Goal: Communication & Community: Answer question/provide support

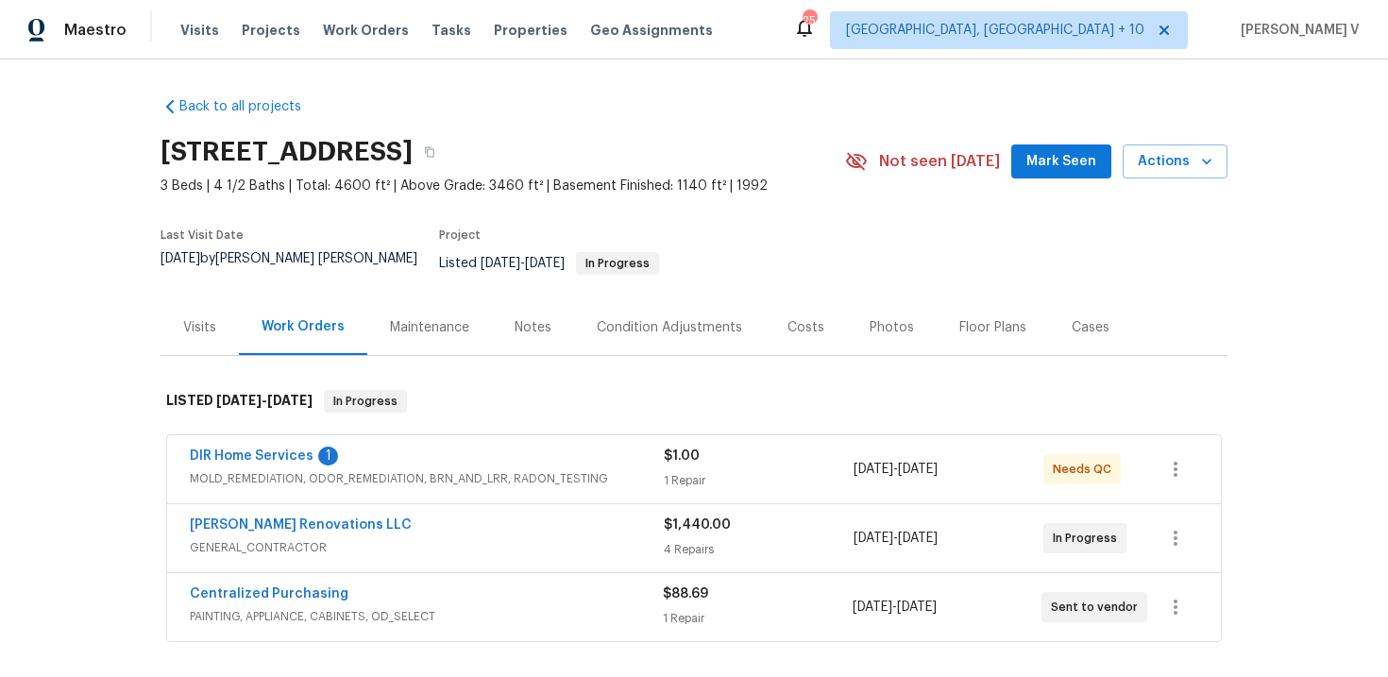
click at [267, 447] on span "DIR Home Services" at bounding box center [252, 456] width 124 height 19
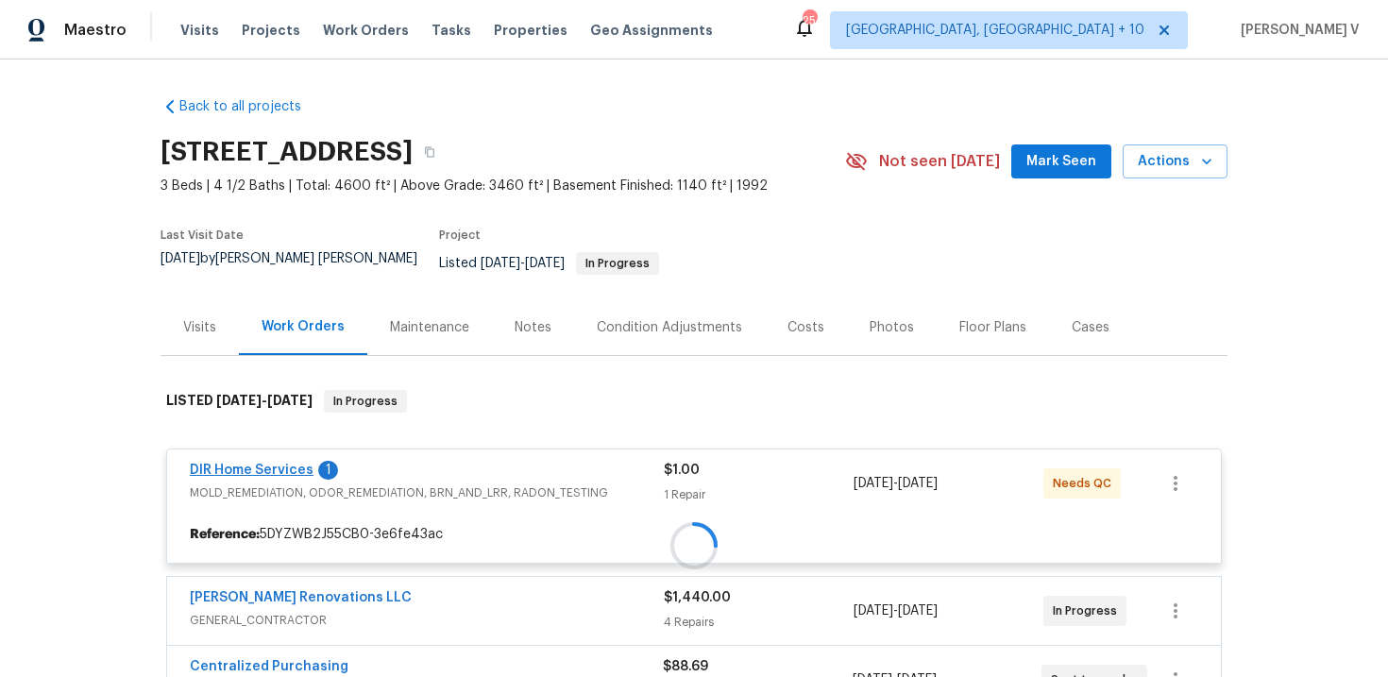
click at [257, 450] on div at bounding box center [694, 545] width 1067 height 349
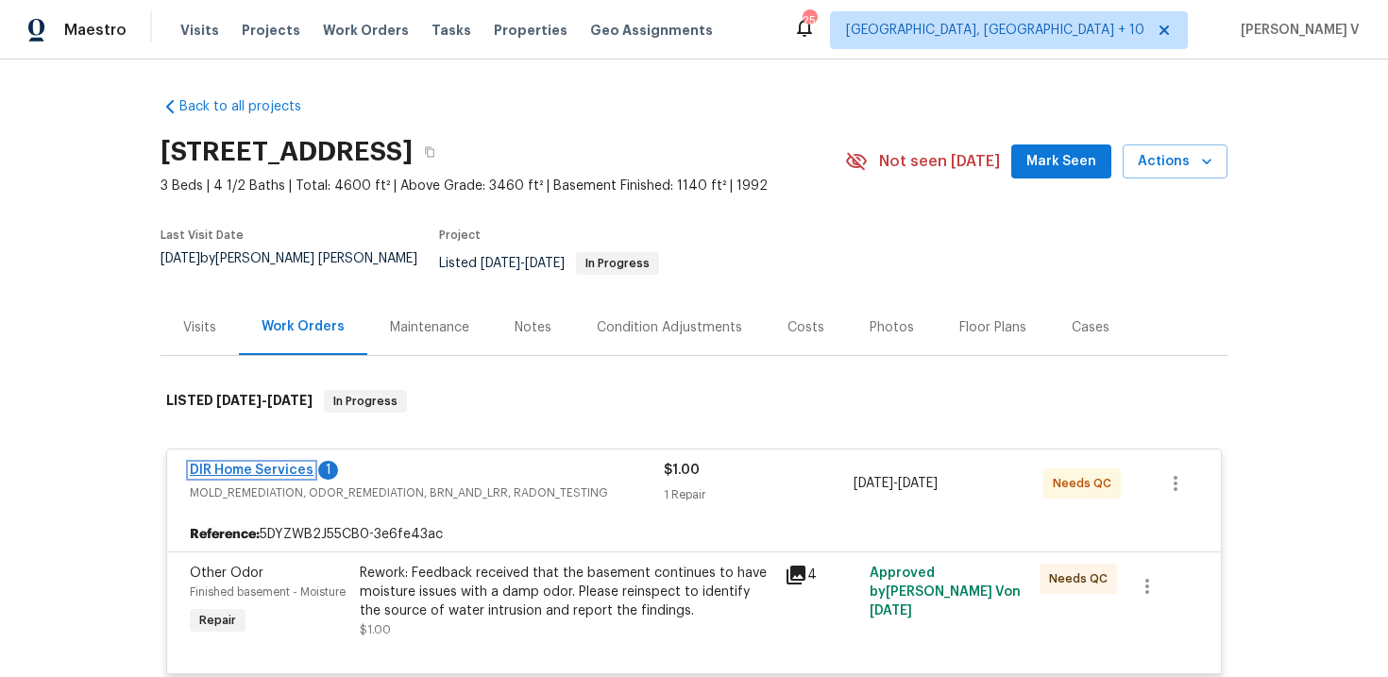
click at [251, 464] on link "DIR Home Services" at bounding box center [252, 470] width 124 height 13
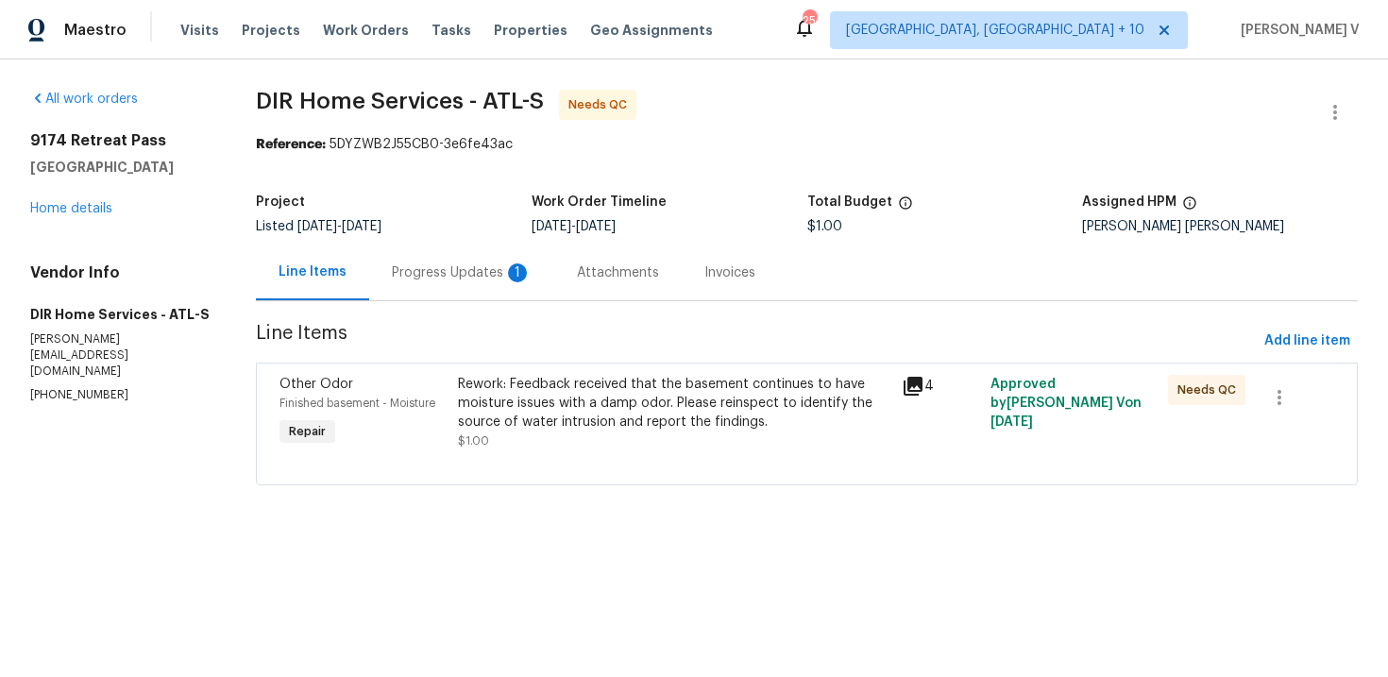
click at [455, 283] on div "Progress Updates 1" at bounding box center [461, 273] width 185 height 56
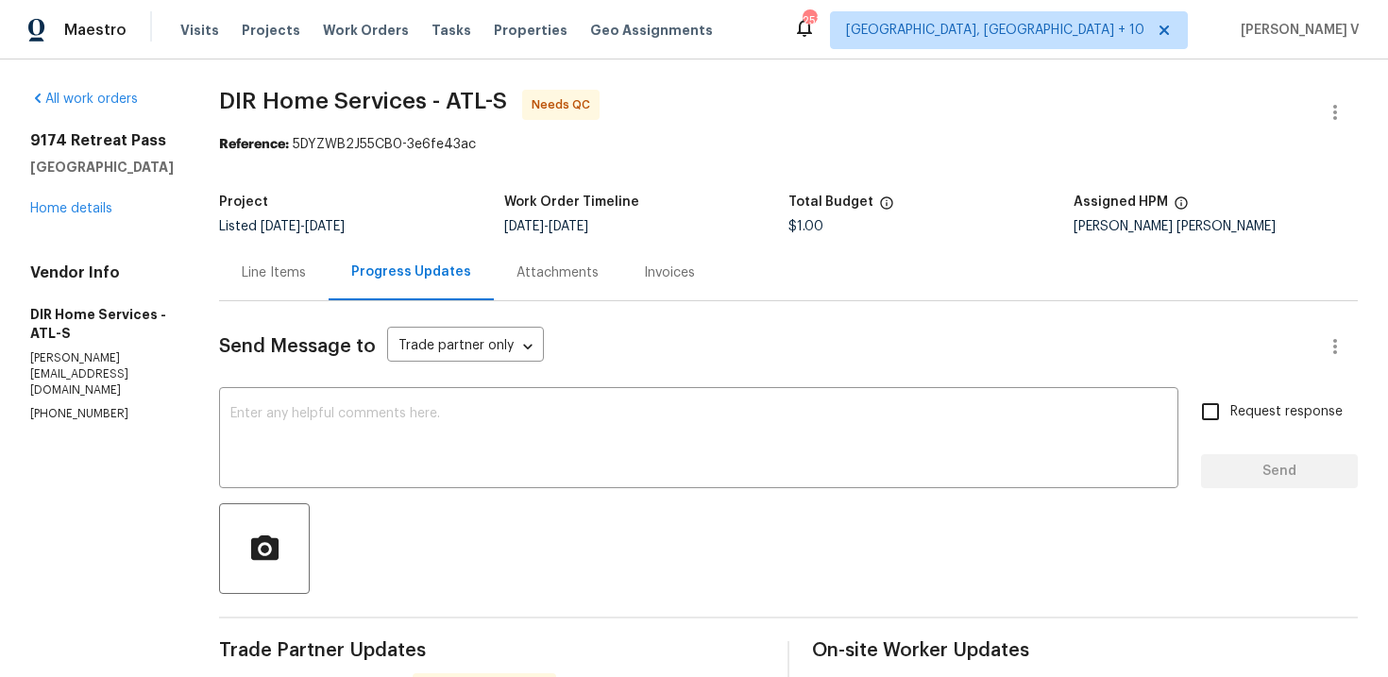
click at [306, 272] on div "Line Items" at bounding box center [274, 272] width 64 height 19
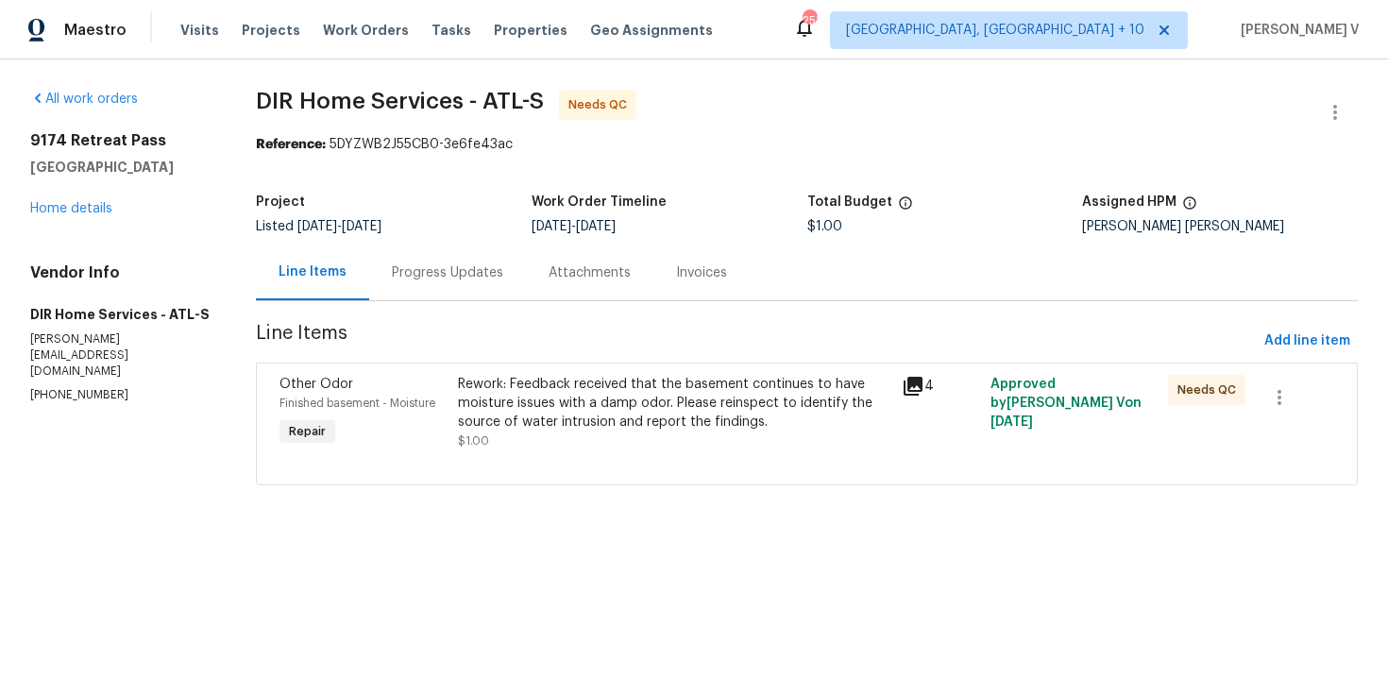
click at [595, 389] on div "Rework: Feedback received that the basement continues to have moisture issues w…" at bounding box center [674, 403] width 432 height 57
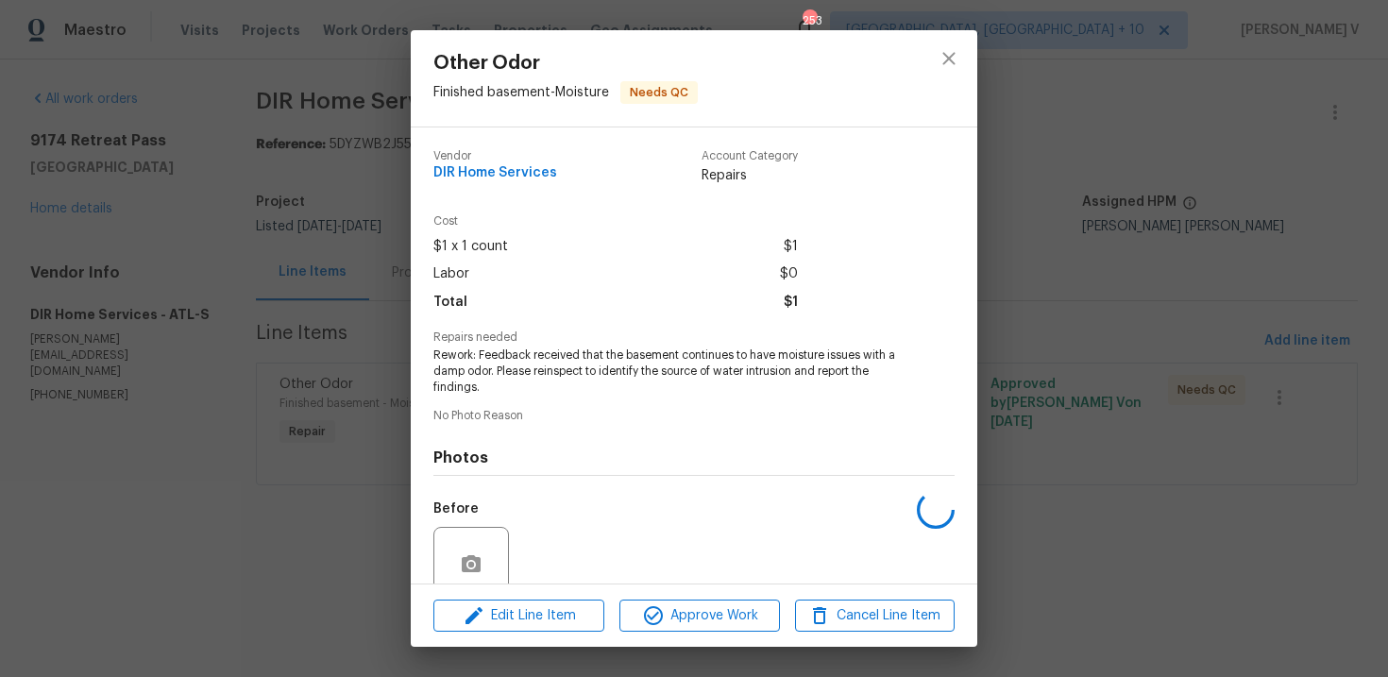
scroll to position [161, 0]
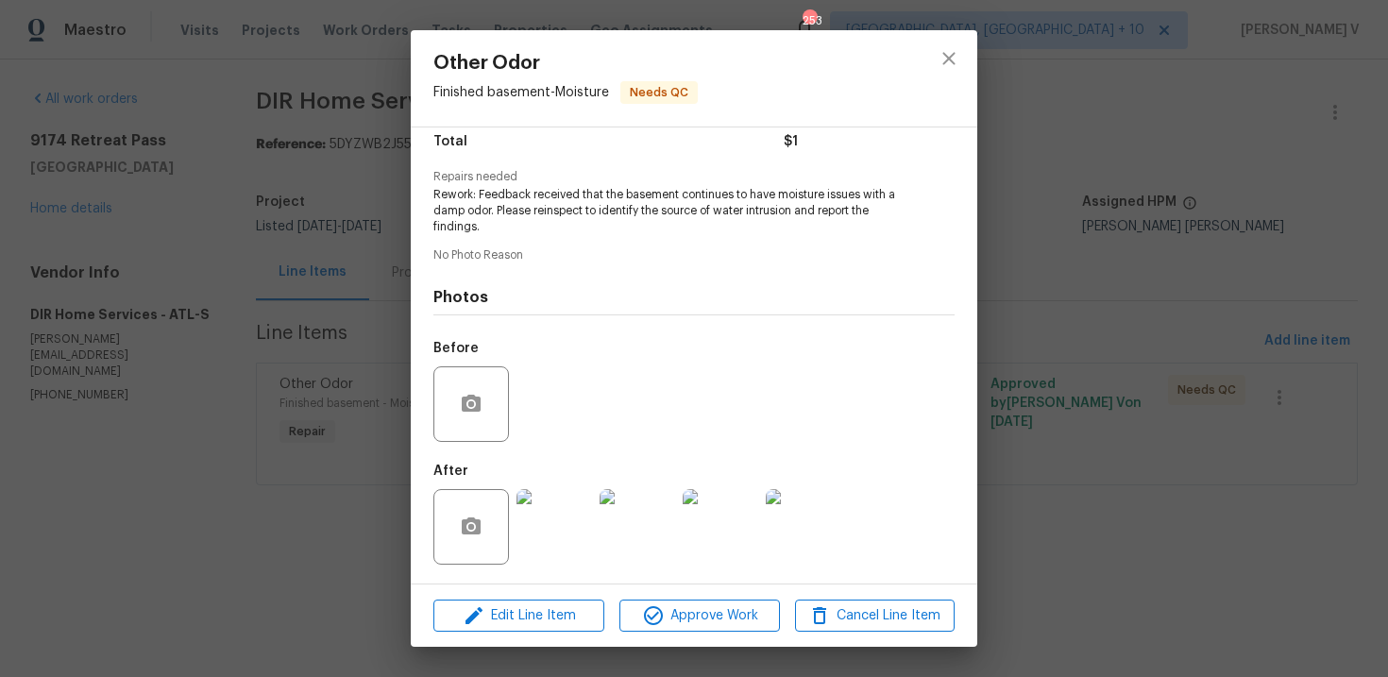
click at [545, 522] on img at bounding box center [554, 527] width 76 height 76
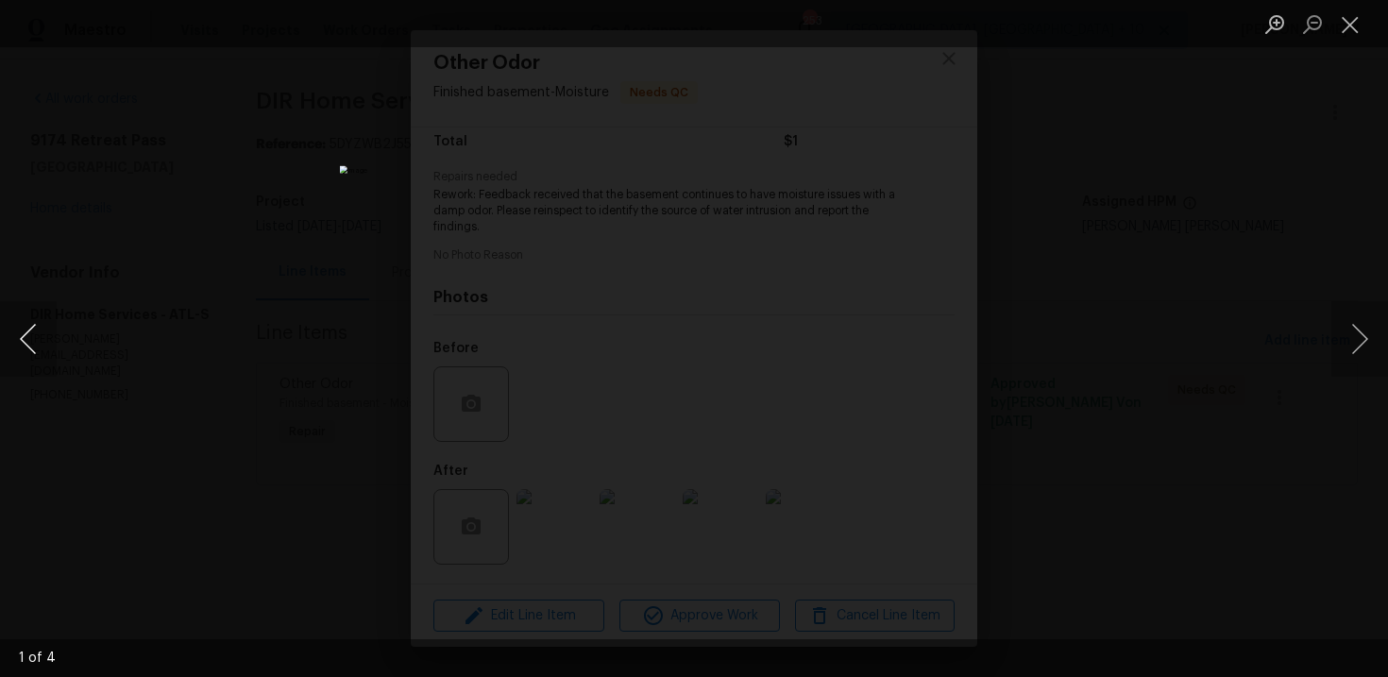
click at [25, 325] on button "Previous image" at bounding box center [28, 339] width 57 height 76
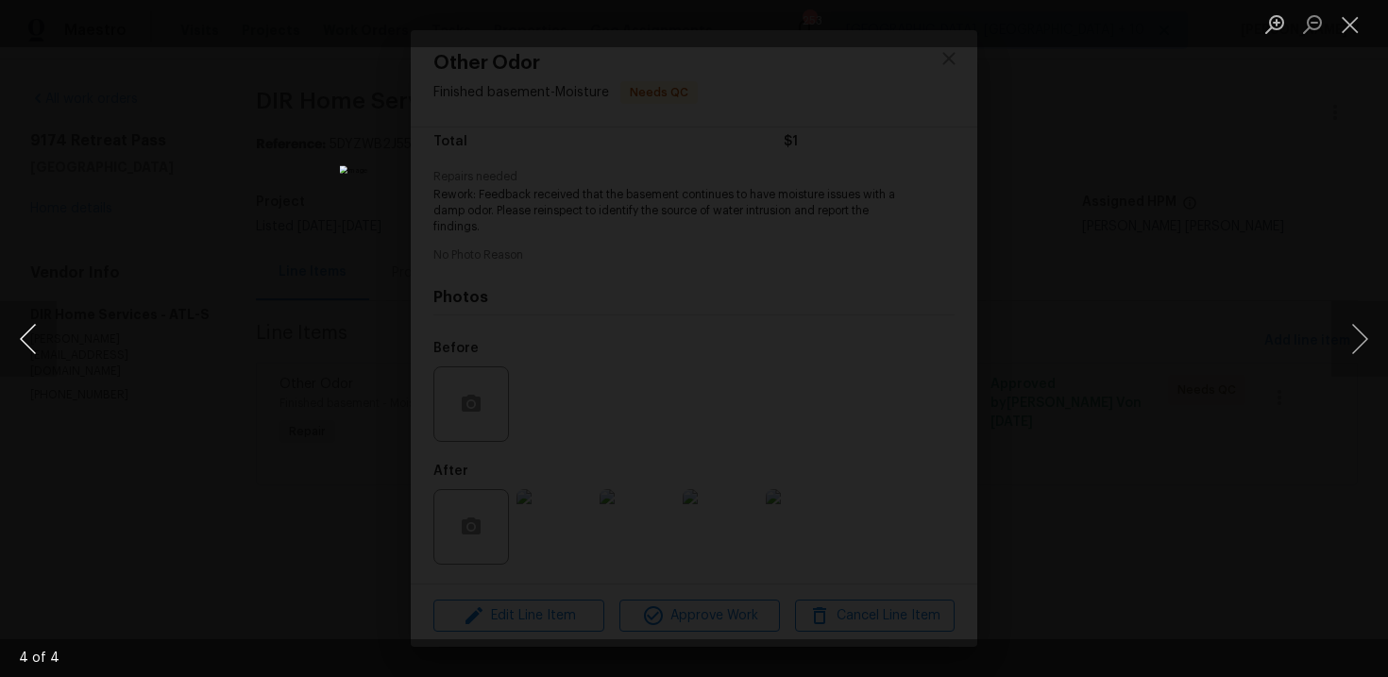
click at [30, 328] on button "Previous image" at bounding box center [28, 339] width 57 height 76
click at [228, 219] on div "Lightbox" at bounding box center [694, 338] width 1388 height 677
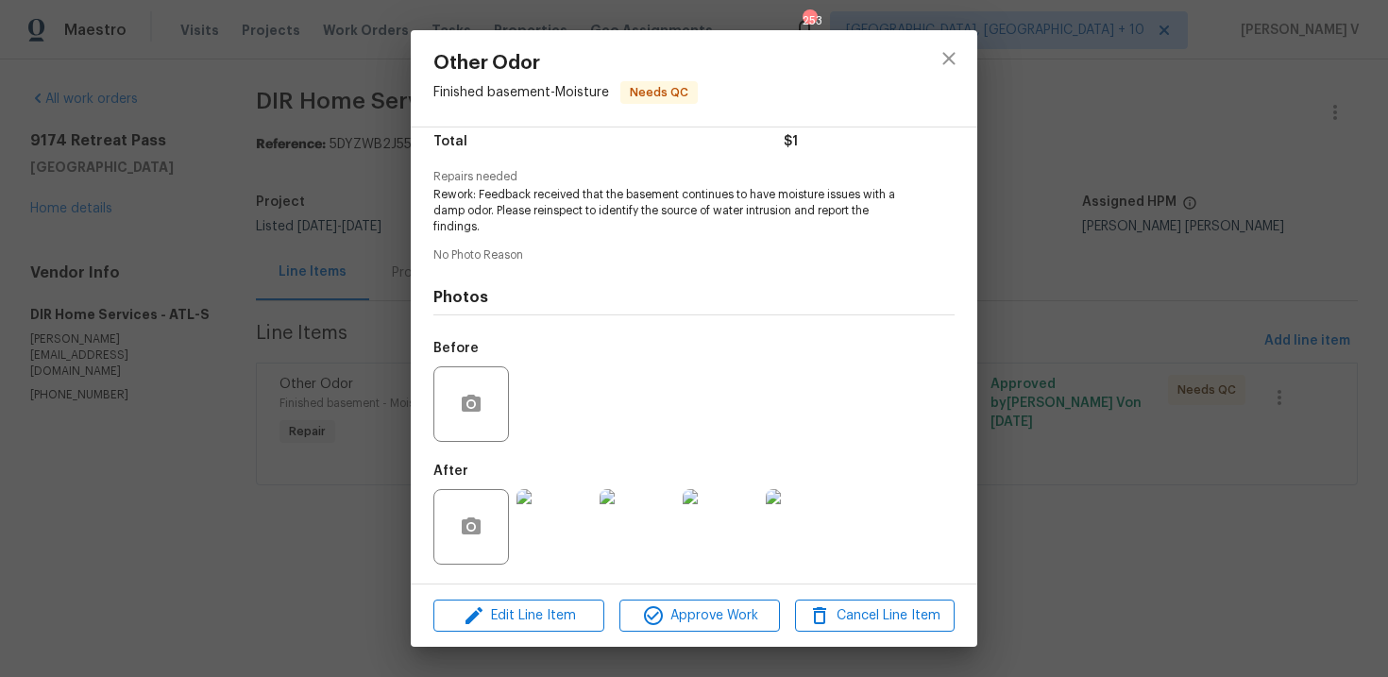
click at [332, 344] on div "Other Odor Finished basement - Moisture Needs QC Vendor DIR Home Services Accou…" at bounding box center [694, 338] width 1388 height 677
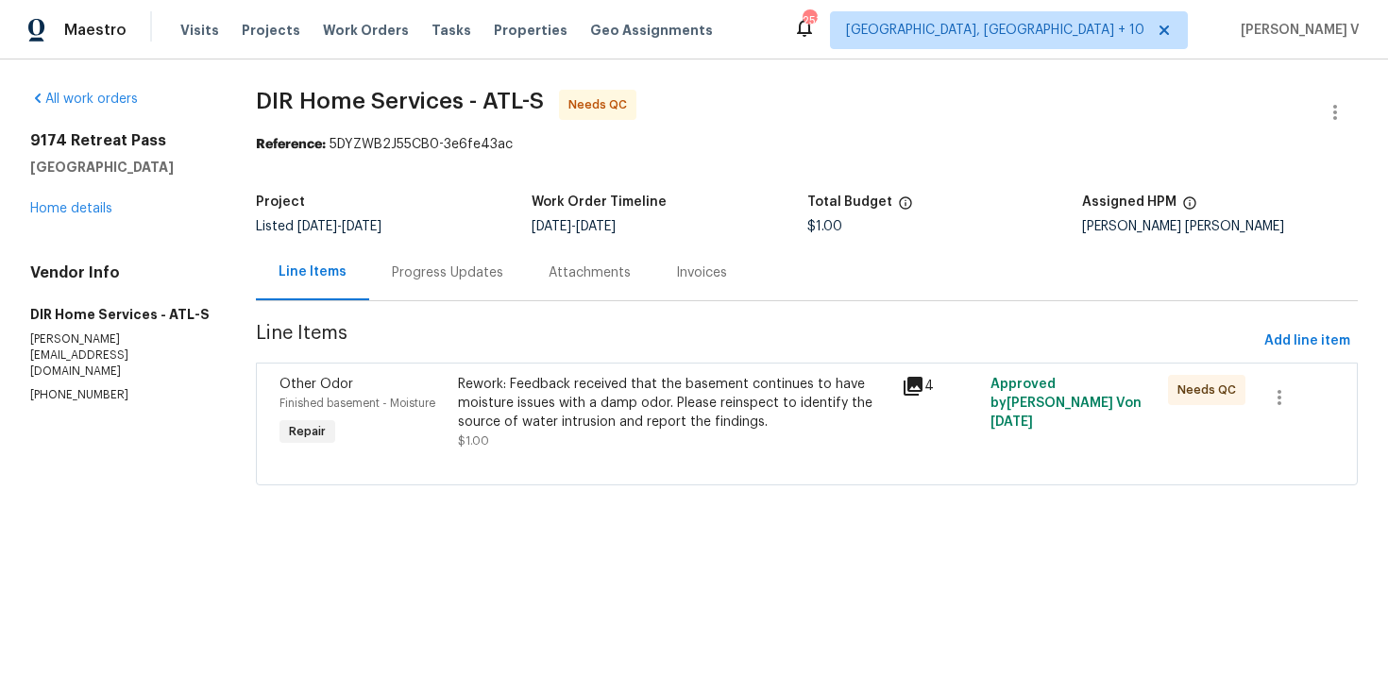
click at [438, 253] on div "Progress Updates" at bounding box center [447, 273] width 157 height 56
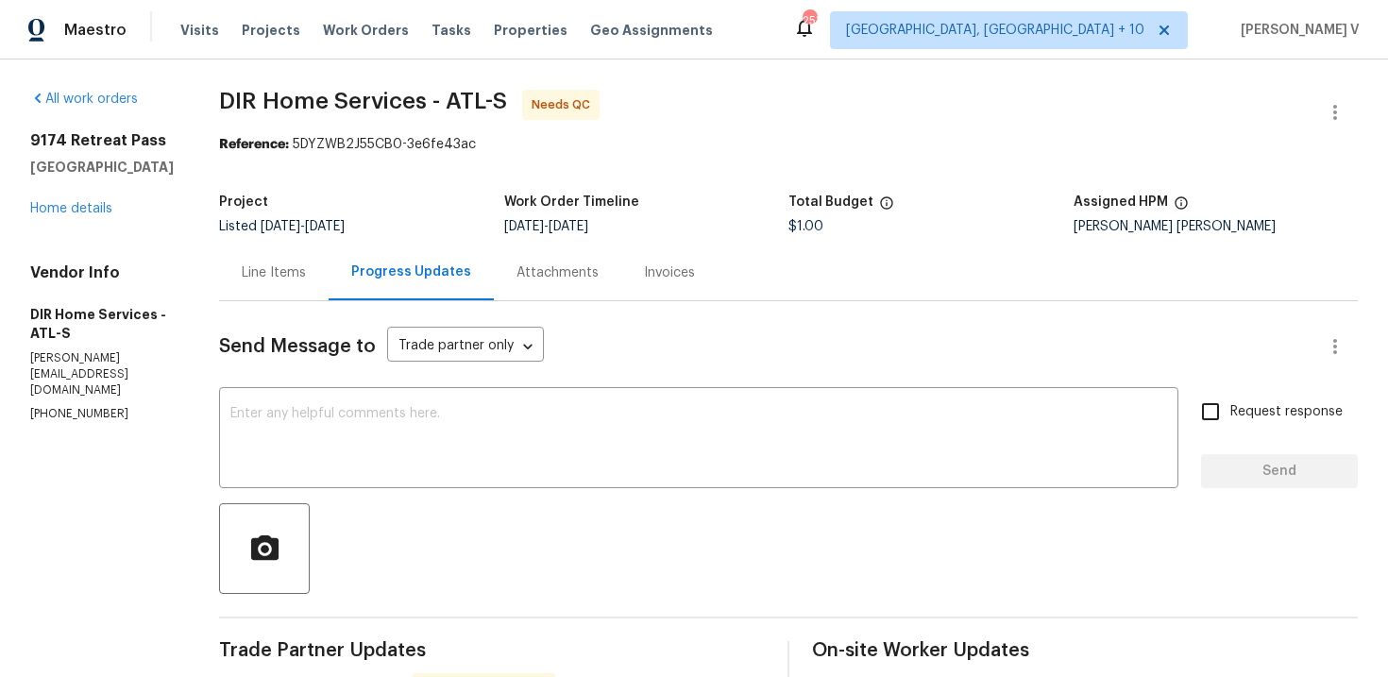
click at [271, 259] on div "Line Items" at bounding box center [274, 273] width 110 height 56
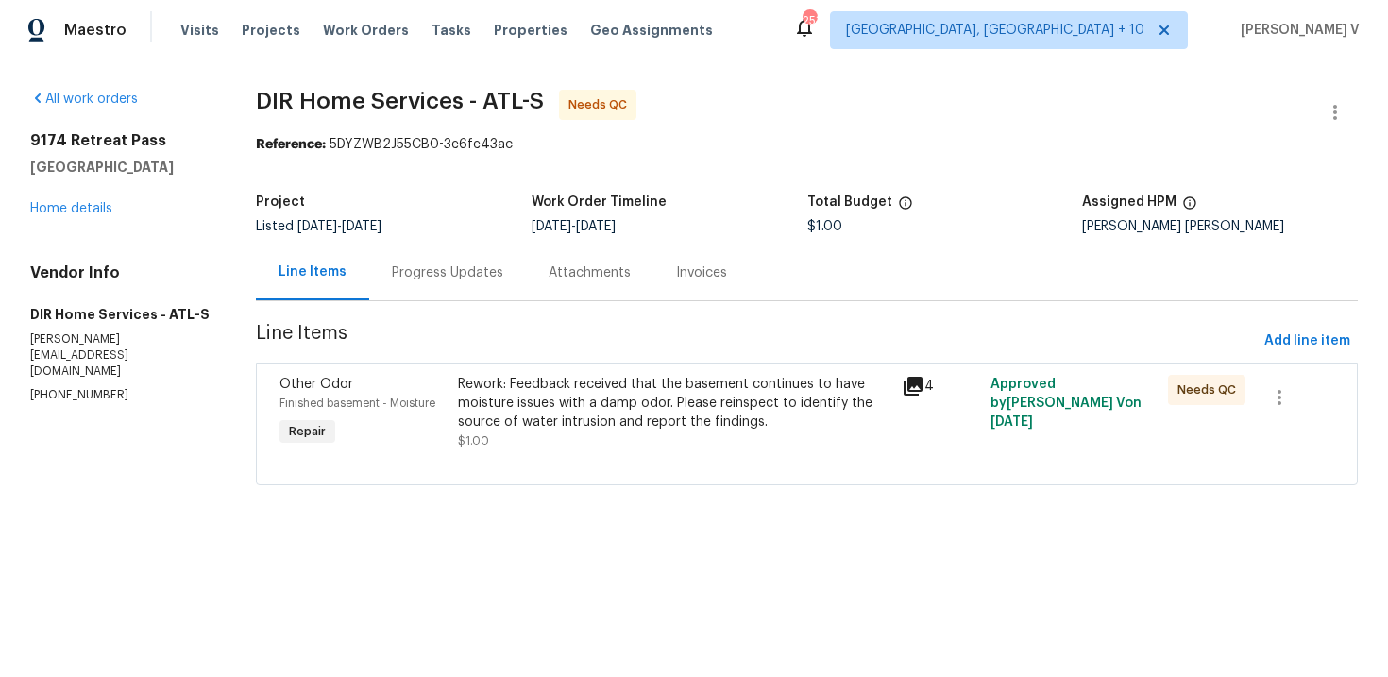
click at [407, 279] on div "Progress Updates" at bounding box center [447, 272] width 111 height 19
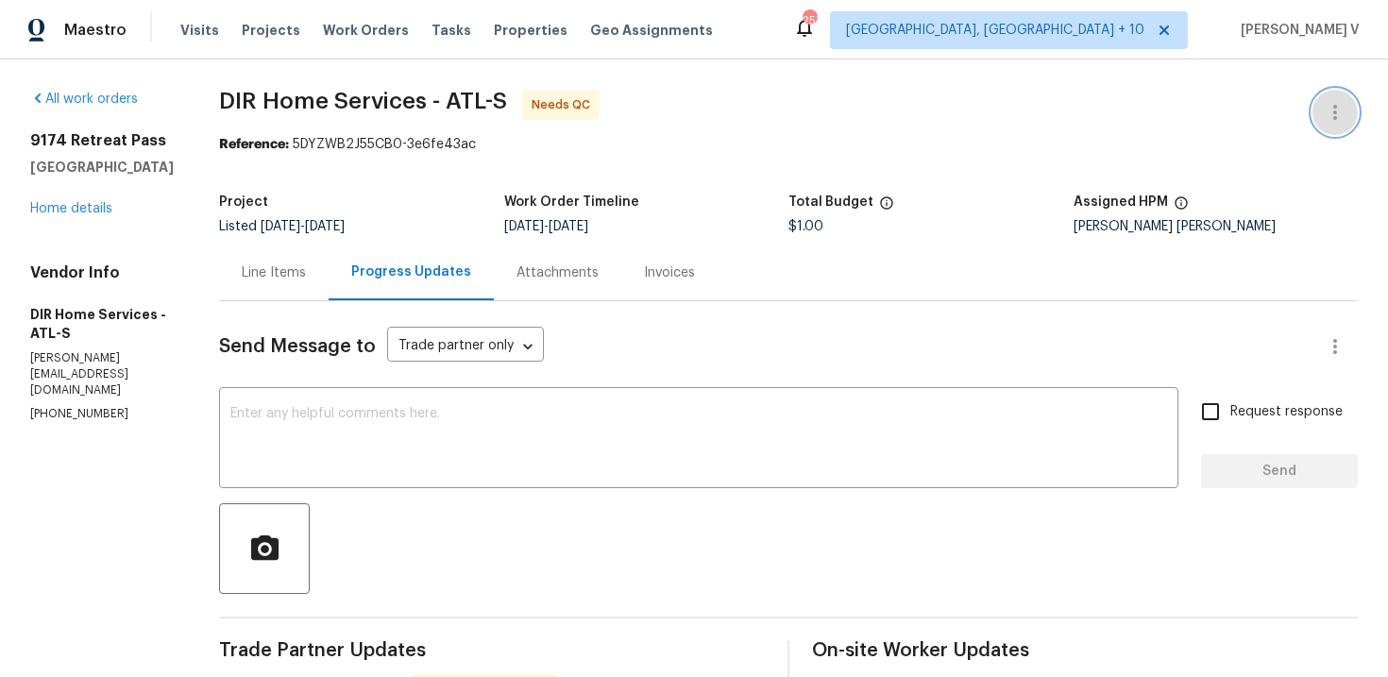
click at [1343, 116] on icon "button" at bounding box center [1335, 112] width 23 height 23
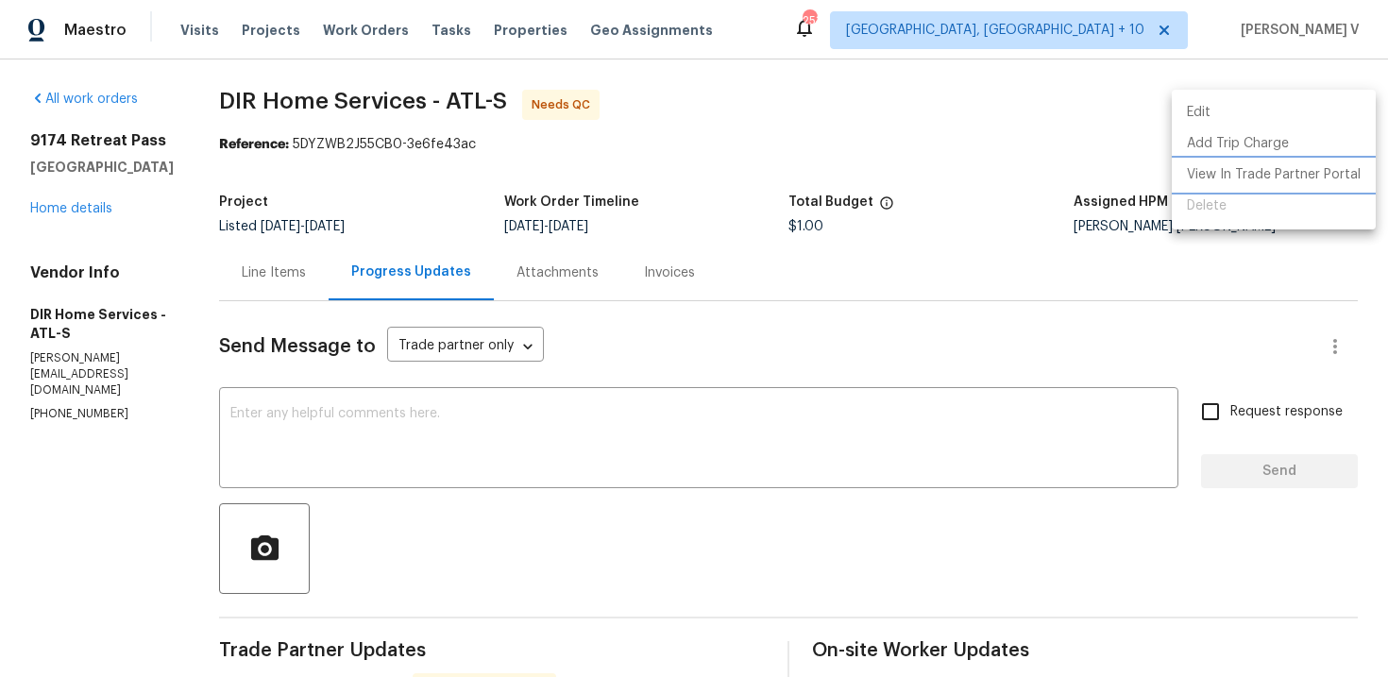
click at [1256, 160] on li "View In Trade Partner Portal" at bounding box center [1274, 175] width 204 height 31
click at [1205, 185] on li "View In Trade Partner Portal" at bounding box center [1274, 175] width 204 height 31
click at [411, 238] on div at bounding box center [694, 338] width 1388 height 677
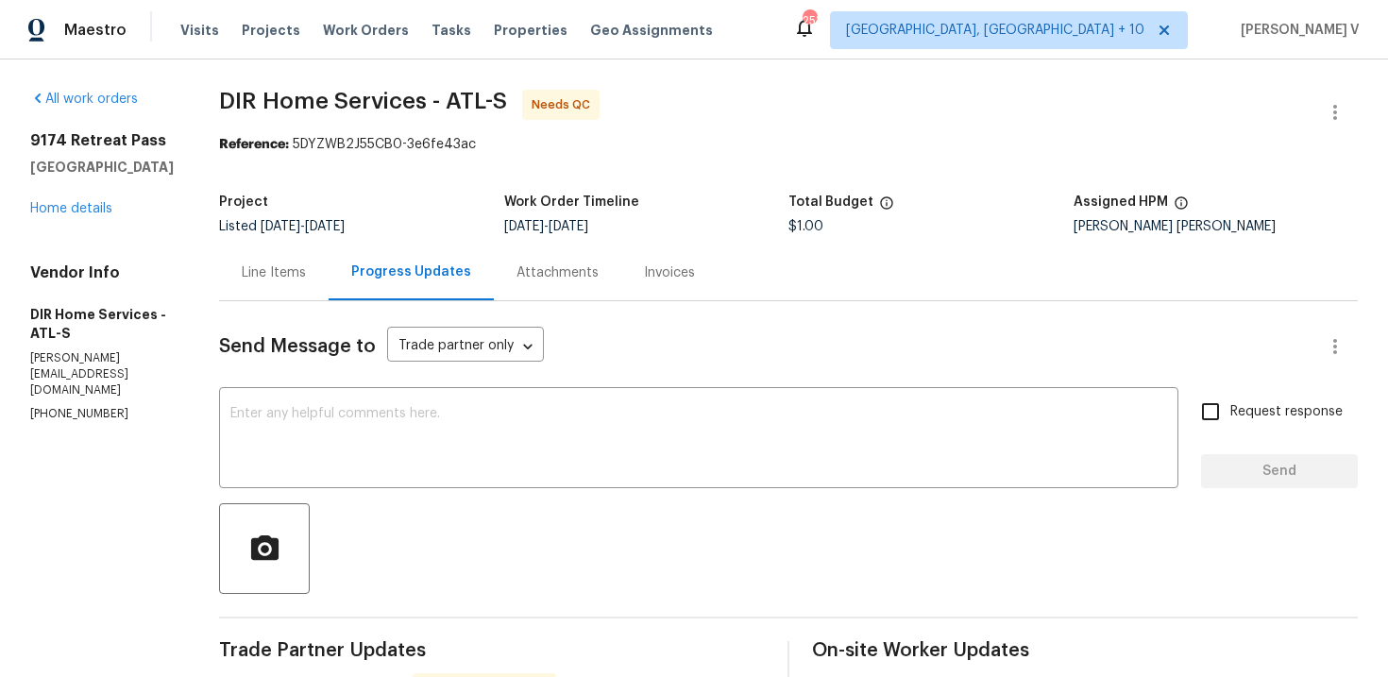
click at [411, 238] on div "Project Listed 9/17/2025 - 9/23/2025 Work Order Timeline 9/17/2025 - 9/19/2025 …" at bounding box center [788, 214] width 1139 height 60
click at [457, 466] on textarea at bounding box center [698, 440] width 937 height 66
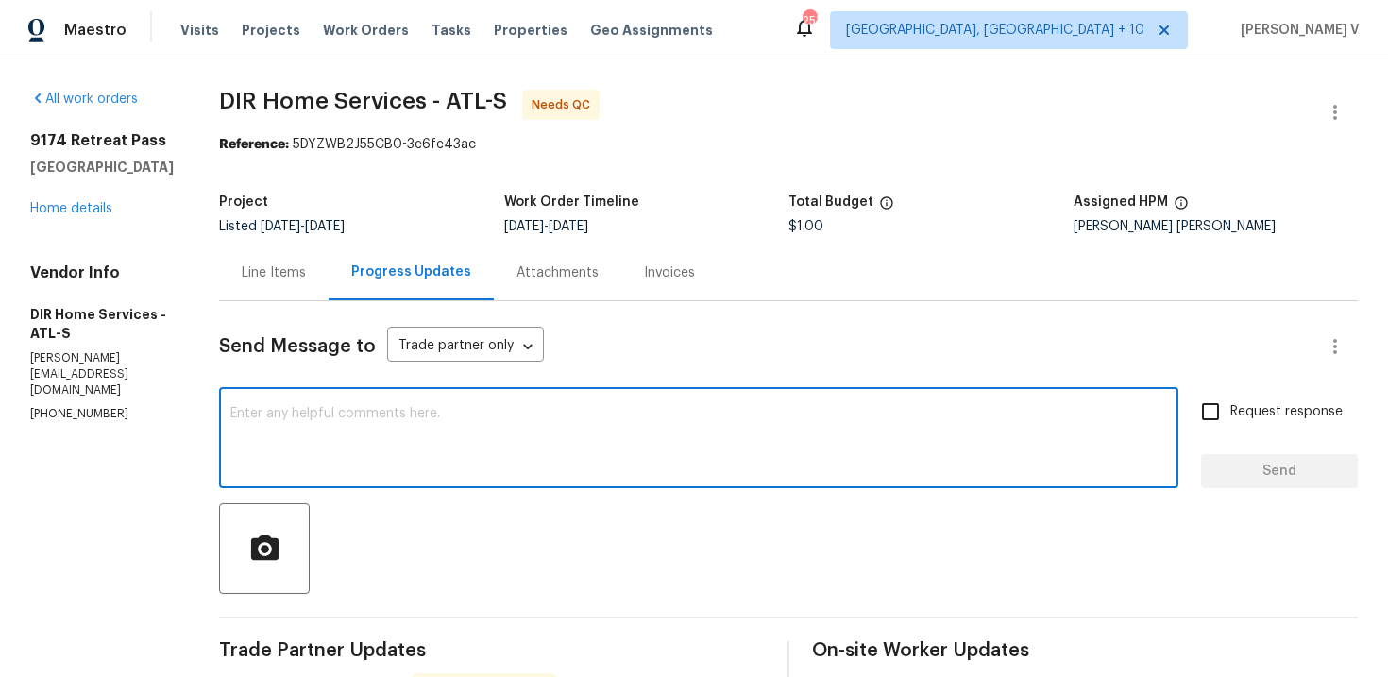
paste textarea "Hey thanks! We will review and get back to you."
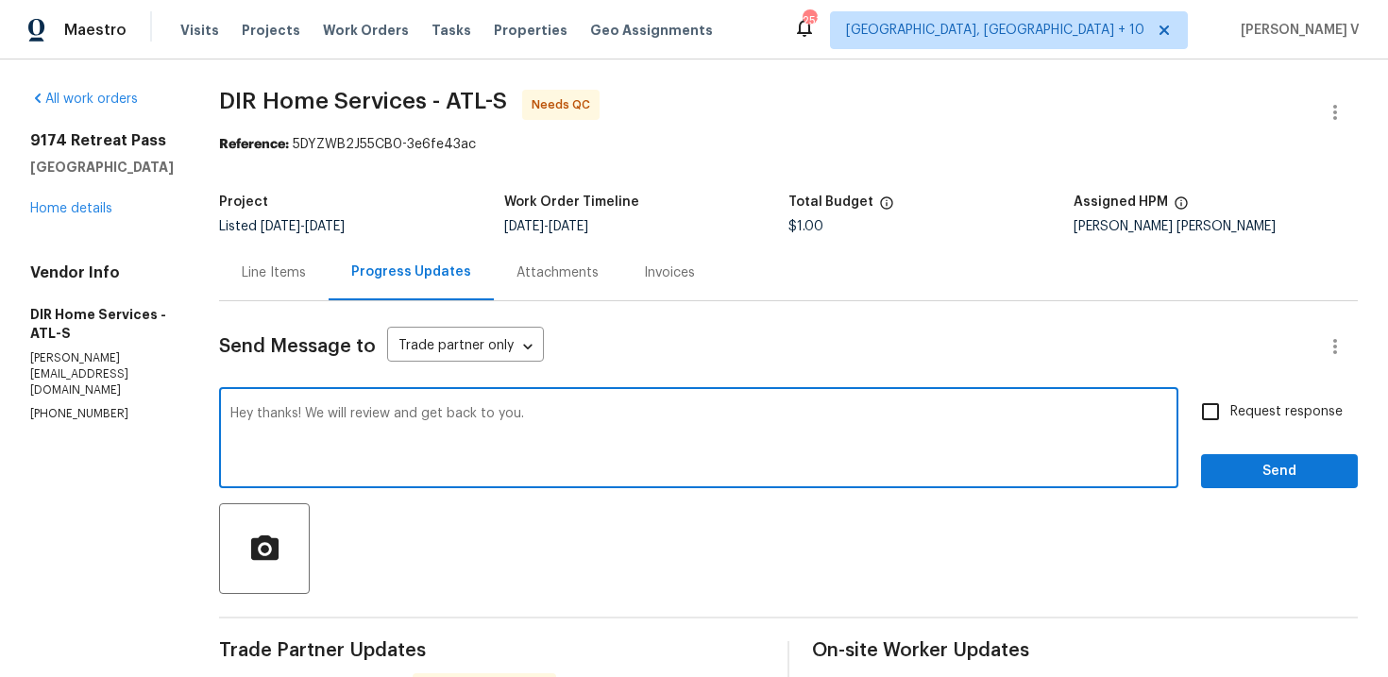
type textarea "Hey thanks! We will review and get back to you."
click at [1243, 461] on span "Send" at bounding box center [1279, 472] width 127 height 24
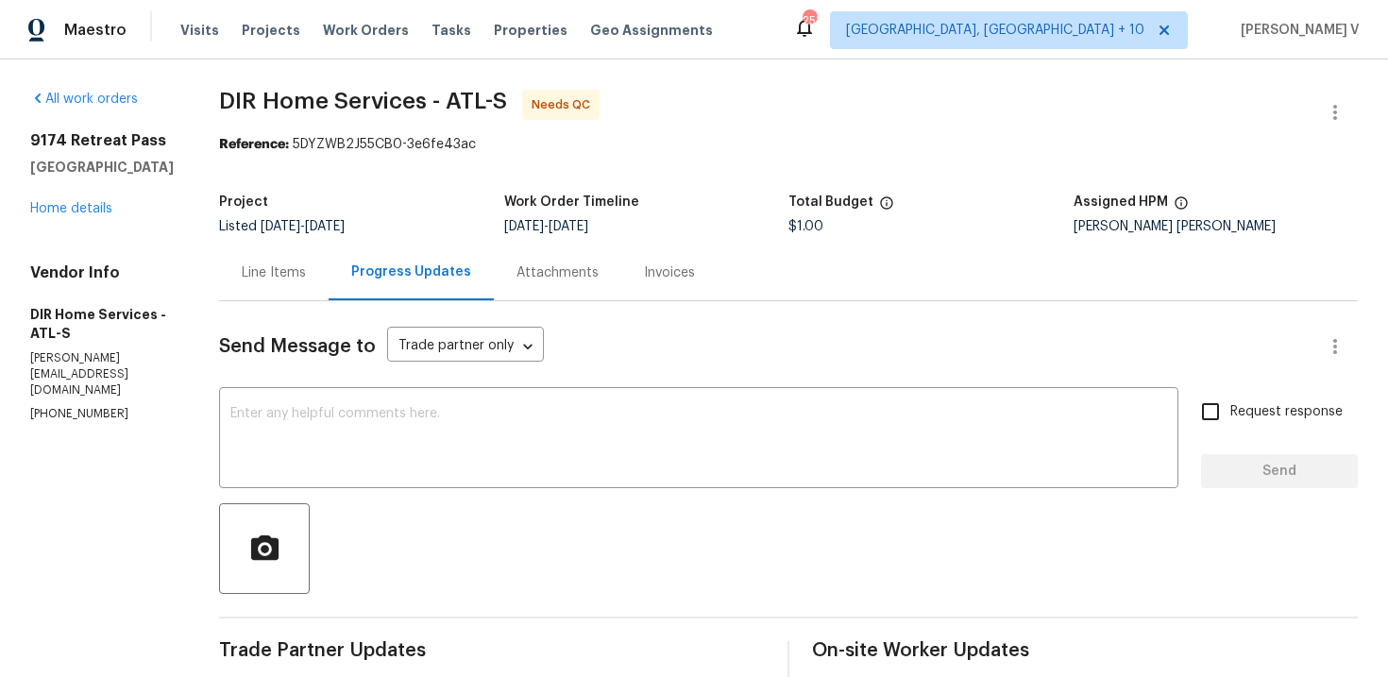
click at [113, 199] on div "9174 Retreat Pass Jonesboro, GA 30236 Home details" at bounding box center [102, 174] width 144 height 87
click at [92, 202] on link "Home details" at bounding box center [71, 208] width 82 height 13
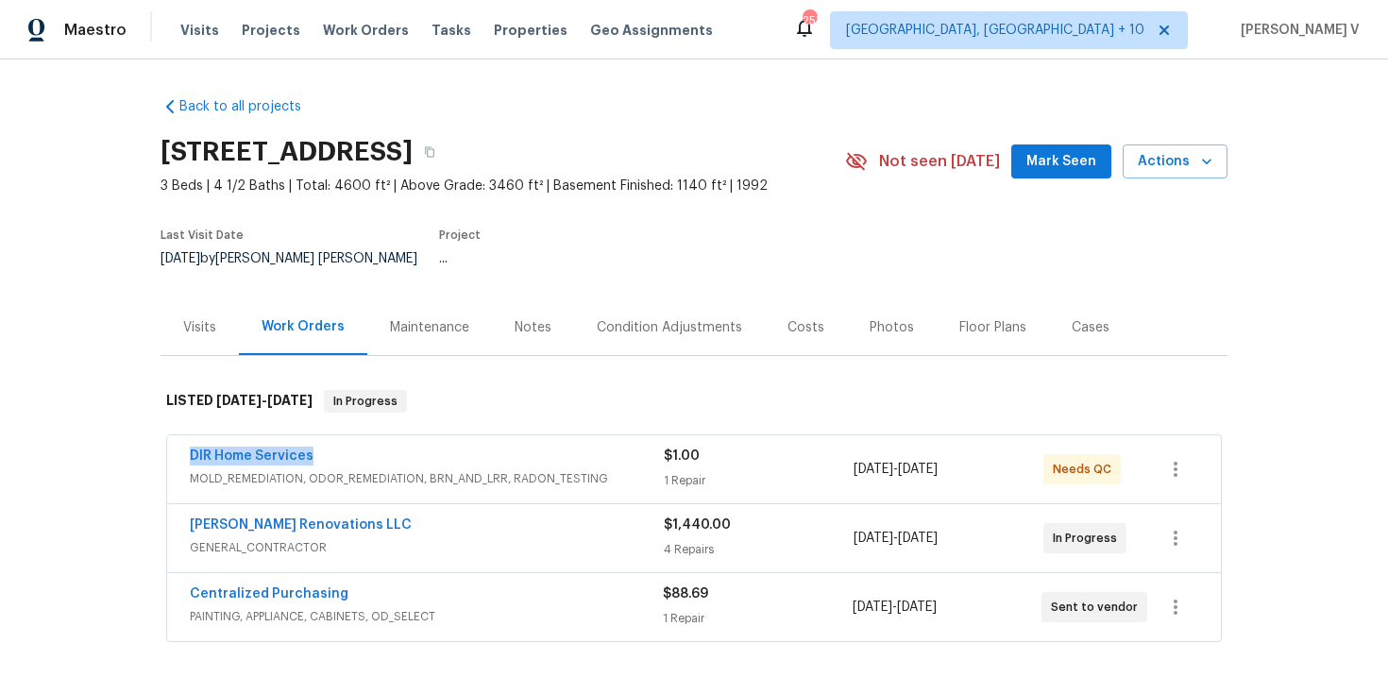
drag, startPoint x: 174, startPoint y: 442, endPoint x: 510, endPoint y: 441, distance: 336.1
click at [510, 441] on div "DIR Home Services MOLD_REMEDIATION, ODOR_REMEDIATION, BRN_AND_LRR, RADON_TESTIN…" at bounding box center [694, 469] width 1054 height 68
copy link "DIR Home Services"
click at [234, 449] on link "DIR Home Services" at bounding box center [252, 455] width 124 height 13
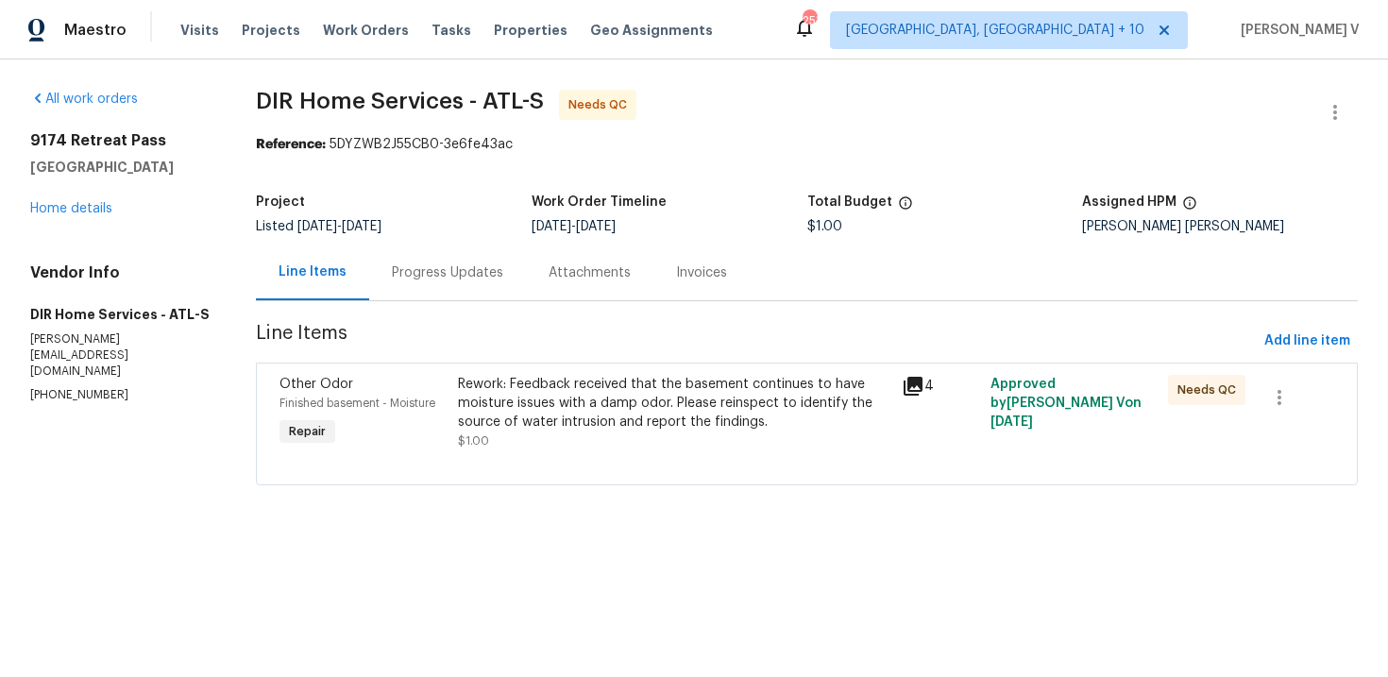
click at [505, 385] on div "Rework: Feedback received that the basement continues to have moisture issues w…" at bounding box center [674, 403] width 432 height 57
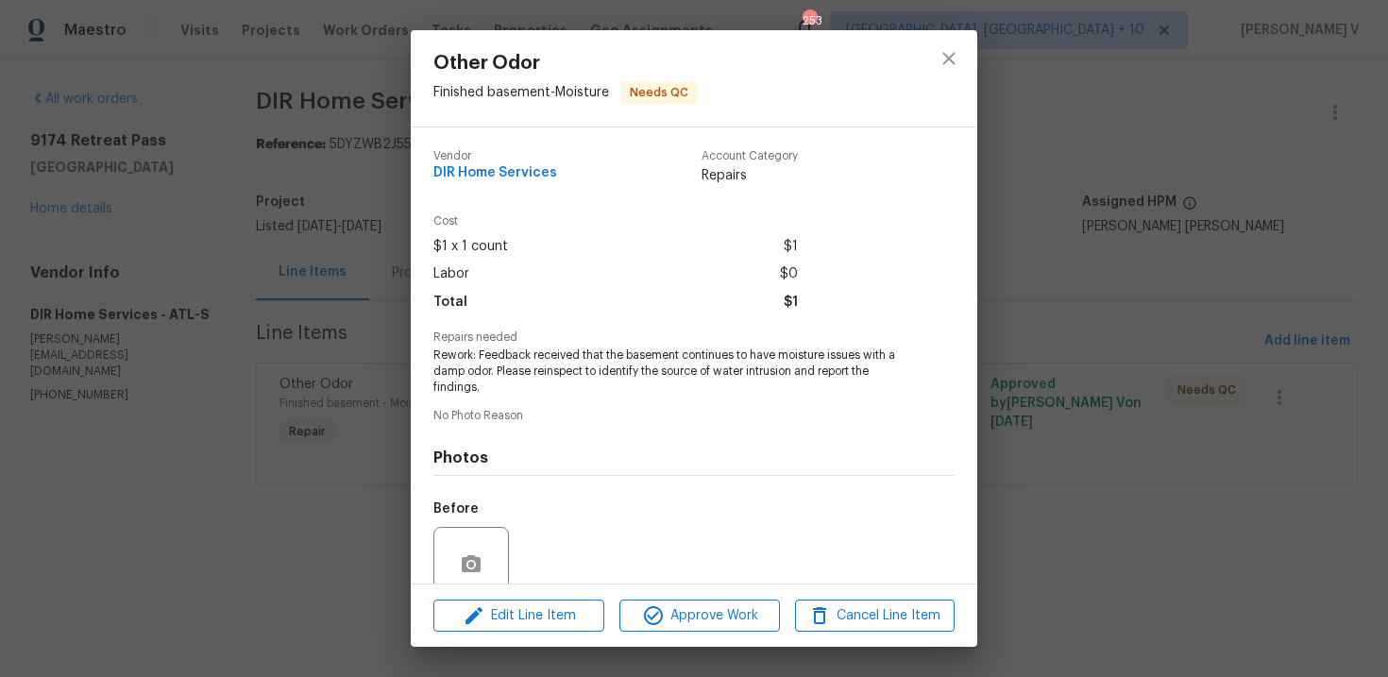
click at [530, 361] on span "Rework: Feedback received that the basement continues to have moisture issues w…" at bounding box center [667, 370] width 469 height 47
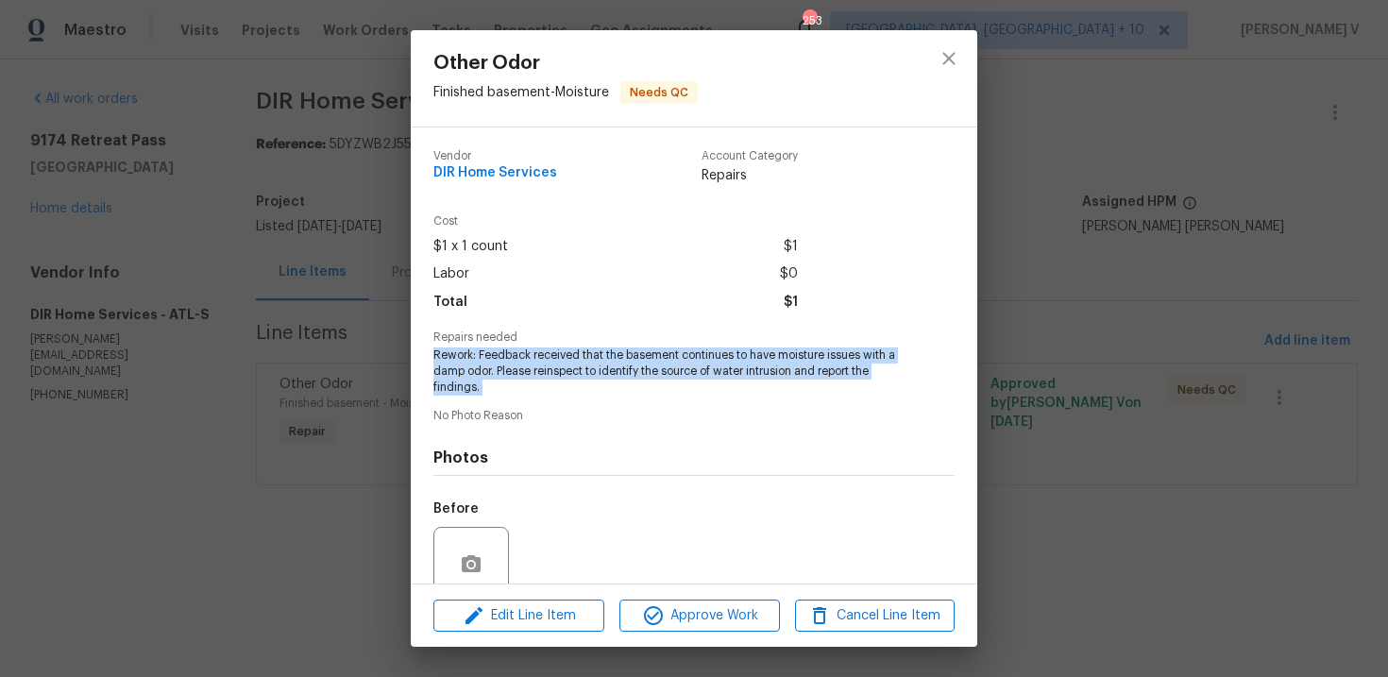
copy span "Rework: Feedback received that the basement continues to have moisture issues w…"
click at [349, 224] on div "Other Odor Finished basement - Moisture Needs QC Vendor DIR Home Services Accou…" at bounding box center [694, 338] width 1388 height 677
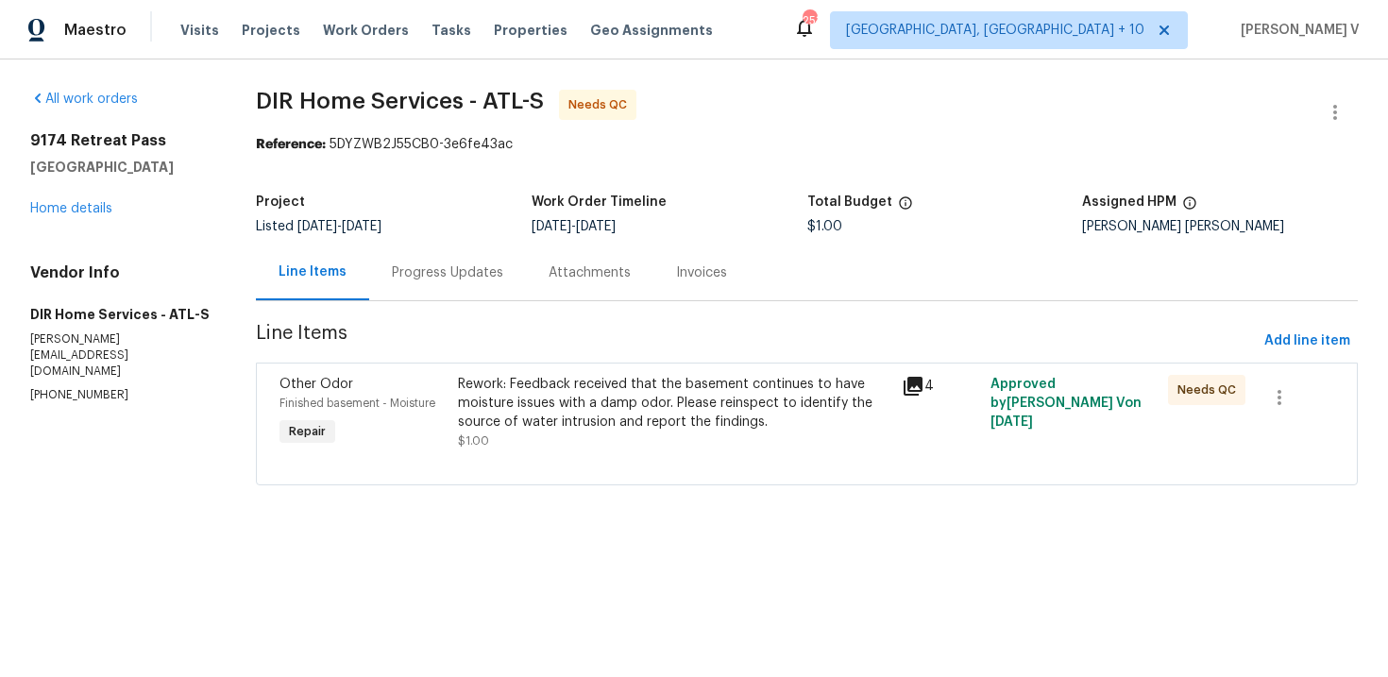
click at [421, 274] on div "Progress Updates" at bounding box center [447, 272] width 111 height 19
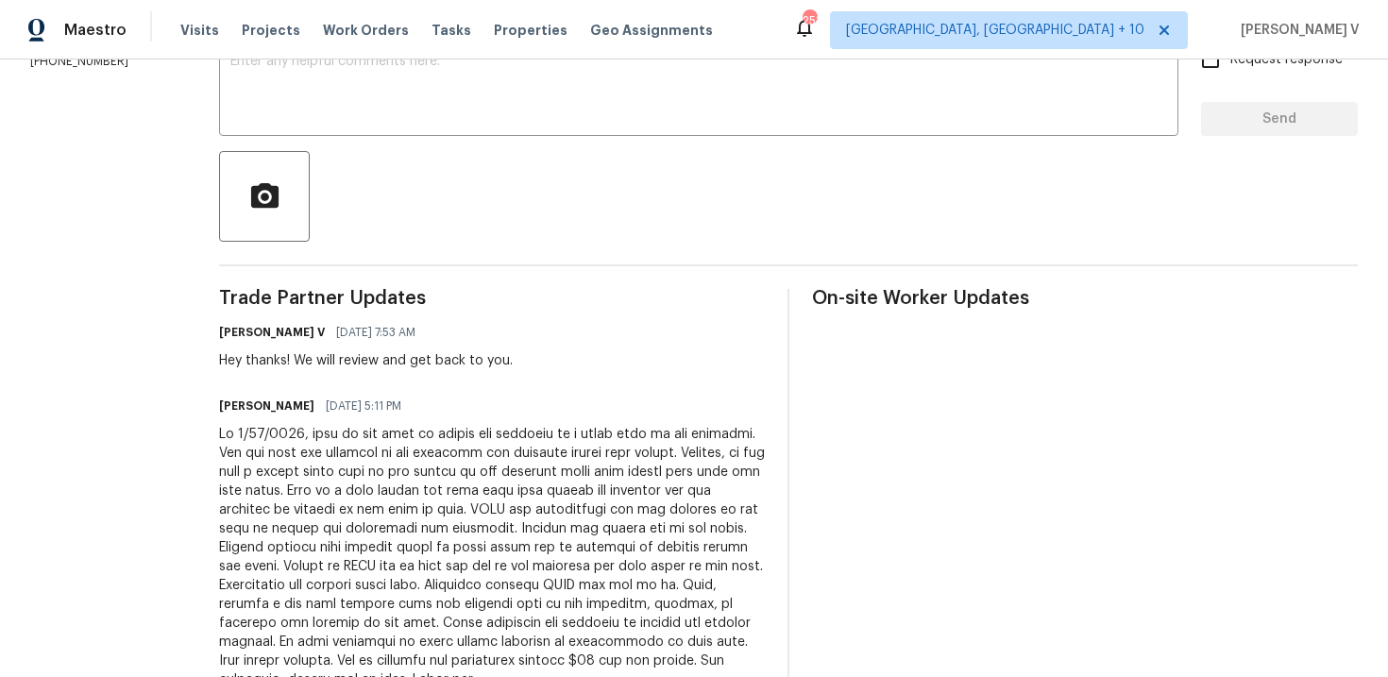
scroll to position [389, 0]
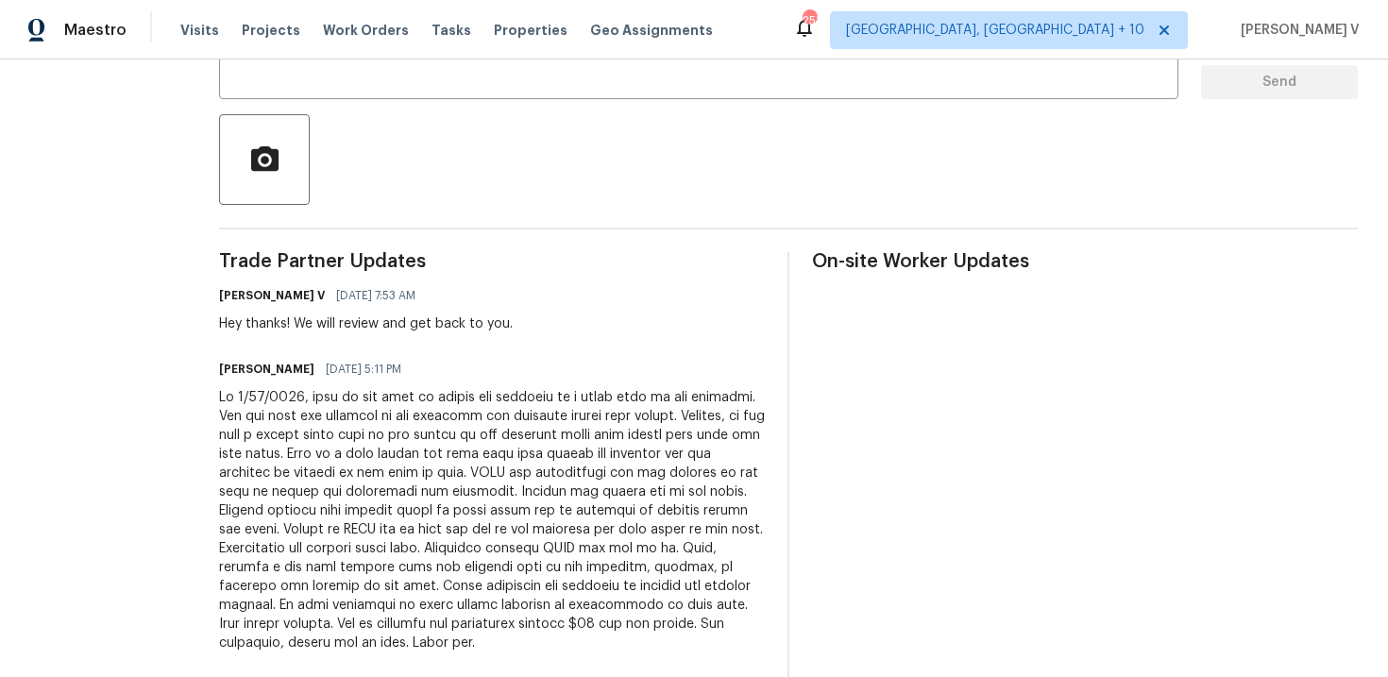
click at [375, 443] on div at bounding box center [492, 520] width 546 height 264
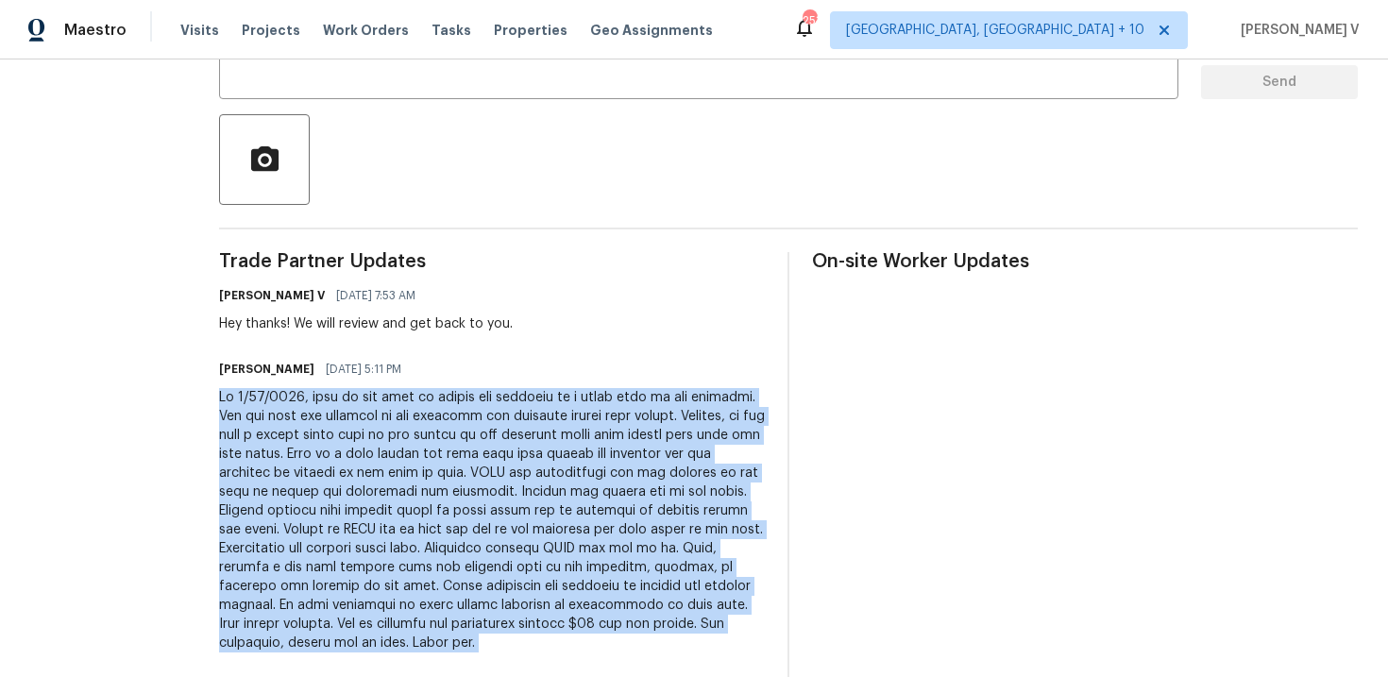
copy div "On 9/19/2025, went to the home to assess the feedback on a musty odor in the ba…"
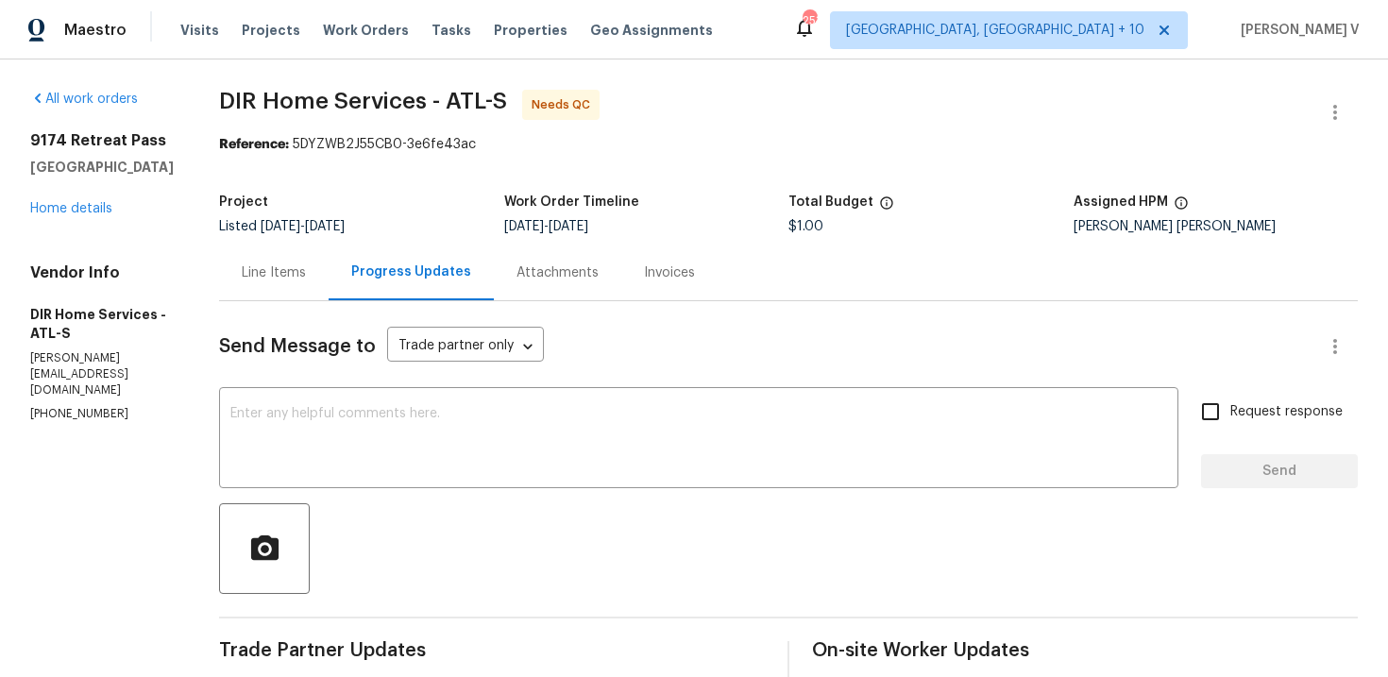
click at [279, 253] on div "Line Items" at bounding box center [274, 273] width 110 height 56
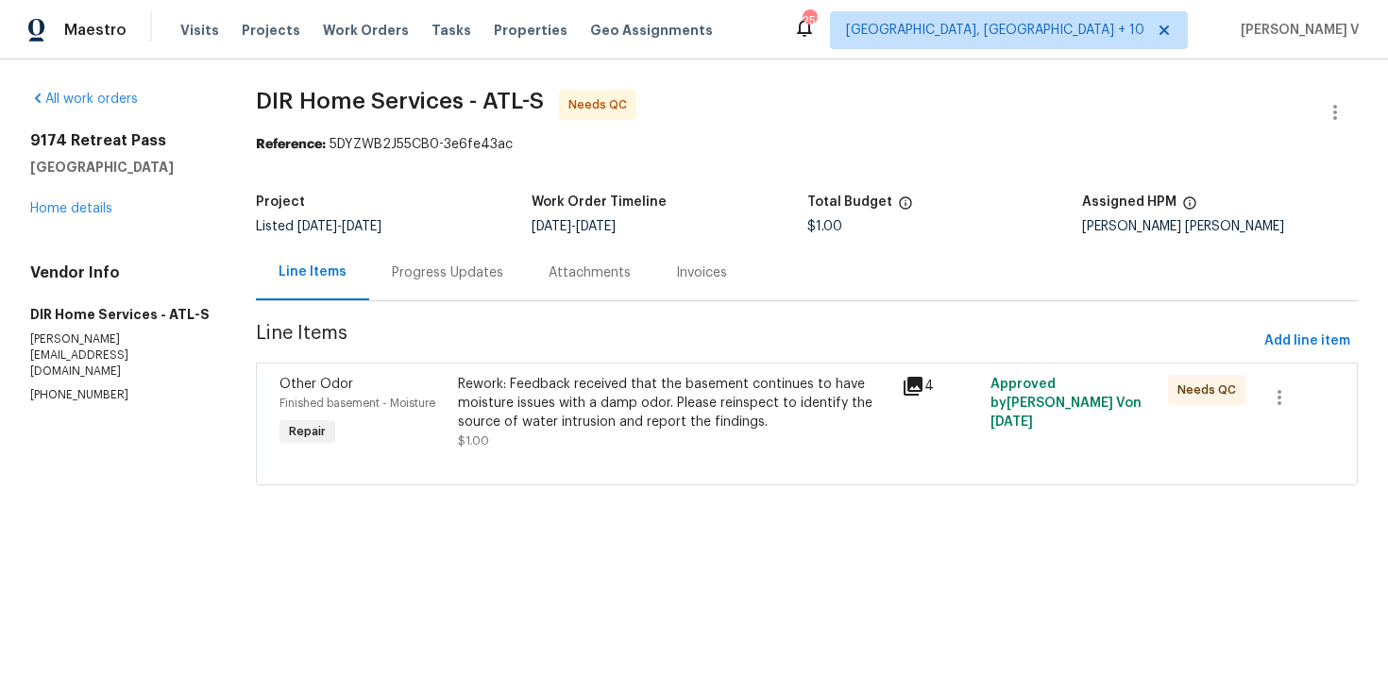
click at [530, 383] on div "Rework: Feedback received that the basement continues to have moisture issues w…" at bounding box center [674, 403] width 432 height 57
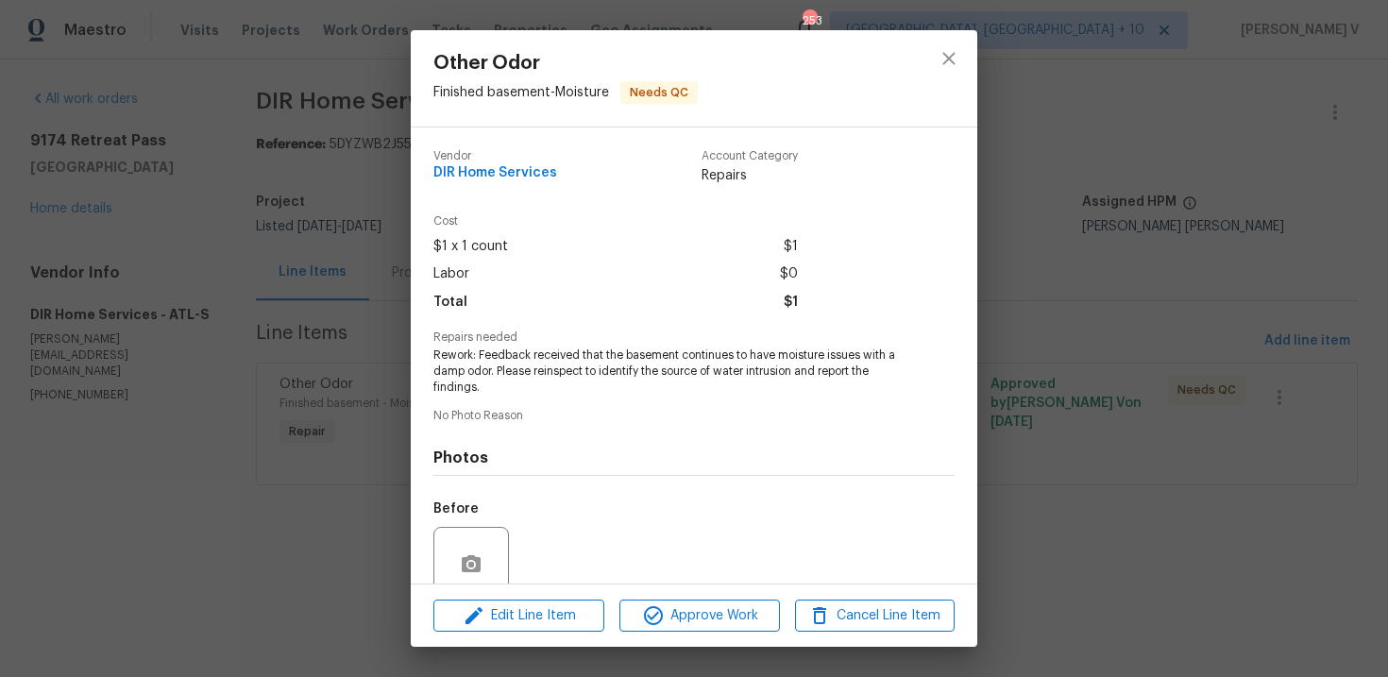
scroll to position [161, 0]
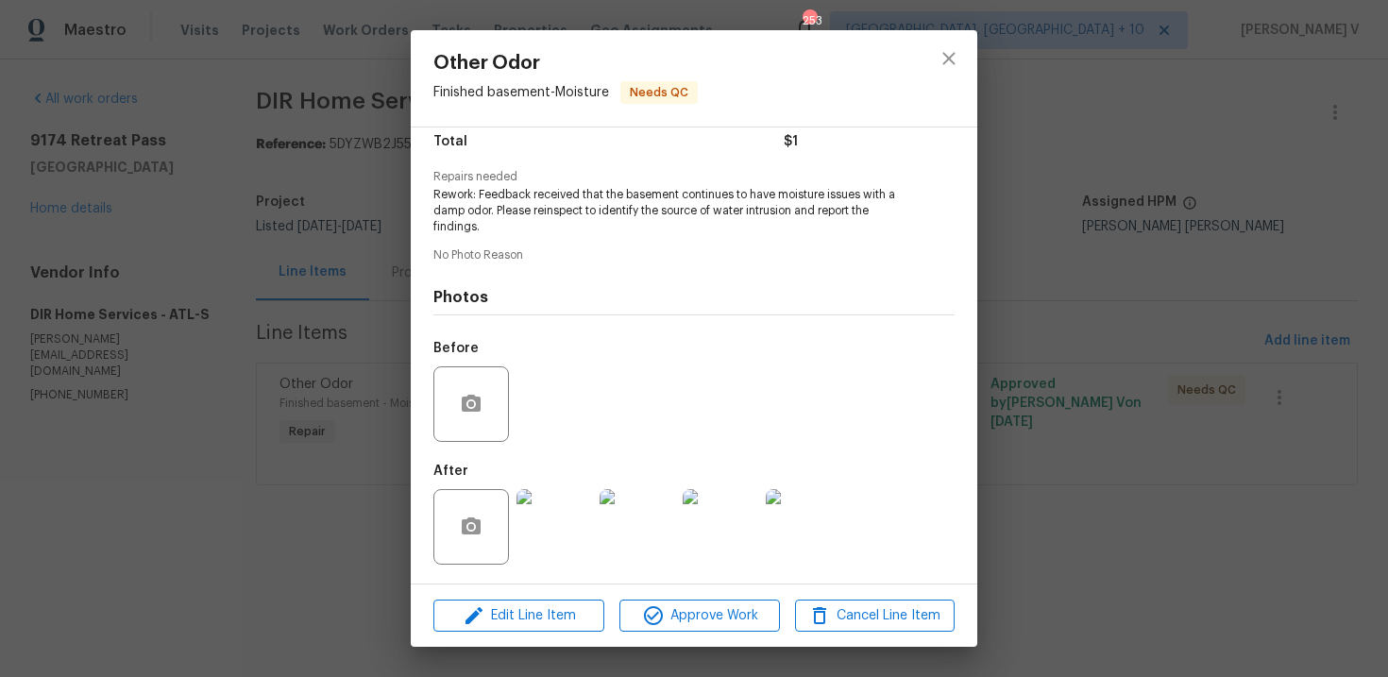
click at [548, 517] on img at bounding box center [554, 527] width 76 height 76
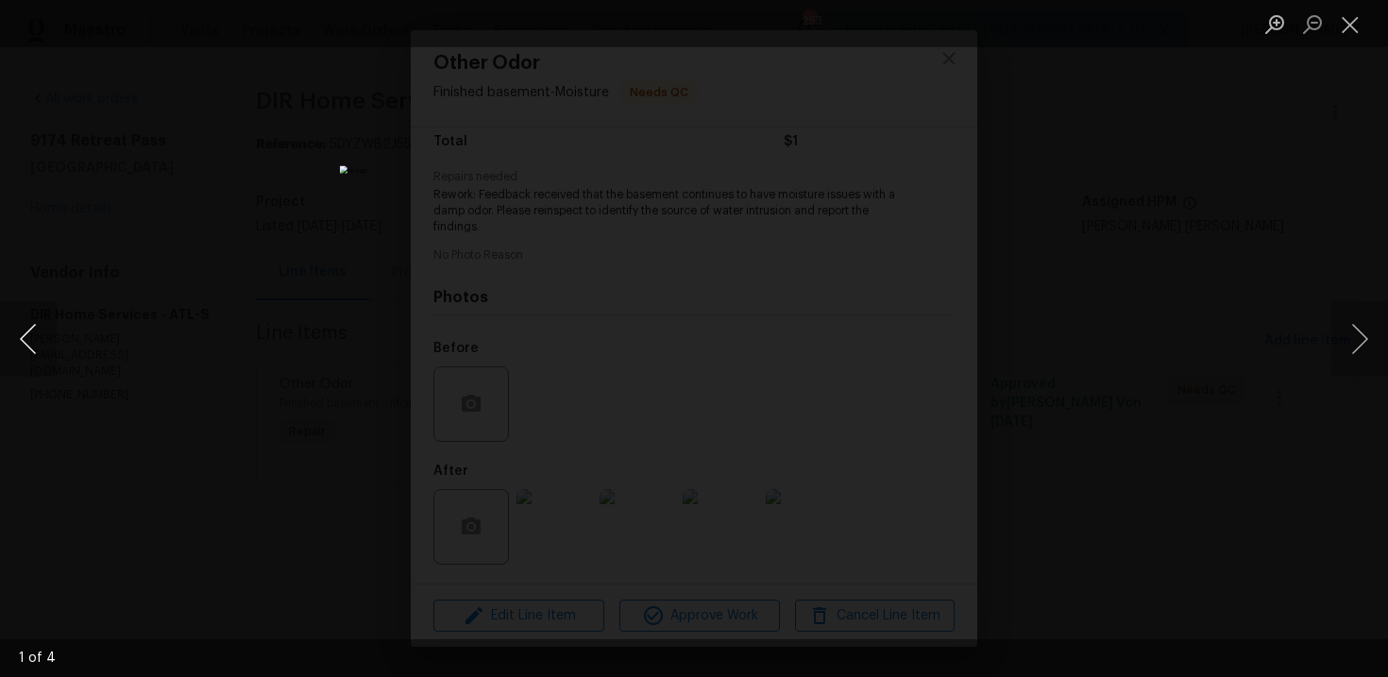
click at [32, 330] on button "Previous image" at bounding box center [28, 339] width 57 height 76
click at [14, 332] on button "Previous image" at bounding box center [28, 339] width 57 height 76
click at [44, 322] on button "Previous image" at bounding box center [28, 339] width 57 height 76
click at [353, 414] on div "Lightbox" at bounding box center [694, 338] width 1388 height 677
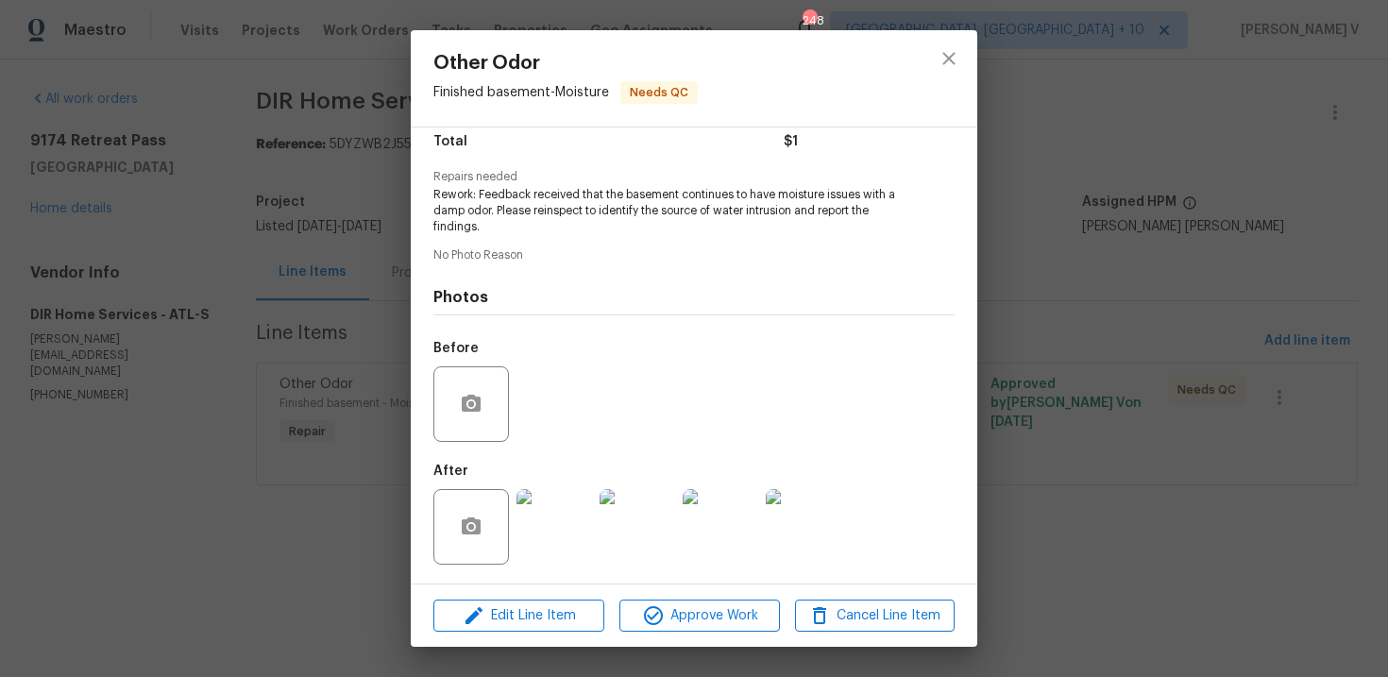
click at [353, 414] on div "Lightbox" at bounding box center [694, 338] width 1388 height 677
click at [383, 275] on div "Other Odor Finished basement - Moisture Needs QC Vendor DIR Home Services Accou…" at bounding box center [694, 338] width 1388 height 677
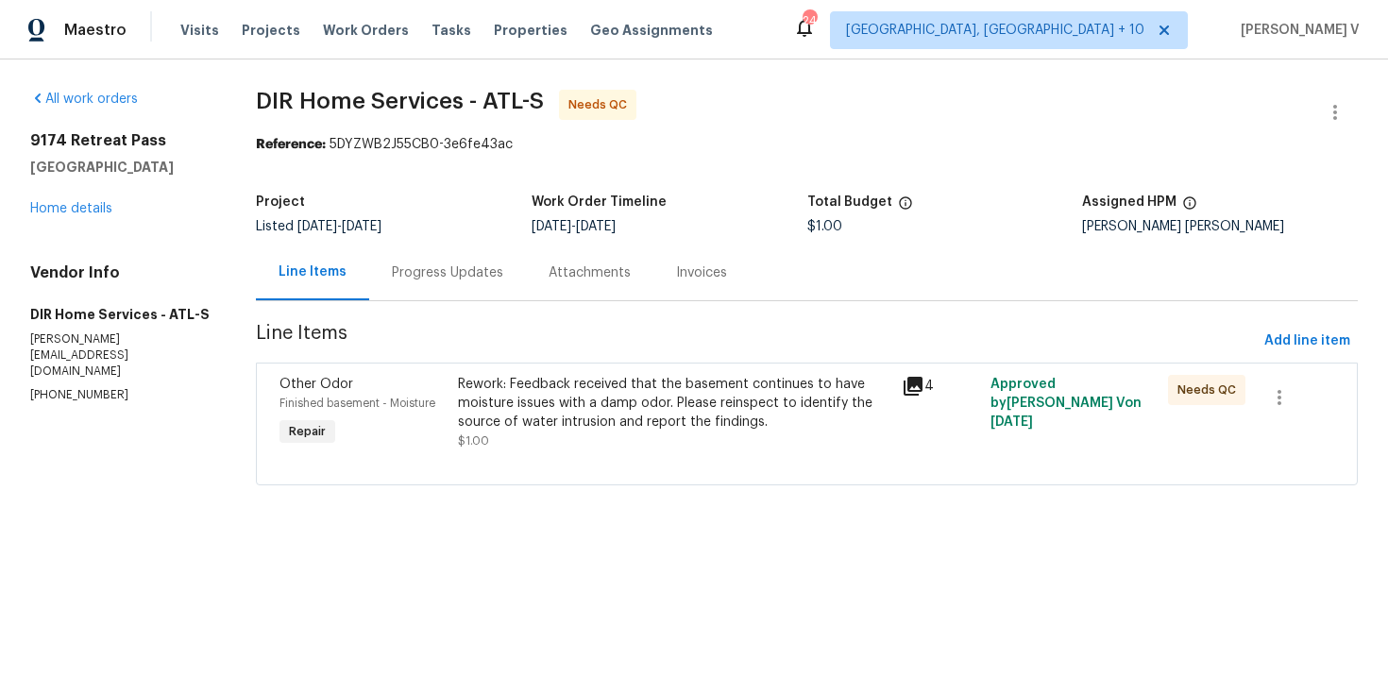
click at [403, 284] on div "Progress Updates" at bounding box center [447, 273] width 157 height 56
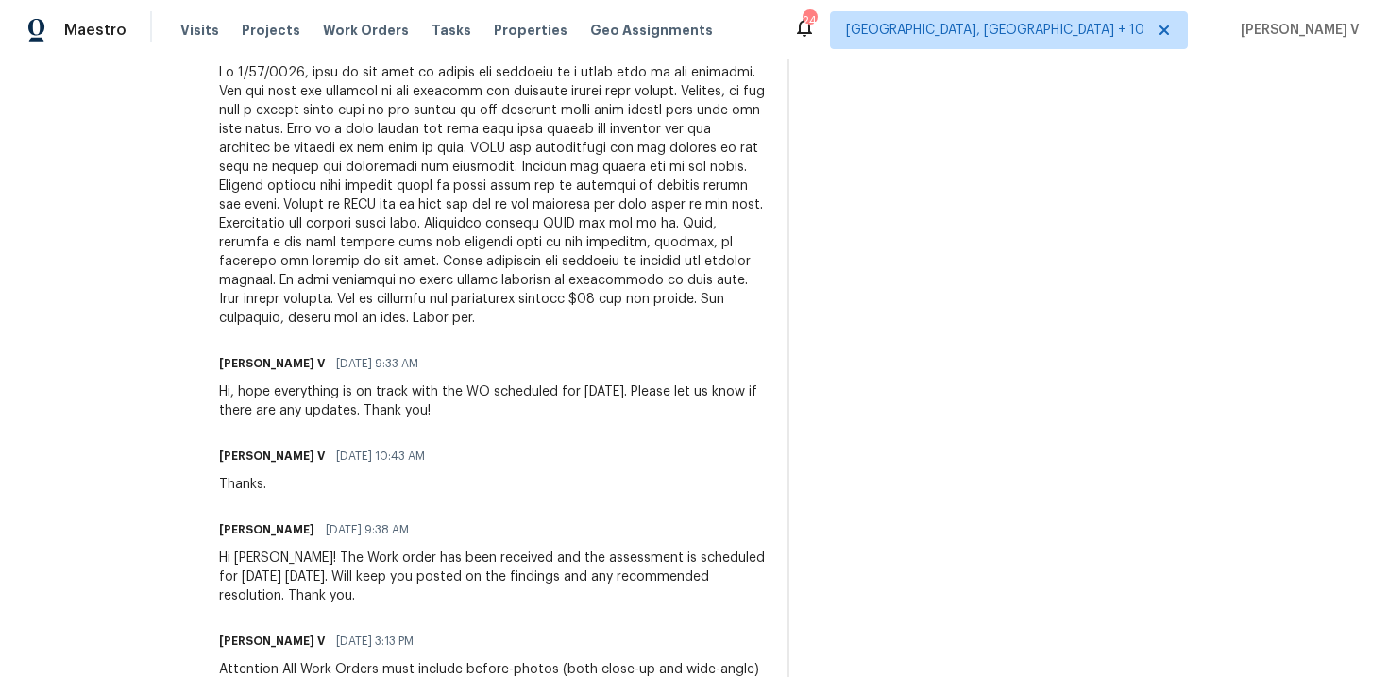
scroll to position [719, 0]
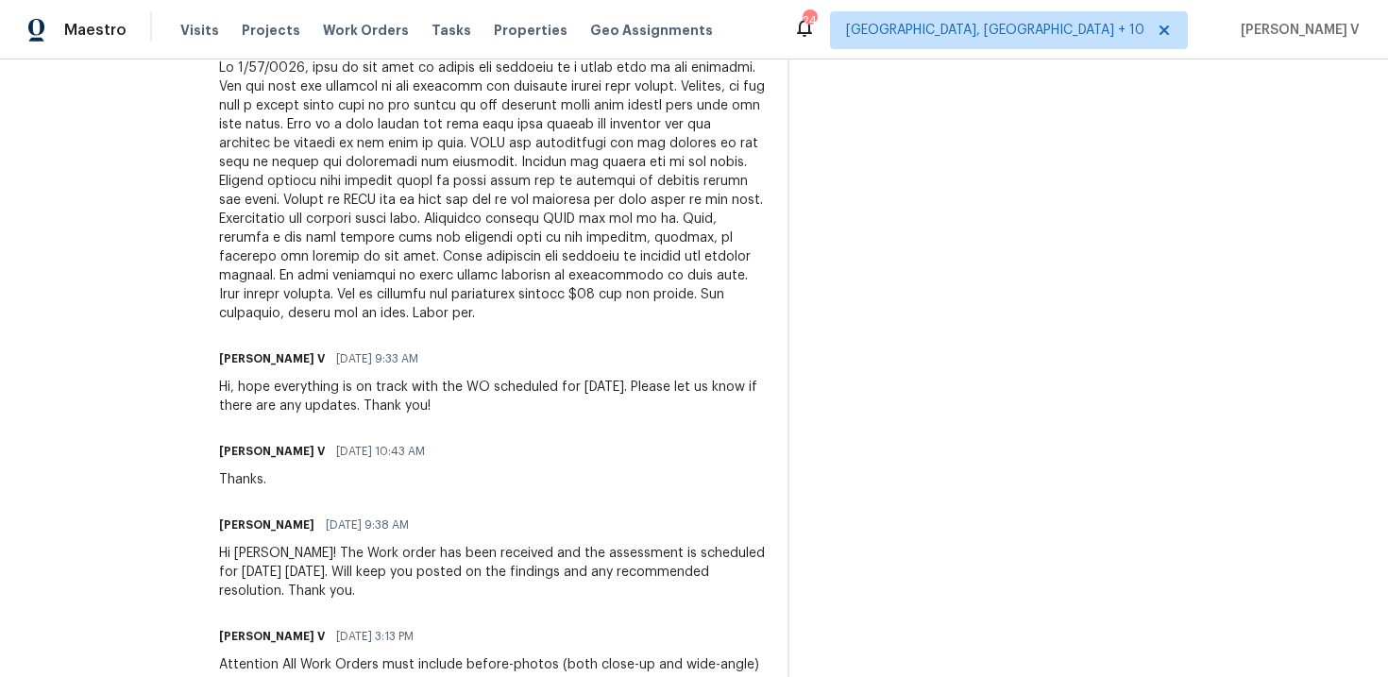
click at [394, 240] on div at bounding box center [492, 191] width 546 height 264
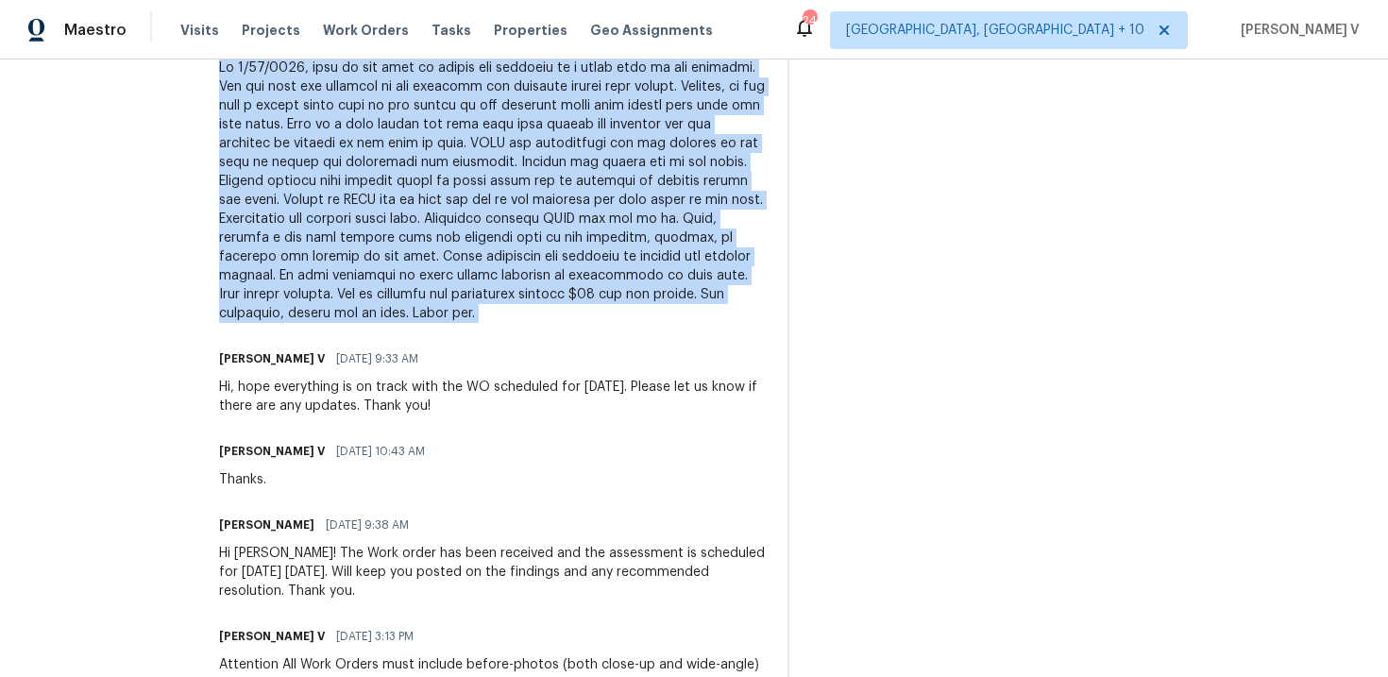
copy div "On 9/19/2025, went to the home to assess the feedback on a musty odor in the ba…"
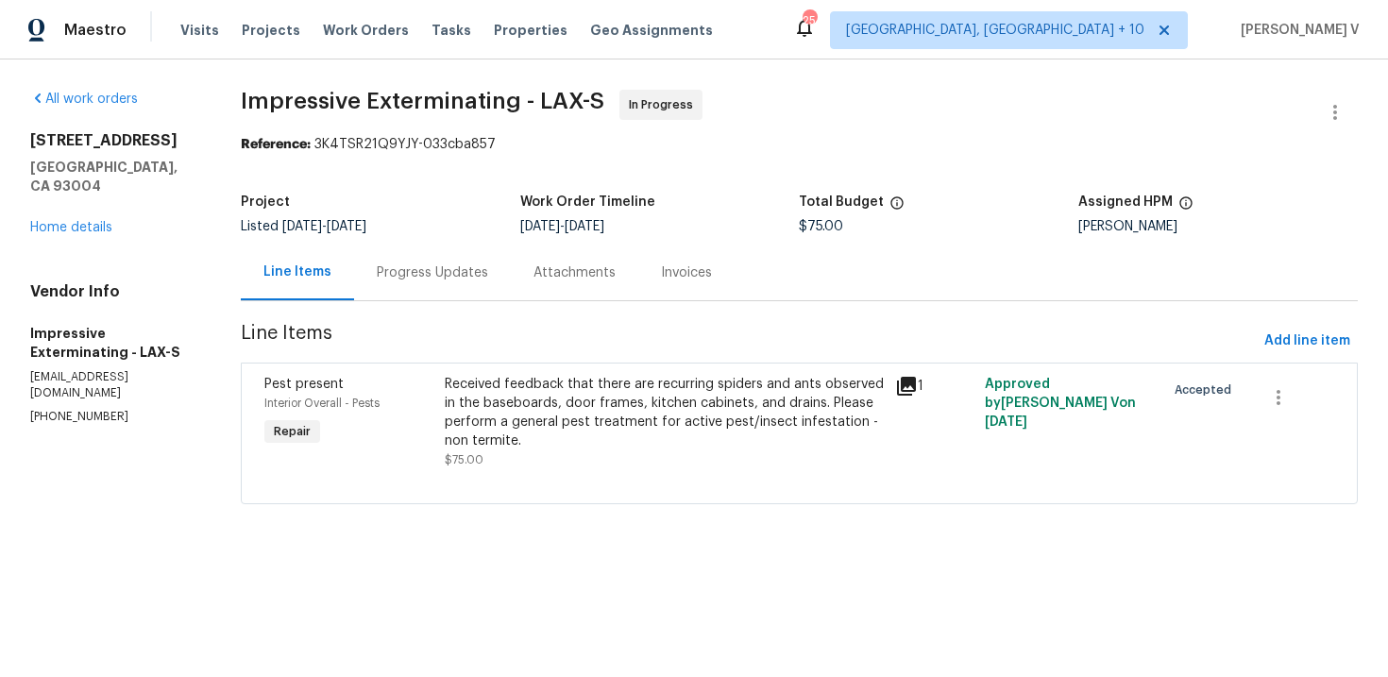
click at [408, 251] on div "Progress Updates" at bounding box center [432, 273] width 157 height 56
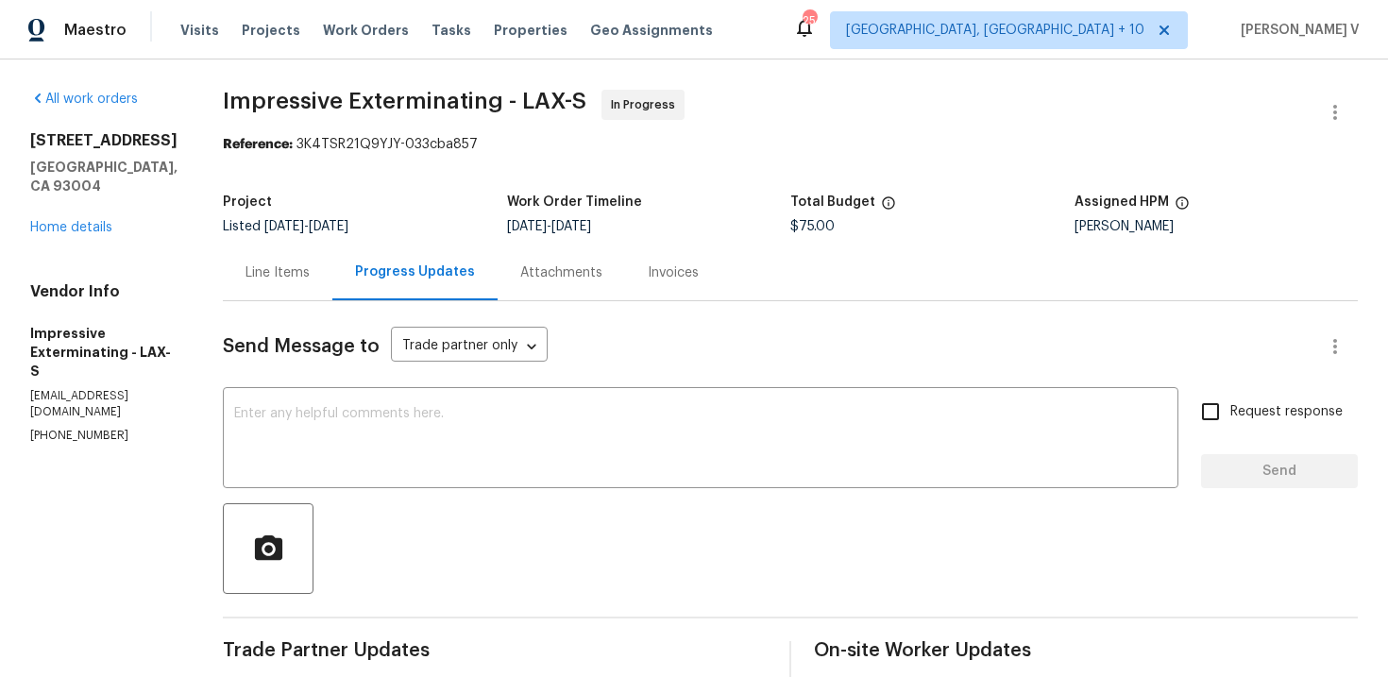
scroll to position [297, 0]
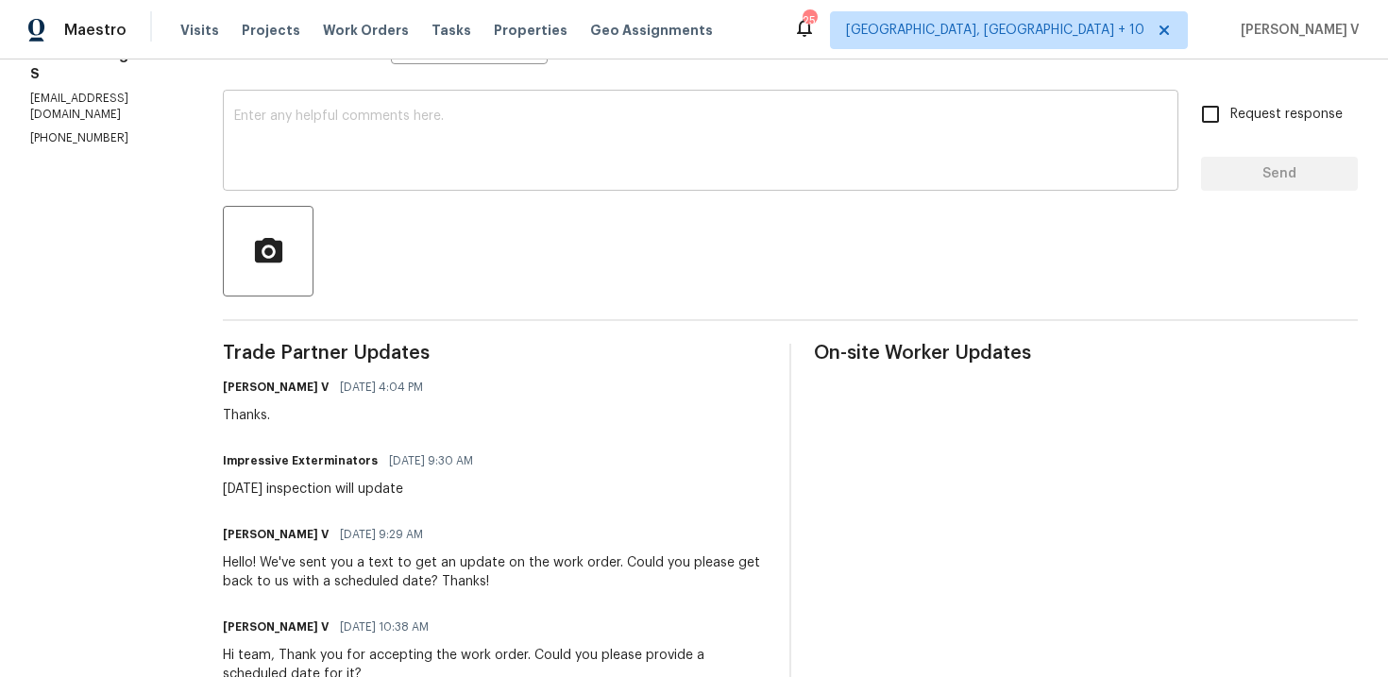
click at [334, 149] on textarea at bounding box center [700, 143] width 933 height 66
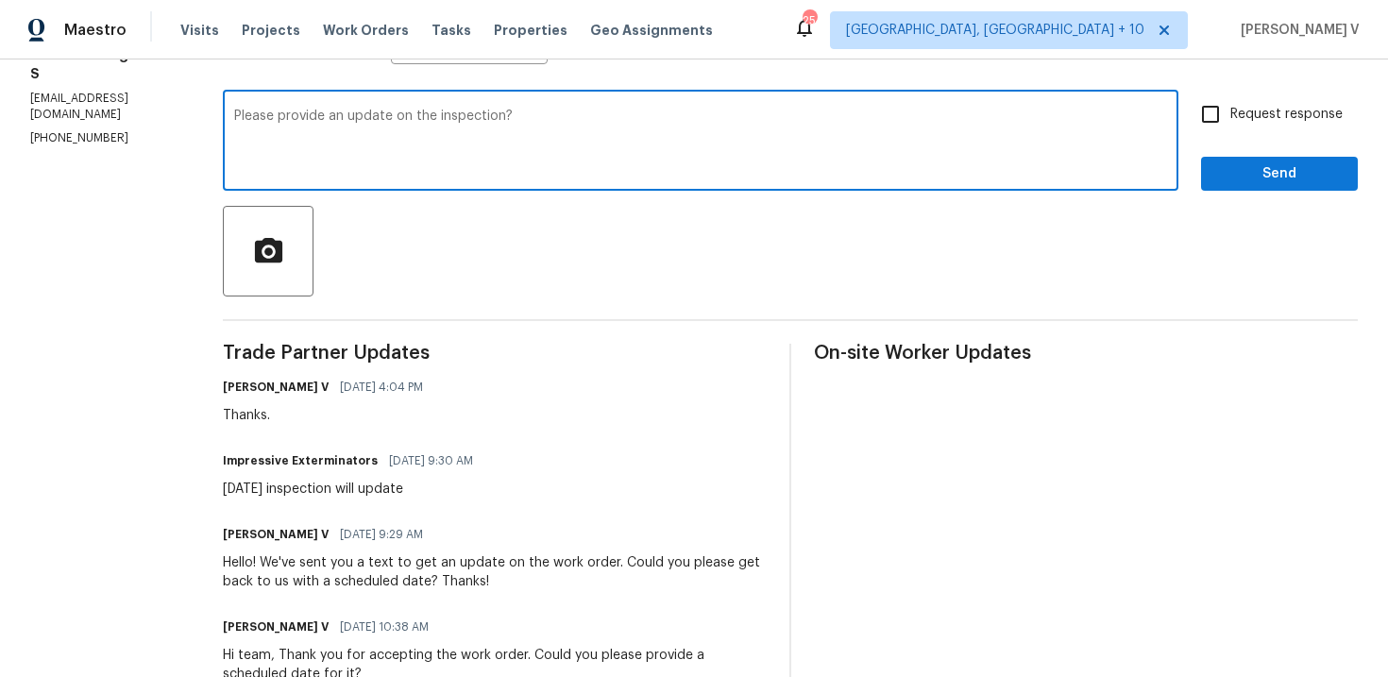
type textarea "Please provide an update on the inspection?"
click at [1193, 143] on div "Please provide an update on the inspection? x ​ Request response Send" at bounding box center [790, 142] width 1135 height 96
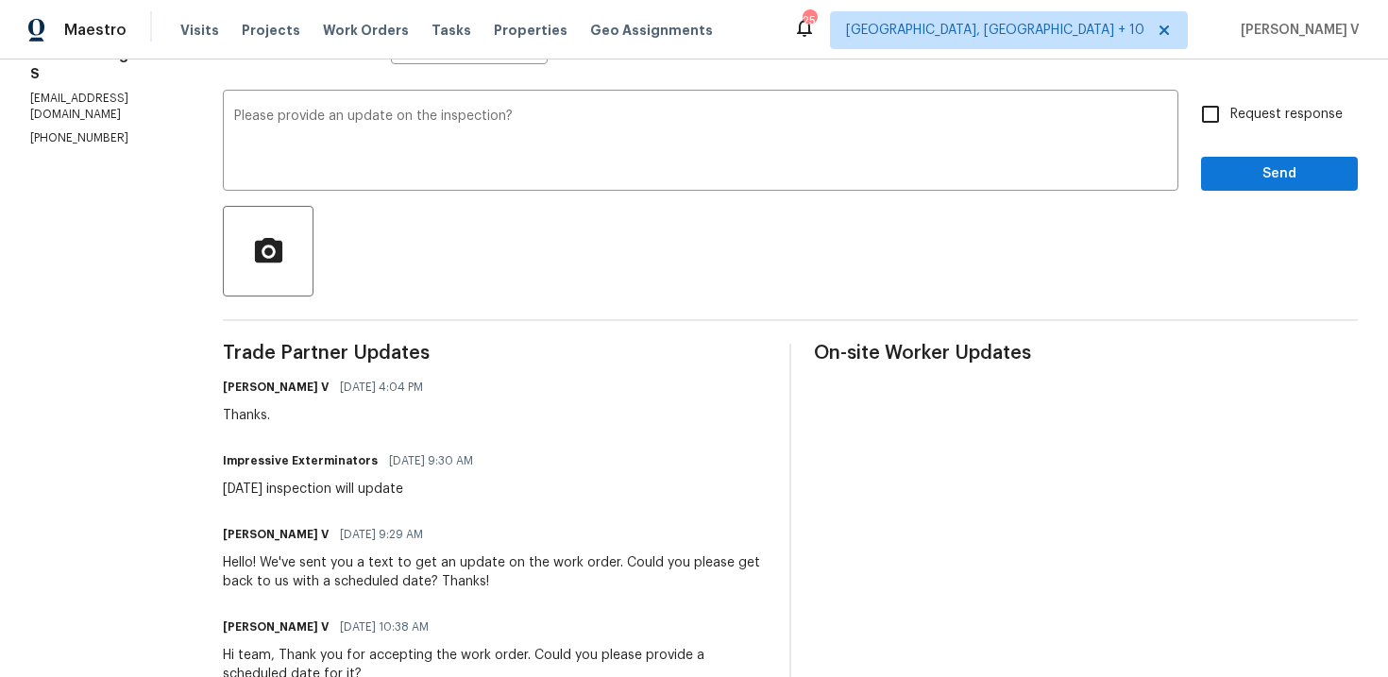
click at [1219, 130] on input "Request response" at bounding box center [1211, 114] width 40 height 40
checkbox input "true"
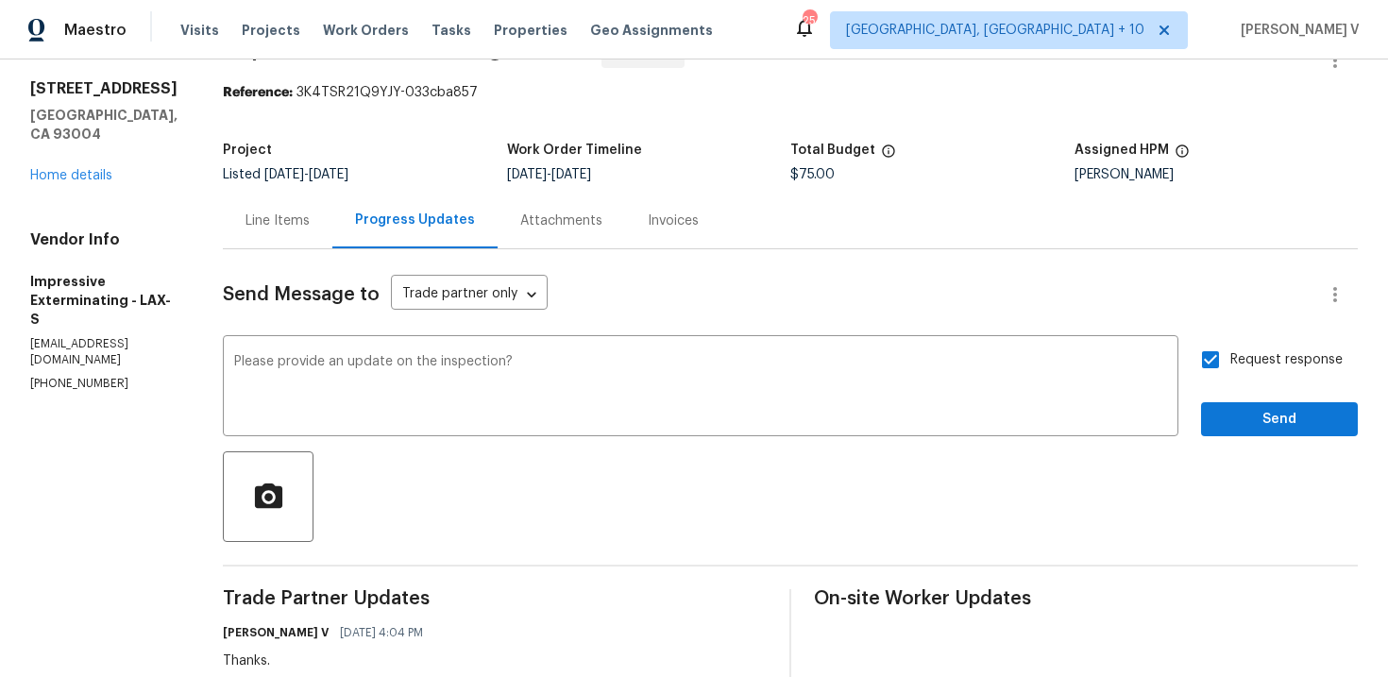
click at [0, 0] on span "inspection." at bounding box center [0, 0] width 0 height 0
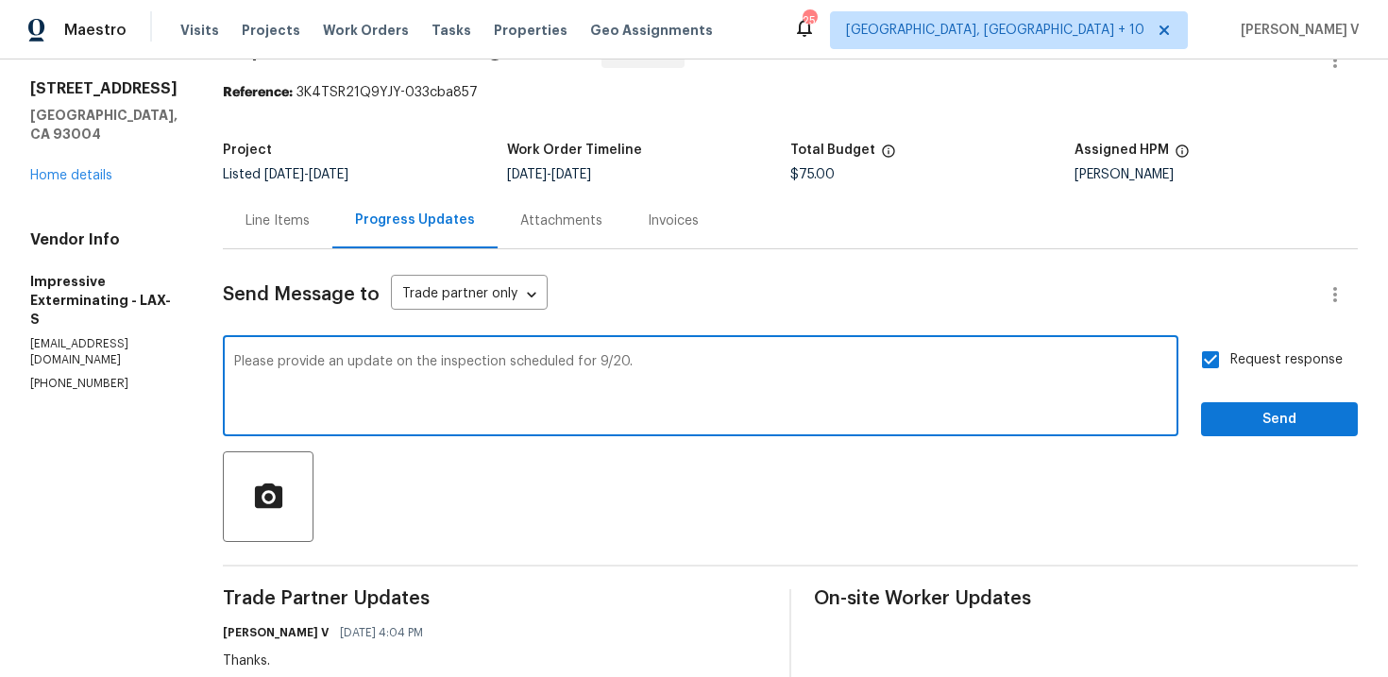
scroll to position [115, 0]
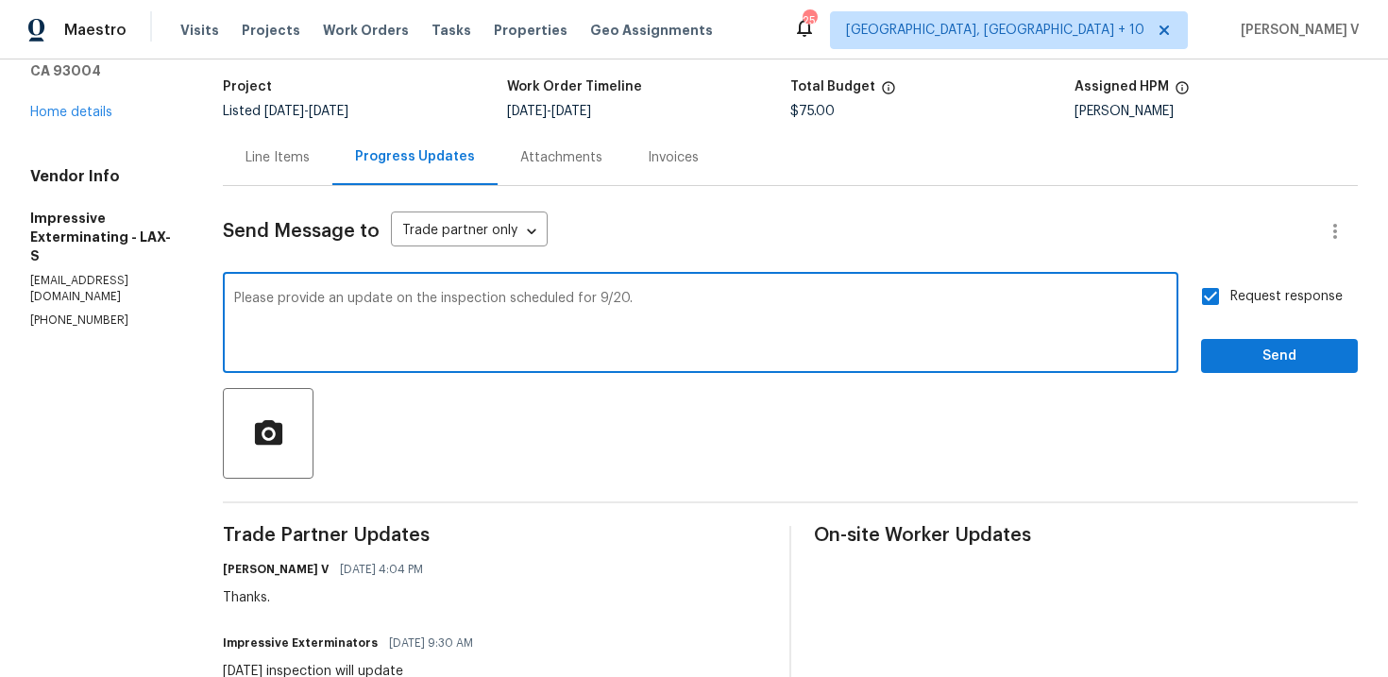
type textarea "Please provide an update on the inspection scheduled for 9/20."
click at [1248, 369] on button "Send" at bounding box center [1279, 356] width 157 height 35
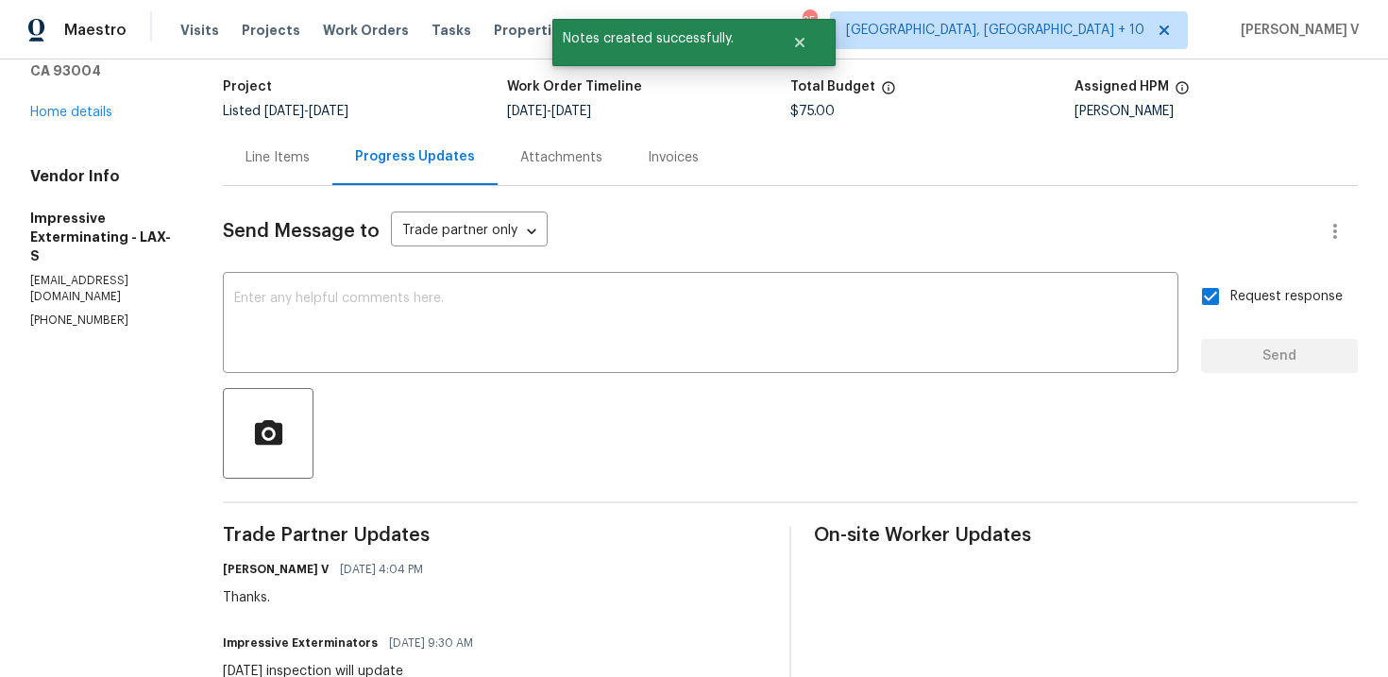
click at [101, 313] on p "(909) 568-4314" at bounding box center [103, 321] width 147 height 16
copy p "(909) 568-4314"
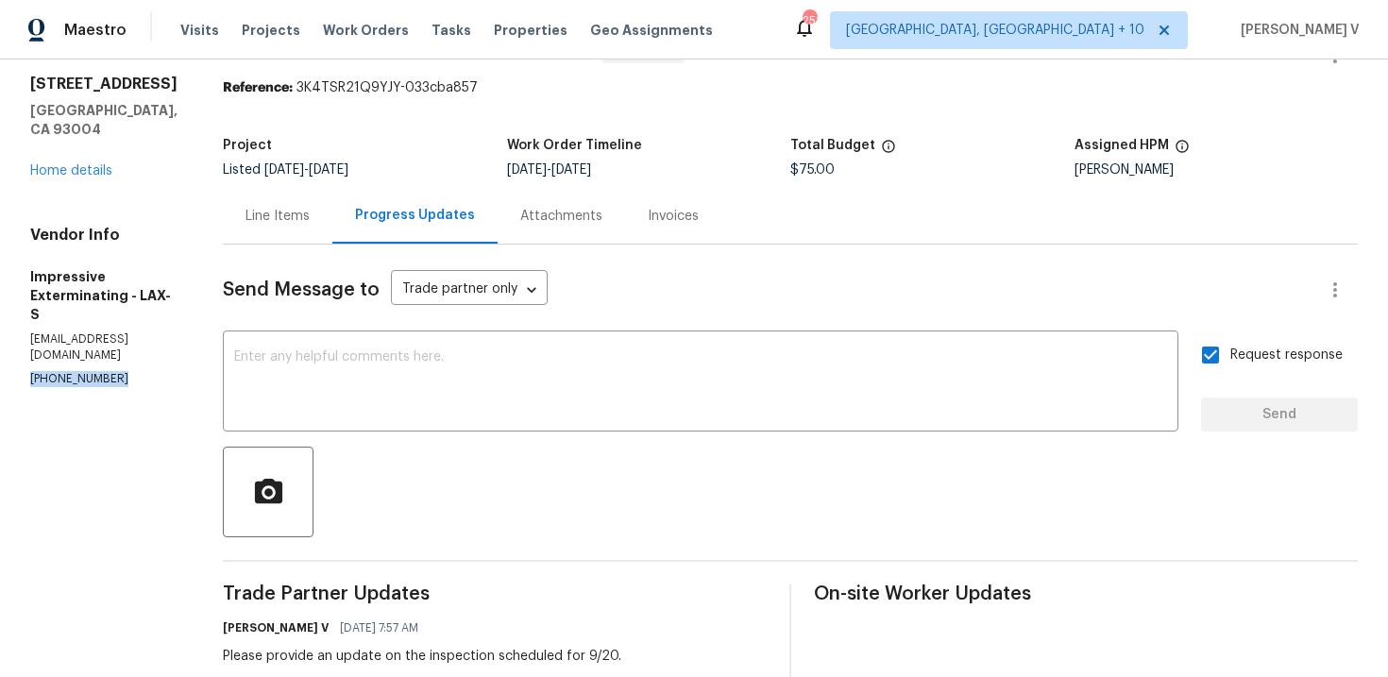
scroll to position [76, 0]
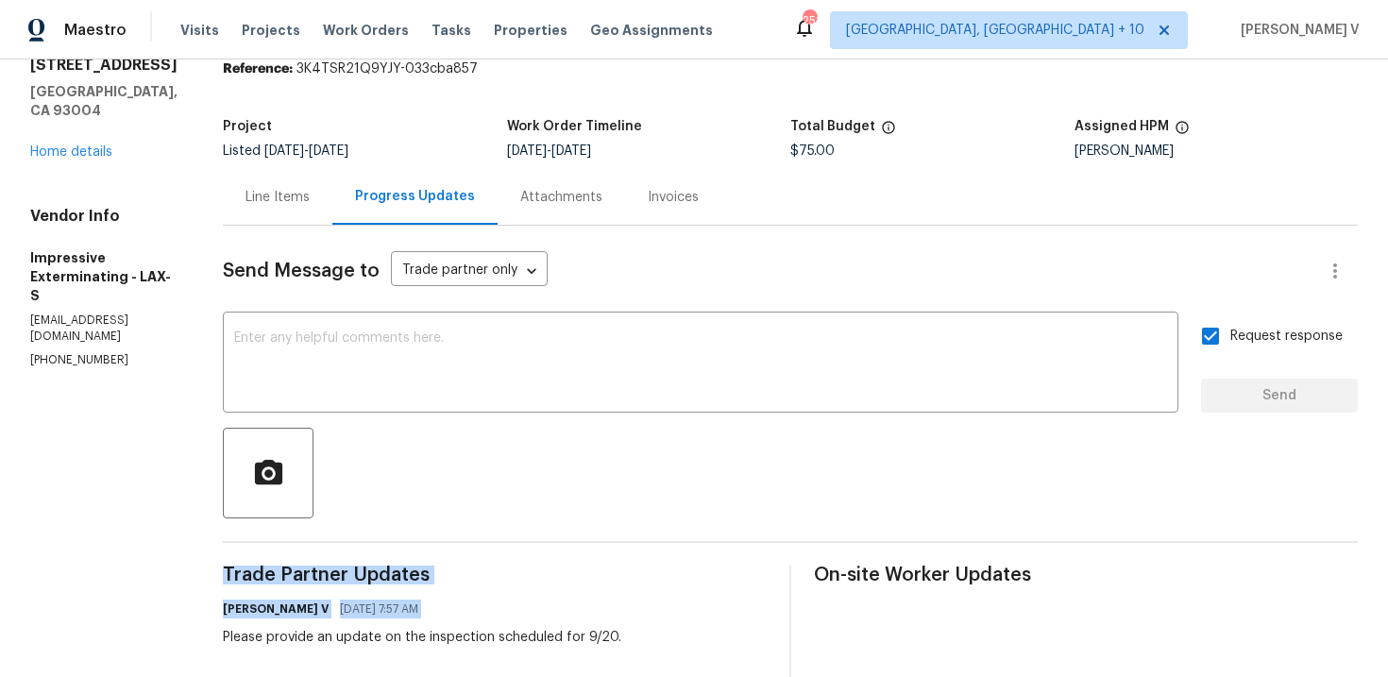
drag, startPoint x: 232, startPoint y: 636, endPoint x: 804, endPoint y: 631, distance: 571.3
click at [804, 632] on div "All work orders 1534 Pyramid Ave Ventura, CA 93004 Home details Vendor Info Imp…" at bounding box center [694, 648] width 1388 height 1328
copy div "Trade Partner Updates Divya Dharshini V 09/22/2025 7:57 AM"
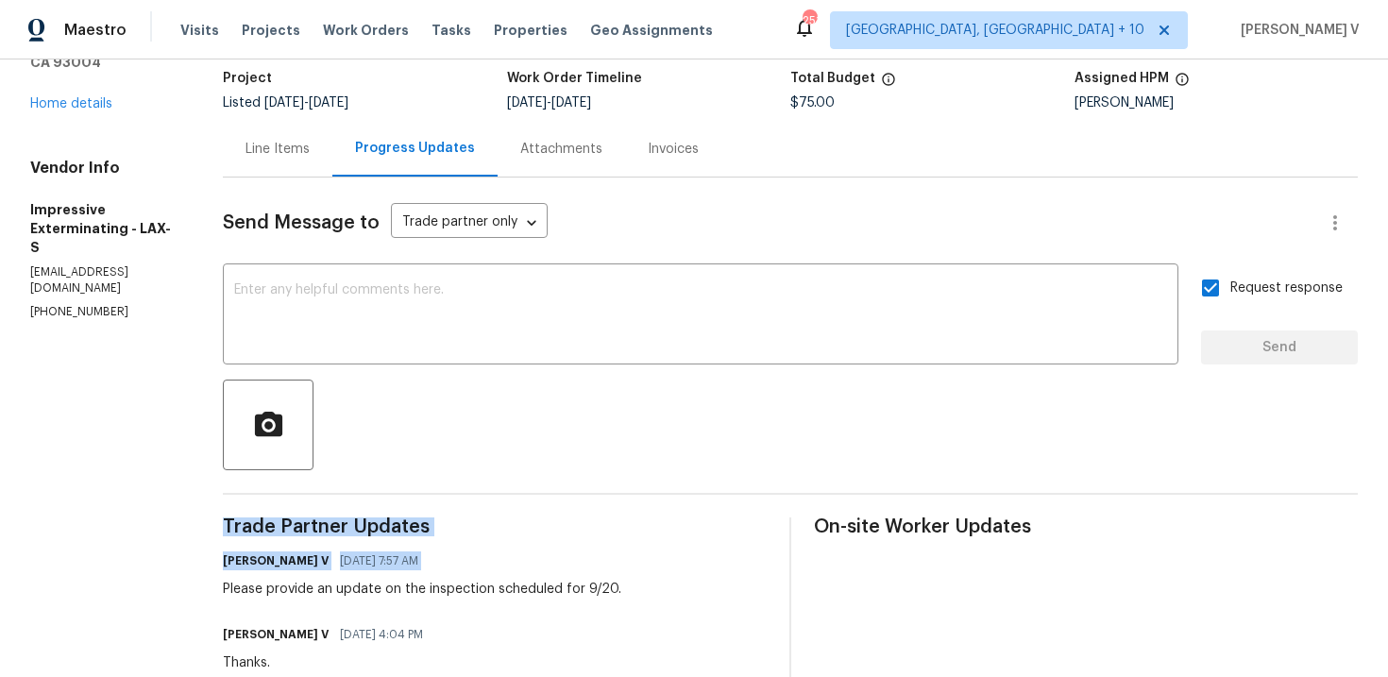
scroll to position [155, 0]
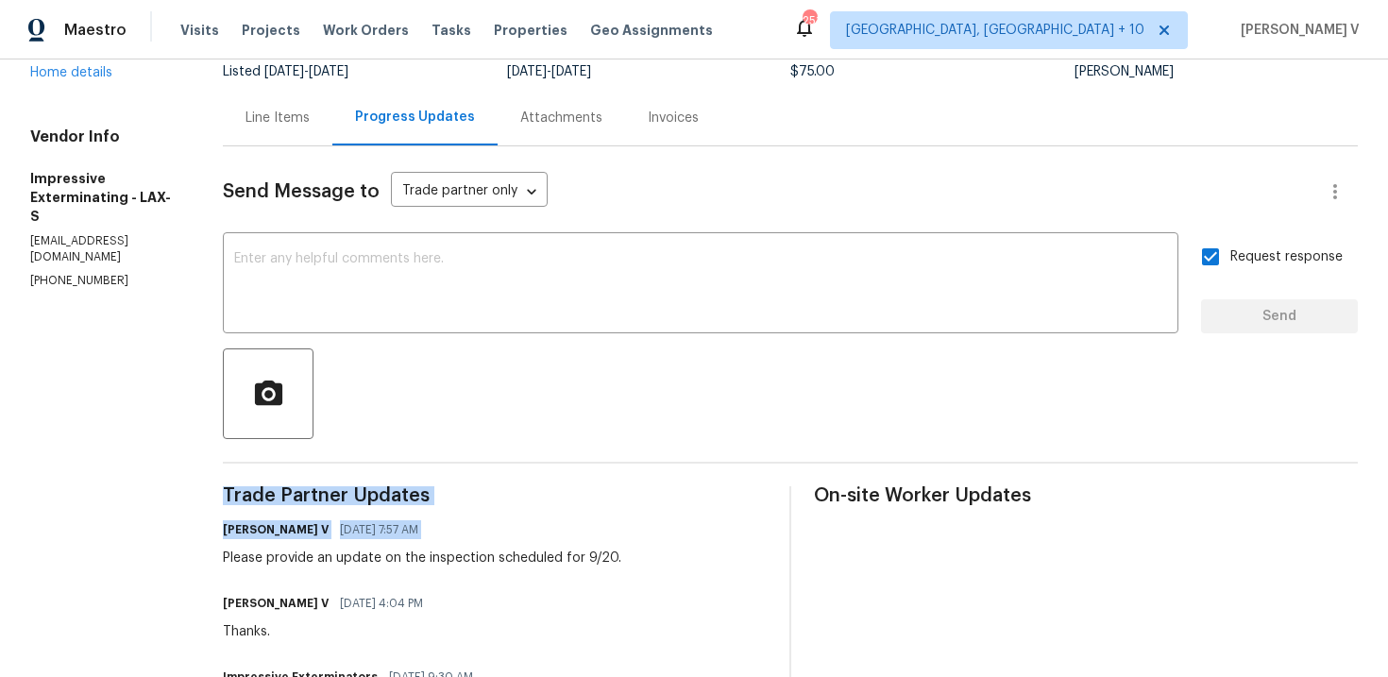
click at [304, 559] on div "Please provide an update on the inspection scheduled for 9/20." at bounding box center [422, 558] width 398 height 19
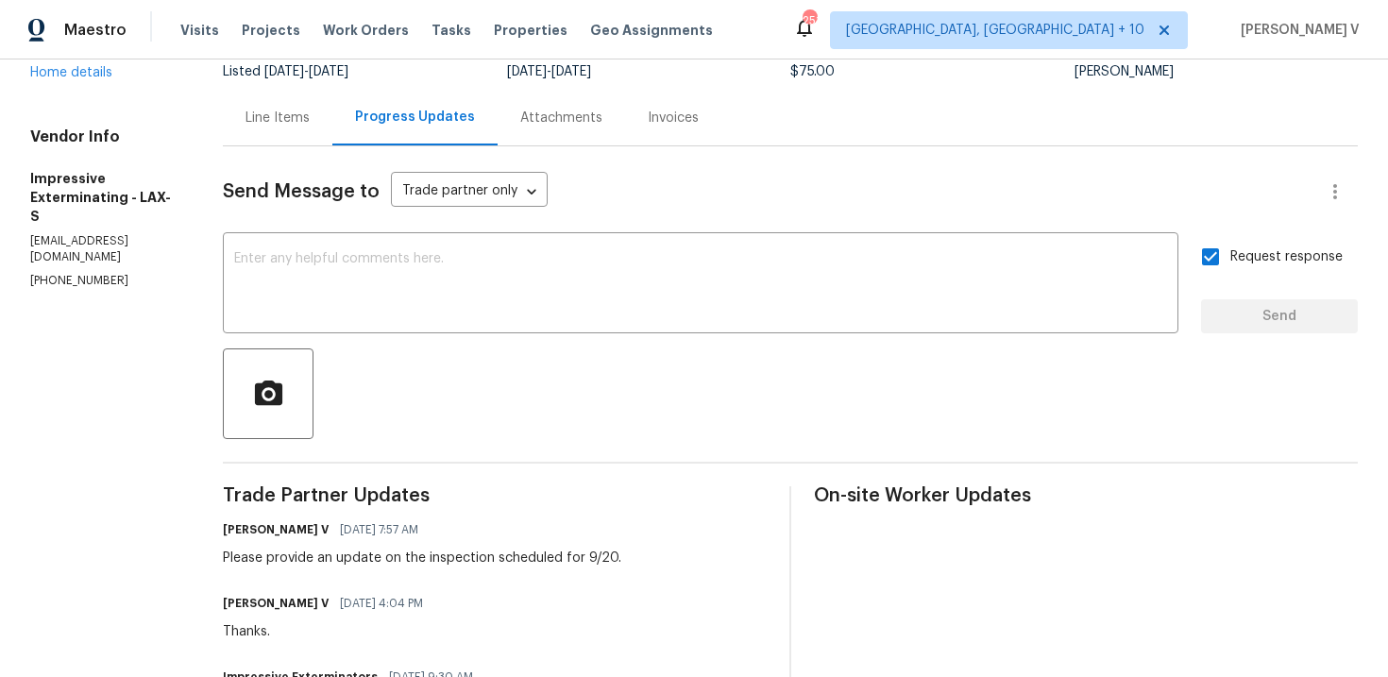
click at [304, 559] on div "Please provide an update on the inspection scheduled for 9/20." at bounding box center [422, 558] width 398 height 19
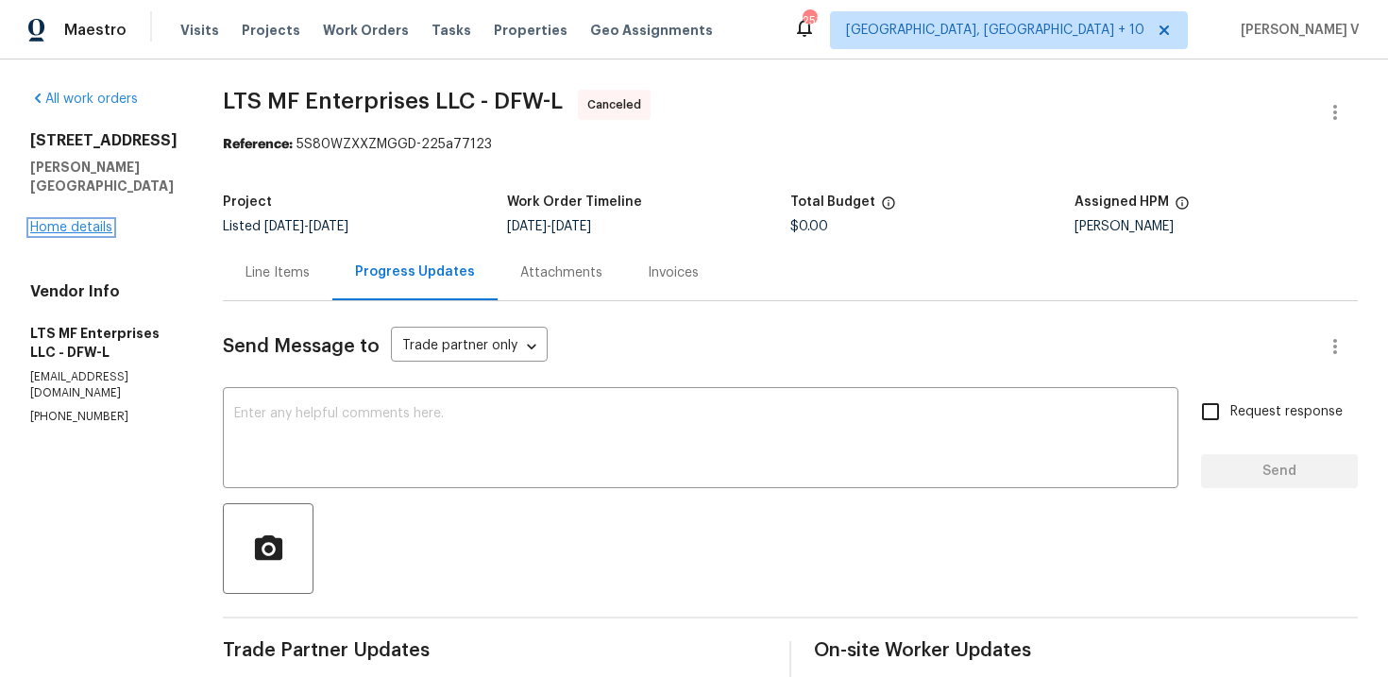
click at [85, 221] on link "Home details" at bounding box center [71, 227] width 82 height 13
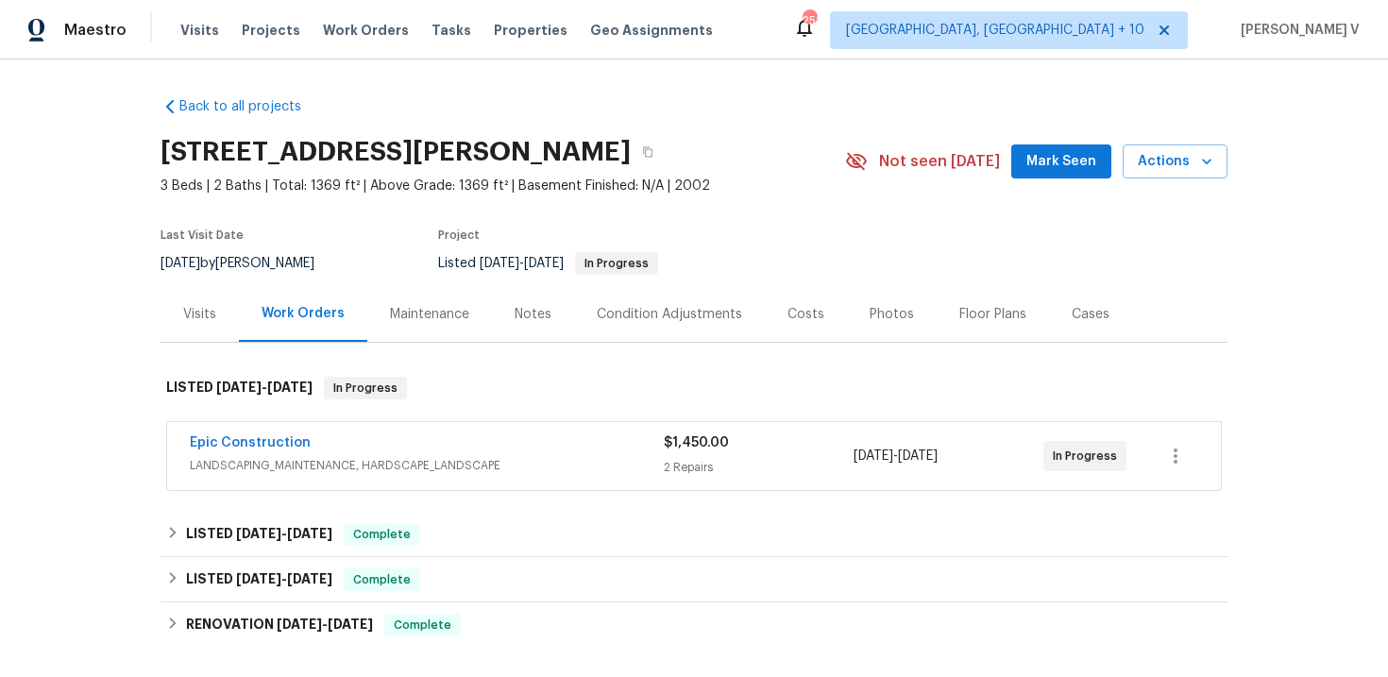
click at [262, 456] on span "LANDSCAPING_MAINTENANCE, HARDSCAPE_LANDSCAPE" at bounding box center [427, 465] width 474 height 19
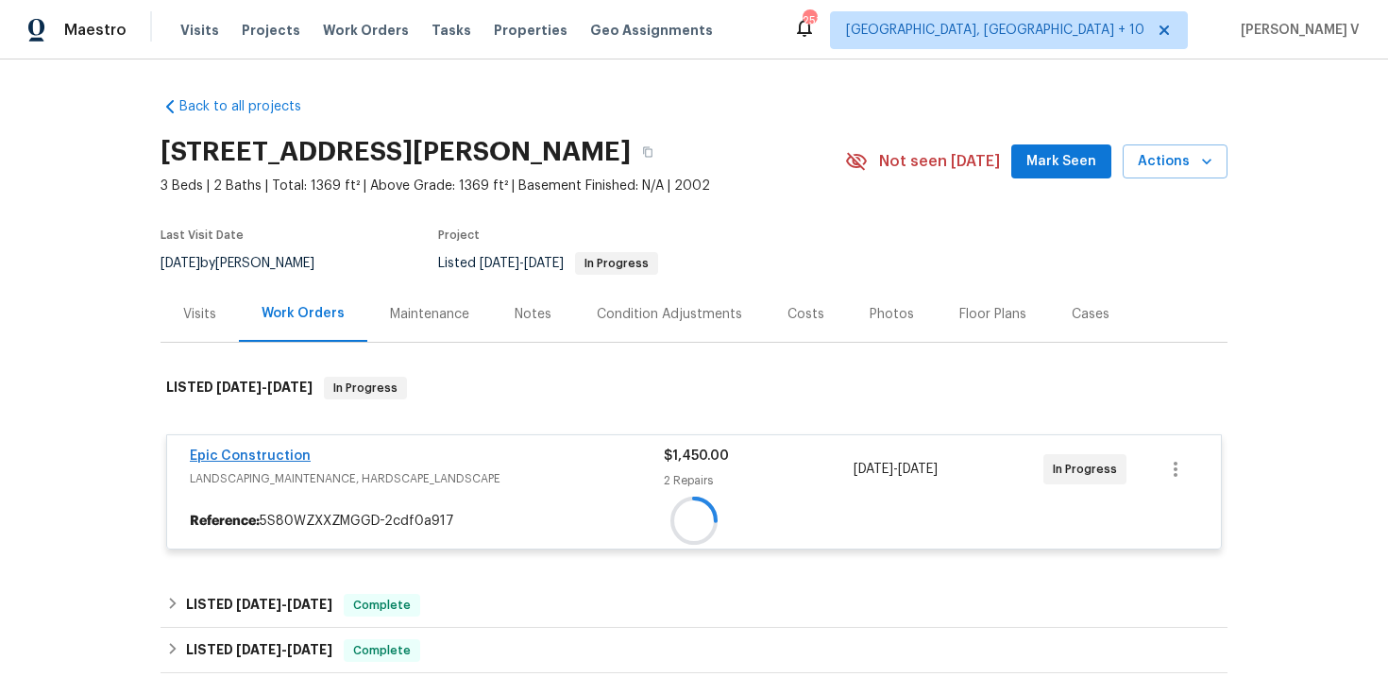
click at [288, 448] on span "Epic Construction" at bounding box center [250, 456] width 121 height 19
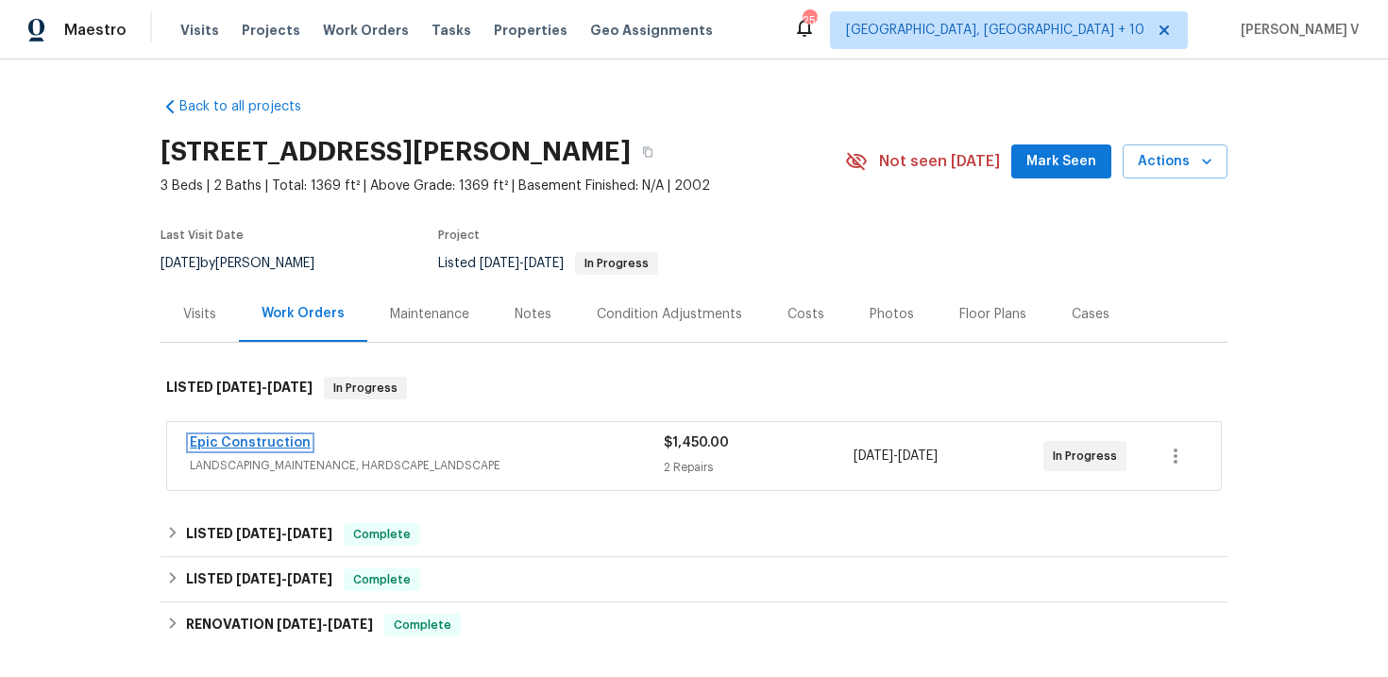
click at [261, 446] on link "Epic Construction" at bounding box center [250, 442] width 121 height 13
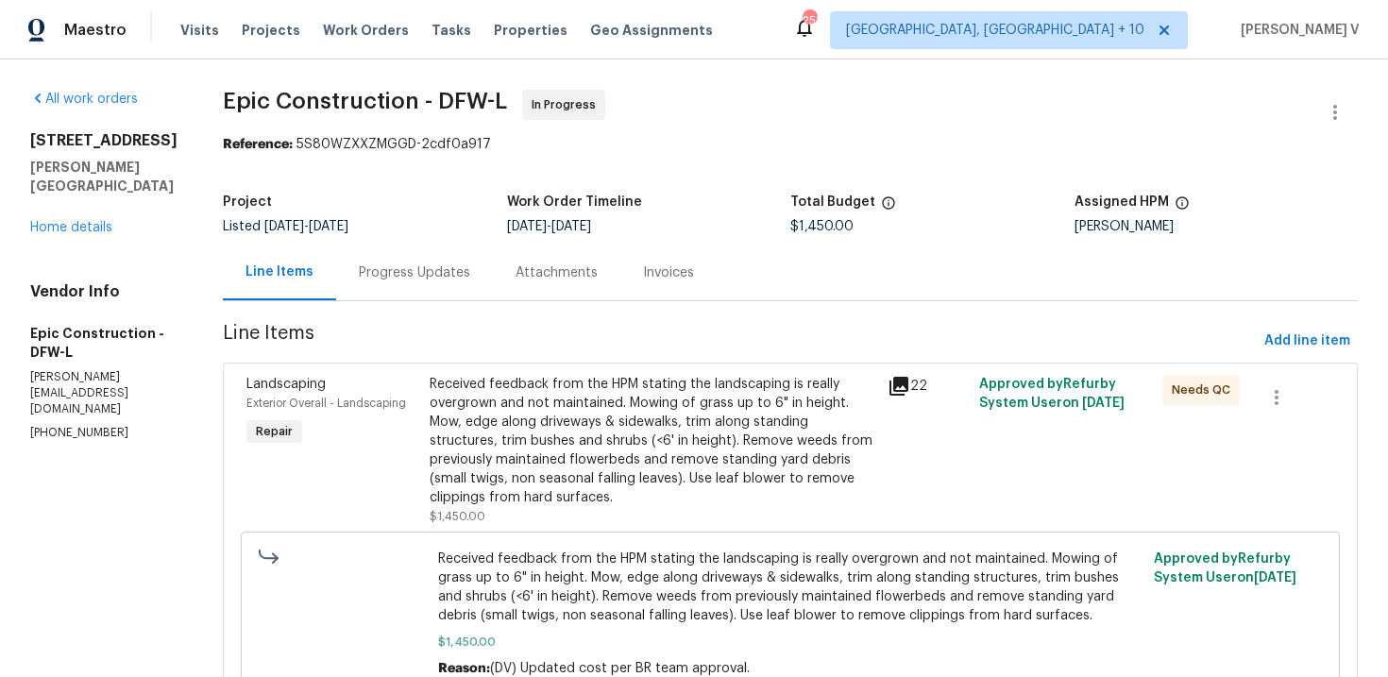
click at [434, 265] on div "Progress Updates" at bounding box center [414, 273] width 157 height 56
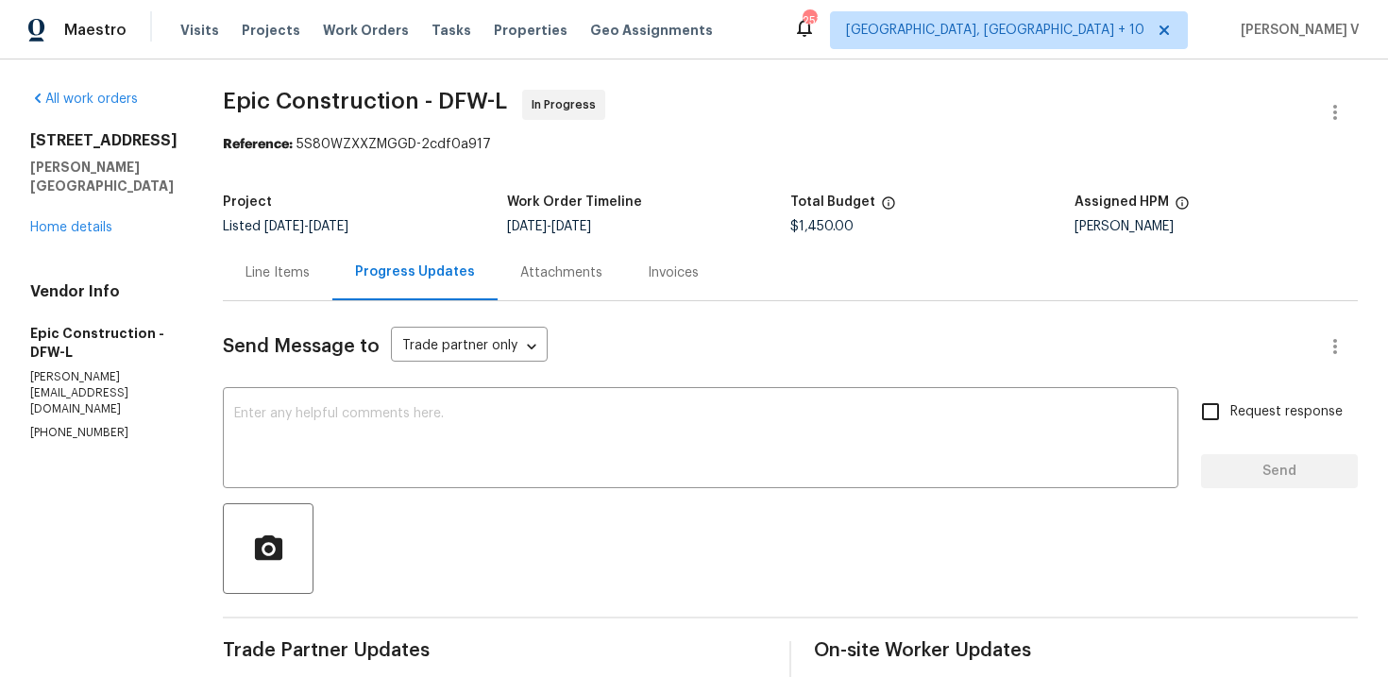
click at [286, 296] on div "Line Items" at bounding box center [278, 273] width 110 height 56
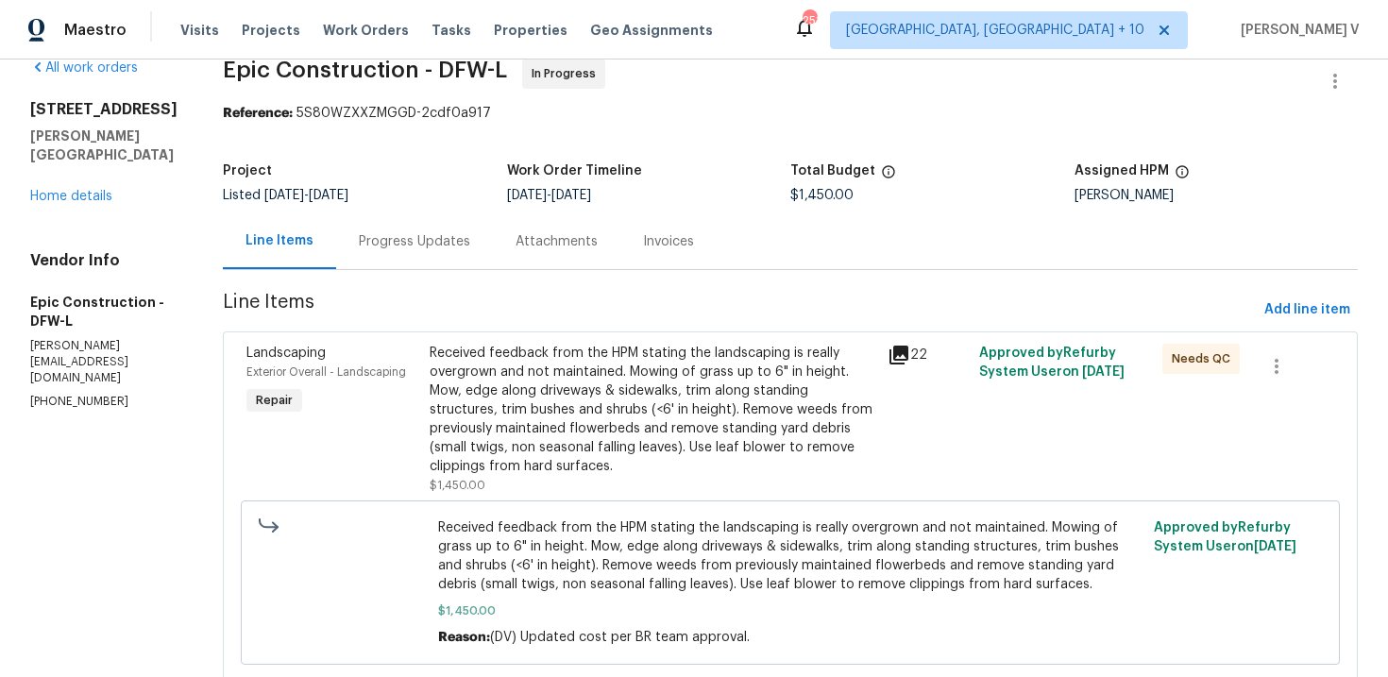
scroll to position [32, 0]
click at [516, 399] on div "Received feedback from the HPM stating the landscaping is really overgrown and …" at bounding box center [653, 409] width 447 height 132
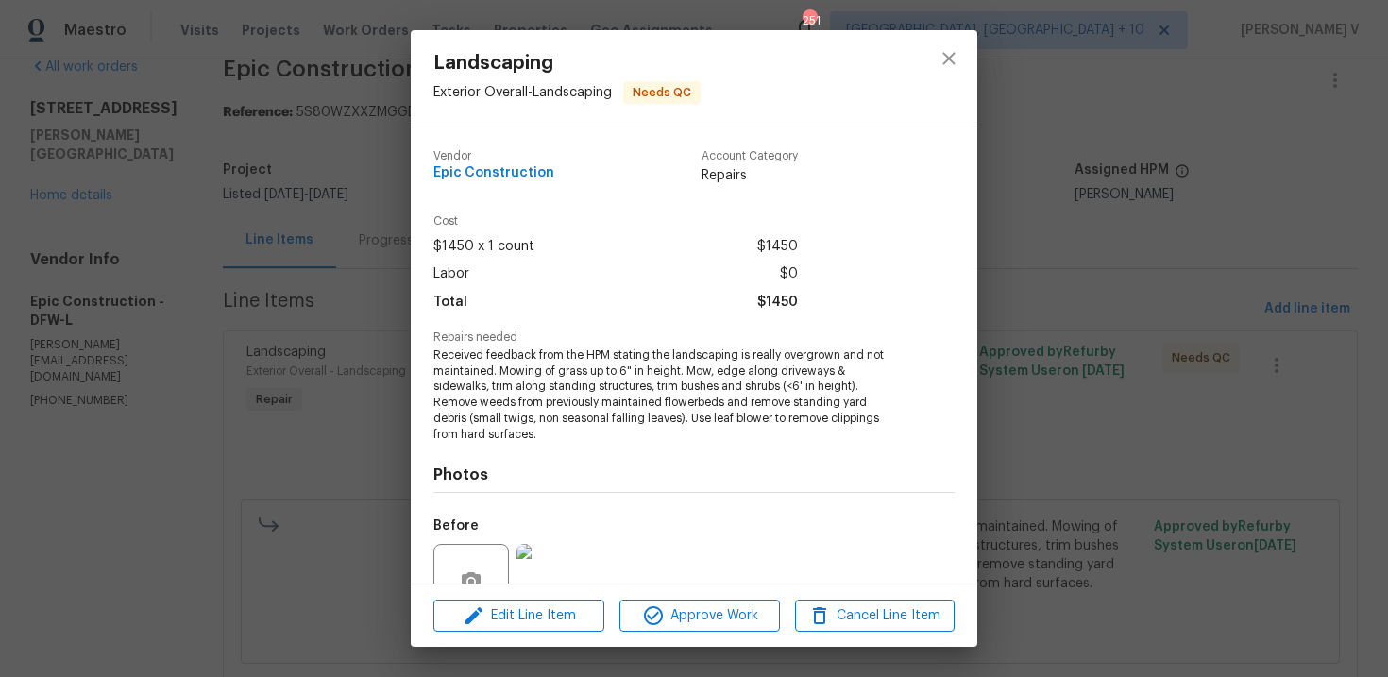
scroll to position [161, 0]
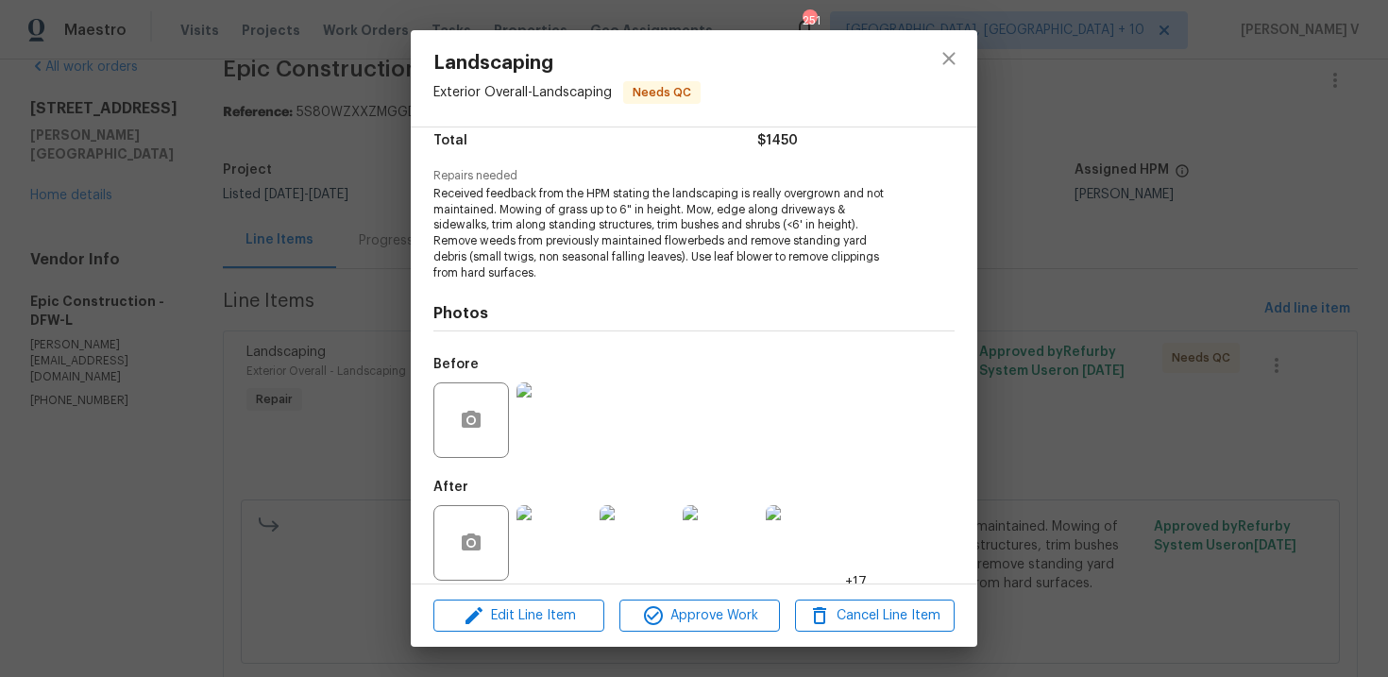
click at [281, 313] on div "Landscaping Exterior Overall - Landscaping Needs QC Vendor Epic Construction Ac…" at bounding box center [694, 338] width 1388 height 677
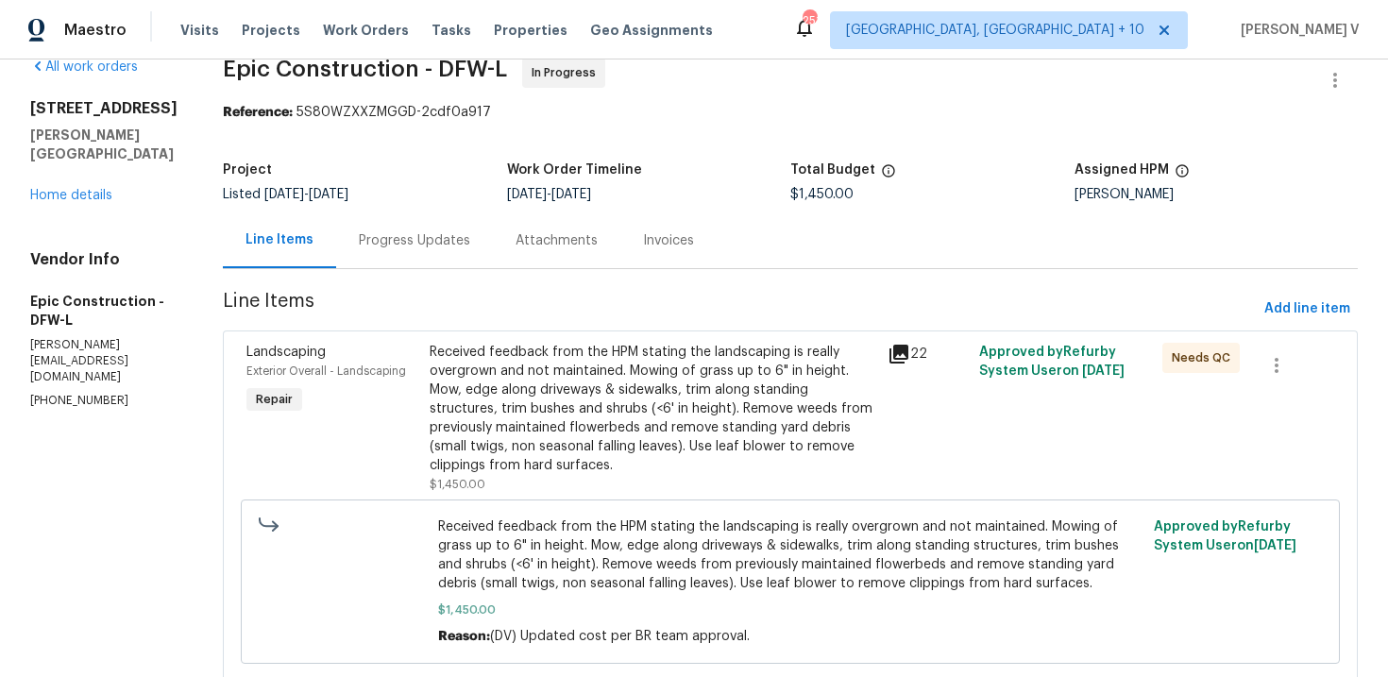
click at [446, 220] on div "Progress Updates" at bounding box center [414, 240] width 157 height 56
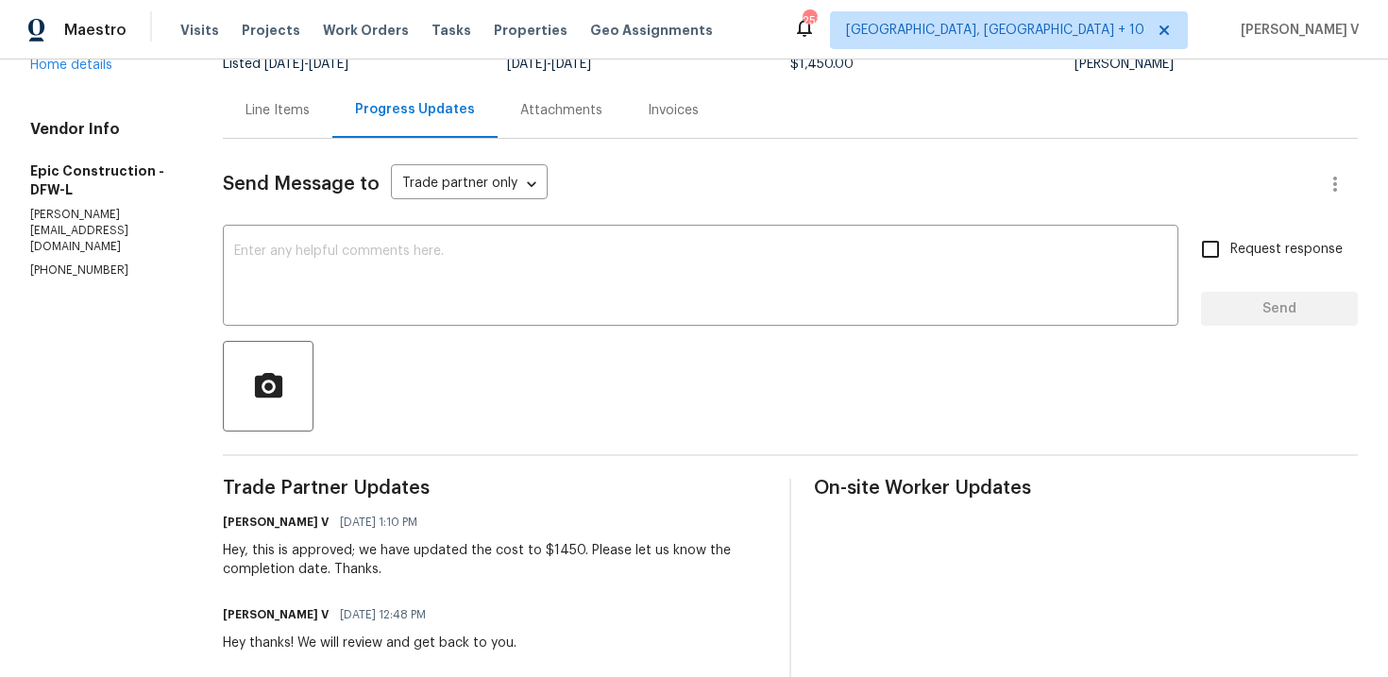
scroll to position [139, 0]
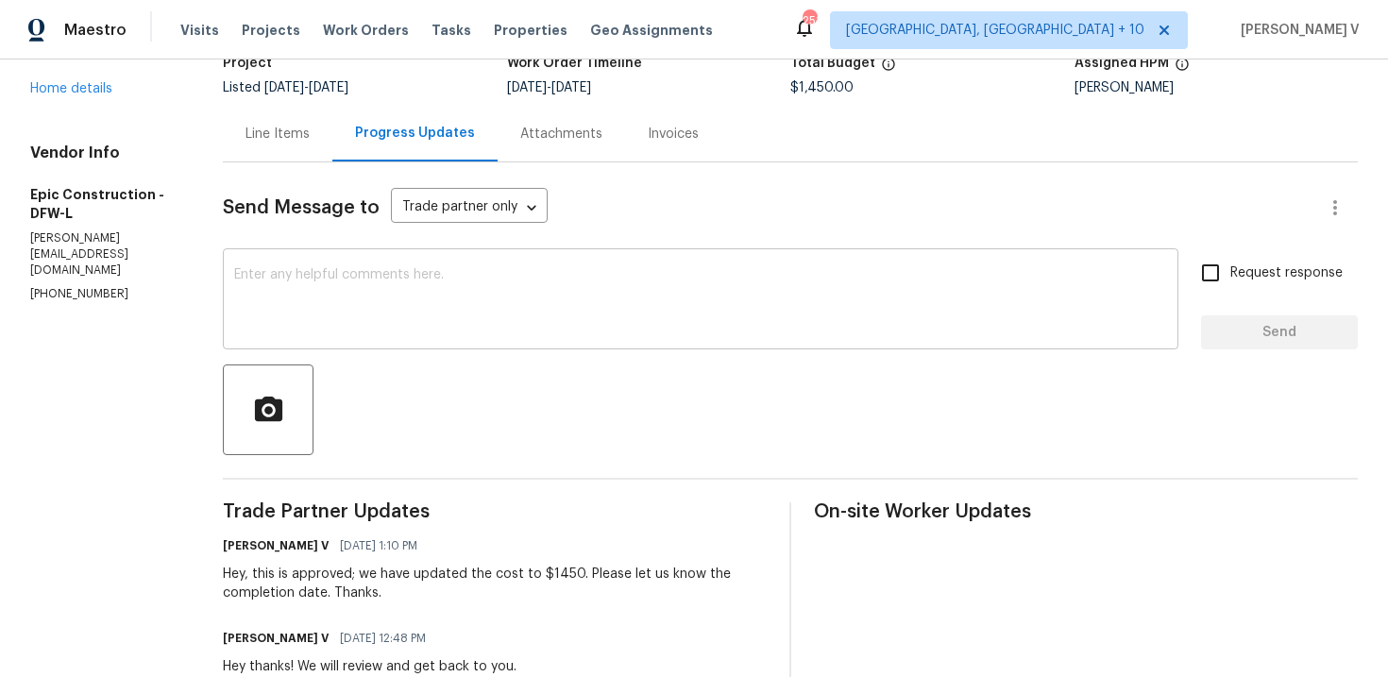
click at [326, 292] on textarea at bounding box center [700, 301] width 933 height 66
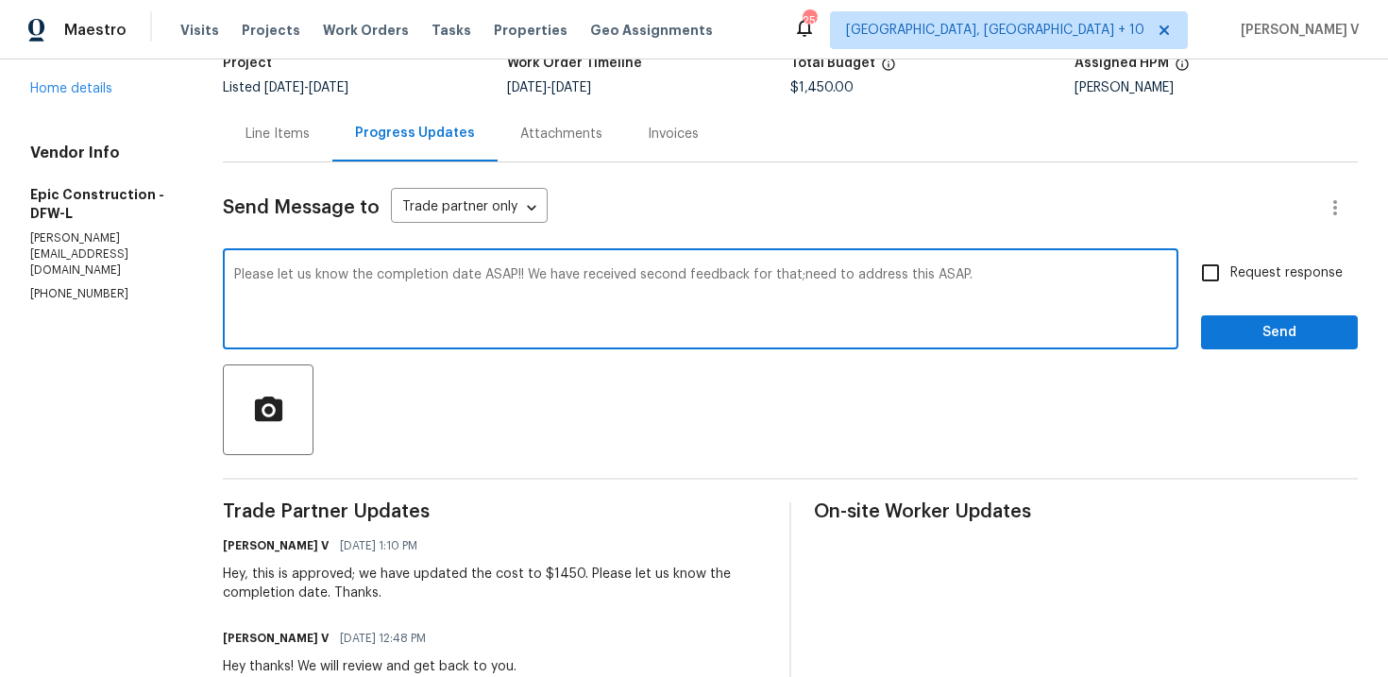
type textarea "Please let us know the completion date ASAP!! We have received second feedback …"
click at [1233, 281] on span "Request response" at bounding box center [1286, 273] width 112 height 20
click at [1230, 281] on input "Request response" at bounding box center [1211, 273] width 40 height 40
checkbox input "true"
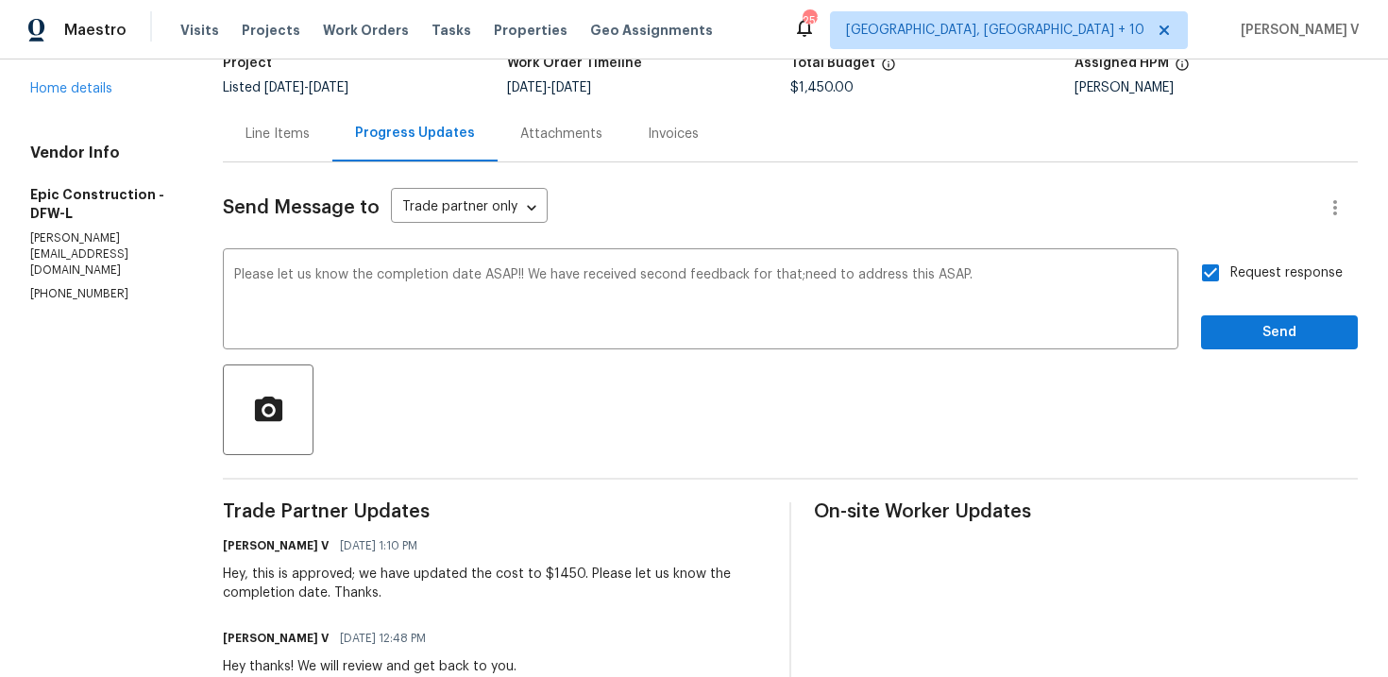
click at [0, 0] on span "that;" at bounding box center [0, 0] width 0 height 0
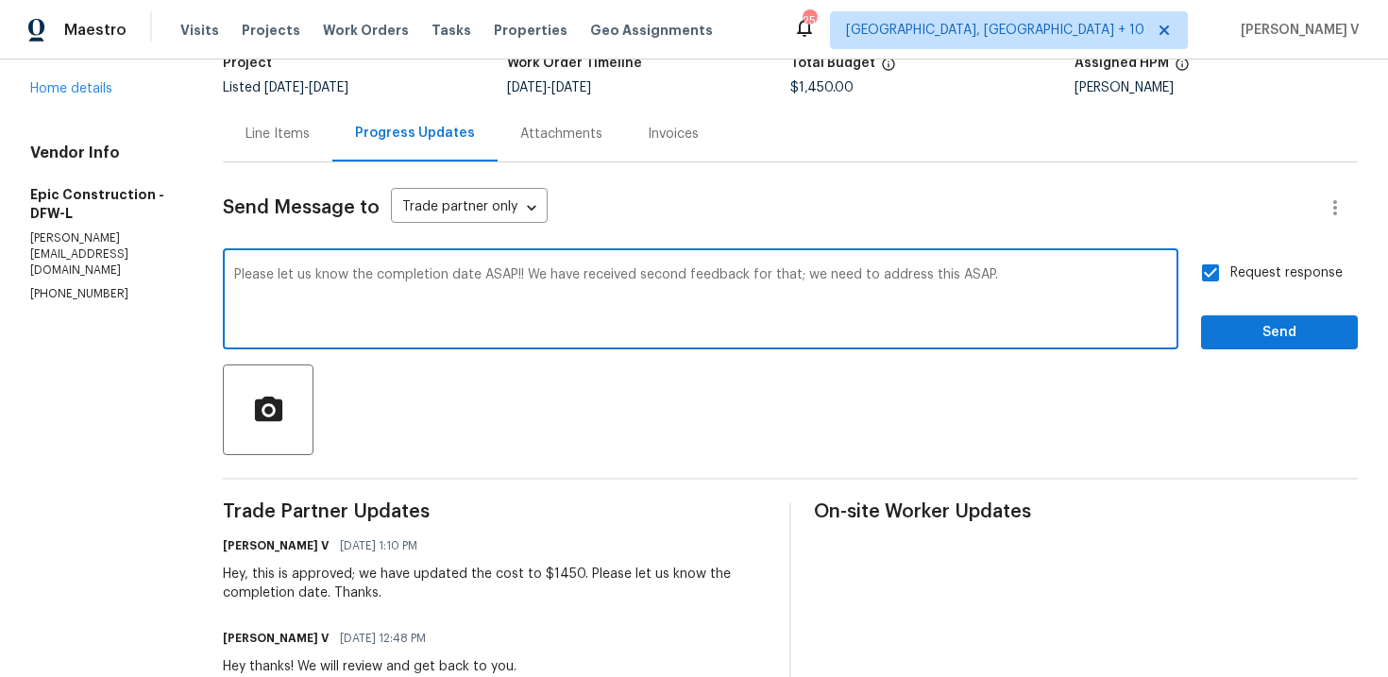
click at [1022, 277] on textarea "Please let us know the completion date ASAP!! We have received second feedback …" at bounding box center [700, 301] width 933 height 66
click at [781, 278] on textarea "Please let us know the completion date ASAP!! We have received second feedback …" at bounding box center [700, 301] width 933 height 66
type textarea "Please let us know the completion date ASAP!! We have received second feedback …"
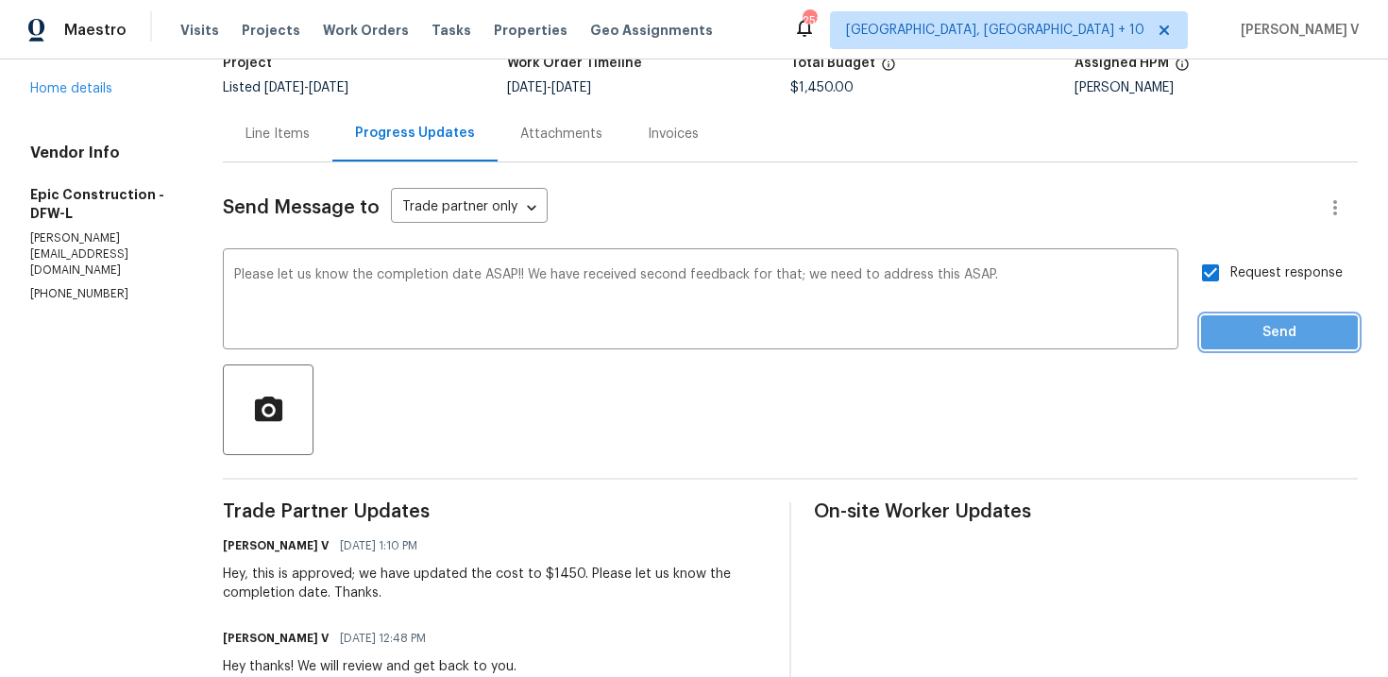
click at [1239, 342] on span "Send" at bounding box center [1279, 333] width 127 height 24
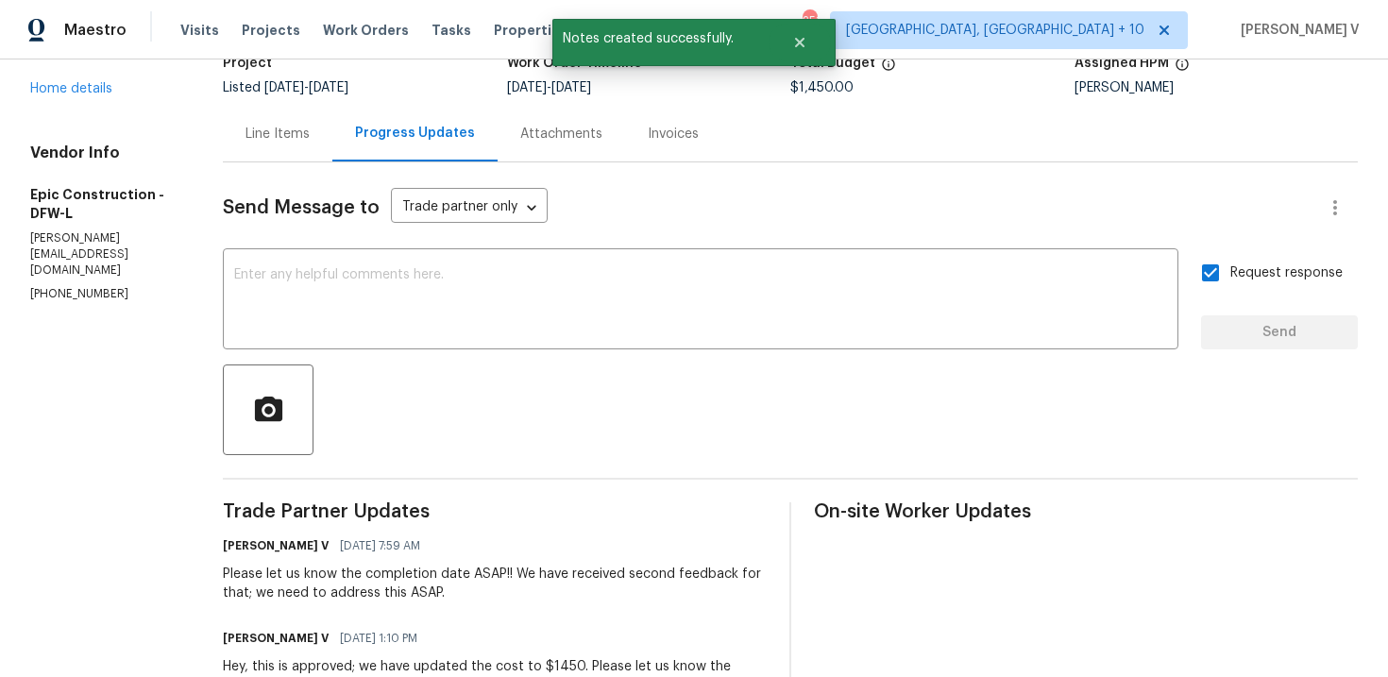
click at [80, 286] on p "(214) 208-1878" at bounding box center [103, 294] width 147 height 16
copy p "(214) 208-1878"
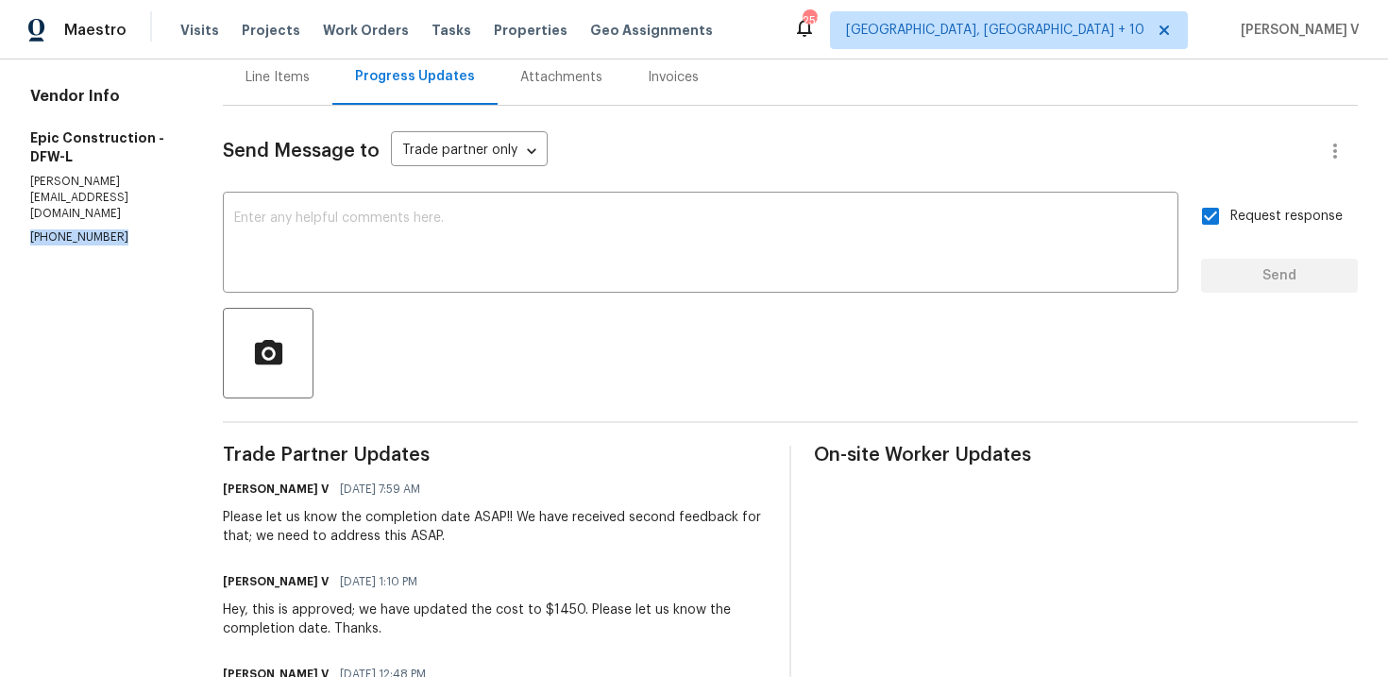
scroll to position [0, 0]
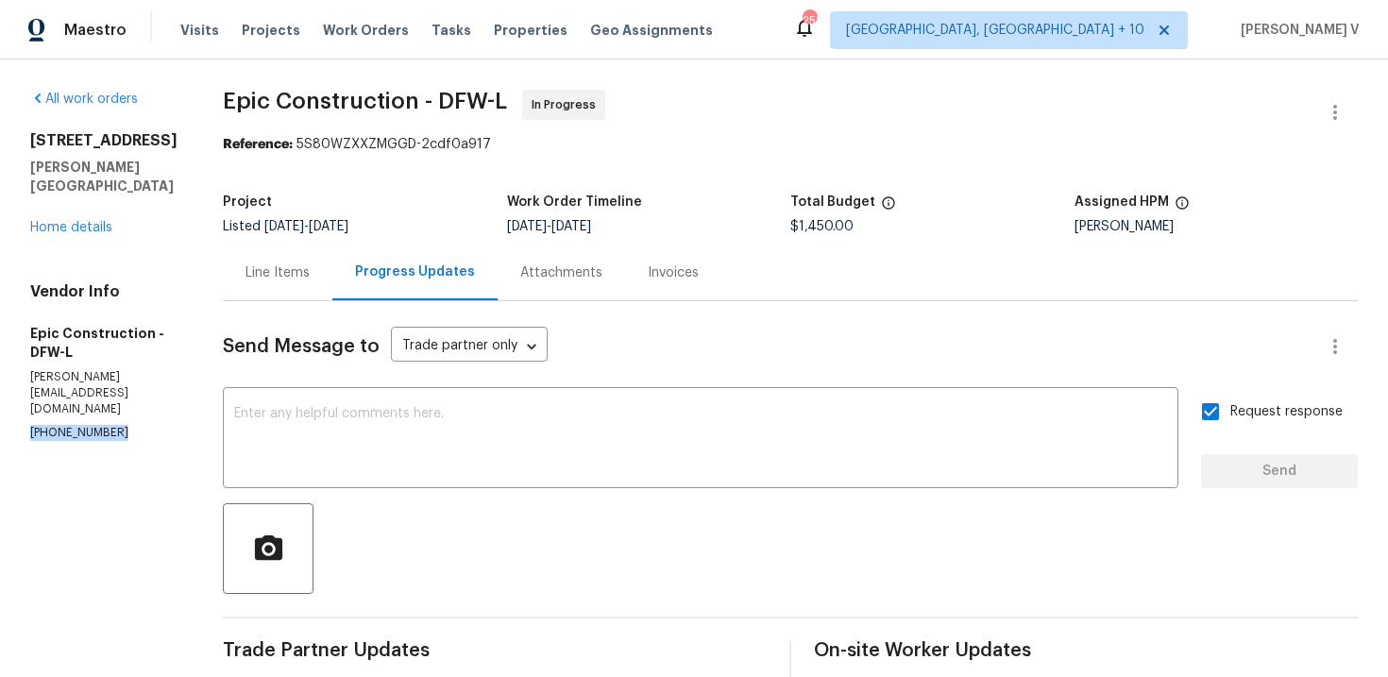
click at [93, 425] on p "(214) 208-1878" at bounding box center [103, 433] width 147 height 16
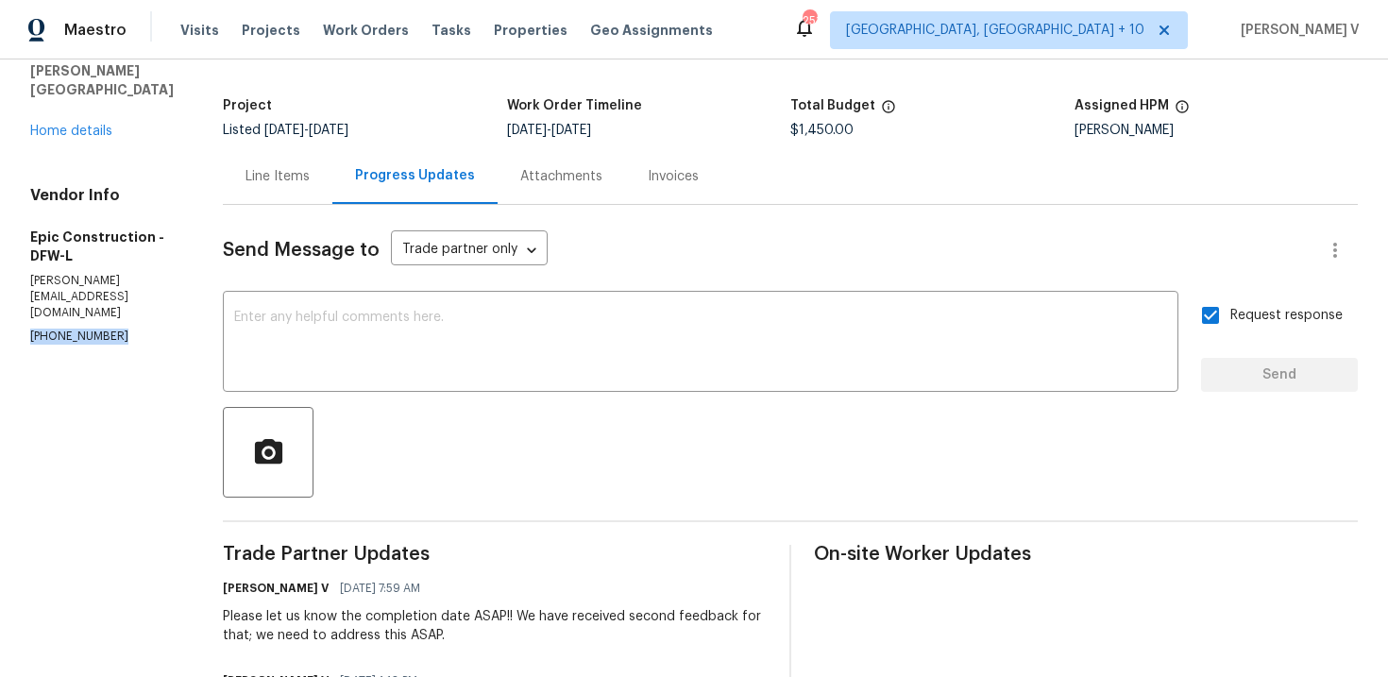
scroll to position [155, 0]
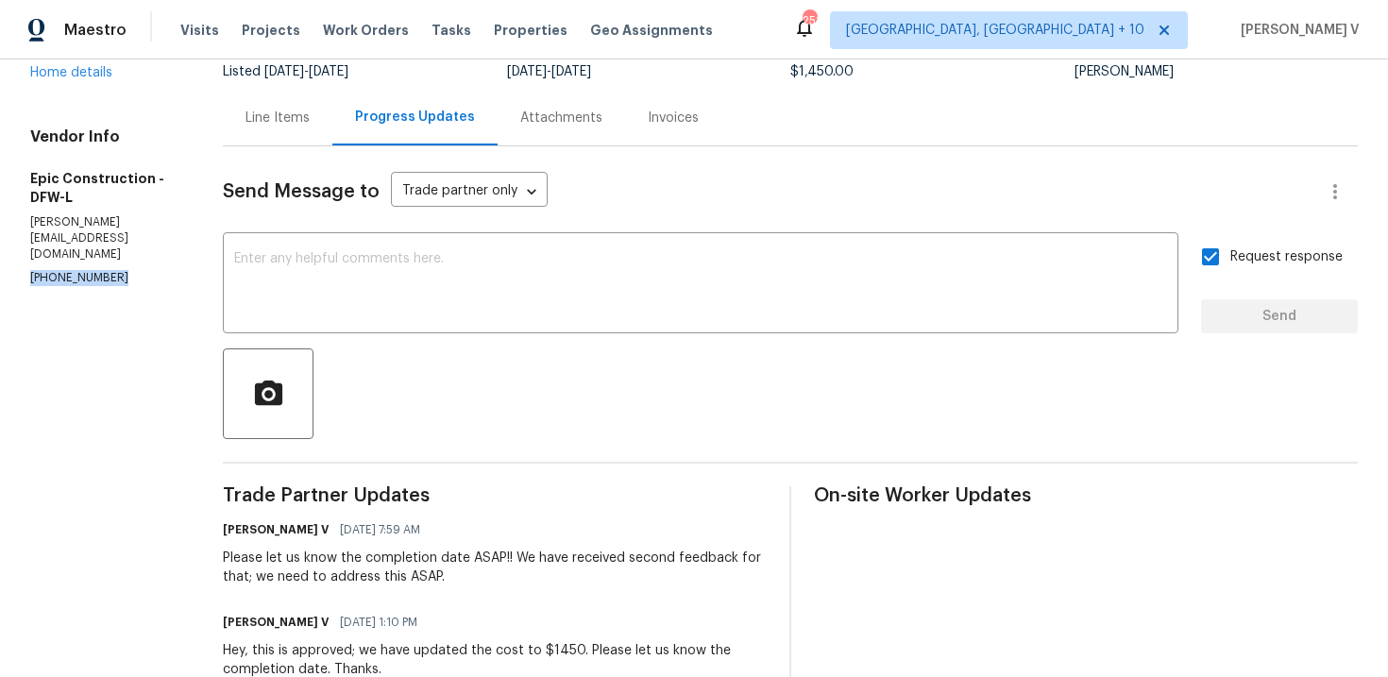
click at [263, 550] on div "Please let us know the completion date ASAP!! We have received second feedback …" at bounding box center [495, 568] width 544 height 38
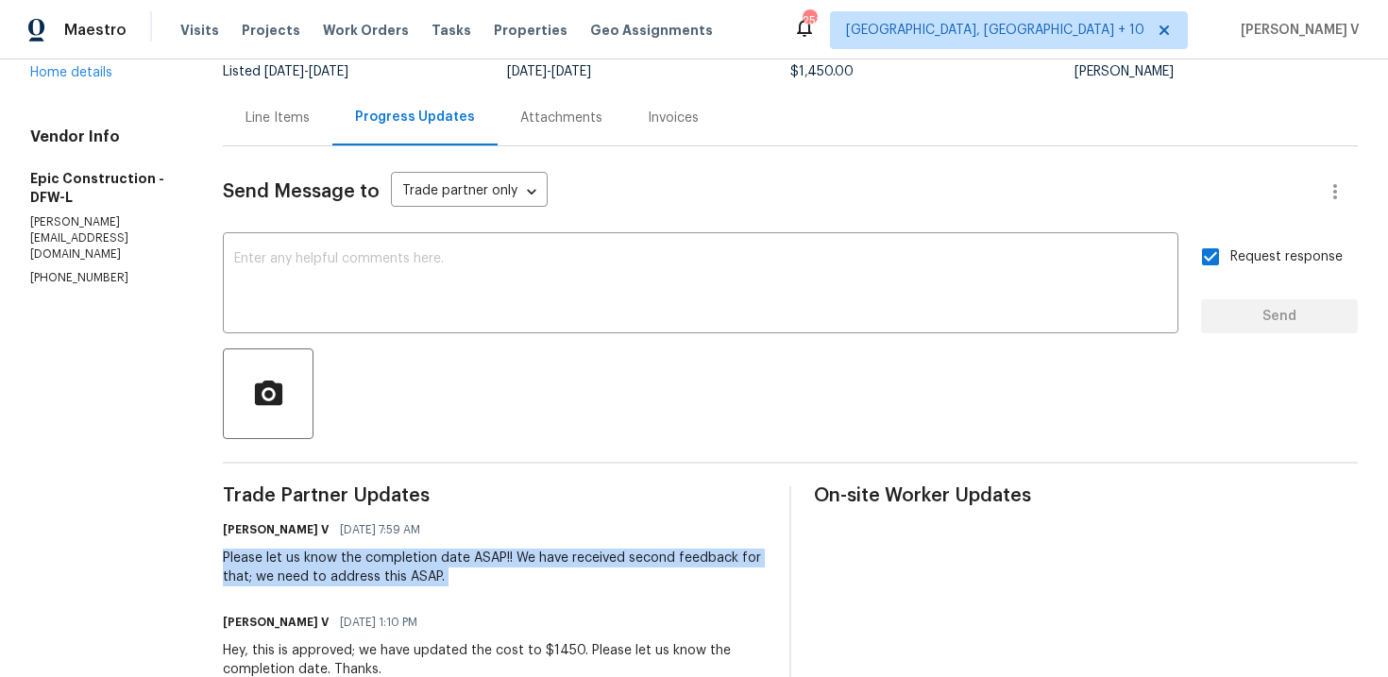
copy div "Please let us know the completion date ASAP!! We have received second feedback …"
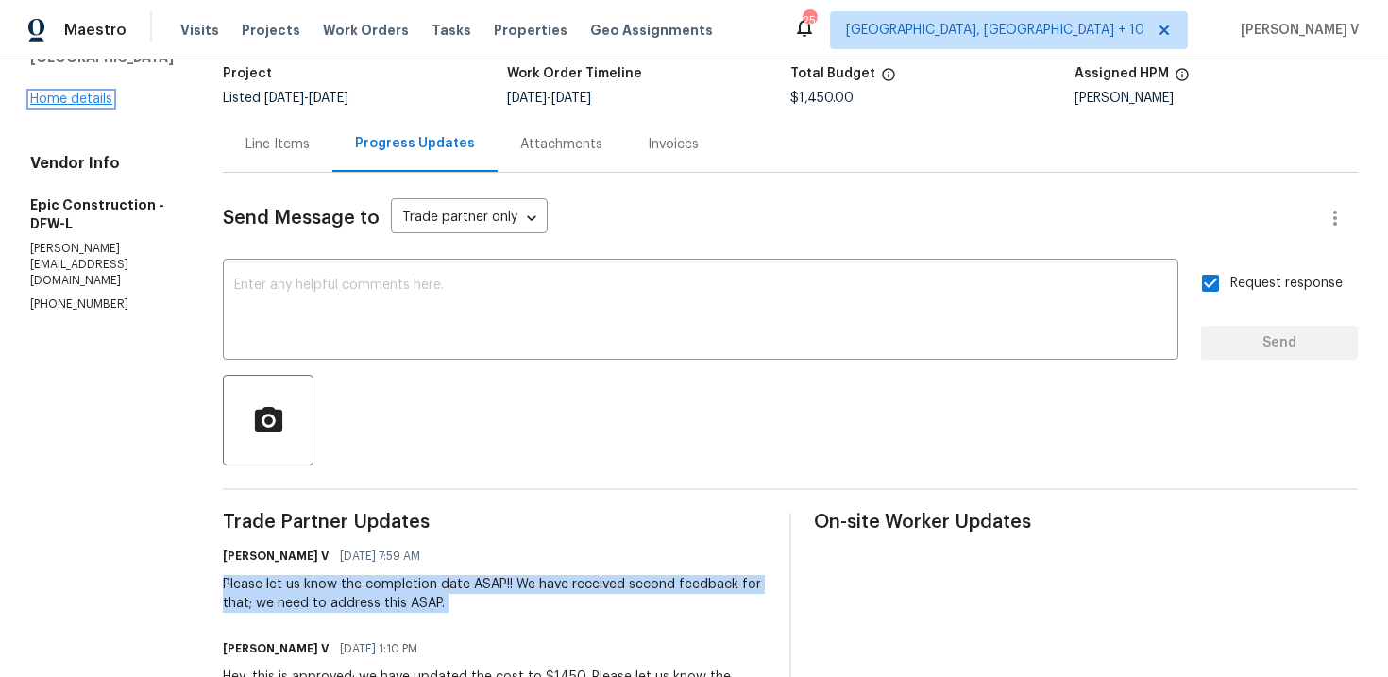
click at [73, 93] on link "Home details" at bounding box center [71, 99] width 82 height 13
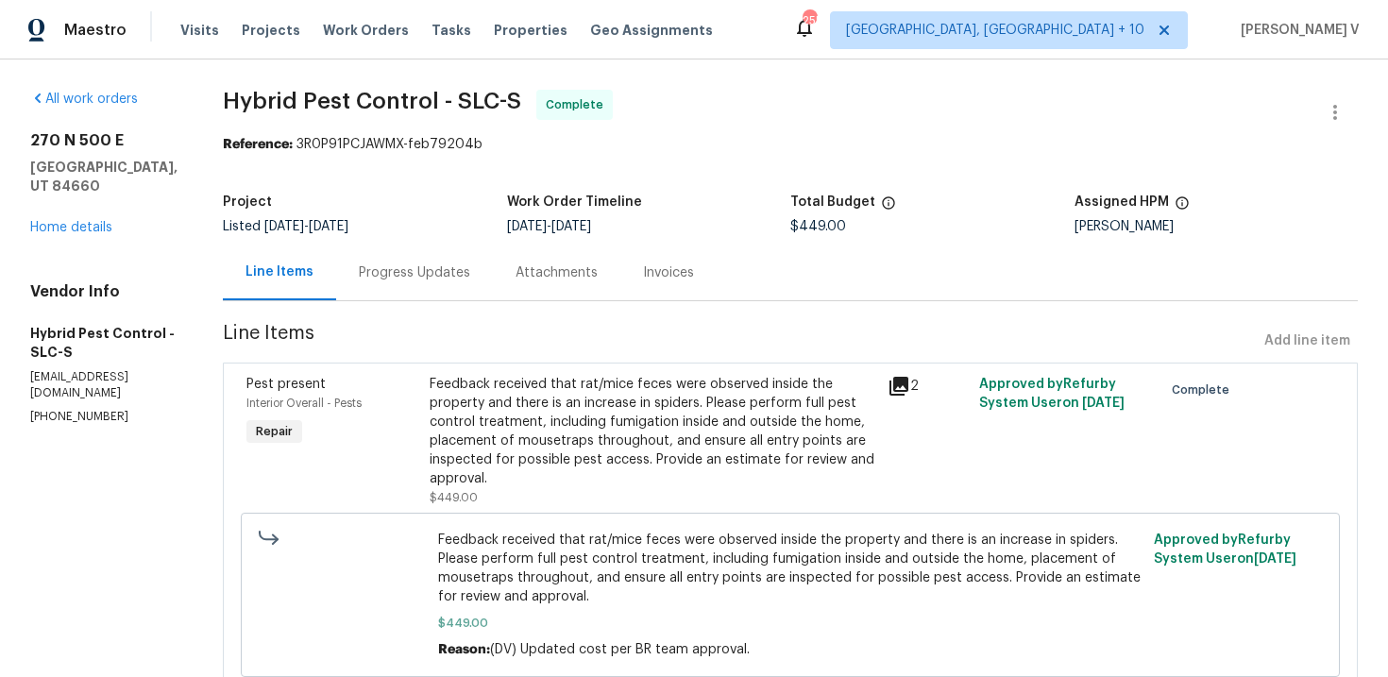
click at [441, 275] on div "Progress Updates" at bounding box center [414, 272] width 111 height 19
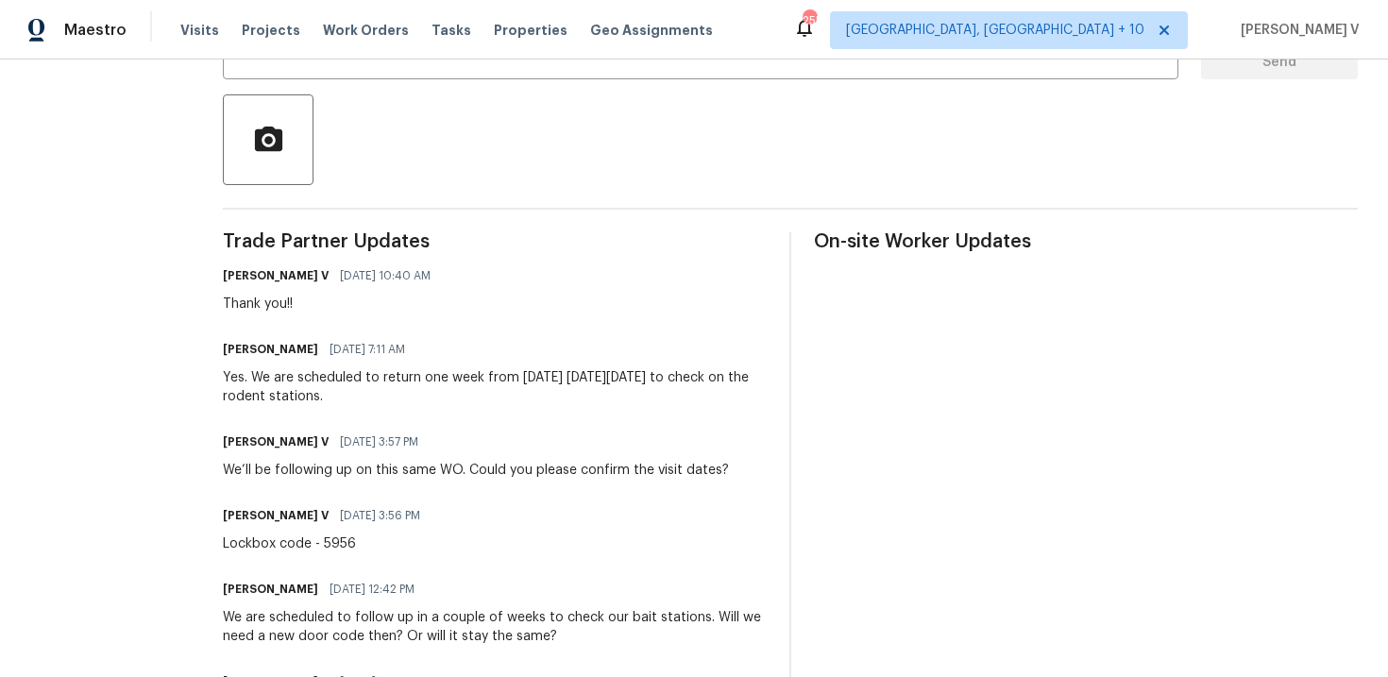
scroll to position [281, 0]
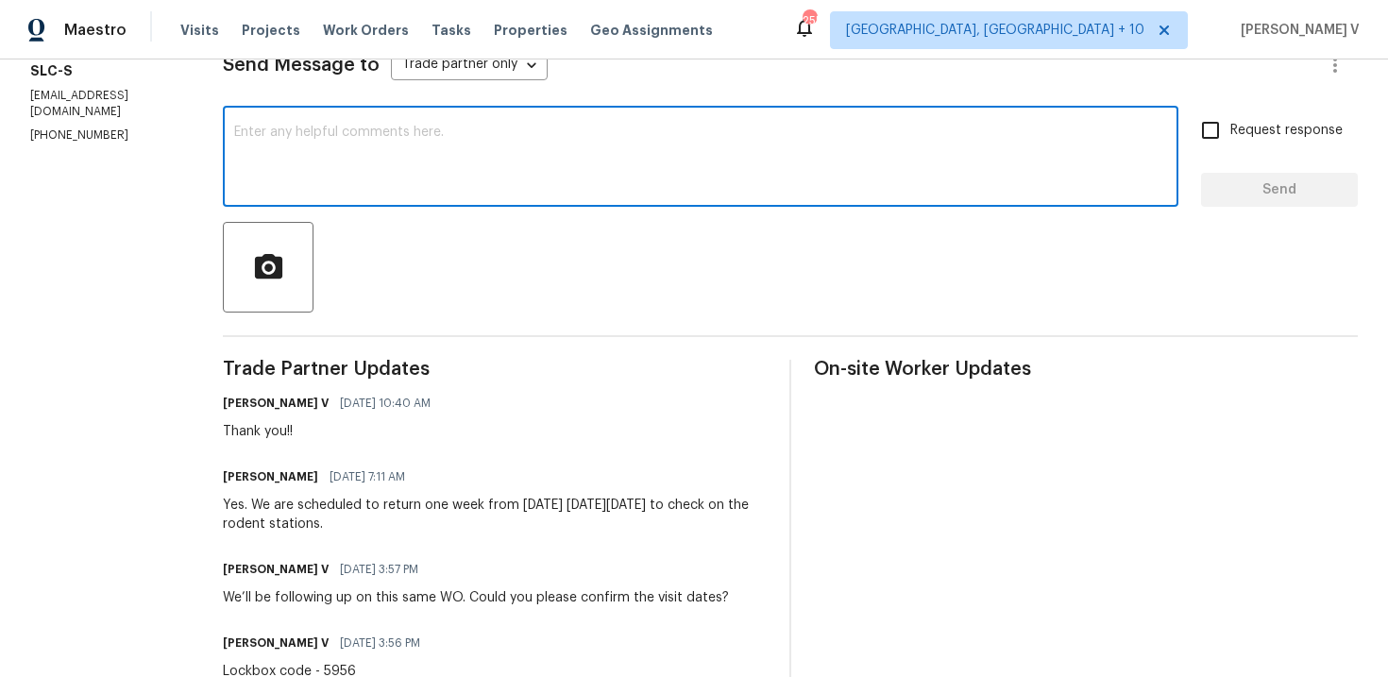
click at [395, 172] on textarea at bounding box center [700, 159] width 933 height 66
click at [272, 477] on h6 "Chase Leibfritz" at bounding box center [270, 476] width 95 height 19
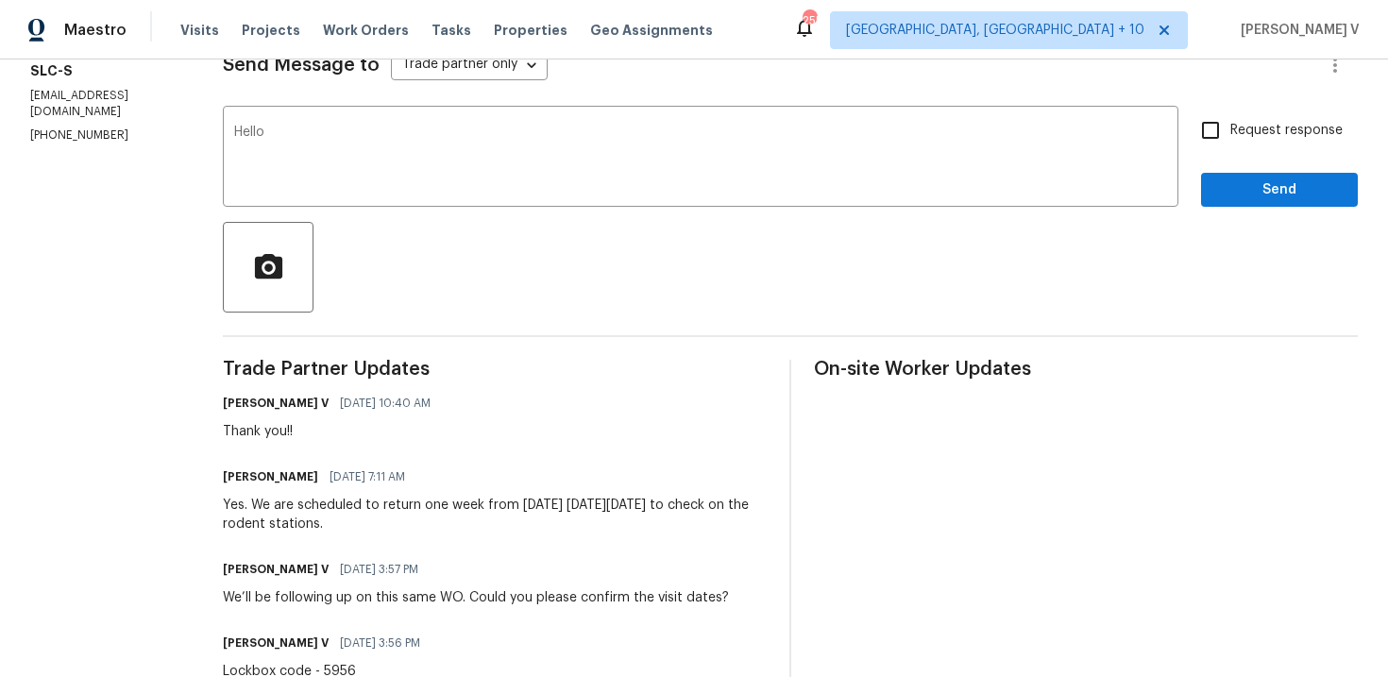
click at [272, 477] on h6 "Chase Leibfritz" at bounding box center [270, 476] width 95 height 19
copy h6 "Chase"
click at [388, 153] on textarea "Hello" at bounding box center [700, 159] width 933 height 66
paste textarea "Chase"
drag, startPoint x: 654, startPoint y: 504, endPoint x: 697, endPoint y: 500, distance: 42.7
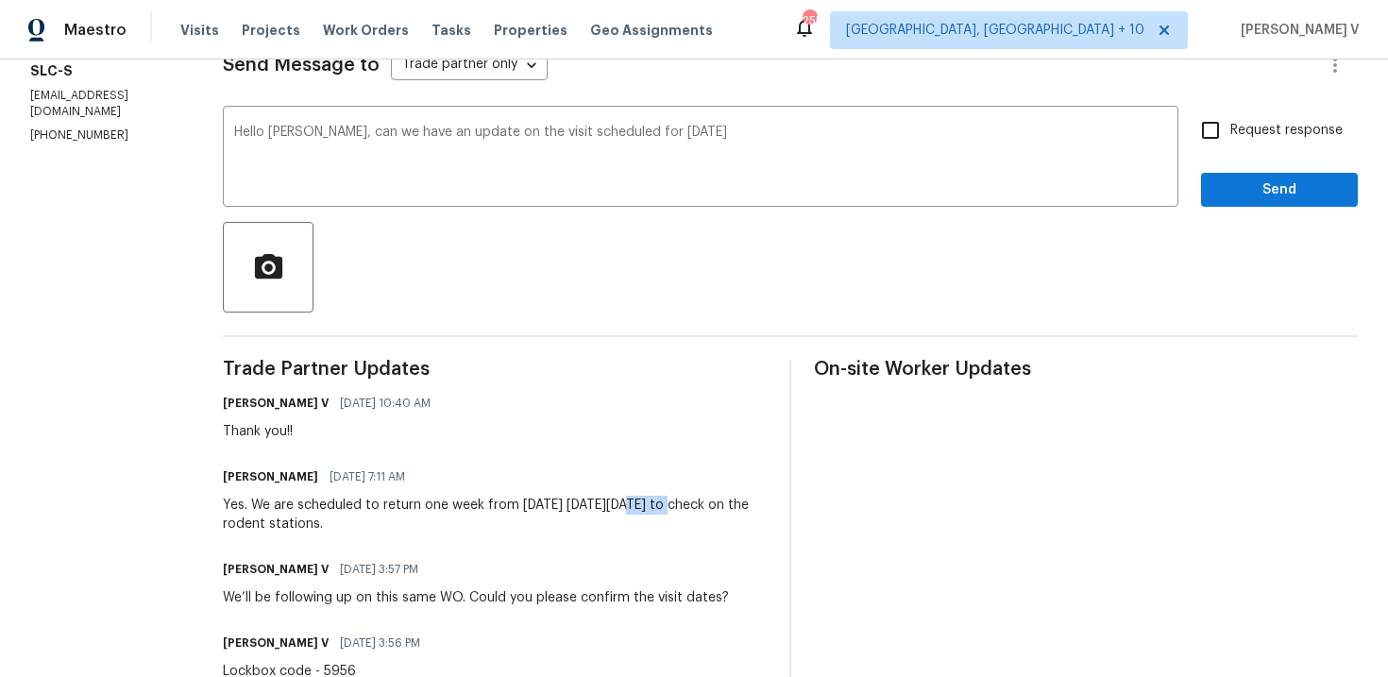
click at [697, 500] on div "Yes. We are scheduled to return one week from today on Monday Sept 22 to check …" at bounding box center [495, 515] width 544 height 38
copy div "Sept 2"
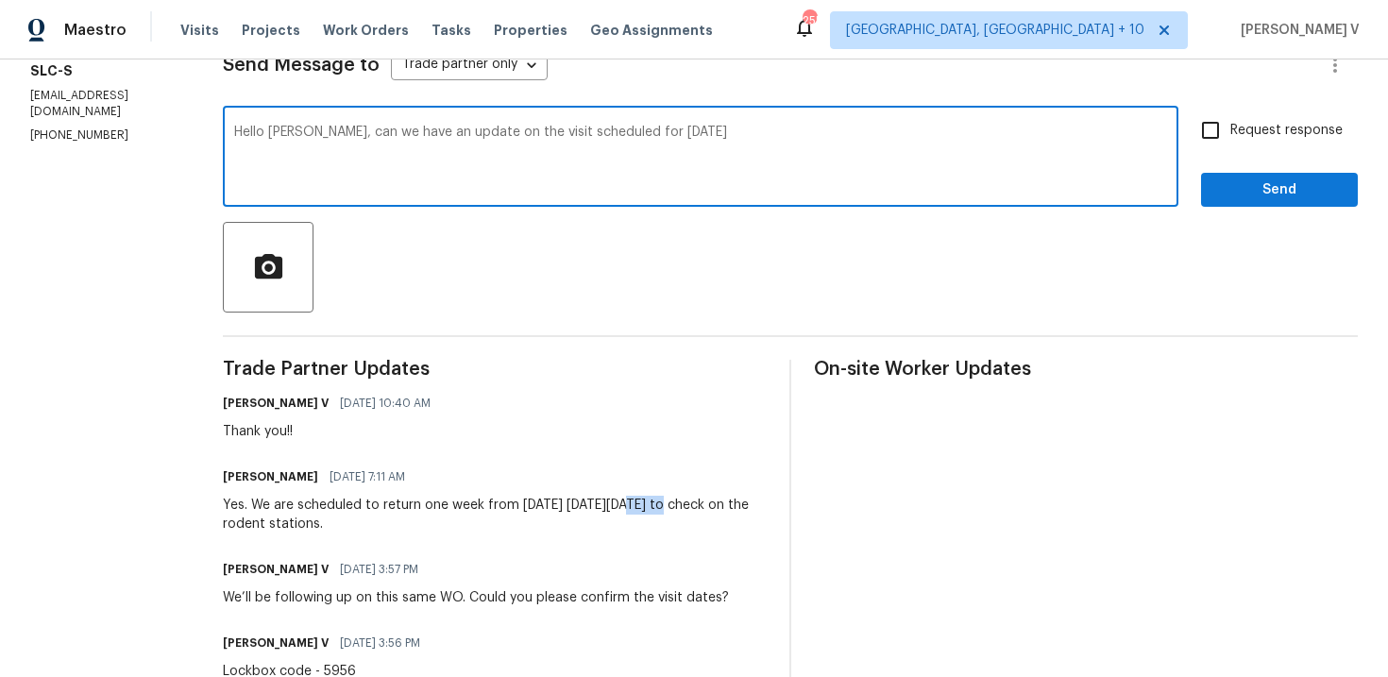
click at [766, 134] on textarea "Hello Chase, can we have an update on the visit scheduled for today" at bounding box center [700, 159] width 933 height 66
paste textarea "Sept 2"
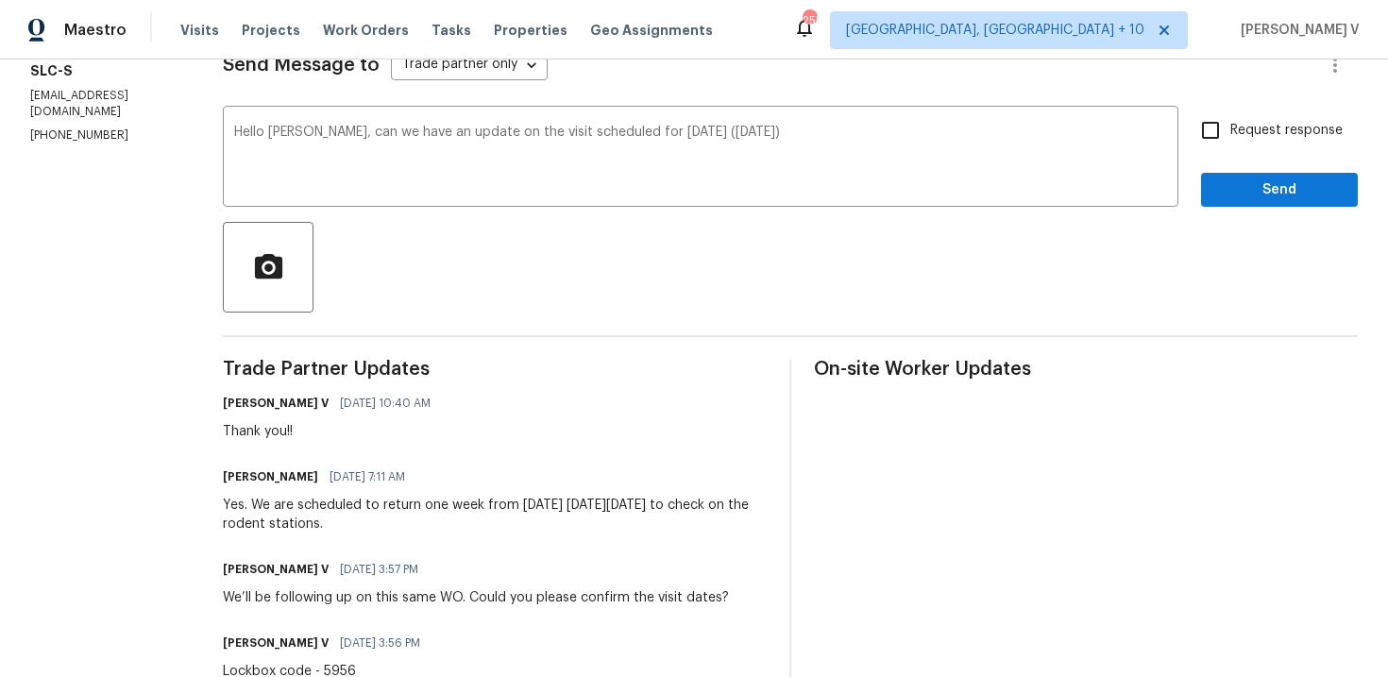
drag, startPoint x: 706, startPoint y: 505, endPoint x: 728, endPoint y: 527, distance: 30.7
click at [728, 527] on div "Yes. We are scheduled to return one week from today on Monday Sept 22 to check …" at bounding box center [495, 515] width 544 height 38
copy div "to check on the rodent stations."
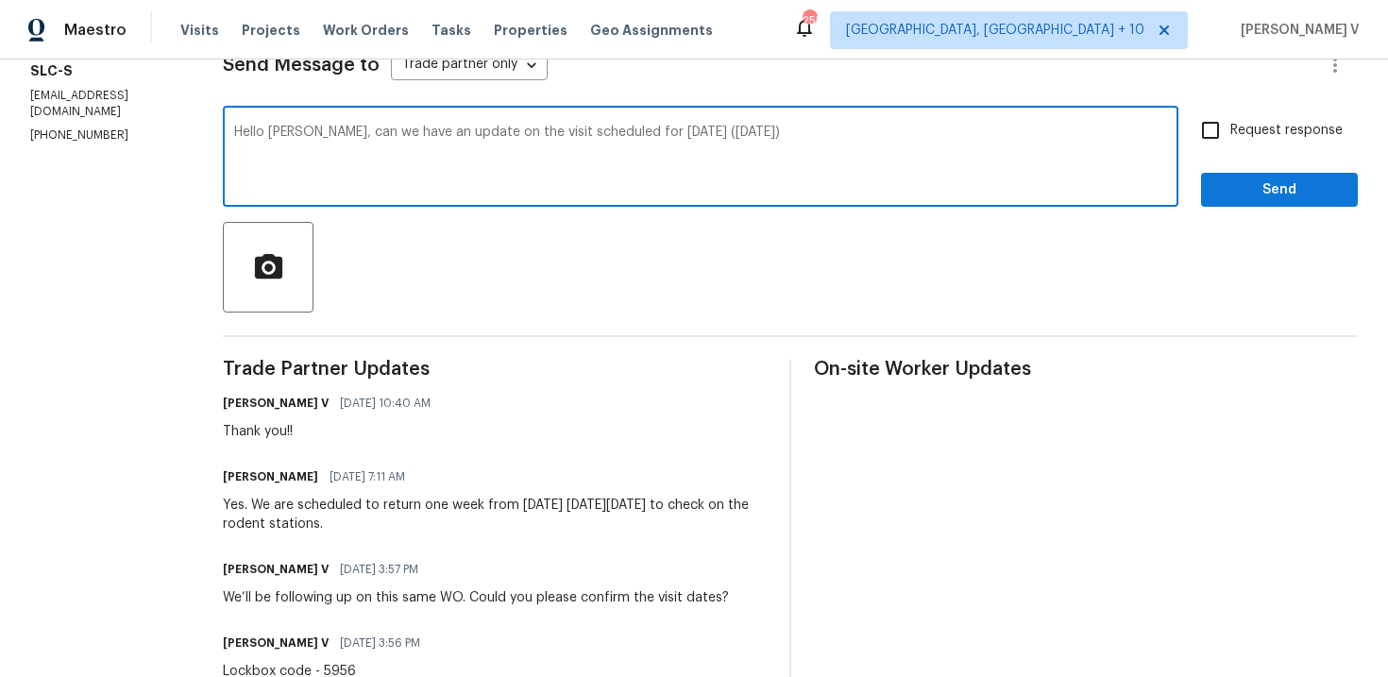
click at [831, 179] on textarea "Hello Chase, can we have an update on the visit scheduled for today (Sept 22)" at bounding box center [700, 159] width 933 height 66
paste textarea "to check on the rodent stations."
click at [744, 135] on textarea "Hello Chase, can we have an update on the visit scheduled for today (Sept 22)to…" at bounding box center [700, 159] width 933 height 66
click at [742, 135] on textarea "Hello Chase, can we have an update on the visit scheduled for today (Sept 22)to…" at bounding box center [700, 159] width 933 height 66
click at [0, 0] on span "stations?" at bounding box center [0, 0] width 0 height 0
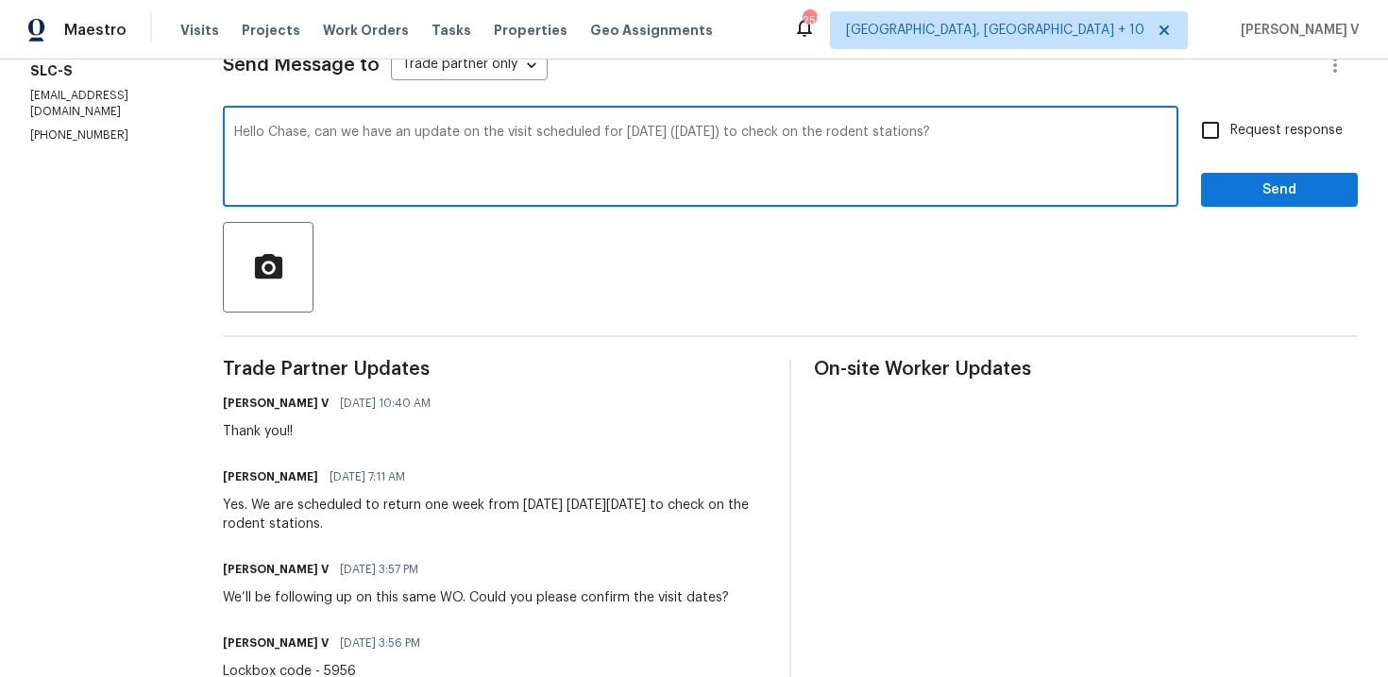
type textarea "Hello Chase, can we have an update on the visit scheduled for today (Sept 22) t…"
click at [1242, 137] on span "Request response" at bounding box center [1286, 131] width 112 height 20
click at [1230, 137] on input "Request response" at bounding box center [1211, 130] width 40 height 40
checkbox input "true"
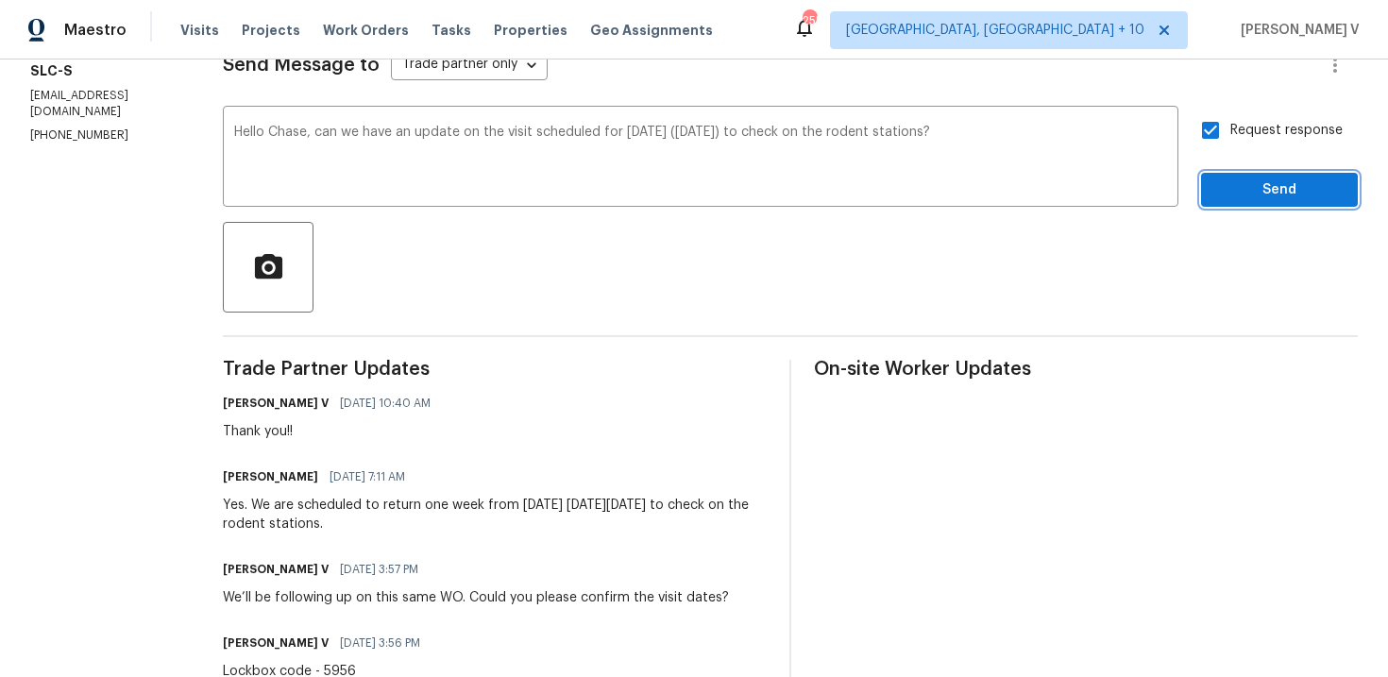
click at [1248, 189] on span "Send" at bounding box center [1279, 190] width 127 height 24
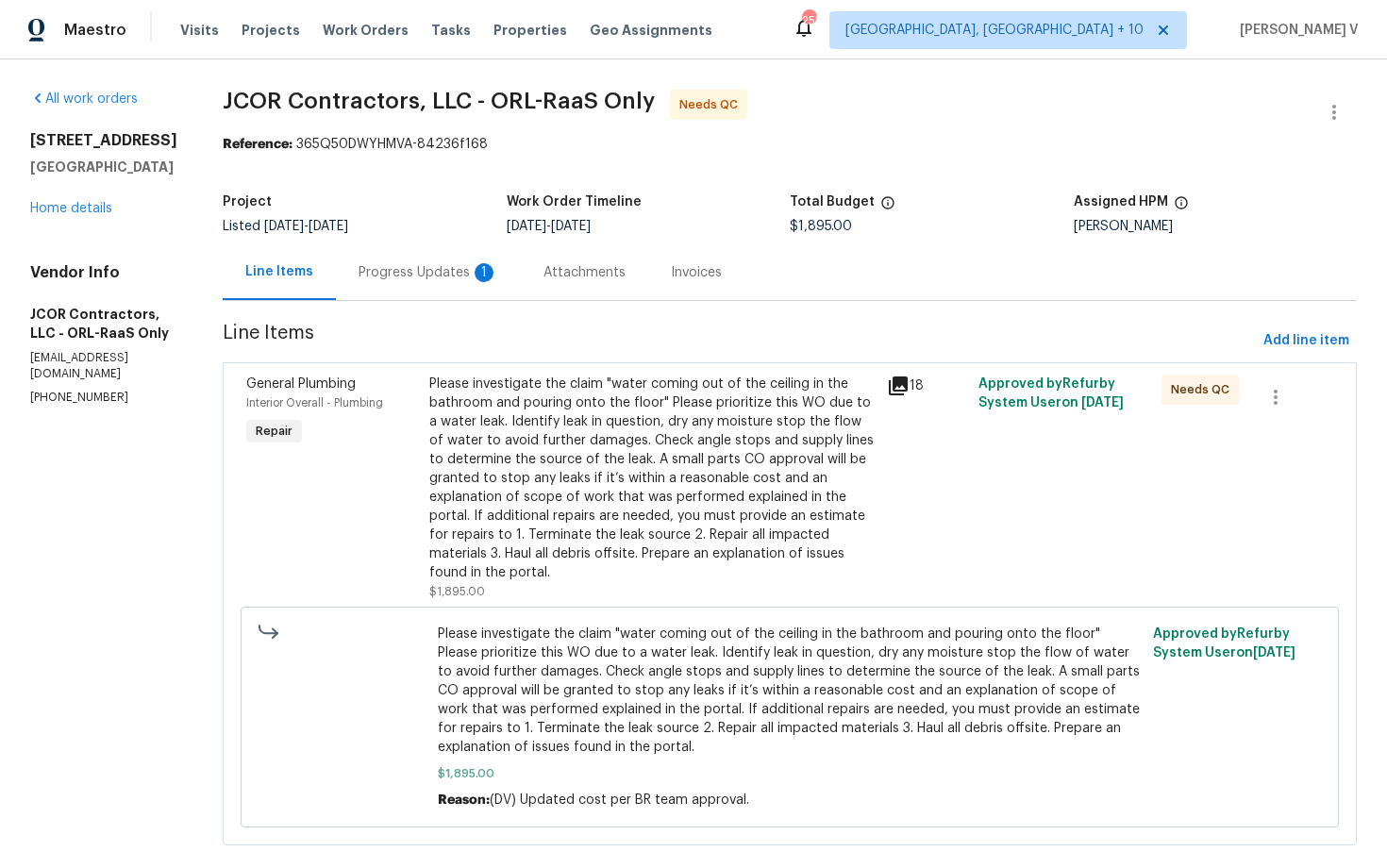
click at [403, 284] on div "Progress Updates 1" at bounding box center [428, 273] width 185 height 56
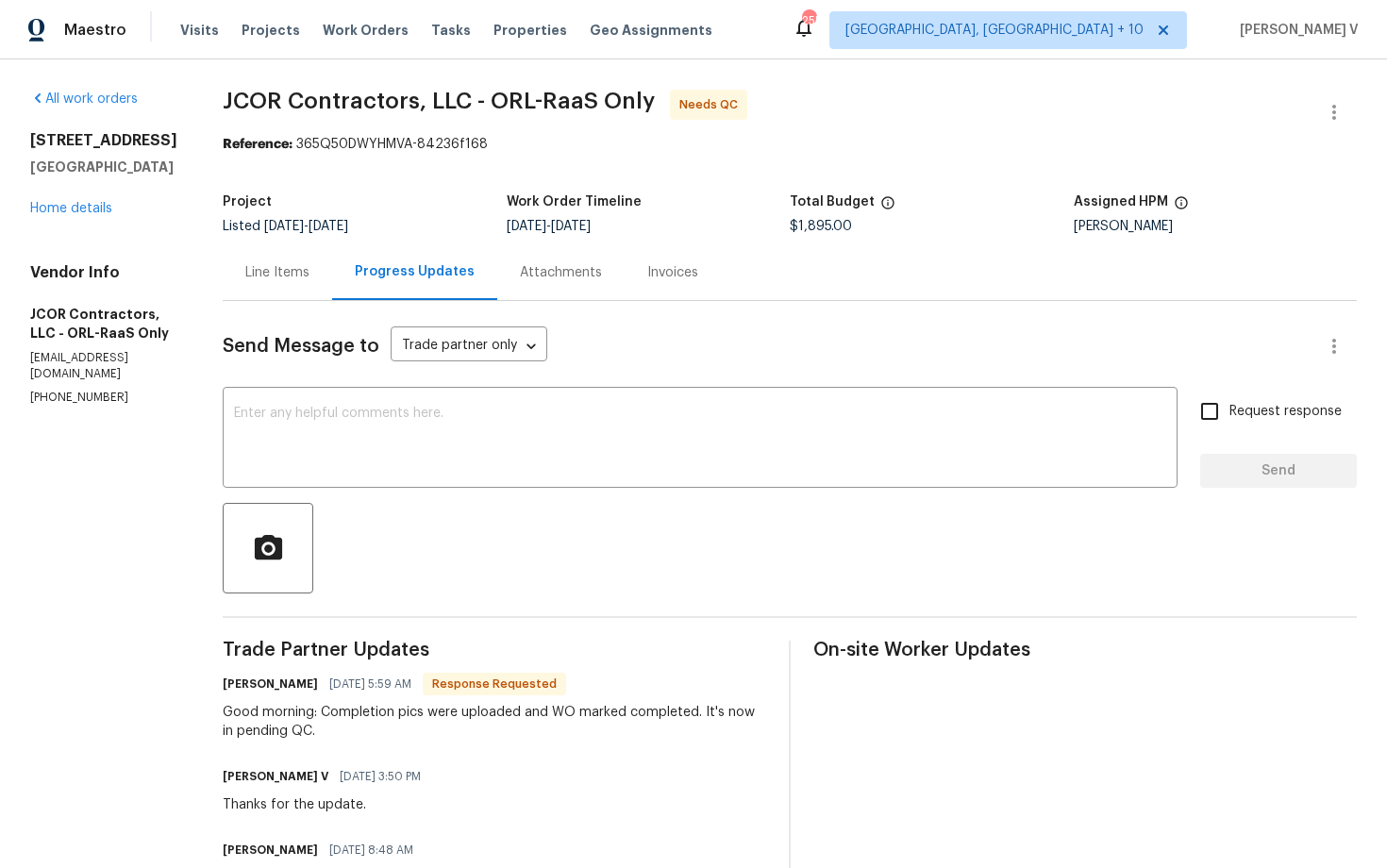
click at [256, 262] on div "Line Items" at bounding box center [278, 273] width 110 height 56
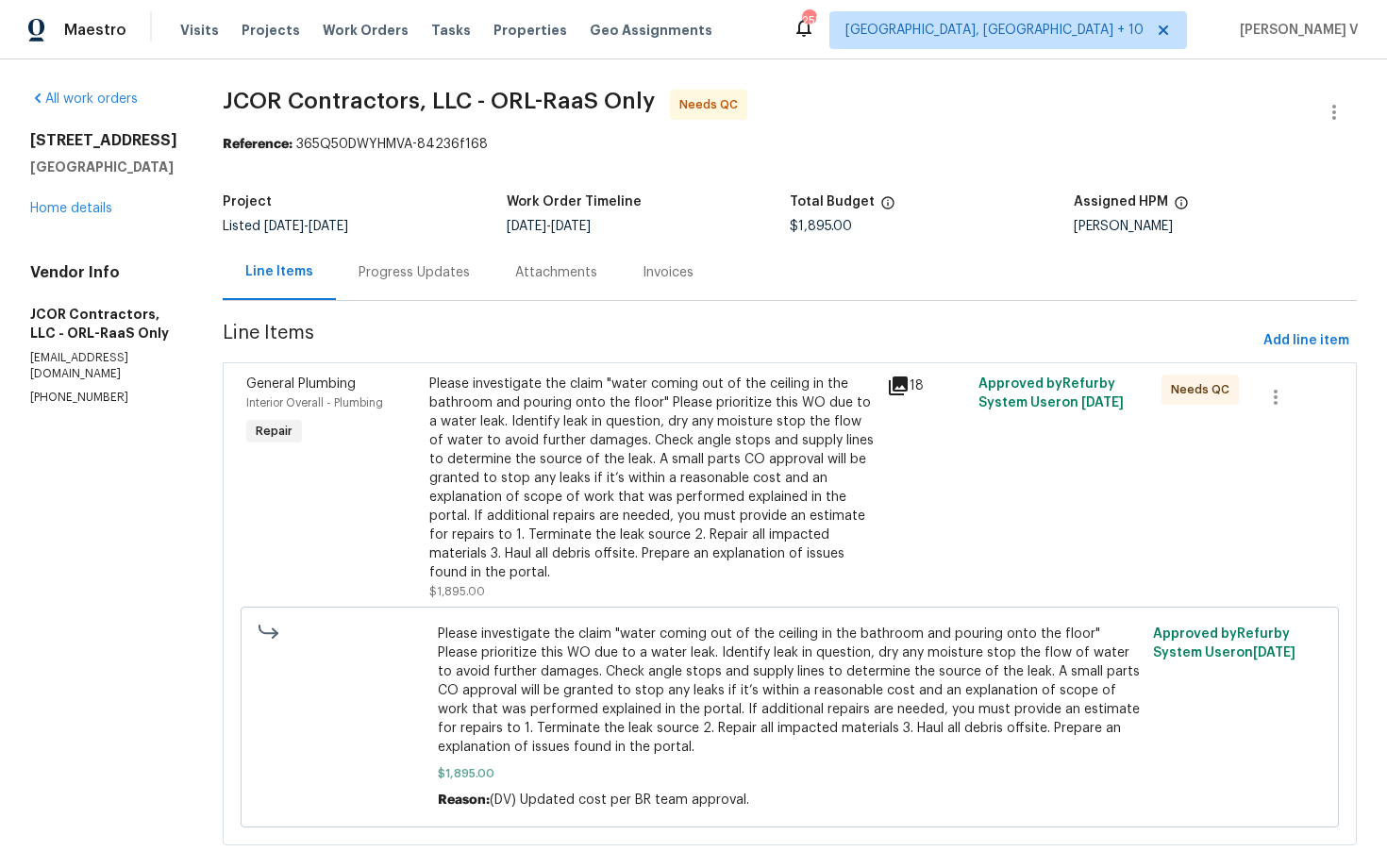
click at [433, 282] on div "Progress Updates" at bounding box center [414, 273] width 157 height 56
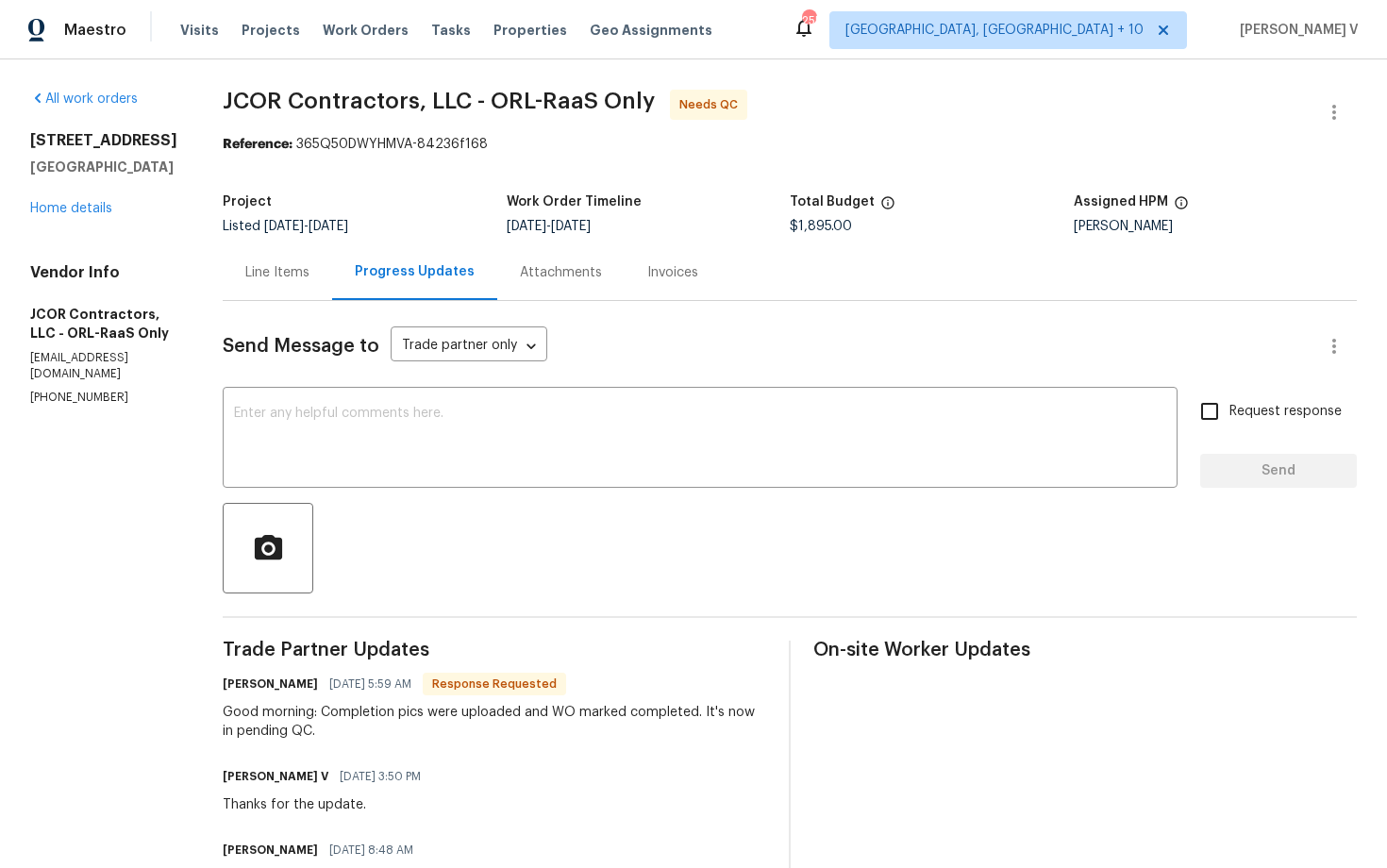
click at [281, 293] on div "Line Items" at bounding box center [278, 273] width 110 height 56
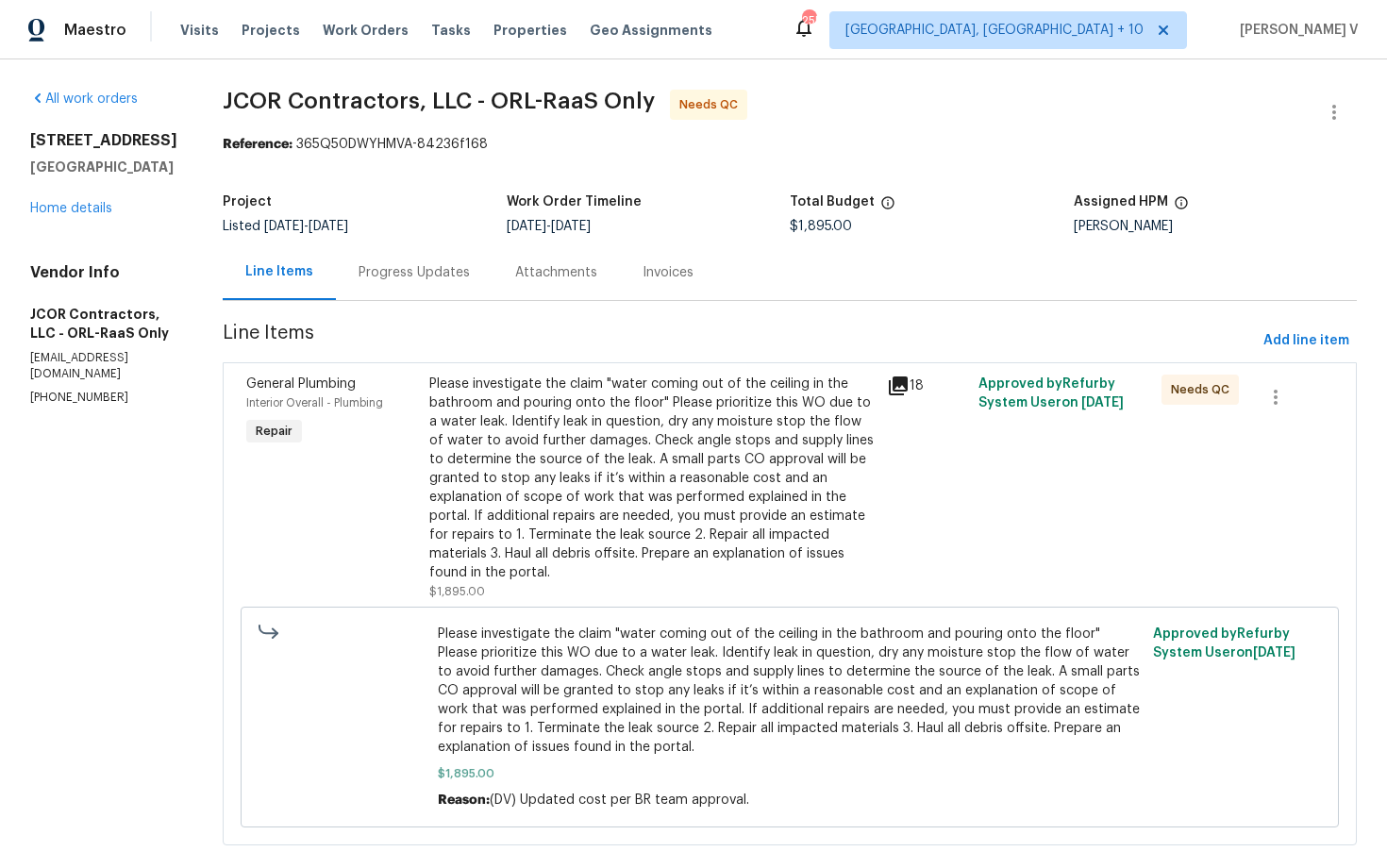
click at [604, 456] on div "Please investigate the claim "water coming out of the ceiling in the bathroom a…" at bounding box center [653, 478] width 447 height 208
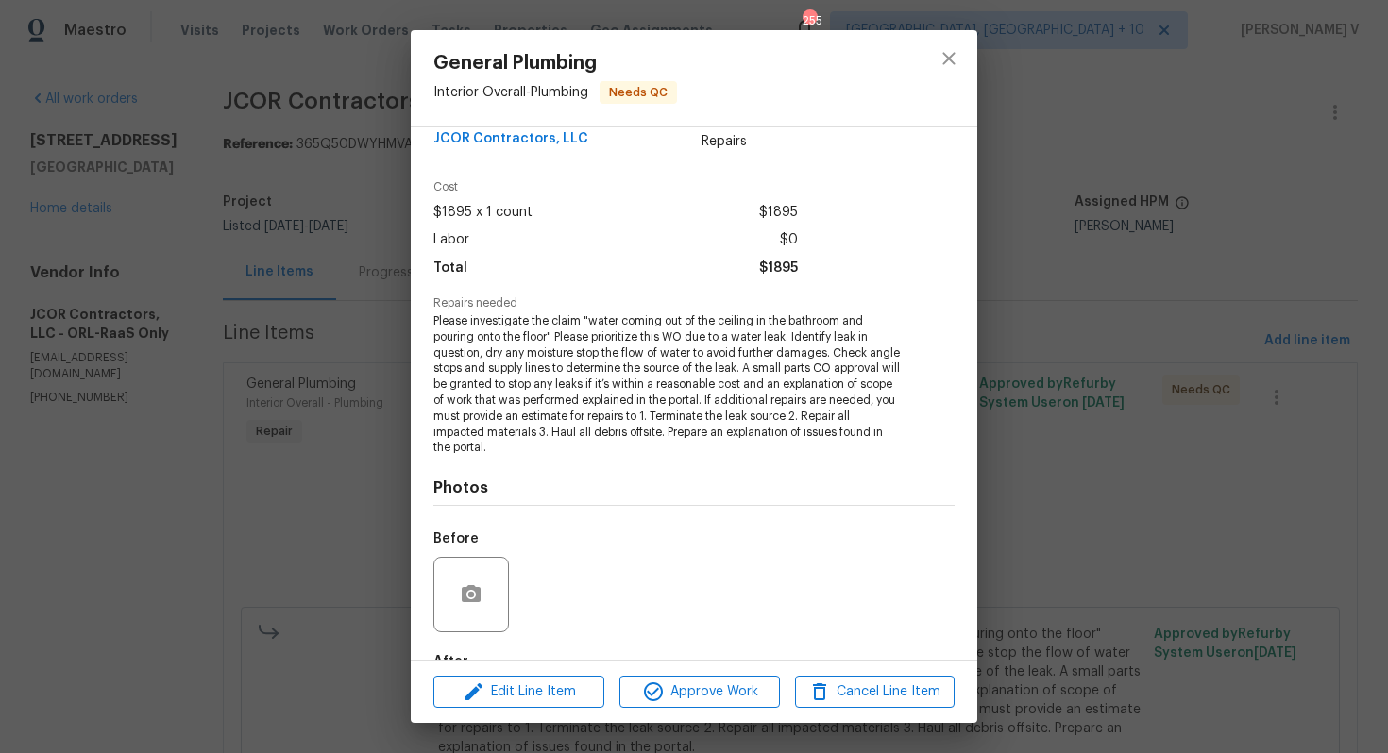
scroll to position [148, 0]
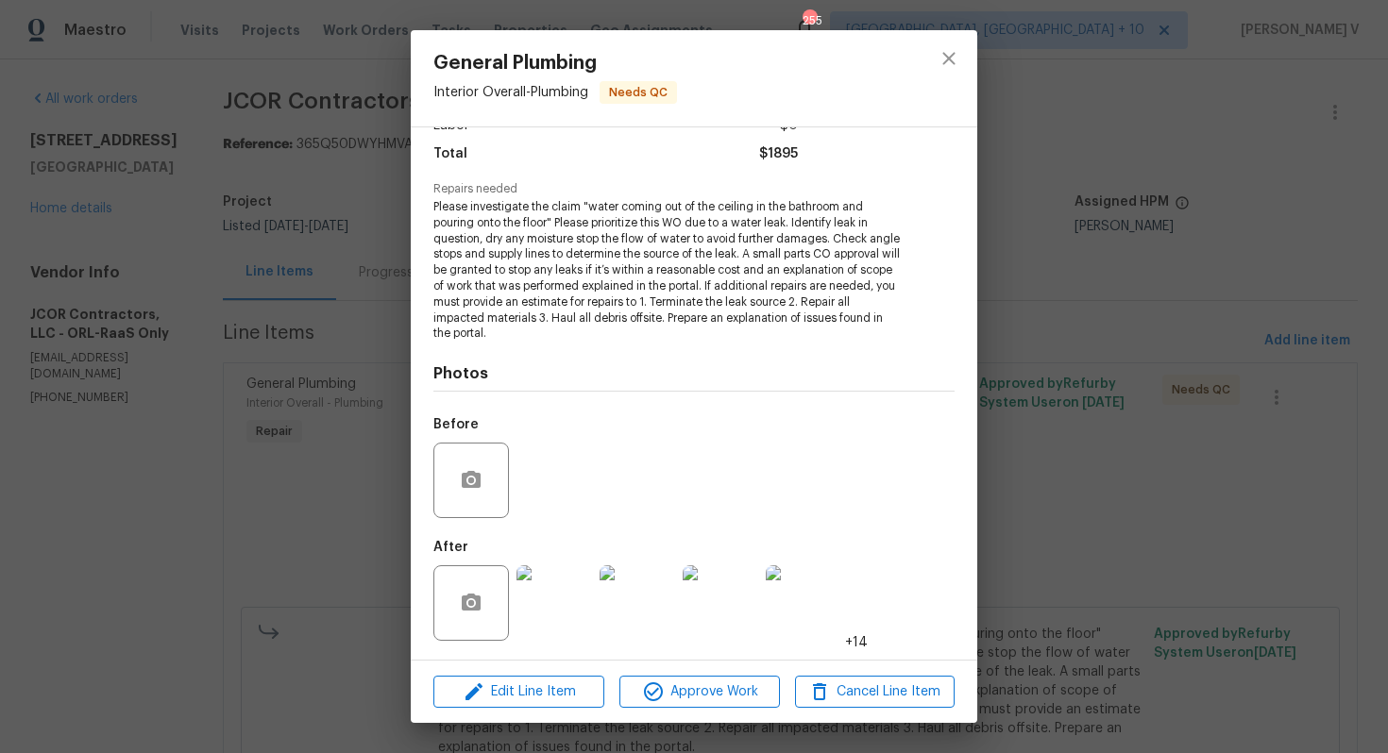
click at [253, 323] on div "General Plumbing Interior Overall - Plumbing Needs QC Vendor JCOR Contractors, …" at bounding box center [694, 376] width 1388 height 753
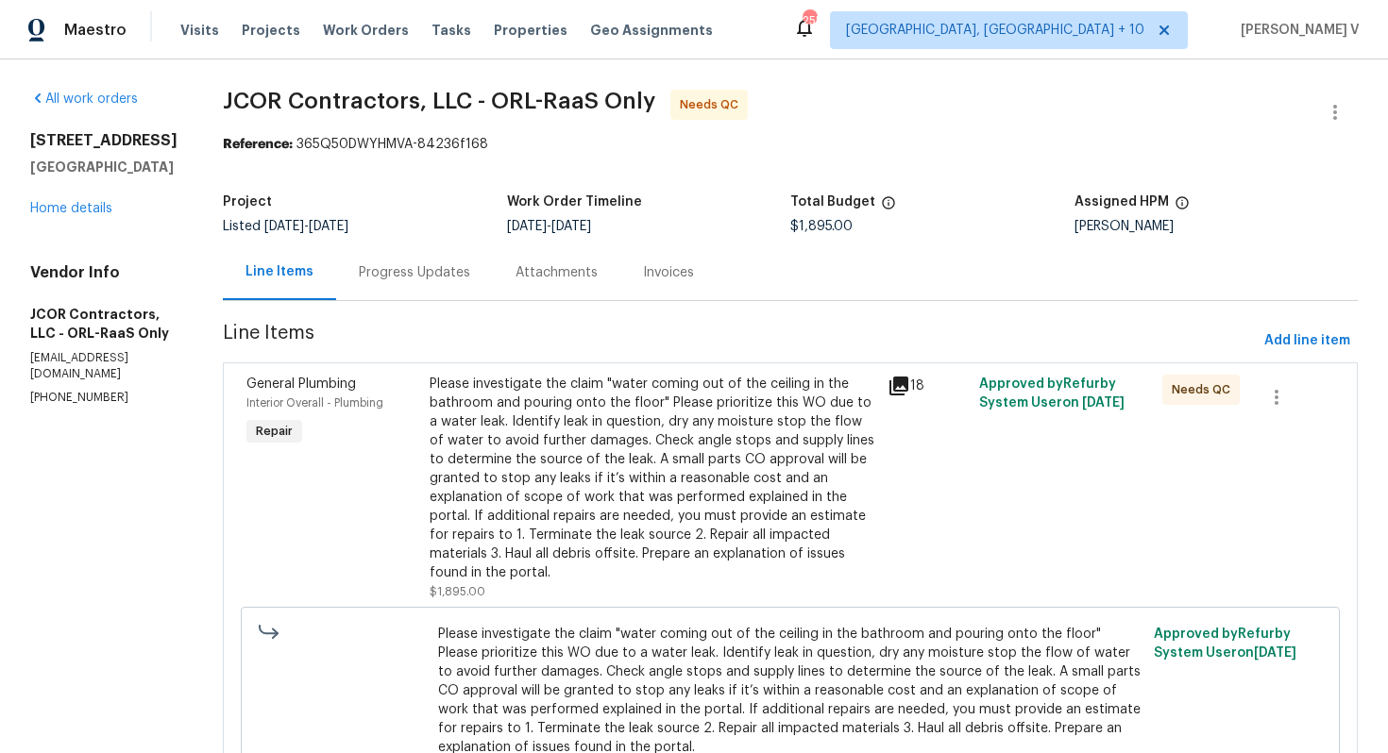
click at [330, 240] on div "Project Listed 8/7/2025 - 9/16/2025 Work Order Timeline 9/8/2025 - 9/10/2025 To…" at bounding box center [790, 214] width 1135 height 60
click at [383, 311] on section "JCOR Contractors, LLC - ORL-RaaS Only Needs QC Reference: 365Q50DWYHMVA-84236f1…" at bounding box center [790, 479] width 1135 height 779
click at [391, 306] on section "JCOR Contractors, LLC - ORL-RaaS Only Needs QC Reference: 365Q50DWYHMVA-84236f1…" at bounding box center [790, 479] width 1135 height 779
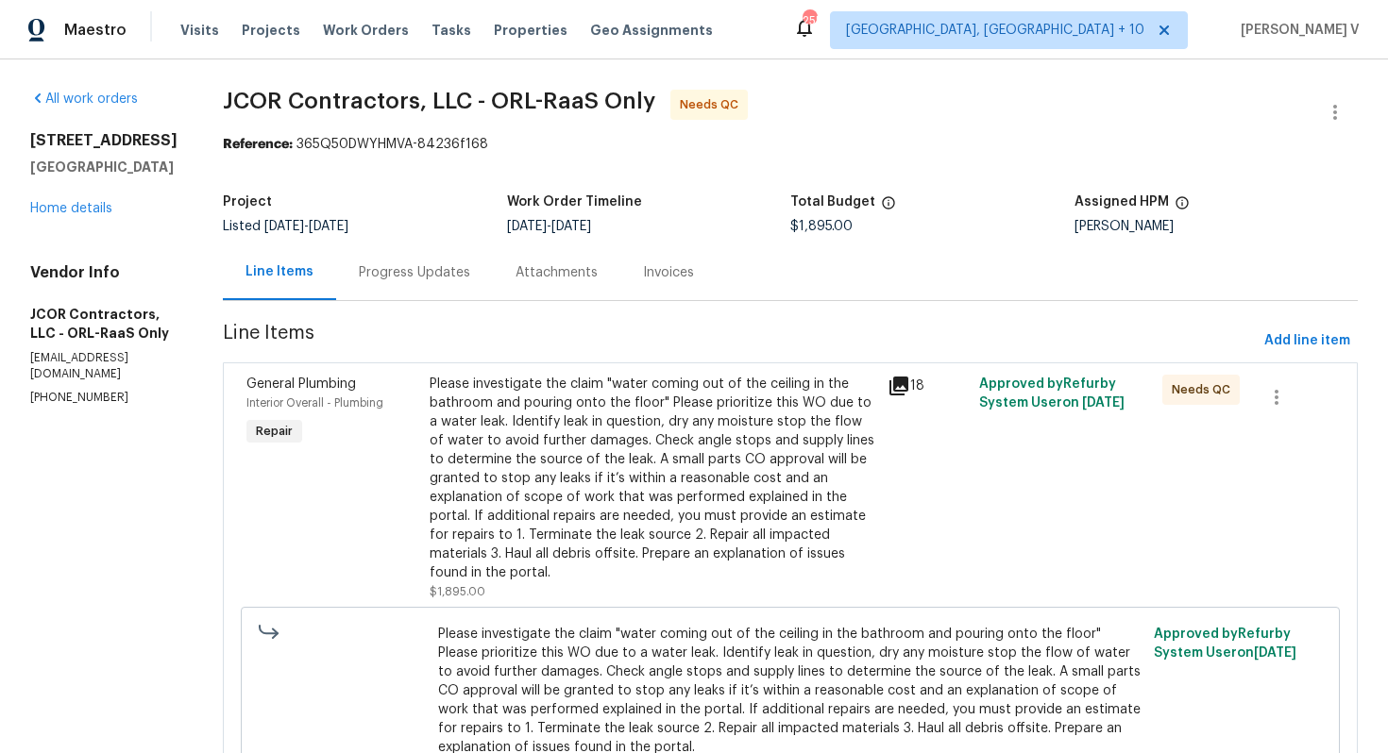
click at [391, 306] on section "JCOR Contractors, LLC - ORL-RaaS Only Needs QC Reference: 365Q50DWYHMVA-84236f1…" at bounding box center [790, 479] width 1135 height 779
click at [406, 296] on div "Progress Updates" at bounding box center [414, 273] width 157 height 56
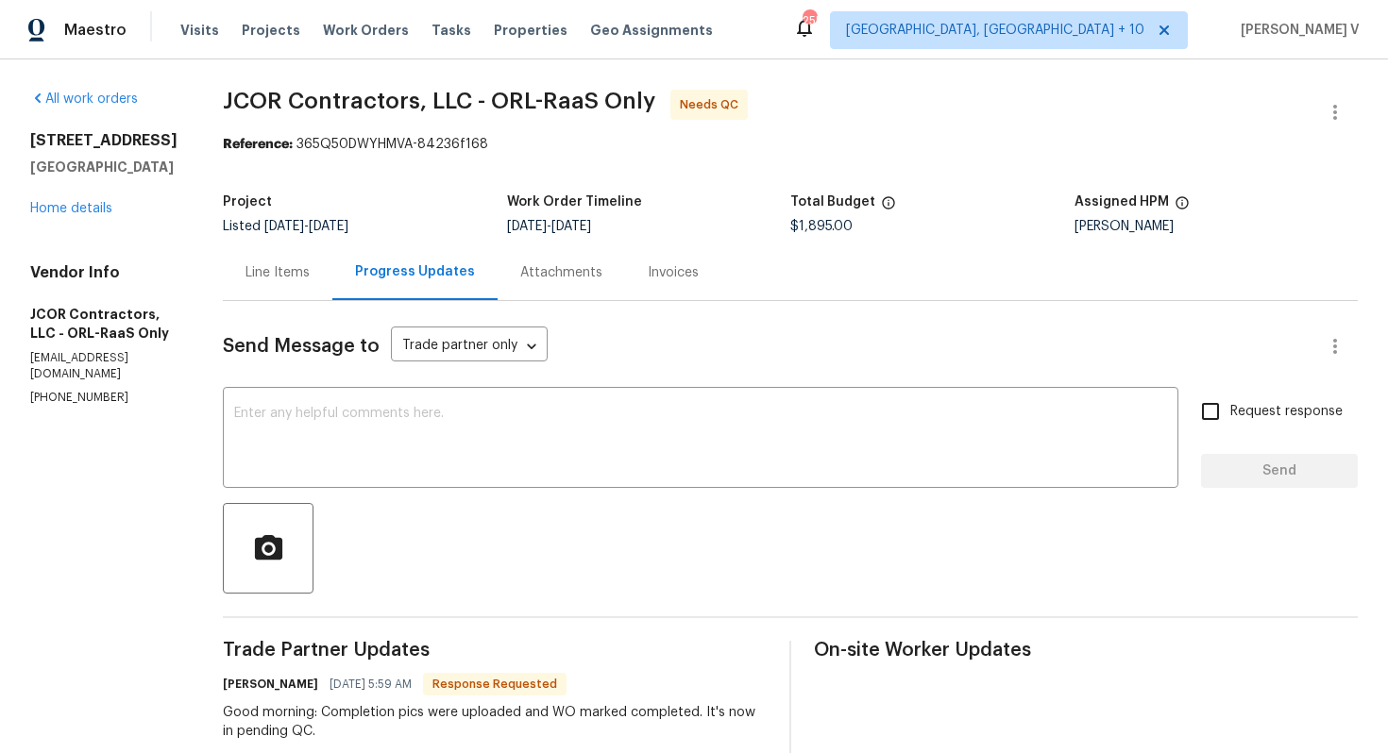
click at [269, 283] on div "Line Items" at bounding box center [278, 273] width 110 height 56
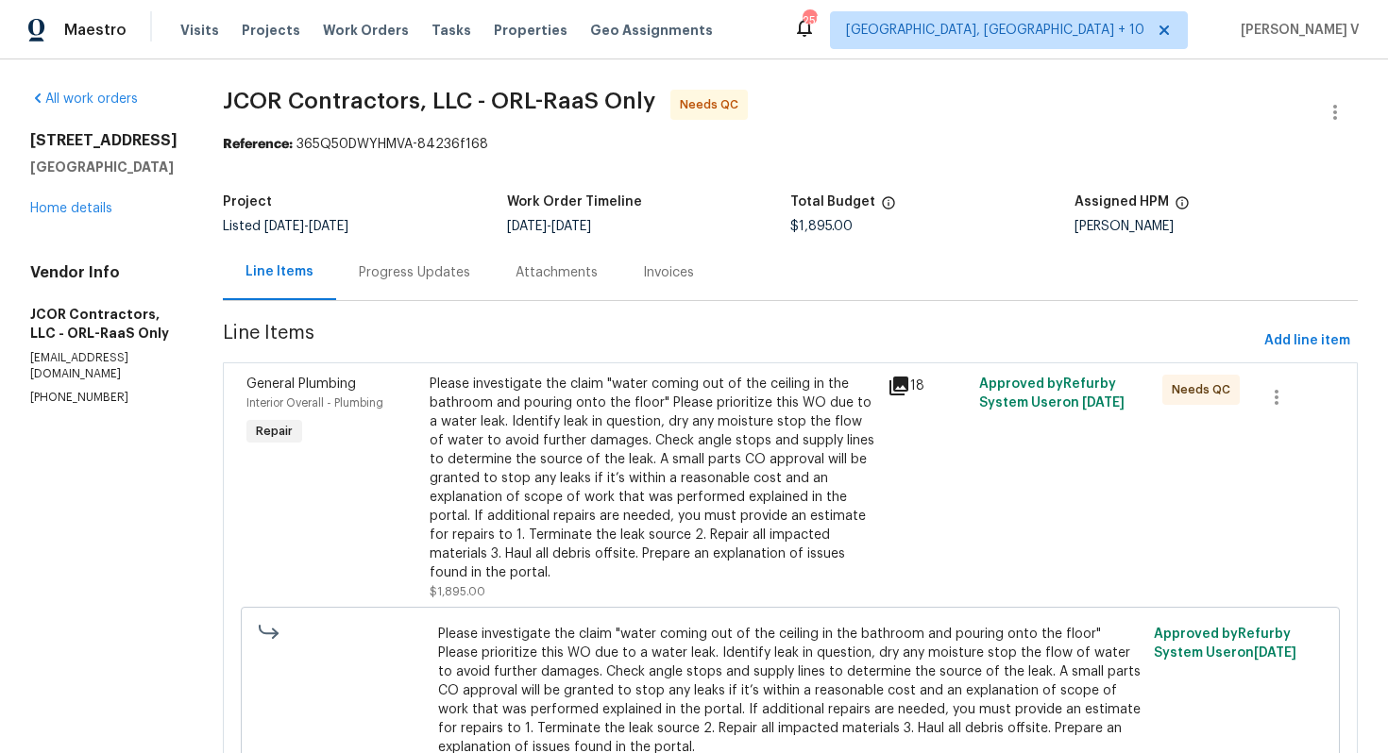
click at [544, 384] on div "Please investigate the claim "water coming out of the ceiling in the bathroom a…" at bounding box center [653, 479] width 447 height 208
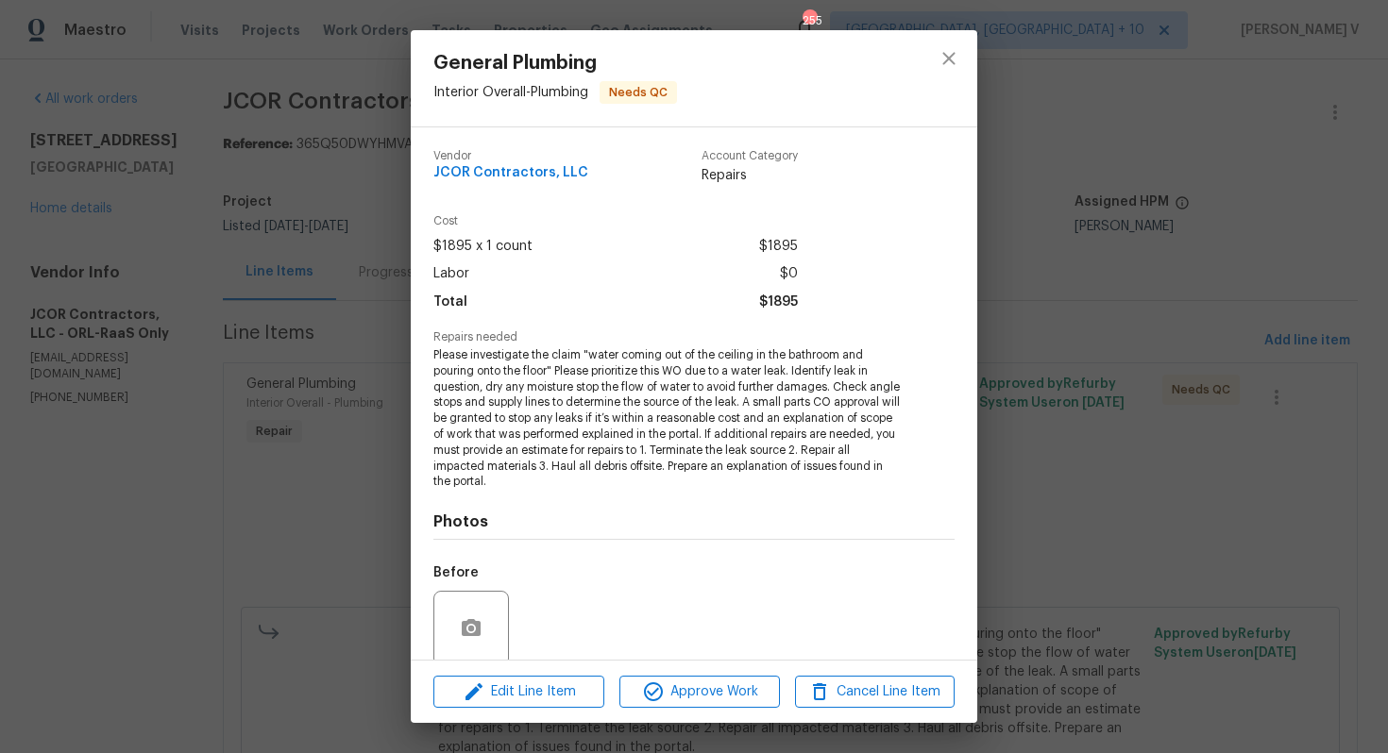
scroll to position [148, 0]
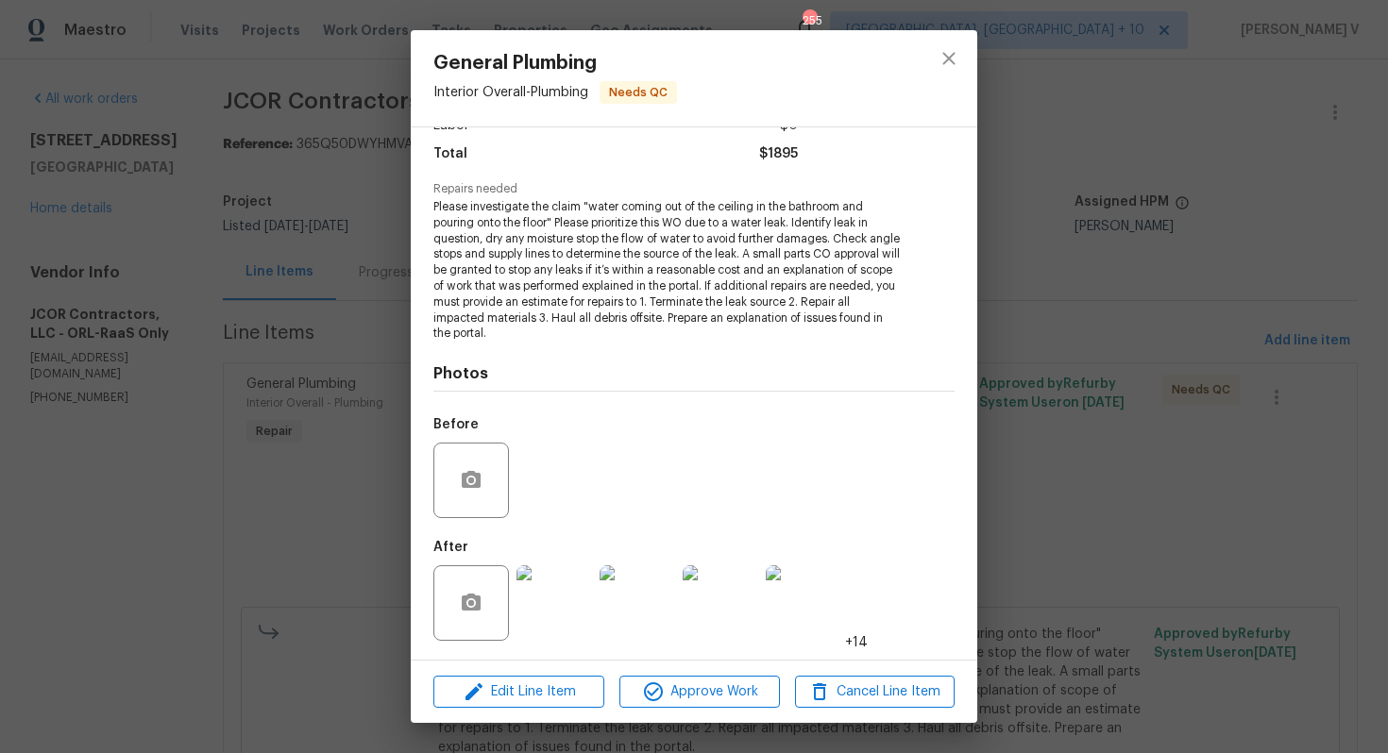
click at [550, 614] on img at bounding box center [554, 604] width 76 height 76
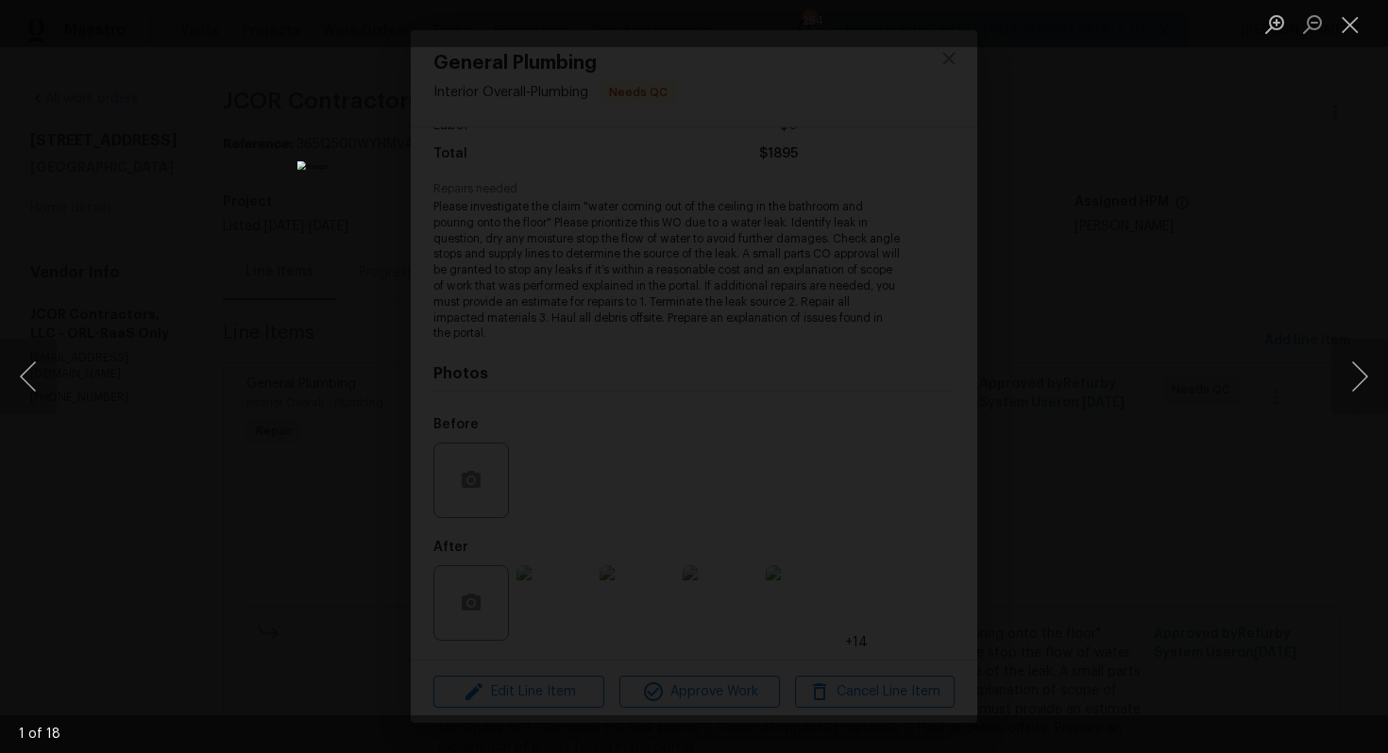
click at [380, 104] on div "Lightbox" at bounding box center [694, 376] width 1388 height 753
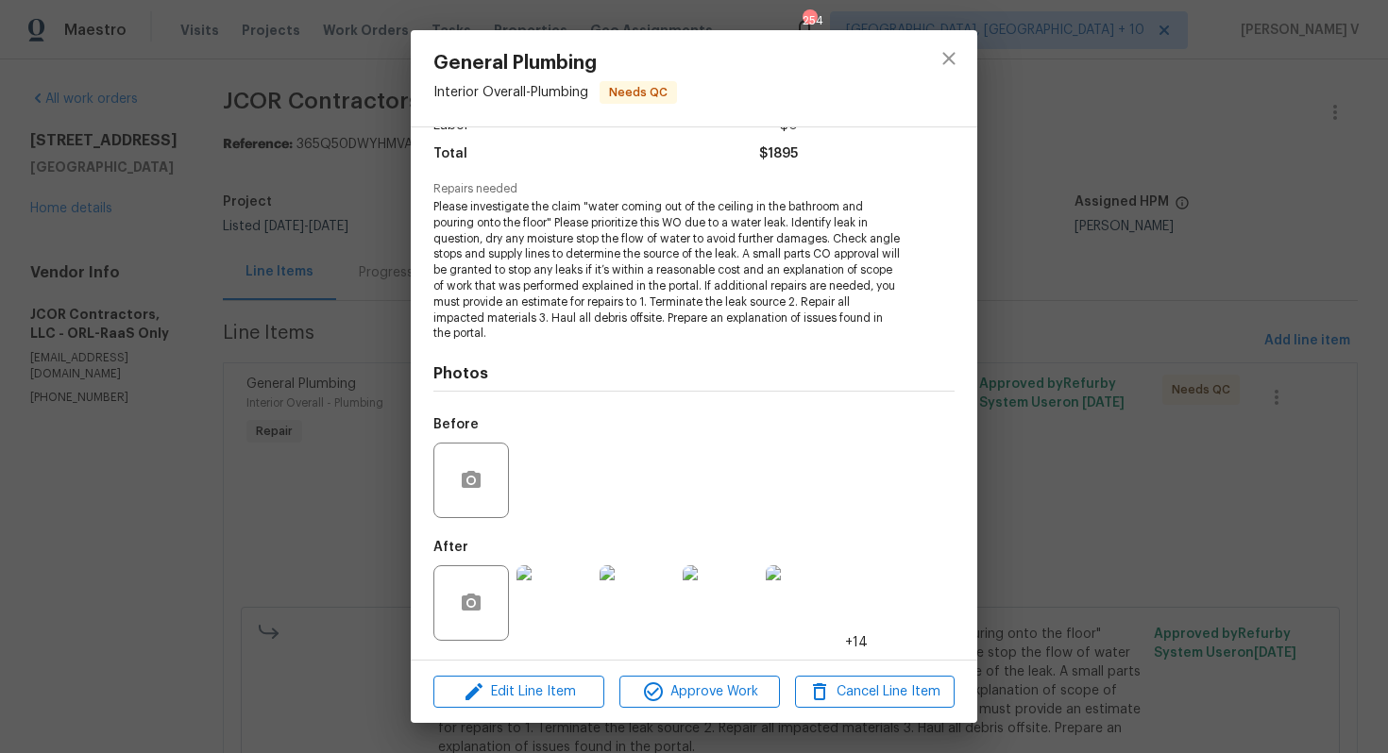
click at [380, 104] on div "General Plumbing Interior Overall - Plumbing Needs QC Vendor JCOR Contractors, …" at bounding box center [694, 376] width 1388 height 753
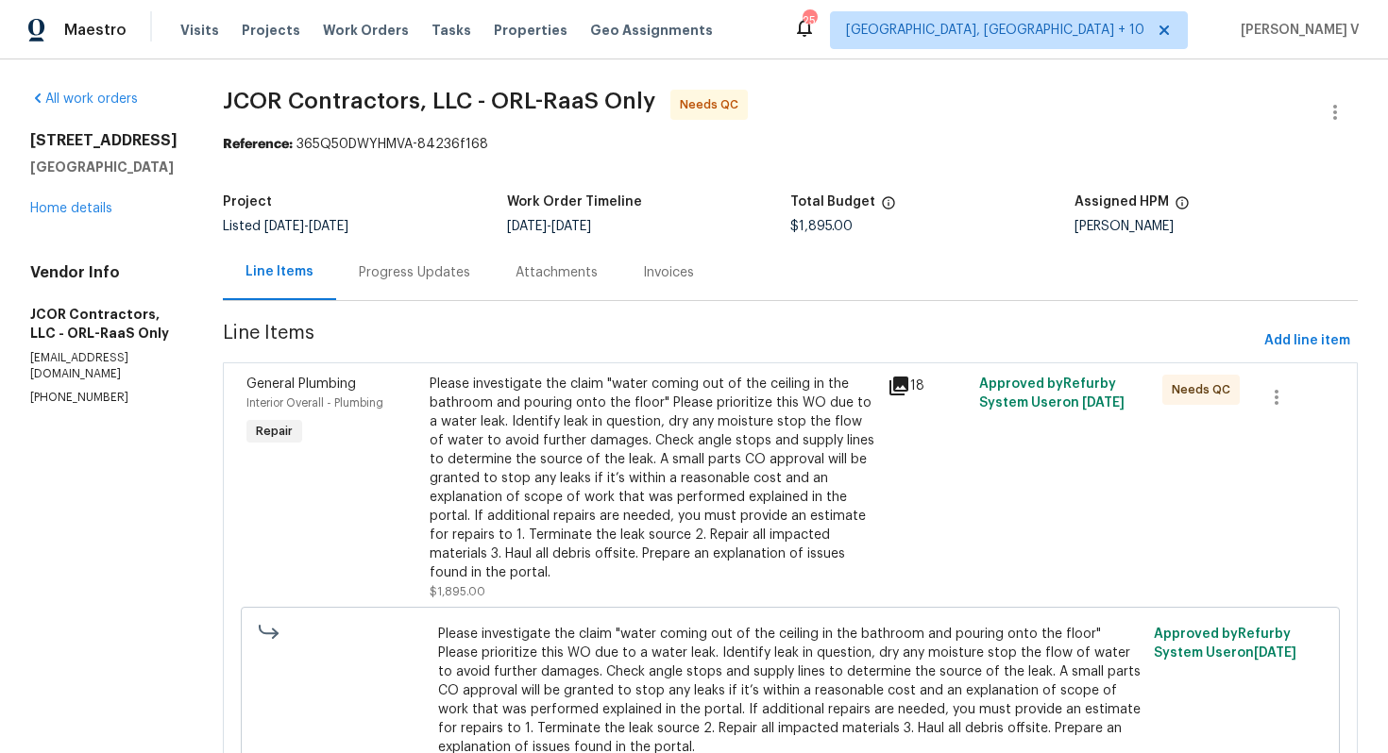
click at [487, 375] on div "Please investigate the claim "water coming out of the ceiling in the bathroom a…" at bounding box center [653, 479] width 447 height 208
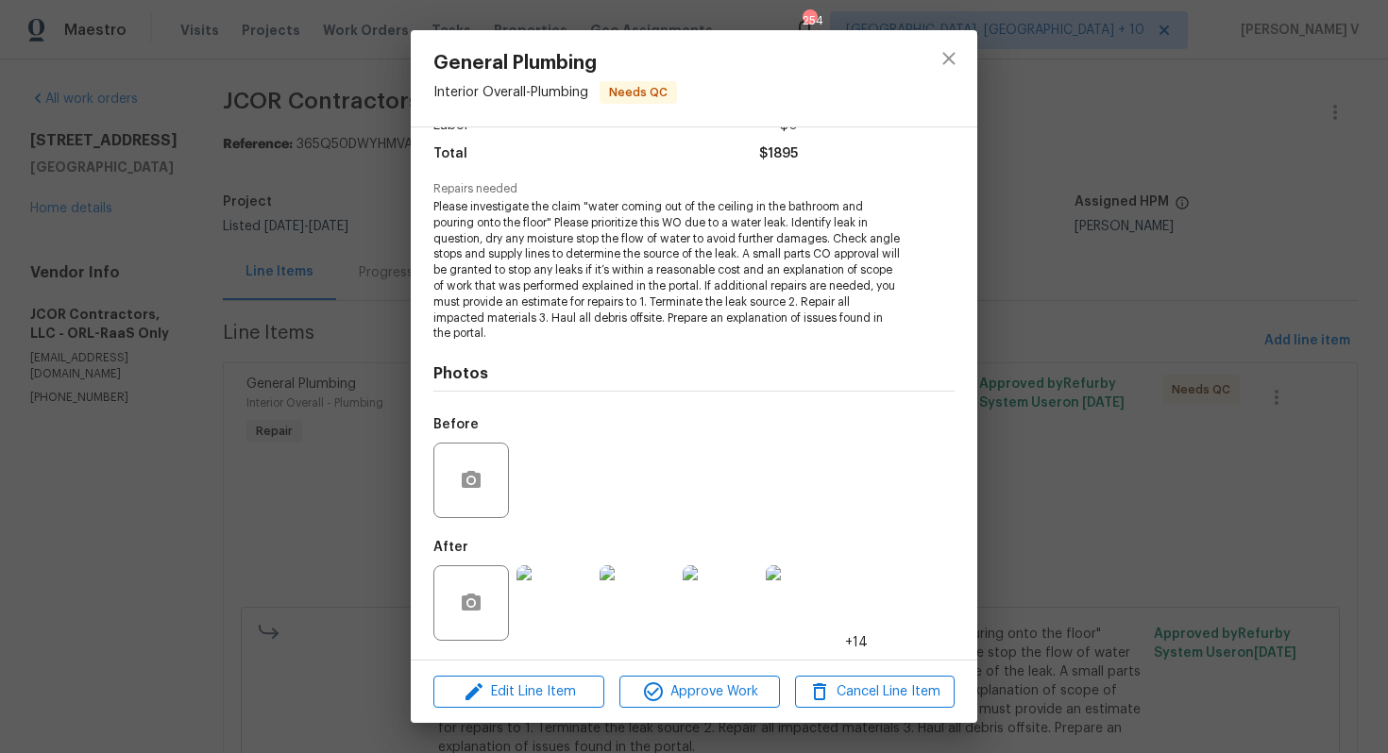
click at [552, 580] on img at bounding box center [554, 604] width 76 height 76
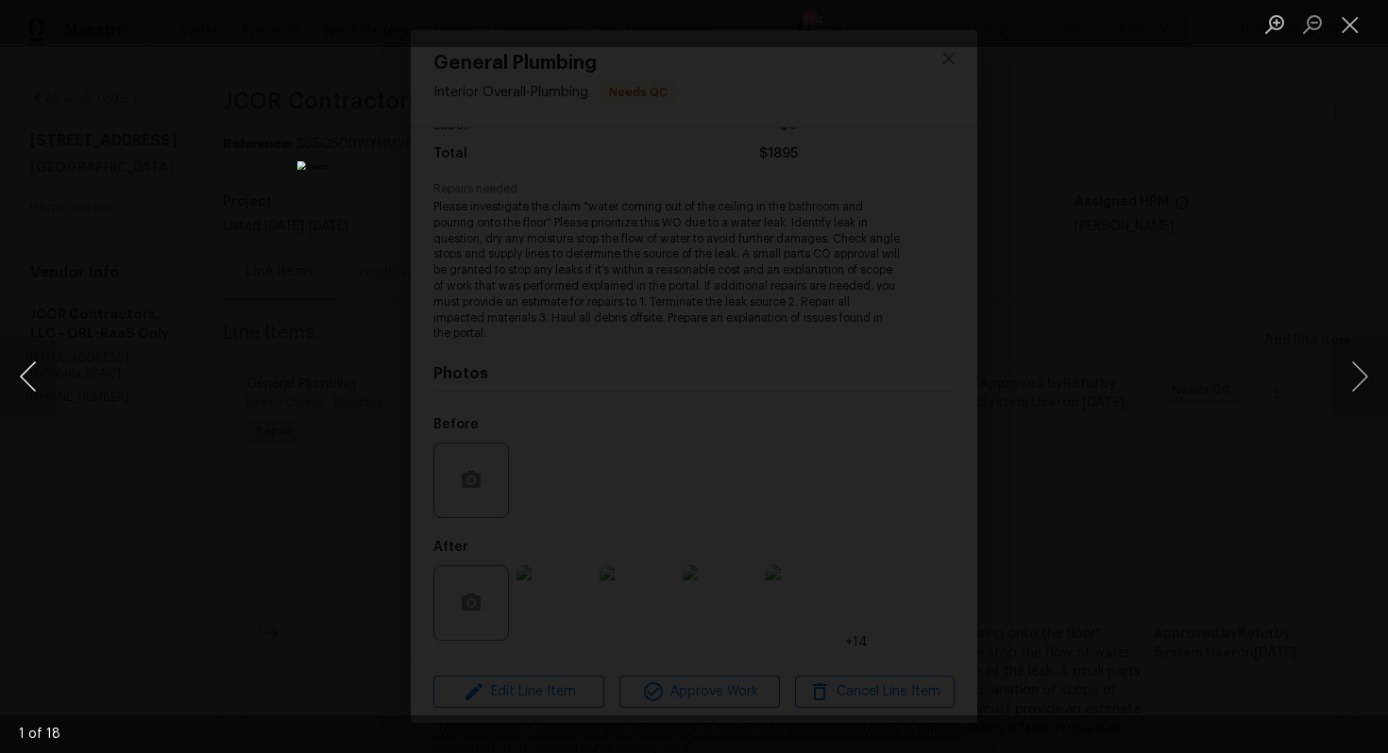
click at [41, 364] on button "Previous image" at bounding box center [28, 377] width 57 height 76
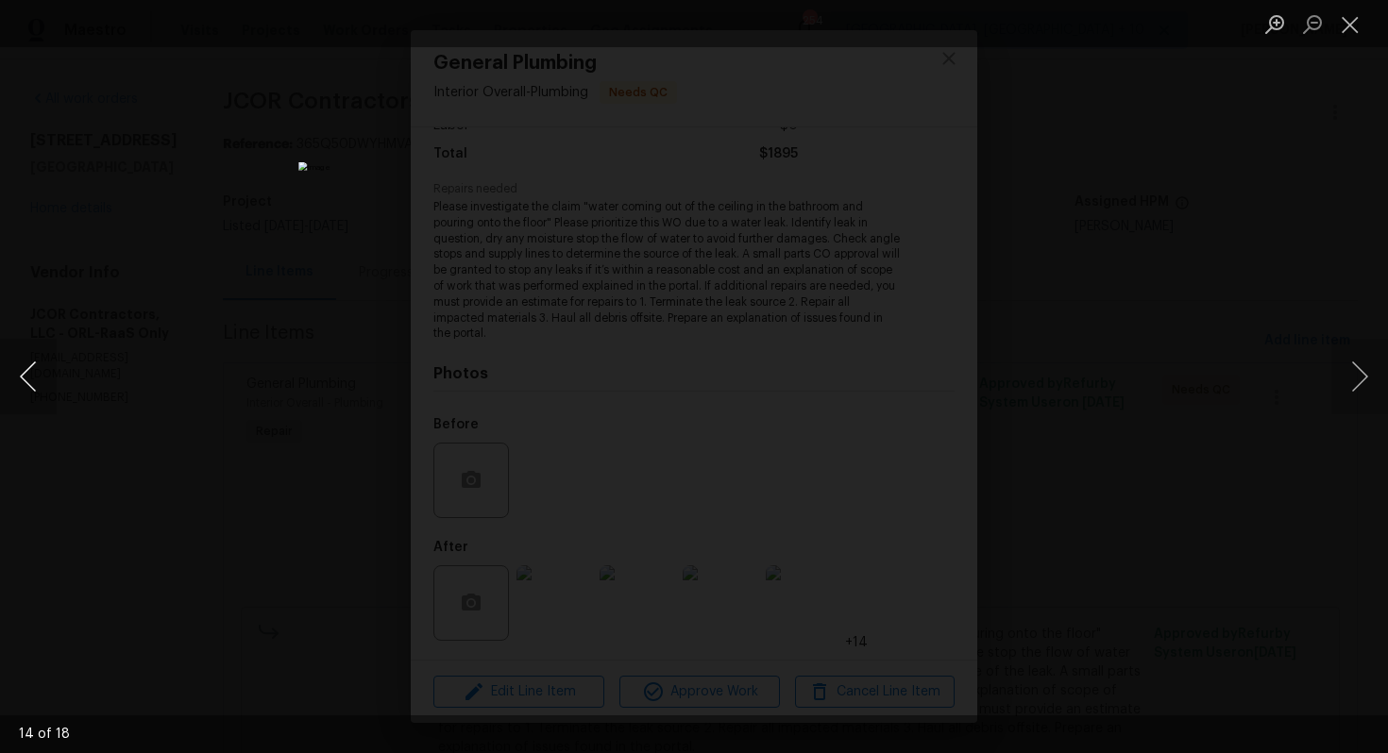
click at [41, 364] on button "Previous image" at bounding box center [28, 377] width 57 height 76
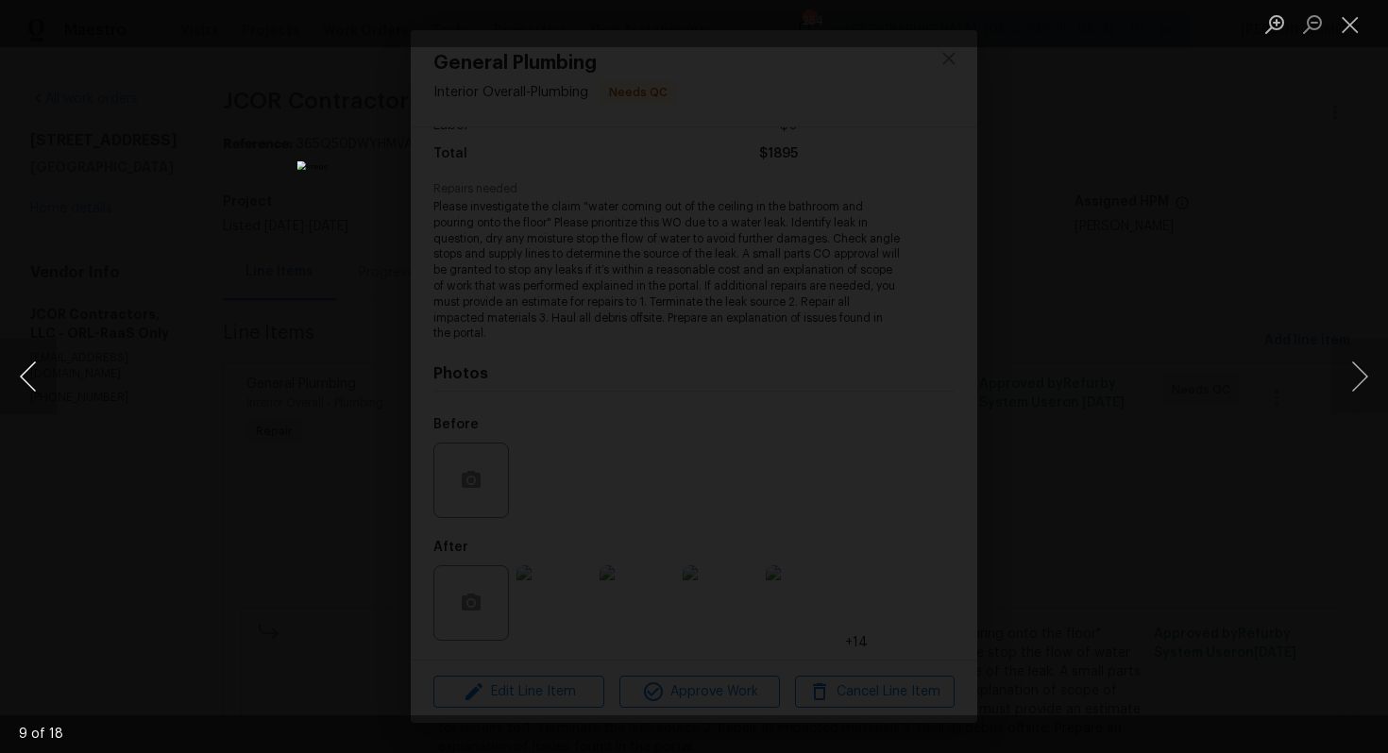
click at [41, 364] on button "Previous image" at bounding box center [28, 377] width 57 height 76
click at [16, 368] on button "Previous image" at bounding box center [28, 377] width 57 height 76
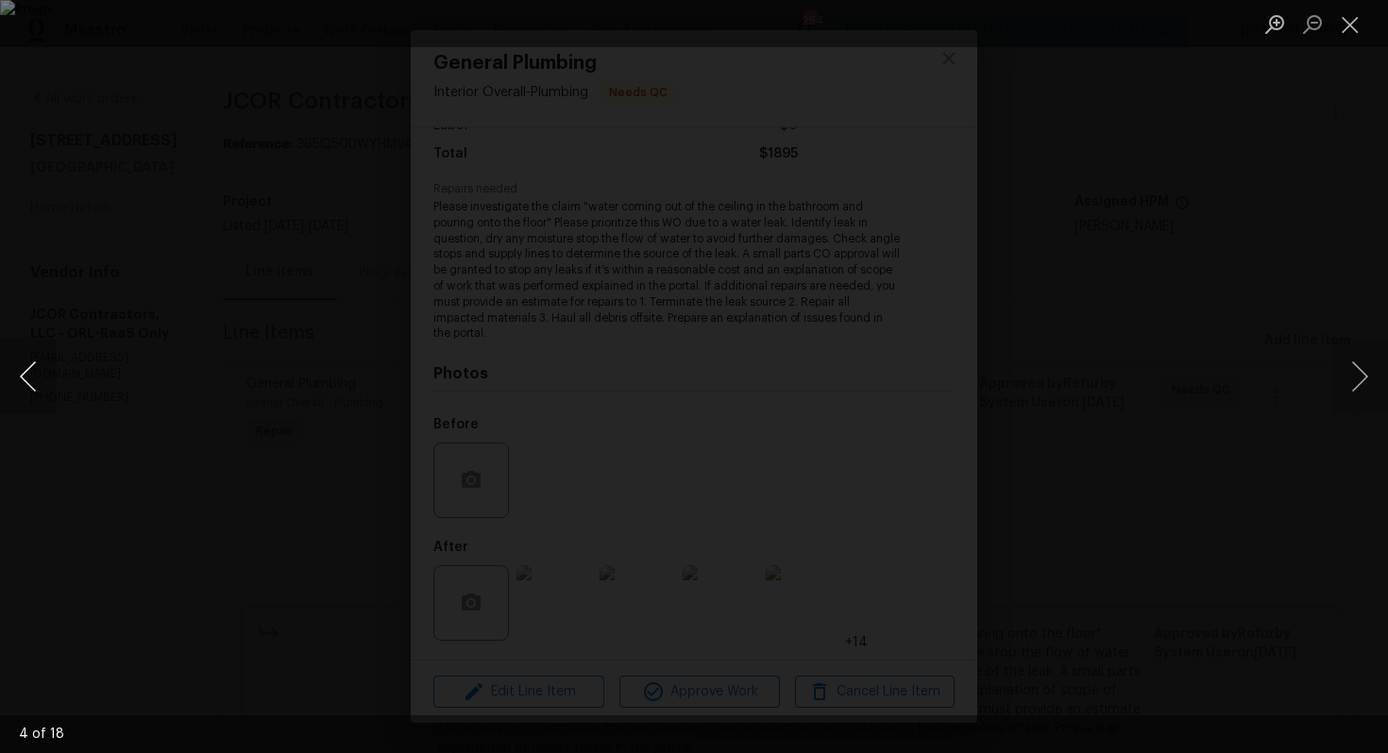
click at [16, 368] on button "Previous image" at bounding box center [28, 377] width 57 height 76
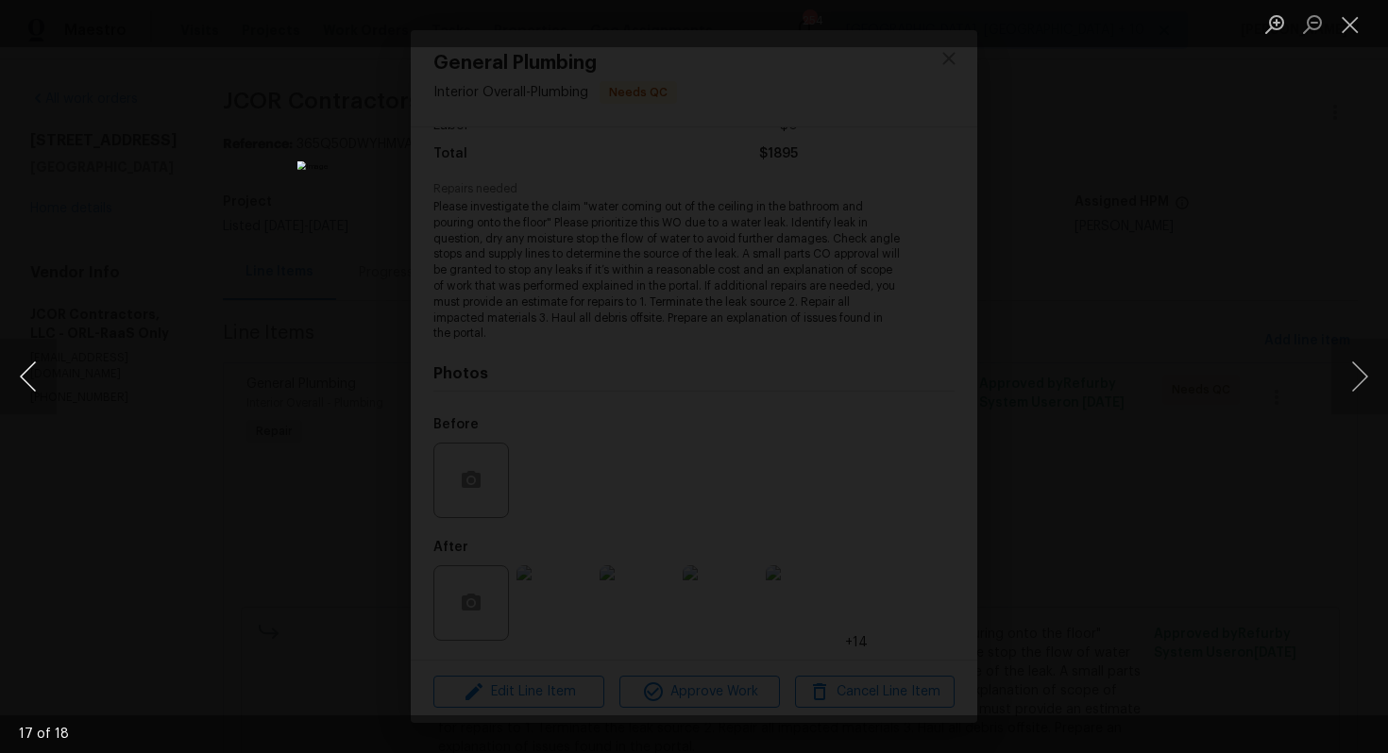
click at [16, 368] on button "Previous image" at bounding box center [28, 377] width 57 height 76
click at [41, 371] on button "Previous image" at bounding box center [28, 377] width 57 height 76
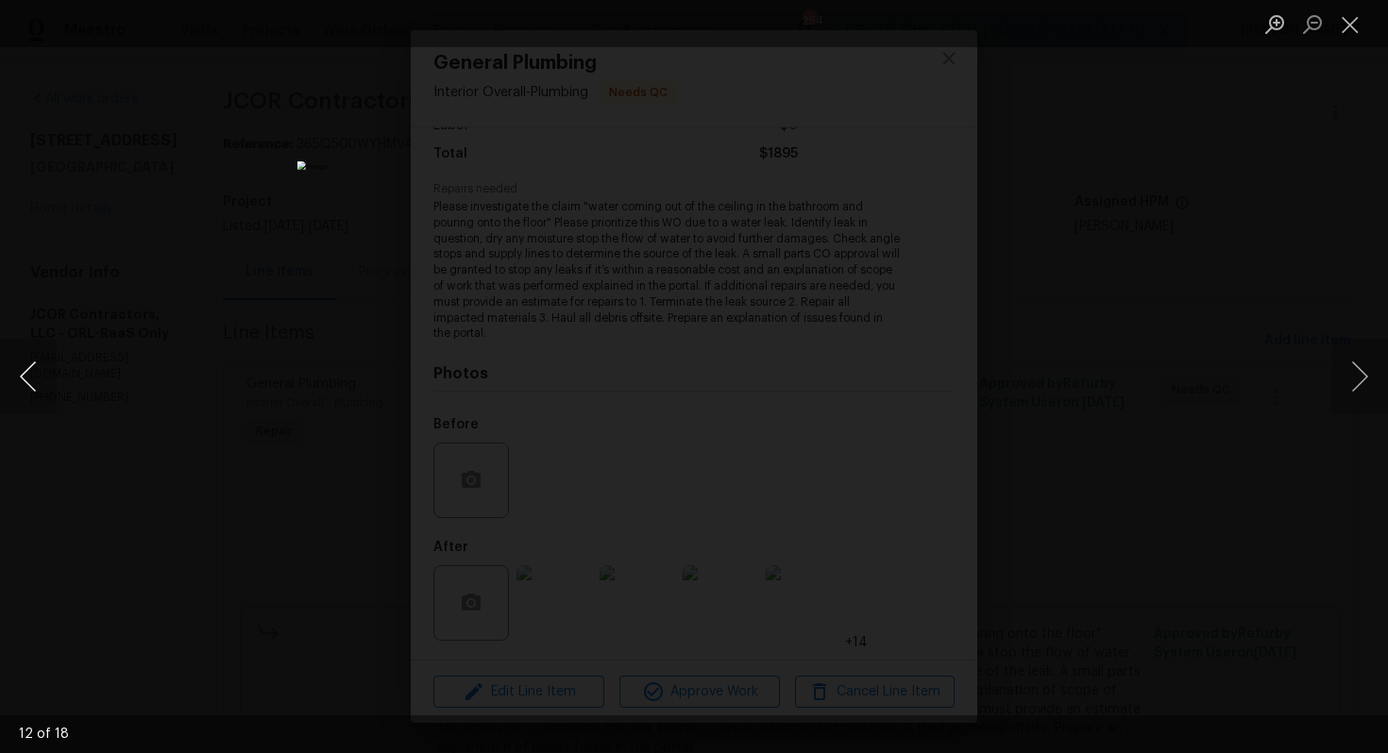
click at [41, 371] on button "Previous image" at bounding box center [28, 377] width 57 height 76
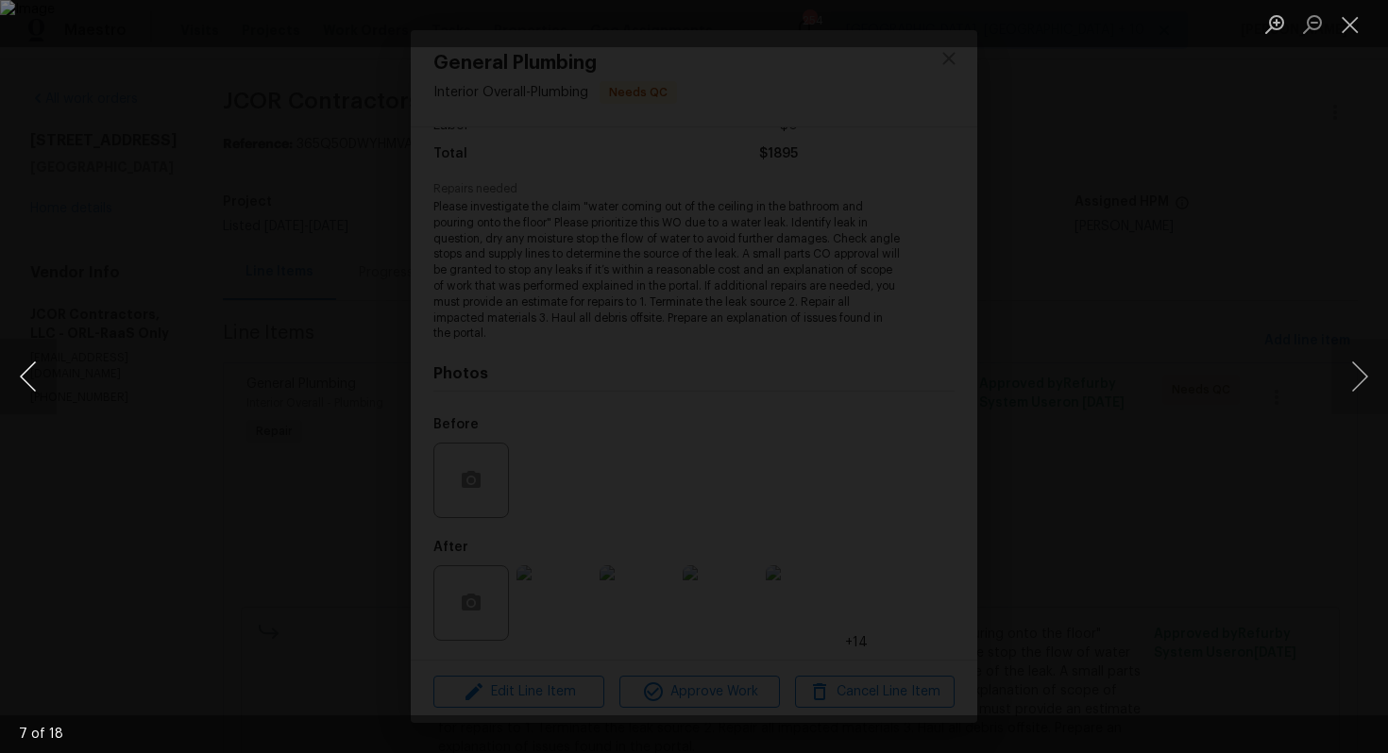
click at [41, 371] on button "Previous image" at bounding box center [28, 377] width 57 height 76
click at [104, 310] on div "Lightbox" at bounding box center [694, 376] width 1388 height 753
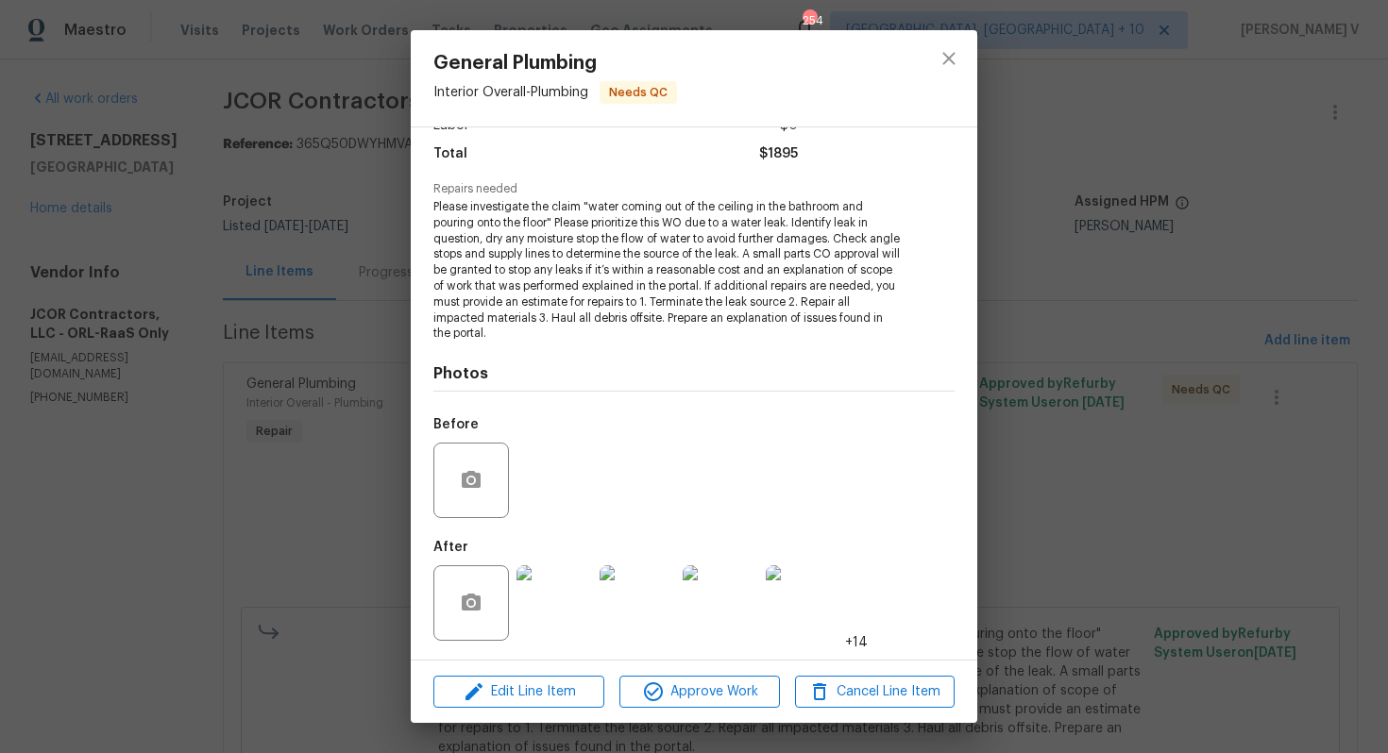
click at [150, 264] on div "General Plumbing Interior Overall - Plumbing Needs QC Vendor JCOR Contractors, …" at bounding box center [694, 376] width 1388 height 753
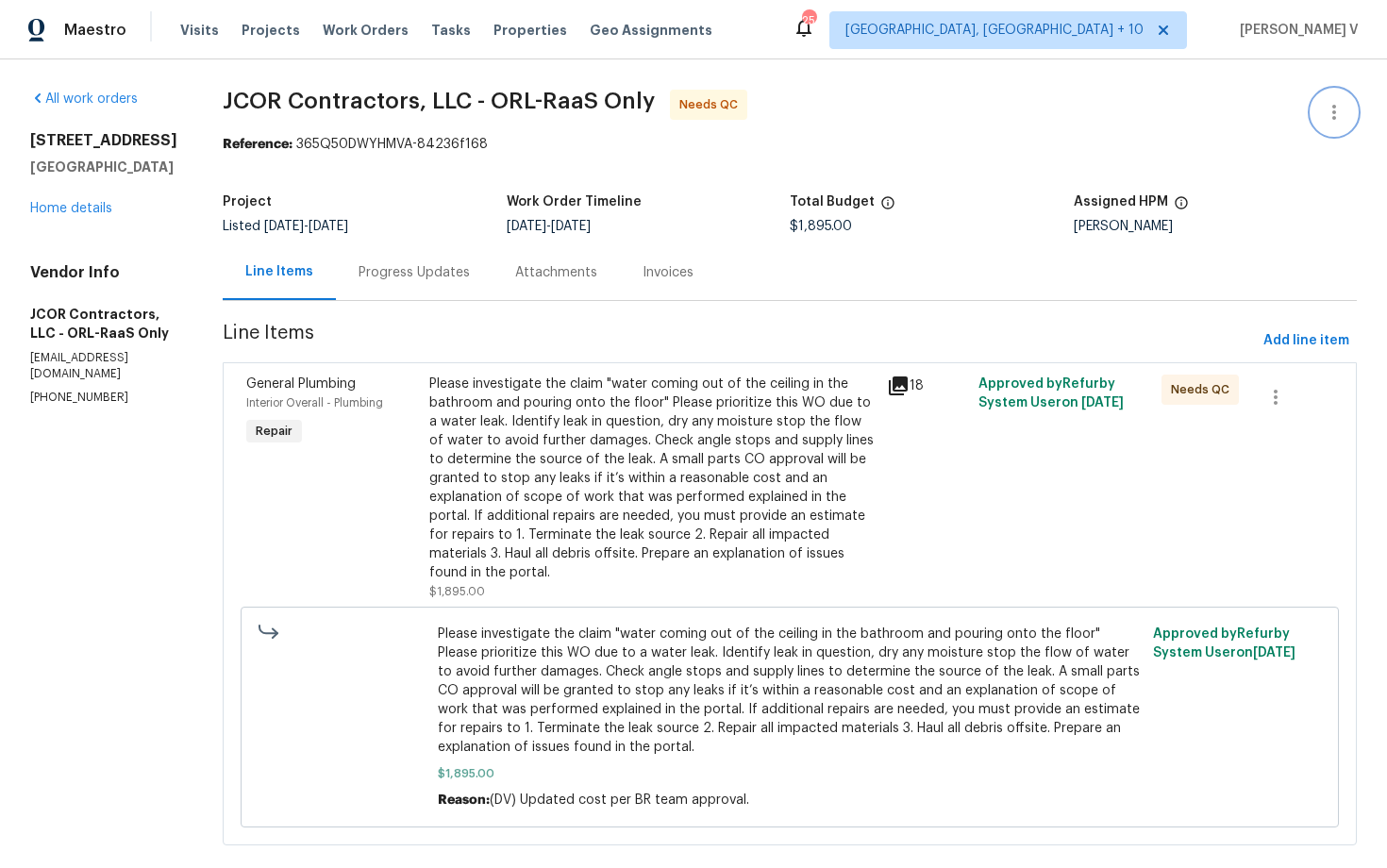
click at [1336, 126] on button "button" at bounding box center [1333, 112] width 45 height 45
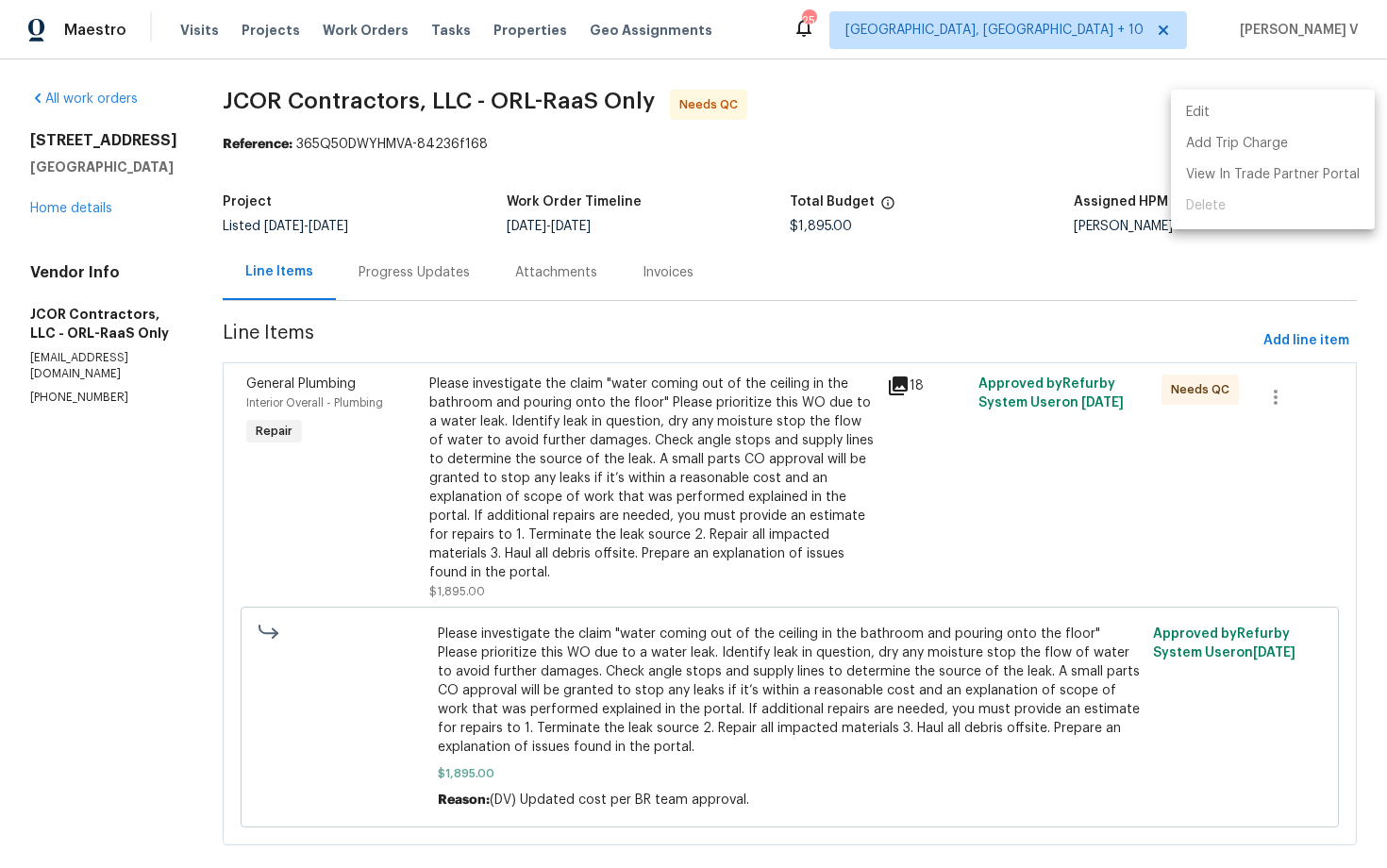
click at [1260, 120] on li "Edit" at bounding box center [1273, 112] width 204 height 31
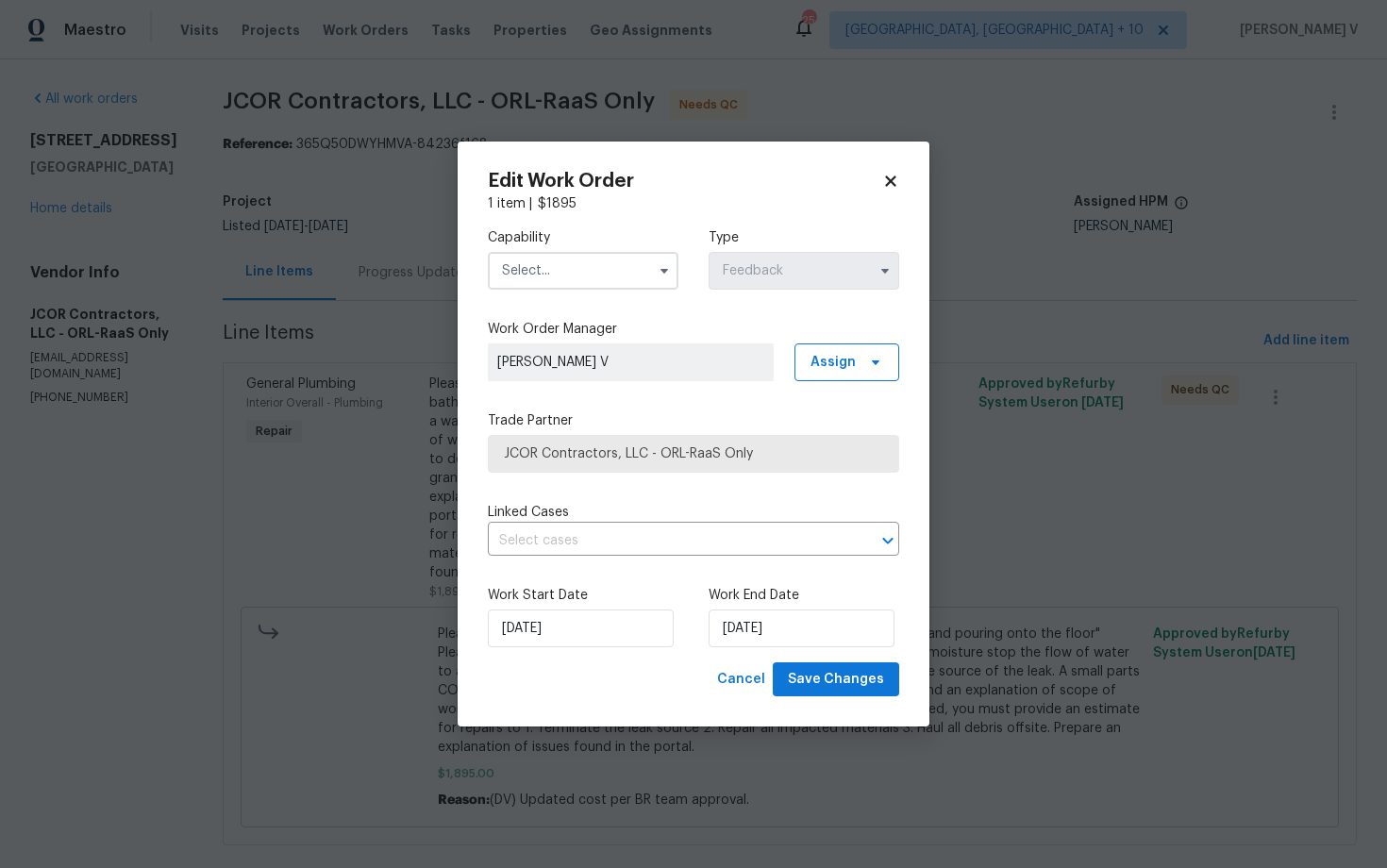
click at [614, 273] on input "text" at bounding box center [583, 271] width 191 height 38
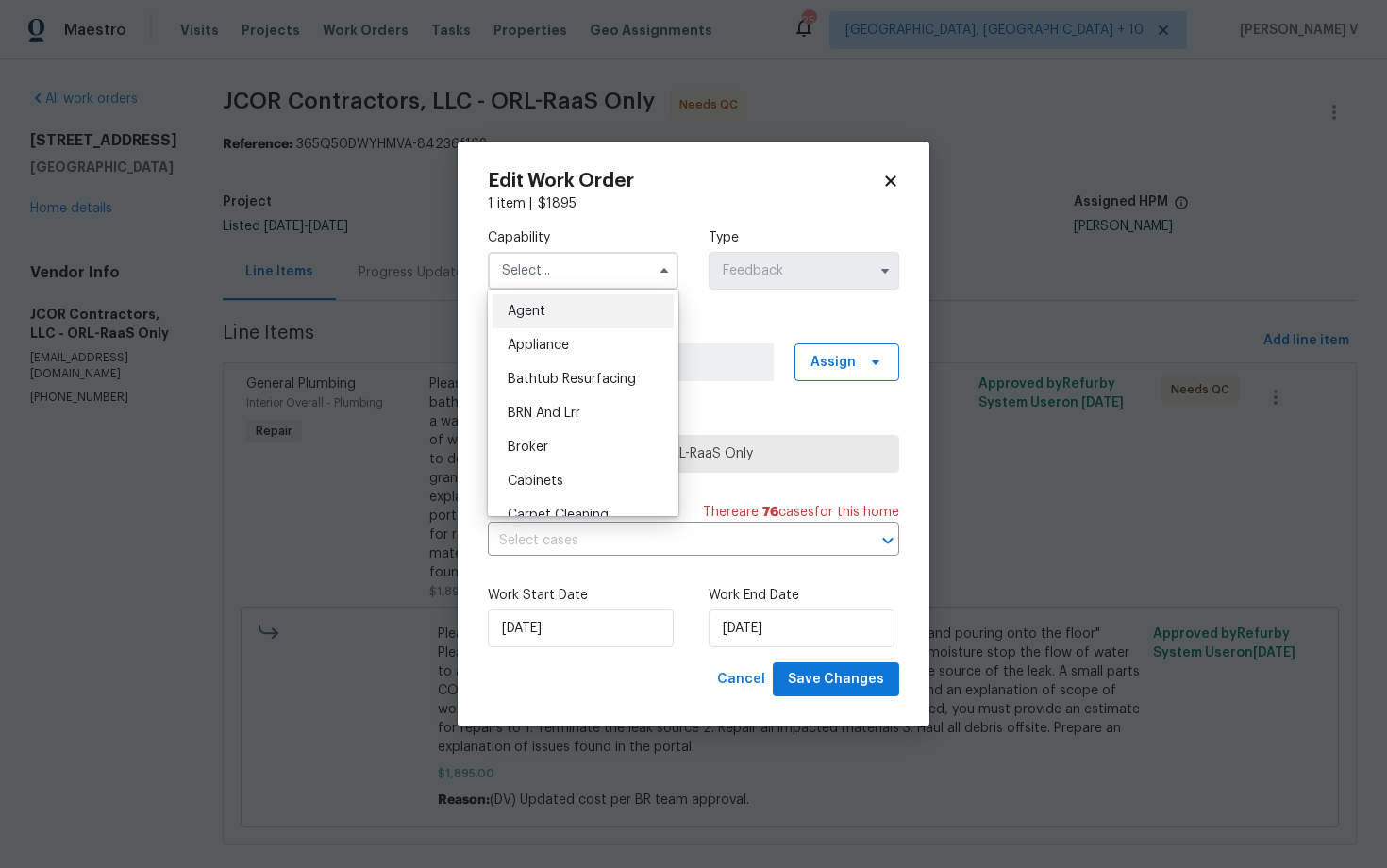
click at [569, 296] on div "Agent" at bounding box center [583, 312] width 181 height 34
type input "Agent"
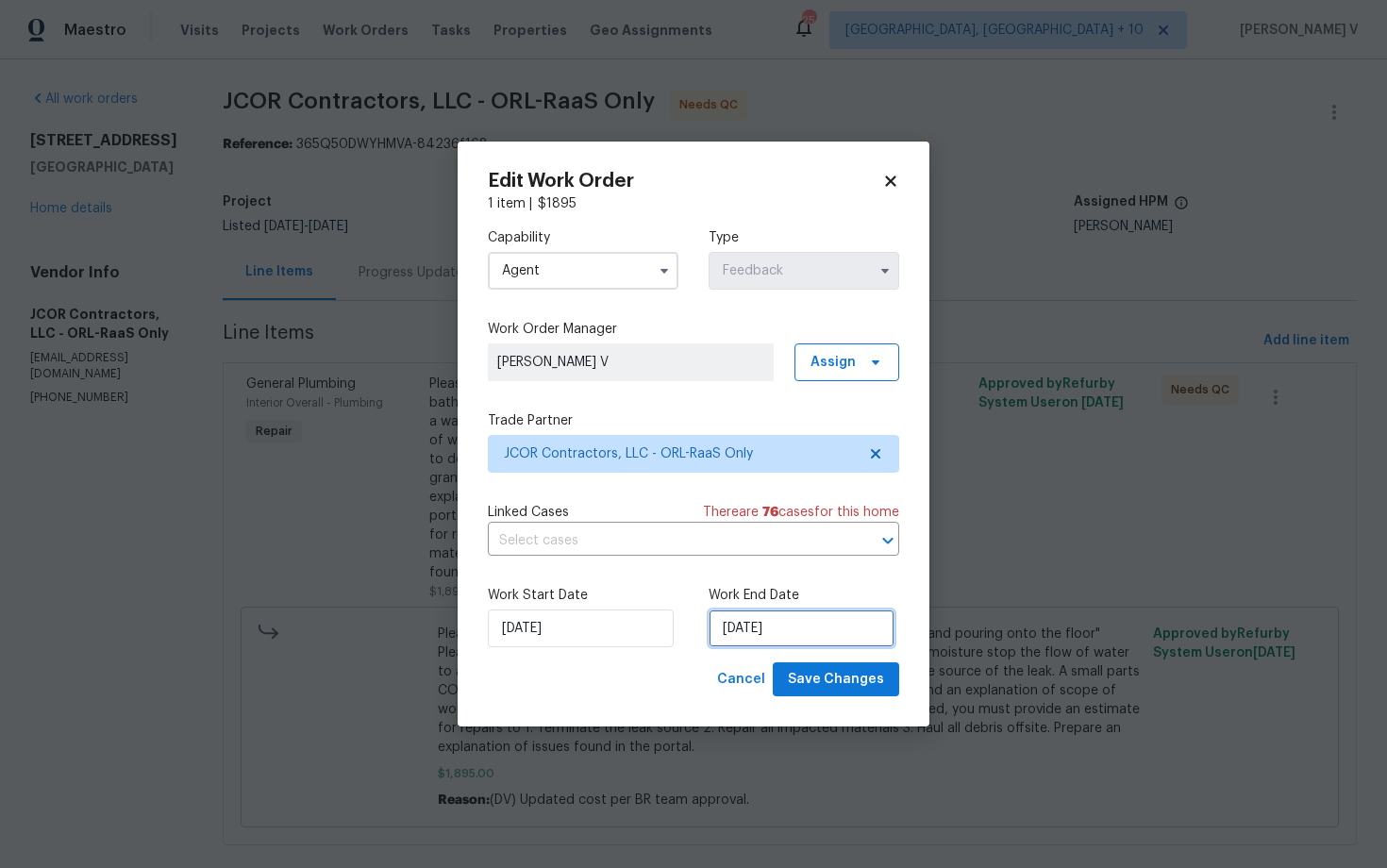
click at [760, 624] on input "10/09/2025" at bounding box center [801, 628] width 186 height 38
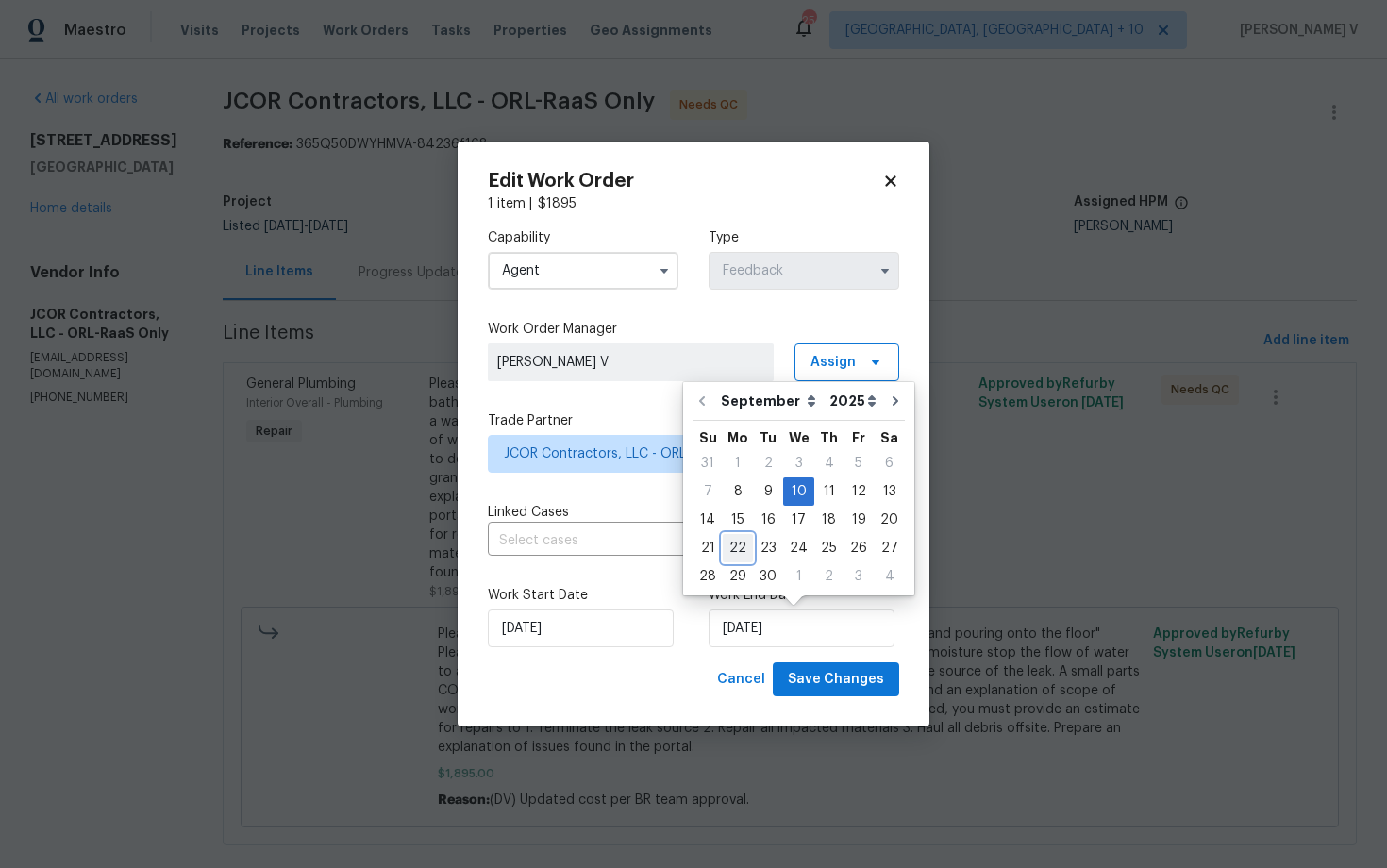
click at [733, 548] on div "22" at bounding box center [737, 547] width 30 height 26
type input "22/09/2025"
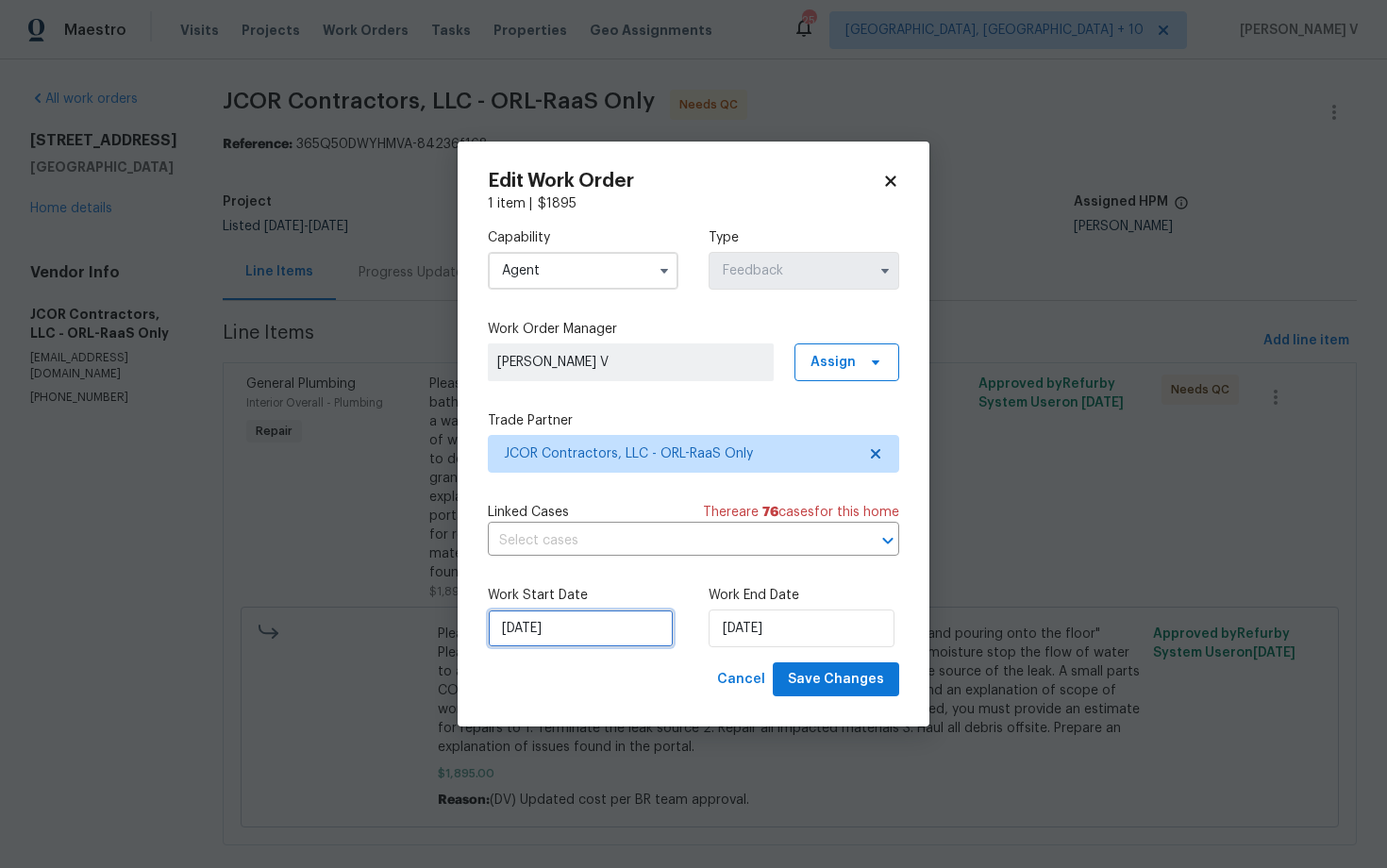
click at [508, 634] on input "08/09/2025" at bounding box center [581, 628] width 186 height 38
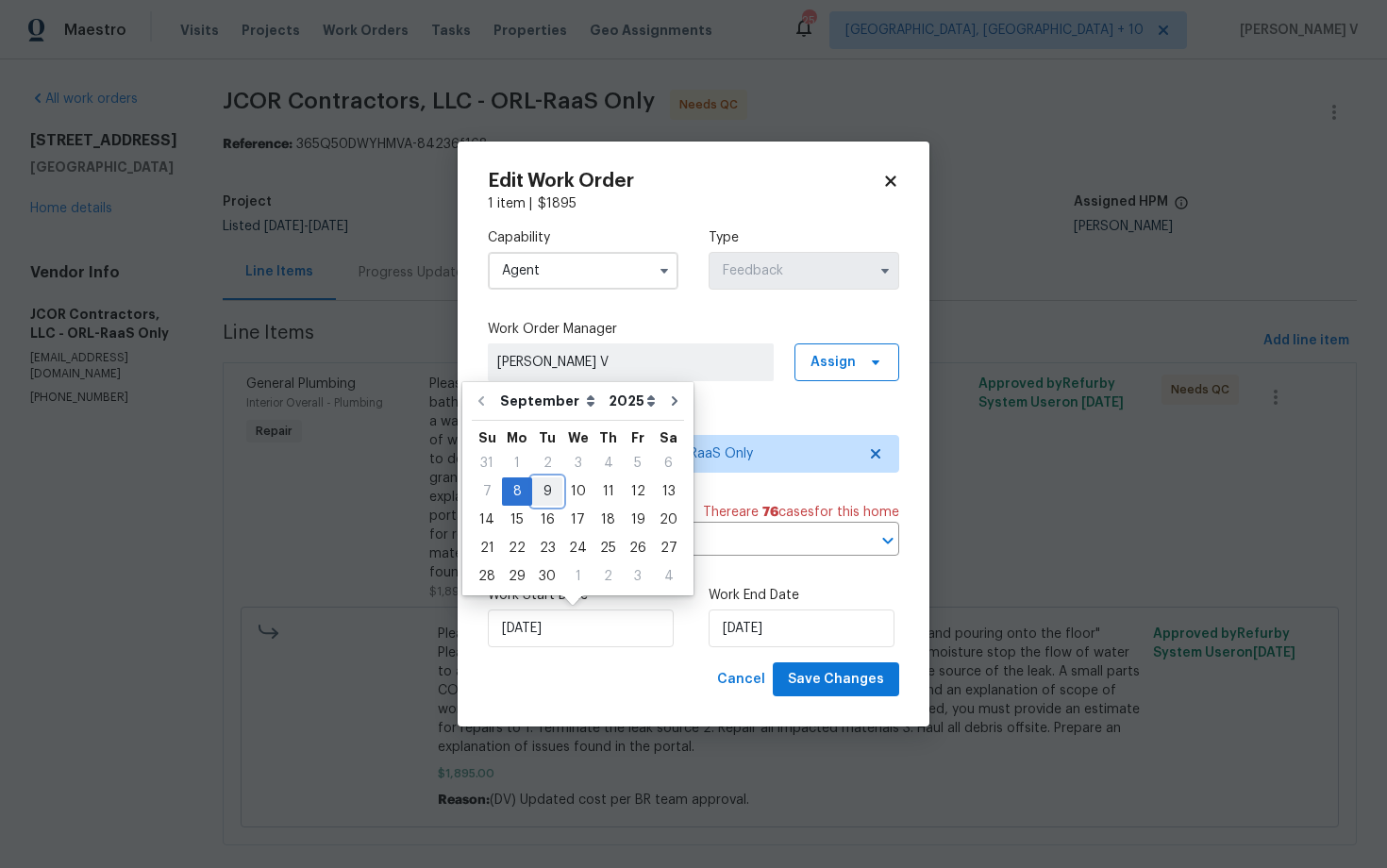
click at [535, 492] on div "9" at bounding box center [548, 491] width 30 height 26
type input "09/09/2025"
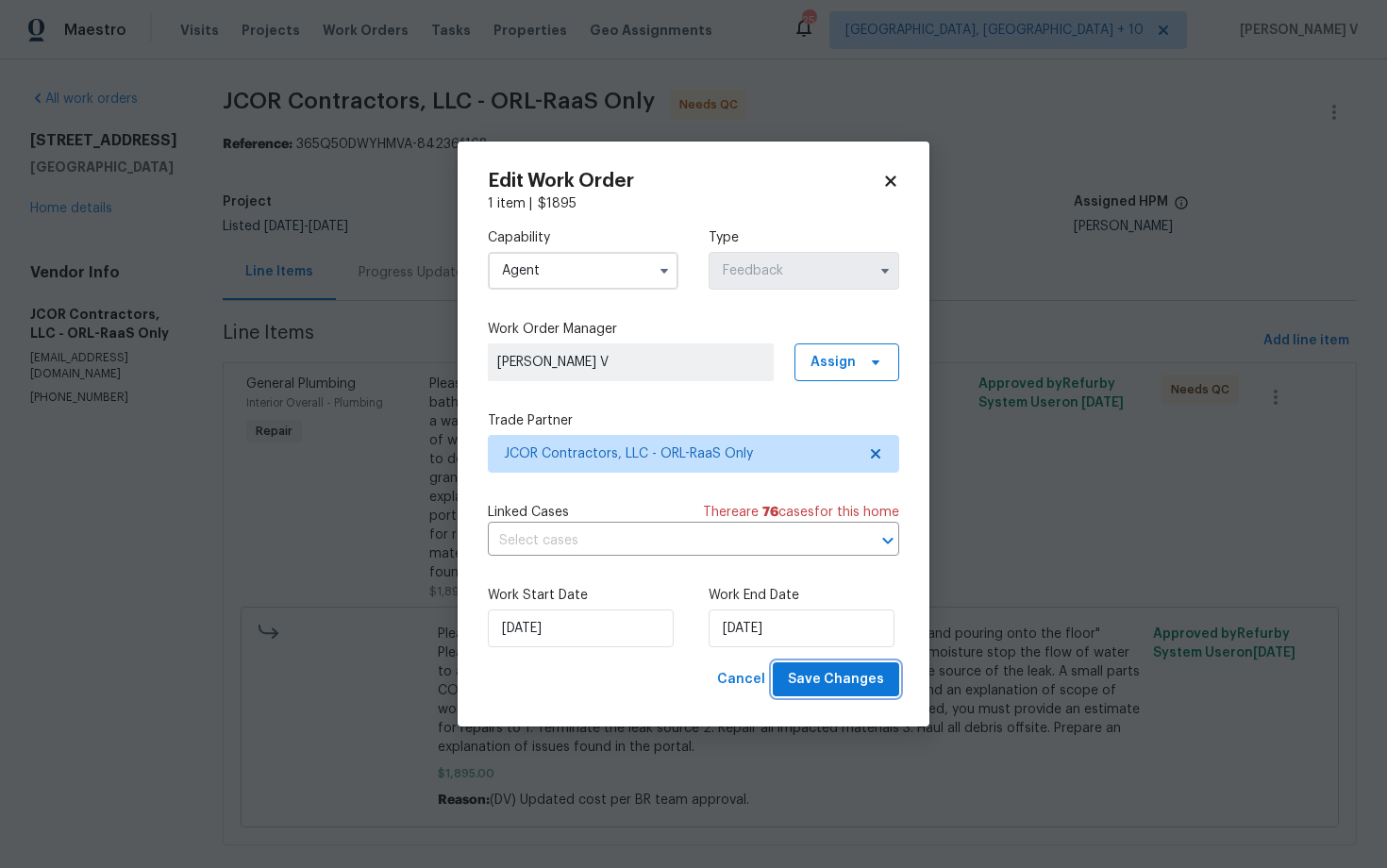
click at [809, 689] on span "Save Changes" at bounding box center [835, 680] width 96 height 24
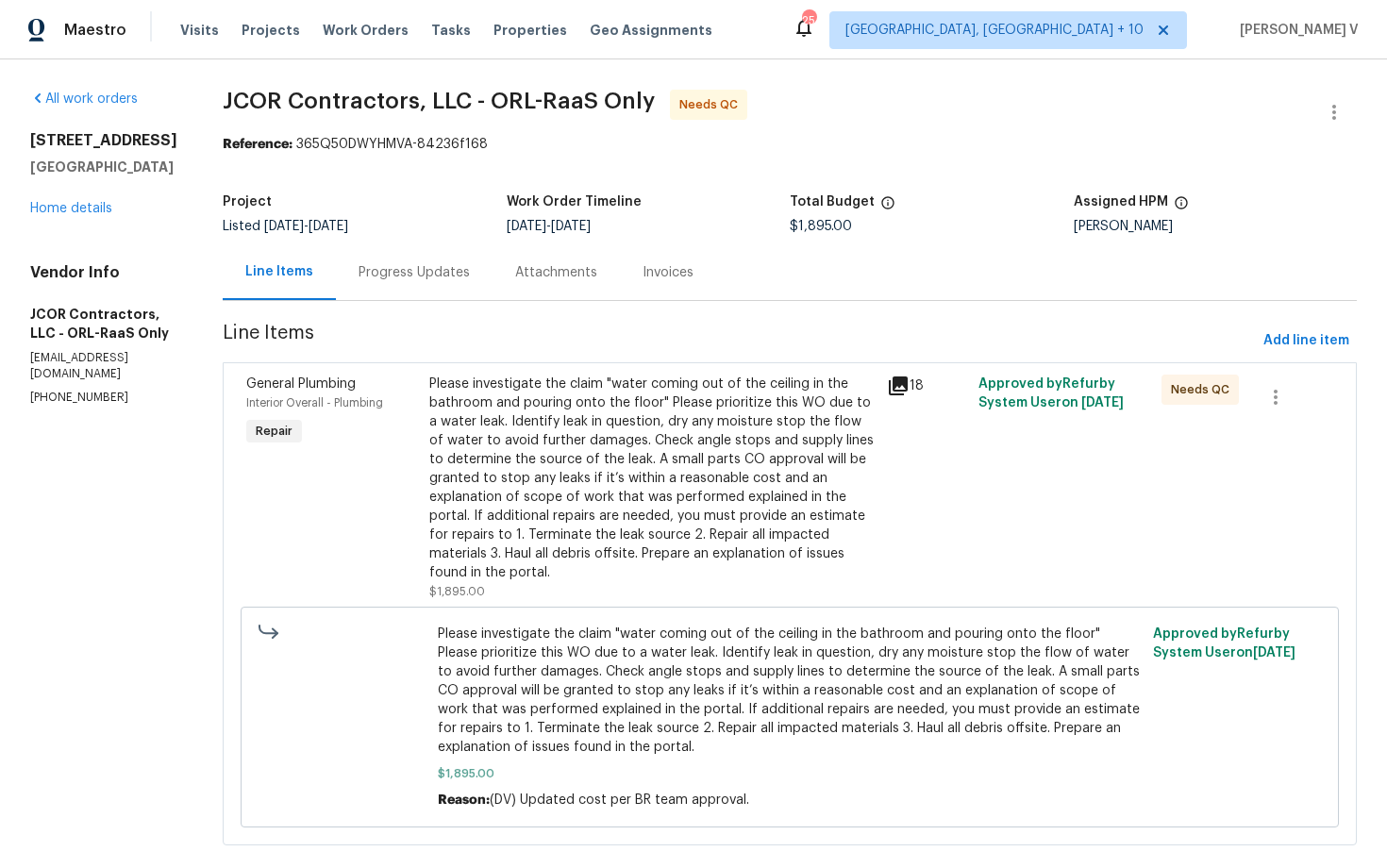
click at [416, 291] on div "Progress Updates" at bounding box center [414, 273] width 157 height 56
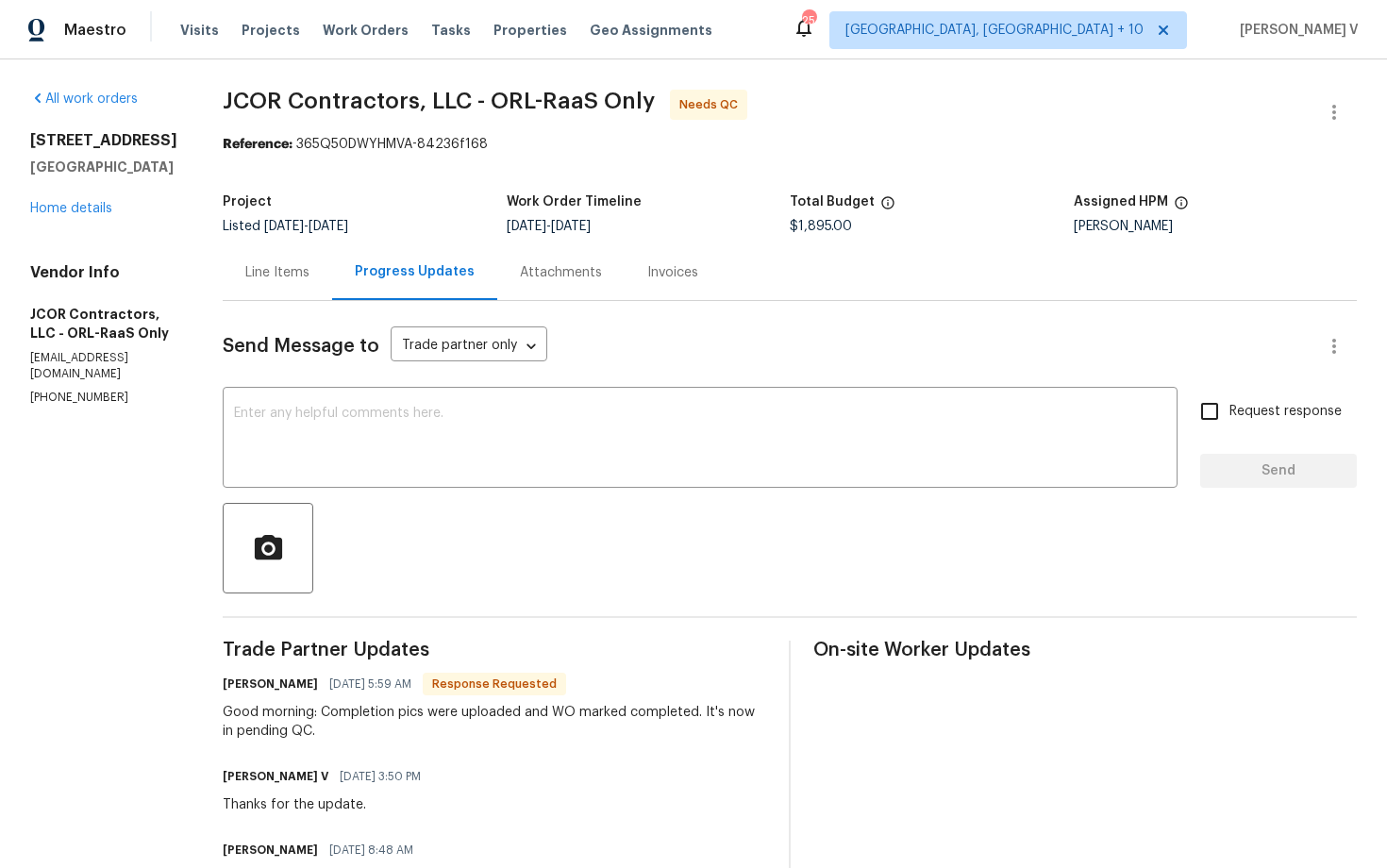
click at [345, 286] on div "Progress Updates" at bounding box center [414, 273] width 165 height 56
click at [296, 278] on div "Line Items" at bounding box center [277, 272] width 64 height 19
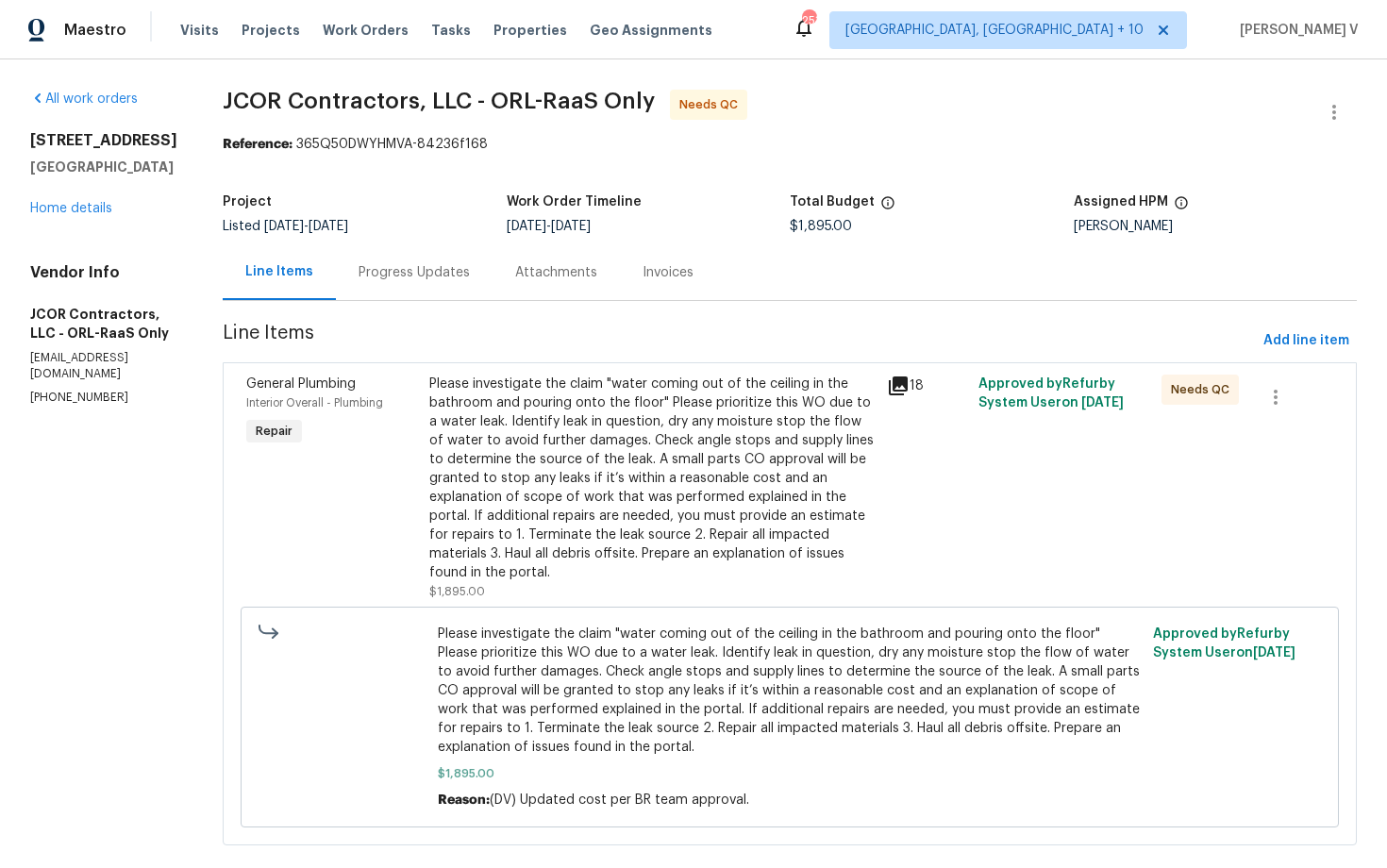
click at [458, 432] on div "Please investigate the claim "water coming out of the ceiling in the bathroom a…" at bounding box center [653, 478] width 447 height 208
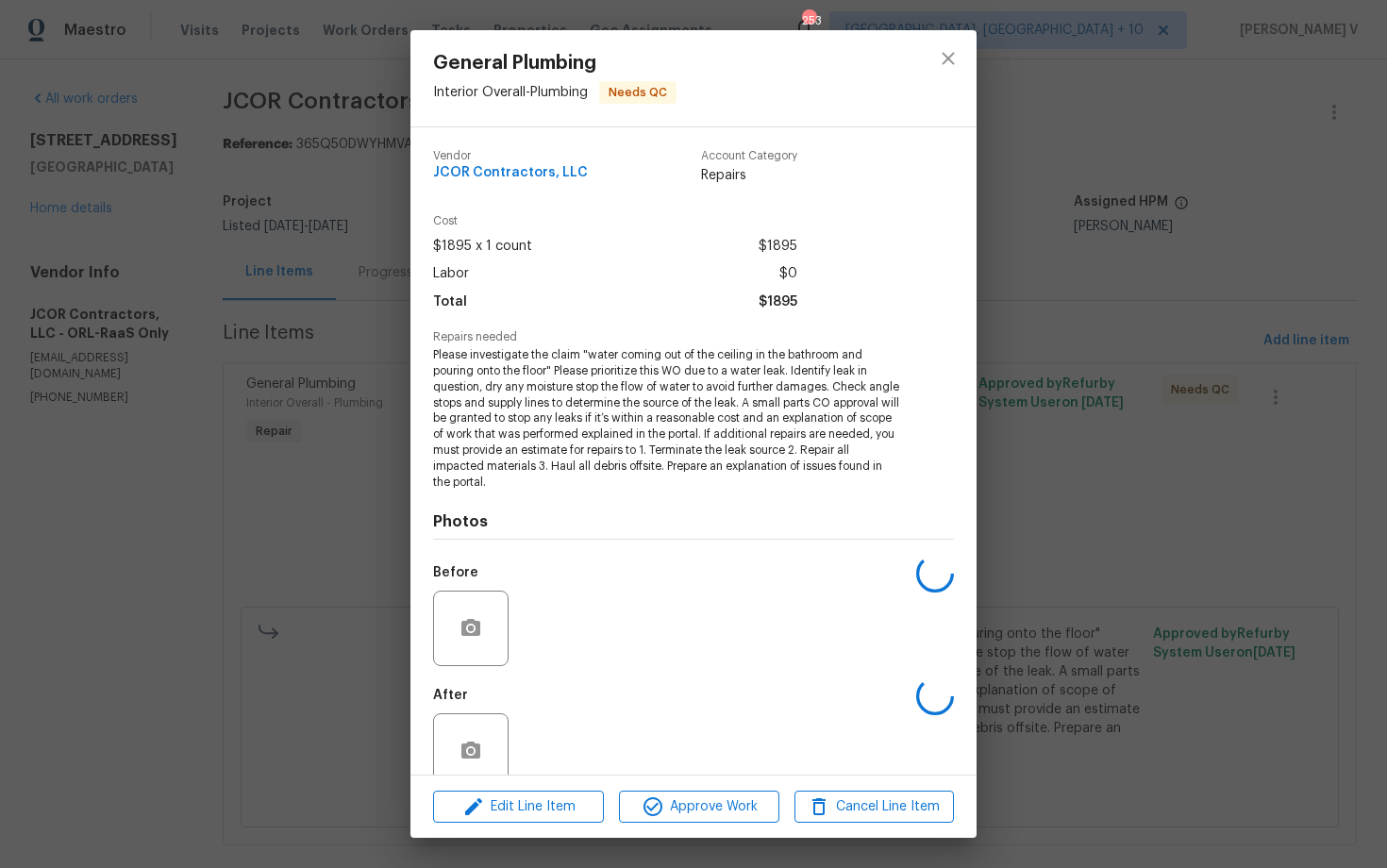
scroll to position [34, 0]
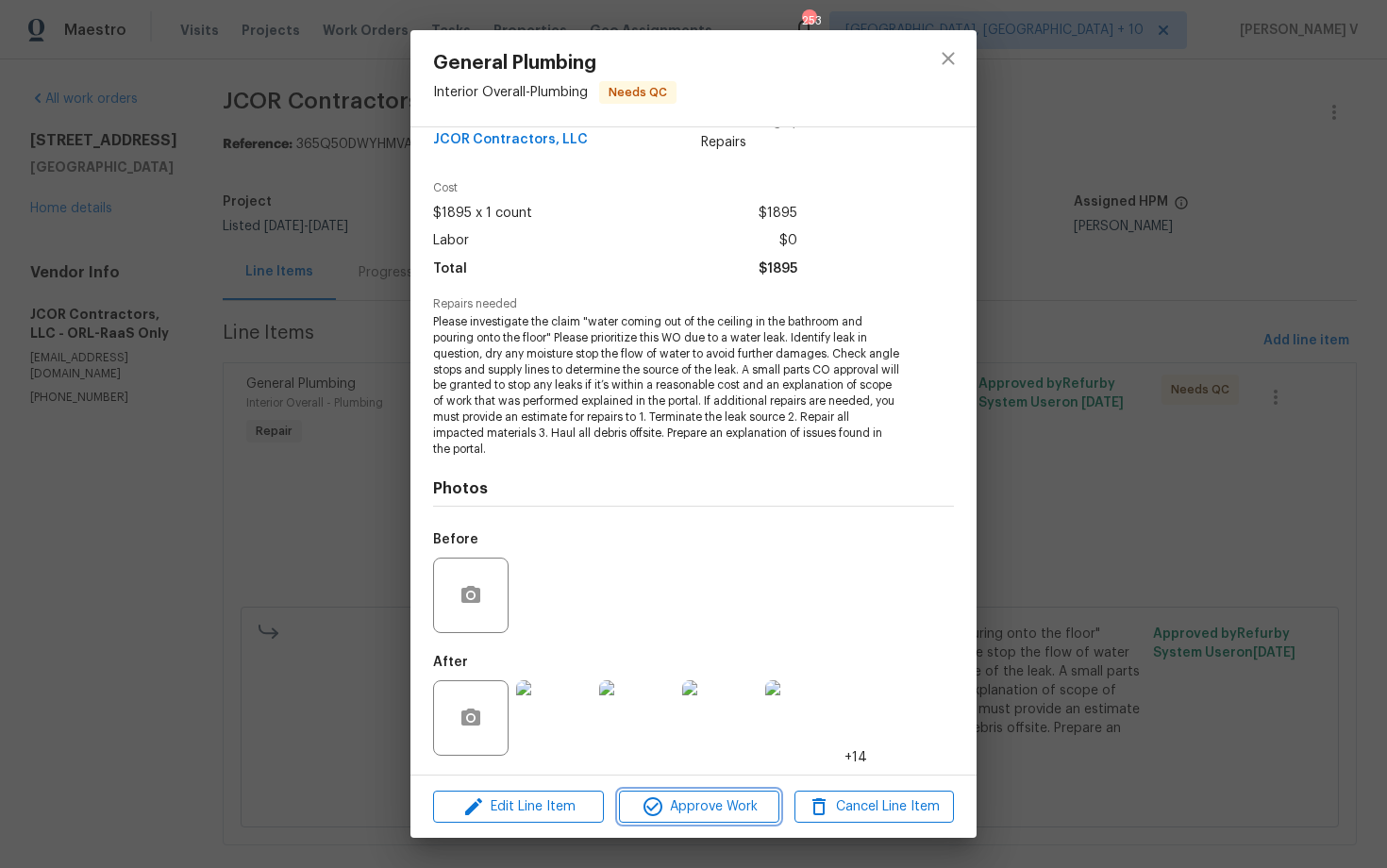
click at [678, 818] on button "Approve Work" at bounding box center [698, 806] width 160 height 33
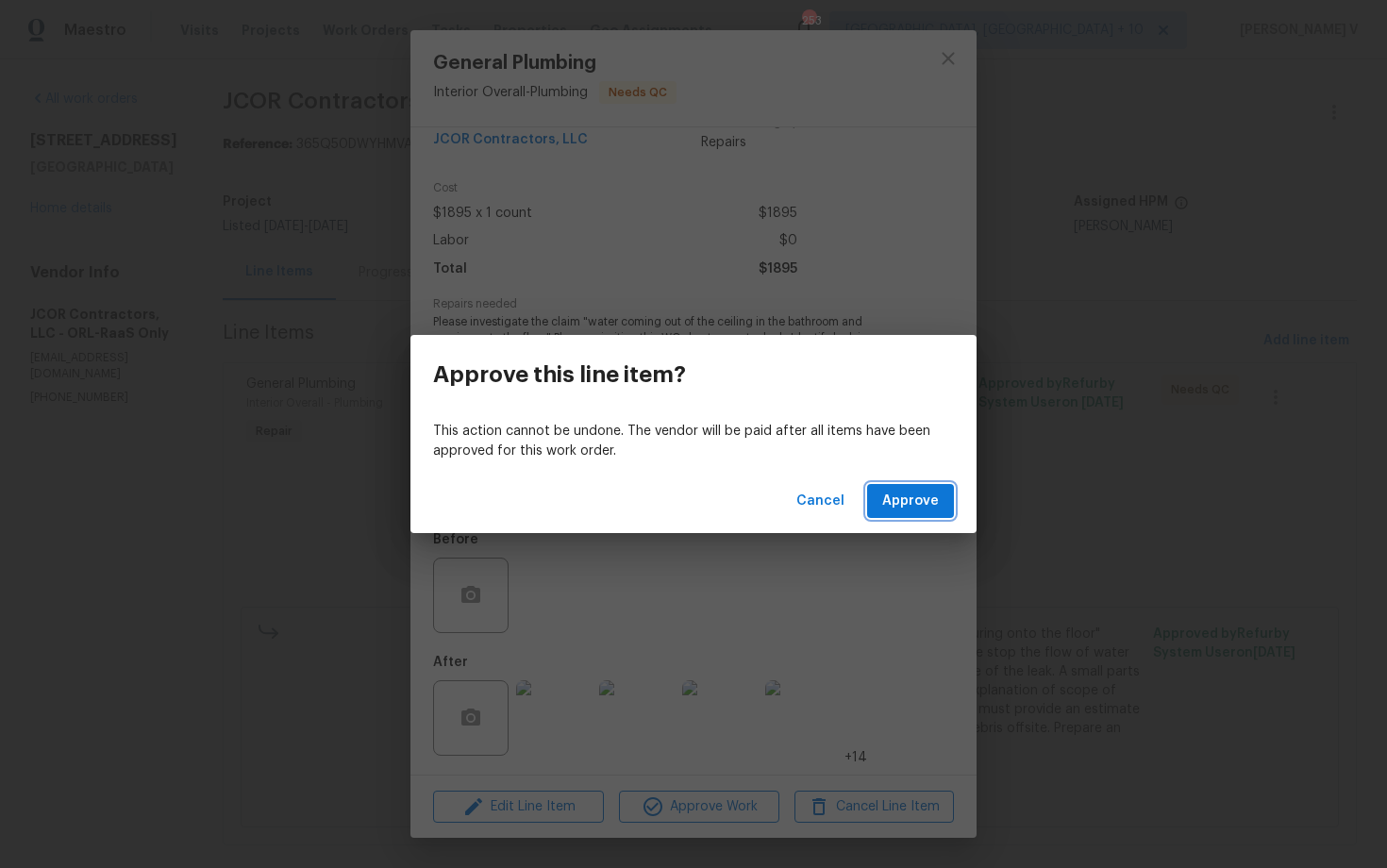
click at [940, 503] on button "Approve" at bounding box center [910, 500] width 87 height 35
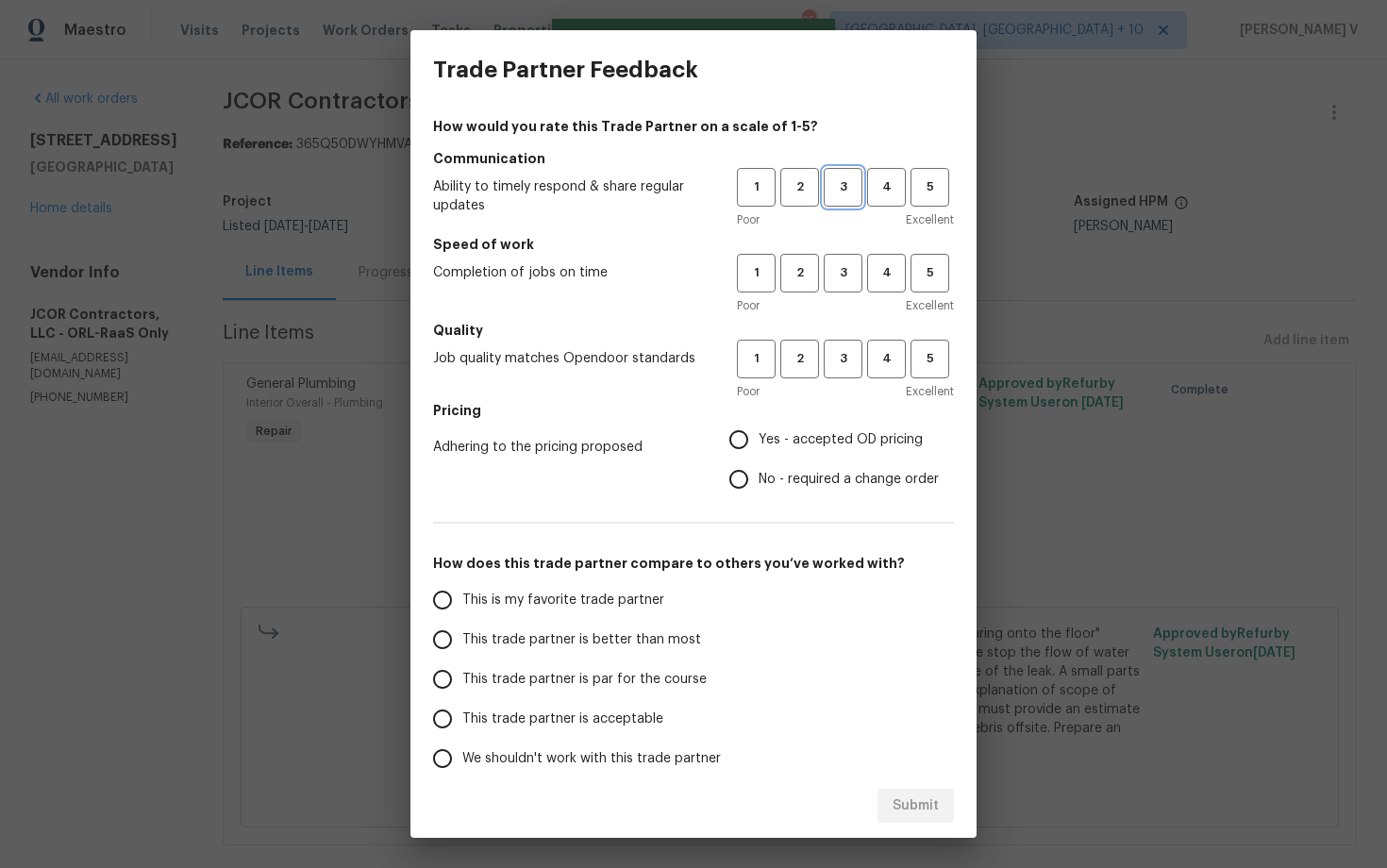
click at [848, 204] on button "3" at bounding box center [842, 187] width 39 height 39
click at [844, 291] on button "3" at bounding box center [842, 273] width 39 height 39
click at [833, 368] on span "3" at bounding box center [842, 359] width 35 height 22
click at [752, 474] on input "No - required a change order" at bounding box center [738, 479] width 40 height 40
radio input "true"
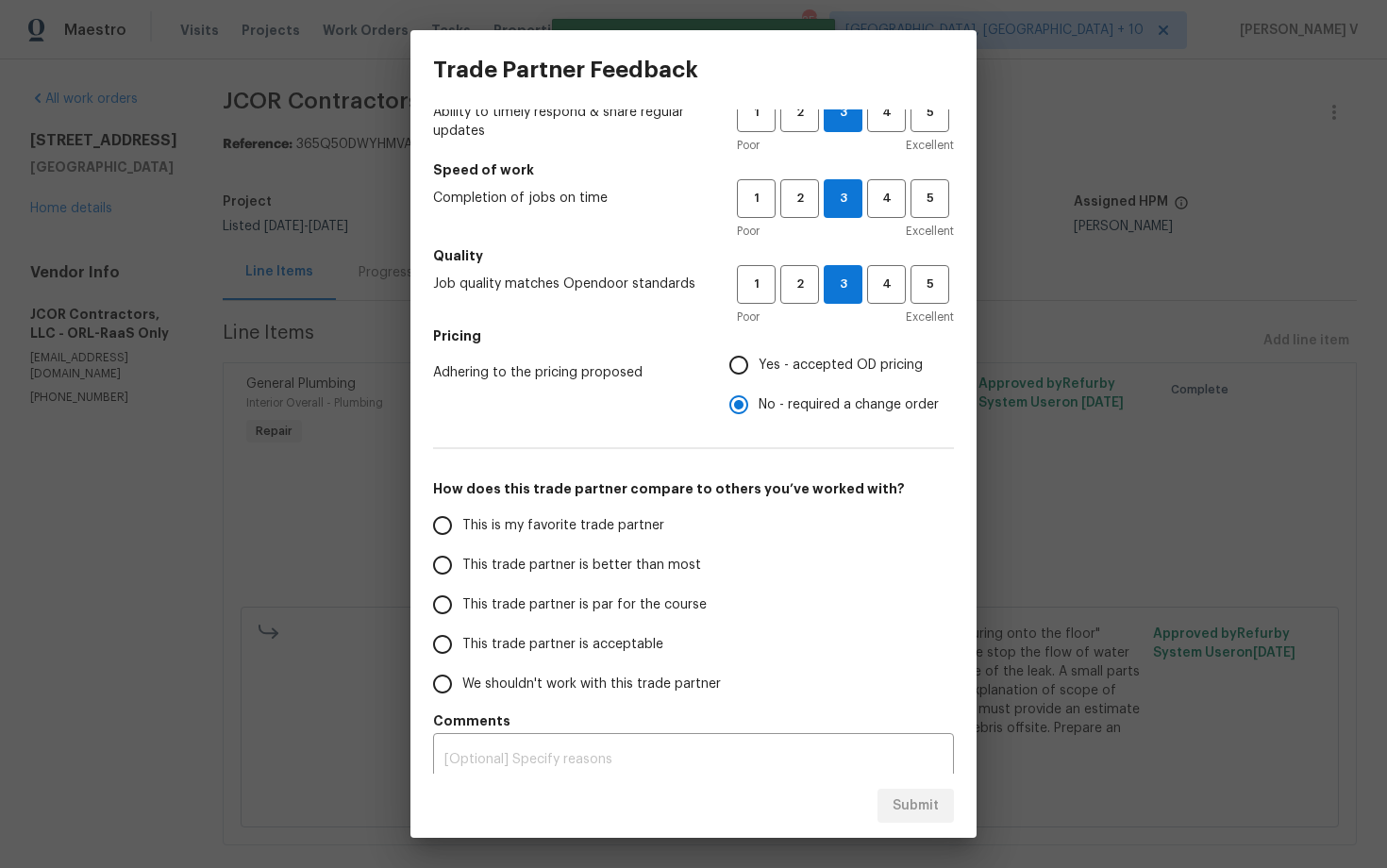
scroll to position [90, 0]
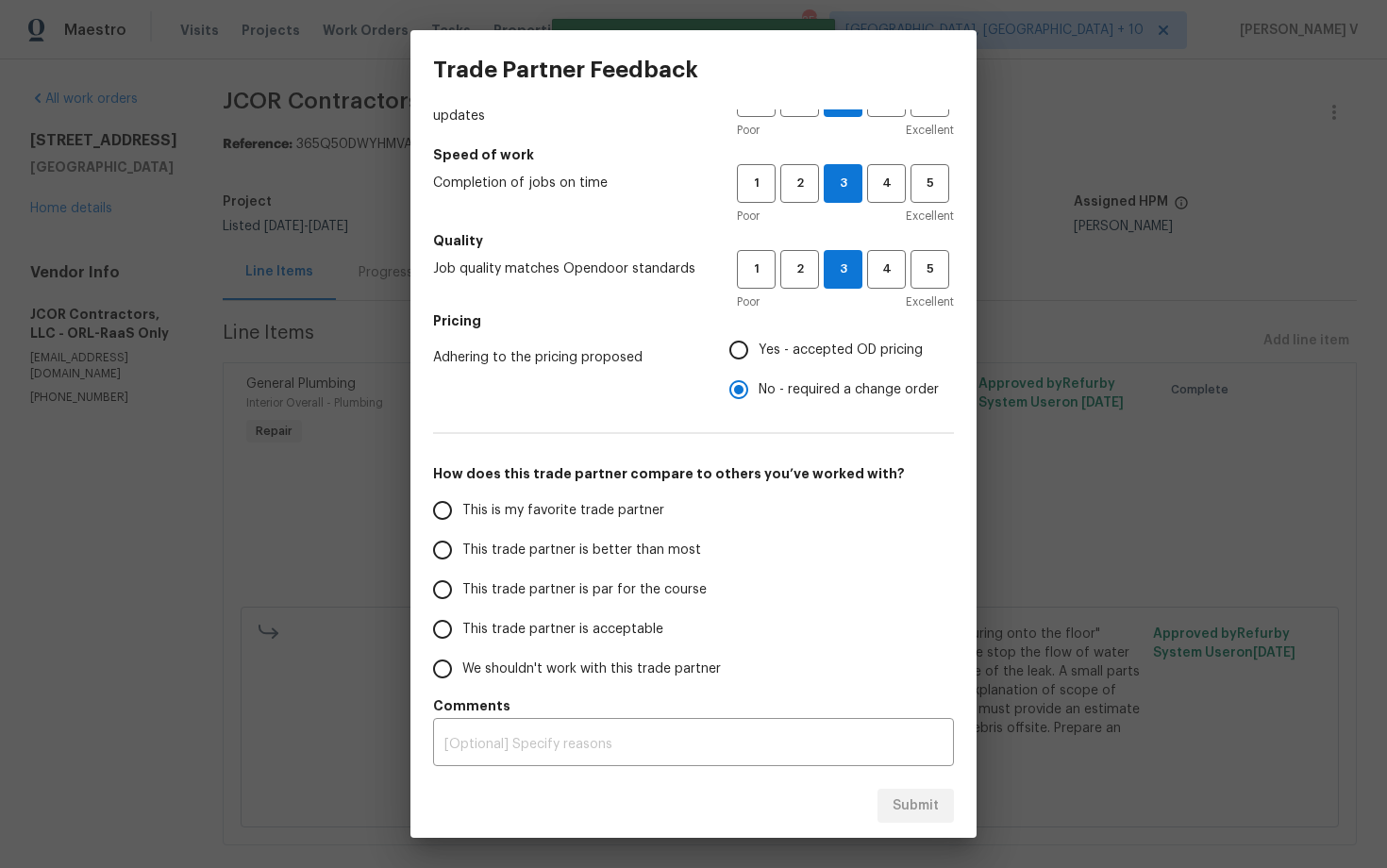
click at [614, 523] on label "This is my favorite trade partner" at bounding box center [572, 510] width 298 height 40
click at [463, 523] on input "This is my favorite trade partner" at bounding box center [443, 510] width 40 height 40
click at [614, 523] on label "This is my favorite trade partner" at bounding box center [572, 510] width 298 height 40
click at [463, 523] on input "This is my favorite trade partner" at bounding box center [443, 510] width 40 height 40
radio input "true"
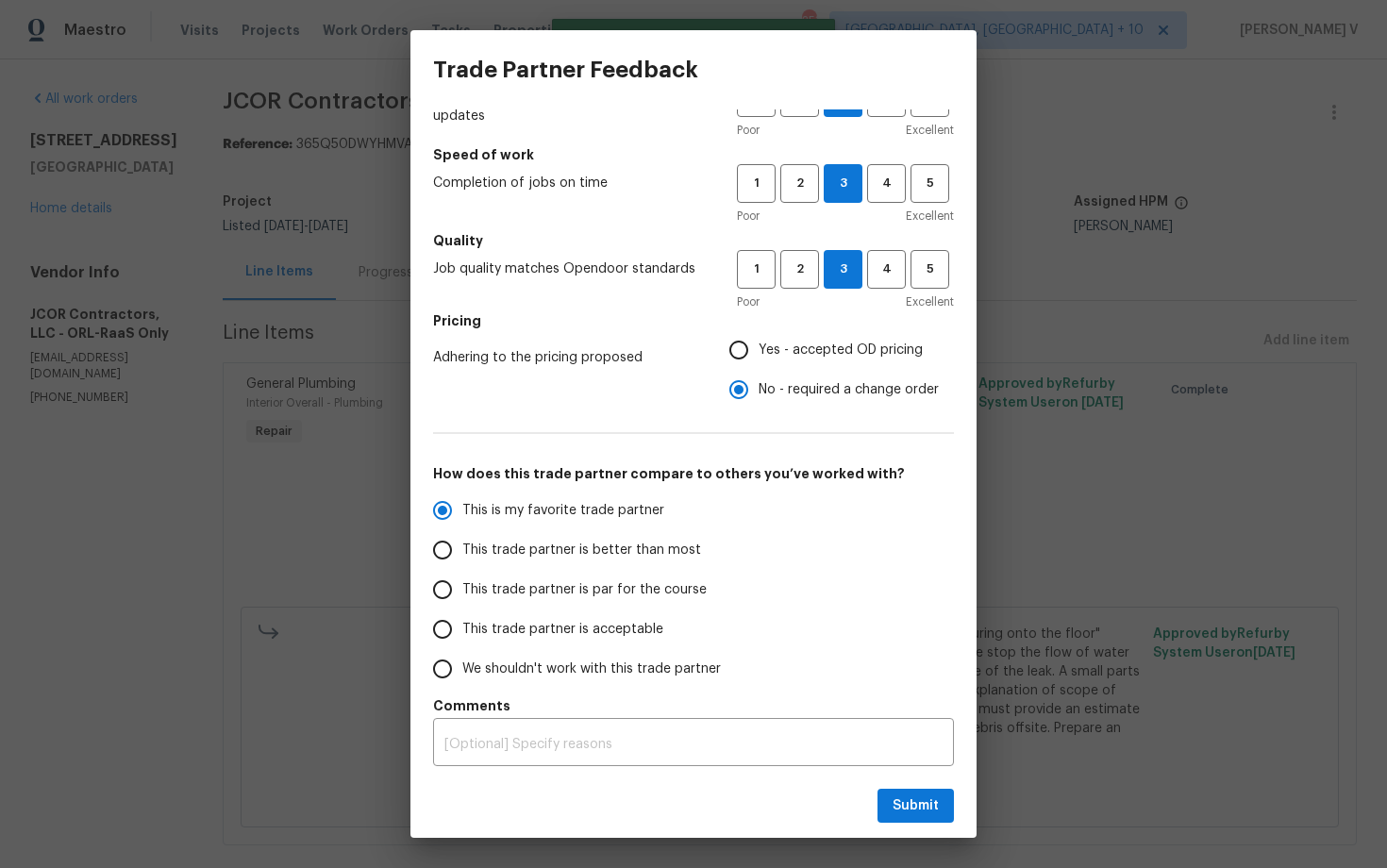
click at [608, 542] on span "This trade partner is better than most" at bounding box center [582, 550] width 239 height 20
click at [463, 542] on input "This trade partner is better than most" at bounding box center [443, 550] width 40 height 40
radio input "true"
click at [906, 789] on button "Submit" at bounding box center [915, 805] width 76 height 35
radio input "true"
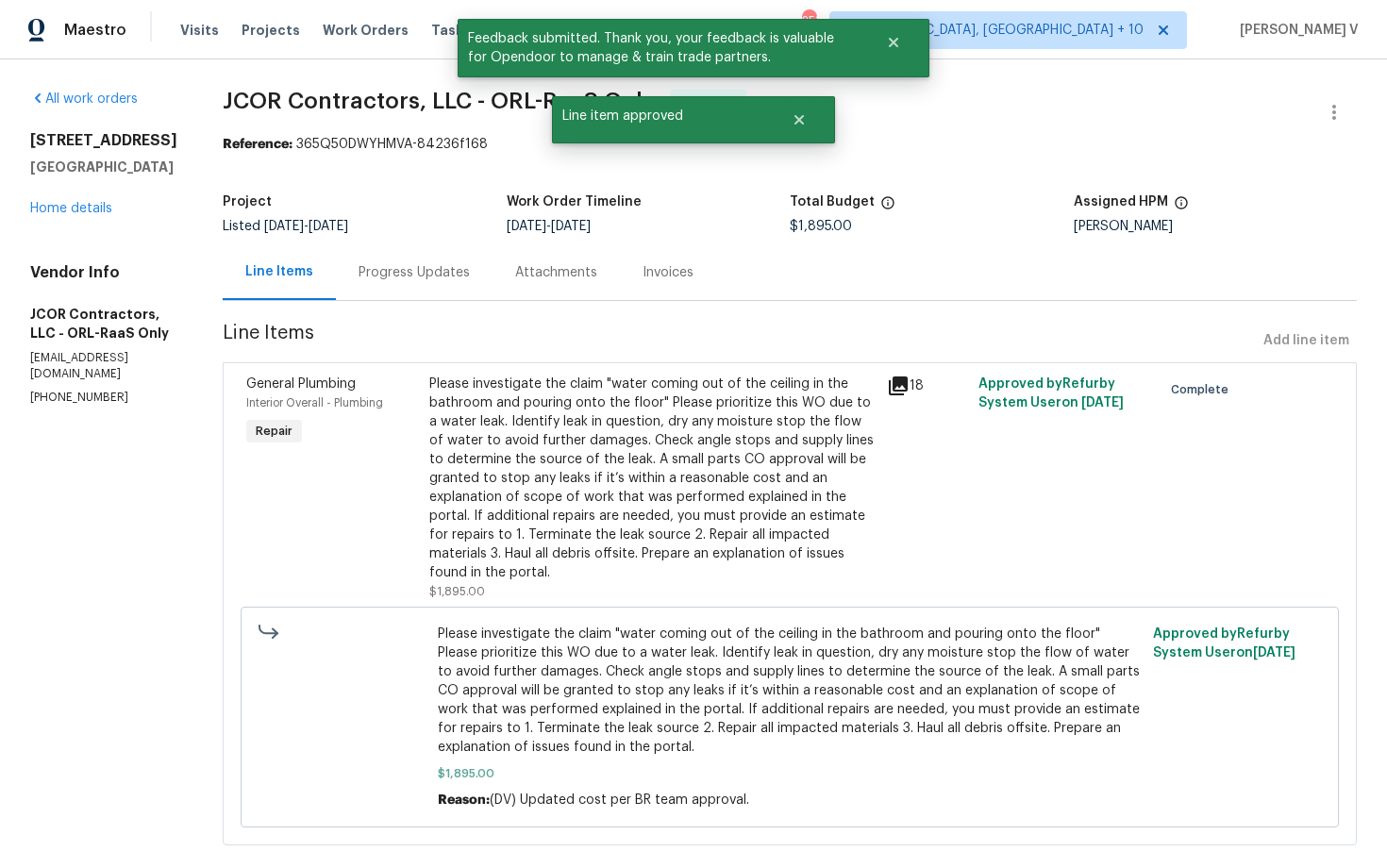
click at [400, 276] on div "Progress Updates" at bounding box center [414, 272] width 111 height 19
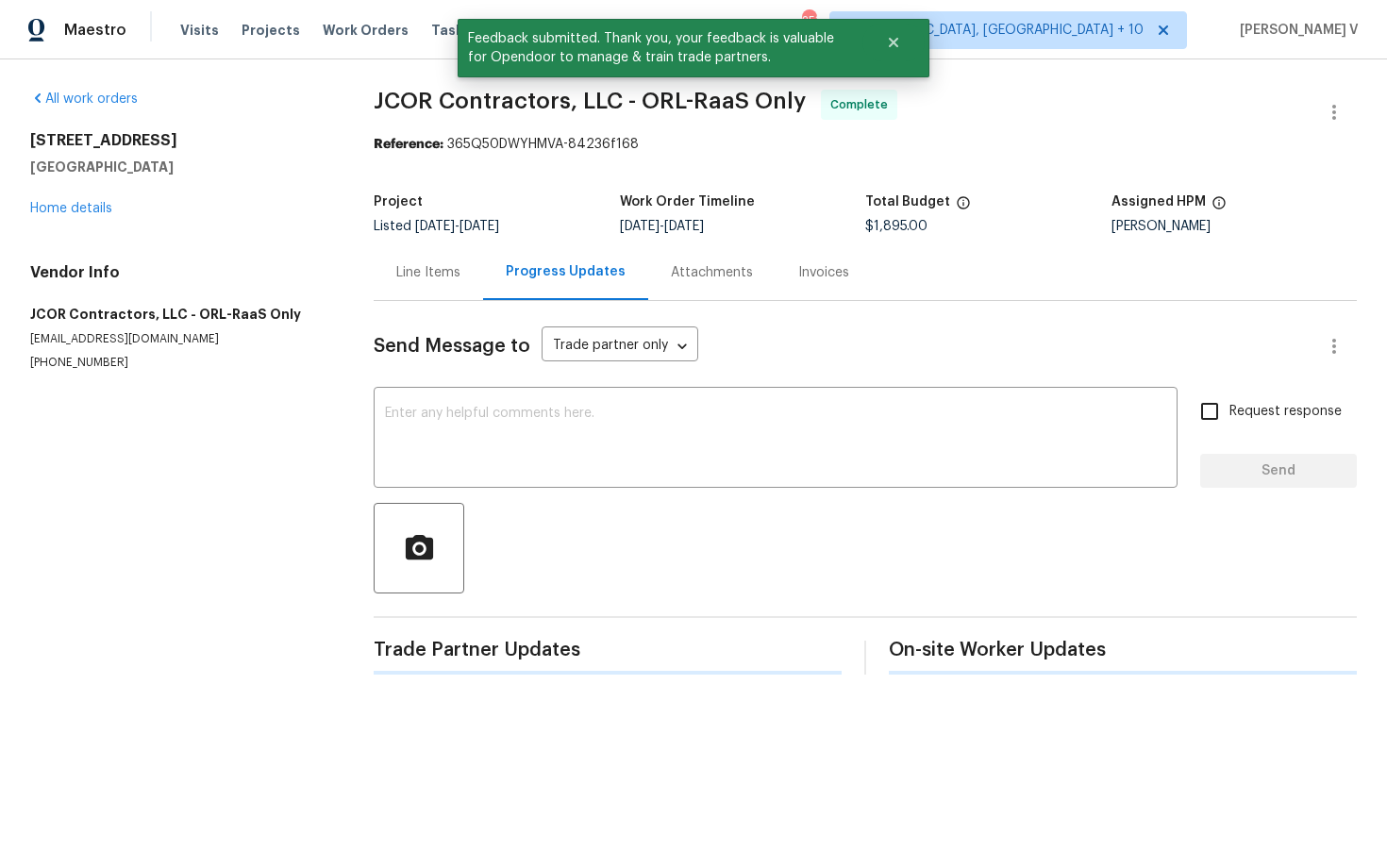
click at [508, 492] on div "Send Message to Trade partner only Trade partner only ​ x ​ Request response Se…" at bounding box center [865, 487] width 983 height 374
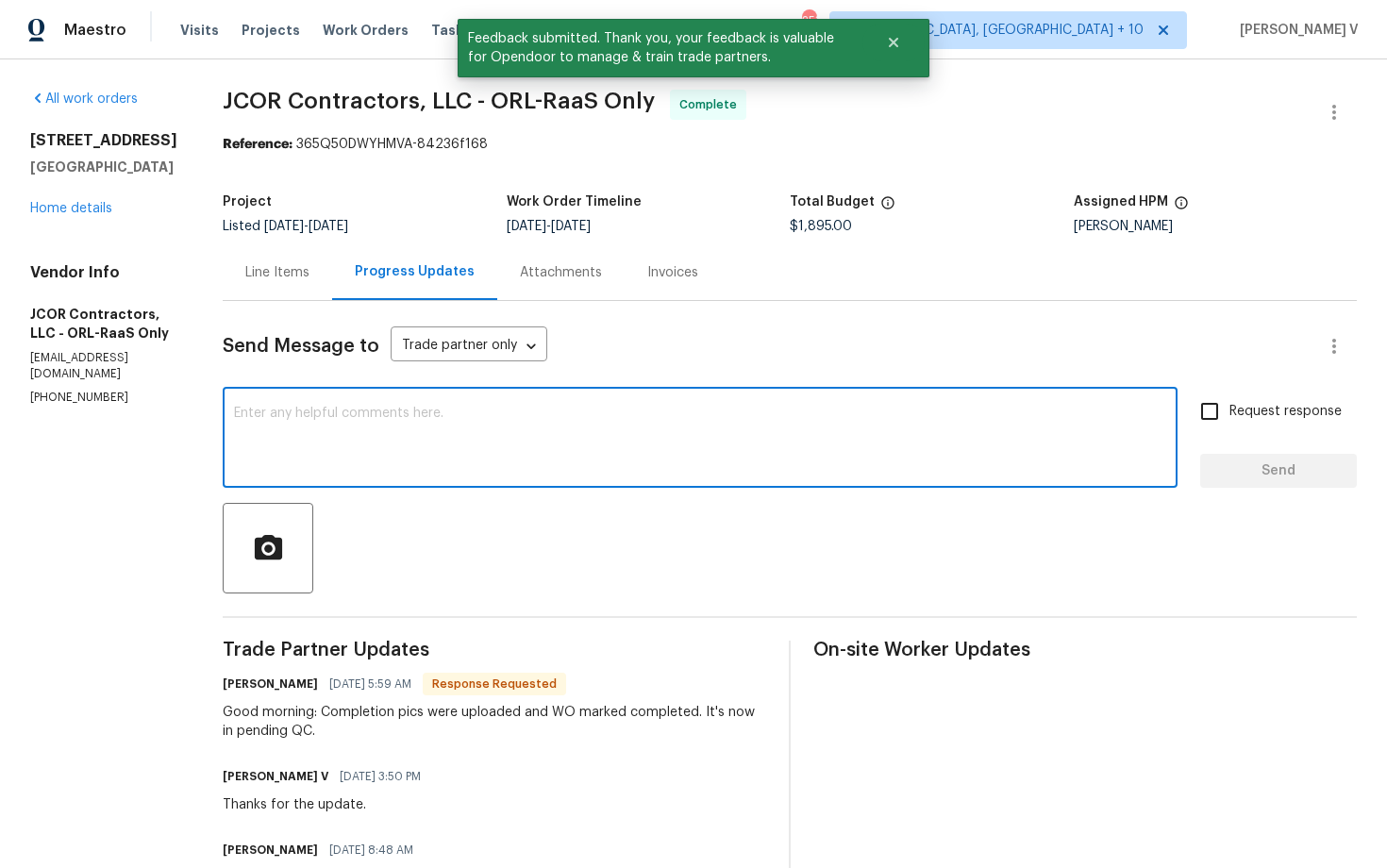
click at [300, 417] on textarea at bounding box center [699, 439] width 932 height 66
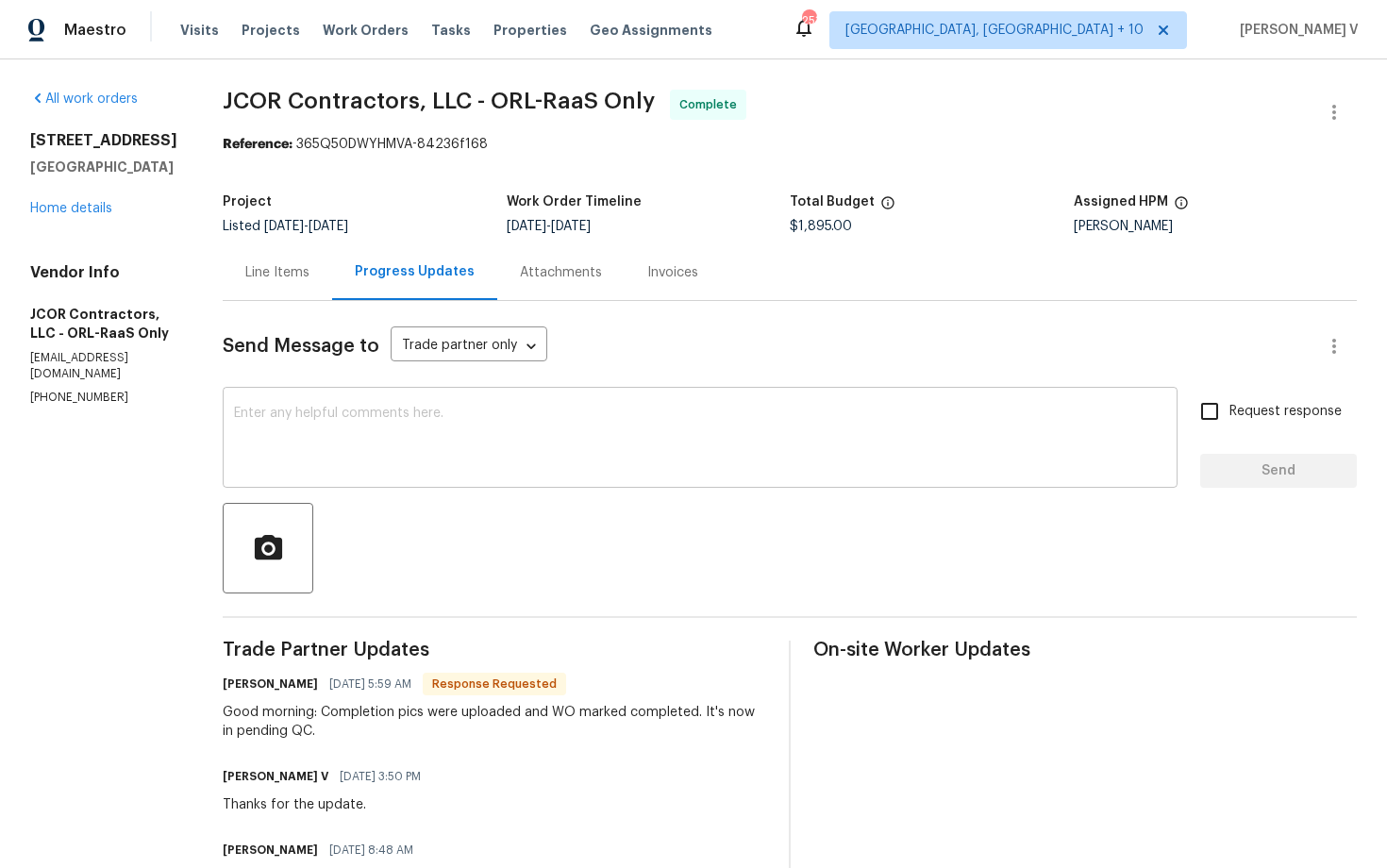
click at [547, 436] on textarea at bounding box center [699, 439] width 932 height 66
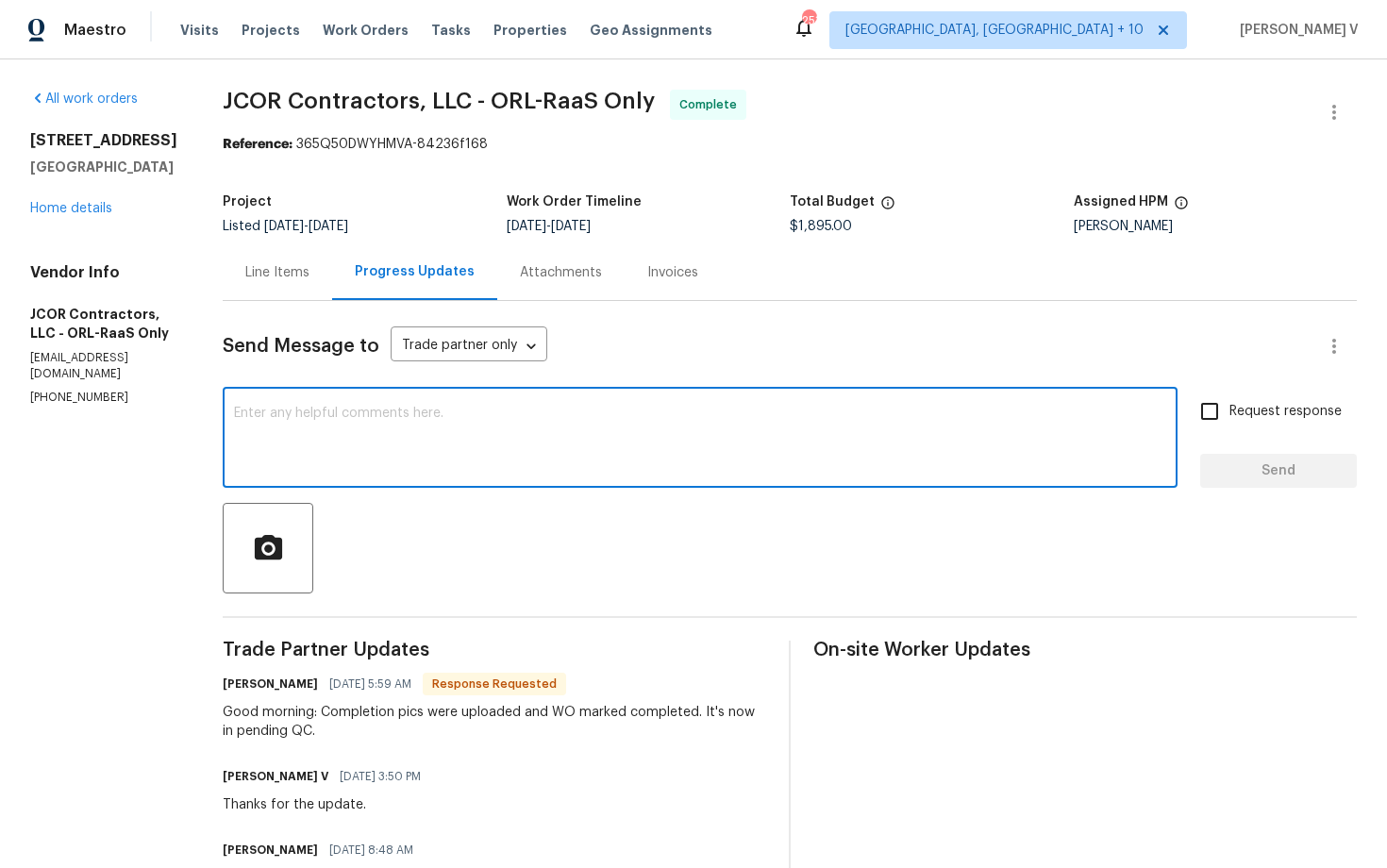
paste textarea "Hey, the work order has been approved. Thanks for the job :)"
type textarea "Hey, the work order has been approved. Thanks for the job :)"
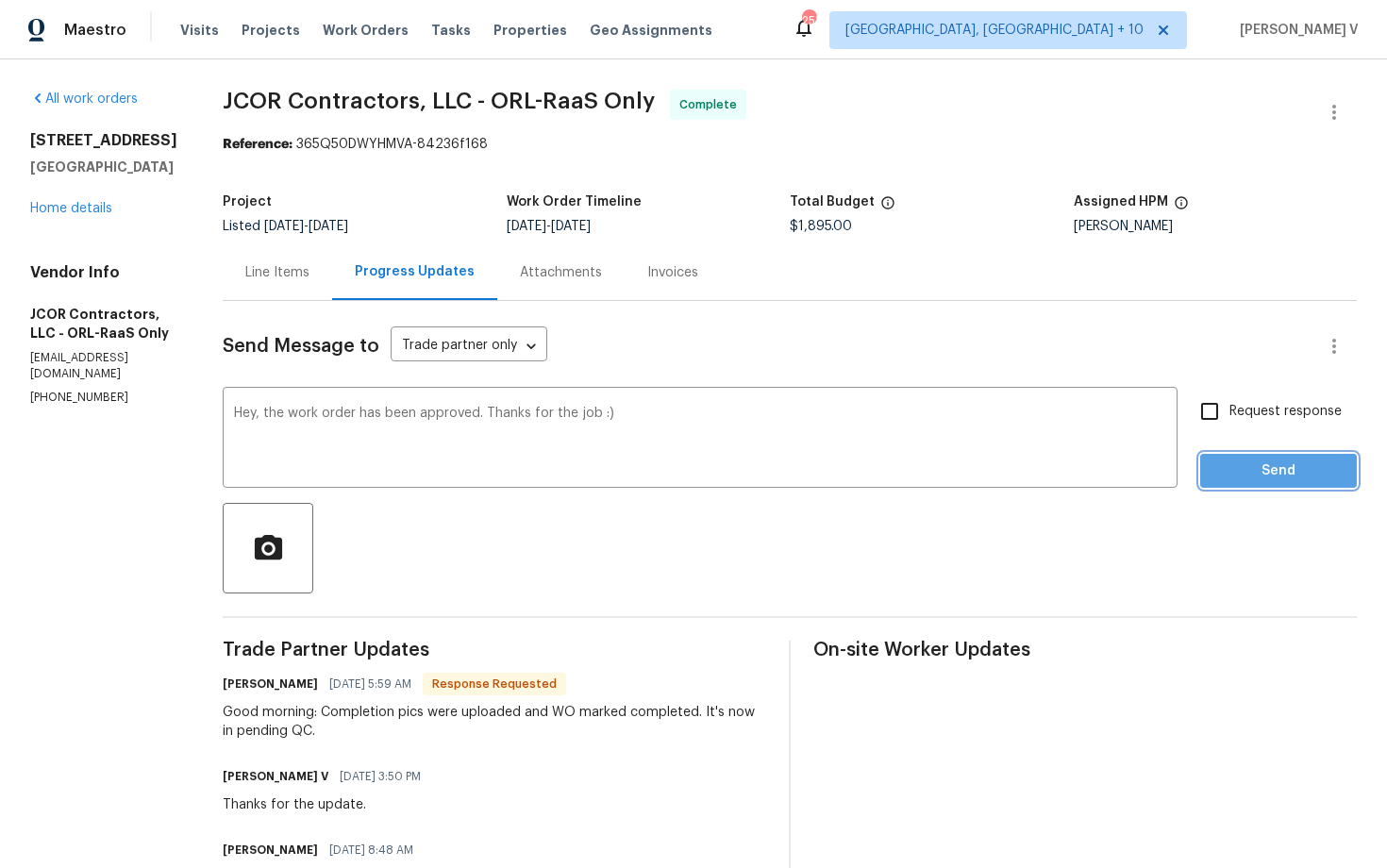
click at [1289, 461] on span "Send" at bounding box center [1278, 471] width 127 height 24
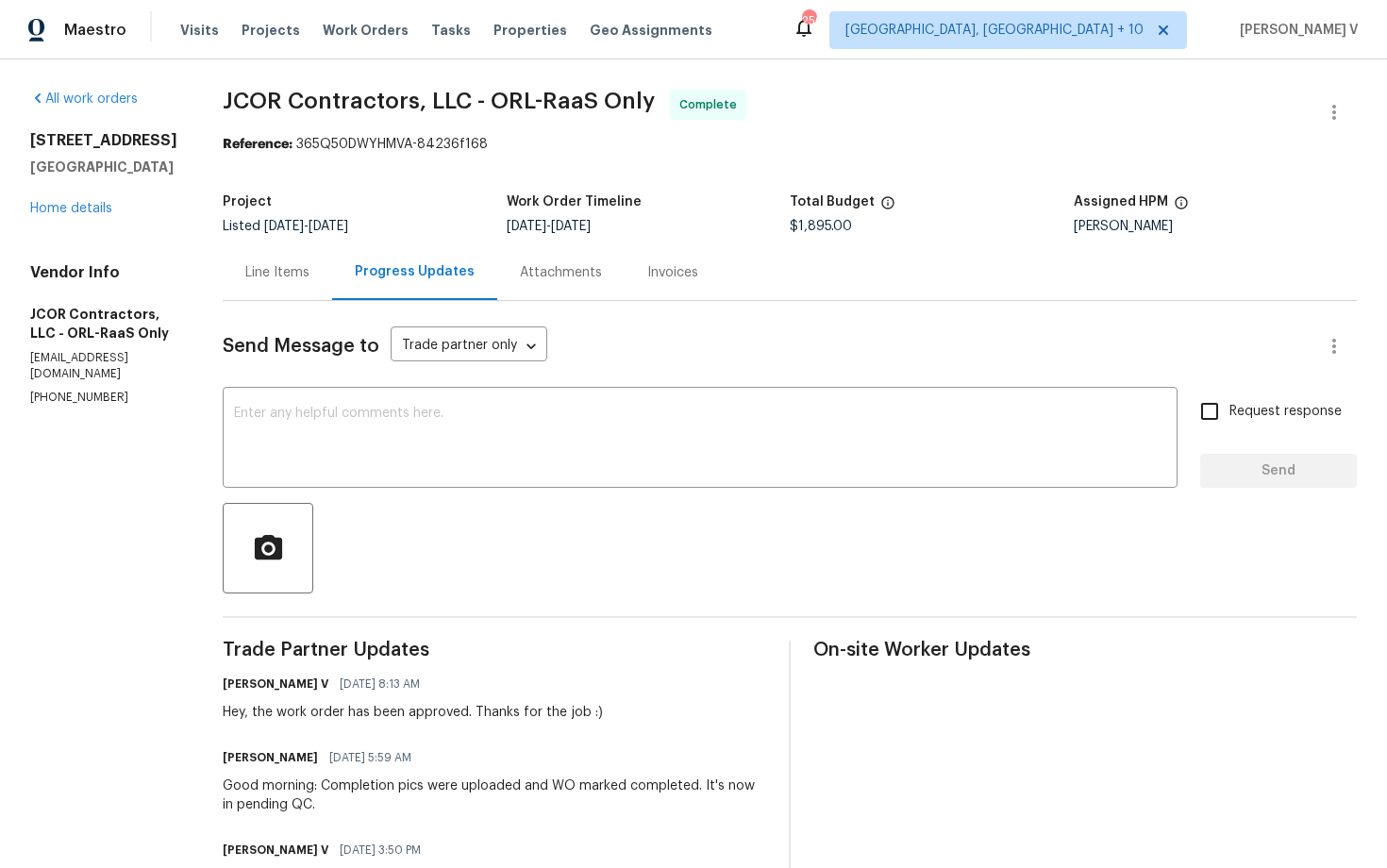
click at [228, 341] on span "Send Message to" at bounding box center [301, 346] width 157 height 19
click at [85, 218] on div "All work orders 8 Blakeport Ln Palm Coast, FL 32137 Home details Vendor Info JC…" at bounding box center [103, 248] width 147 height 316
click at [76, 209] on link "Home details" at bounding box center [71, 208] width 82 height 13
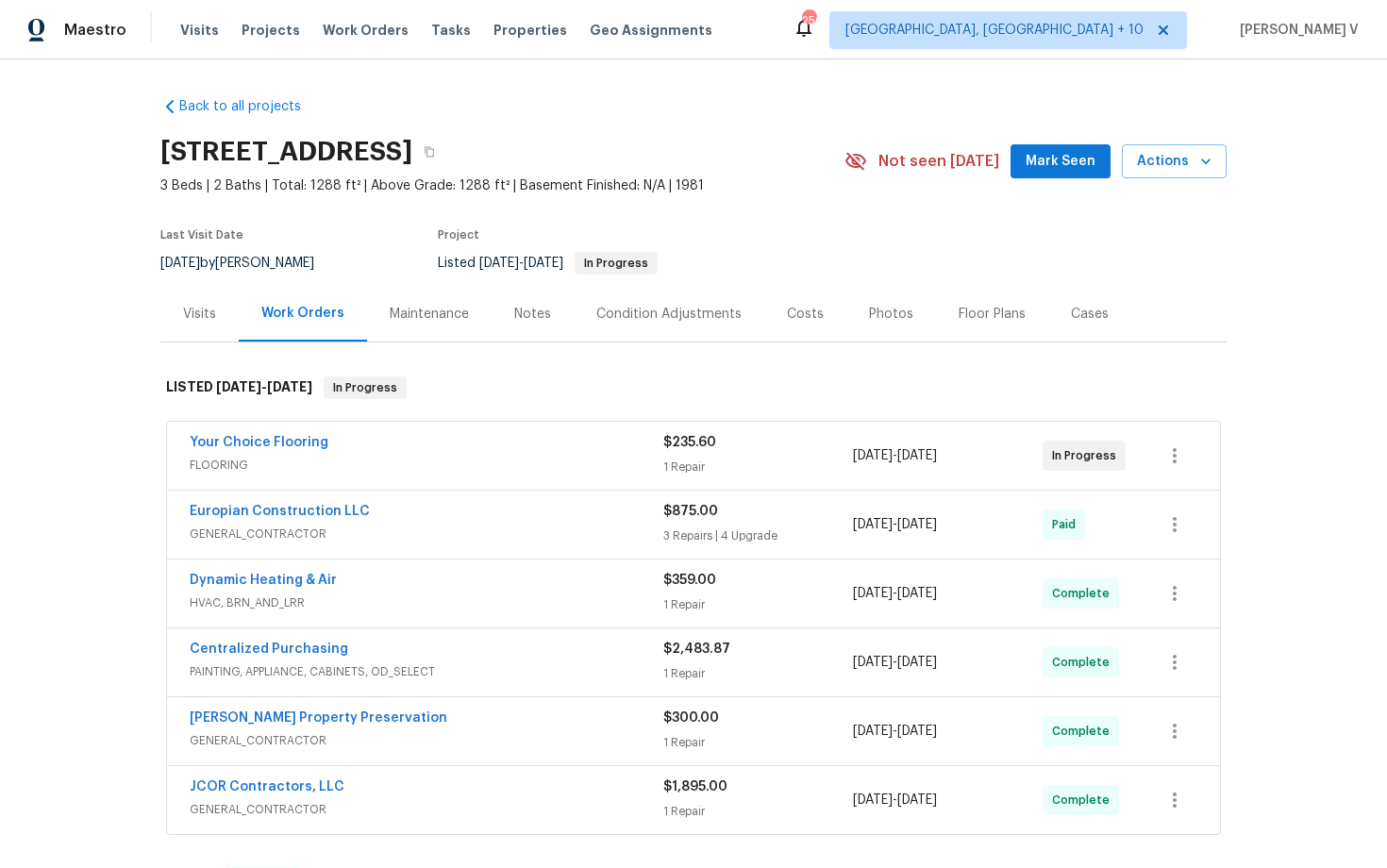
scroll to position [84, 0]
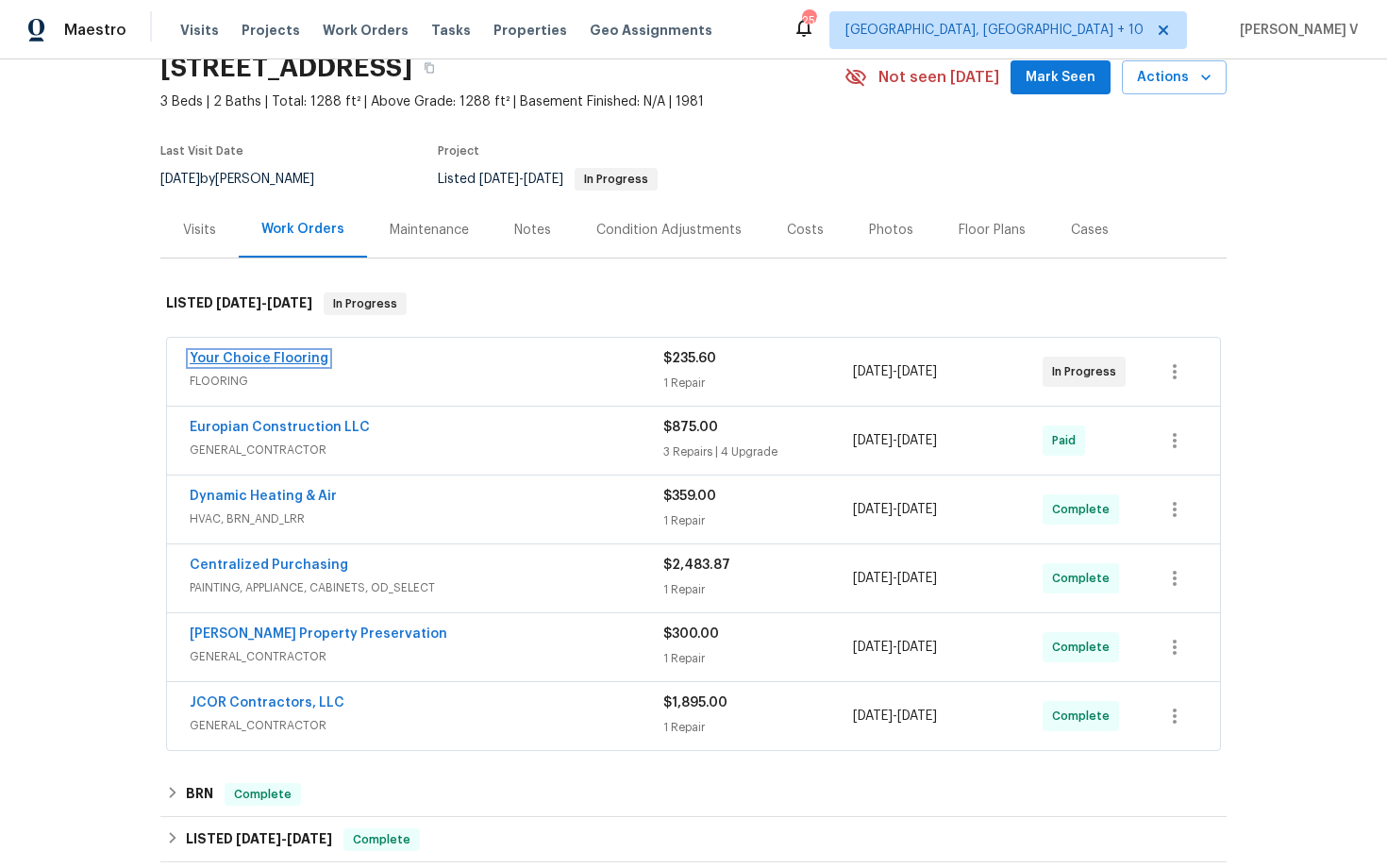
click at [270, 356] on link "Your Choice Flooring" at bounding box center [259, 358] width 139 height 13
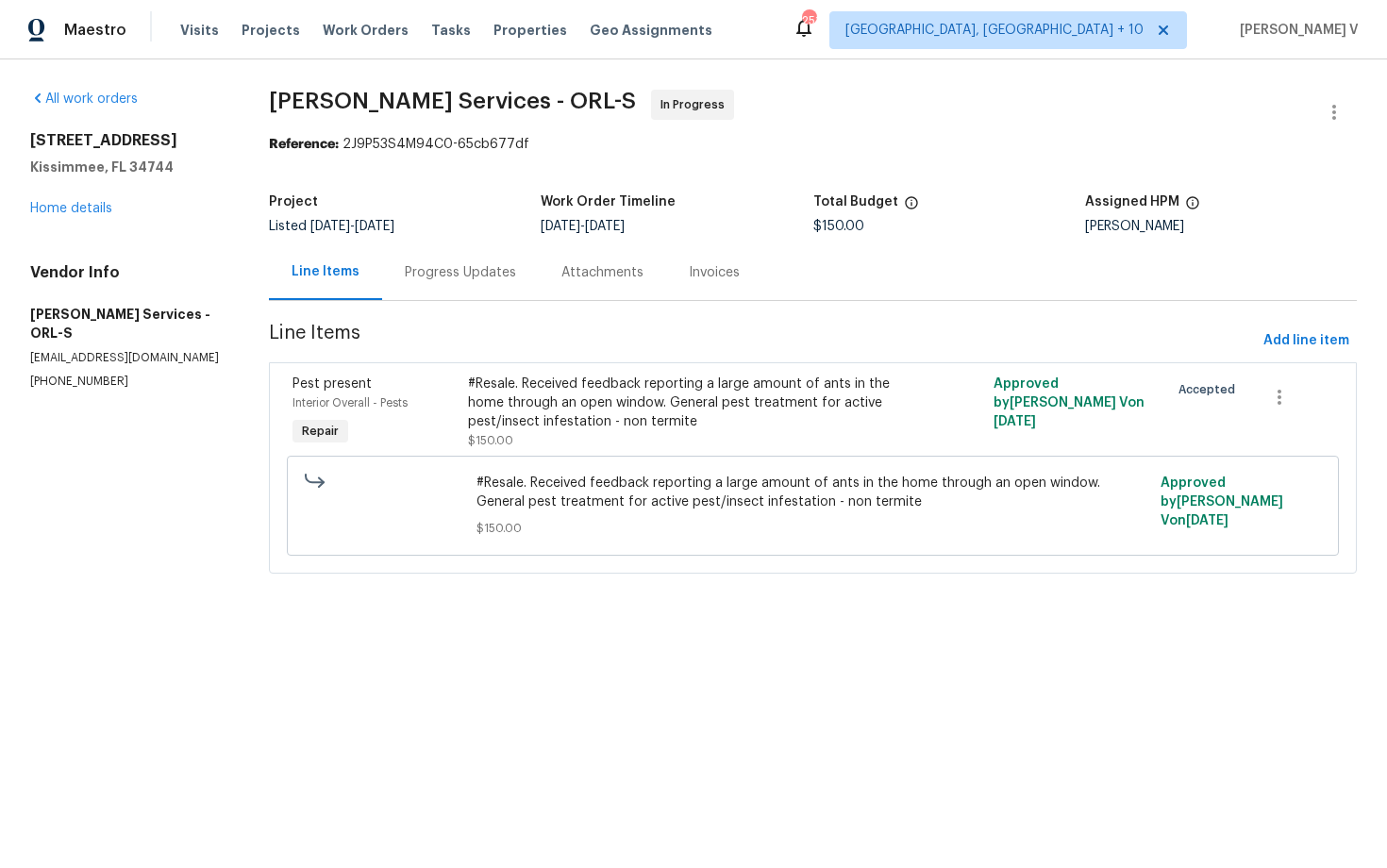
click at [465, 348] on span "Line Items" at bounding box center [762, 341] width 987 height 35
click at [492, 311] on section "[PERSON_NAME] Services - ORL-S In Progress Reference: 2J9P53S4M94C0-65cb677df P…" at bounding box center [812, 343] width 1088 height 506
click at [486, 281] on div "Progress Updates" at bounding box center [460, 272] width 111 height 19
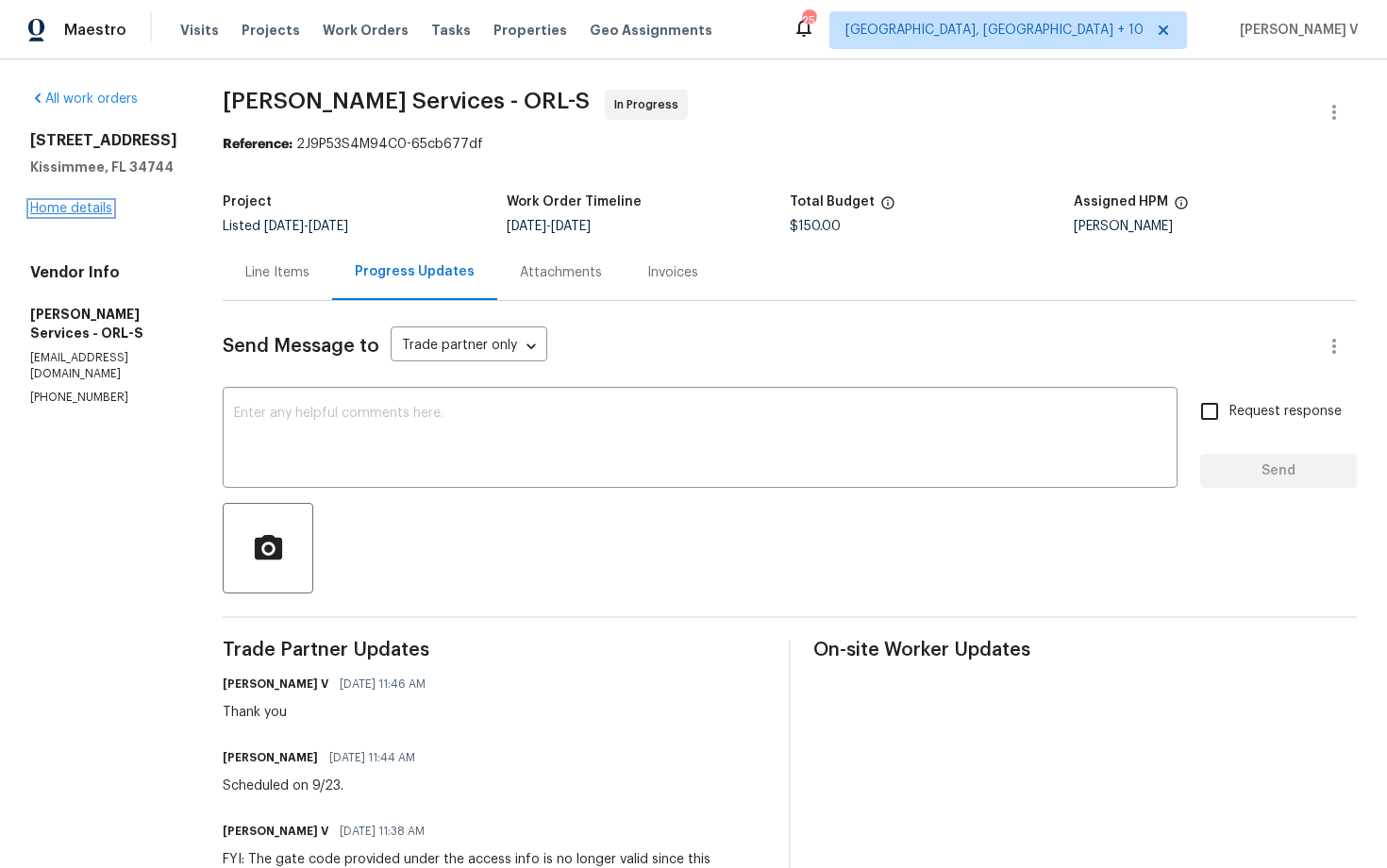
click at [52, 207] on link "Home details" at bounding box center [71, 208] width 82 height 13
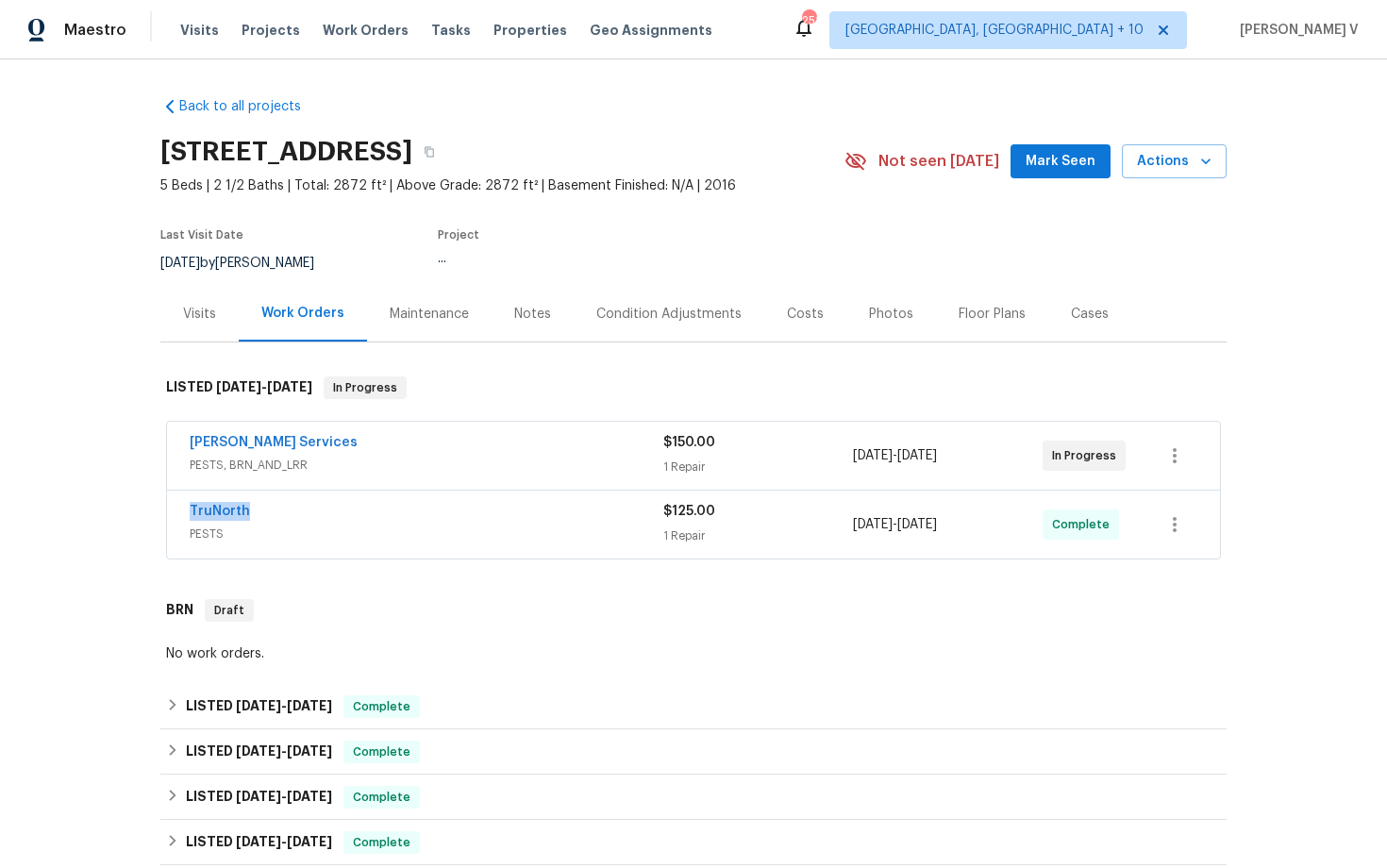
drag, startPoint x: 173, startPoint y: 508, endPoint x: 352, endPoint y: 507, distance: 179.0
click at [353, 507] on div "TruNorth PESTS $125.00 1 Repair [DATE] - [DATE] Complete" at bounding box center [694, 524] width 1053 height 68
drag, startPoint x: 178, startPoint y: 442, endPoint x: 467, endPoint y: 441, distance: 289.0
click at [467, 441] on div "[PERSON_NAME] Services PESTS, BRN_AND_LRR $150.00 1 Repair [DATE] - [DATE] In P…" at bounding box center [694, 455] width 1053 height 68
copy link "[PERSON_NAME] Services"
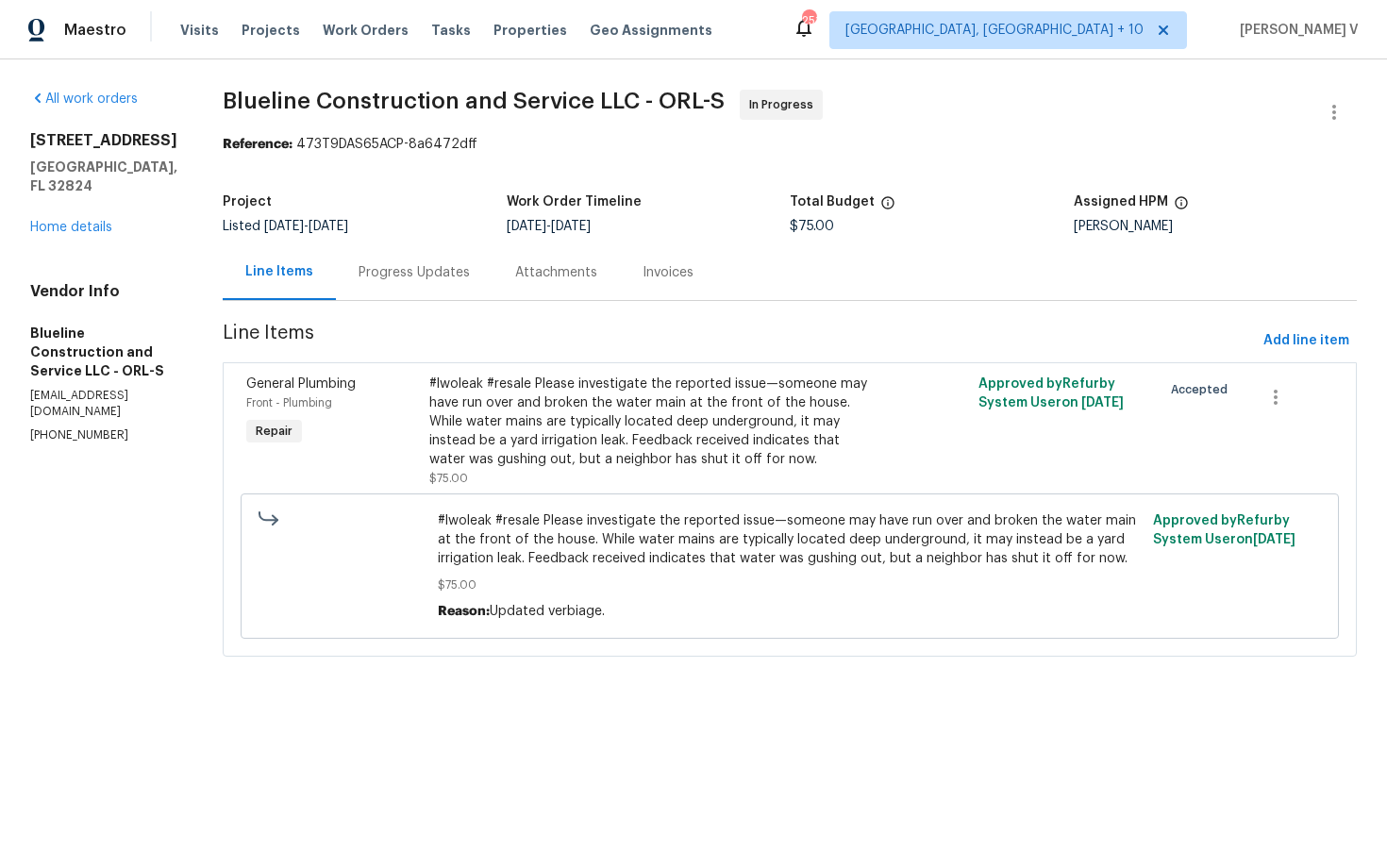
click at [470, 266] on div "Progress Updates" at bounding box center [414, 272] width 111 height 19
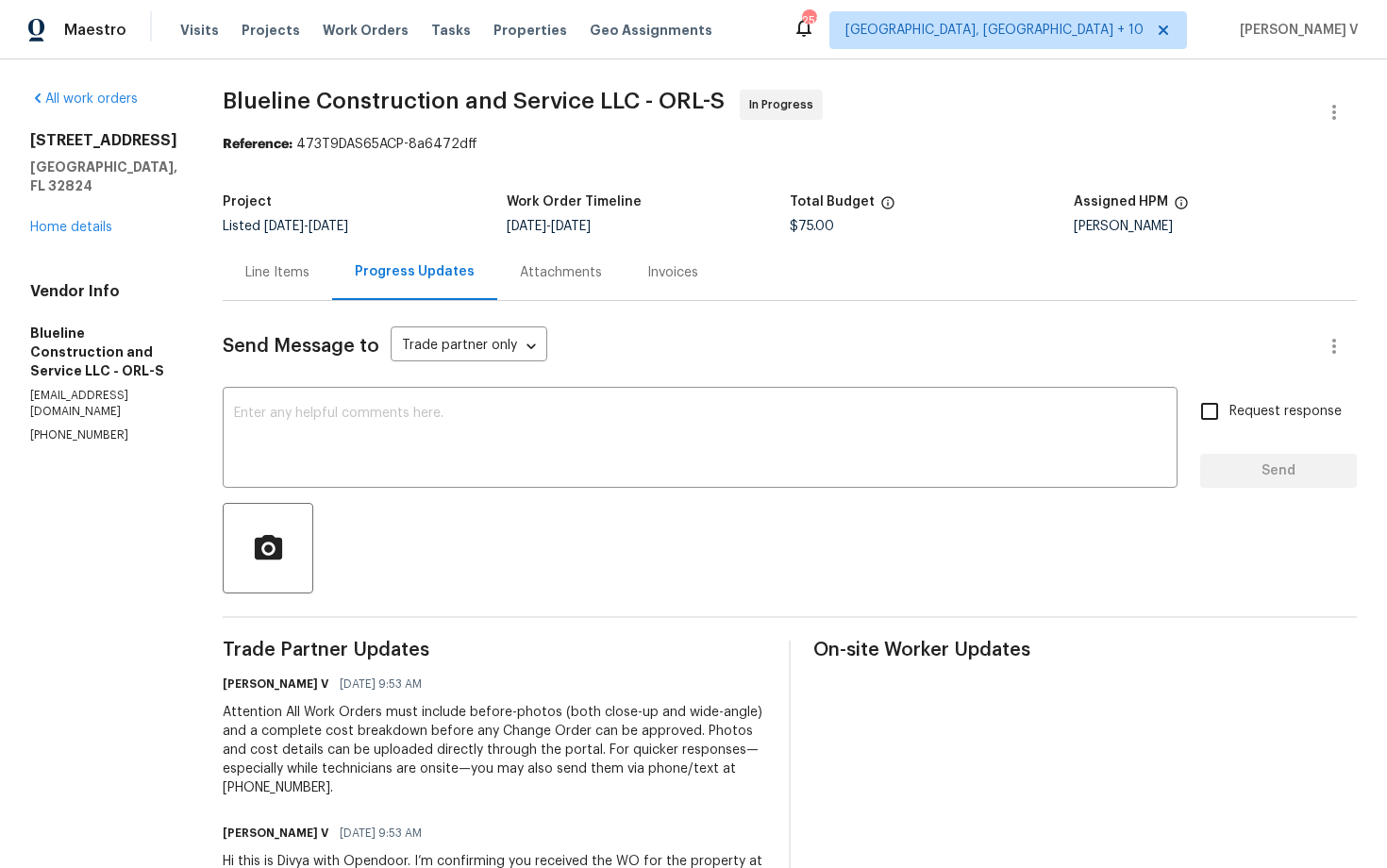
click at [279, 275] on div "Line Items" at bounding box center [277, 272] width 64 height 19
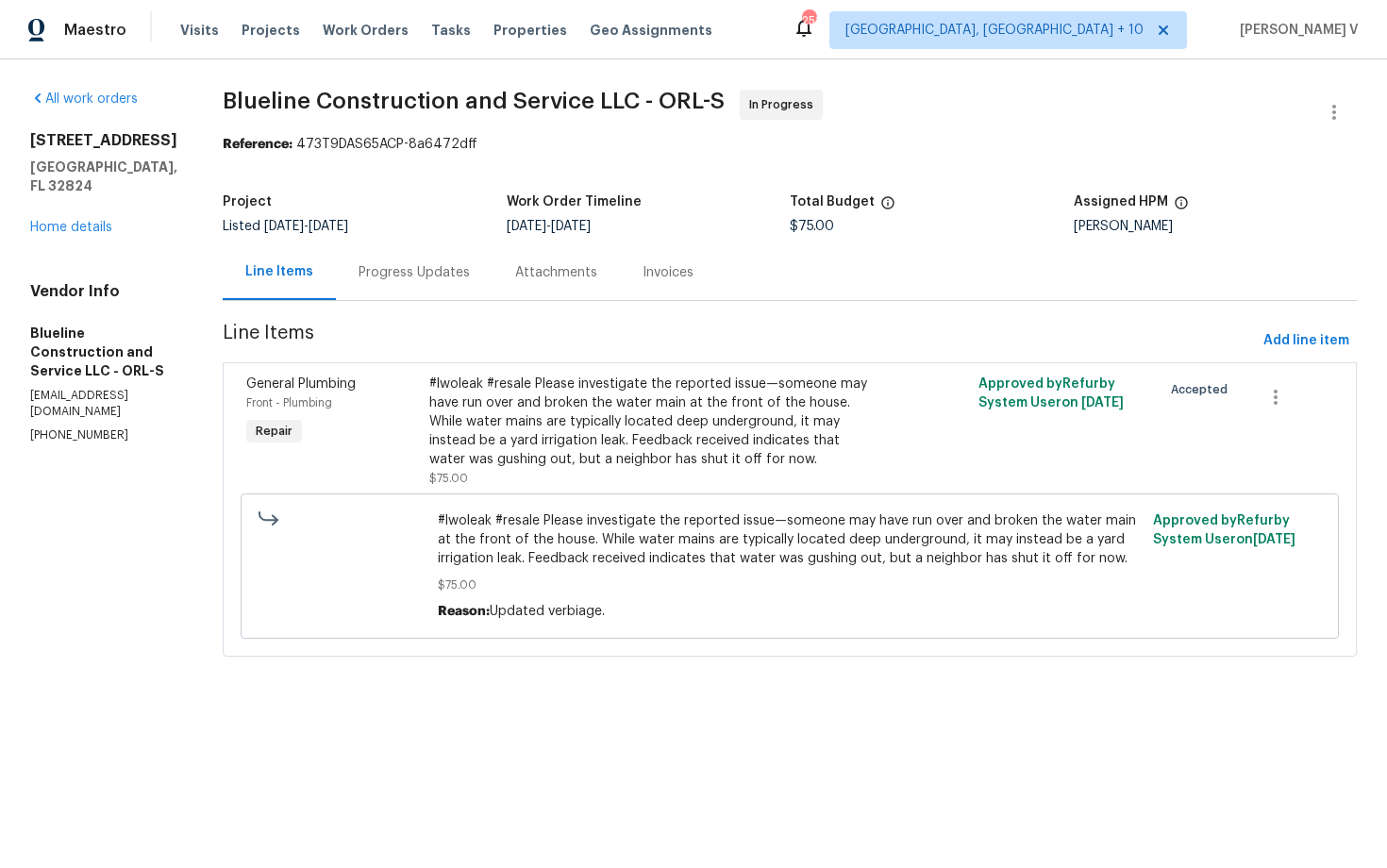
click at [439, 284] on div "Progress Updates" at bounding box center [414, 273] width 157 height 56
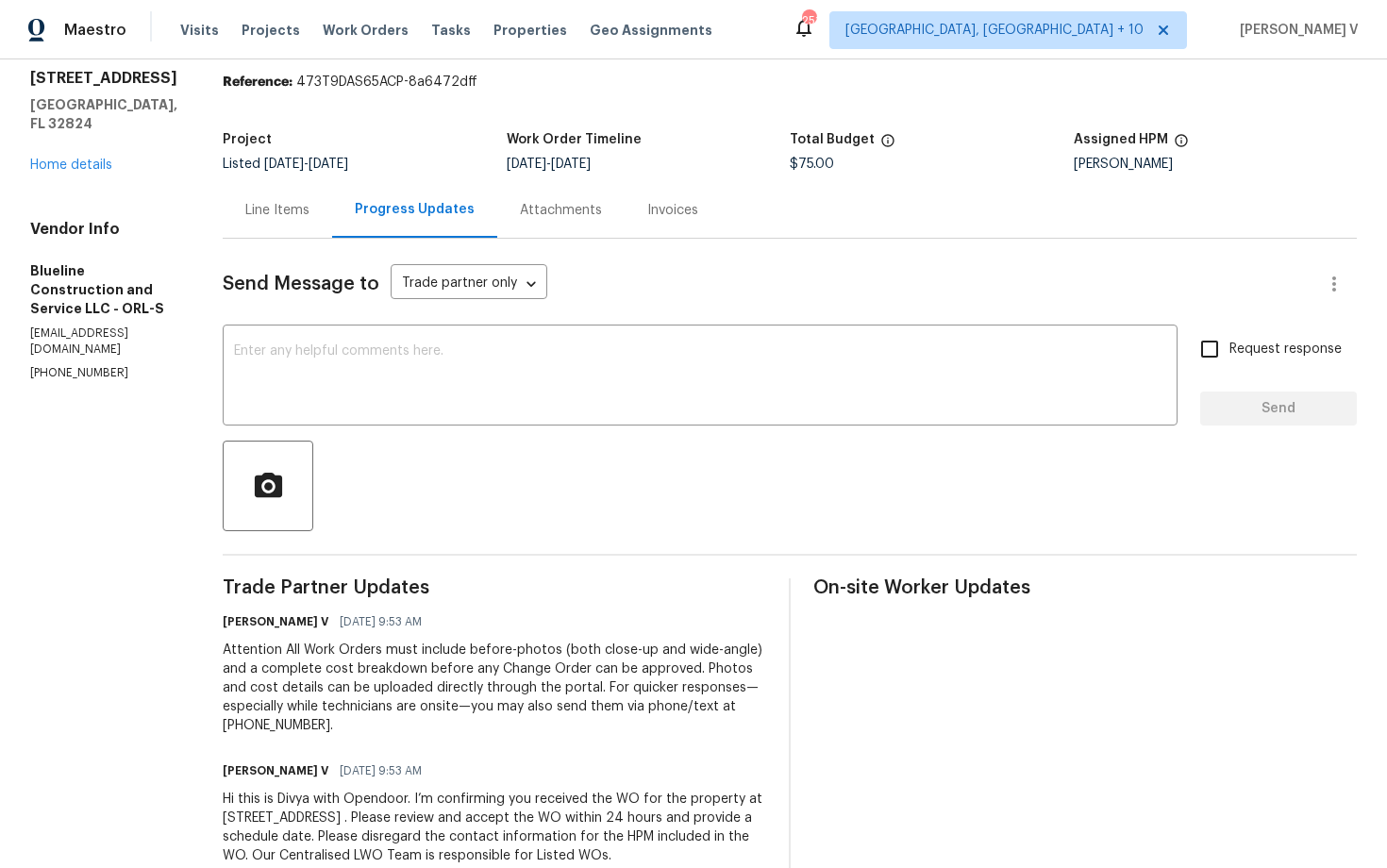
scroll to position [98, 0]
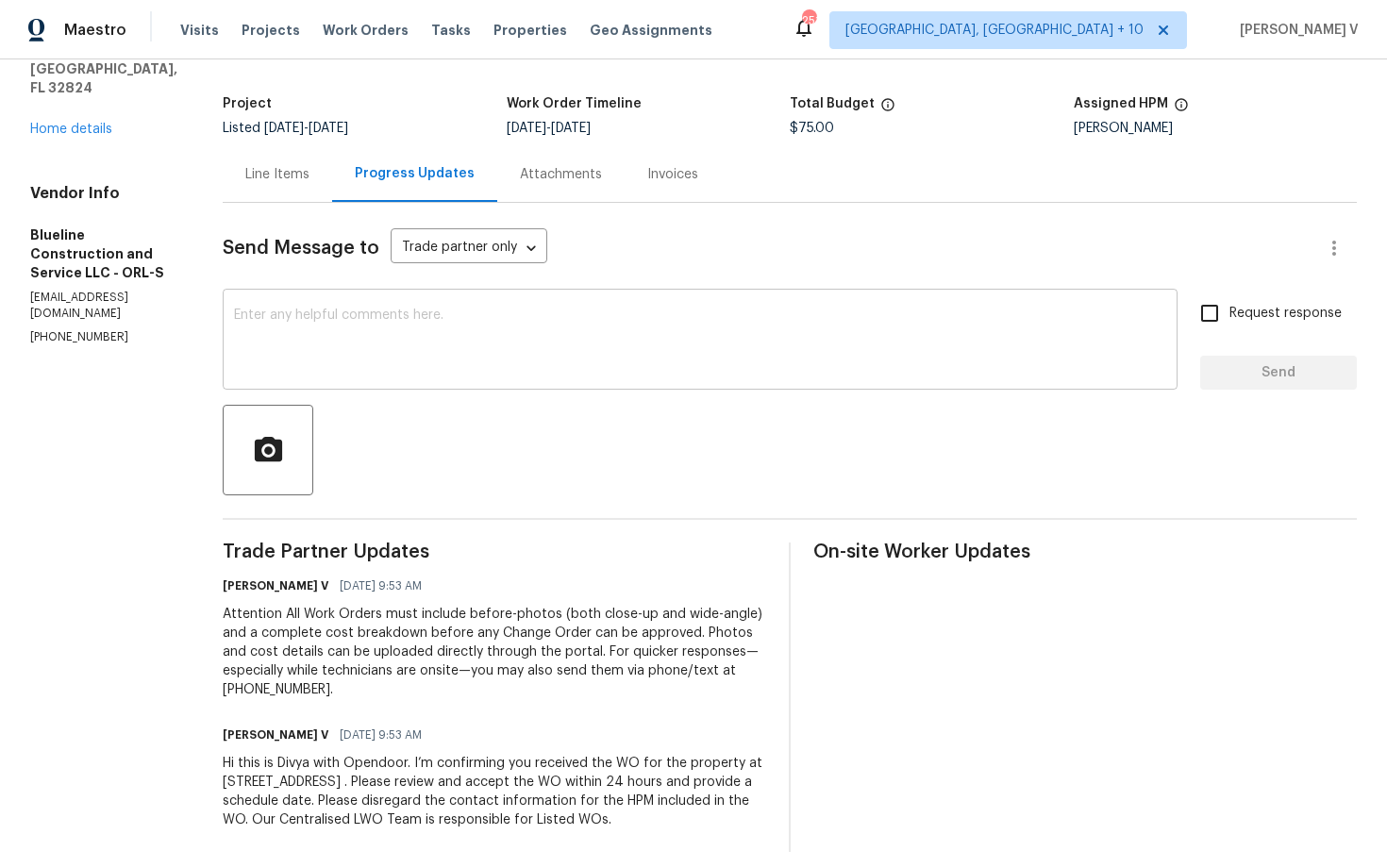
click at [419, 351] on textarea at bounding box center [699, 342] width 932 height 66
paste textarea "Hi team, Thank you for accepting the work order. Could you please provide a sch…"
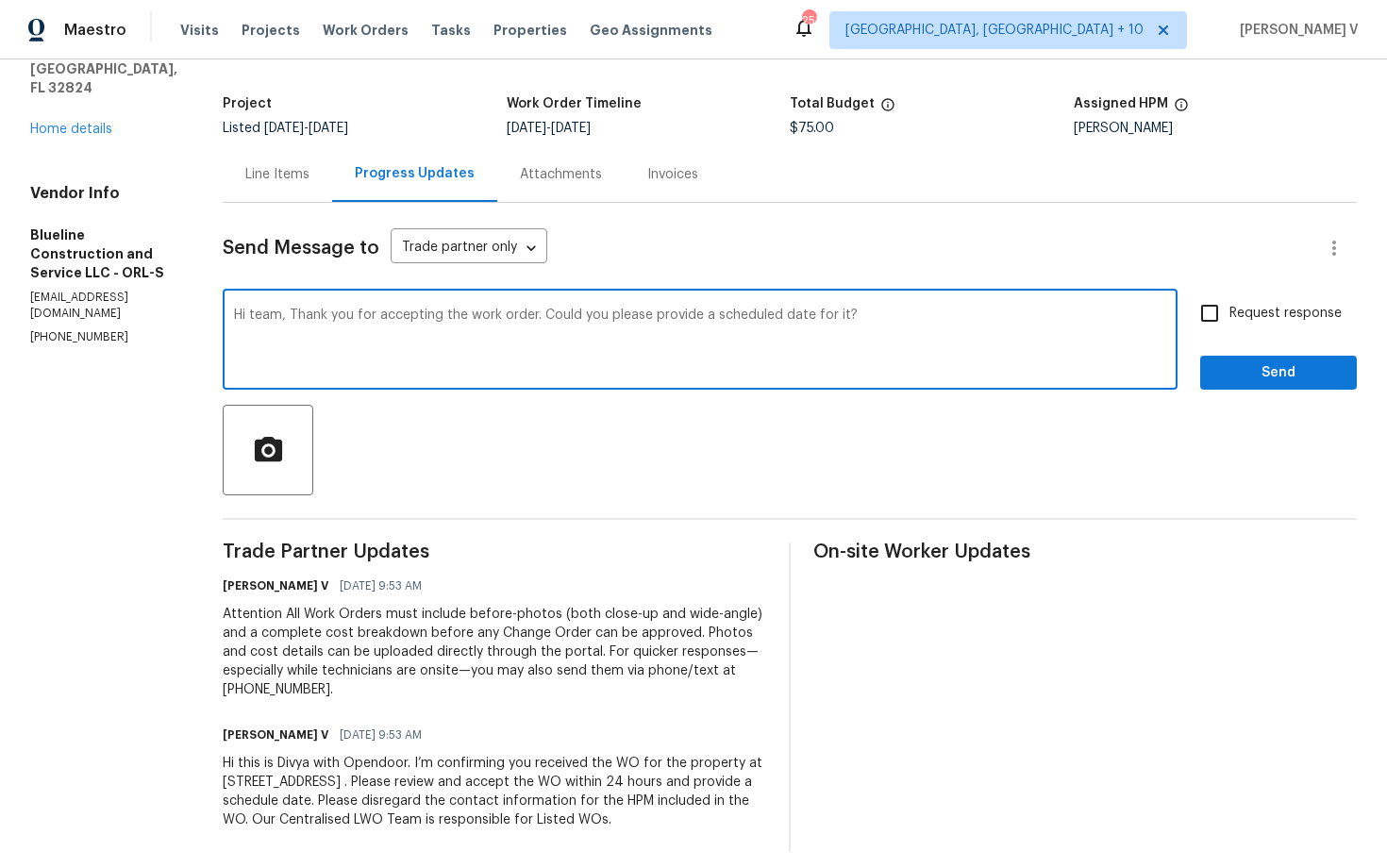
type textarea "Hi team, Thank you for accepting the work order. Could you please provide a sch…"
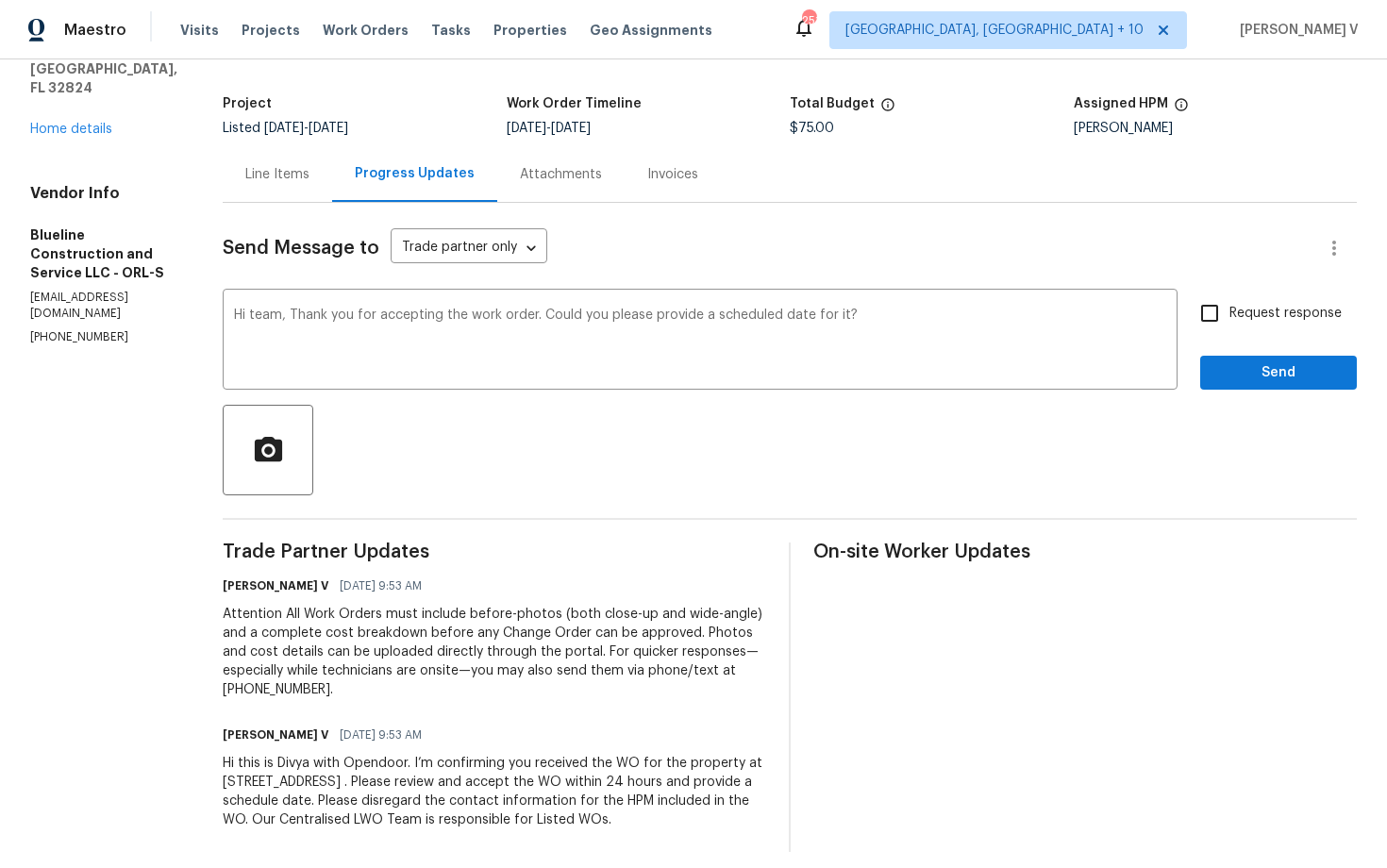
click at [1240, 306] on span "Request response" at bounding box center [1285, 314] width 112 height 20
click at [1229, 306] on input "Request response" at bounding box center [1210, 314] width 40 height 40
checkbox input "true"
click at [266, 319] on div "Hi team, Thank you for accepting the work order. Could you please provide a sch…" at bounding box center [700, 342] width 955 height 96
click at [266, 317] on div "Hi team, Thank you for accepting the work order. Could you please provide a sch…" at bounding box center [700, 342] width 955 height 96
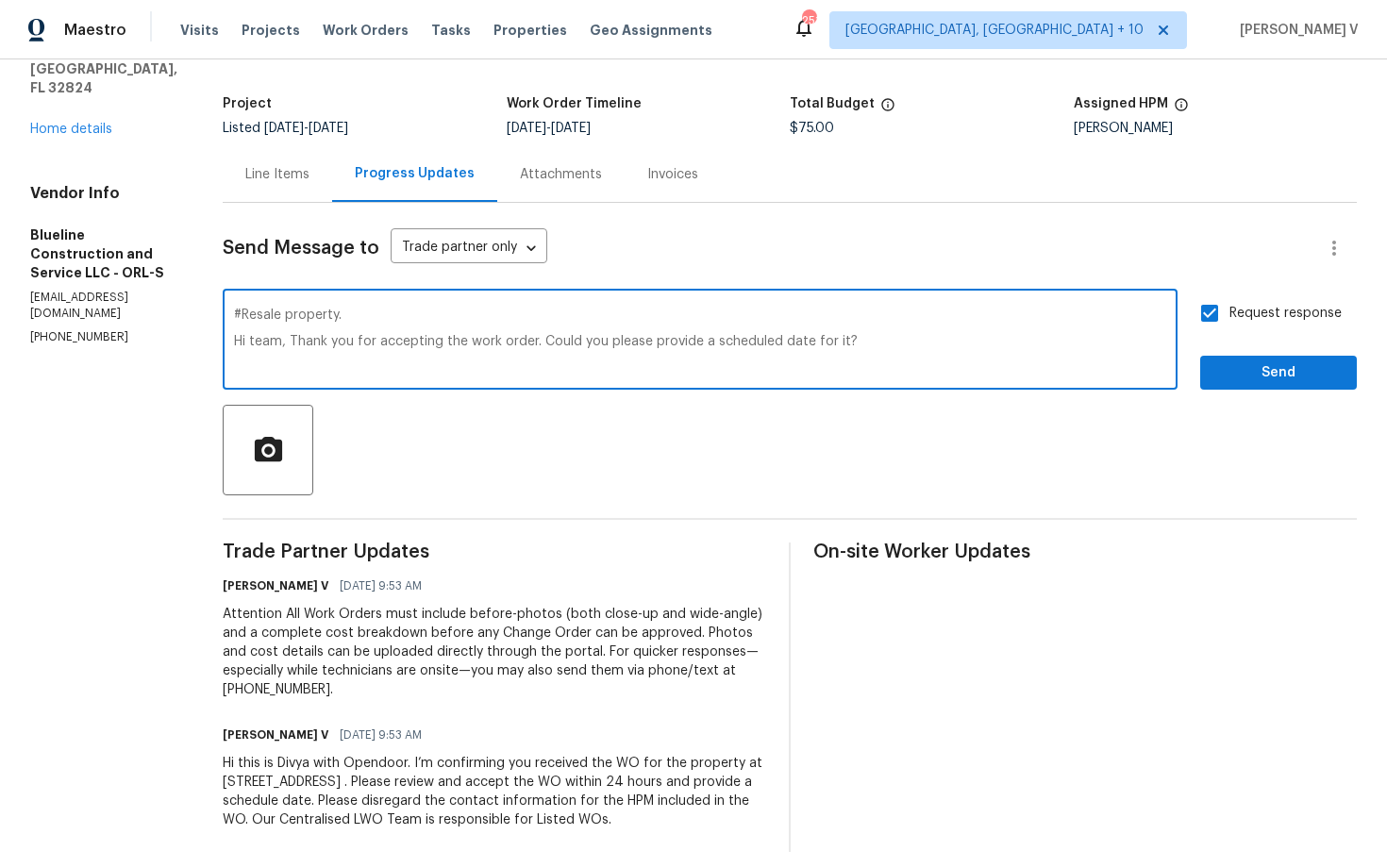
type textarea "#Resale property. Hi team, Thank you for accepting the work order. Could you pl…"
click at [1253, 370] on span "Send" at bounding box center [1278, 374] width 127 height 24
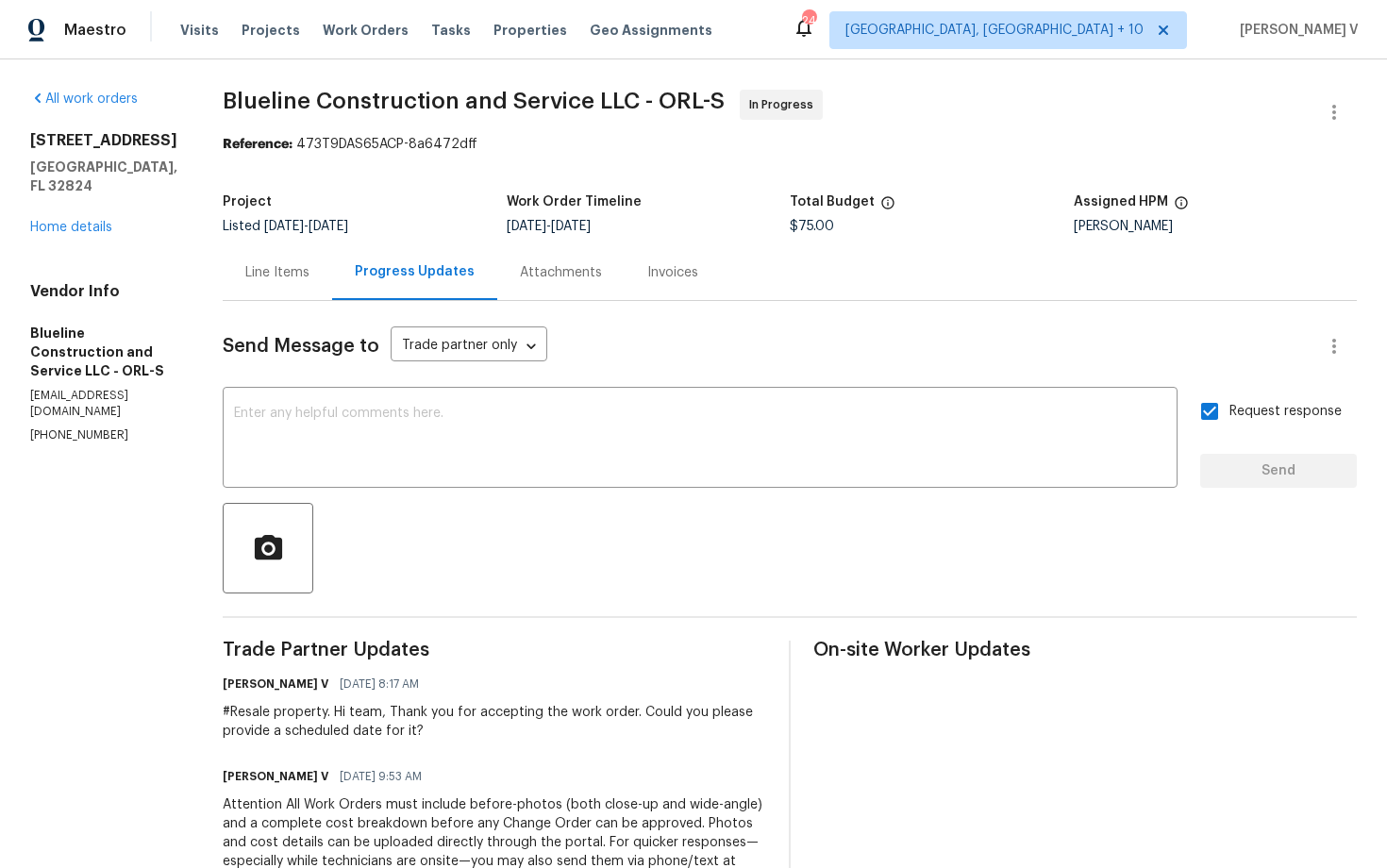
click at [61, 390] on section "All work orders 9948 Red Clover Ave Orlando, FL 32824 Home details Vendor Info …" at bounding box center [103, 566] width 147 height 953
copy p "(407) 702-8301"
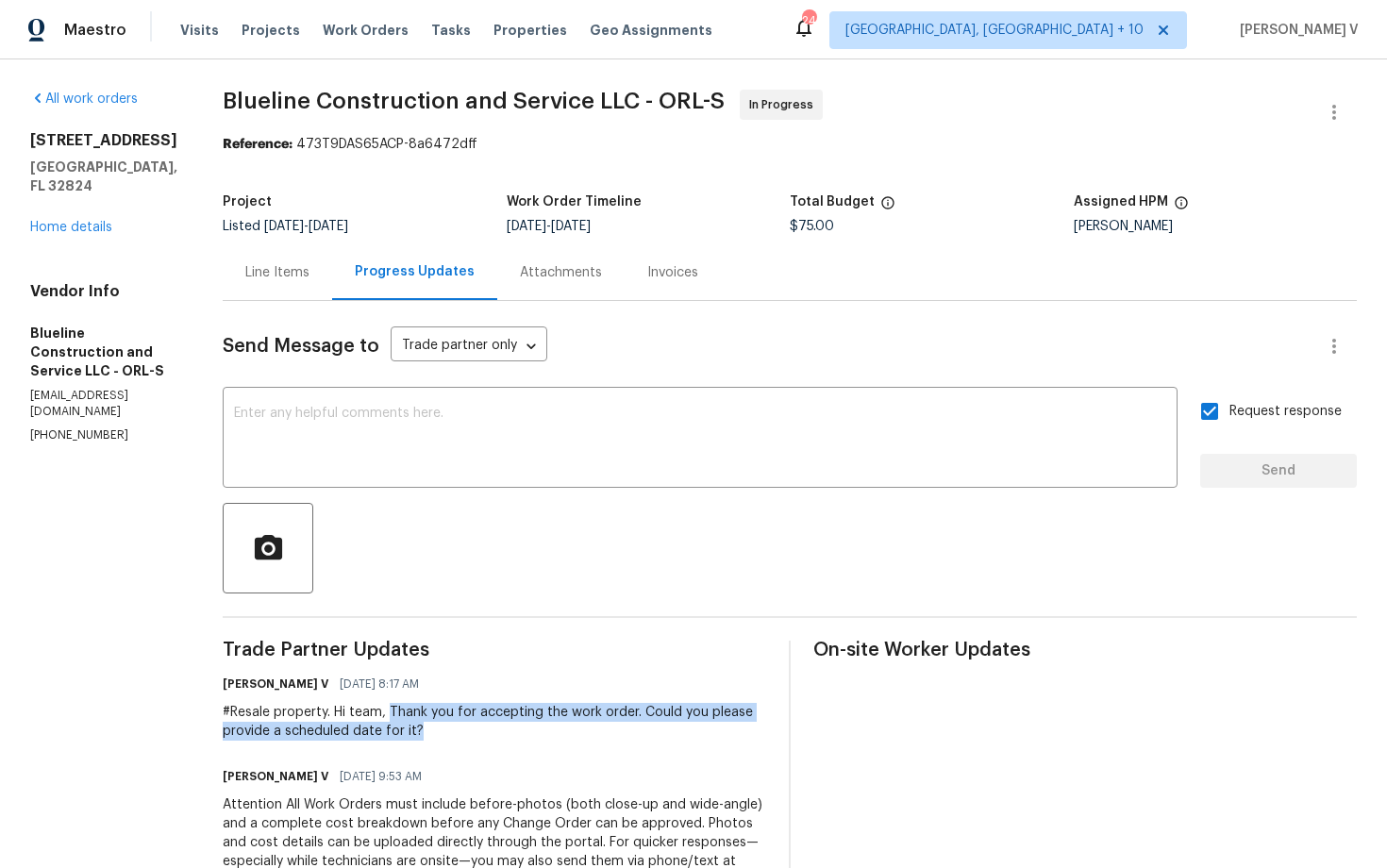
drag, startPoint x: 424, startPoint y: 705, endPoint x: 479, endPoint y: 741, distance: 65.7
click at [479, 741] on div "Trade Partner Updates Divya Dharshini V 09/22/2025 8:17 AM #Resale property. Hi…" at bounding box center [495, 841] width 544 height 402
copy div "Thank you for accepting the work order. Could you please provide a scheduled da…"
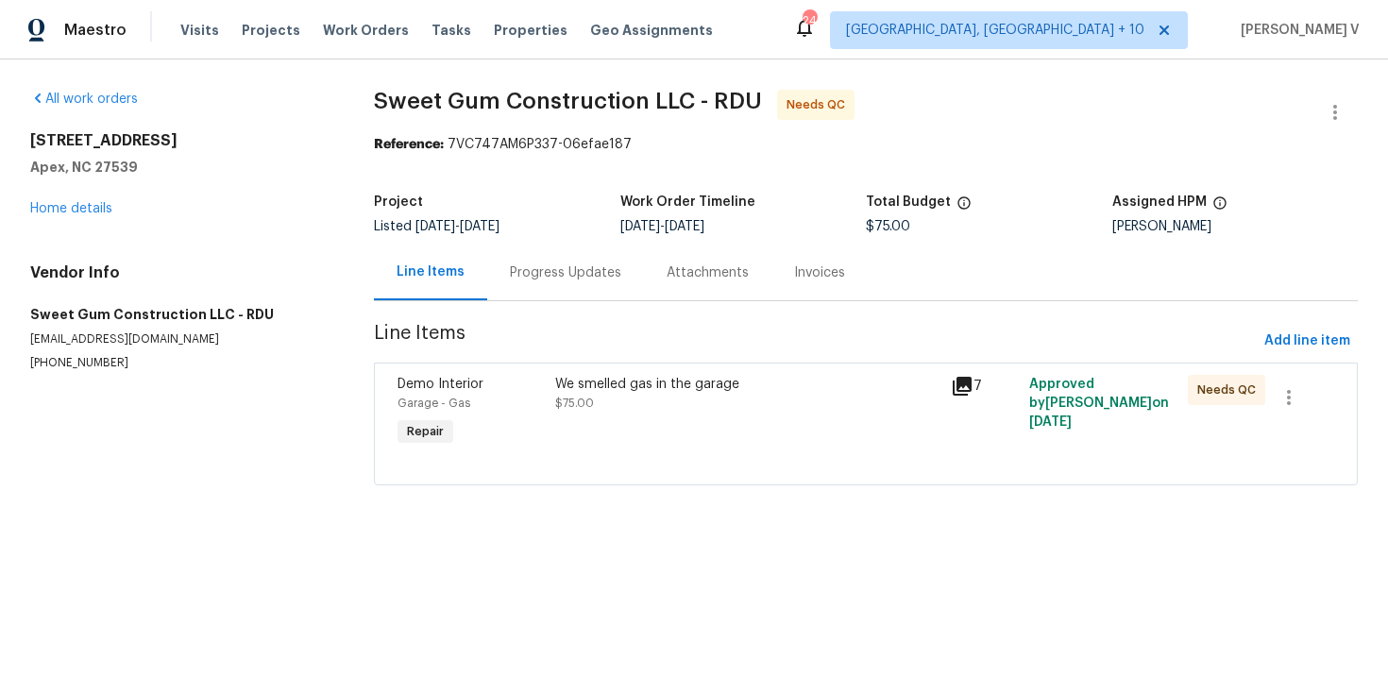
click at [523, 288] on div "Progress Updates" at bounding box center [565, 273] width 157 height 56
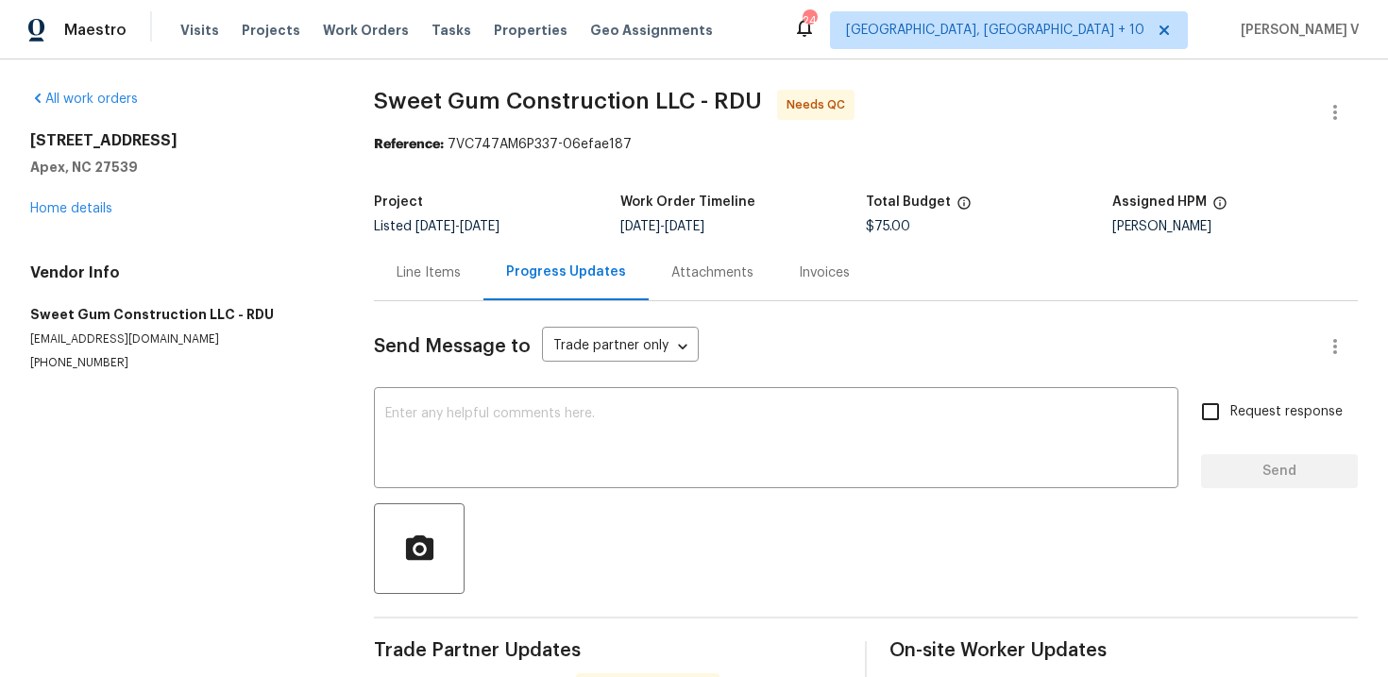
click at [375, 264] on div "Line Items" at bounding box center [429, 273] width 110 height 56
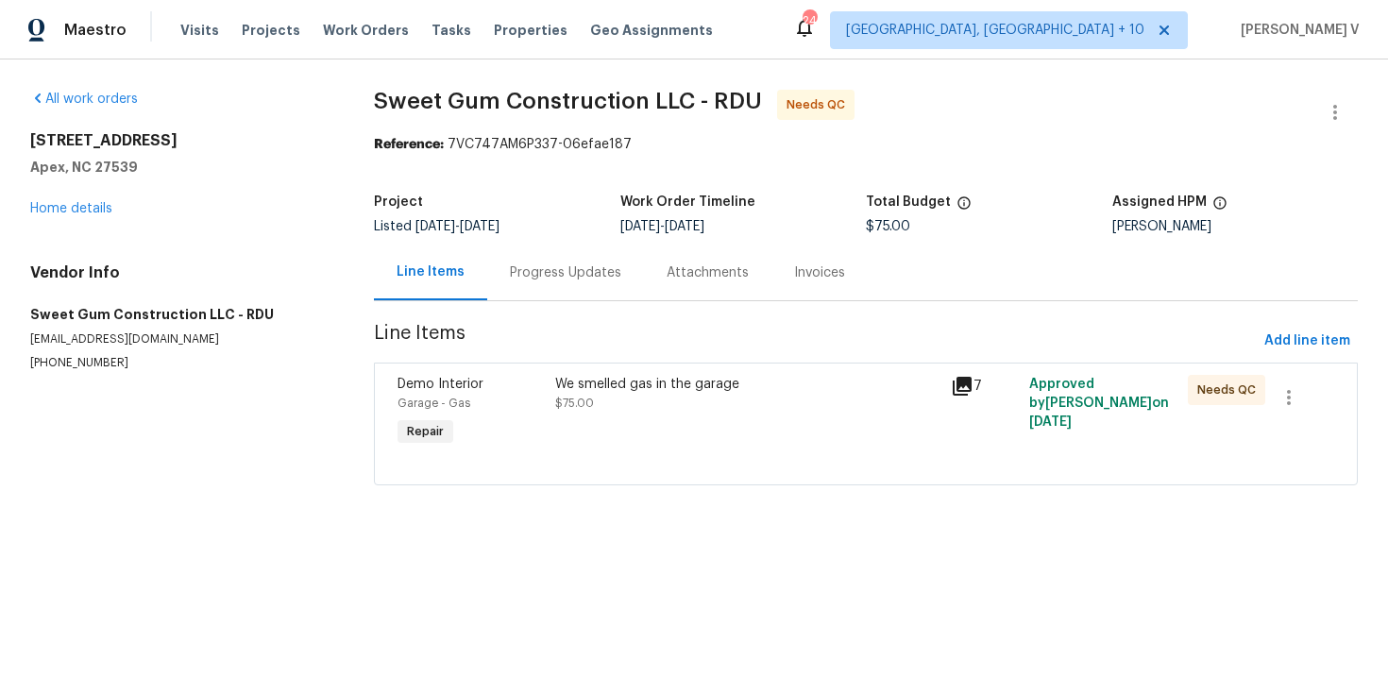
click at [600, 390] on div "We smelled gas in the garage" at bounding box center [746, 384] width 383 height 19
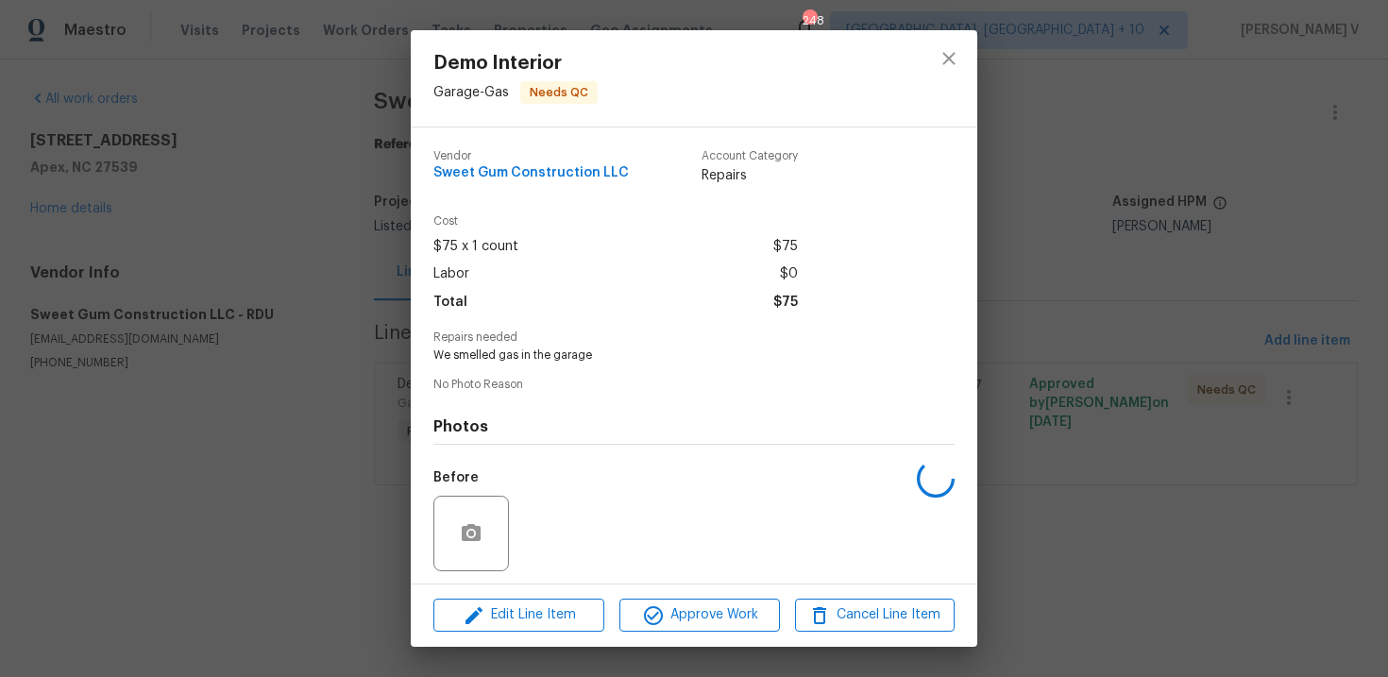
scroll to position [129, 0]
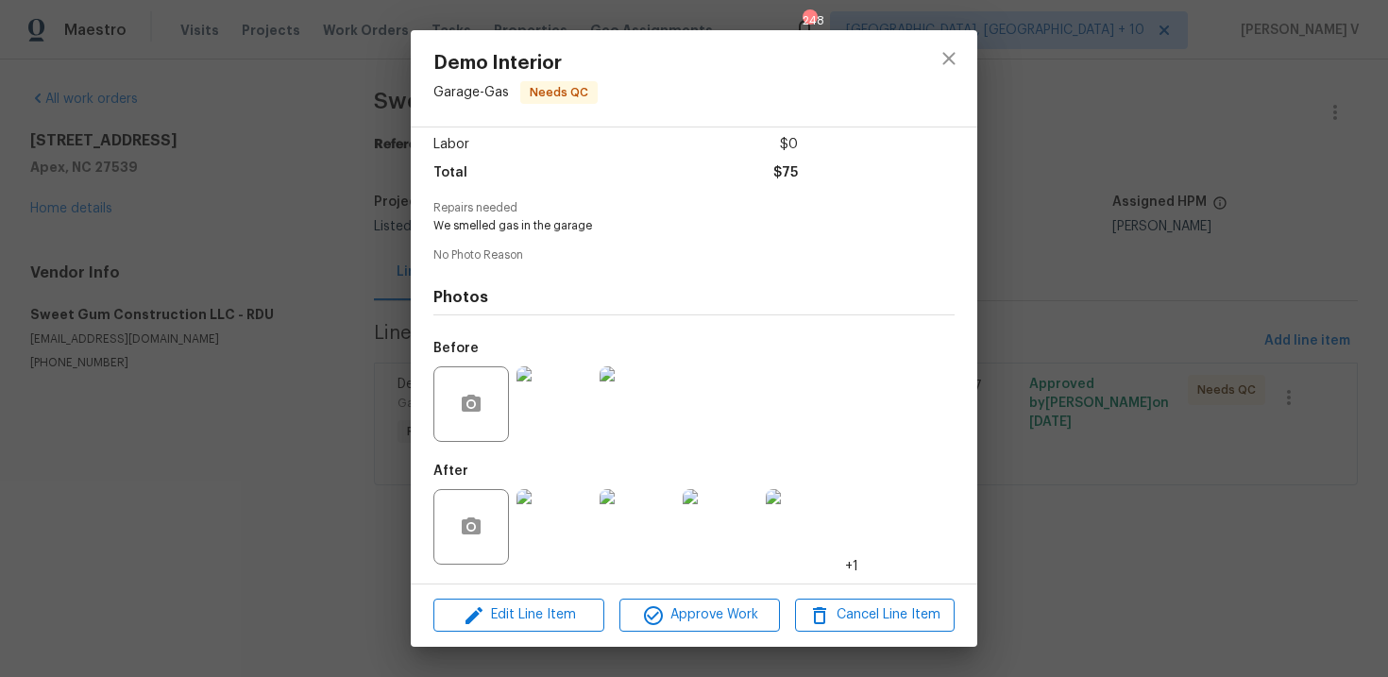
click at [280, 385] on div "Demo Interior Garage - Gas Needs QC Vendor Sweet Gum Construction LLC Account C…" at bounding box center [694, 338] width 1388 height 677
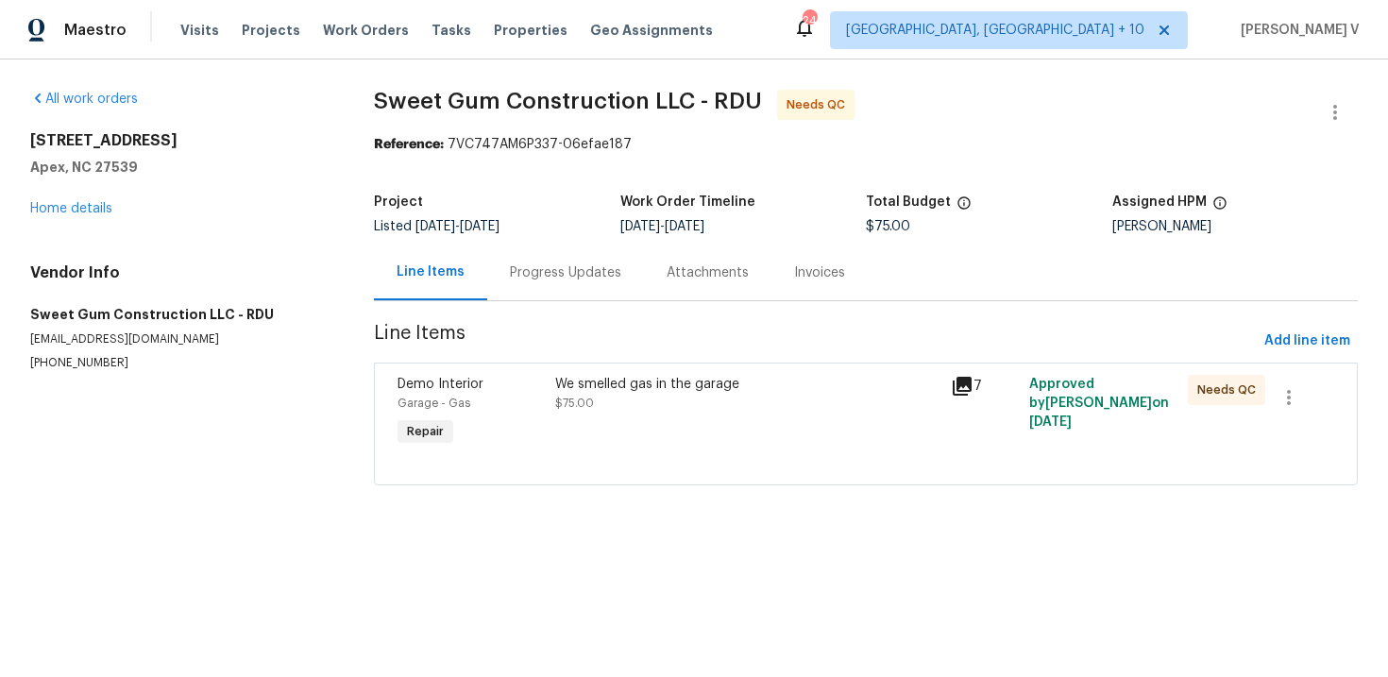
click at [561, 273] on div "Progress Updates" at bounding box center [565, 272] width 111 height 19
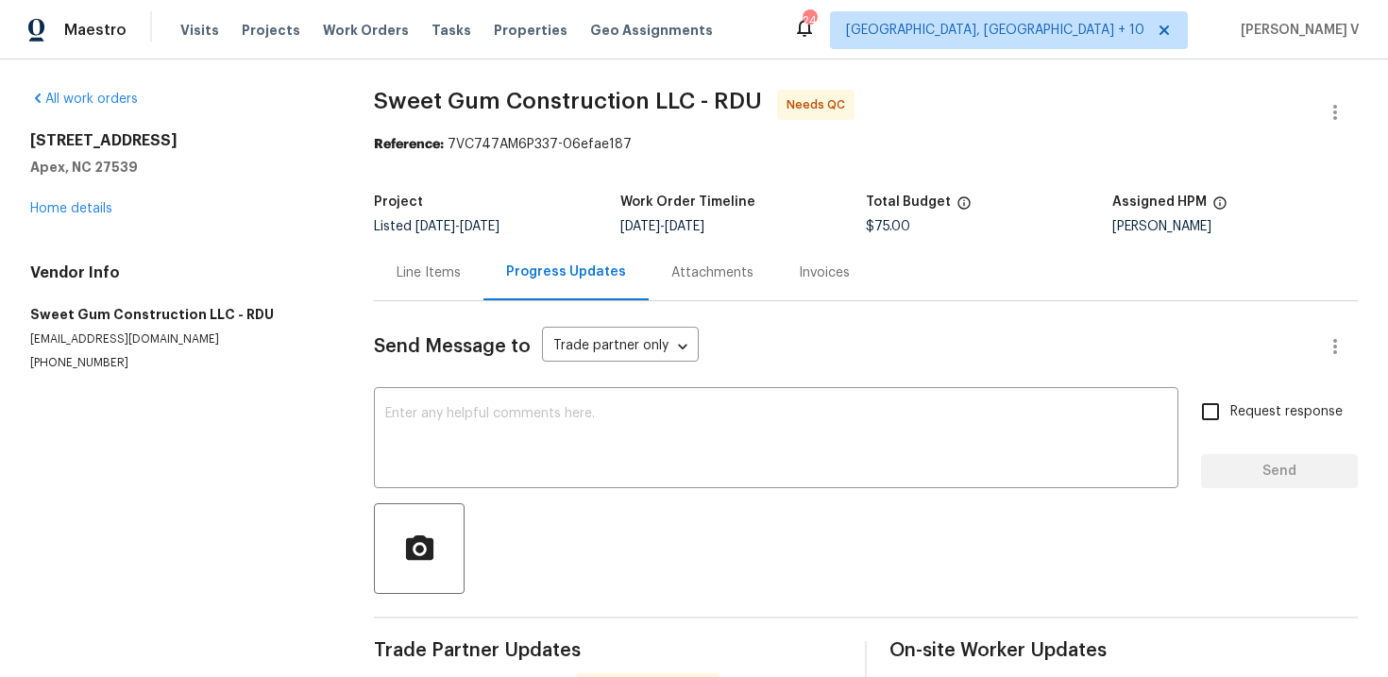
click at [437, 246] on div "Line Items" at bounding box center [429, 273] width 110 height 56
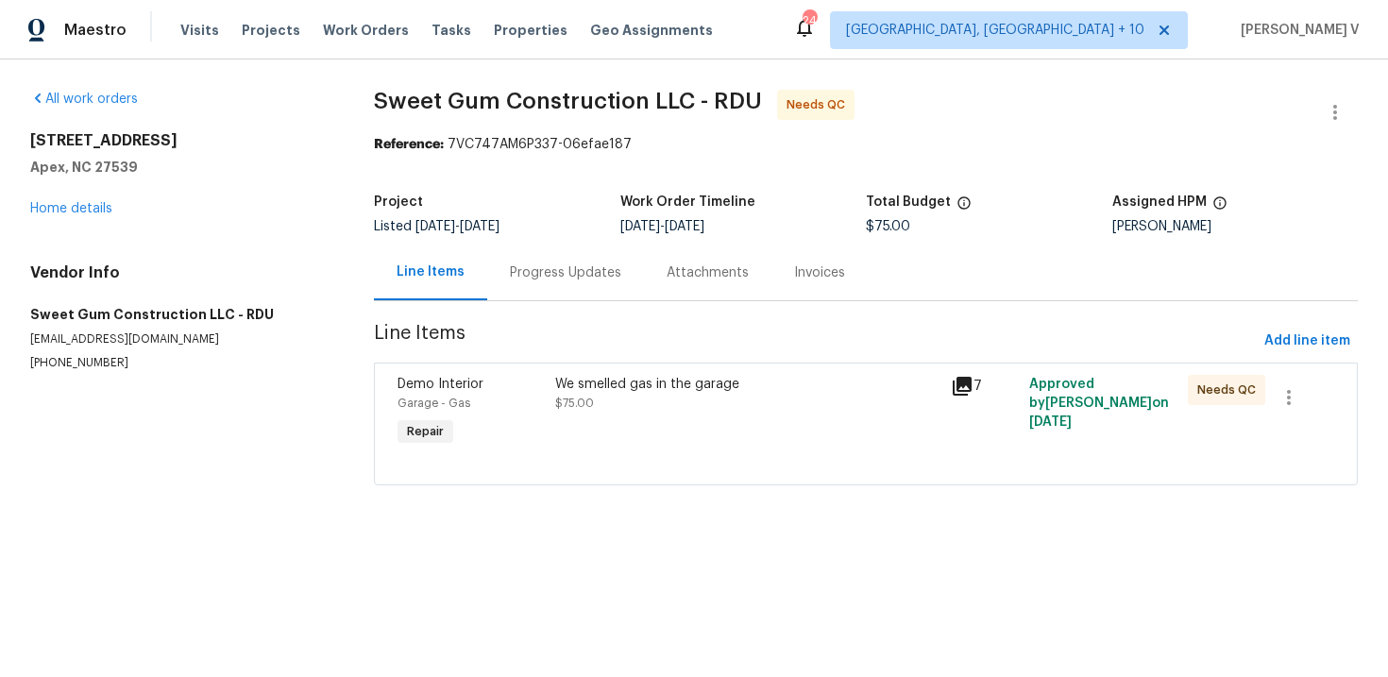
click at [618, 380] on div "We smelled gas in the garage" at bounding box center [746, 384] width 383 height 19
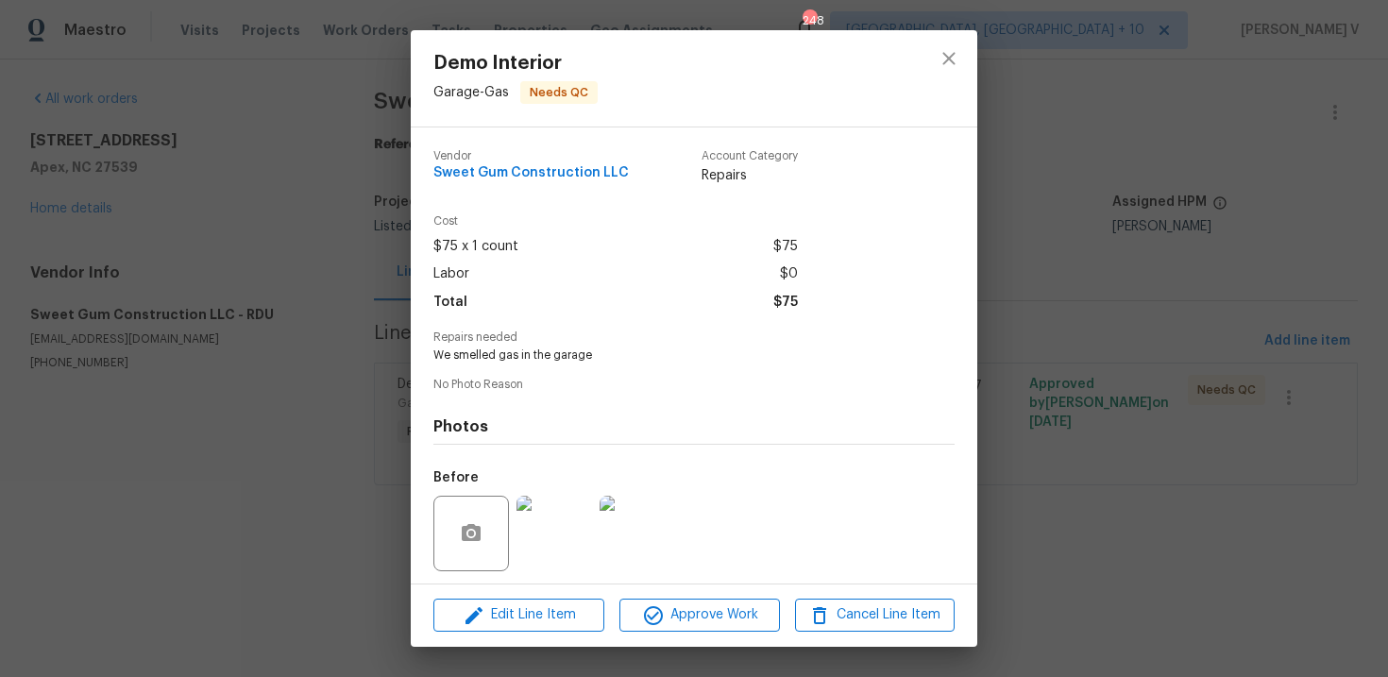
click at [618, 380] on span "No Photo Reason" at bounding box center [693, 385] width 521 height 12
click at [522, 353] on span "We smelled gas in the garage" at bounding box center [667, 355] width 469 height 16
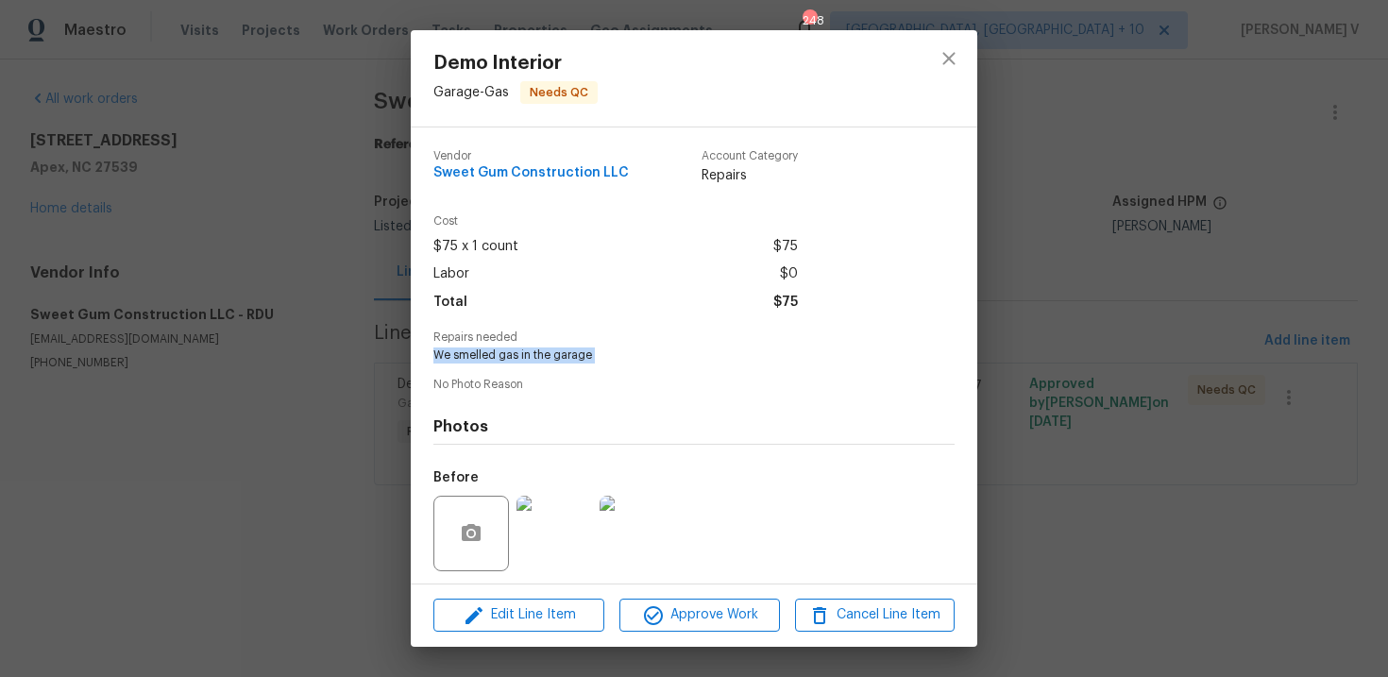
copy span "We smelled gas in the garage"
click at [354, 356] on div "Demo Interior Garage - Gas Needs QC Vendor Sweet Gum Construction LLC Account C…" at bounding box center [694, 338] width 1388 height 677
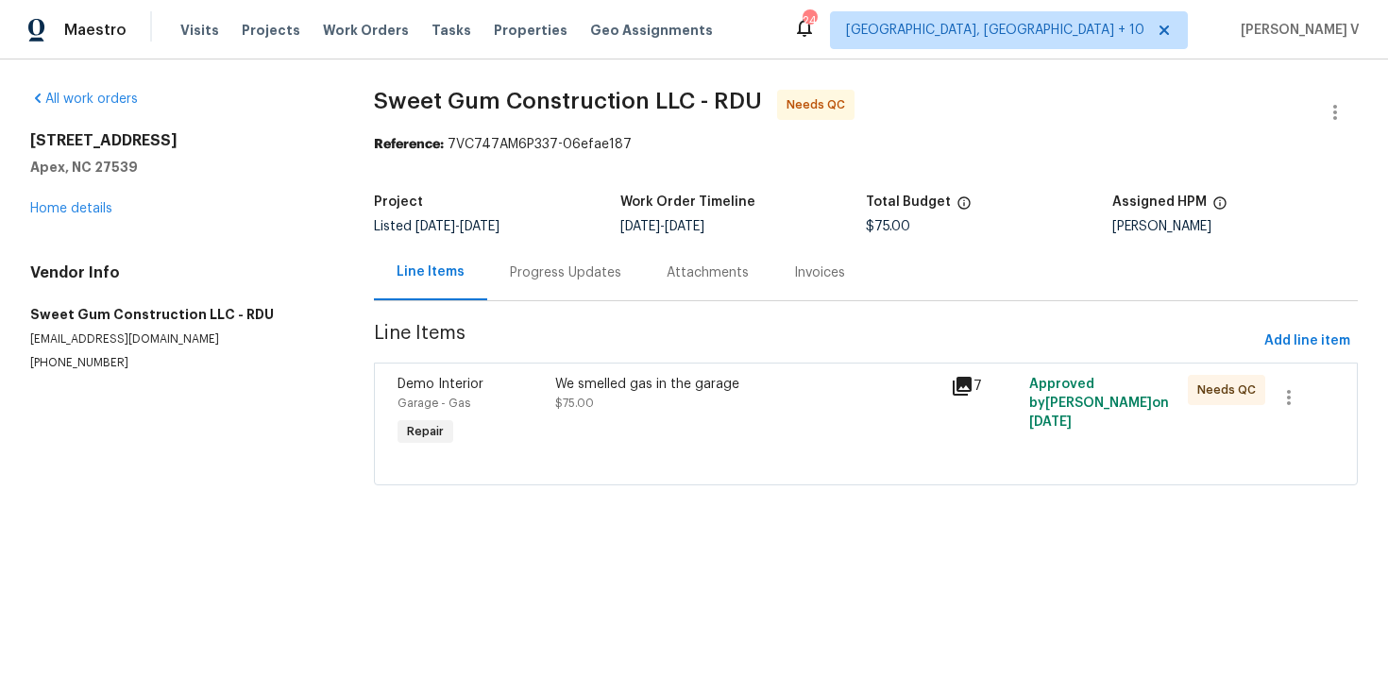
click at [584, 255] on div "Progress Updates" at bounding box center [565, 273] width 157 height 56
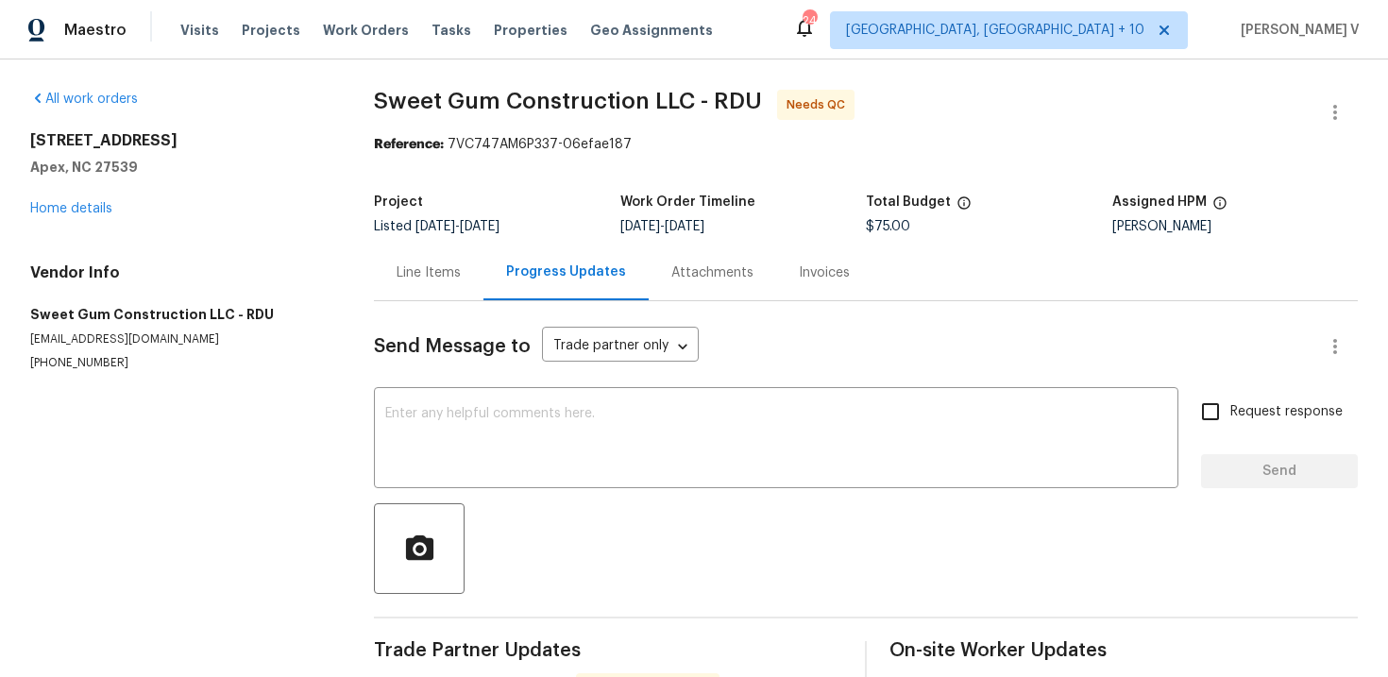
scroll to position [98, 0]
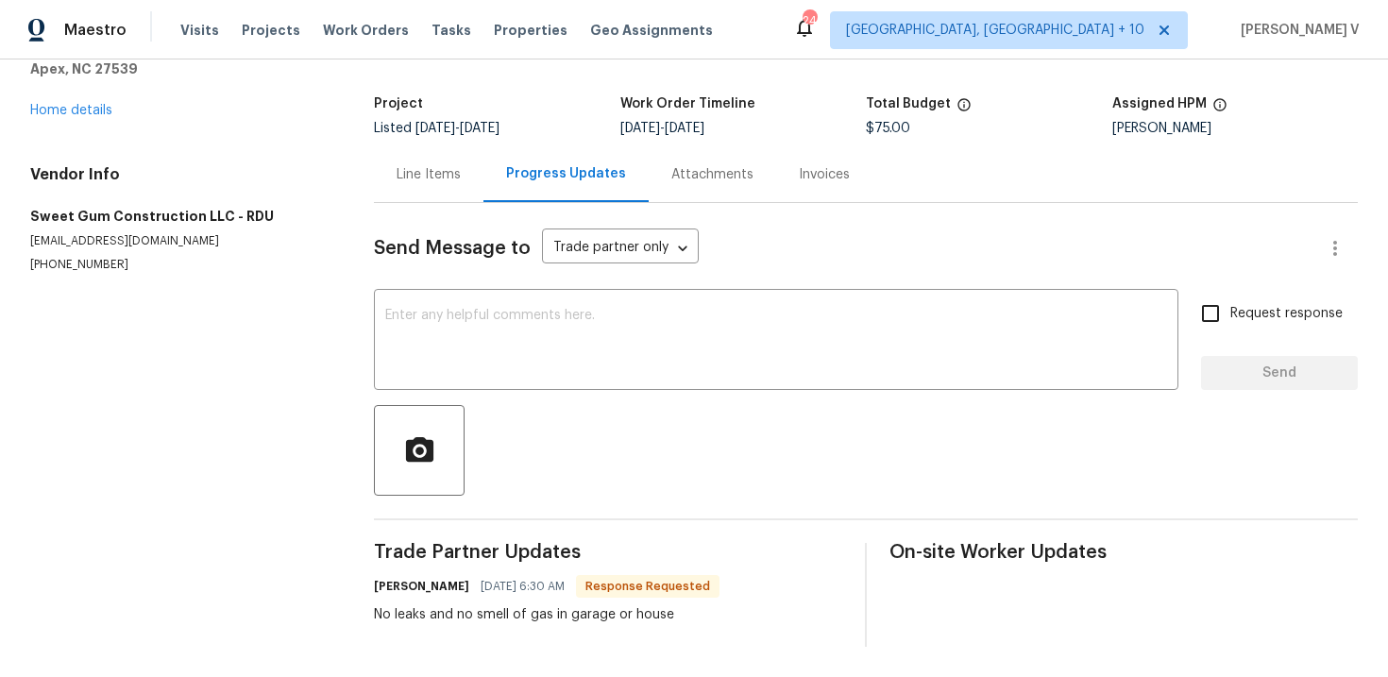
click at [434, 618] on div "No leaks and no smell of gas in garage or house" at bounding box center [547, 614] width 346 height 19
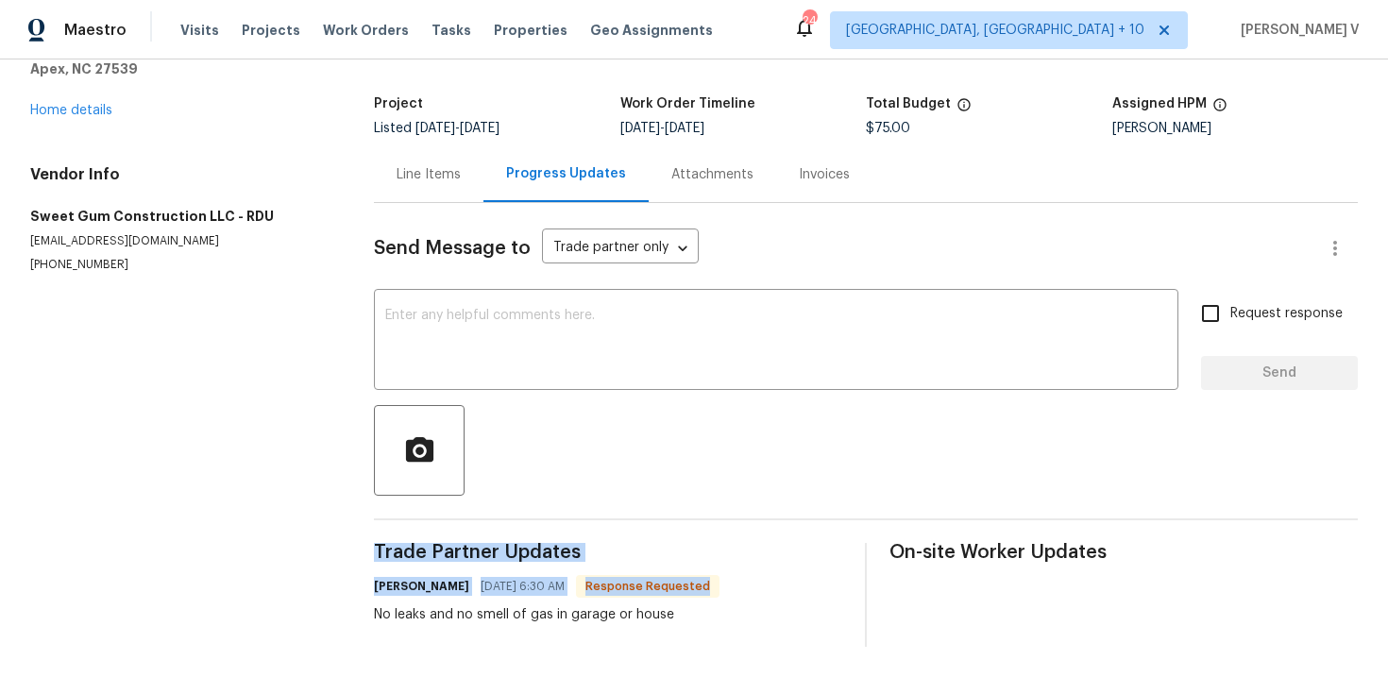
copy div "Trade Partner Updates Stacey Beakes 09/22/2025 6:30 AM Response Requested"
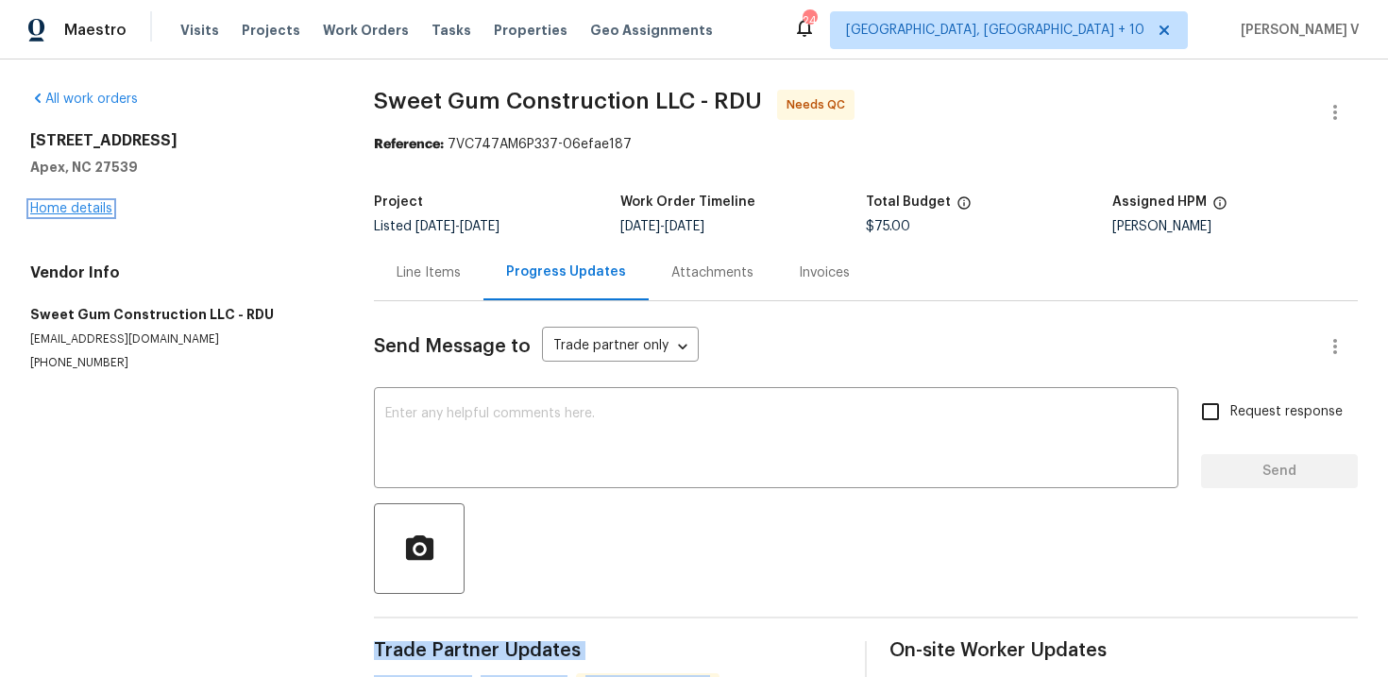
click at [60, 204] on link "Home details" at bounding box center [71, 208] width 82 height 13
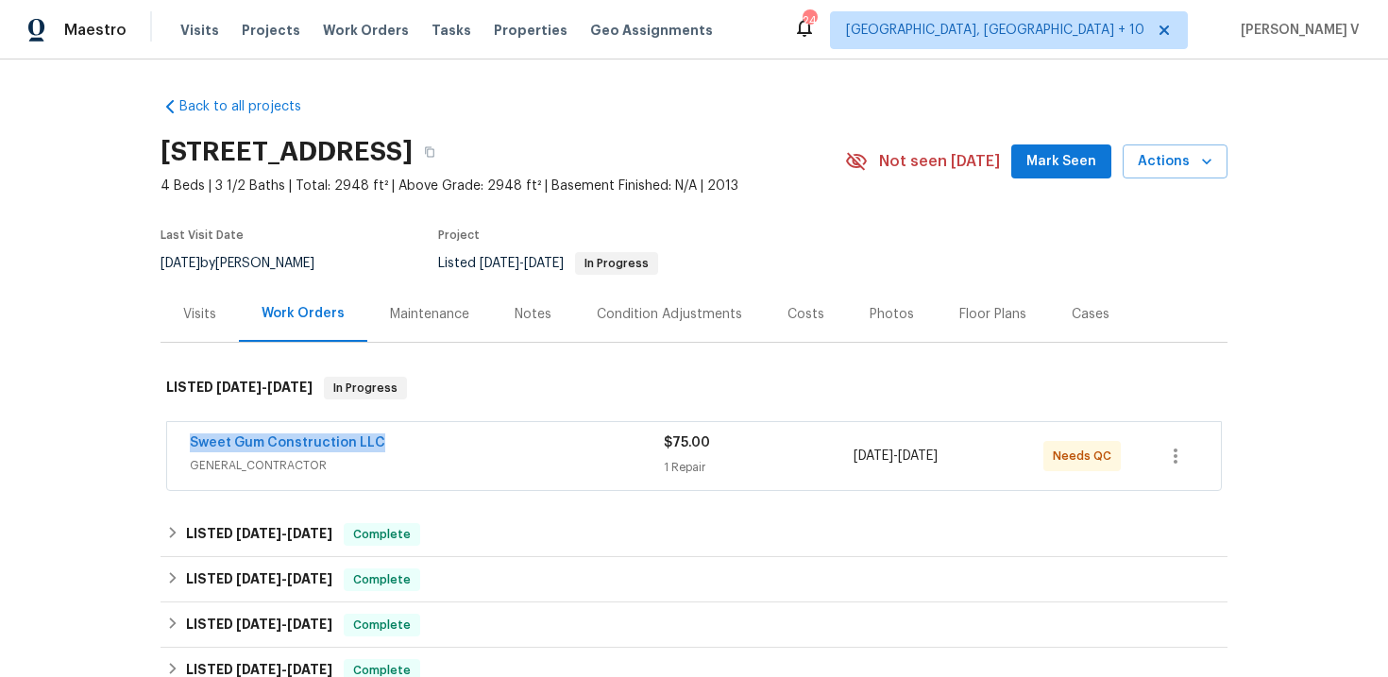
drag, startPoint x: 164, startPoint y: 446, endPoint x: 507, endPoint y: 445, distance: 342.8
click at [507, 445] on div "Sweet Gum Construction LLC GENERAL_CONTRACTOR $75.00 1 Repair 9/20/2025 - 9/22/…" at bounding box center [694, 457] width 1067 height 78
copy link "Sweet Gum Construction LLC"
click at [549, 507] on div "Back to all projects 108 Warm Wood Ln, Apex, NC 27539 4 Beds | 3 1/2 Baths | To…" at bounding box center [694, 498] width 1067 height 832
click at [568, 482] on div "Sweet Gum Construction LLC GENERAL_CONTRACTOR $75.00 1 Repair 9/20/2025 - 9/22/…" at bounding box center [694, 456] width 1054 height 68
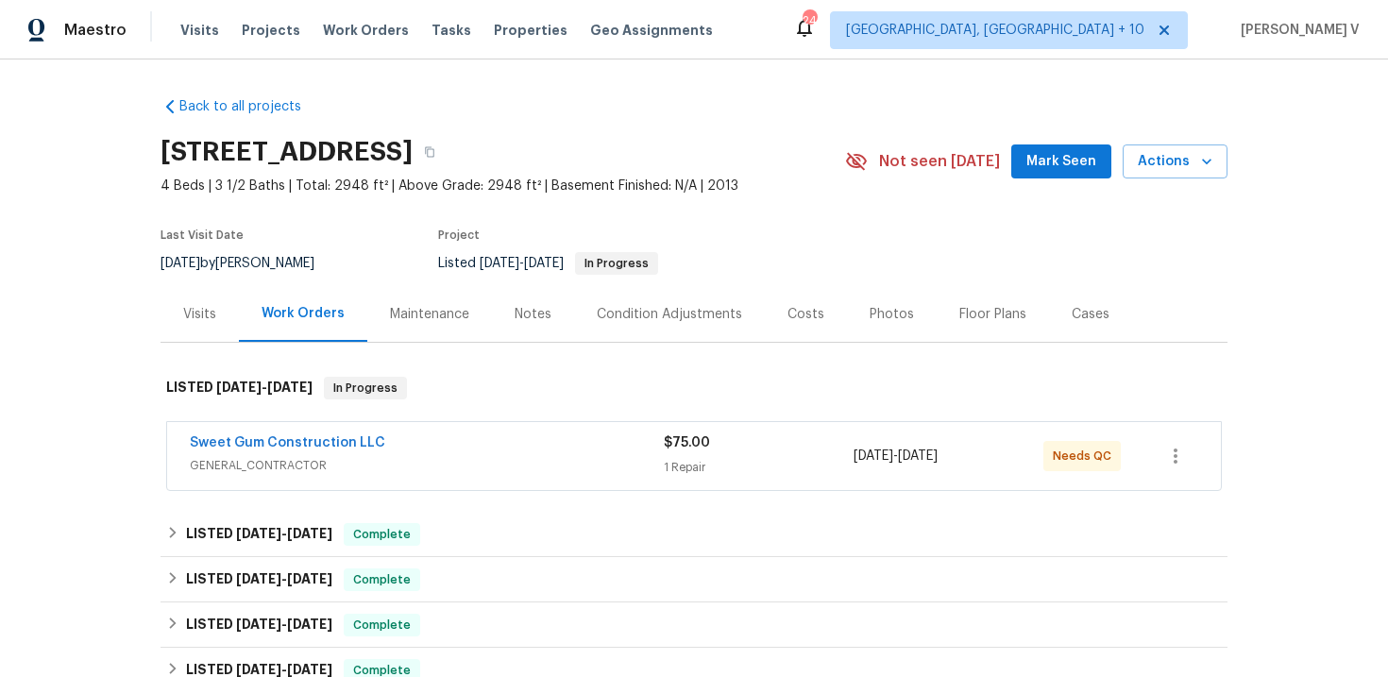
click at [597, 449] on div "Sweet Gum Construction LLC" at bounding box center [427, 444] width 474 height 23
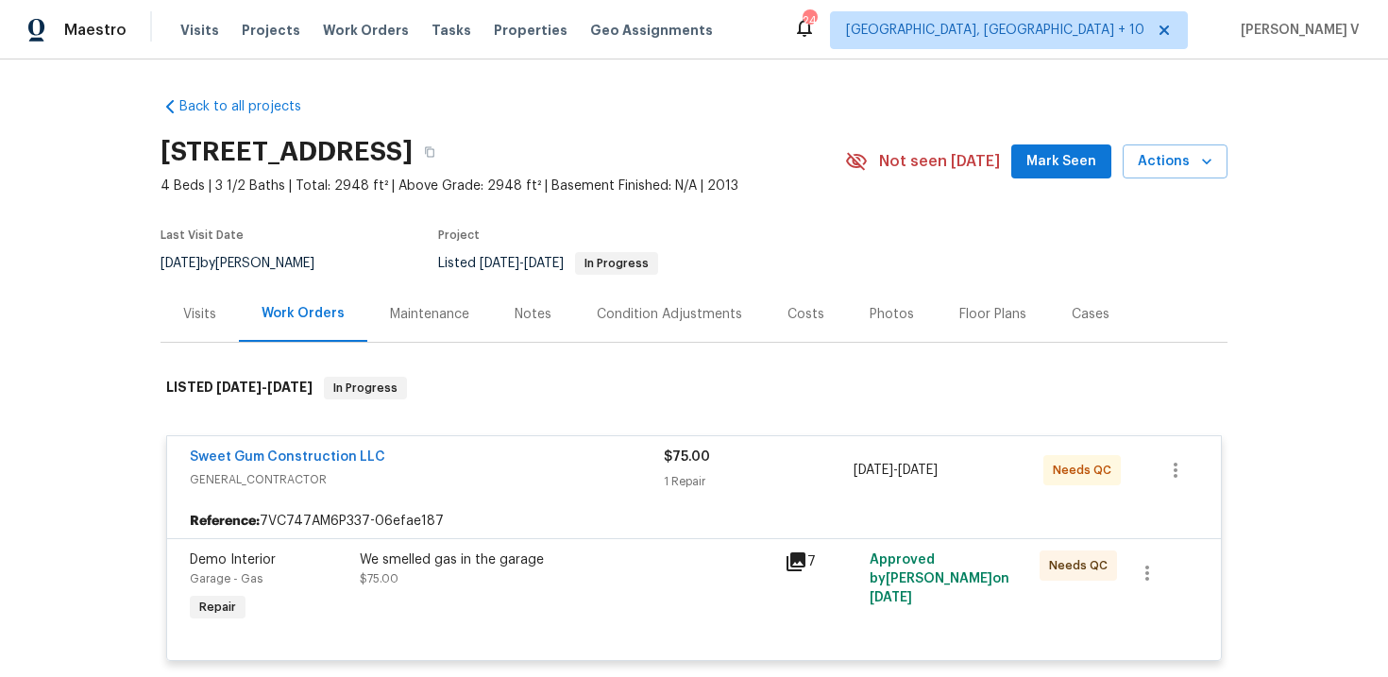
click at [551, 604] on div "We smelled gas in the garage $75.00" at bounding box center [566, 588] width 425 height 87
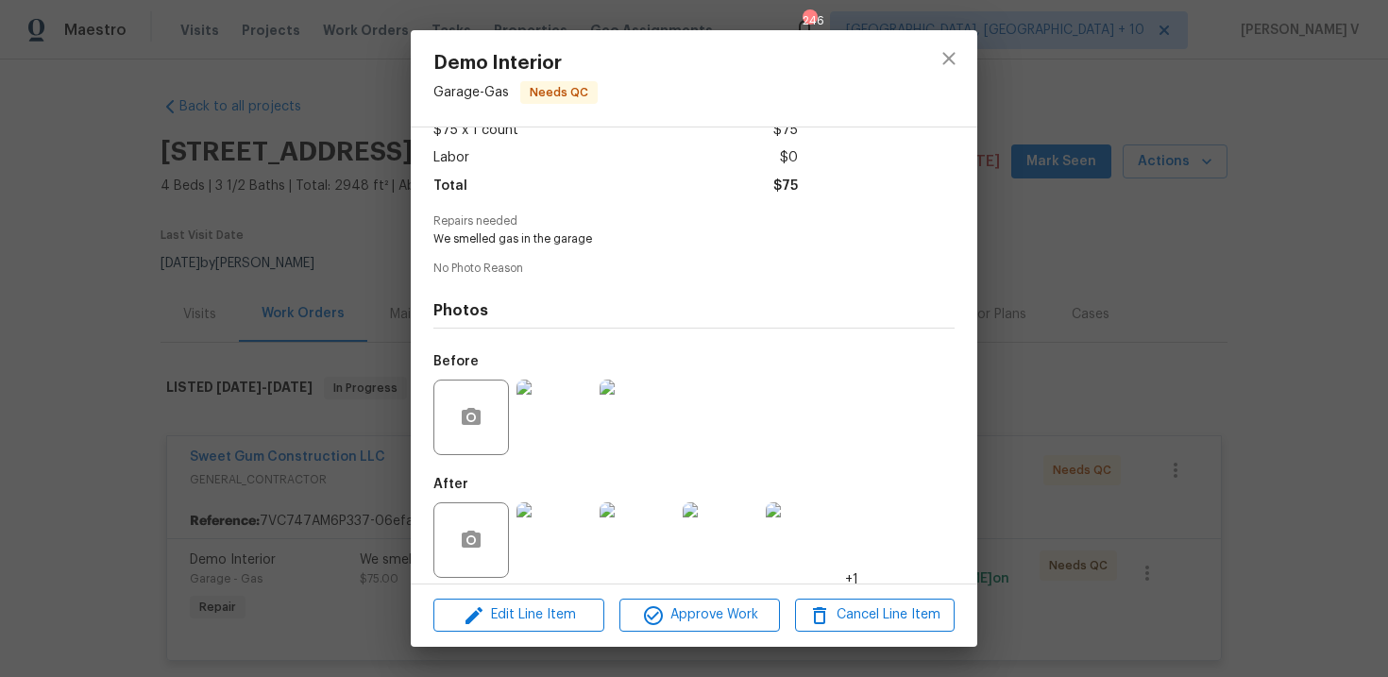
scroll to position [129, 0]
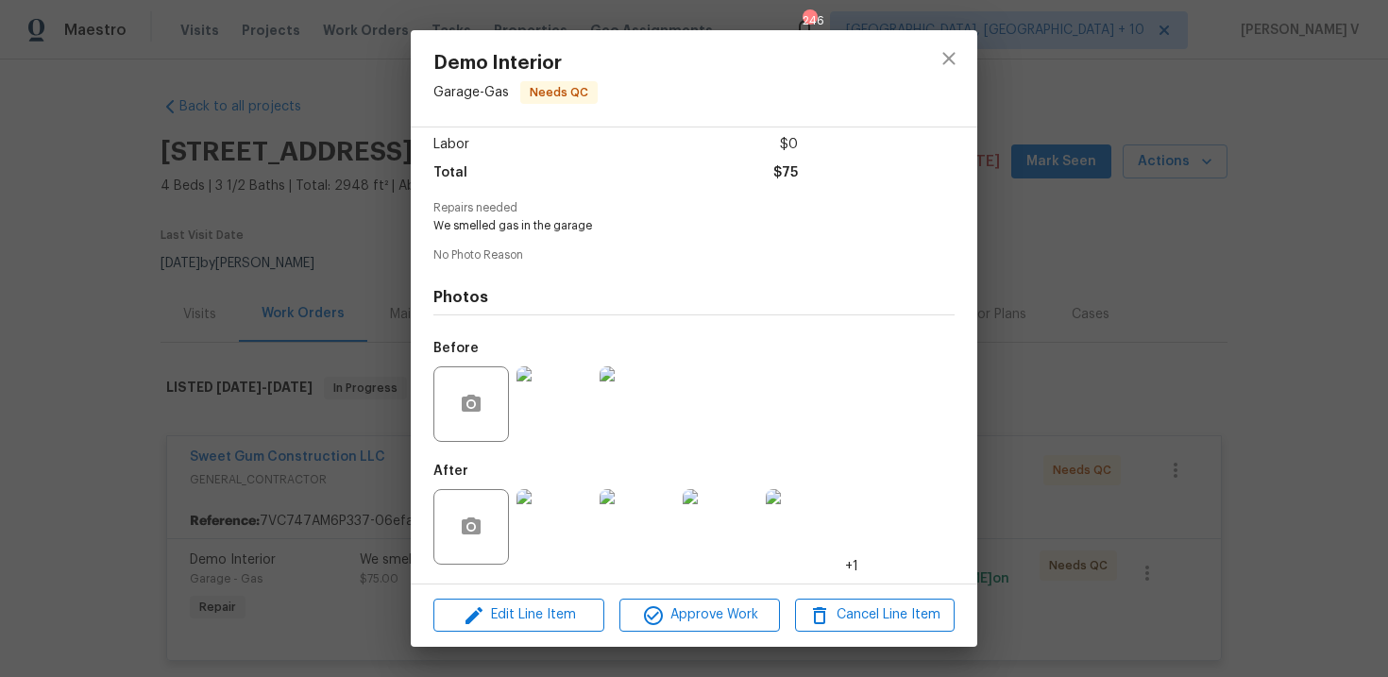
click at [560, 537] on img at bounding box center [554, 527] width 76 height 76
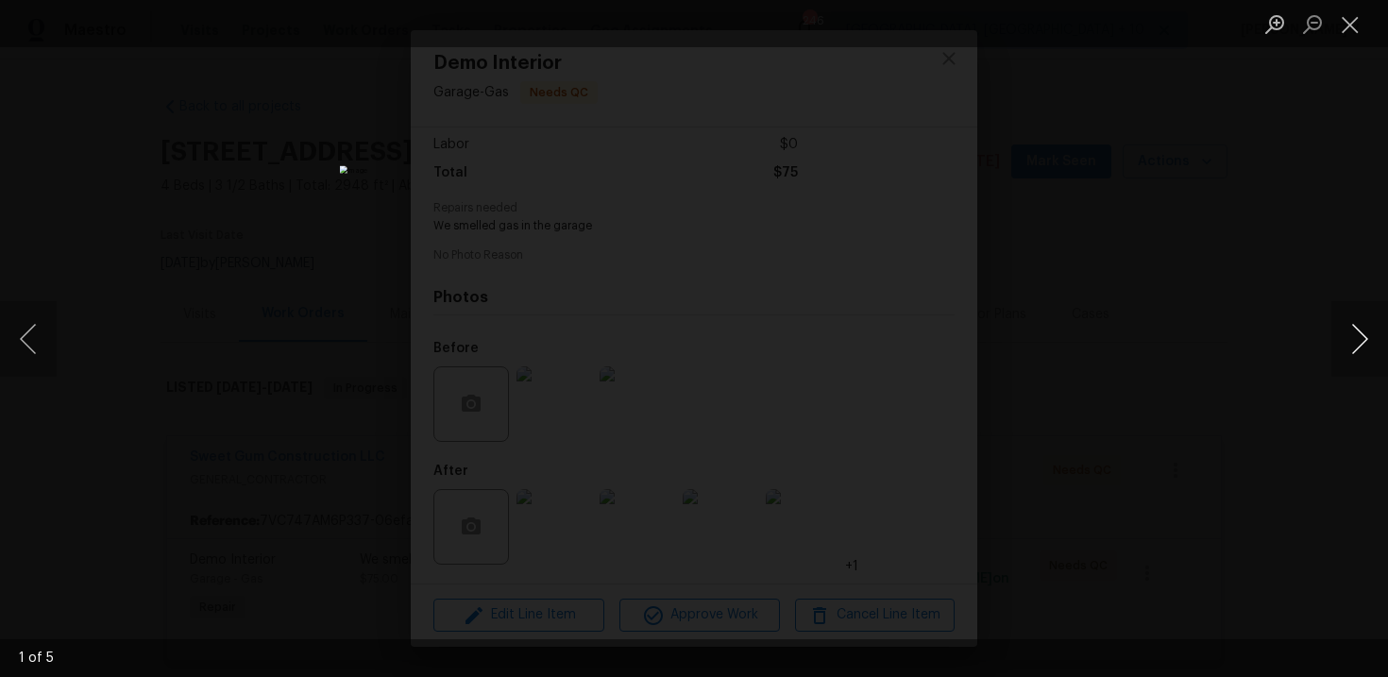
click at [1346, 338] on button "Next image" at bounding box center [1359, 339] width 57 height 76
click at [1363, 344] on button "Next image" at bounding box center [1359, 339] width 57 height 76
click at [1362, 324] on button "Next image" at bounding box center [1359, 339] width 57 height 76
click at [1355, 345] on button "Next image" at bounding box center [1359, 339] width 57 height 76
click at [306, 206] on div "Lightbox" at bounding box center [694, 338] width 1388 height 677
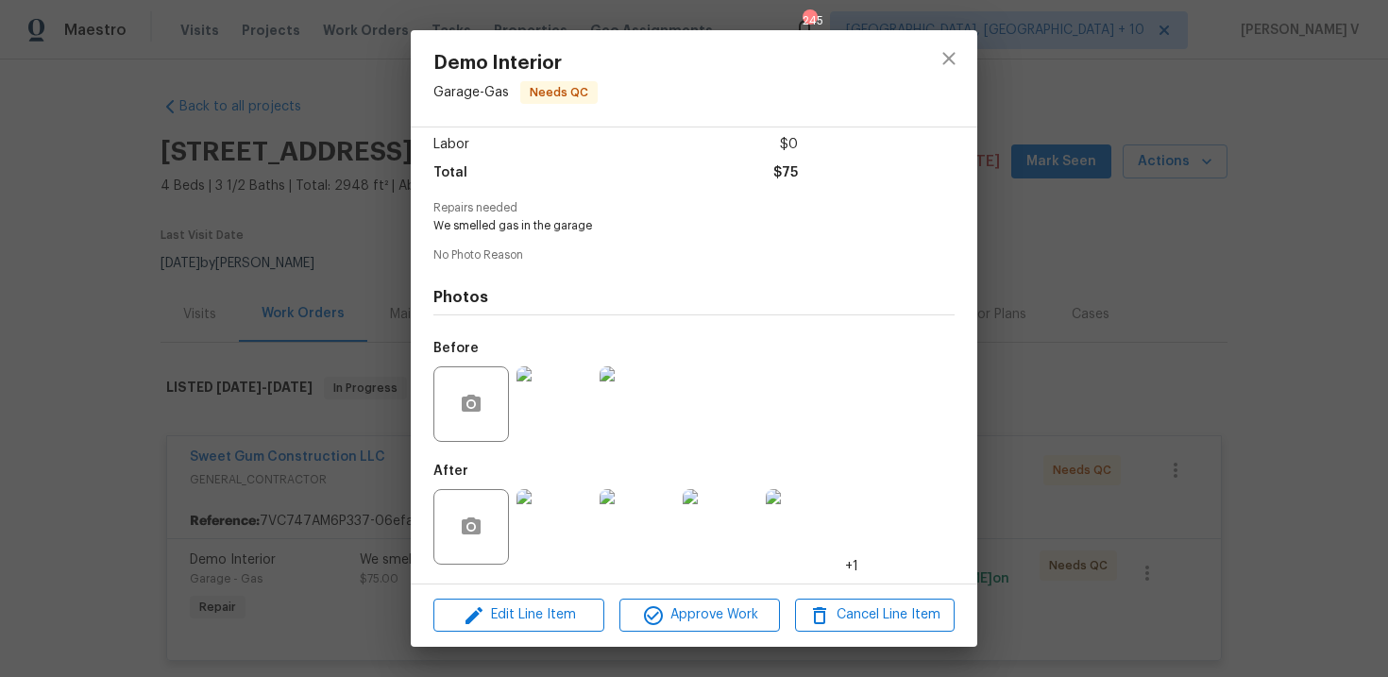
click at [306, 206] on div "Lightbox" at bounding box center [694, 338] width 1388 height 677
click at [300, 458] on div "Demo Interior Garage - Gas Needs QC Vendor Sweet Gum Construction LLC Account C…" at bounding box center [694, 338] width 1388 height 677
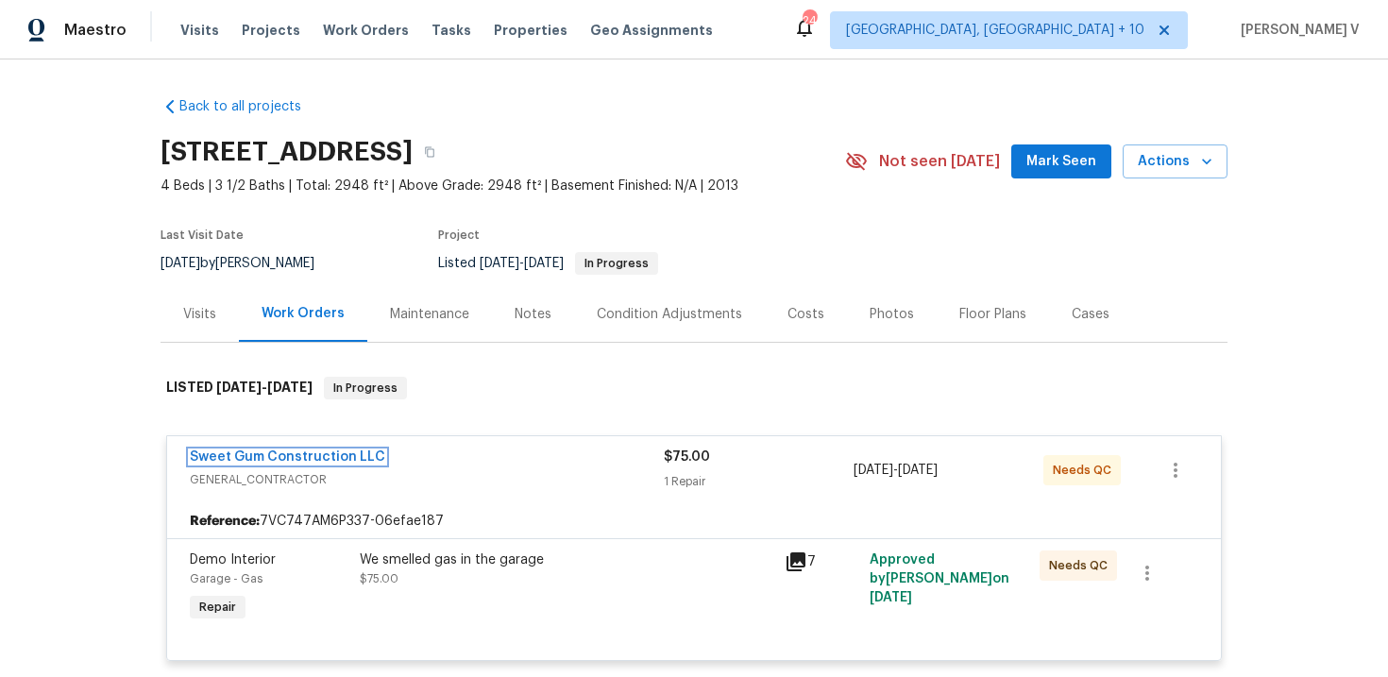
click at [300, 458] on link "Sweet Gum Construction LLC" at bounding box center [287, 456] width 195 height 13
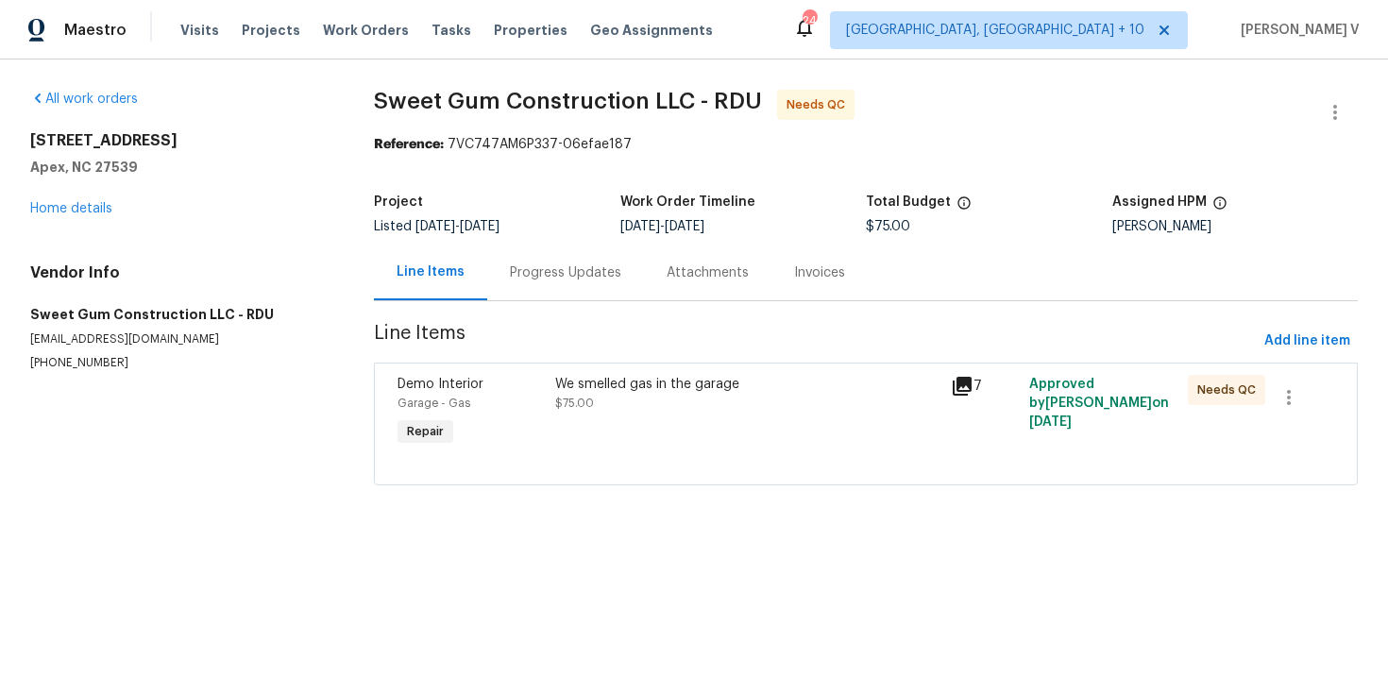
click at [471, 282] on div "Line Items" at bounding box center [430, 273] width 113 height 56
click at [507, 282] on div "Progress Updates" at bounding box center [565, 273] width 157 height 56
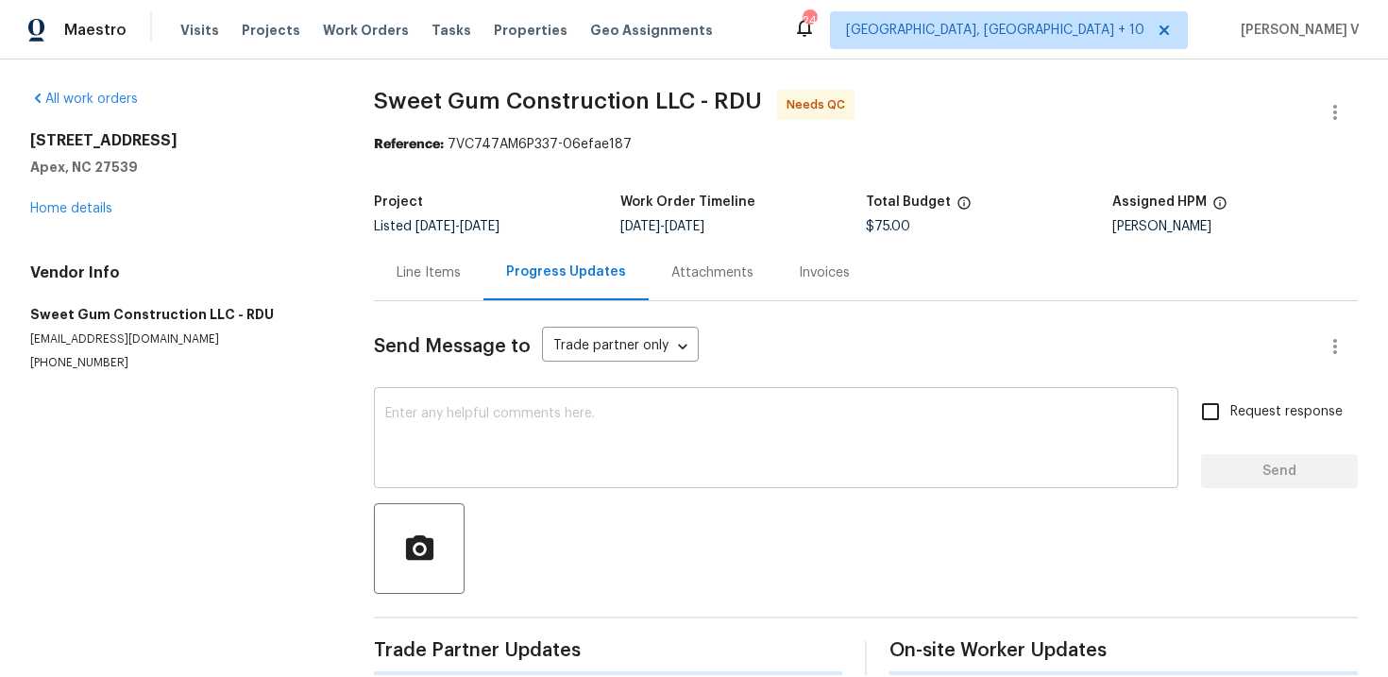
click at [511, 424] on textarea at bounding box center [776, 440] width 782 height 66
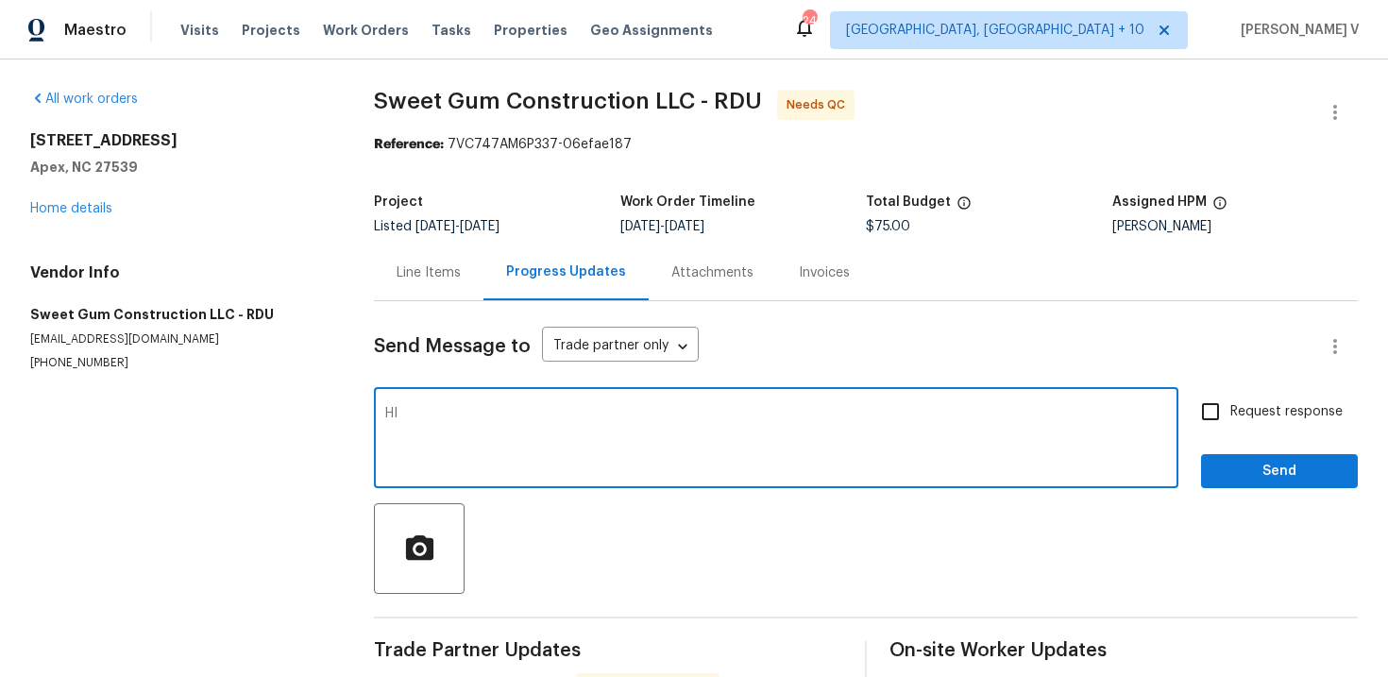
scroll to position [98, 0]
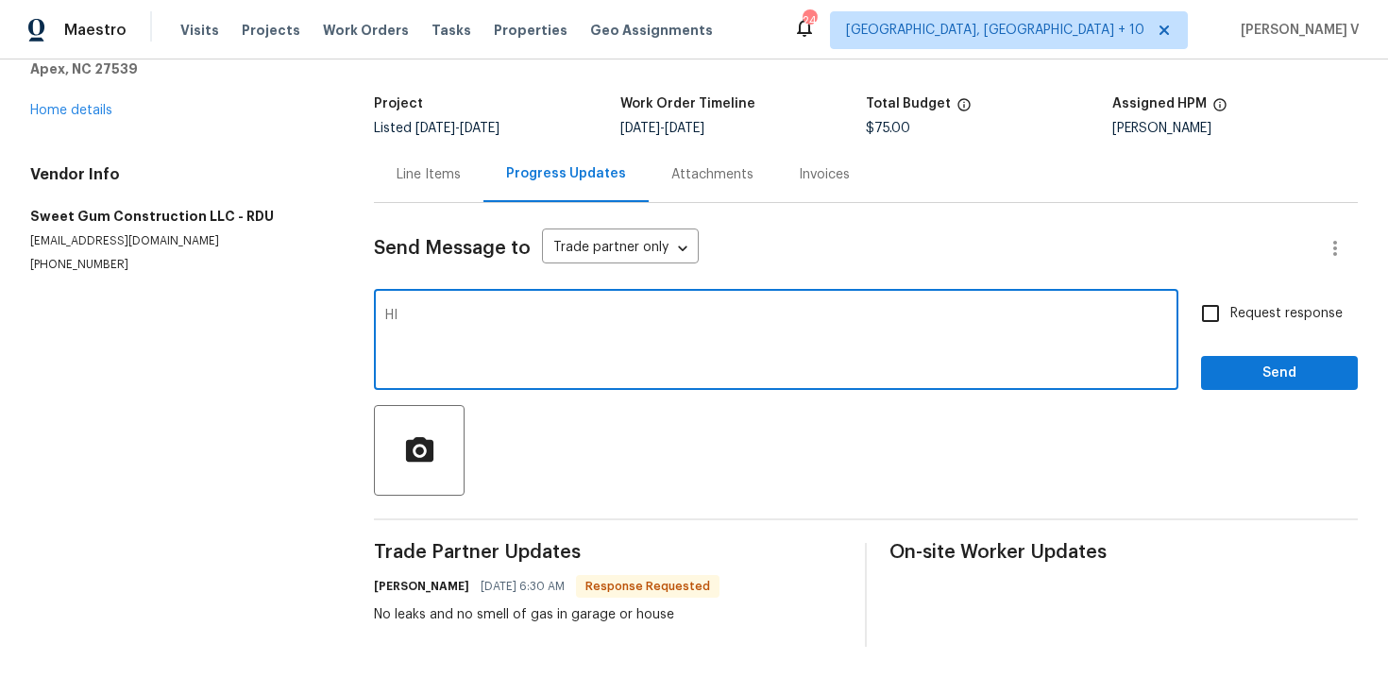
click at [457, 297] on div "HI x ​" at bounding box center [776, 342] width 804 height 96
type textarea "H"
click at [376, 579] on h6 "Stacey Beakes" at bounding box center [421, 586] width 95 height 19
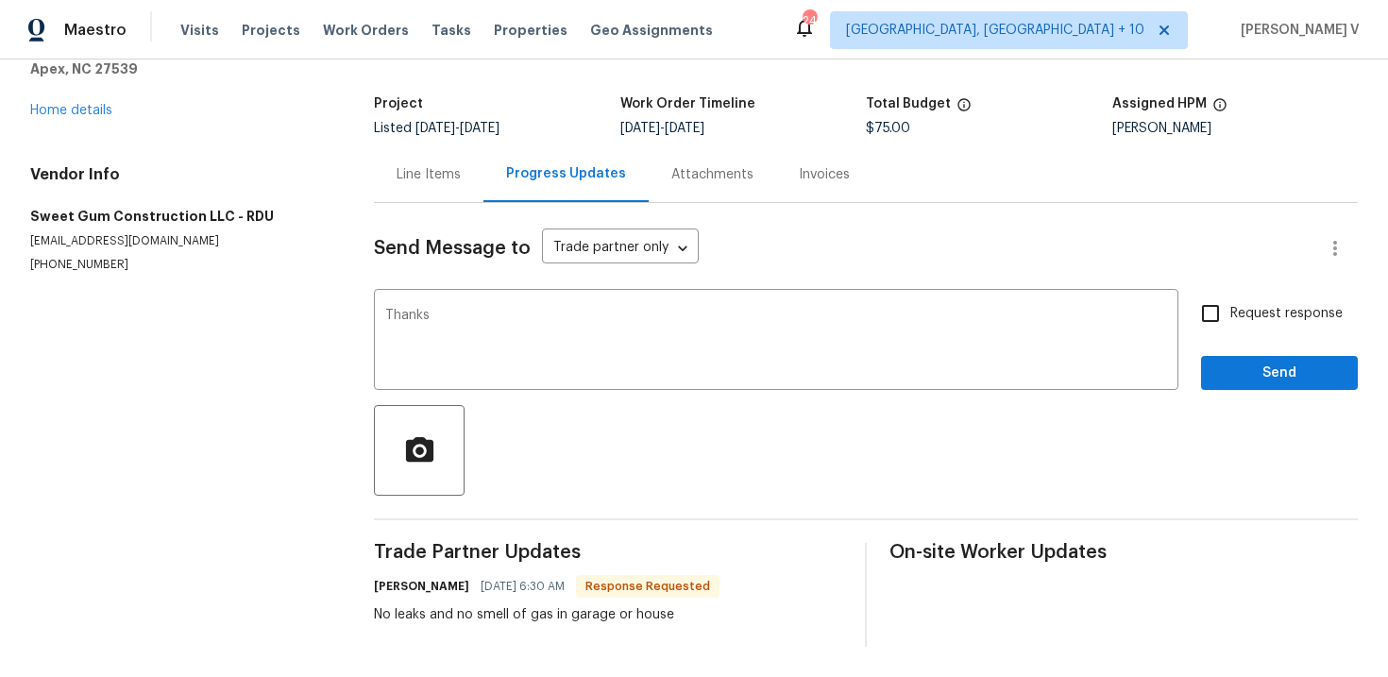
click at [376, 579] on h6 "Stacey Beakes" at bounding box center [421, 586] width 95 height 19
copy h6 "Stacey"
click at [539, 303] on div "Thanks x ​" at bounding box center [776, 342] width 804 height 96
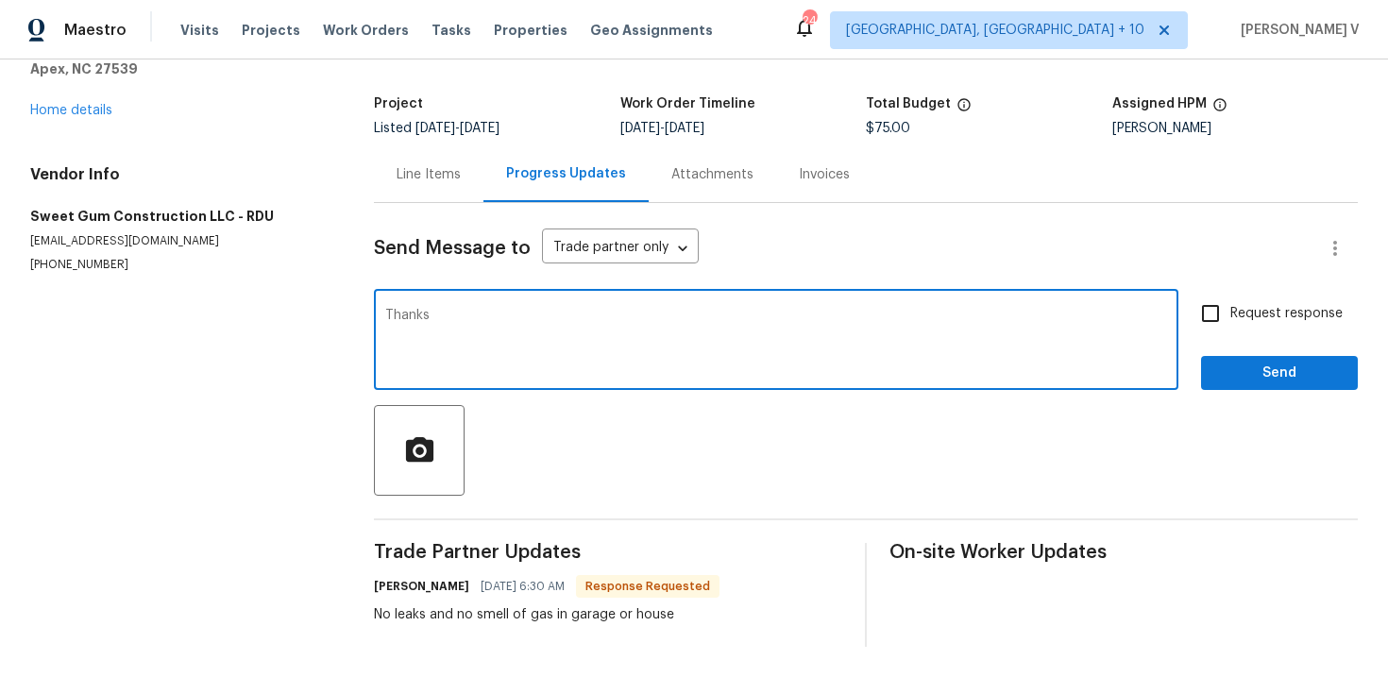
paste textarea "Stacey"
click at [0, 0] on span ", Stacey." at bounding box center [0, 0] width 0 height 0
type textarea "Thanks, Stacey. looking into this..."
click at [1235, 370] on span "Send" at bounding box center [1279, 374] width 127 height 24
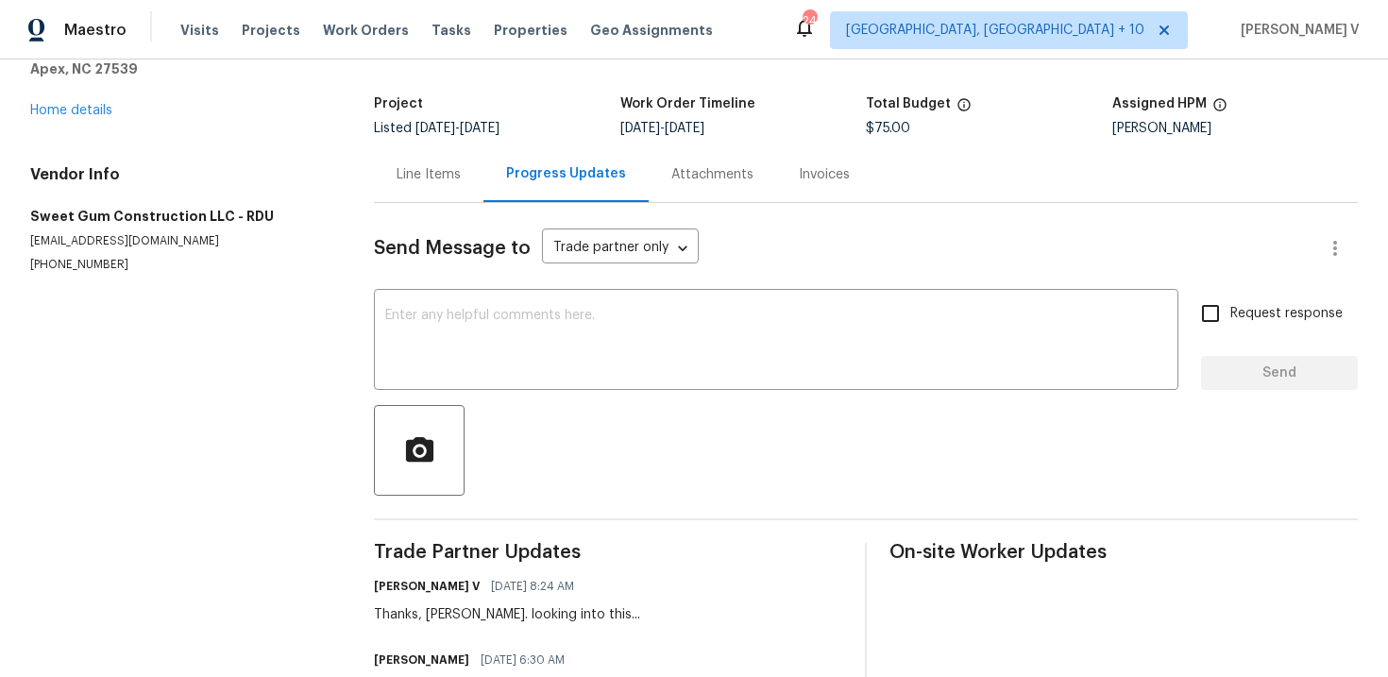
scroll to position [0, 0]
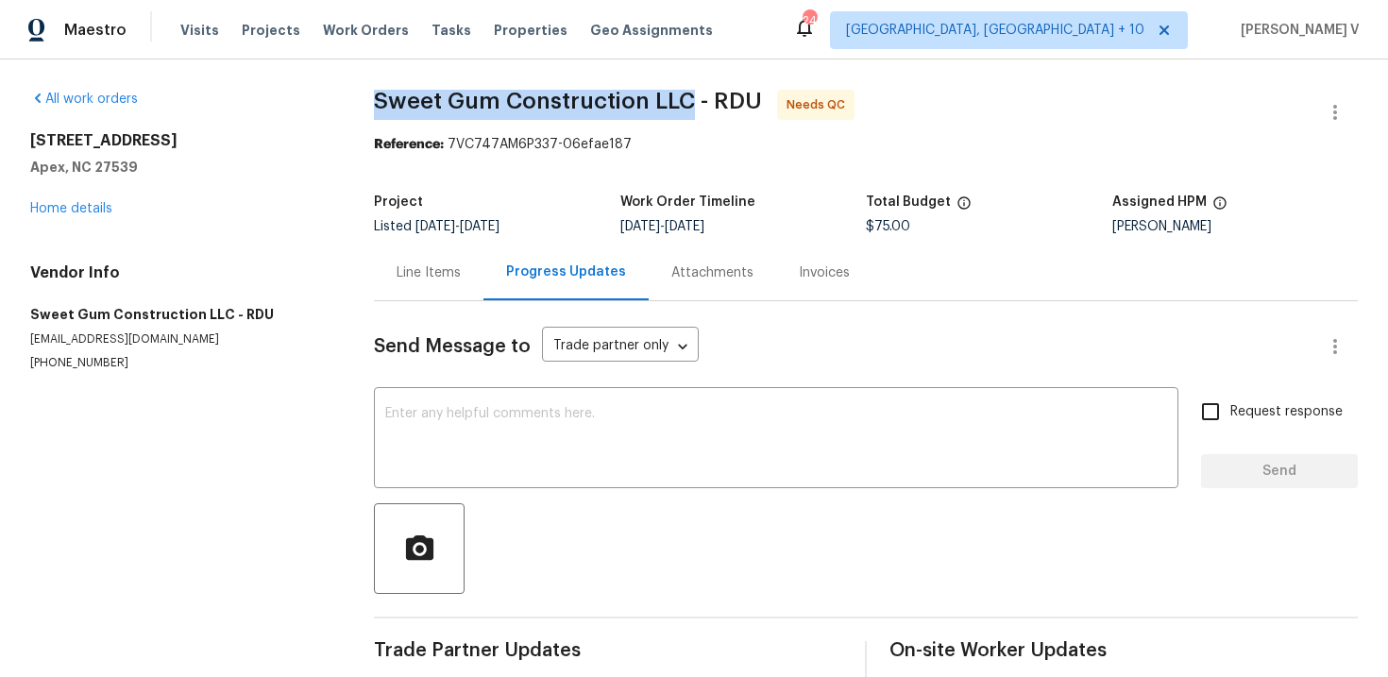
drag, startPoint x: 376, startPoint y: 98, endPoint x: 691, endPoint y: 95, distance: 315.4
click at [691, 95] on span "Sweet Gum Construction LLC - RDU" at bounding box center [568, 101] width 388 height 23
copy span "Sweet Gum Construction LLC"
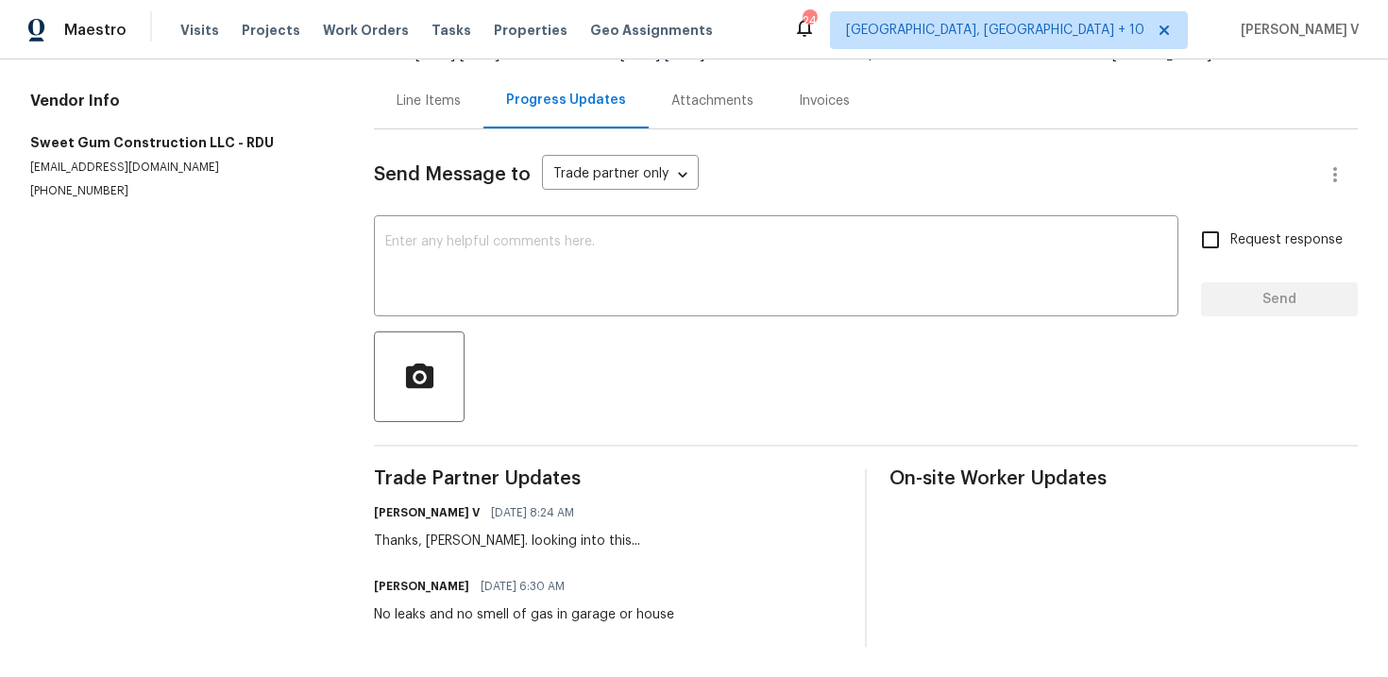
click at [455, 622] on div "No leaks and no smell of gas in garage or house" at bounding box center [524, 614] width 300 height 19
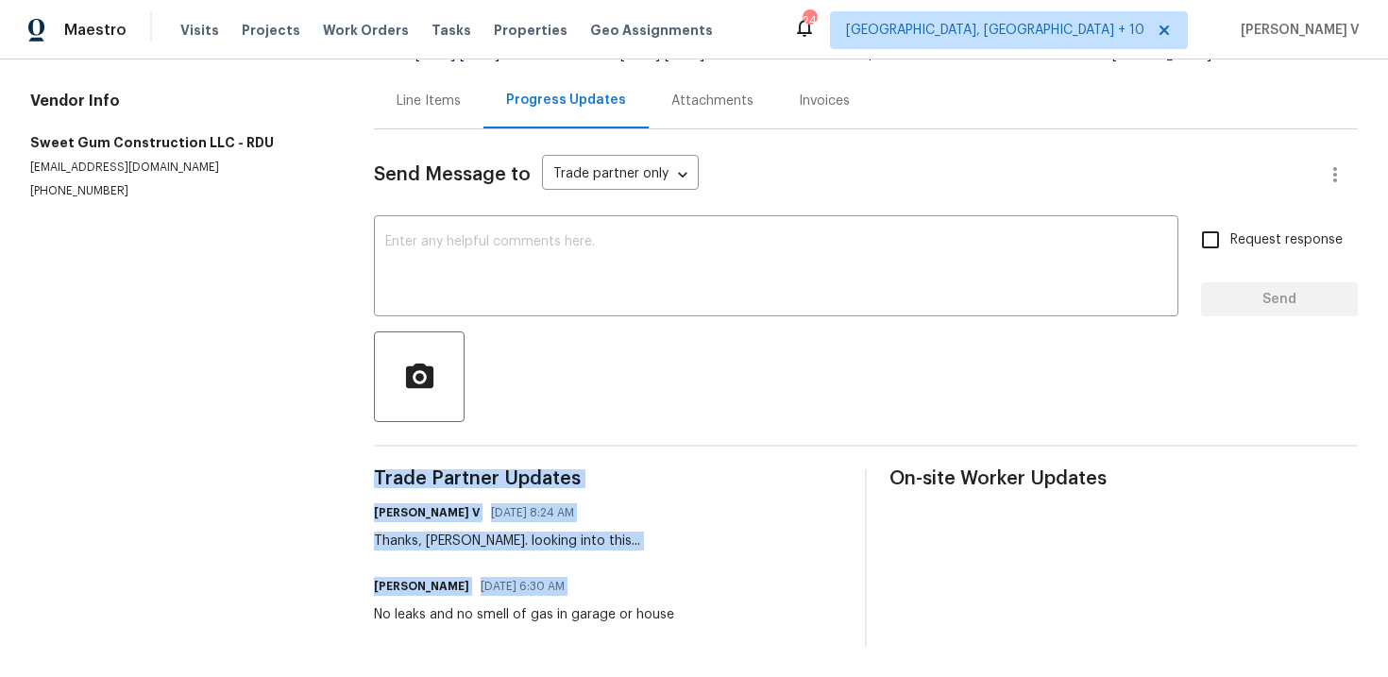
copy div "Trade Partner Updates Divya Dharshini V 09/22/2025 8:24 AM Thanks, Stacey. look…"
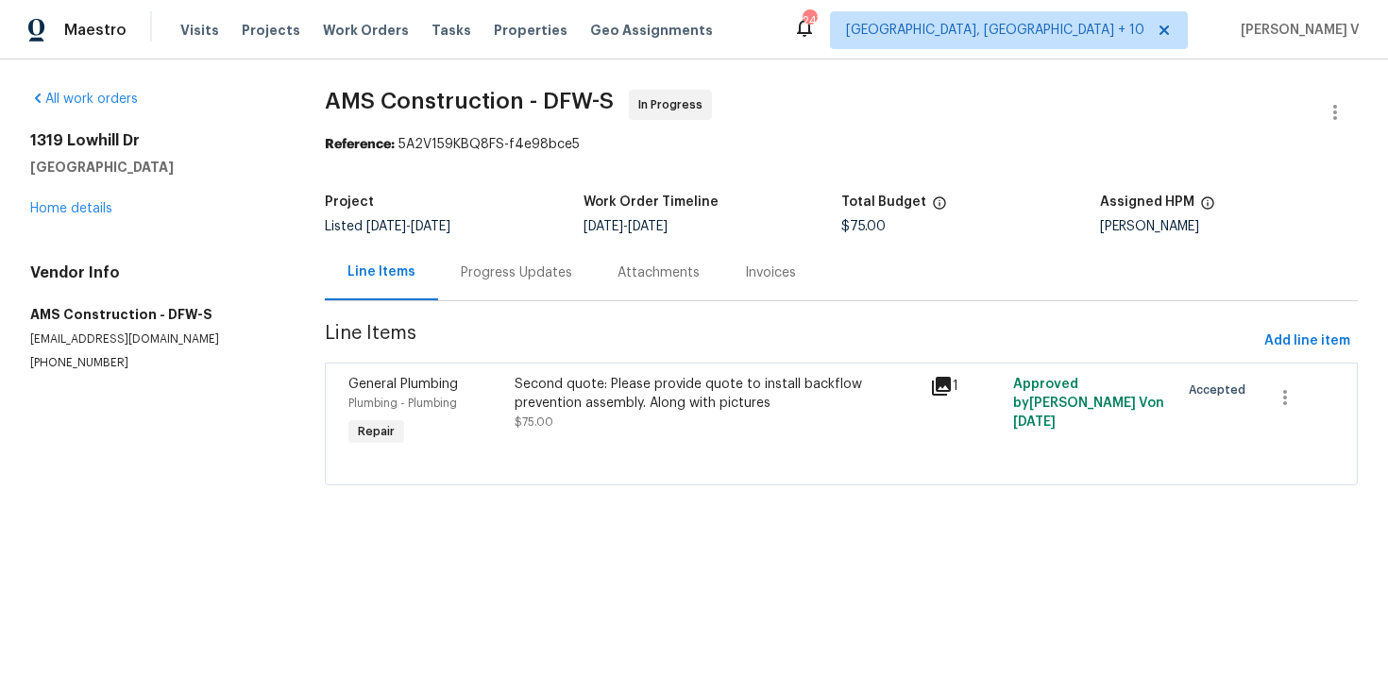
click at [438, 282] on div "Progress Updates" at bounding box center [516, 273] width 157 height 56
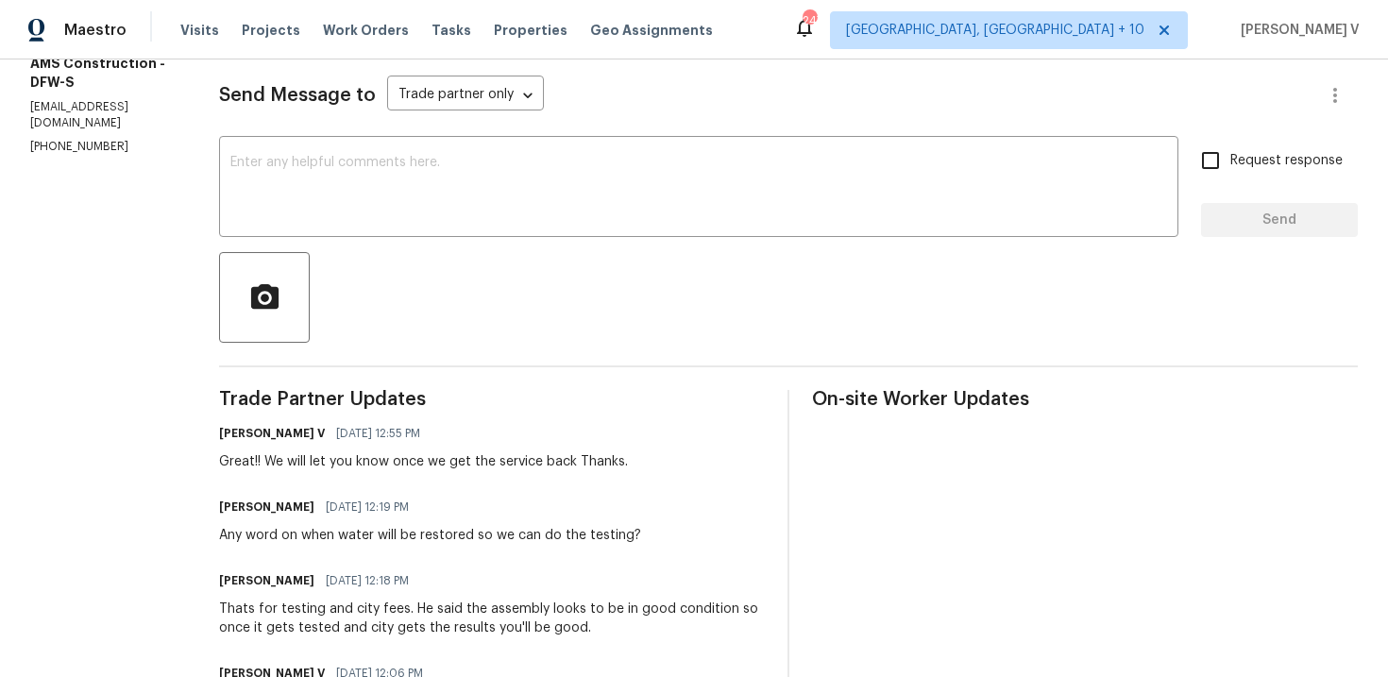
scroll to position [337, 0]
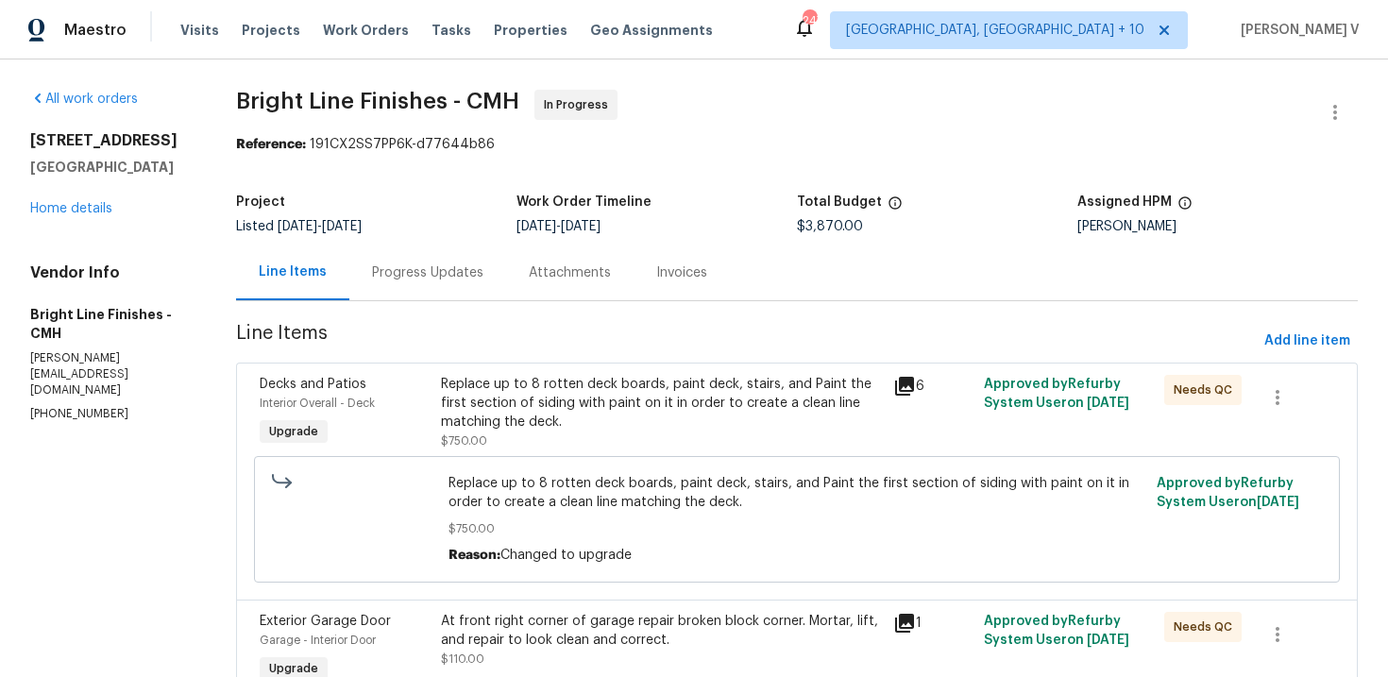
click at [413, 263] on div "Progress Updates" at bounding box center [427, 272] width 111 height 19
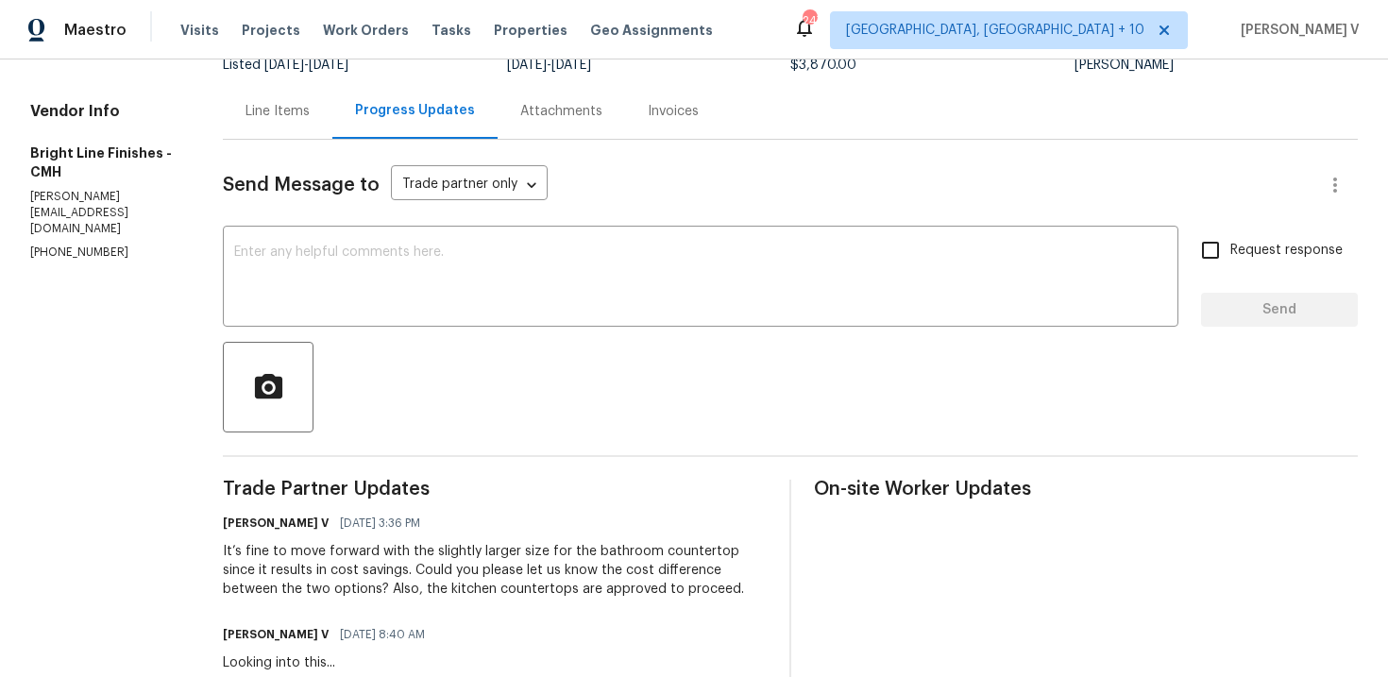
scroll to position [133, 0]
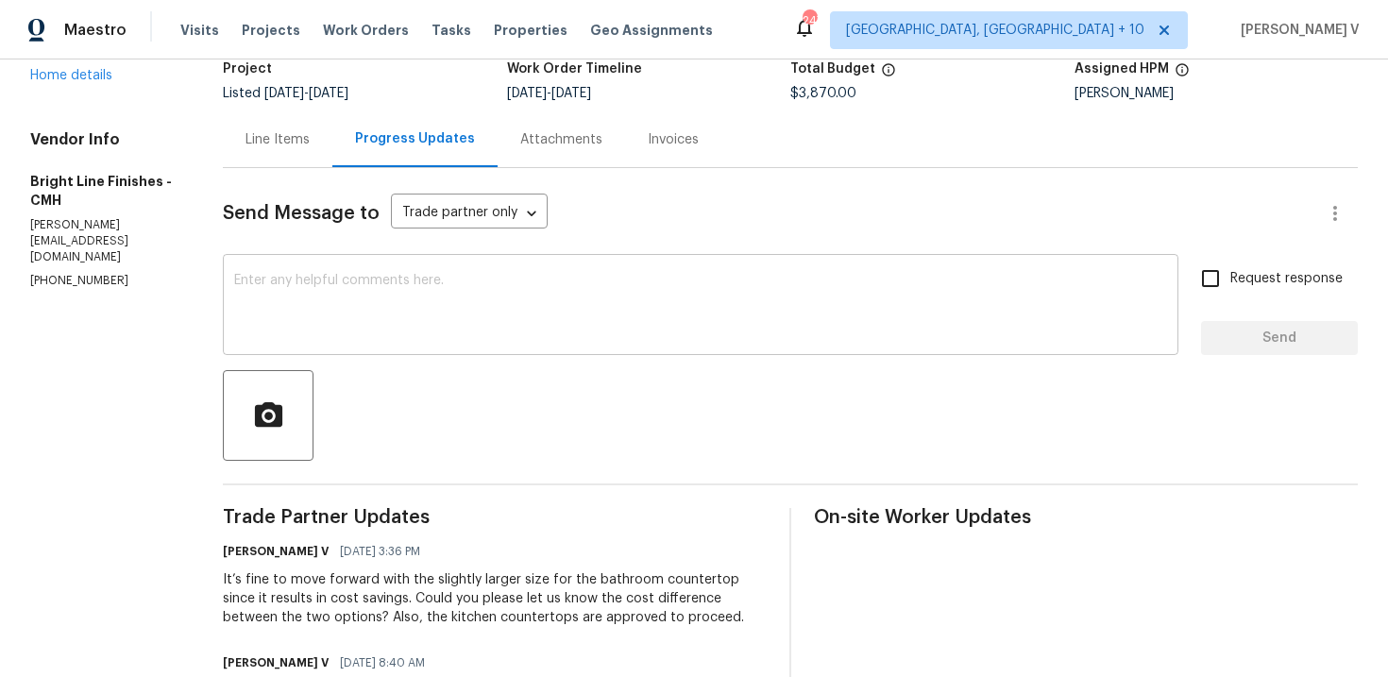
click at [350, 311] on textarea at bounding box center [700, 307] width 933 height 66
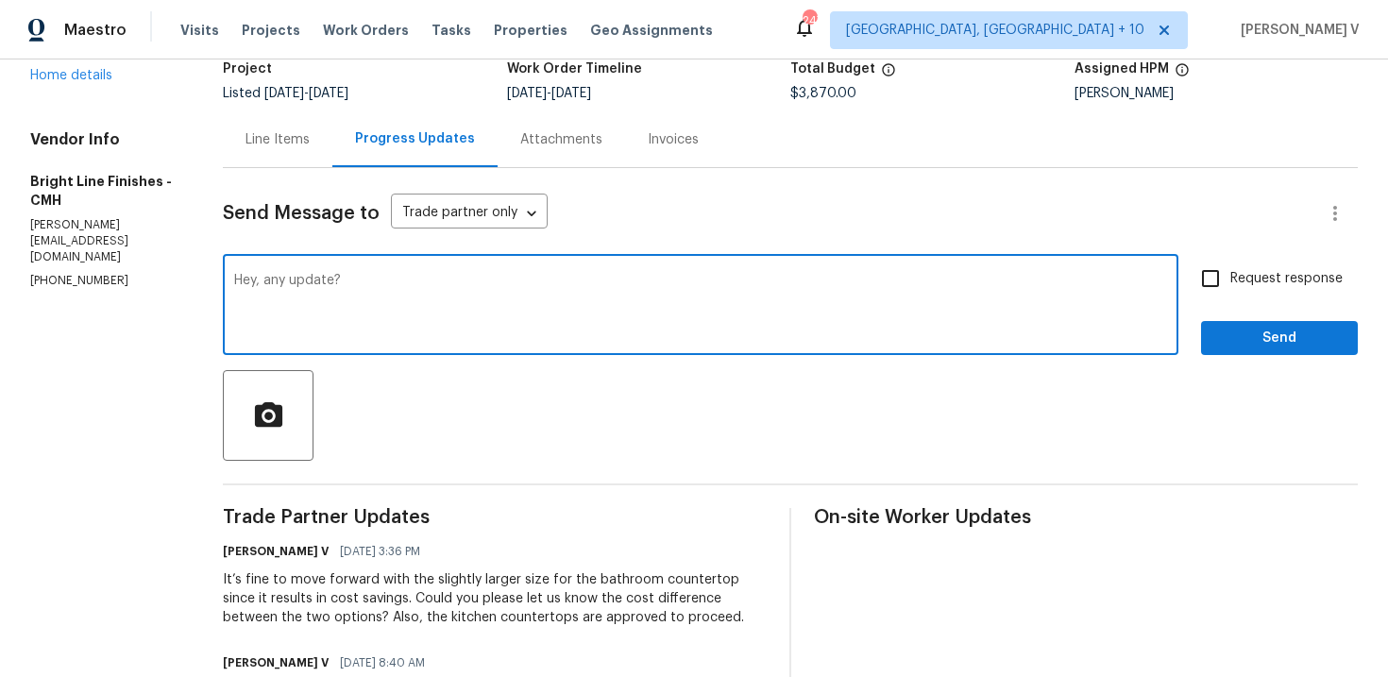
type textarea "Hey, any update?"
click at [1237, 285] on span "Request response" at bounding box center [1286, 279] width 112 height 20
click at [1230, 285] on input "Request response" at bounding box center [1211, 279] width 40 height 40
checkbox input "true"
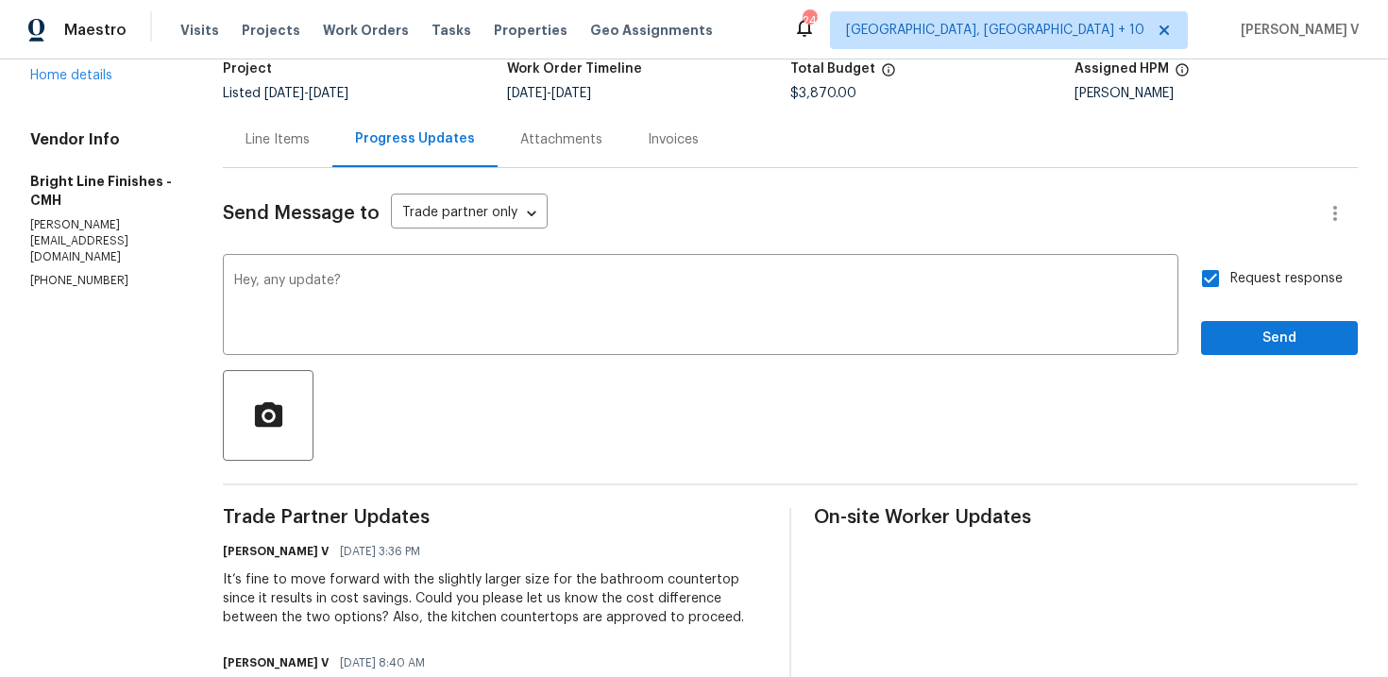
click at [1240, 340] on span "Send" at bounding box center [1279, 339] width 127 height 24
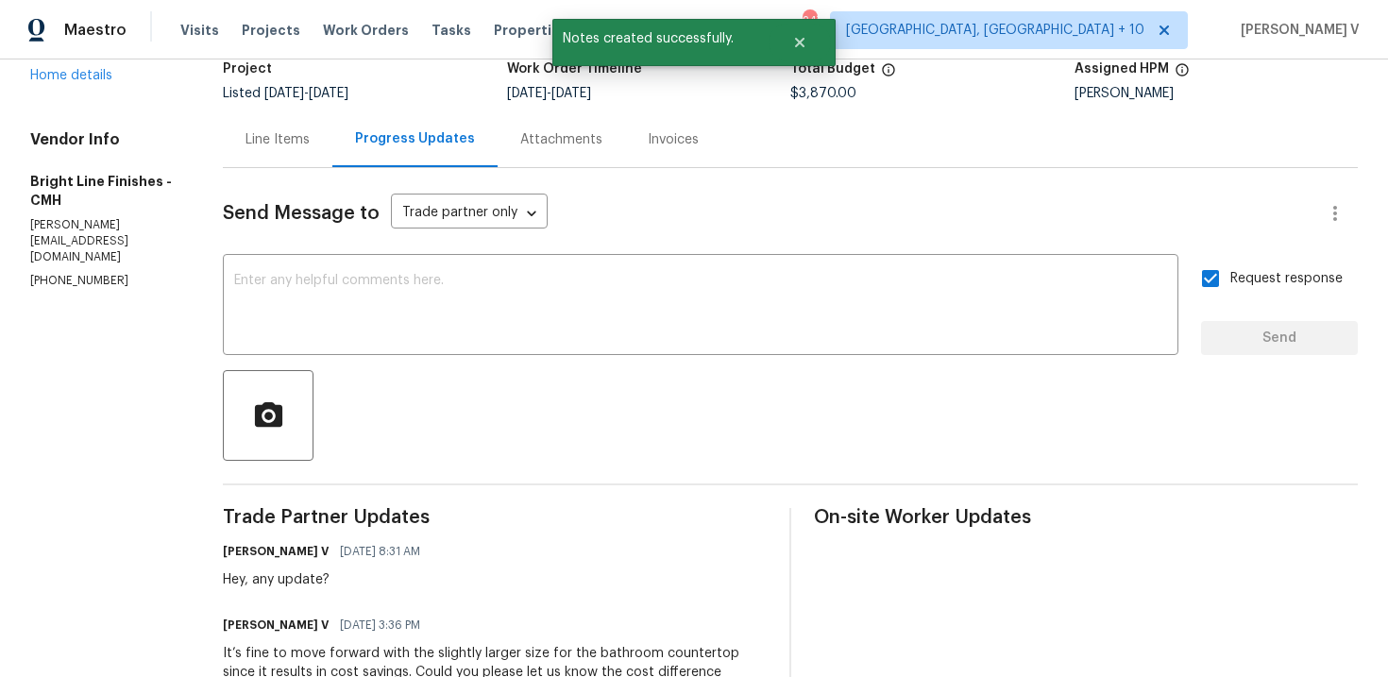
click at [64, 275] on p "[PHONE_NUMBER]" at bounding box center [103, 281] width 147 height 16
copy p "[PHONE_NUMBER]"
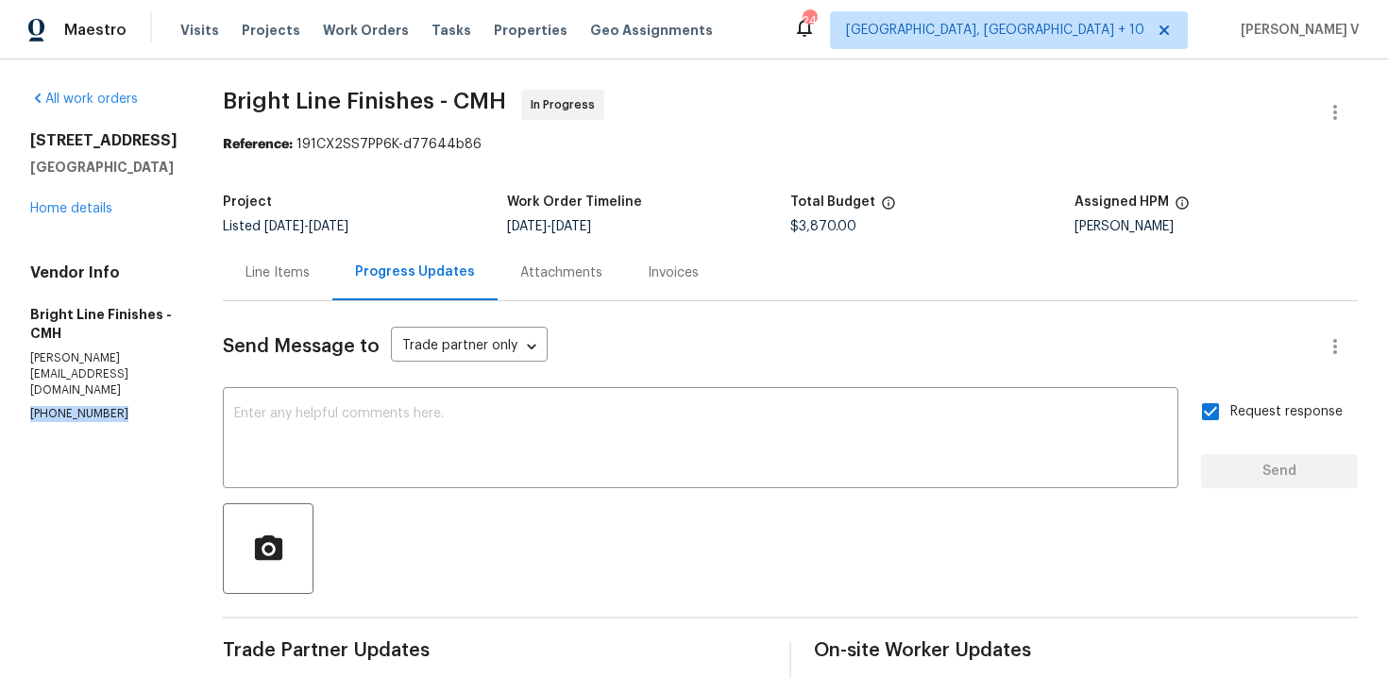
scroll to position [229, 0]
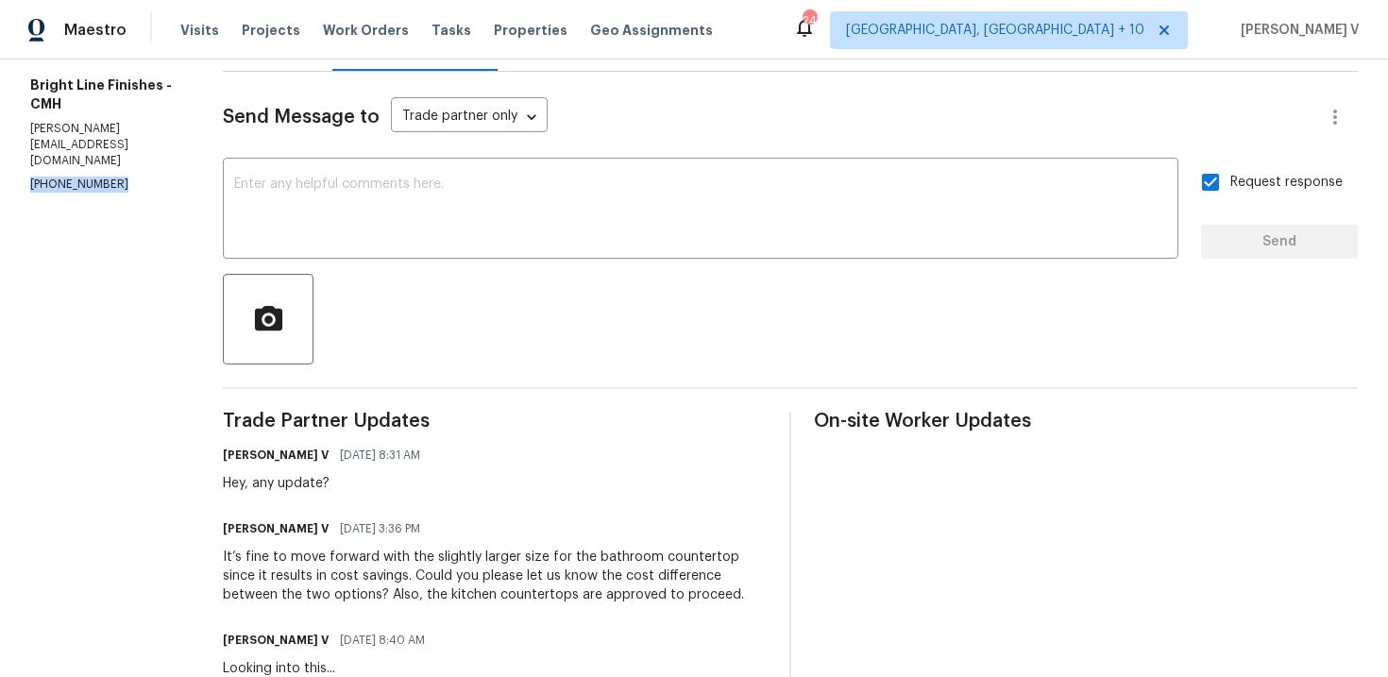
click at [294, 554] on div "It’s fine to move forward with the slightly larger size for the bathroom counte…" at bounding box center [495, 576] width 544 height 57
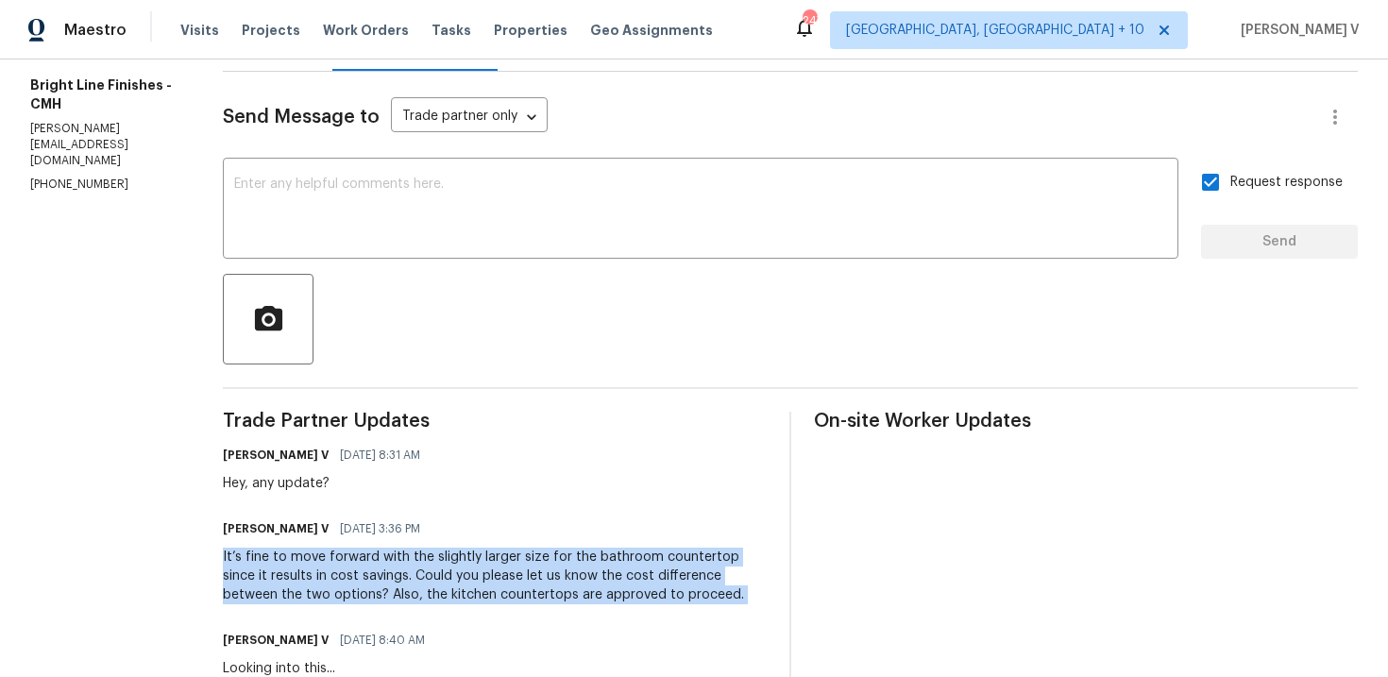
copy div "It’s fine to move forward with the slightly larger size for the bathroom counte…"
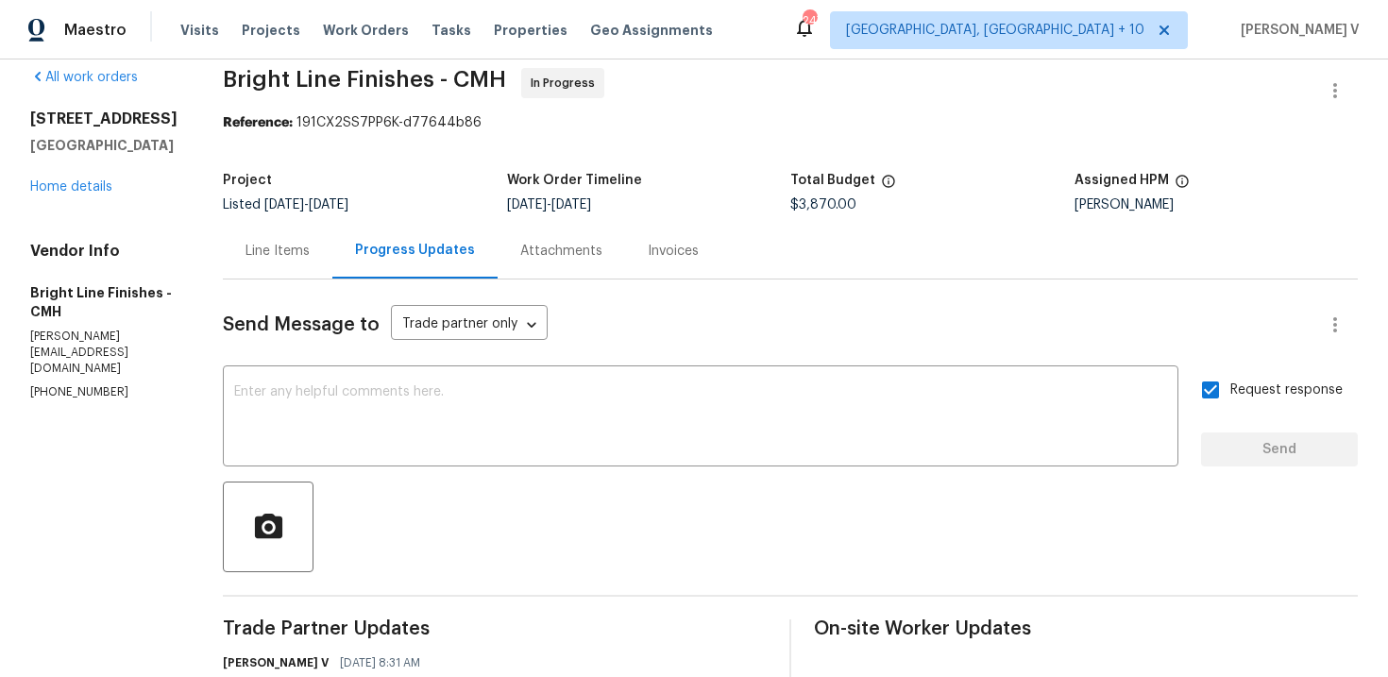
scroll to position [0, 0]
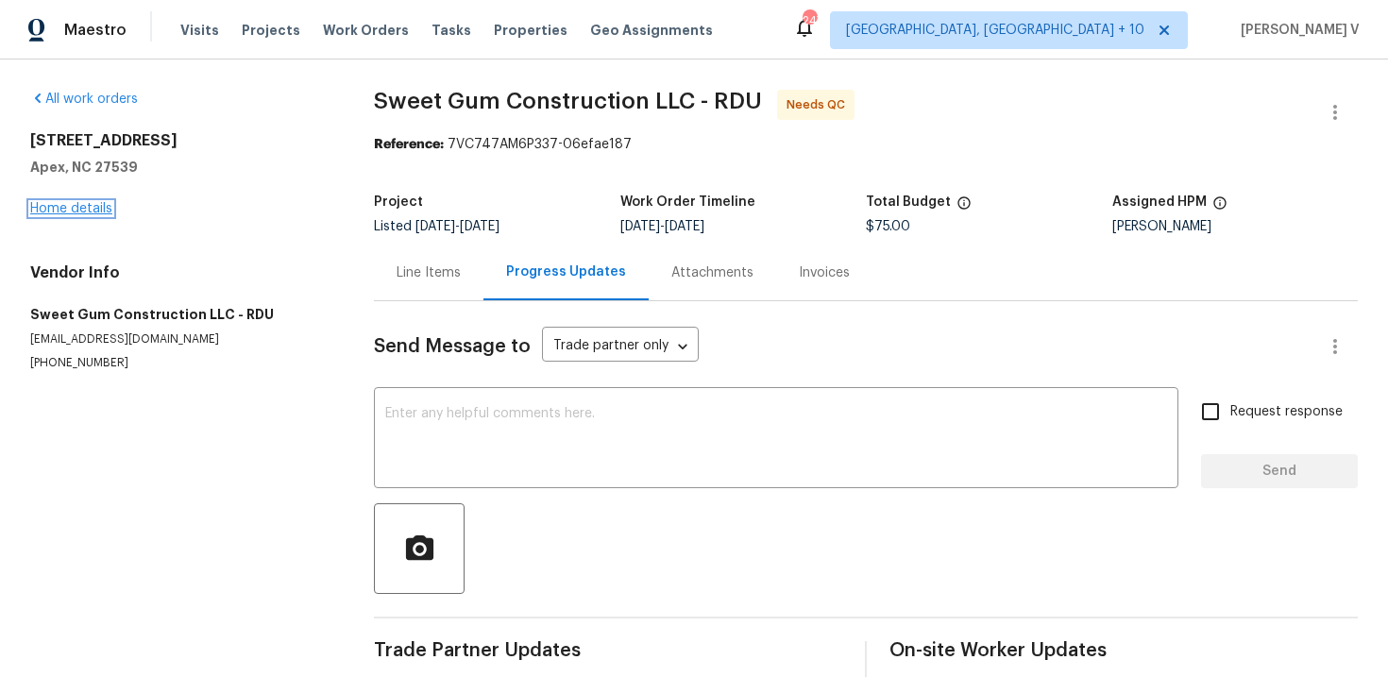
click at [69, 212] on link "Home details" at bounding box center [71, 208] width 82 height 13
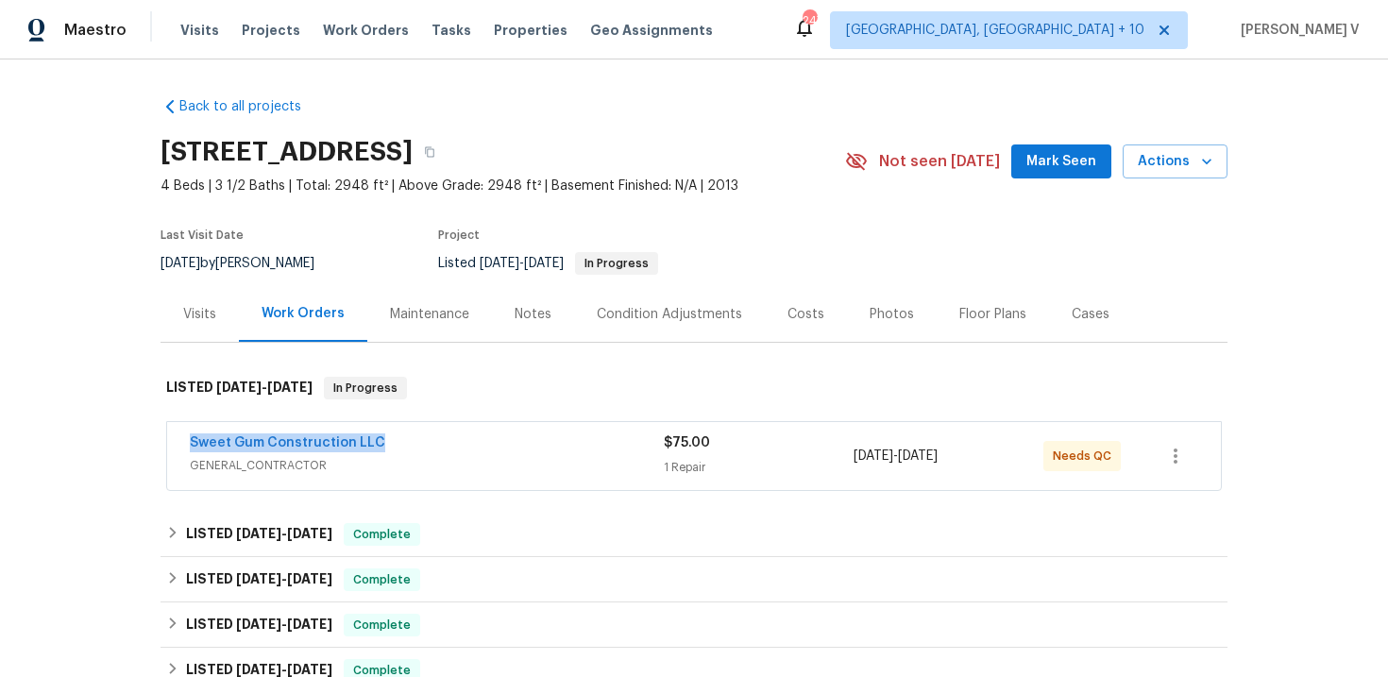
drag, startPoint x: 183, startPoint y: 439, endPoint x: 525, endPoint y: 443, distance: 341.8
click at [526, 443] on div "Sweet Gum Construction LLC GENERAL_CONTRACTOR $75.00 1 Repair [DATE] - [DATE] N…" at bounding box center [694, 456] width 1054 height 68
copy link "Sweet Gum Construction LLC"
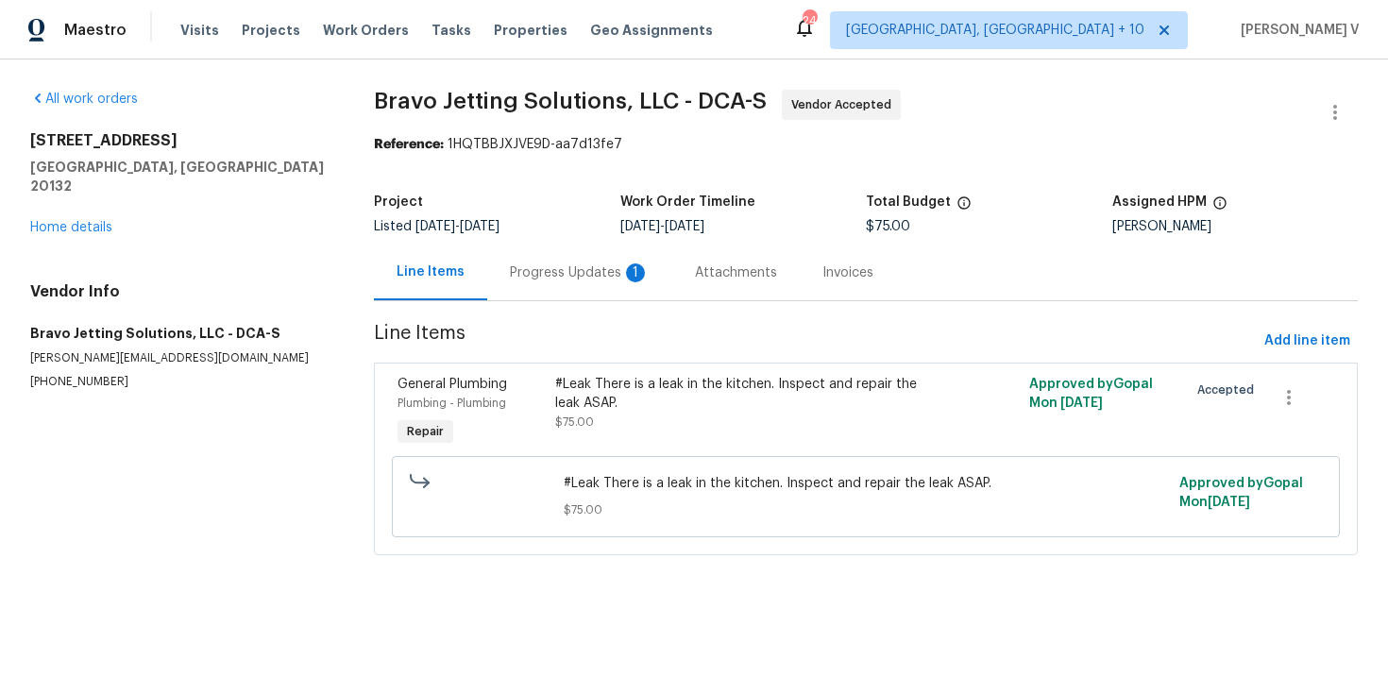
click at [567, 289] on div "Progress Updates 1" at bounding box center [579, 273] width 185 height 56
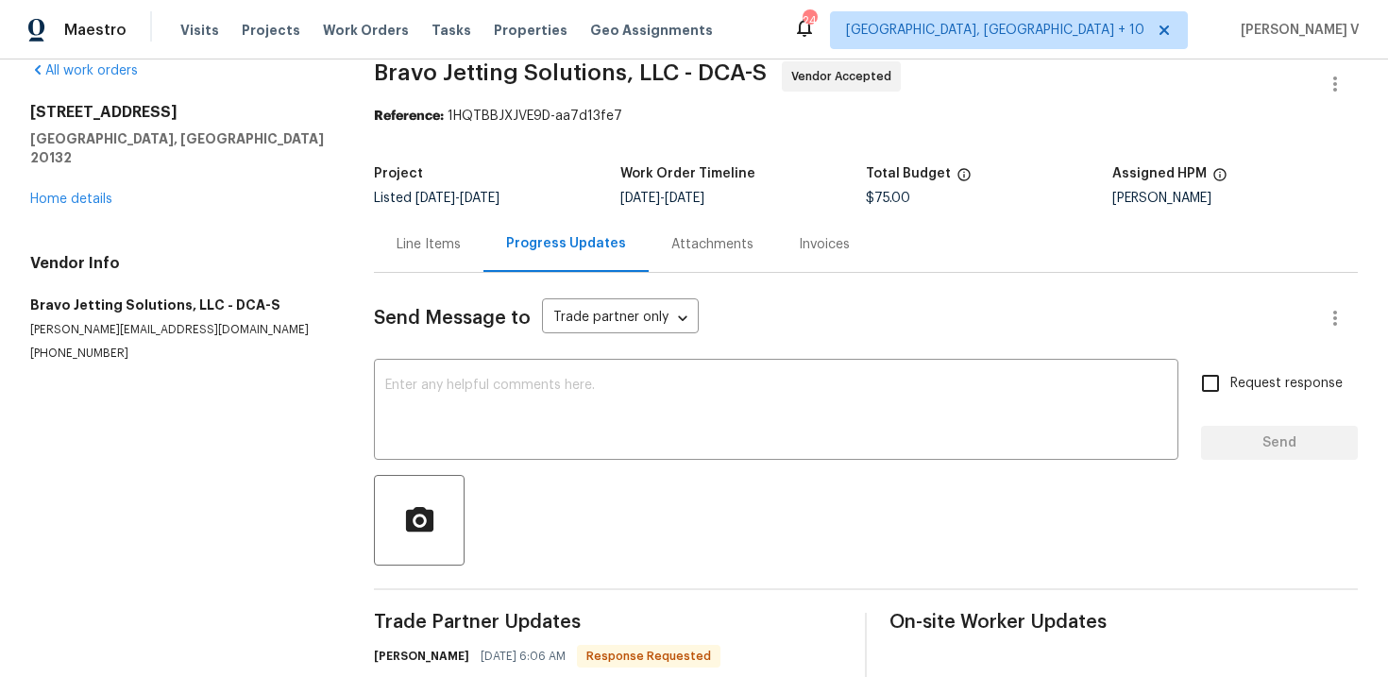
scroll to position [98, 0]
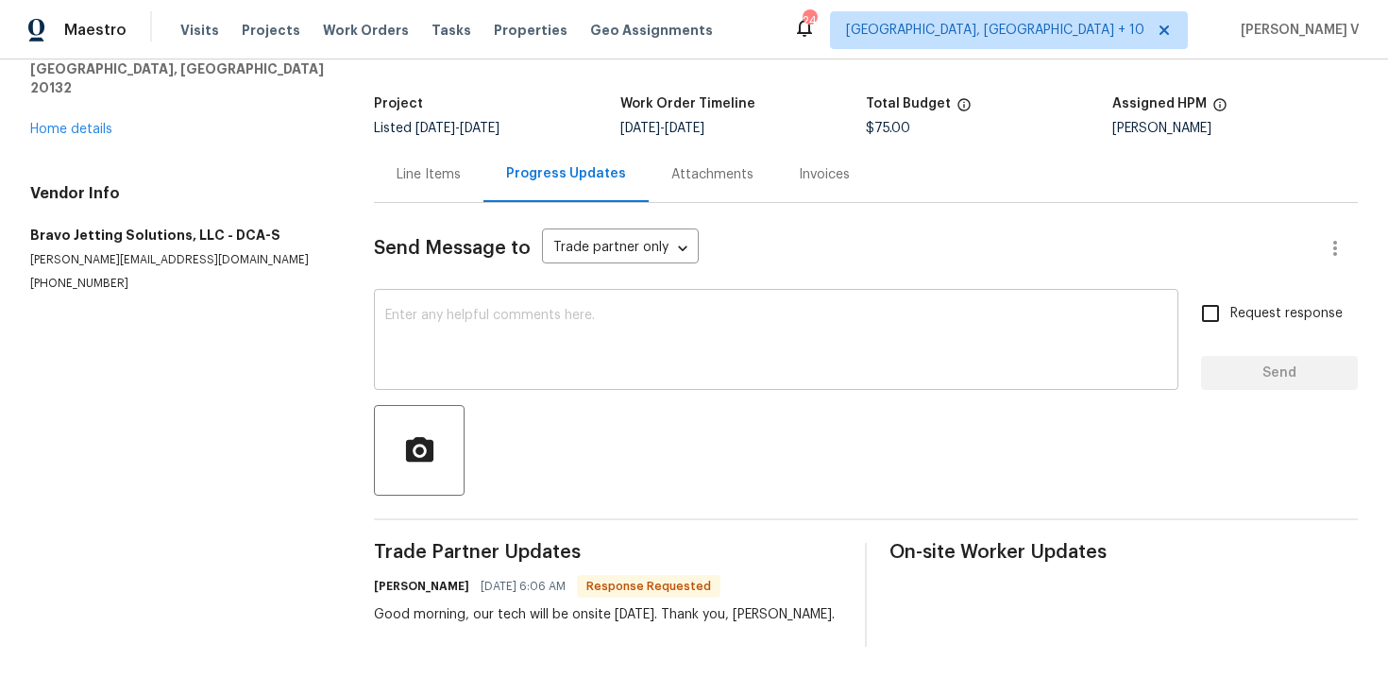
click at [440, 309] on textarea at bounding box center [776, 342] width 782 height 66
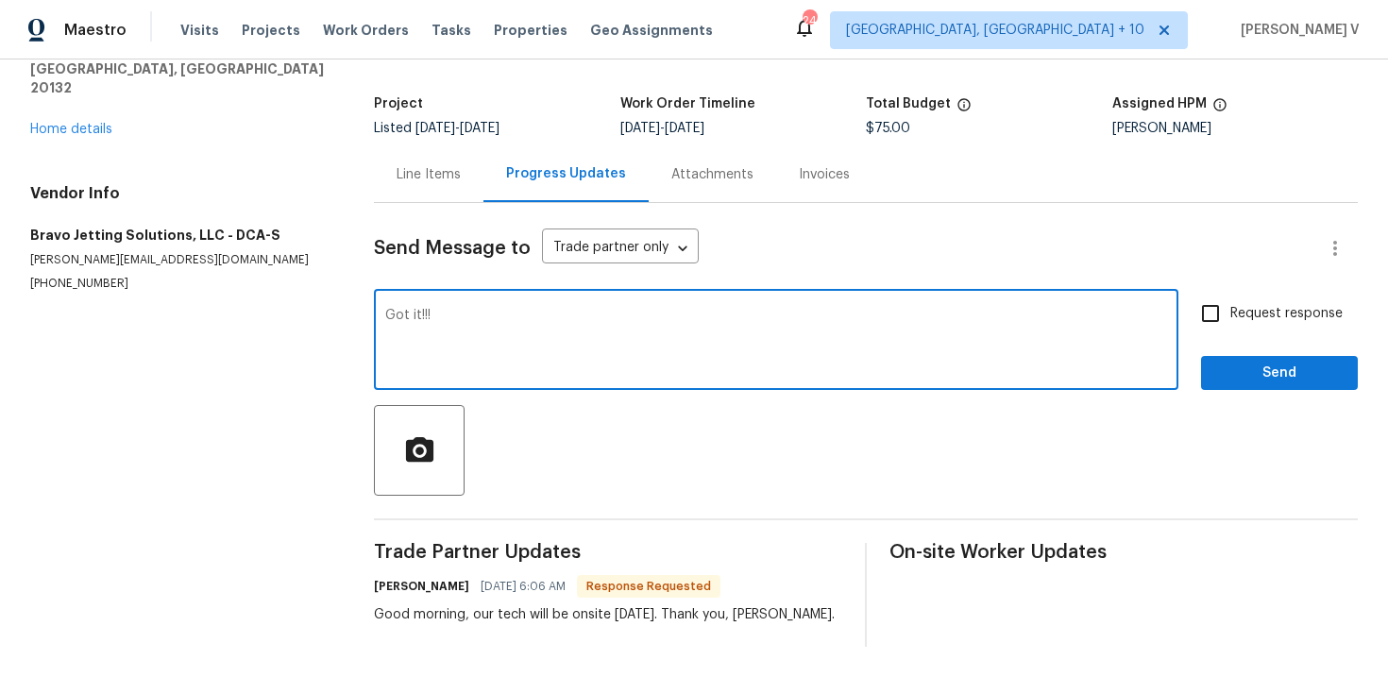
paste textarea "this is Divya with Opendoor."
drag, startPoint x: 427, startPoint y: 315, endPoint x: 248, endPoint y: 315, distance: 178.5
click at [248, 315] on div "All work orders [STREET_ADDRESS] Home details Vendor Info Bravo Jetting Solutio…" at bounding box center [694, 319] width 1388 height 716
click at [0, 0] on span "This" at bounding box center [0, 0] width 0 height 0
paste textarea "Please disregard the contact information for the HPM included in the WO. Our Ce…"
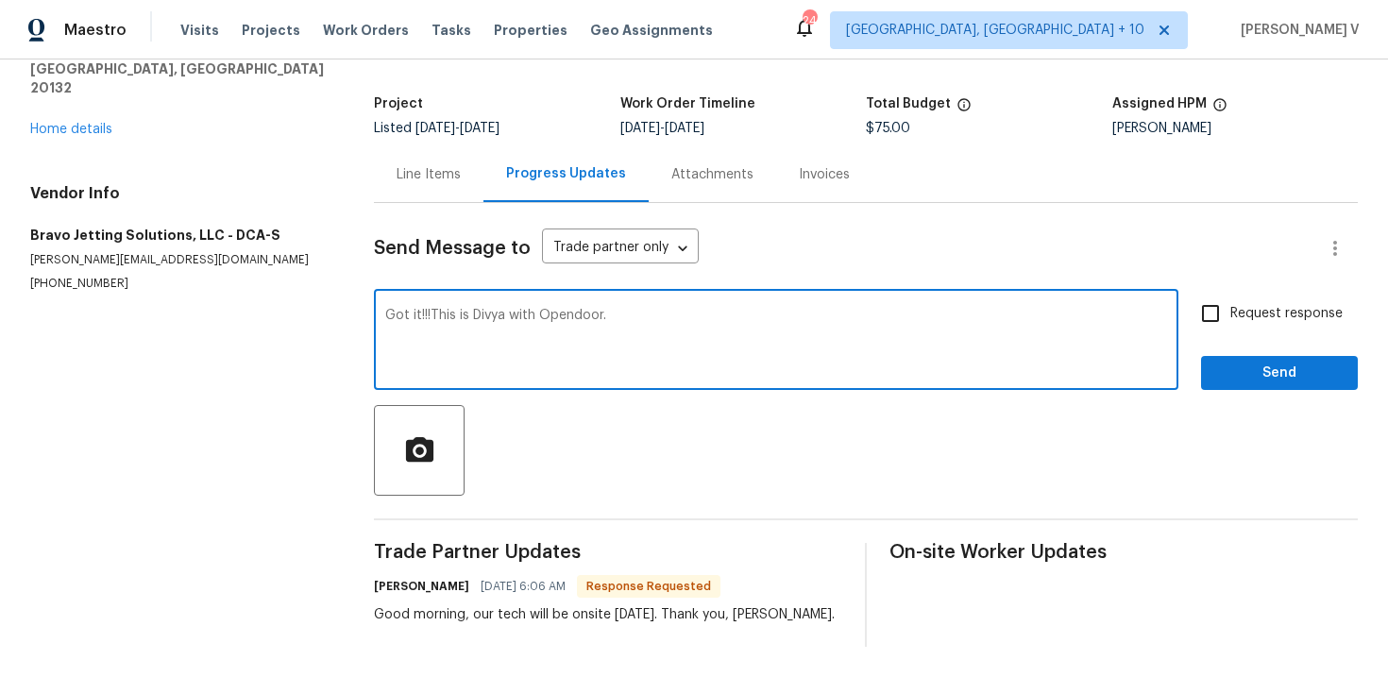
scroll to position [0, 0]
click at [725, 314] on textarea "Got it!!!This is Divya with Opendoor." at bounding box center [776, 342] width 782 height 66
paste textarea "Please disregard the contact information for the HPM included in the WO. Our Ce…"
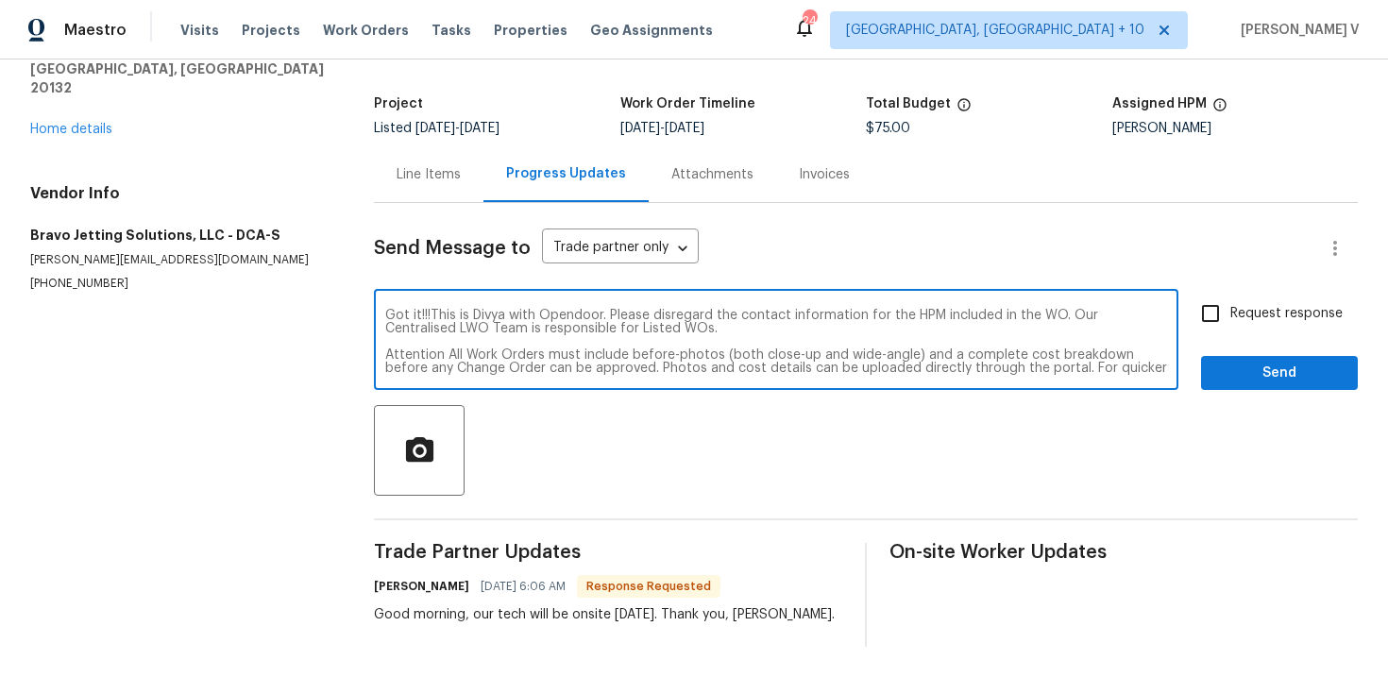
click at [831, 339] on textarea "Got it!!!This is Divya with Opendoor. Please disregard the contact information …" at bounding box center [776, 342] width 782 height 66
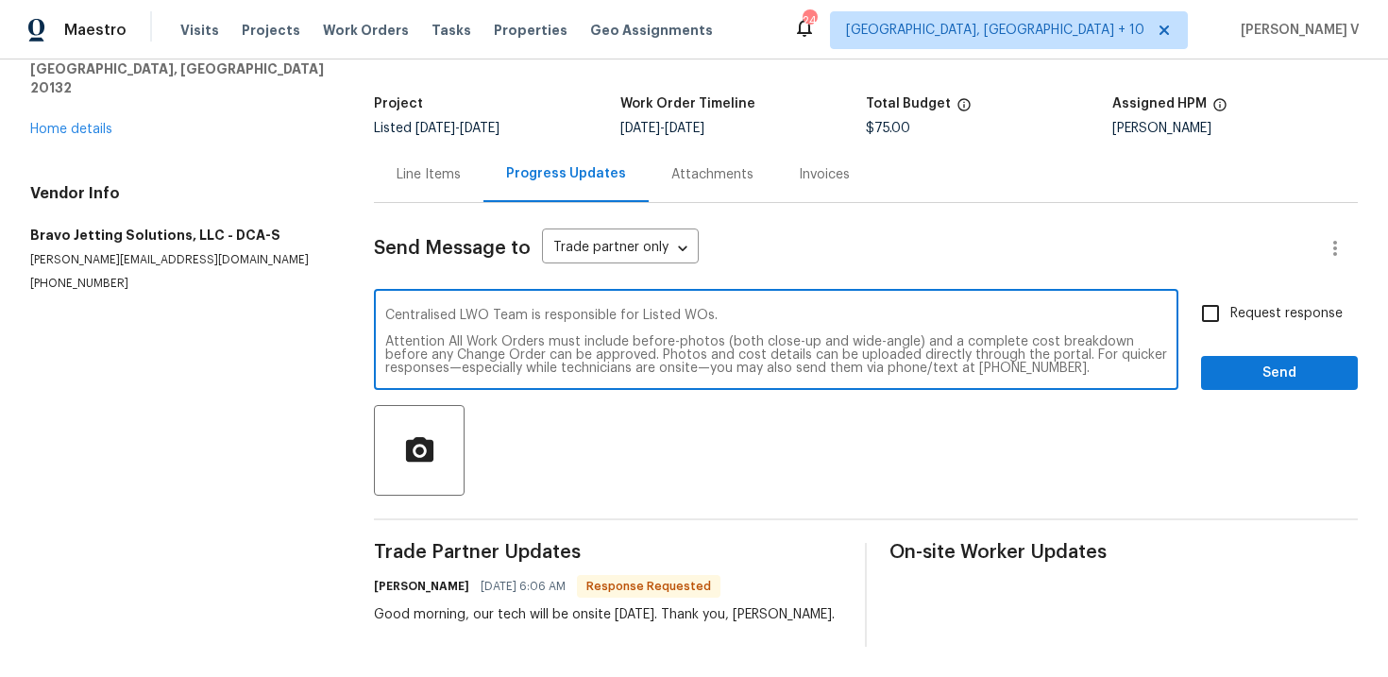
click at [805, 349] on textarea "Got it!!!This is Divya with Opendoor. Please disregard the contact information …" at bounding box center [776, 342] width 782 height 66
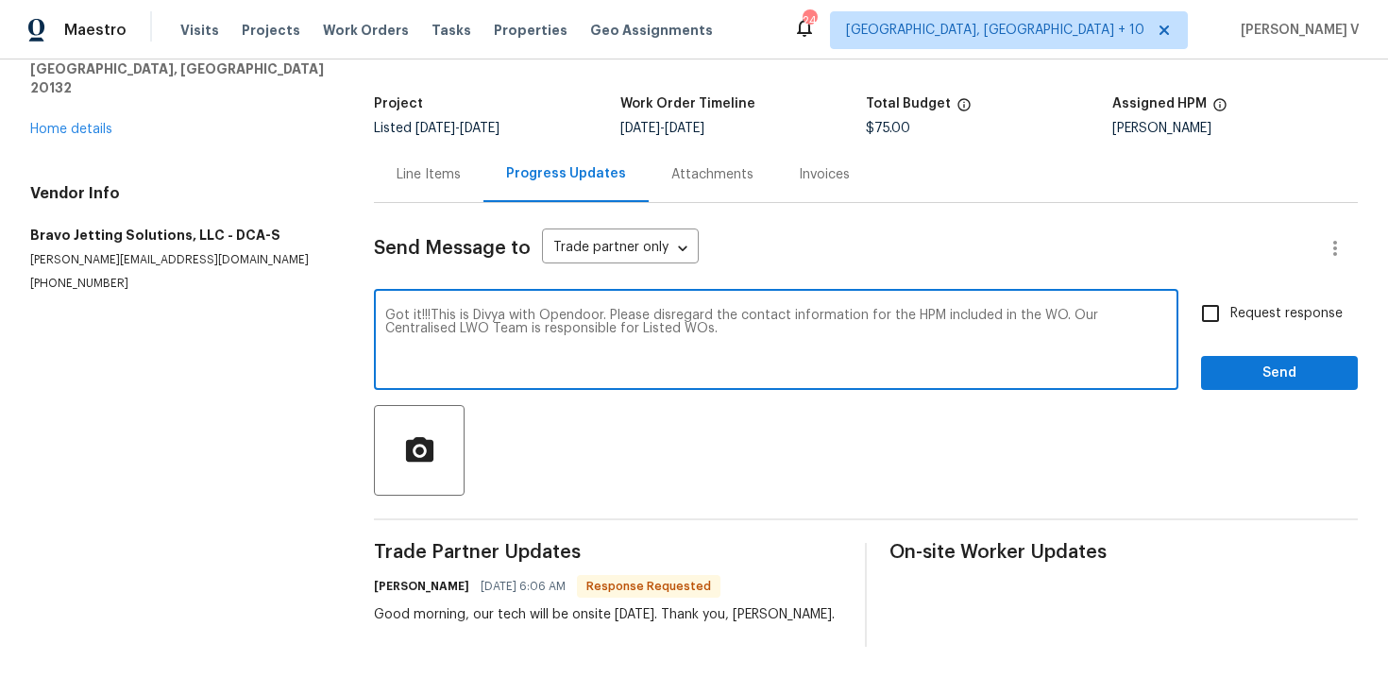
scroll to position [0, 0]
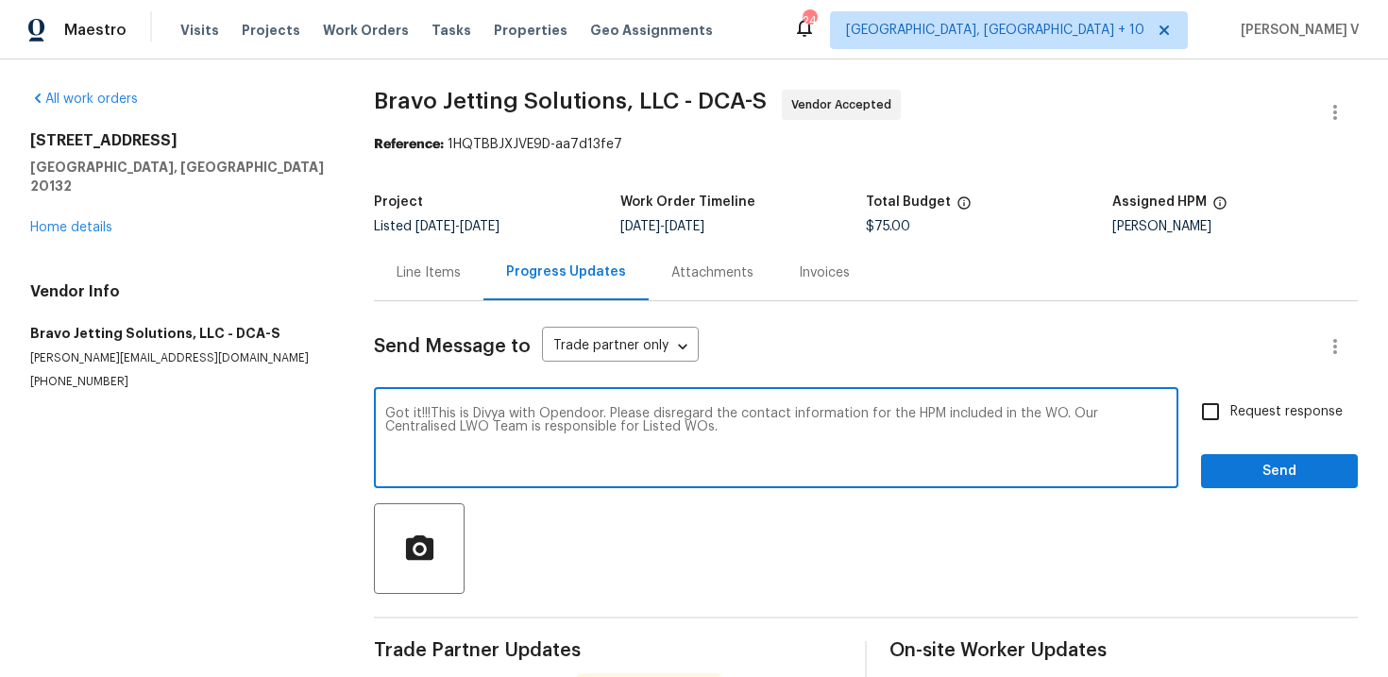
type textarea "Got it!!!This is Divya with Opendoor. Please disregard the contact information …"
click at [1226, 467] on span "Send" at bounding box center [1279, 472] width 127 height 24
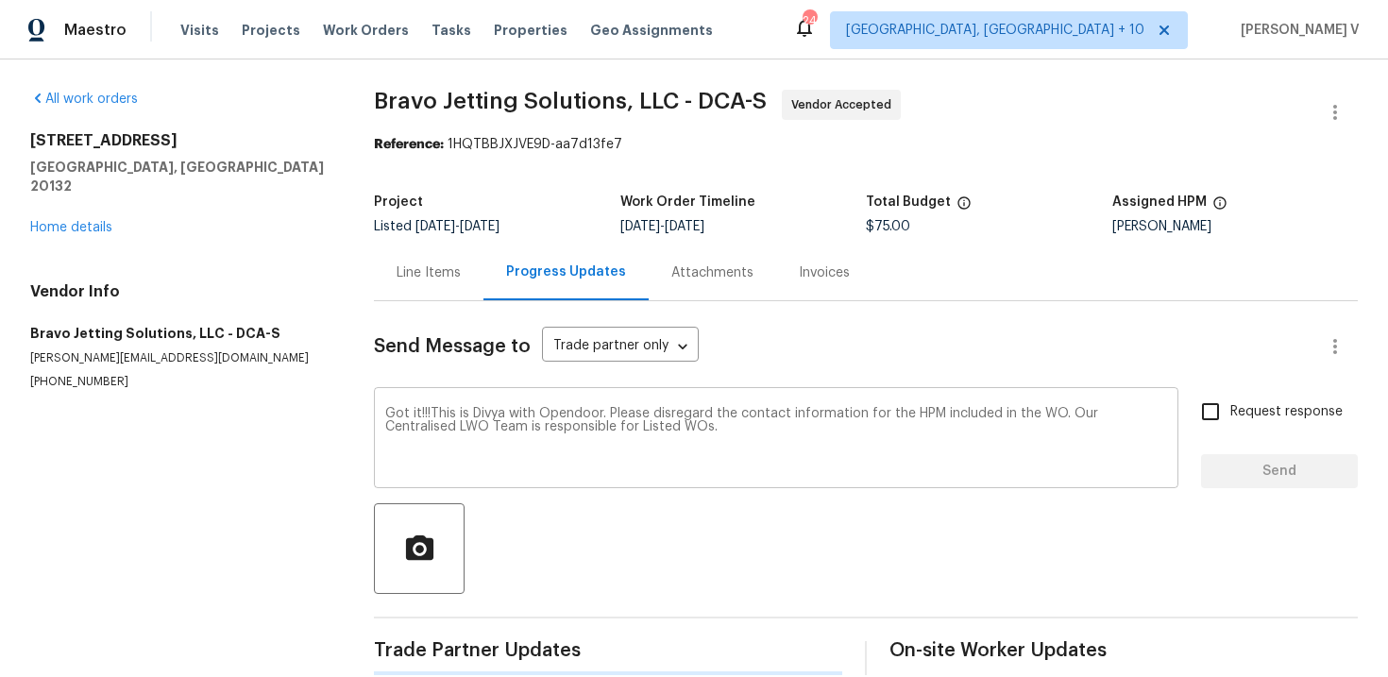
click at [872, 447] on textarea "Got it!!!This is Divya with Opendoor. Please disregard the contact information …" at bounding box center [776, 440] width 782 height 66
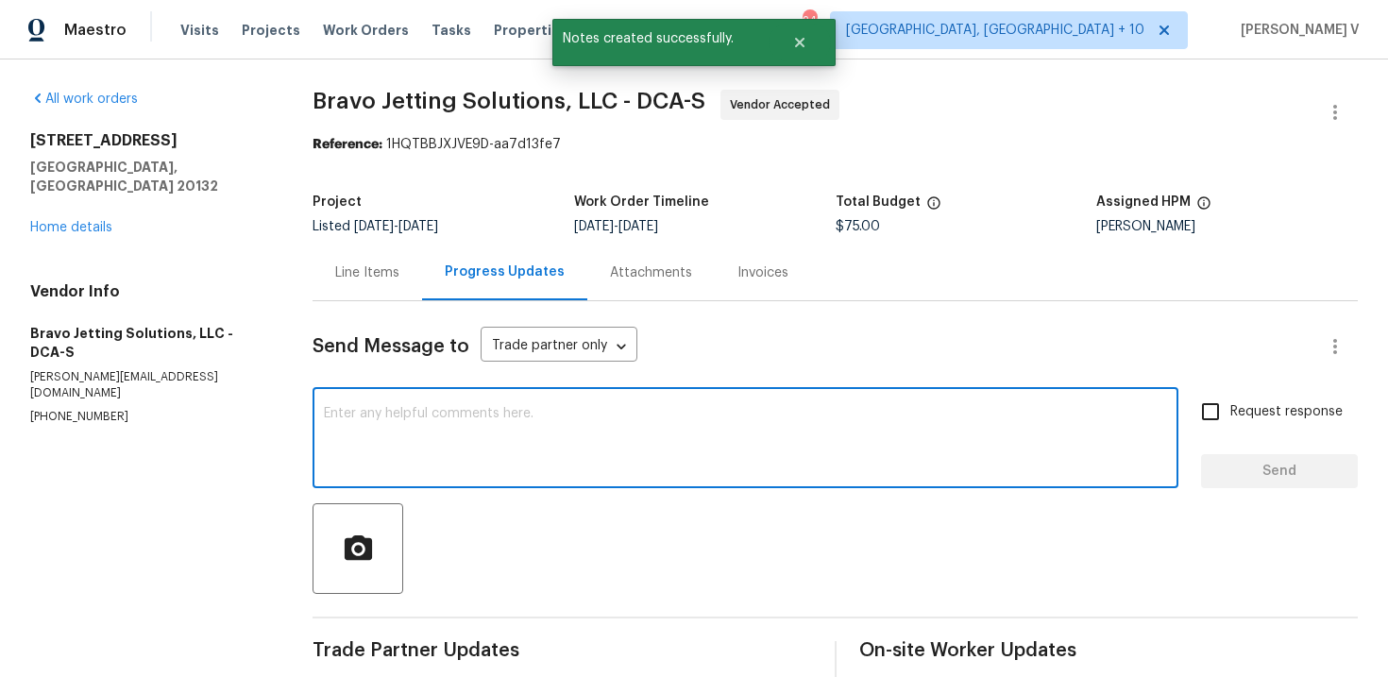
paste textarea "Attention All Work Orders must include before-photos (both close-up and wide-an…"
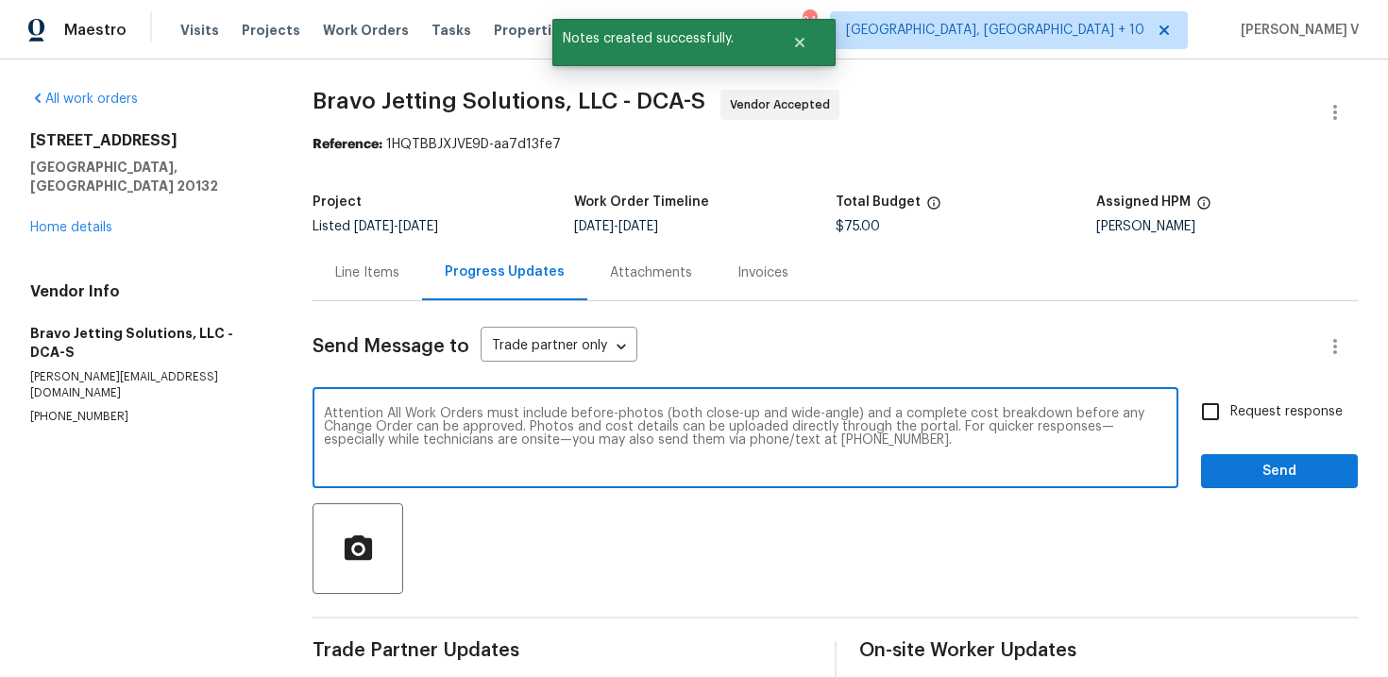
type textarea "Attention All Work Orders must include before-photos (both close-up and wide-an…"
click at [1234, 425] on label "Request response" at bounding box center [1267, 412] width 152 height 40
click at [1230, 425] on input "Request response" at bounding box center [1211, 412] width 40 height 40
checkbox input "true"
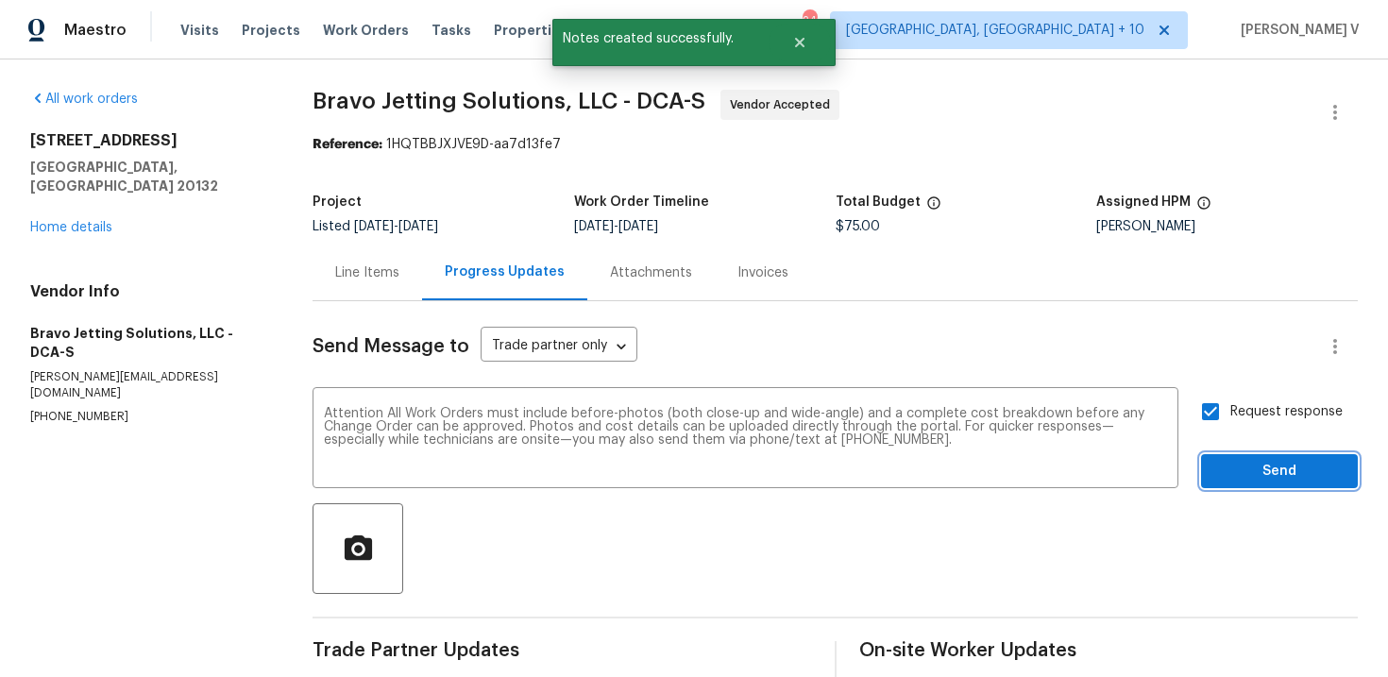
click at [1253, 479] on span "Send" at bounding box center [1279, 472] width 127 height 24
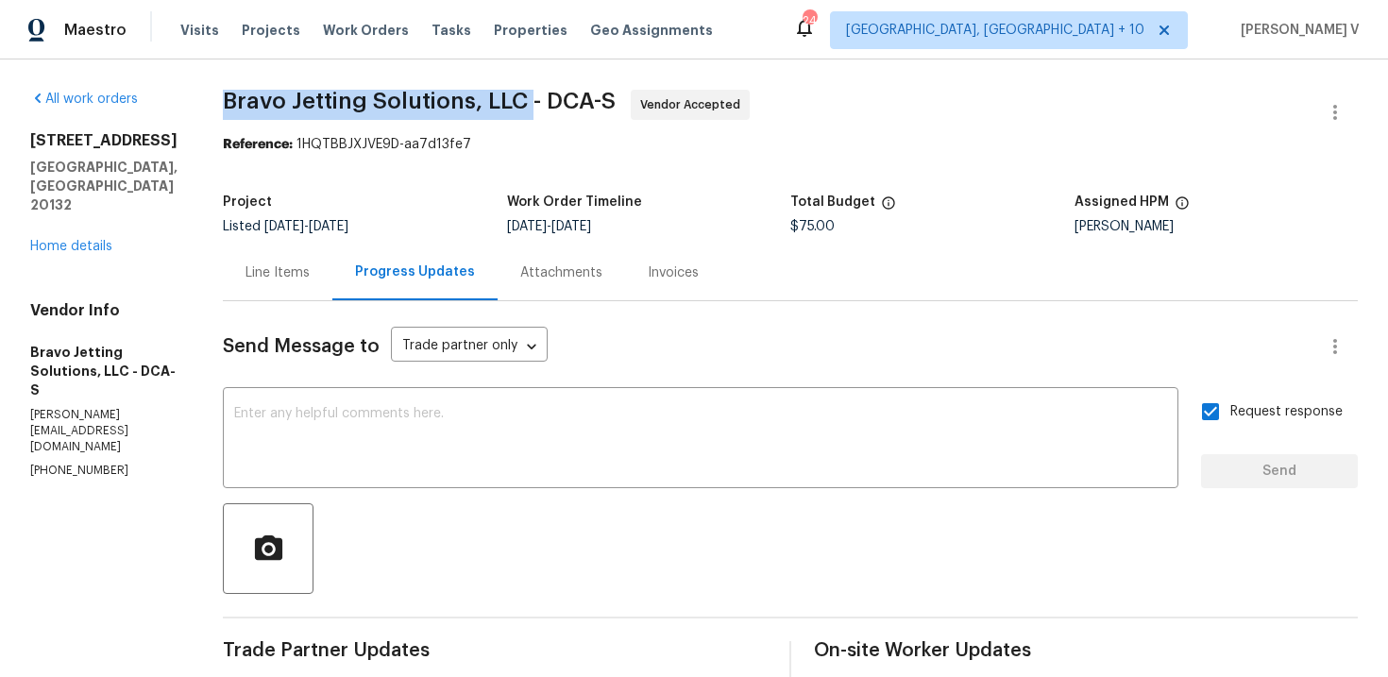
drag, startPoint x: 248, startPoint y: 104, endPoint x: 561, endPoint y: 98, distance: 312.6
click at [560, 98] on div "All work orders [STREET_ADDRESS] Home details Vendor Info Bravo Jetting Solutio…" at bounding box center [694, 537] width 1388 height 957
copy span "Bravo Jetting Solutions, LLC"
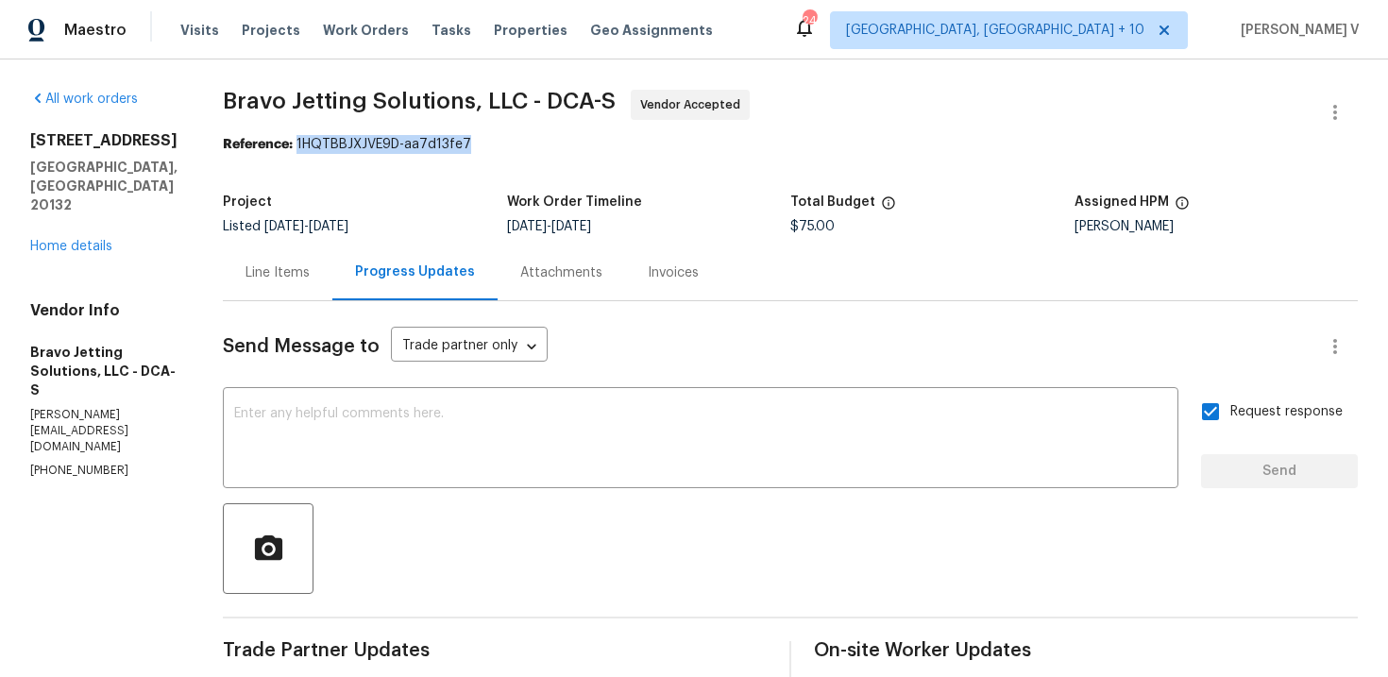
drag, startPoint x: 330, startPoint y: 146, endPoint x: 674, endPoint y: 145, distance: 343.7
click at [674, 145] on div "Reference: 1HQTBBJXJVE9D-aa7d13fe7" at bounding box center [790, 144] width 1135 height 19
copy div "1HQTBBJXJVE9D-aa7d13fe7"
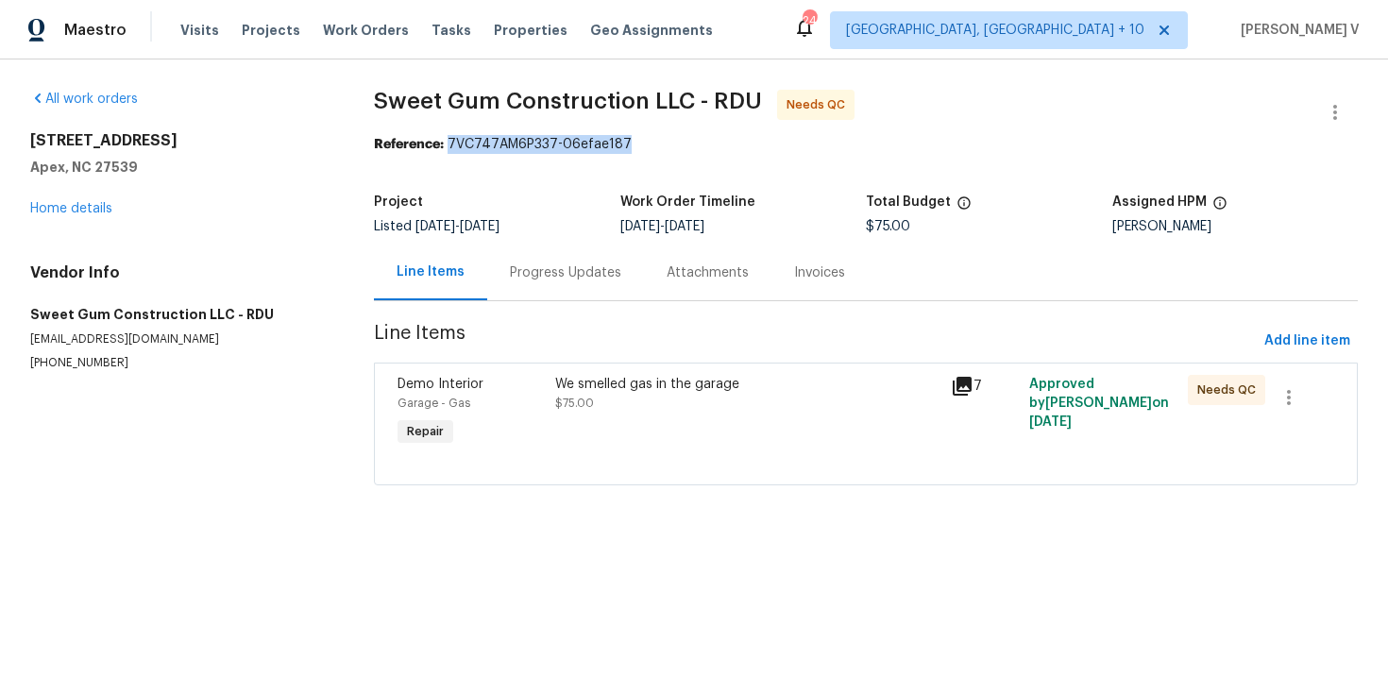
drag, startPoint x: 449, startPoint y: 144, endPoint x: 774, endPoint y: 139, distance: 325.8
click at [774, 141] on div "Reference: 7VC747AM6P337-06efae187" at bounding box center [866, 144] width 984 height 19
copy div "7VC747AM6P337-06efae187"
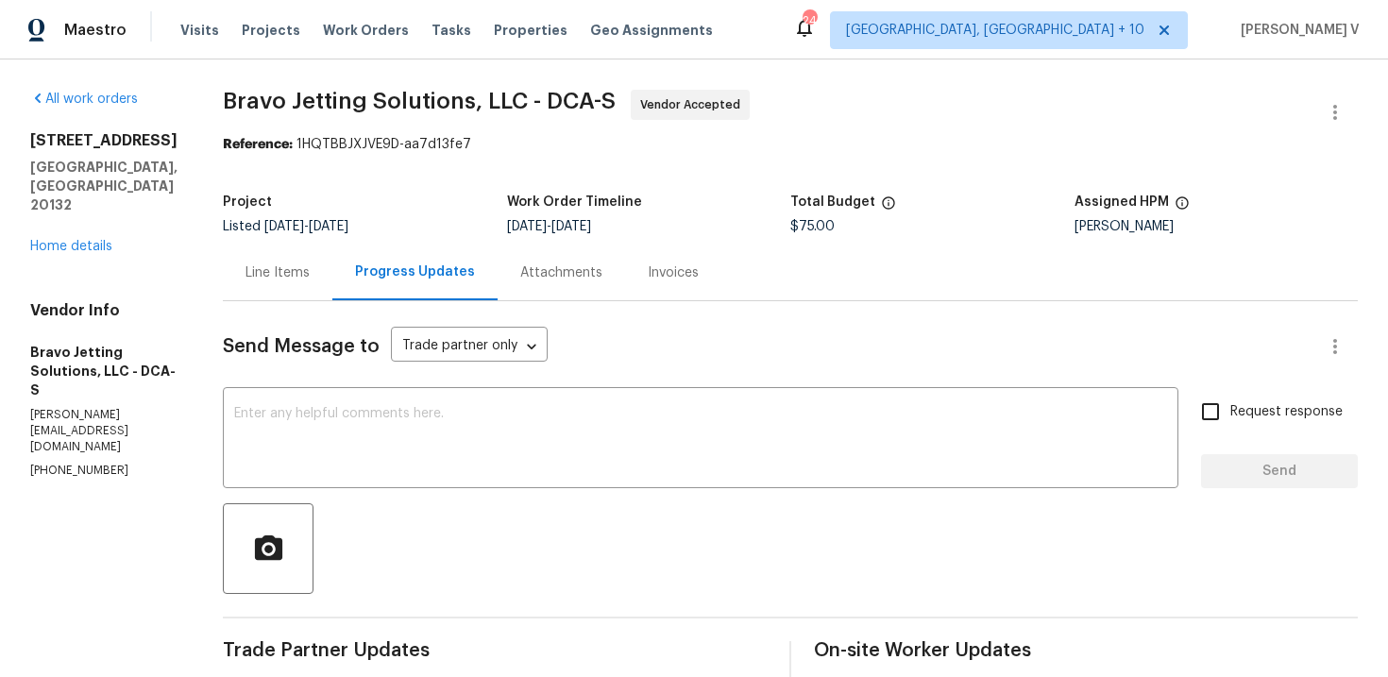
click at [64, 216] on div "[STREET_ADDRESS] Home details" at bounding box center [103, 193] width 147 height 125
click at [64, 240] on link "Home details" at bounding box center [71, 246] width 82 height 13
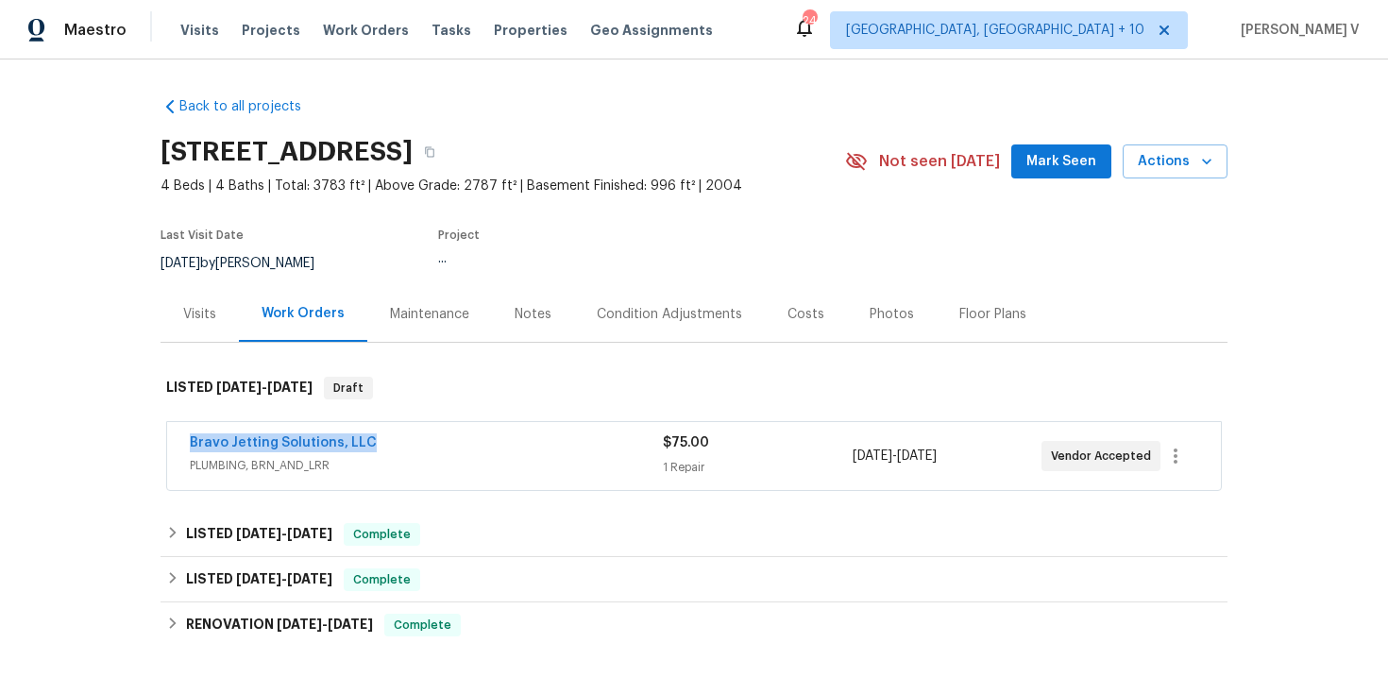
drag, startPoint x: 229, startPoint y: 445, endPoint x: 497, endPoint y: 445, distance: 268.2
click at [497, 445] on div "Bravo Jetting Solutions, LLC PLUMBING, BRN_AND_LRR $75.00 1 Repair [DATE] - [DA…" at bounding box center [694, 456] width 1054 height 68
copy link "Bravo Jetting Solutions, LLC"
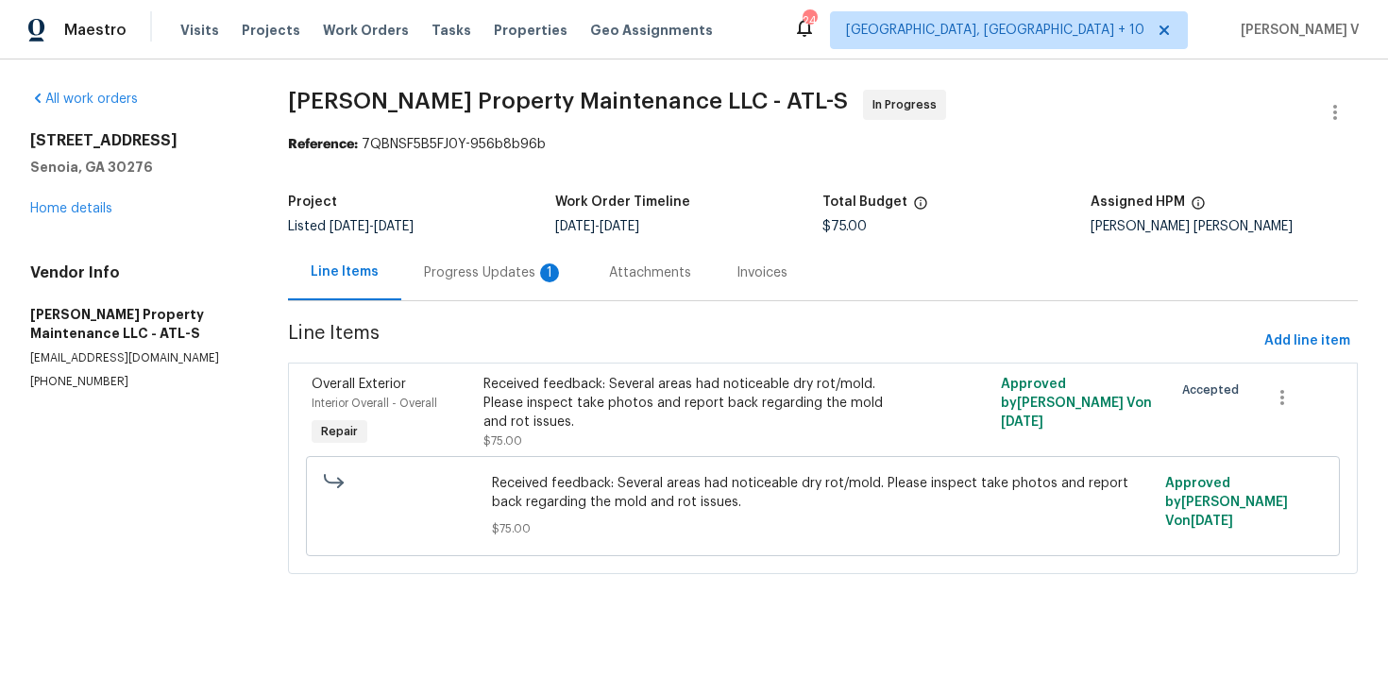
click at [465, 276] on div "Progress Updates 1" at bounding box center [494, 272] width 140 height 19
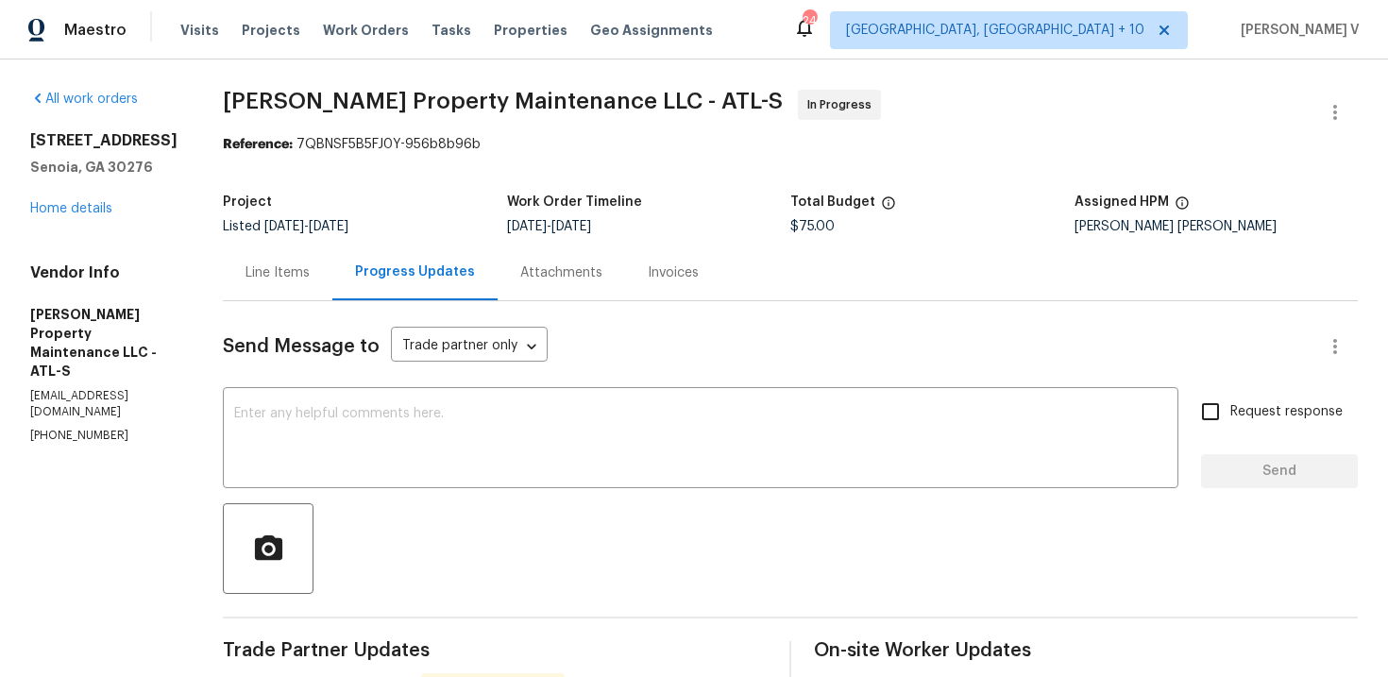
click at [63, 429] on section "All work orders [STREET_ADDRESS] Home details Vendor Info [PERSON_NAME] Propert…" at bounding box center [103, 603] width 147 height 1027
copy p "[PHONE_NUMBER]"
click at [380, 475] on div "x ​" at bounding box center [701, 440] width 956 height 96
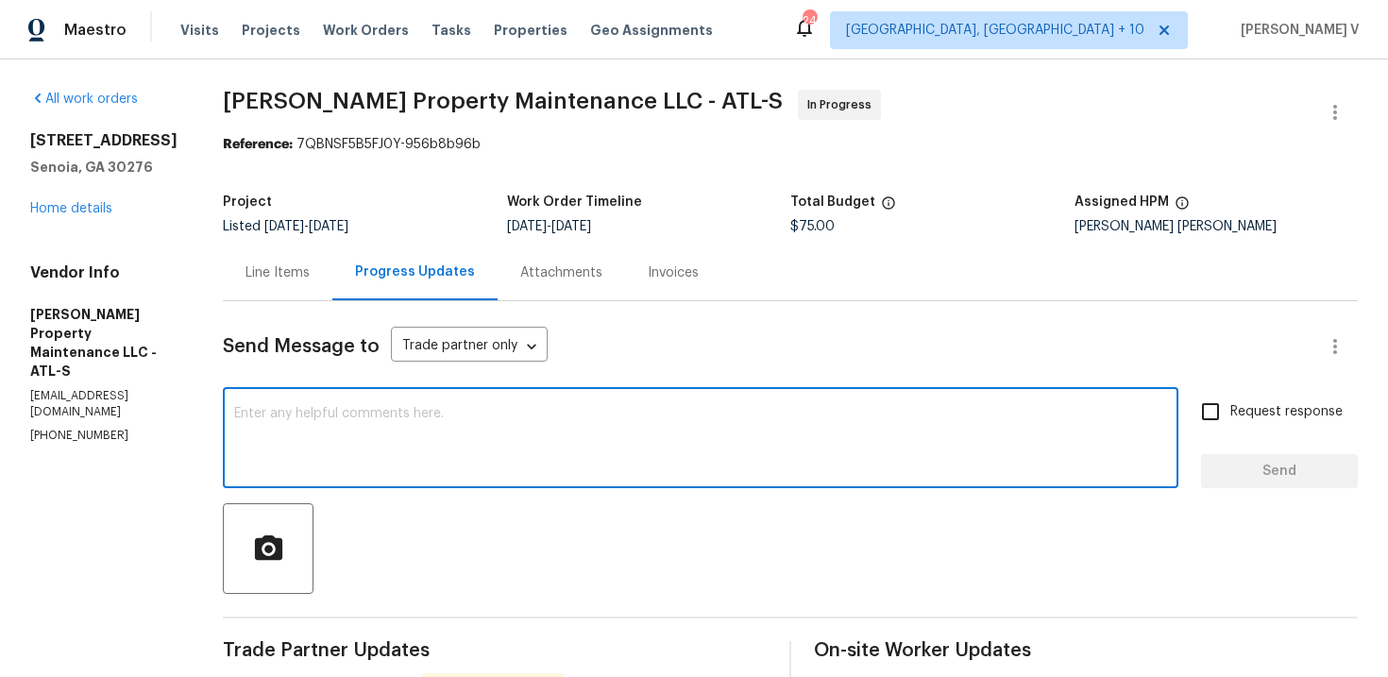
paste textarea "Hi, hope everything is on track with the WO scheduled for [DATE]. Please let us…"
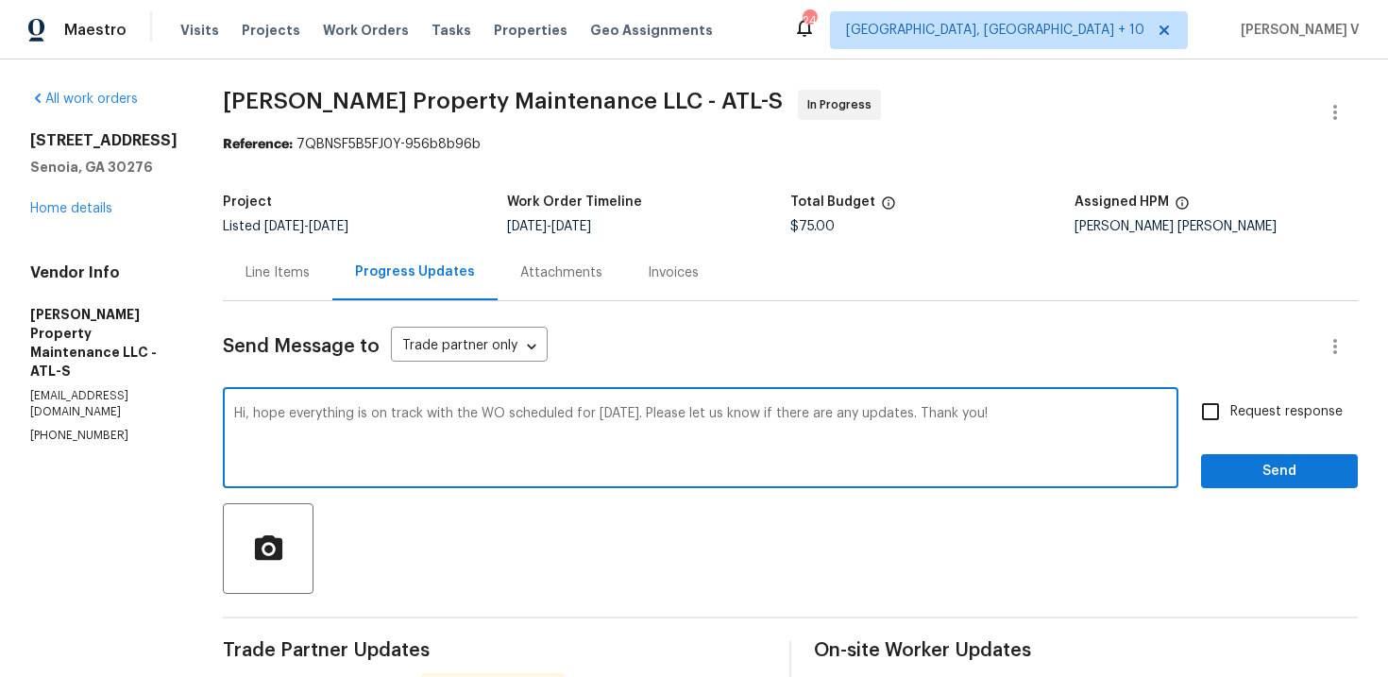
type textarea "Hi, hope everything is on track with the WO scheduled for [DATE]. Please let us…"
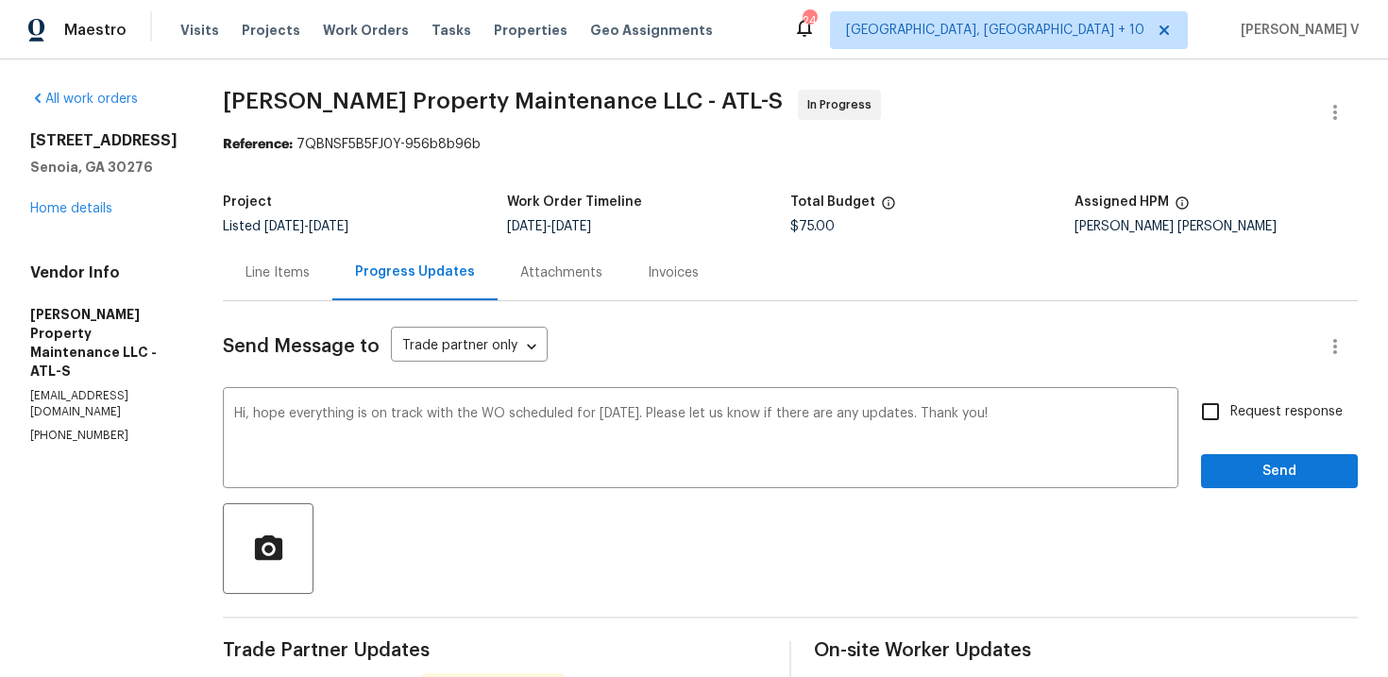
click at [1248, 417] on span "Request response" at bounding box center [1286, 412] width 112 height 20
click at [1230, 417] on input "Request response" at bounding box center [1211, 412] width 40 height 40
checkbox input "true"
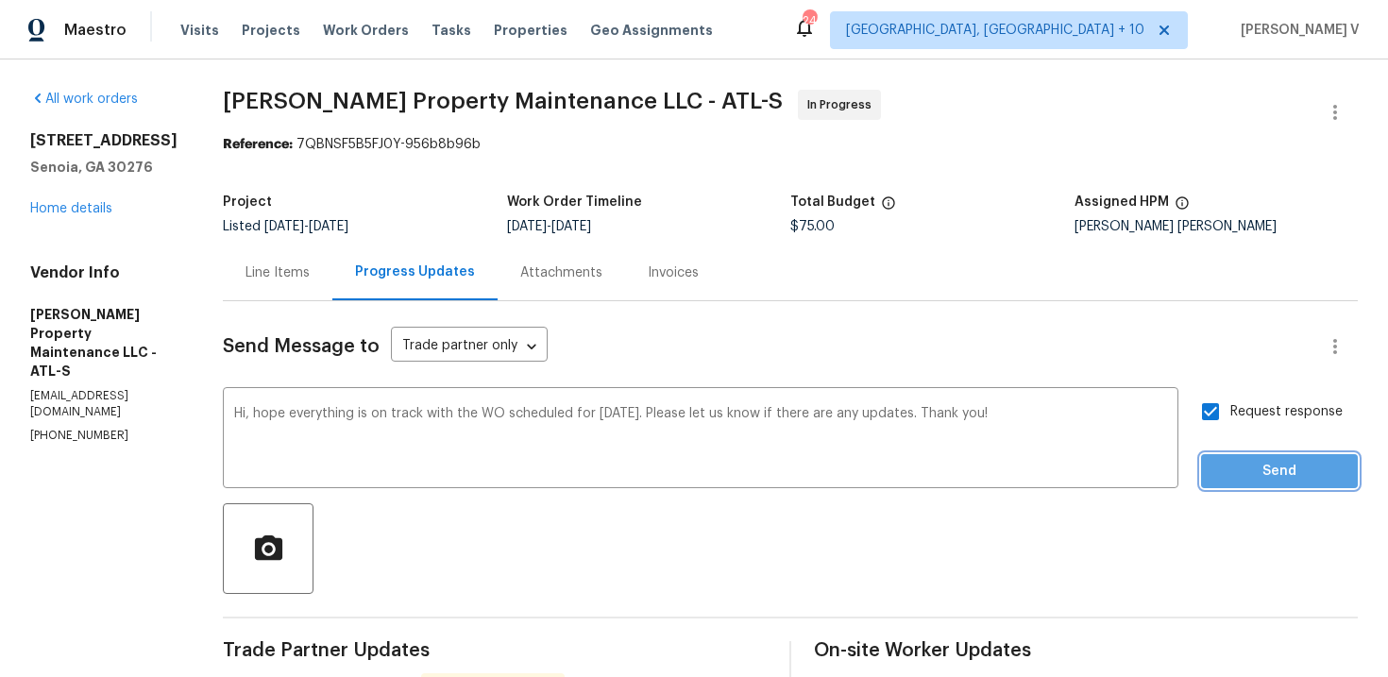
click at [1249, 482] on span "Send" at bounding box center [1279, 472] width 127 height 24
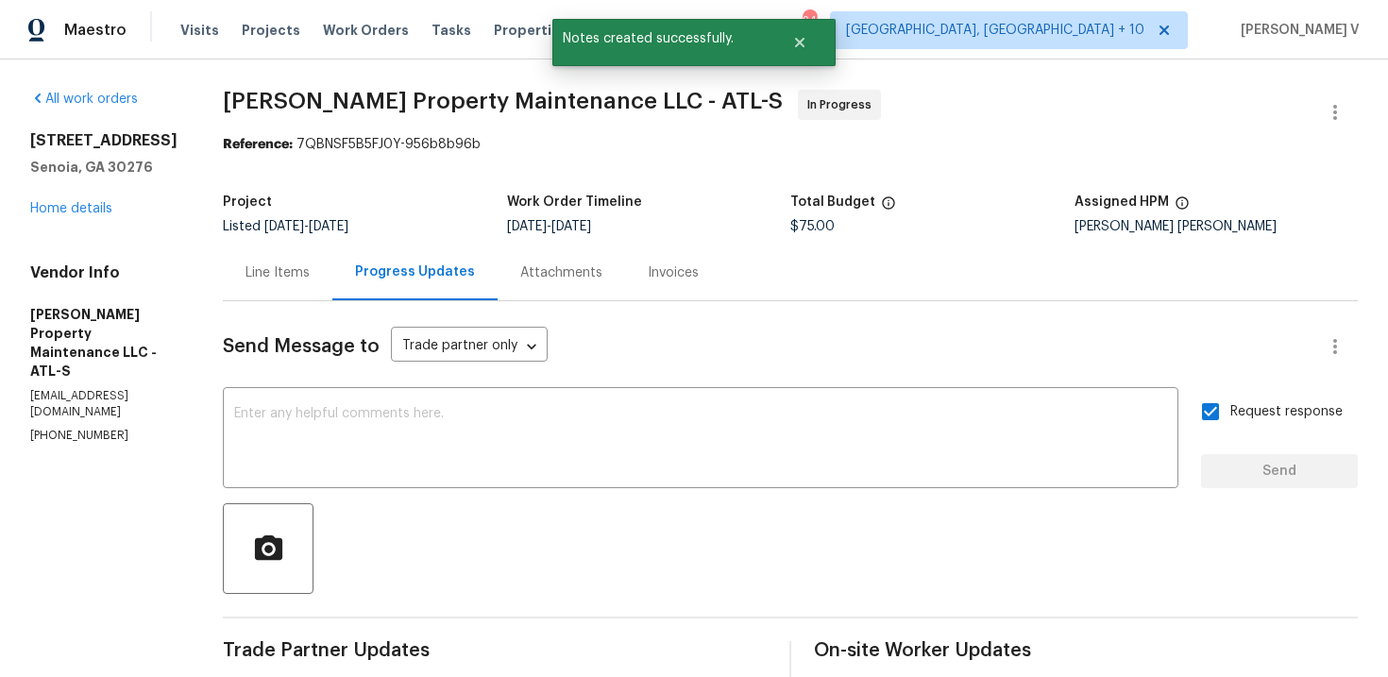
click at [258, 261] on div "Line Items" at bounding box center [278, 273] width 110 height 56
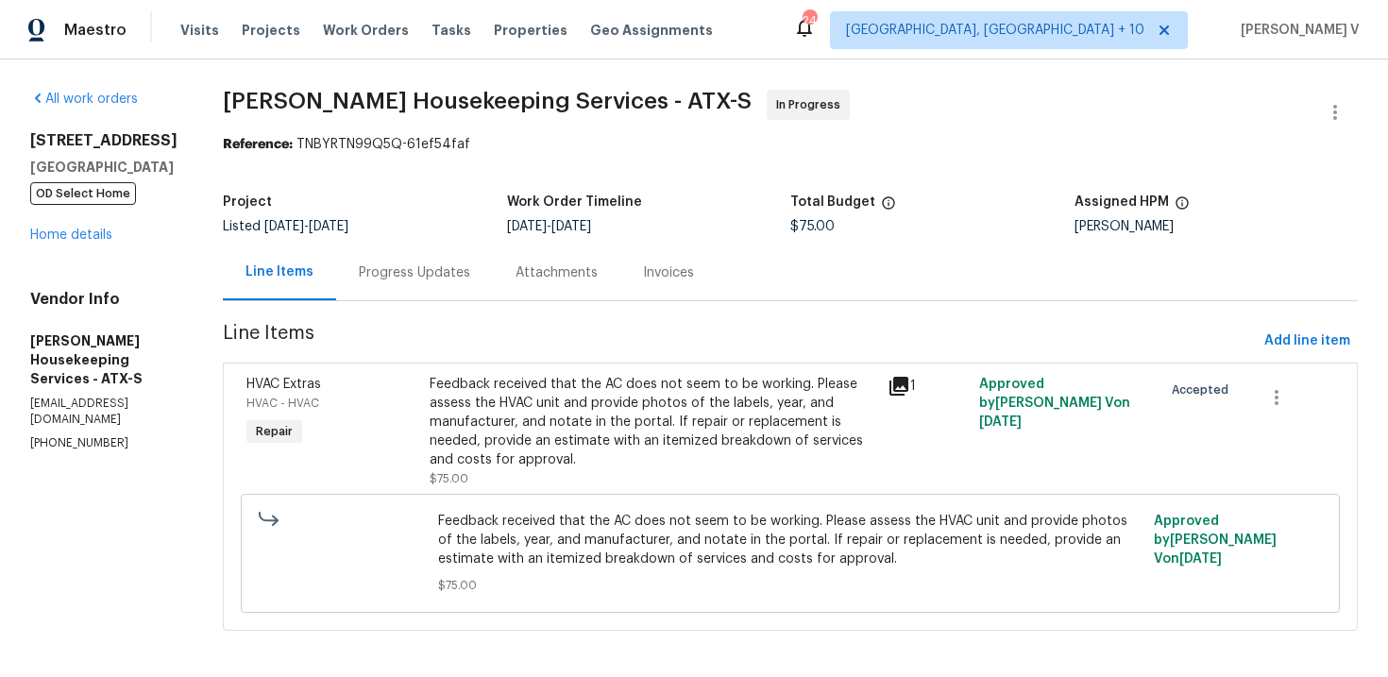
click at [417, 267] on div "Progress Updates" at bounding box center [414, 272] width 111 height 19
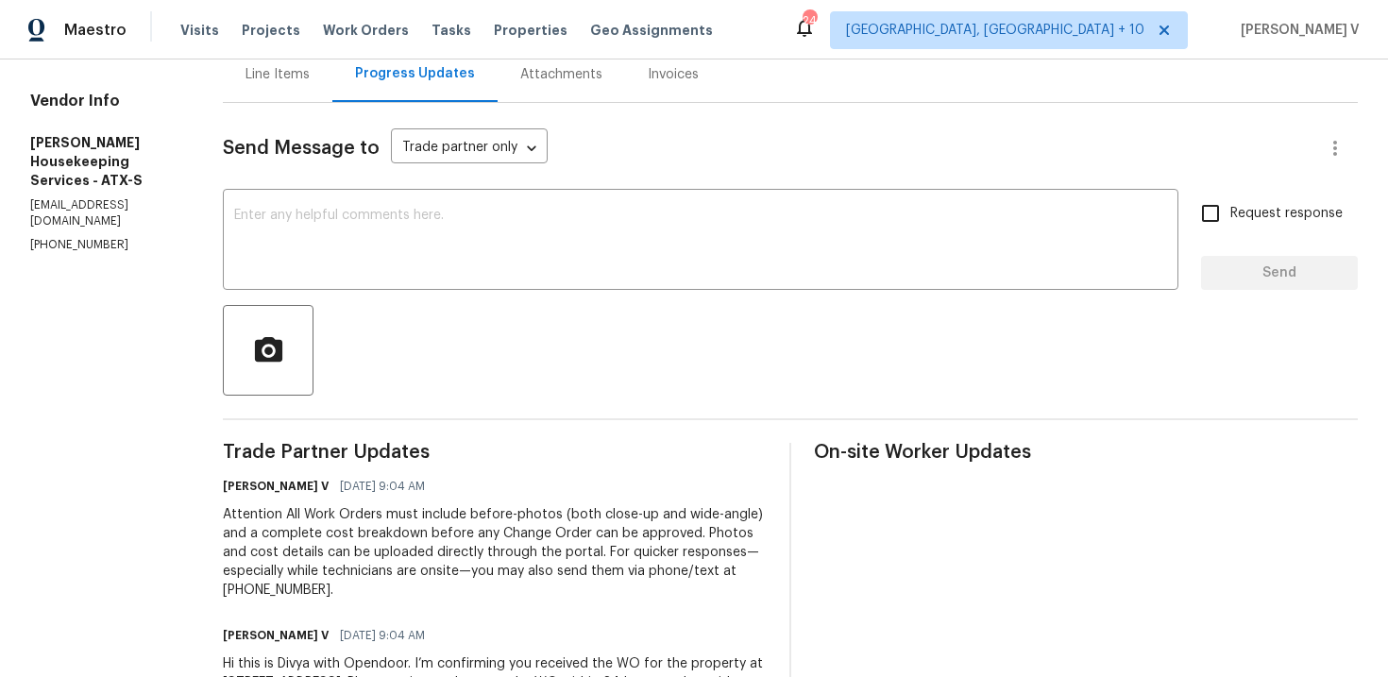
scroll to position [304, 0]
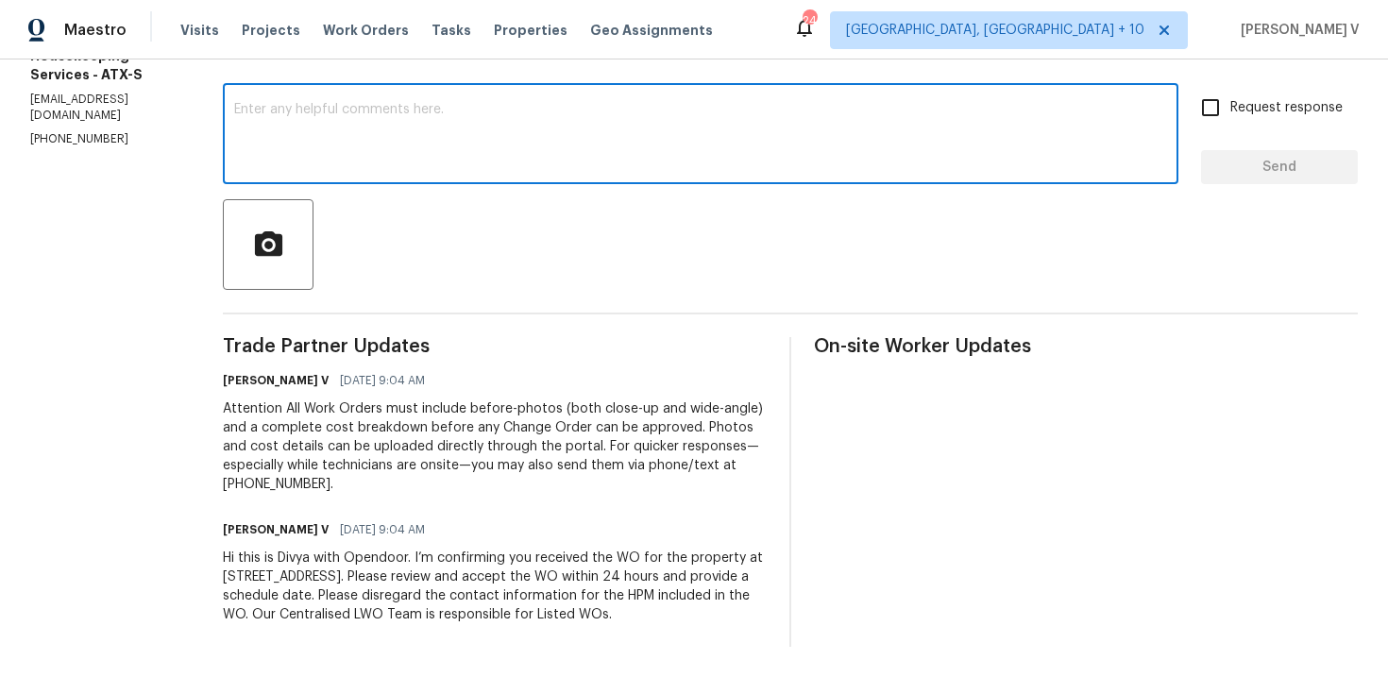
click at [451, 133] on textarea at bounding box center [700, 136] width 933 height 66
paste textarea "Hi team, Thank you for accepting the work order. Could you please provide a sch…"
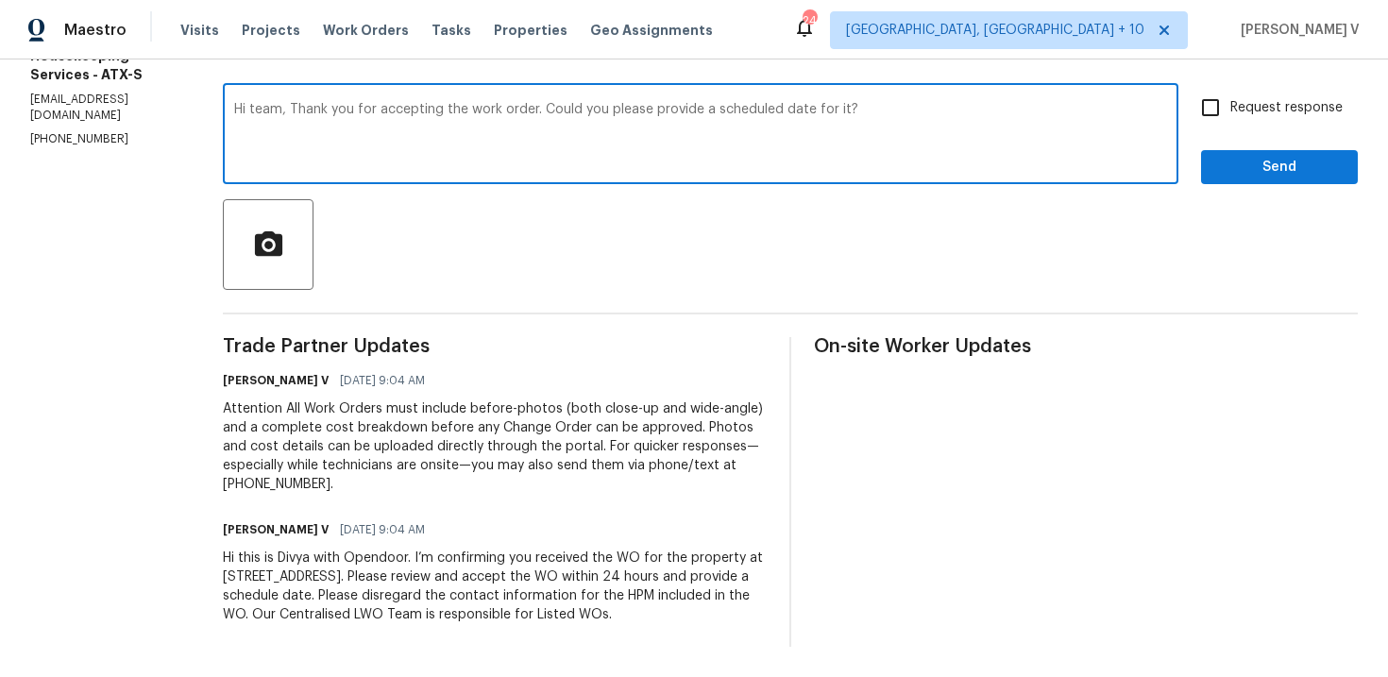
type textarea "Hi team, Thank you for accepting the work order. Could you please provide a sch…"
click at [1221, 108] on input "Request response" at bounding box center [1211, 108] width 40 height 40
checkbox input "true"
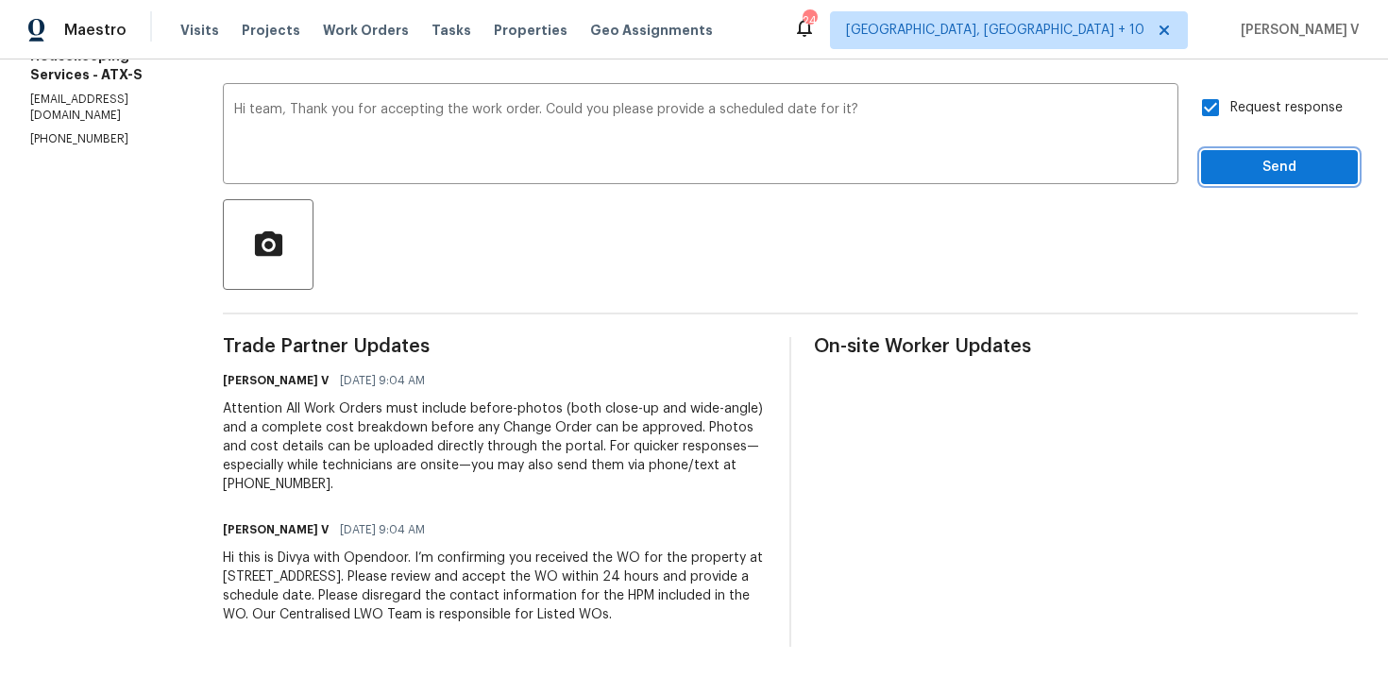
click at [1243, 157] on span "Send" at bounding box center [1279, 168] width 127 height 24
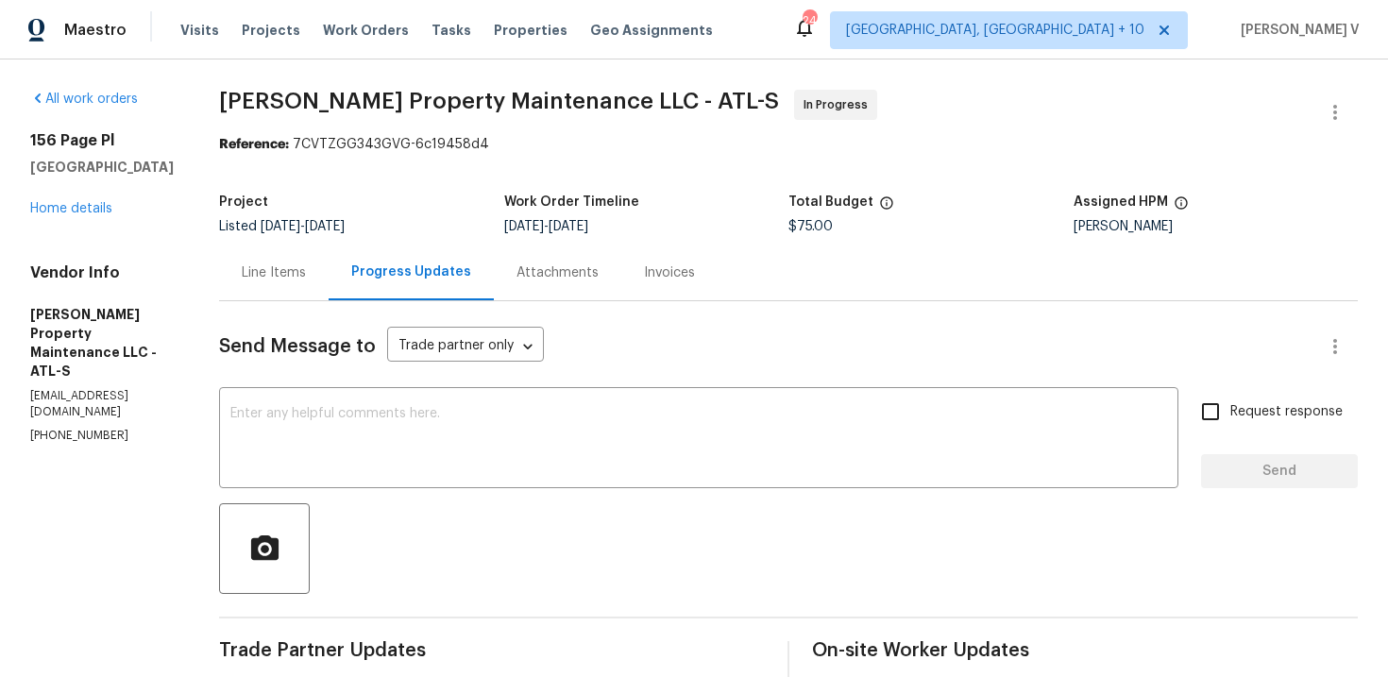
click at [99, 428] on p "[PHONE_NUMBER]" at bounding box center [102, 436] width 144 height 16
copy p "[PHONE_NUMBER]"
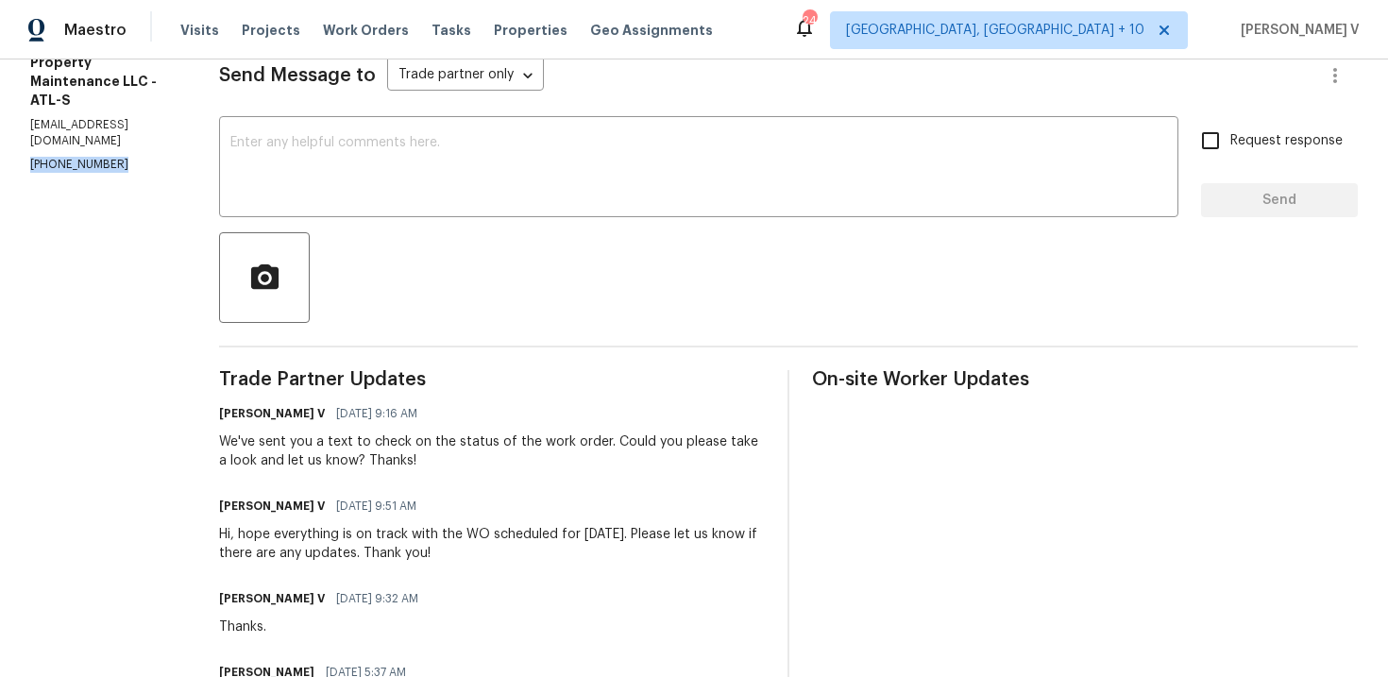
scroll to position [275, 0]
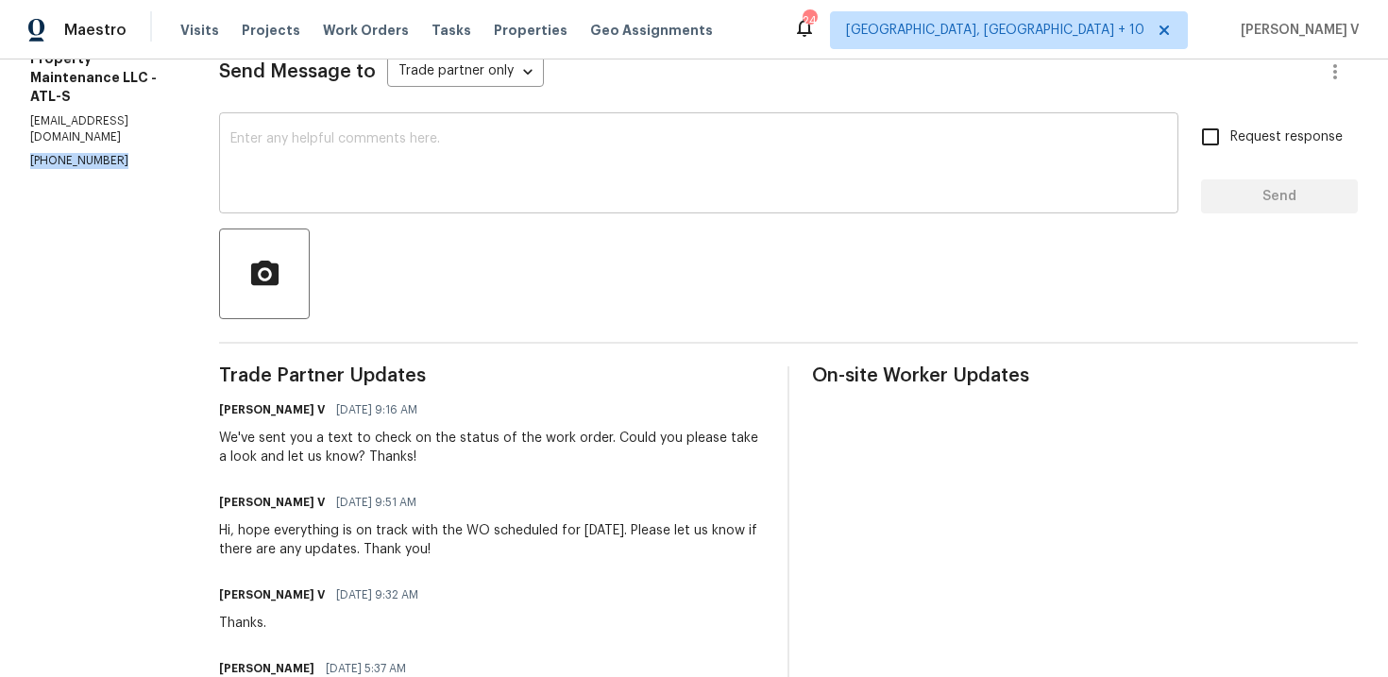
click at [368, 182] on textarea at bounding box center [698, 165] width 937 height 66
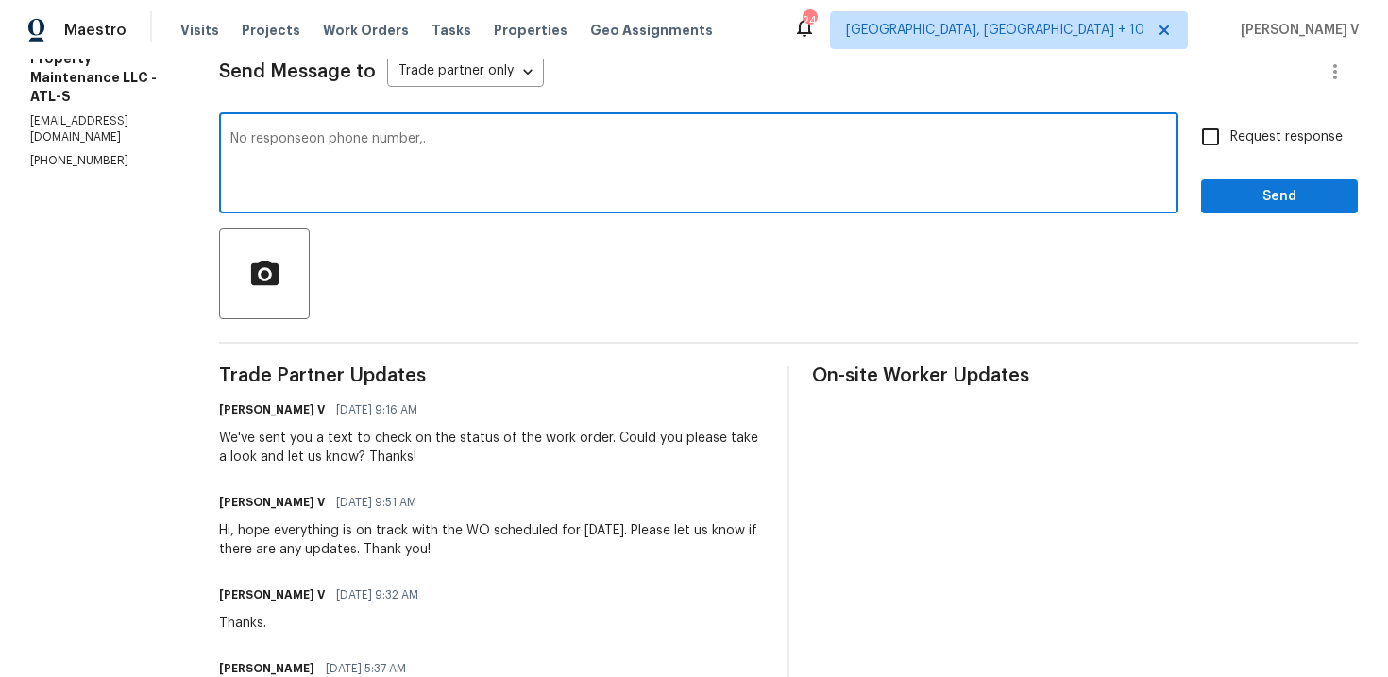
click at [315, 143] on textarea "No responseon phone number,." at bounding box center [698, 165] width 937 height 66
drag, startPoint x: 237, startPoint y: 136, endPoint x: 631, endPoint y: 133, distance: 393.7
click at [632, 134] on div "No response on phone number,. x ​" at bounding box center [698, 165] width 959 height 96
click at [436, 136] on textarea "No response on phone number,." at bounding box center [698, 165] width 937 height 66
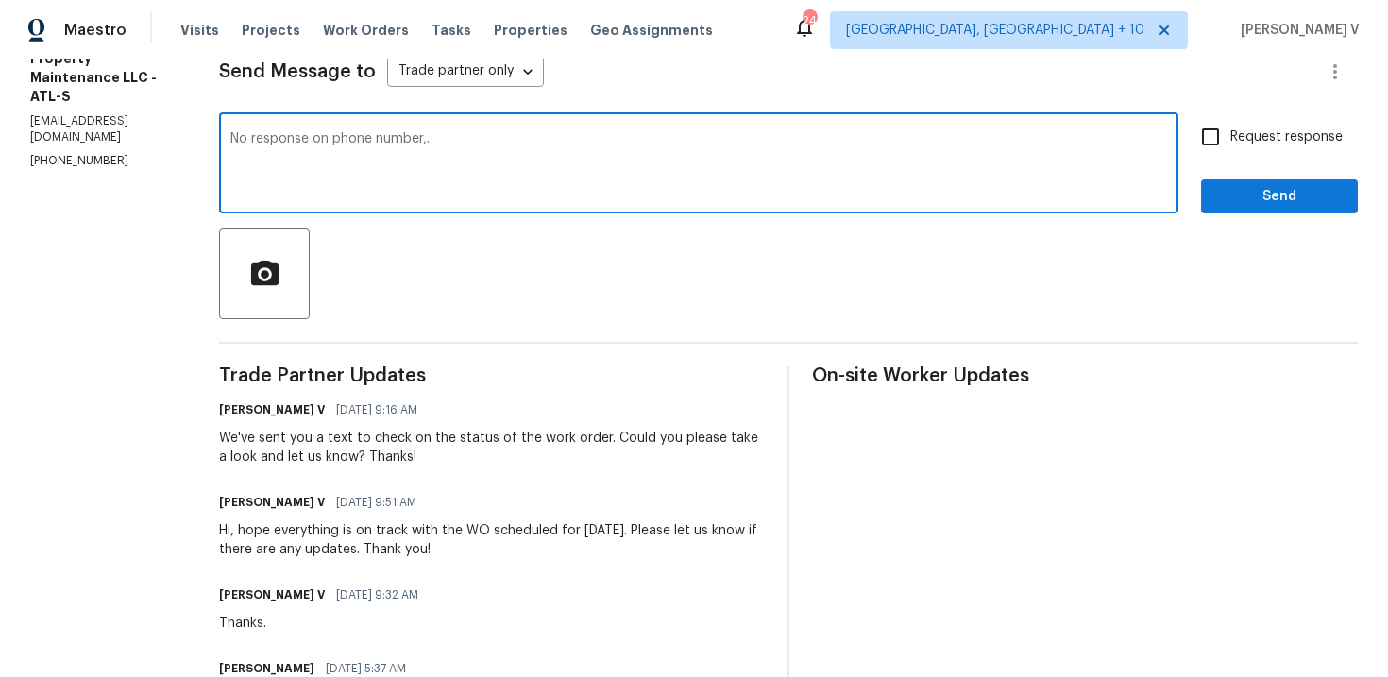
click at [436, 136] on textarea "No response on phone number,." at bounding box center [698, 165] width 937 height 66
click at [721, 141] on textarea "We havent received any response via phone. Please let us know the current tstau…" at bounding box center [698, 165] width 937 height 66
click at [0, 0] on span "haven't" at bounding box center [0, 0] width 0 height 0
click at [723, 143] on textarea "We haven't received any response via phone. Please let us know the current tsta…" at bounding box center [698, 165] width 937 height 66
click at [0, 0] on span "status ASAP." at bounding box center [0, 0] width 0 height 0
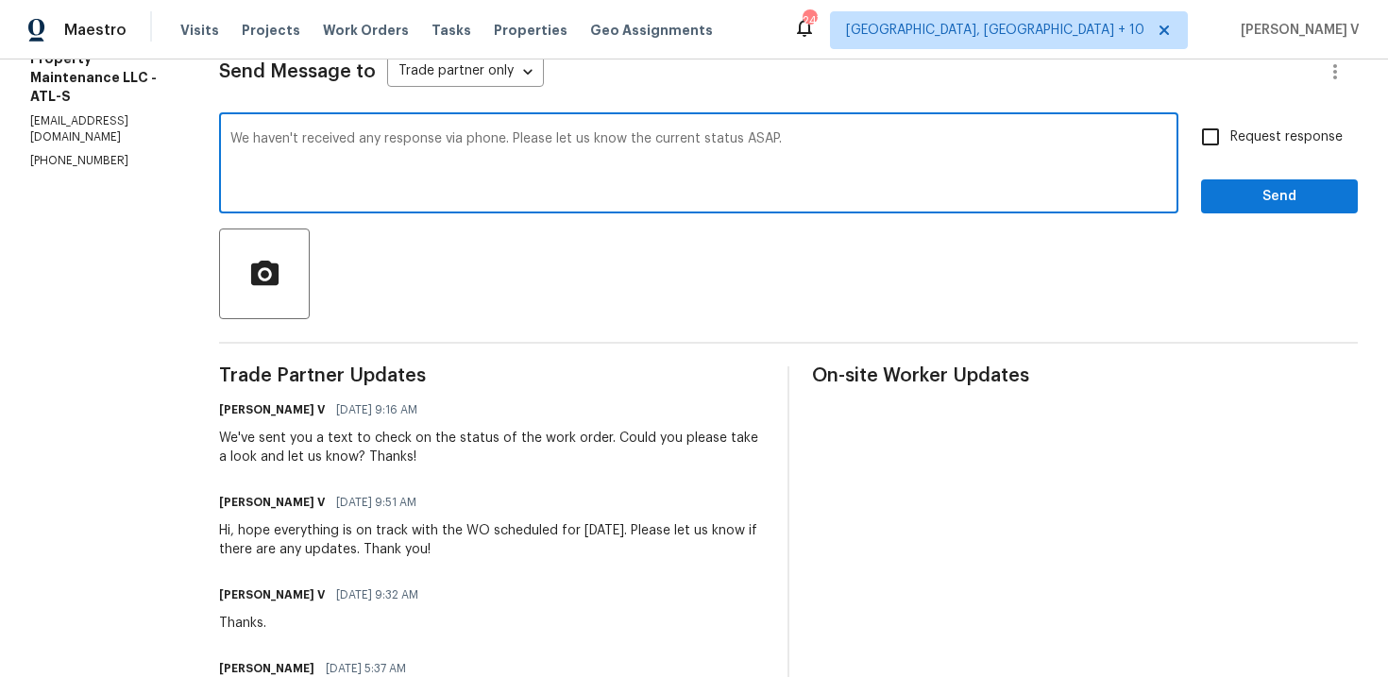
type textarea "We haven't received any response via phone. Please let us know the current stat…"
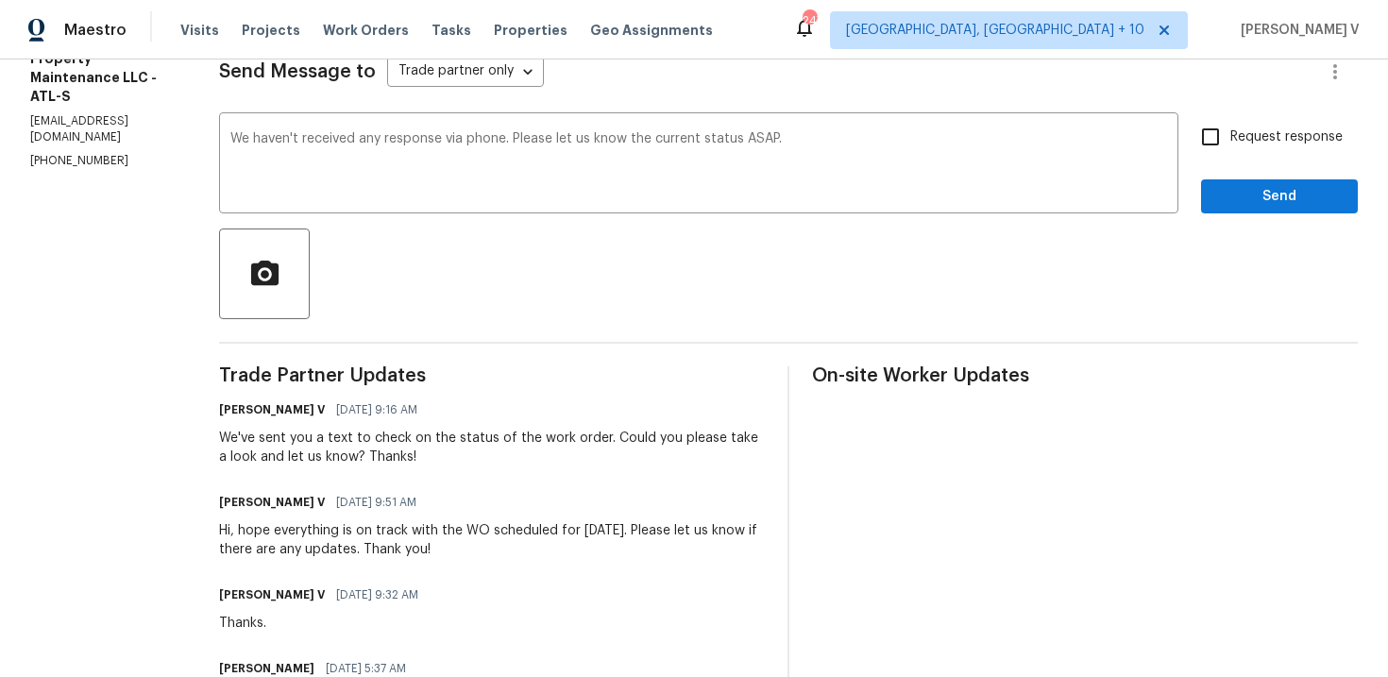
click at [1244, 141] on span "Request response" at bounding box center [1286, 137] width 112 height 20
click at [1230, 141] on input "Request response" at bounding box center [1211, 137] width 40 height 40
checkbox input "true"
click at [1242, 179] on button "Send" at bounding box center [1279, 196] width 157 height 35
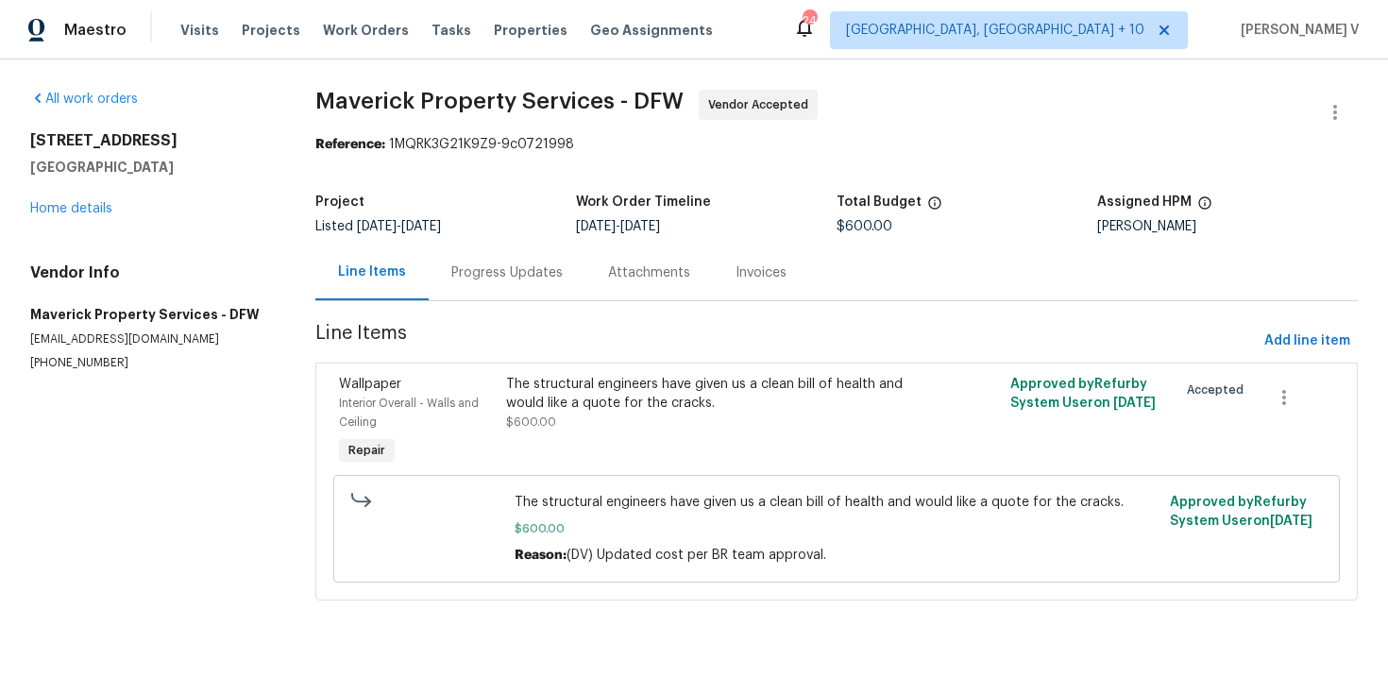
click at [479, 293] on div "Progress Updates" at bounding box center [507, 273] width 157 height 56
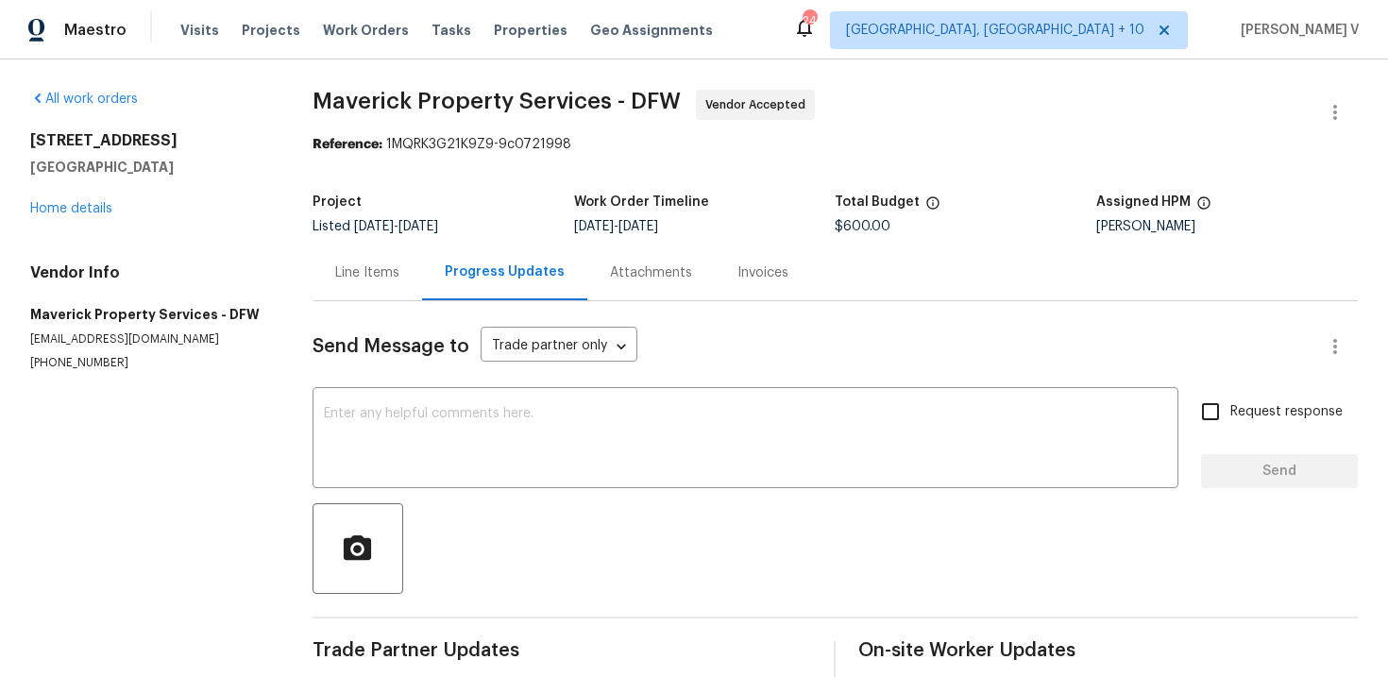
click at [356, 276] on div "Line Items" at bounding box center [367, 272] width 64 height 19
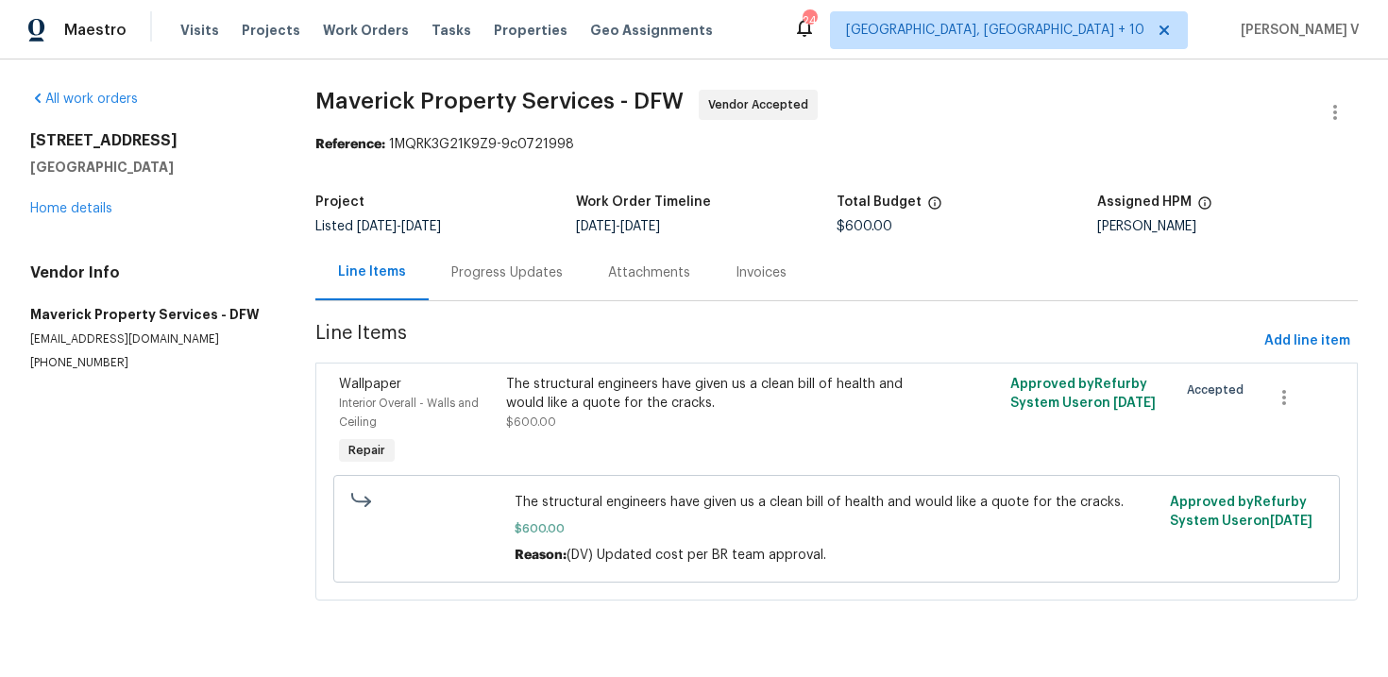
click at [521, 276] on div "Progress Updates" at bounding box center [506, 272] width 111 height 19
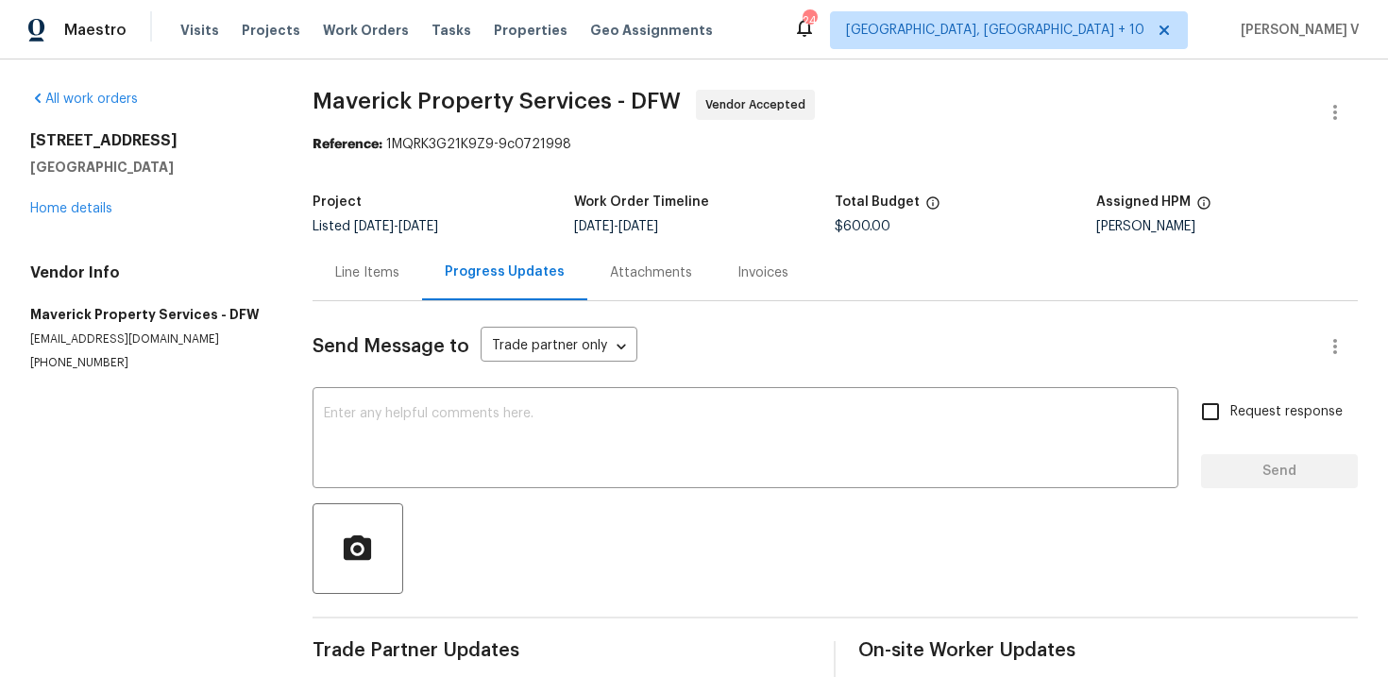
click at [86, 380] on section "All work orders 2116 Wentworth Dr Flower Mound, TX 75028 Home details Vendor In…" at bounding box center [148, 676] width 237 height 1173
copy p "(817) 829-4650"
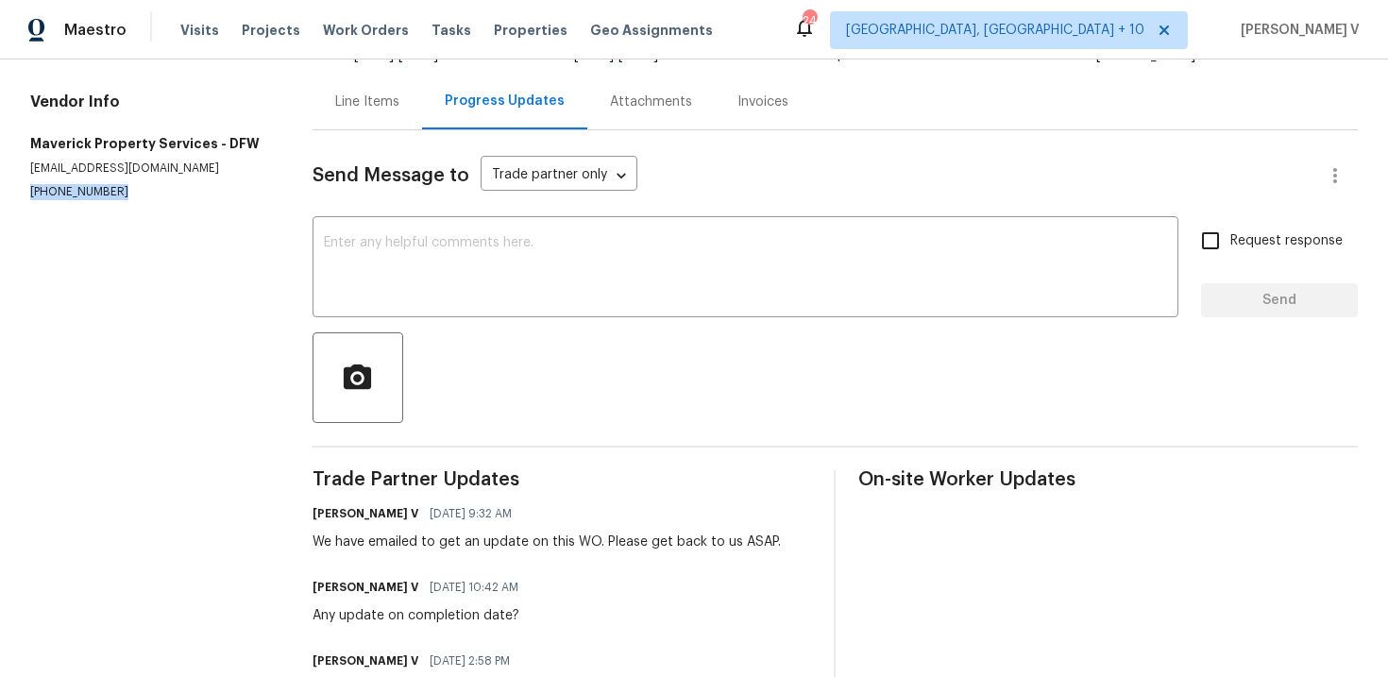
scroll to position [172, 0]
click at [443, 235] on textarea at bounding box center [745, 268] width 843 height 66
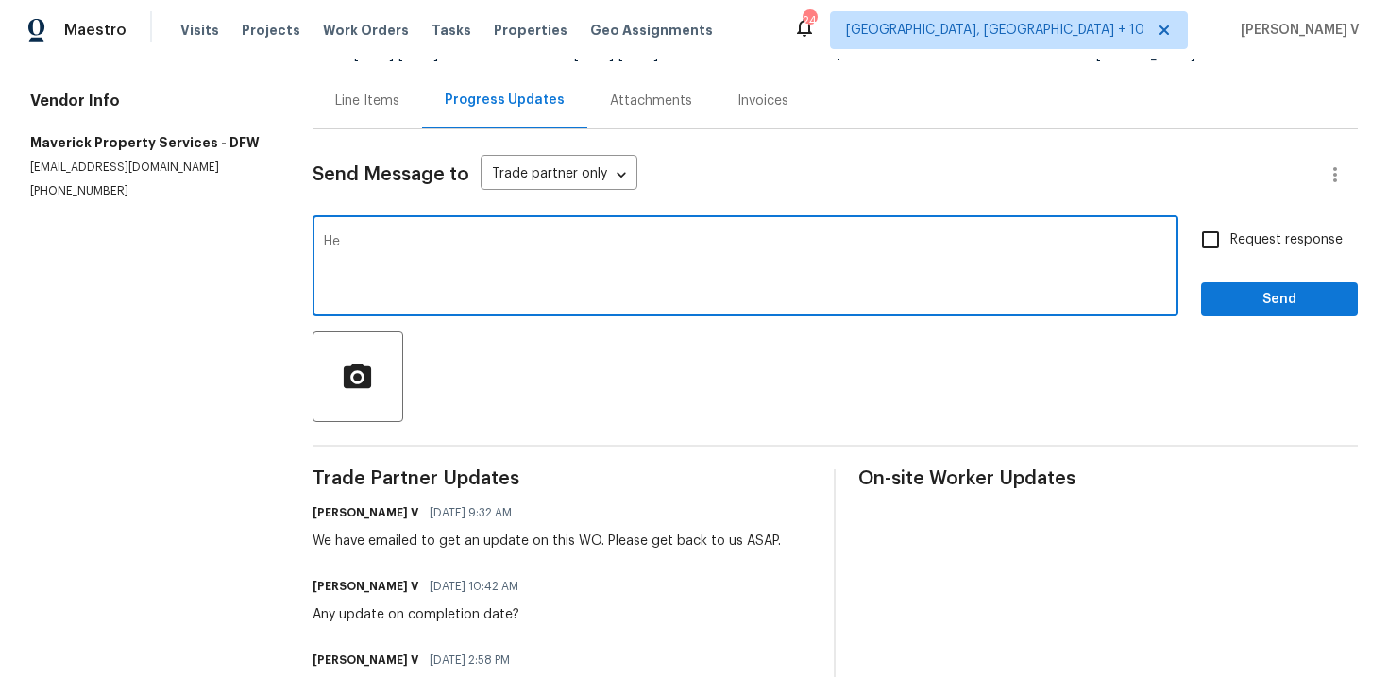
type textarea "H"
paste textarea "Will be finished today"
click at [413, 244] on textarea "Per your text, Will be finished today" at bounding box center [745, 268] width 843 height 66
click at [628, 235] on div "Per your text, "Will be finished today x ​" at bounding box center [746, 268] width 866 height 96
click at [577, 237] on textarea "Per your text, "Will be finished today" at bounding box center [745, 268] width 843 height 66
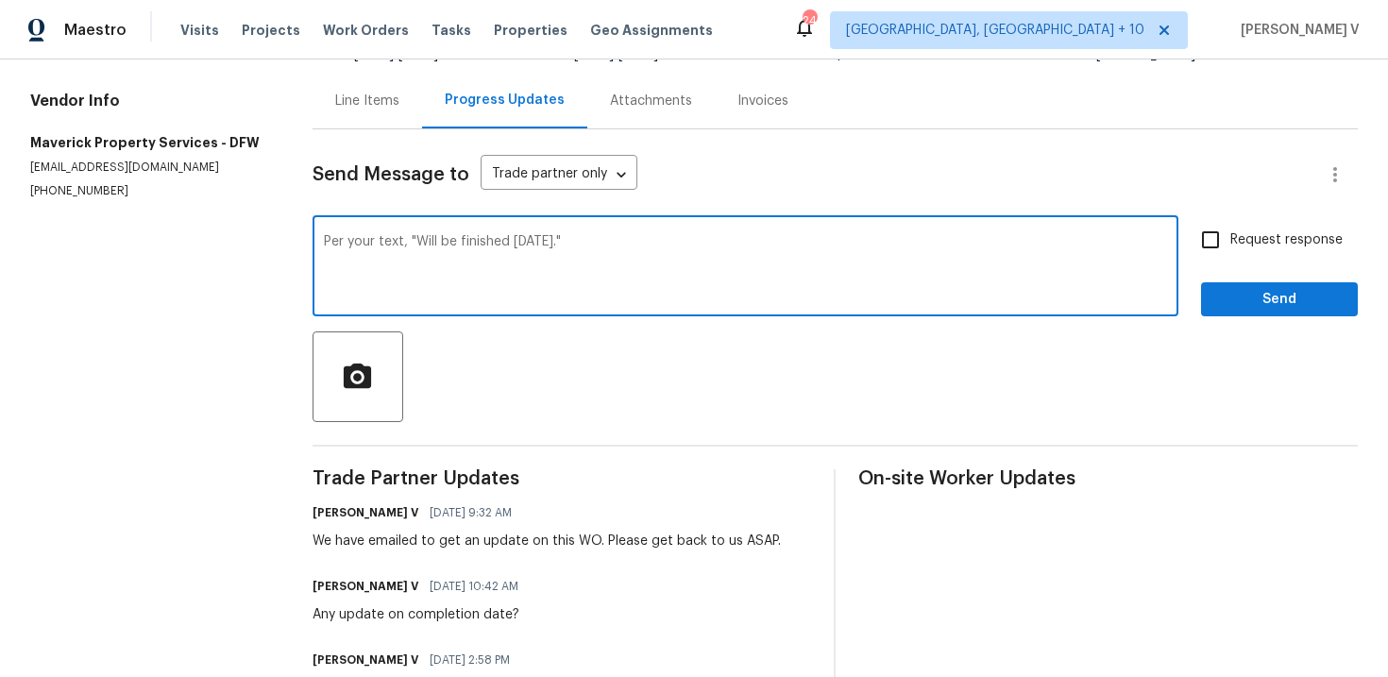
click at [703, 237] on textarea "Per your text, "Will be finished today."" at bounding box center [745, 268] width 843 height 66
click at [1123, 262] on textarea "Per your text, "Will be finished today." (Sept 22)" at bounding box center [745, 268] width 843 height 66
type textarea "Per your text, "Will be finished today." (Sept 22)"
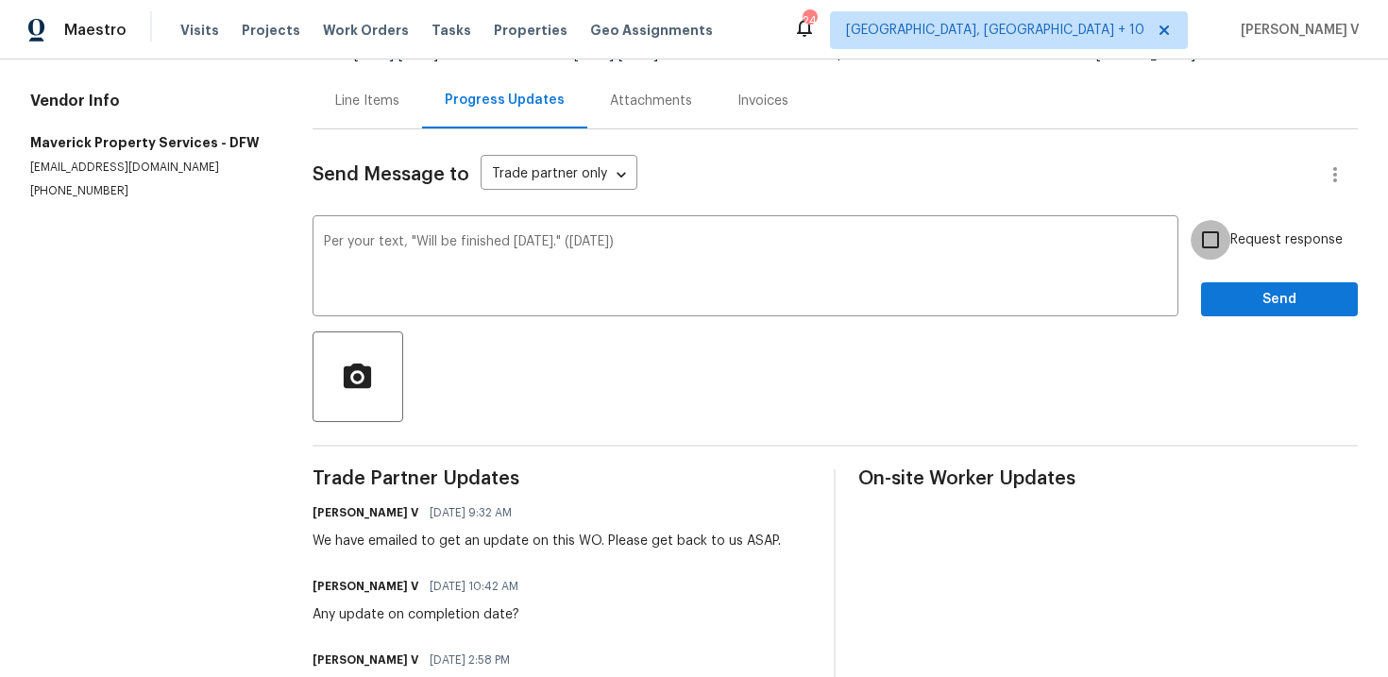
click at [1214, 251] on input "Request response" at bounding box center [1211, 240] width 40 height 40
checkbox input "true"
click at [1234, 291] on span "Send" at bounding box center [1279, 300] width 127 height 24
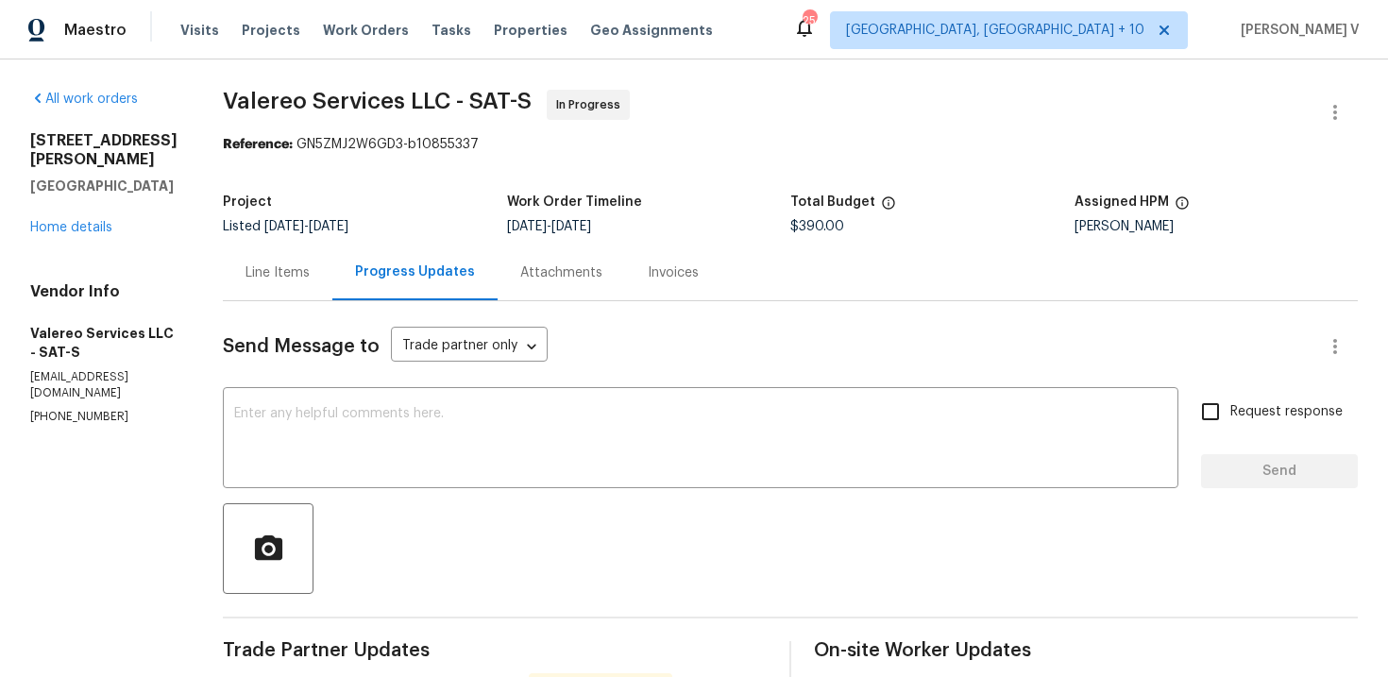
click at [240, 245] on div "Line Items" at bounding box center [278, 273] width 110 height 56
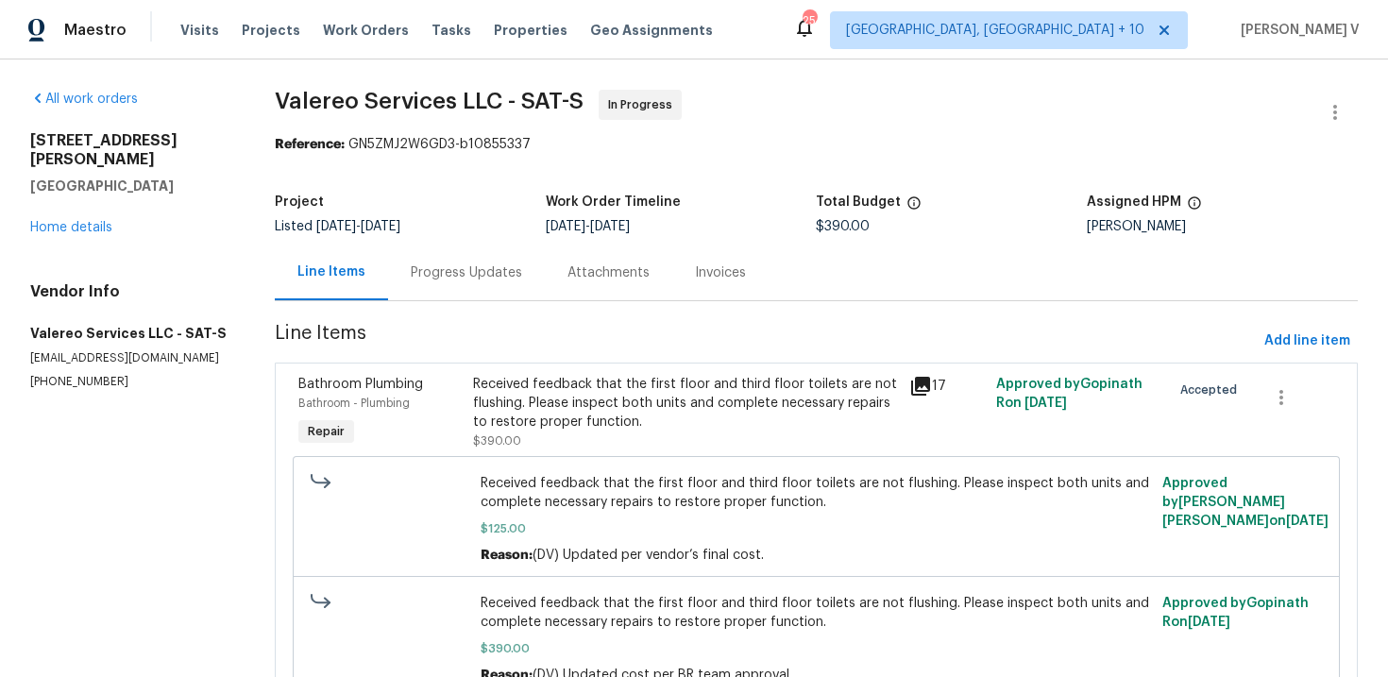
click at [464, 279] on div "Progress Updates" at bounding box center [466, 272] width 111 height 19
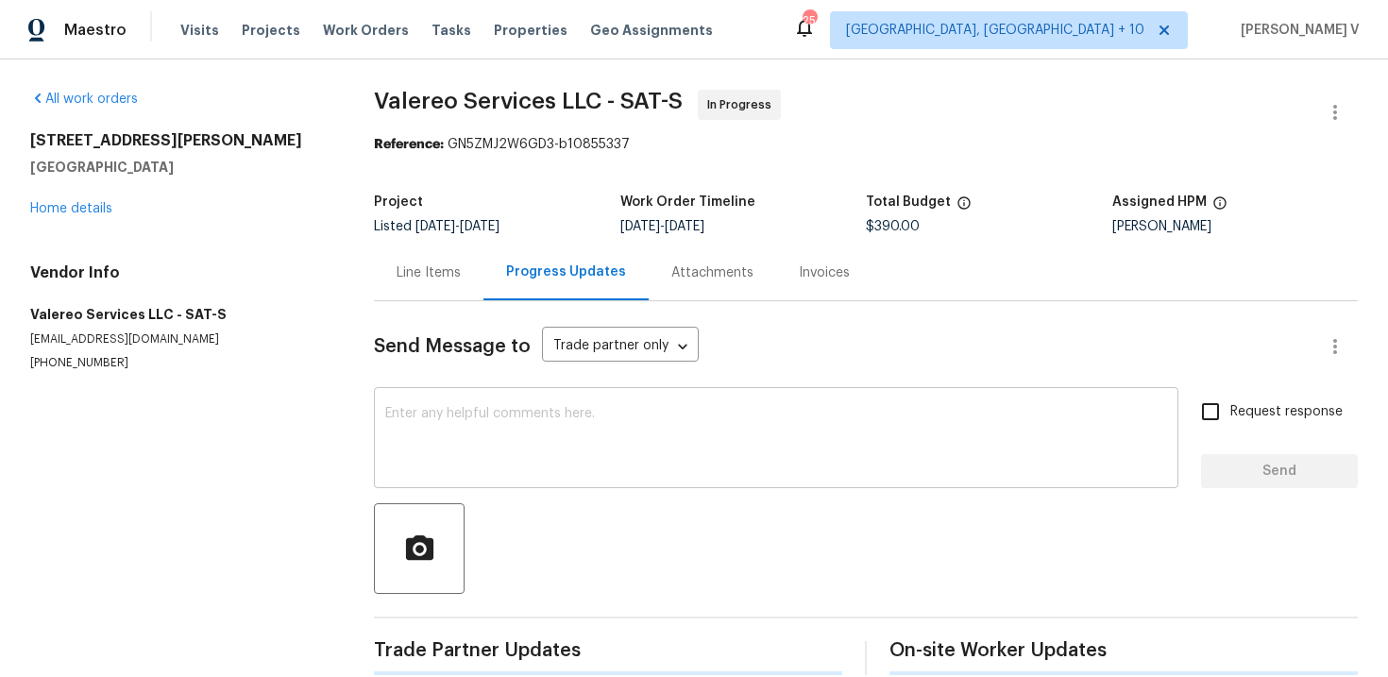
click at [437, 419] on textarea at bounding box center [776, 440] width 782 height 66
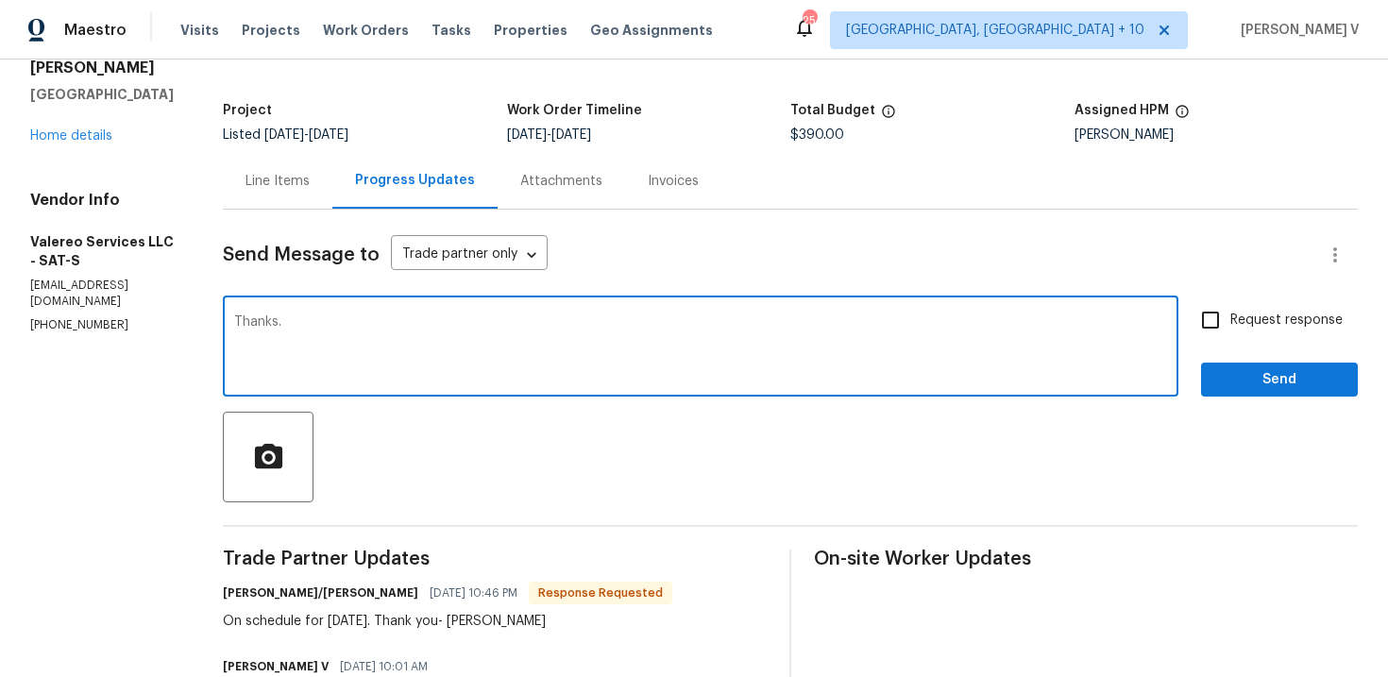
type textarea "Thanks."
click at [1274, 364] on button "Send" at bounding box center [1279, 380] width 157 height 35
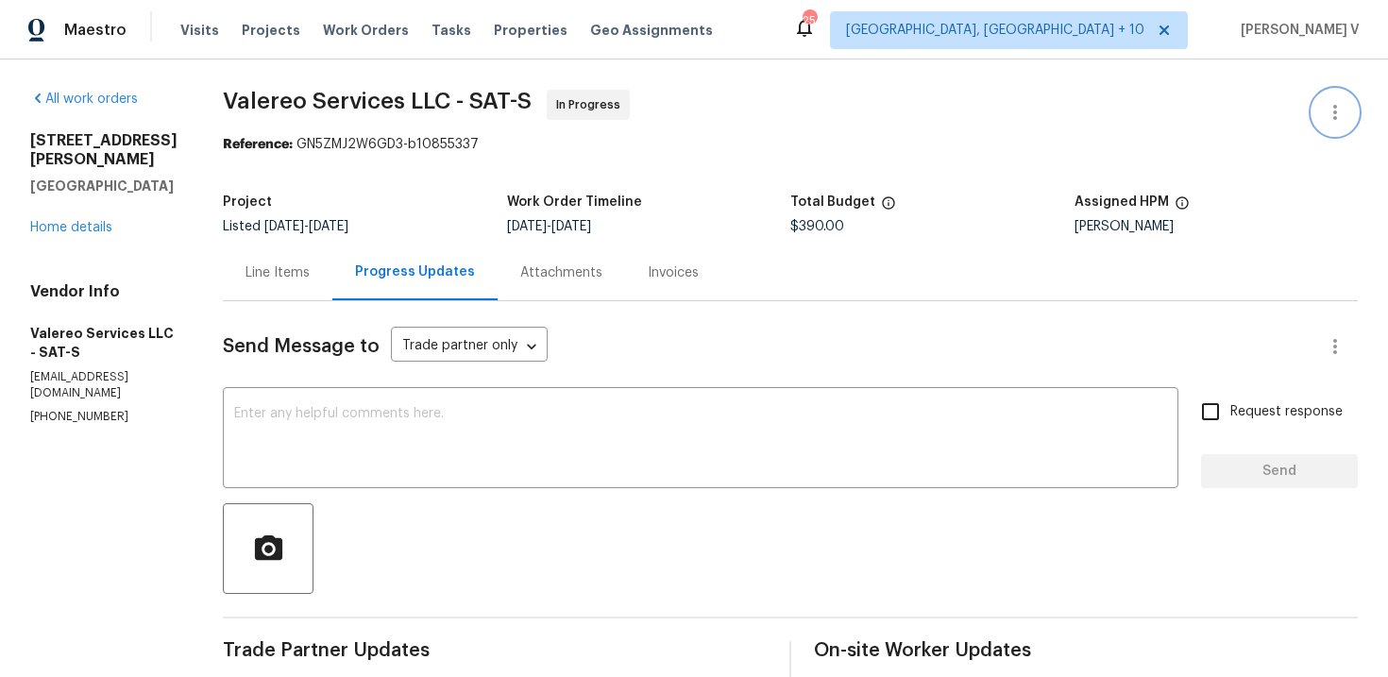
click at [1321, 93] on button "button" at bounding box center [1334, 112] width 45 height 45
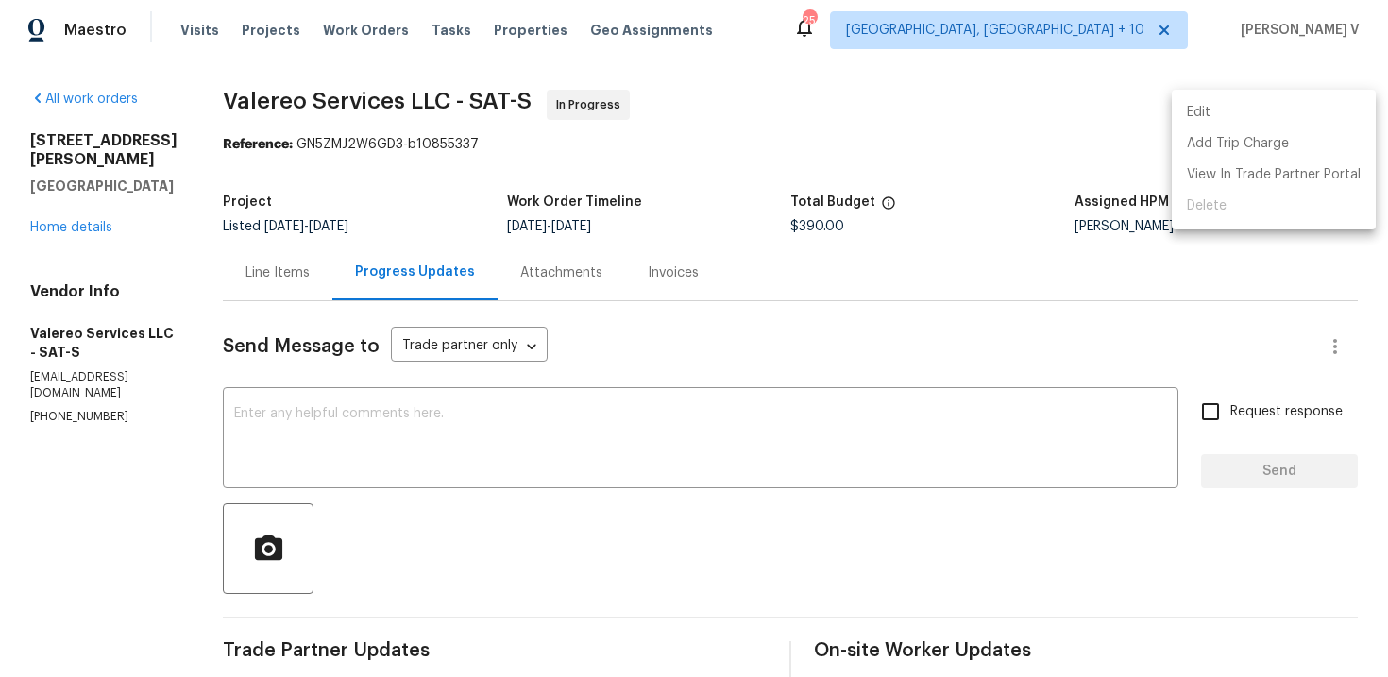
click at [1321, 93] on ul "Edit Add Trip Charge View In Trade Partner Portal Delete" at bounding box center [1274, 160] width 204 height 140
click at [1295, 110] on li "Edit" at bounding box center [1274, 112] width 204 height 31
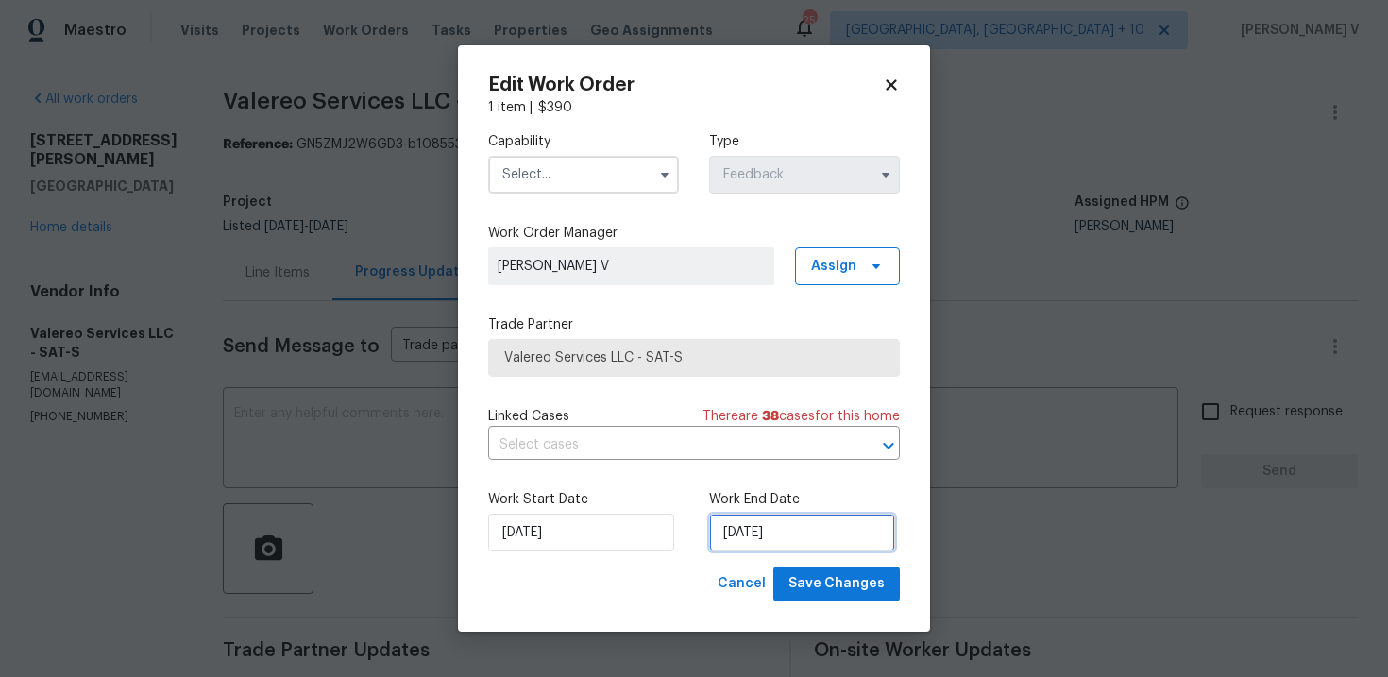
click at [802, 533] on input "[DATE]" at bounding box center [802, 533] width 186 height 38
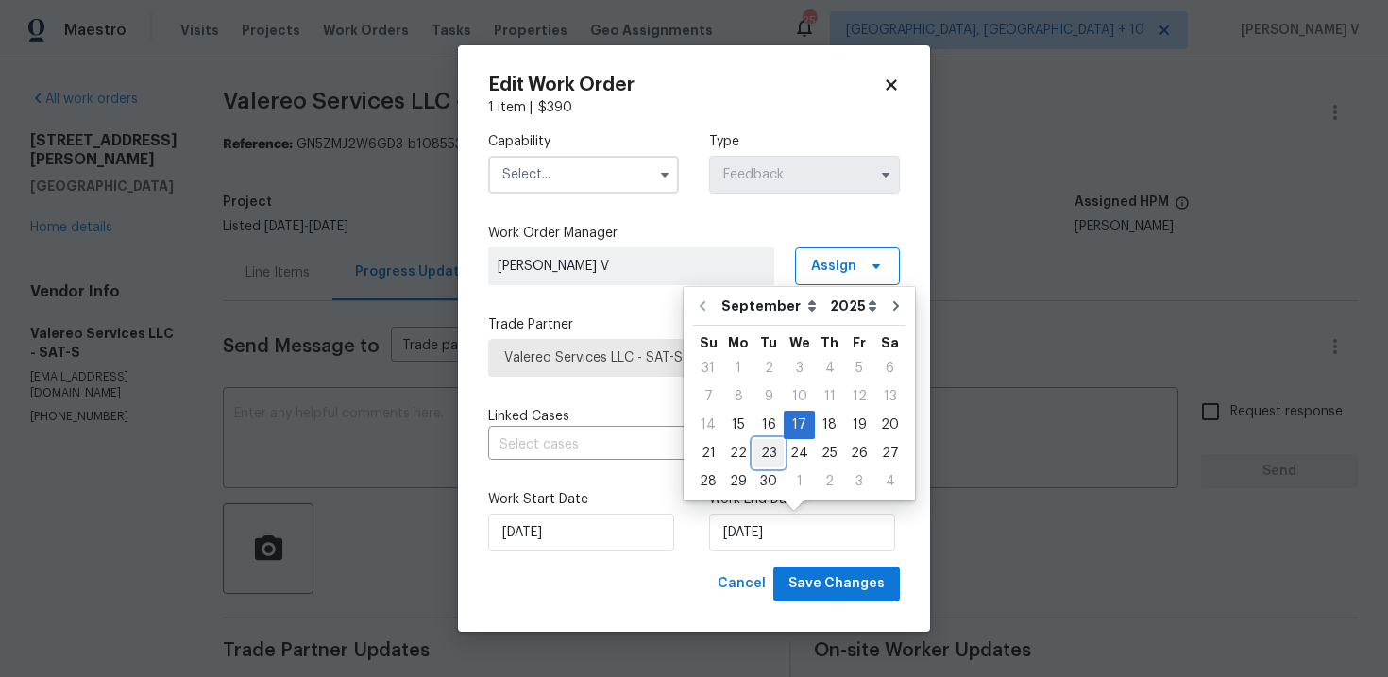
click at [760, 449] on div "23" at bounding box center [768, 453] width 30 height 26
type input "[DATE]"
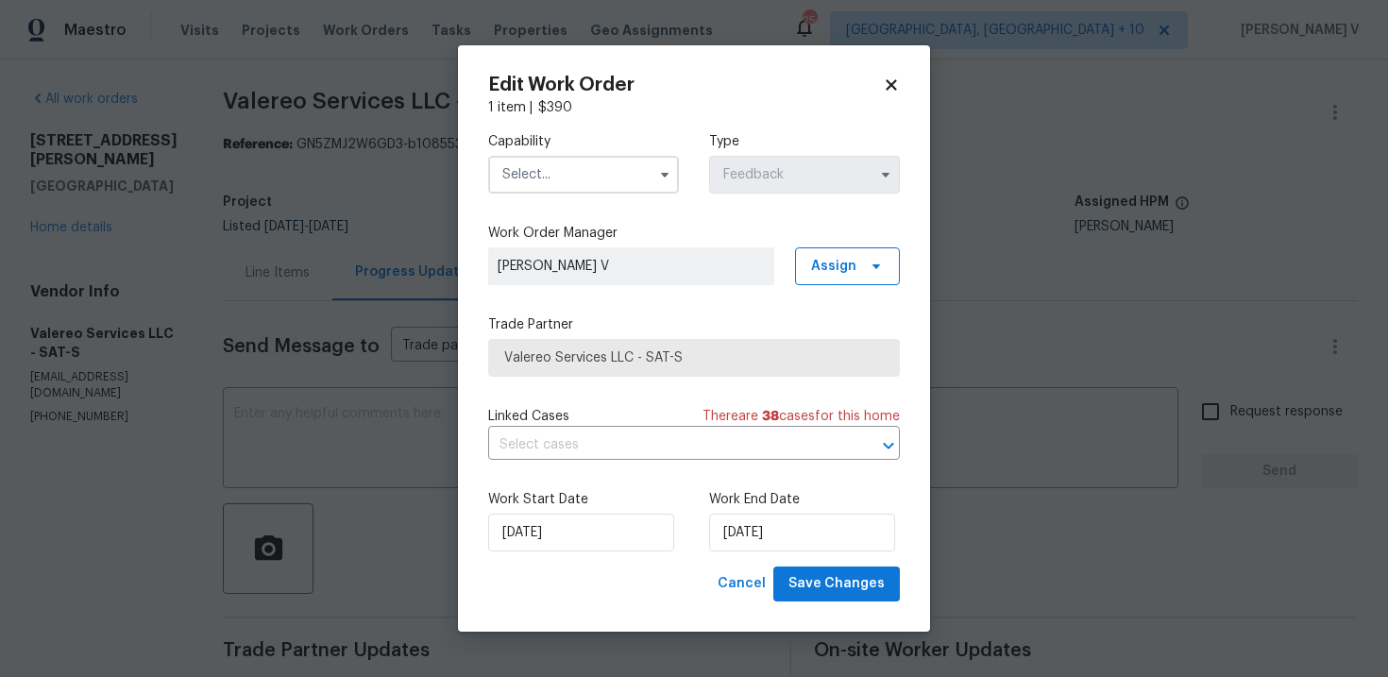
click at [589, 164] on input "text" at bounding box center [583, 175] width 191 height 38
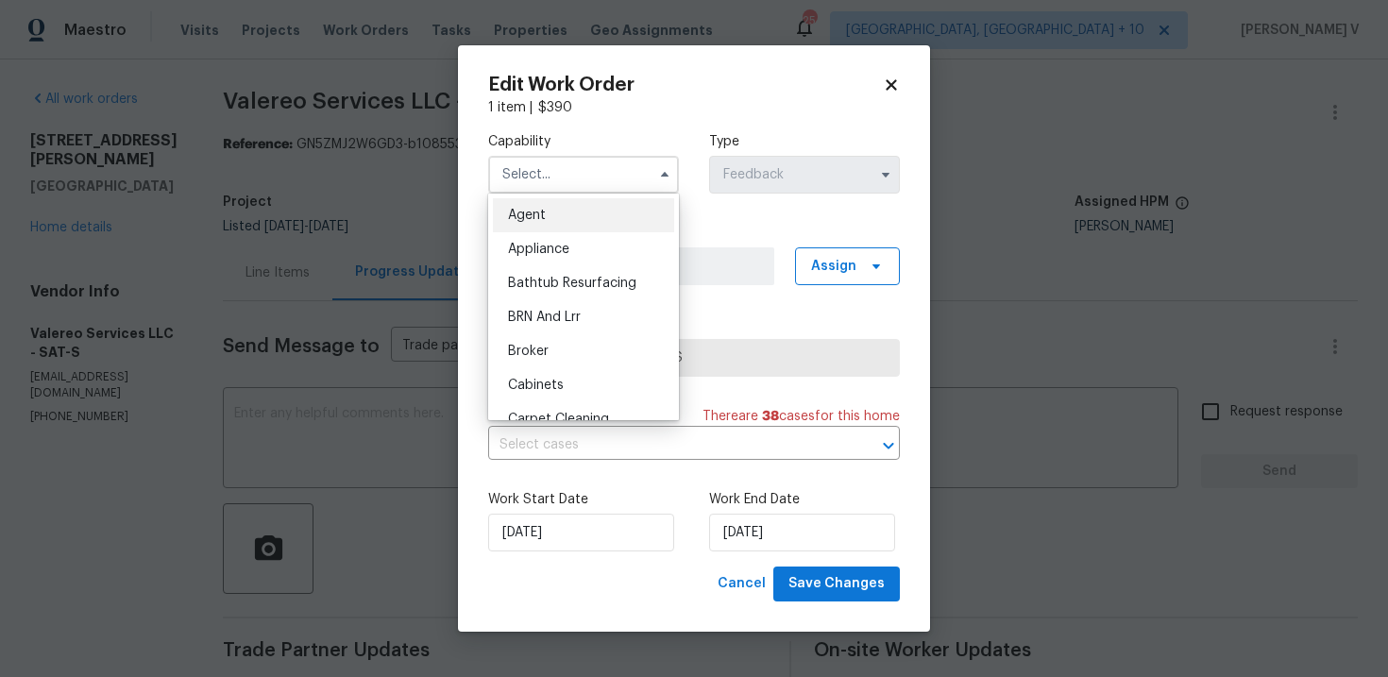
click at [563, 207] on div "Agent" at bounding box center [583, 215] width 181 height 34
type input "Agent"
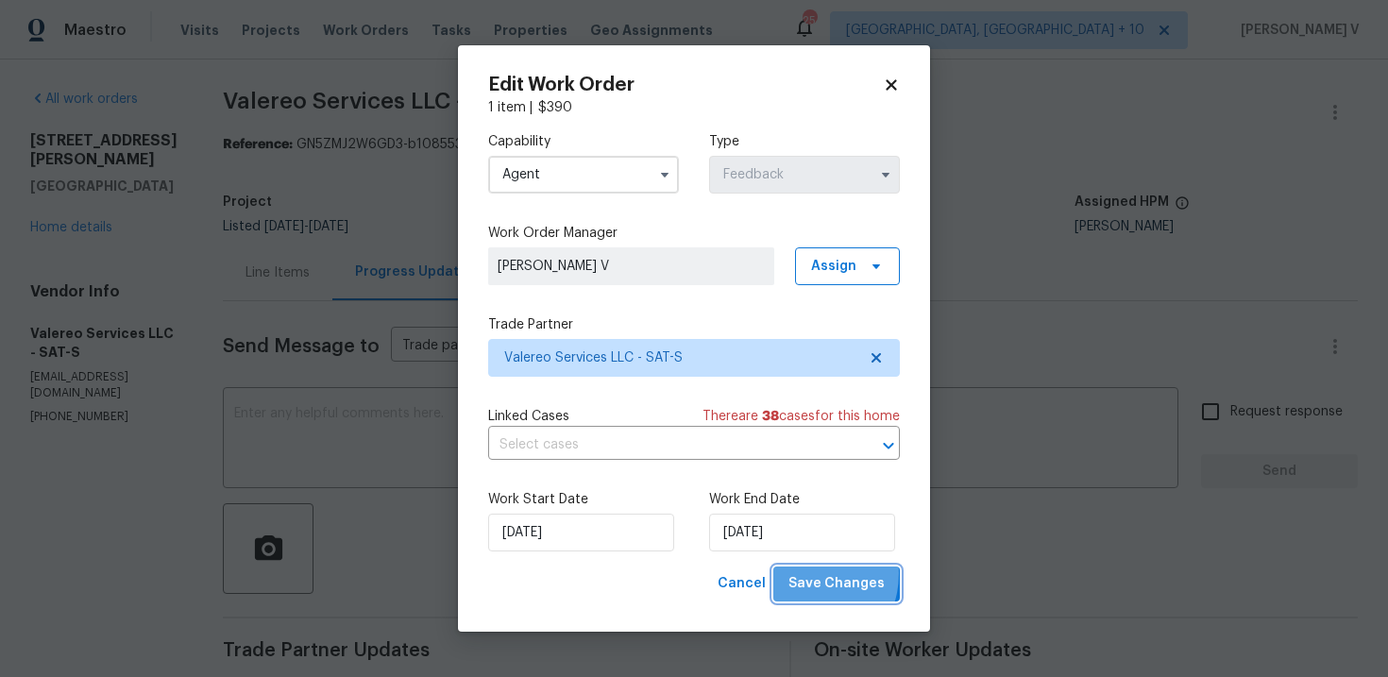
click at [806, 574] on span "Save Changes" at bounding box center [836, 584] width 96 height 24
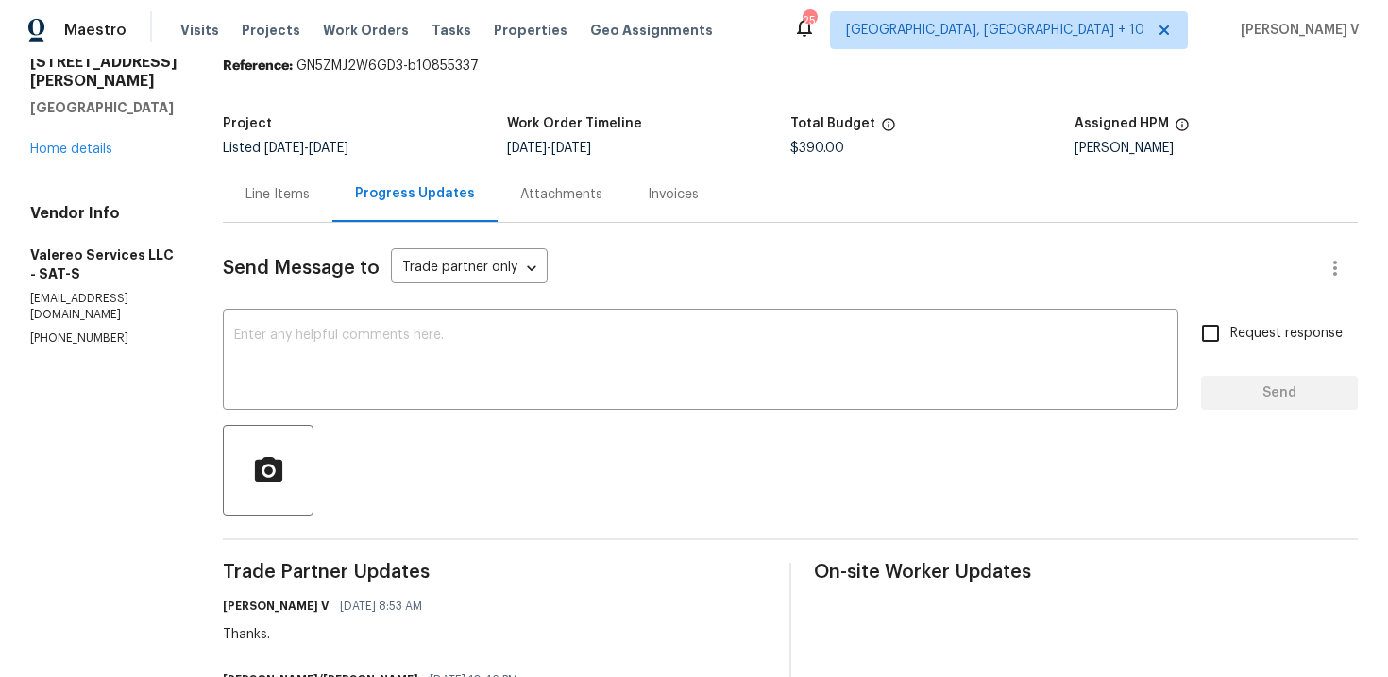
scroll to position [125, 0]
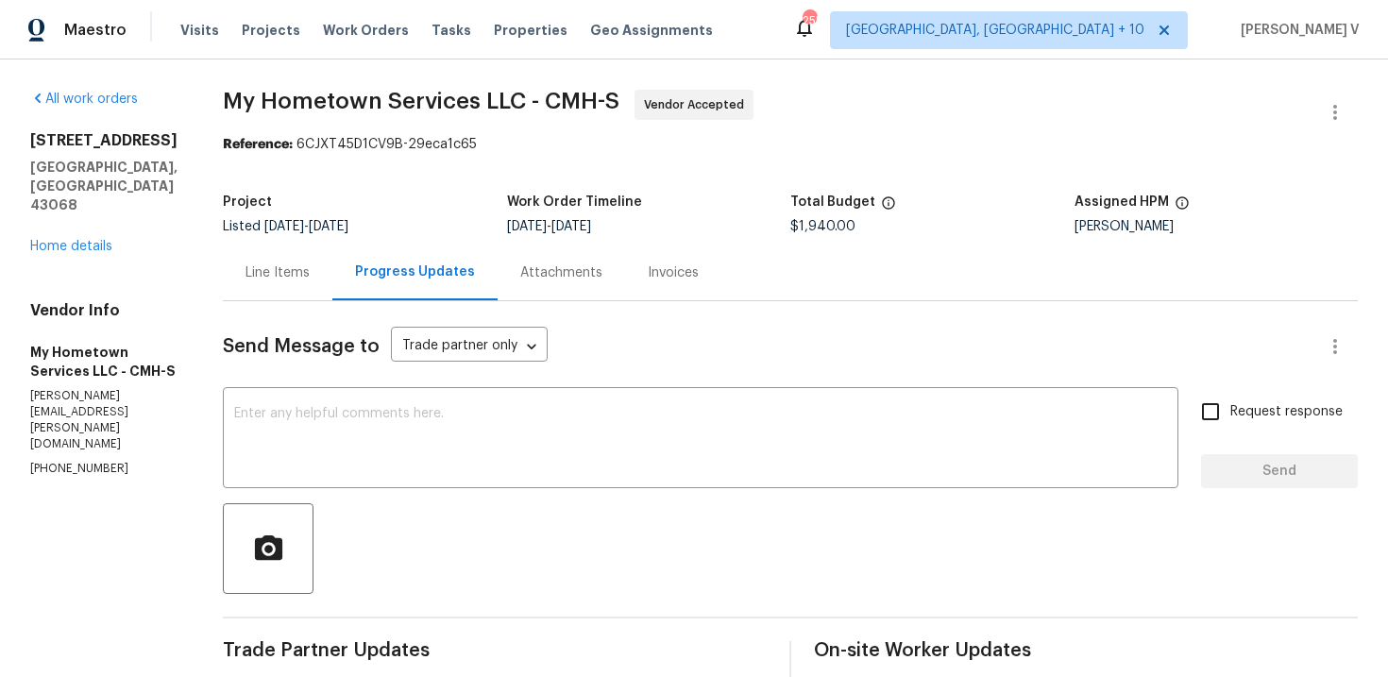
copy p "[PHONE_NUMBER]"
click at [89, 412] on p "[PERSON_NAME][EMAIL_ADDRESS][PERSON_NAME][DOMAIN_NAME]" at bounding box center [103, 420] width 147 height 65
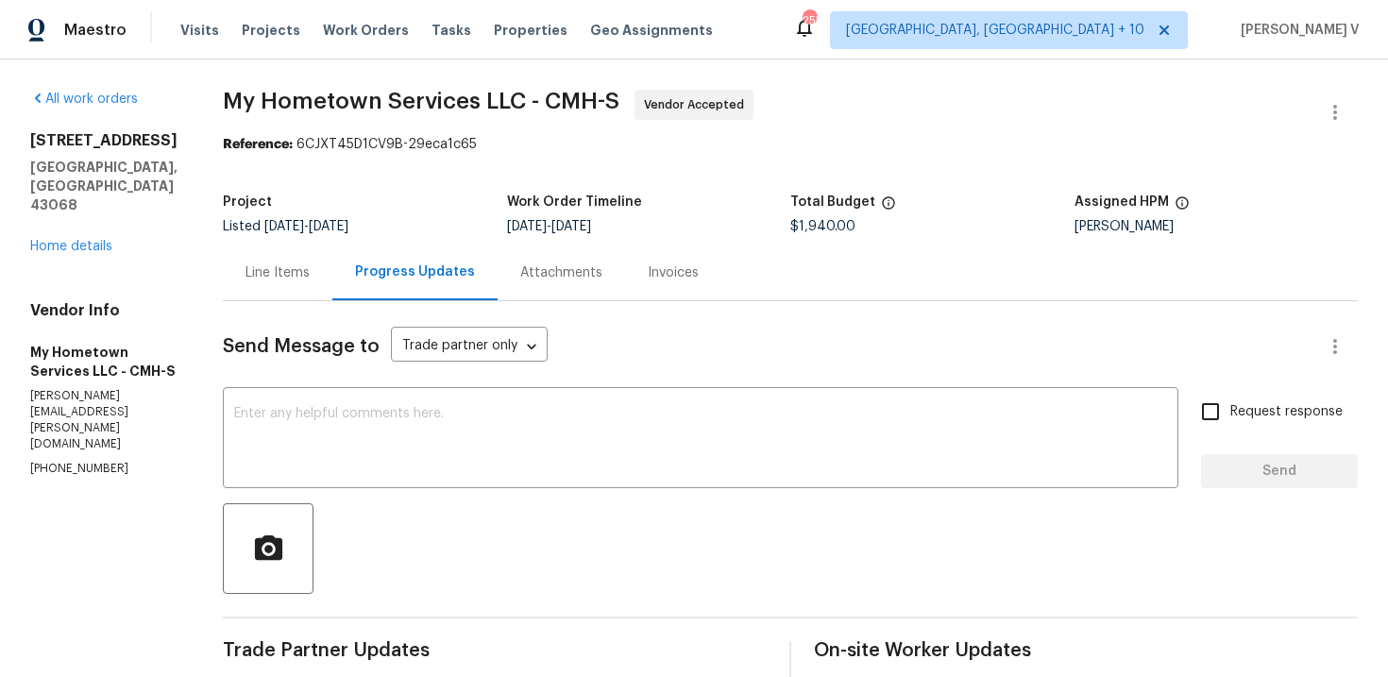
click at [89, 412] on p "[PERSON_NAME][EMAIL_ADDRESS][PERSON_NAME][DOMAIN_NAME]" at bounding box center [103, 420] width 147 height 65
copy p "[PERSON_NAME][EMAIL_ADDRESS][PERSON_NAME][DOMAIN_NAME]"
click at [539, 406] on div "x ​" at bounding box center [701, 440] width 956 height 96
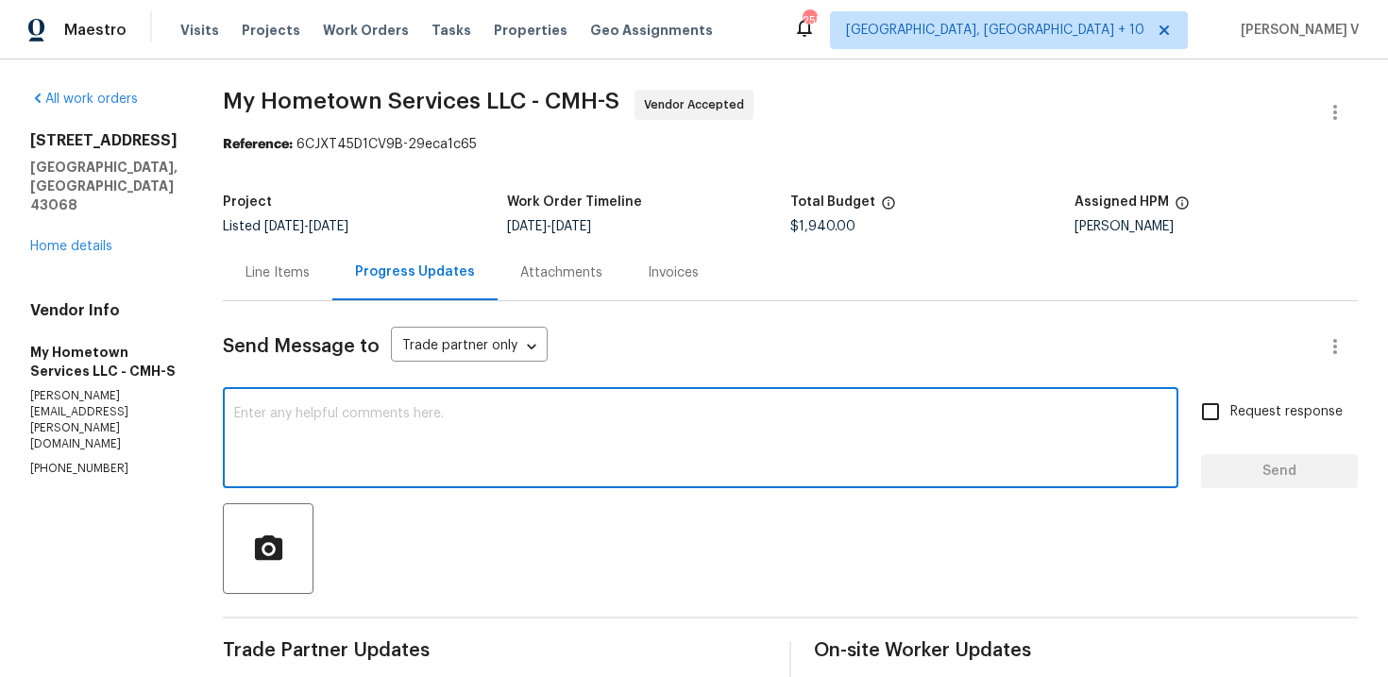
paste textarea "Hello, need pictures taken during the visit [GEOGRAPHIC_DATA]."
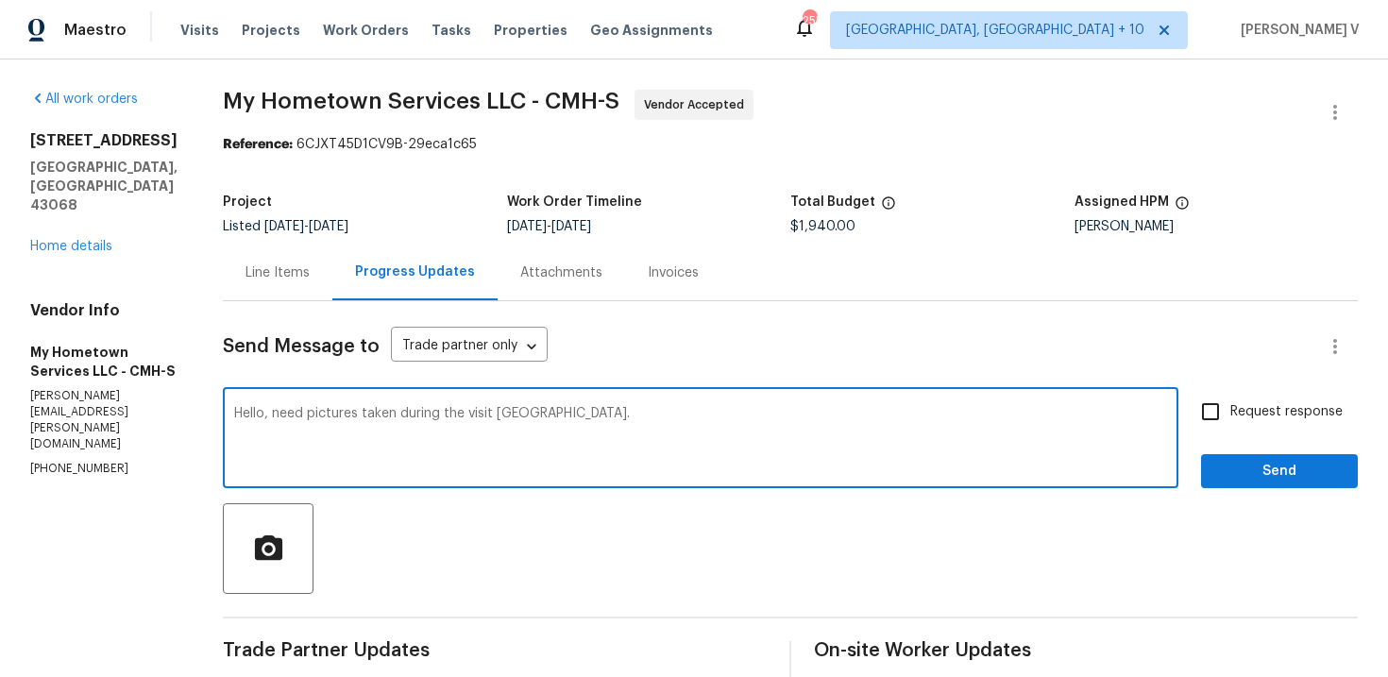
click at [514, 407] on textarea "Hello, need pictures taken during the visit [GEOGRAPHIC_DATA]." at bounding box center [700, 440] width 933 height 66
type textarea "Hello, need pictures taken during the visit [GEOGRAPHIC_DATA]."
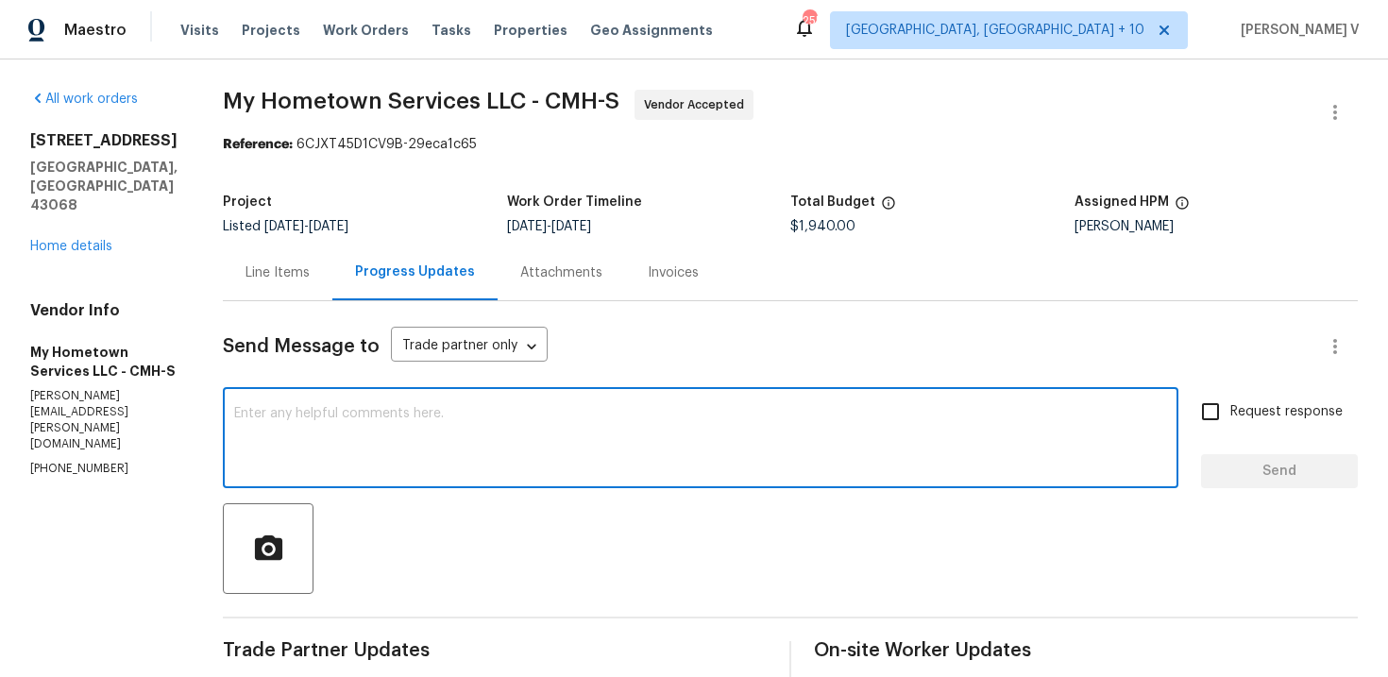
click at [248, 271] on div "Line Items" at bounding box center [277, 272] width 64 height 19
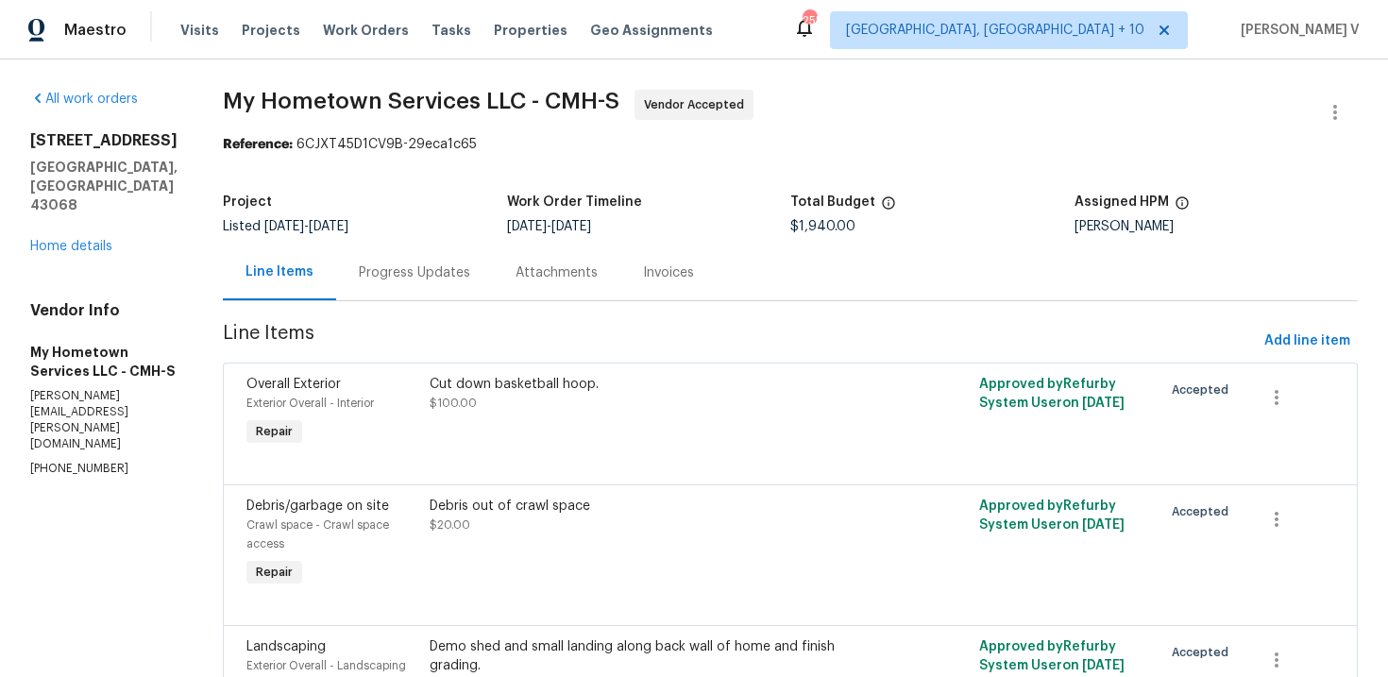
click at [381, 263] on div "Progress Updates" at bounding box center [414, 272] width 111 height 19
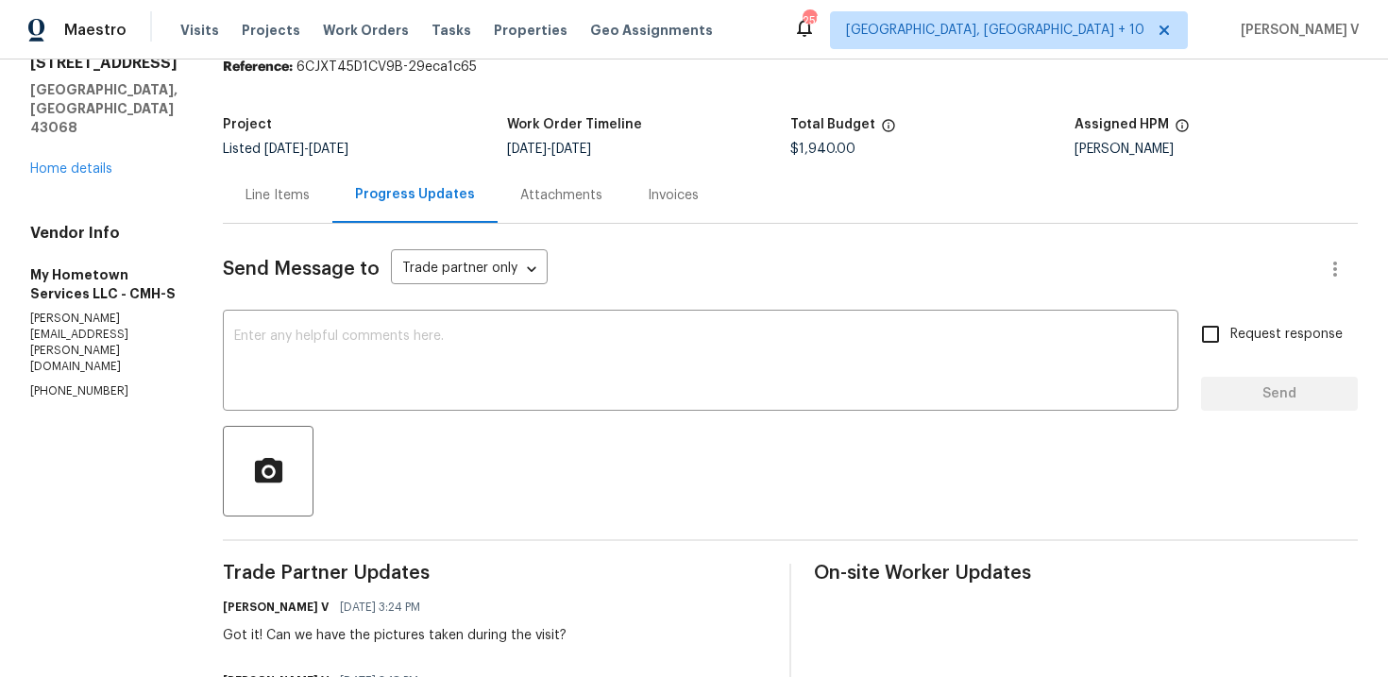
scroll to position [161, 0]
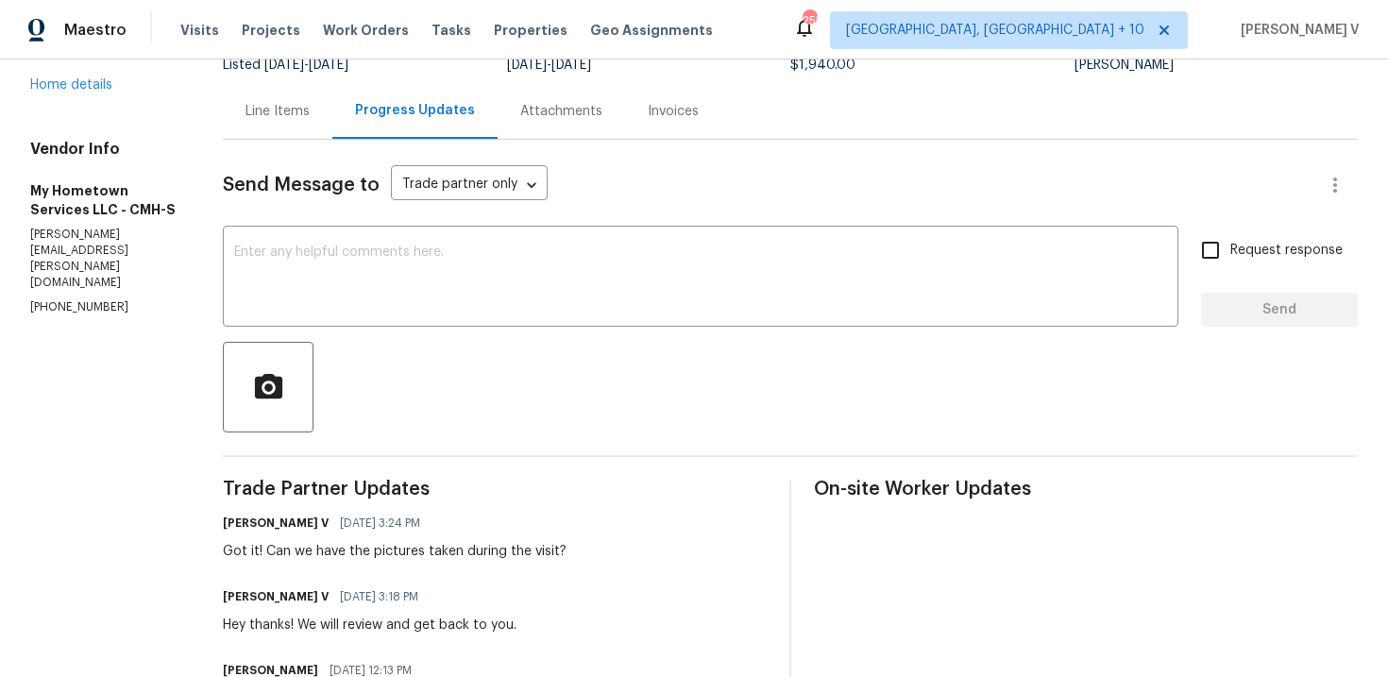
click at [256, 137] on div "Line Items" at bounding box center [278, 111] width 110 height 56
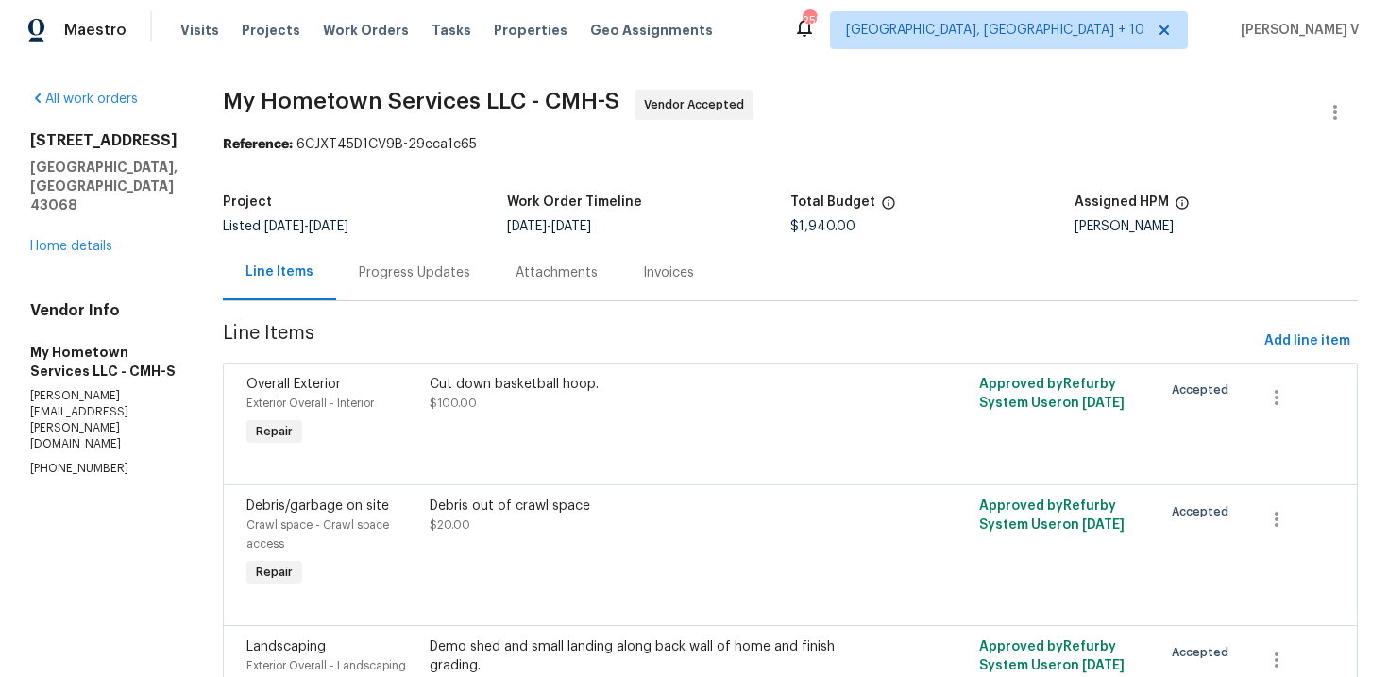
click at [417, 260] on div "Progress Updates" at bounding box center [414, 273] width 157 height 56
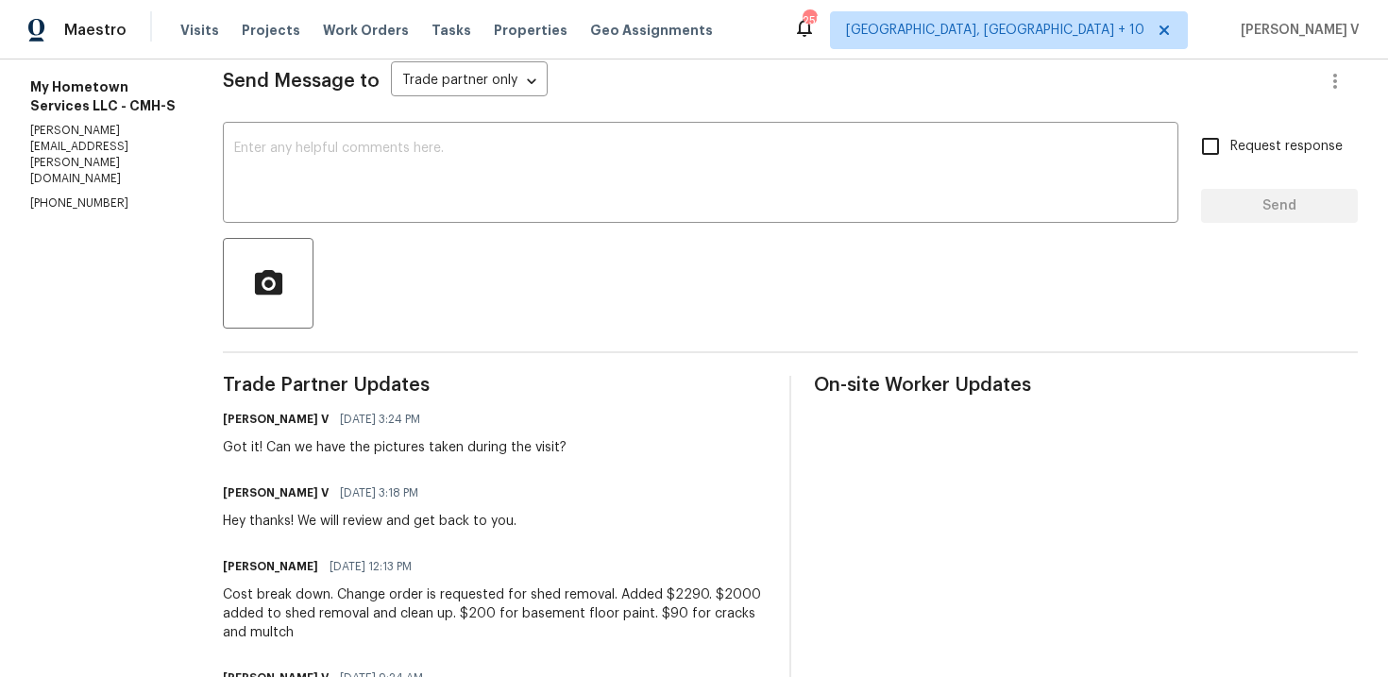
scroll to position [396, 0]
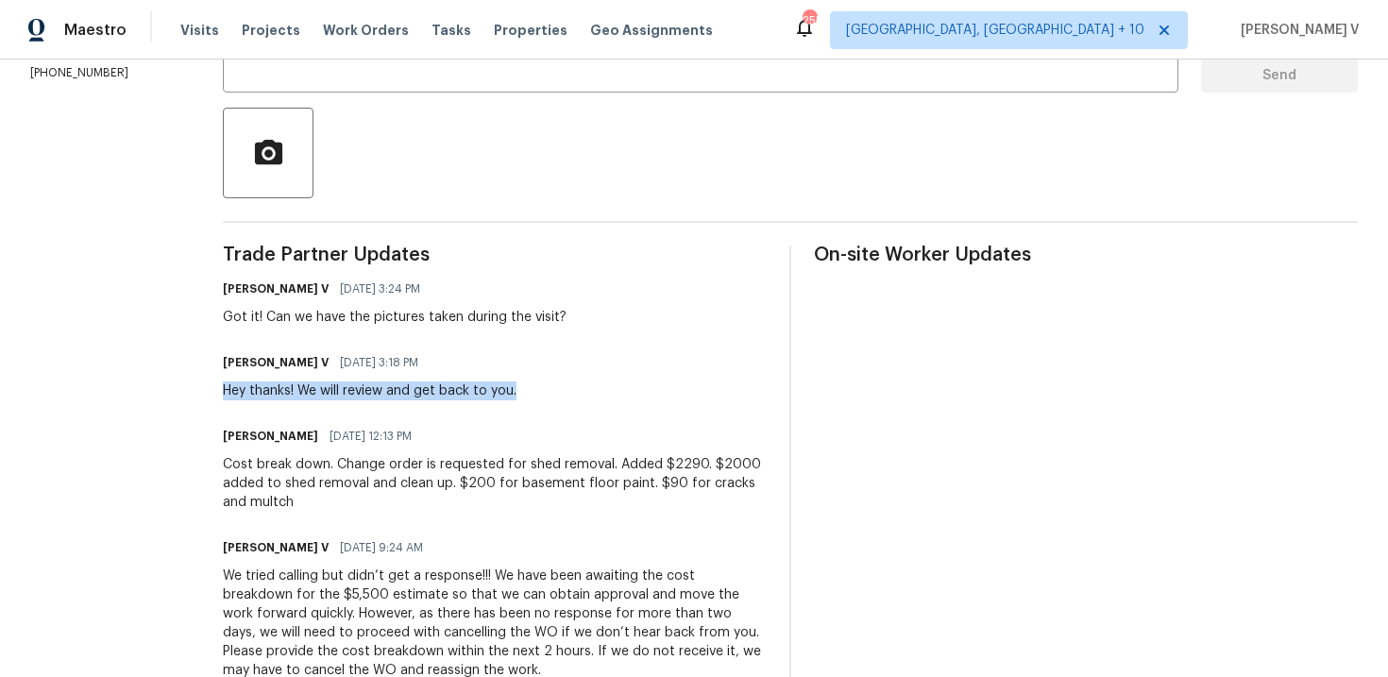
drag, startPoint x: 194, startPoint y: 387, endPoint x: 625, endPoint y: 388, distance: 431.5
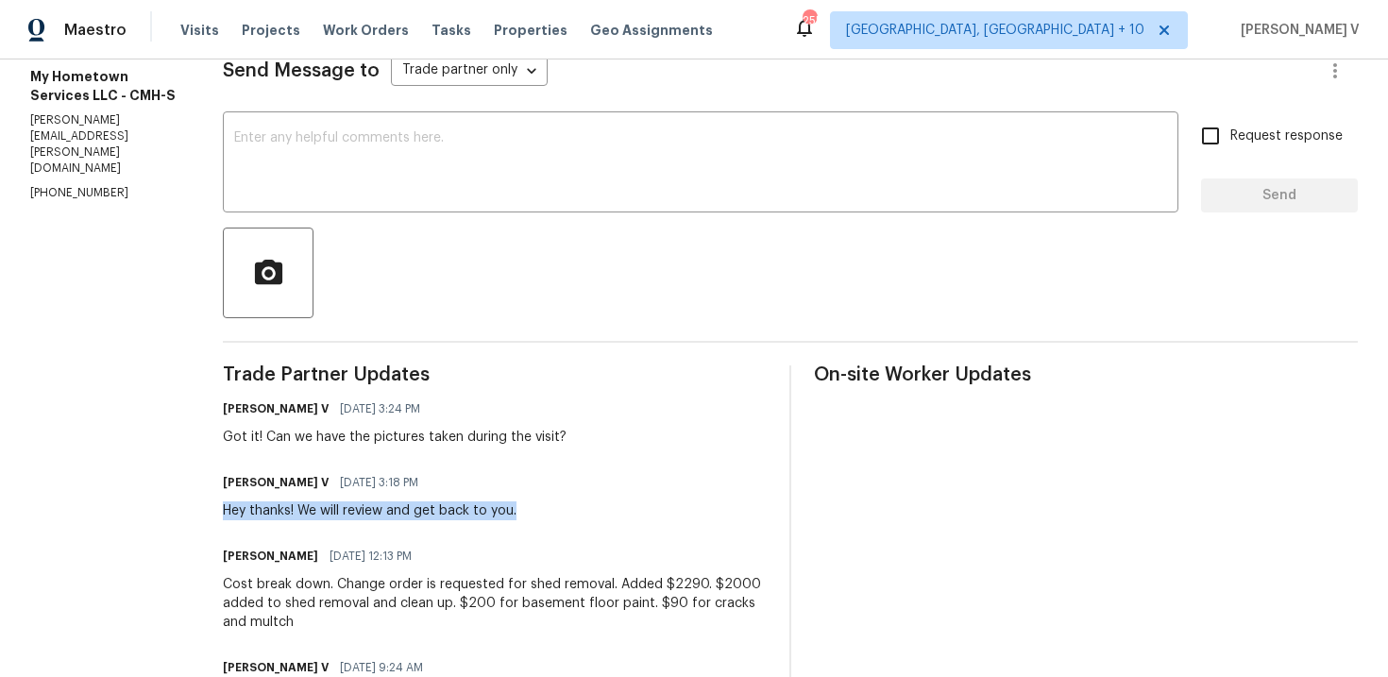
scroll to position [186, 0]
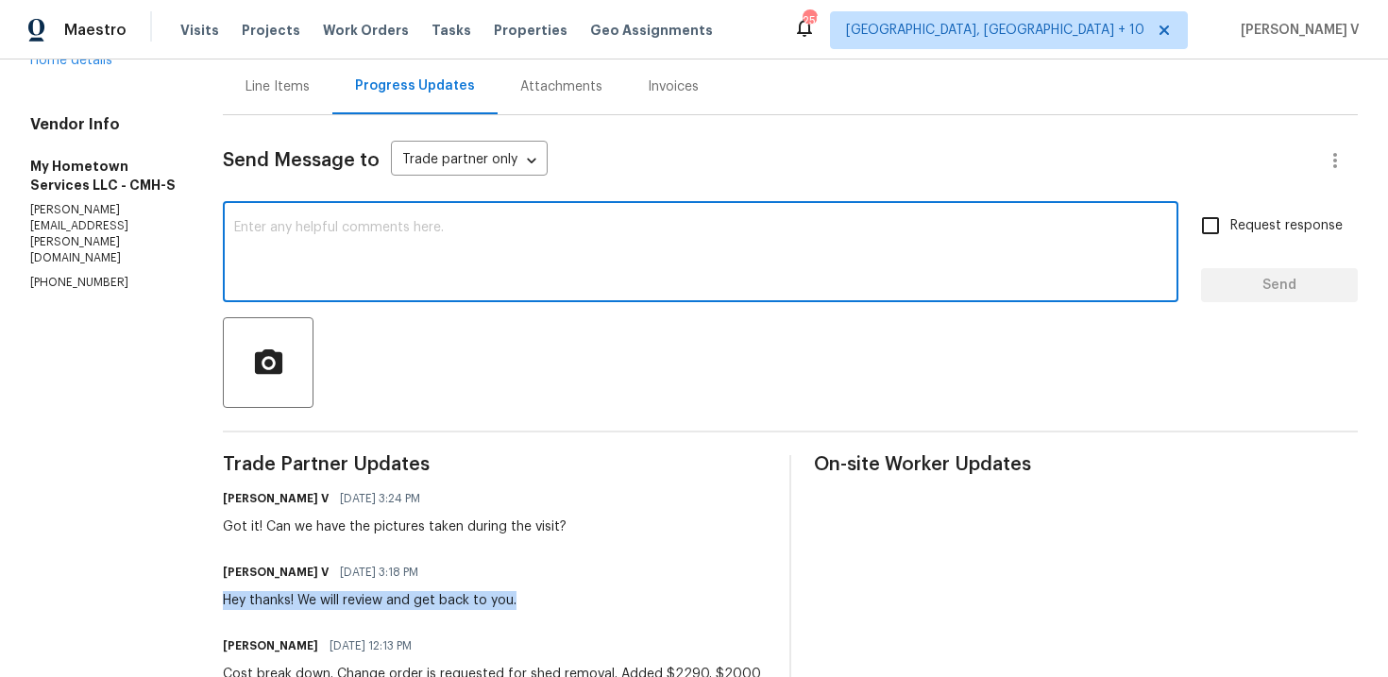
click at [453, 222] on textarea at bounding box center [700, 254] width 933 height 66
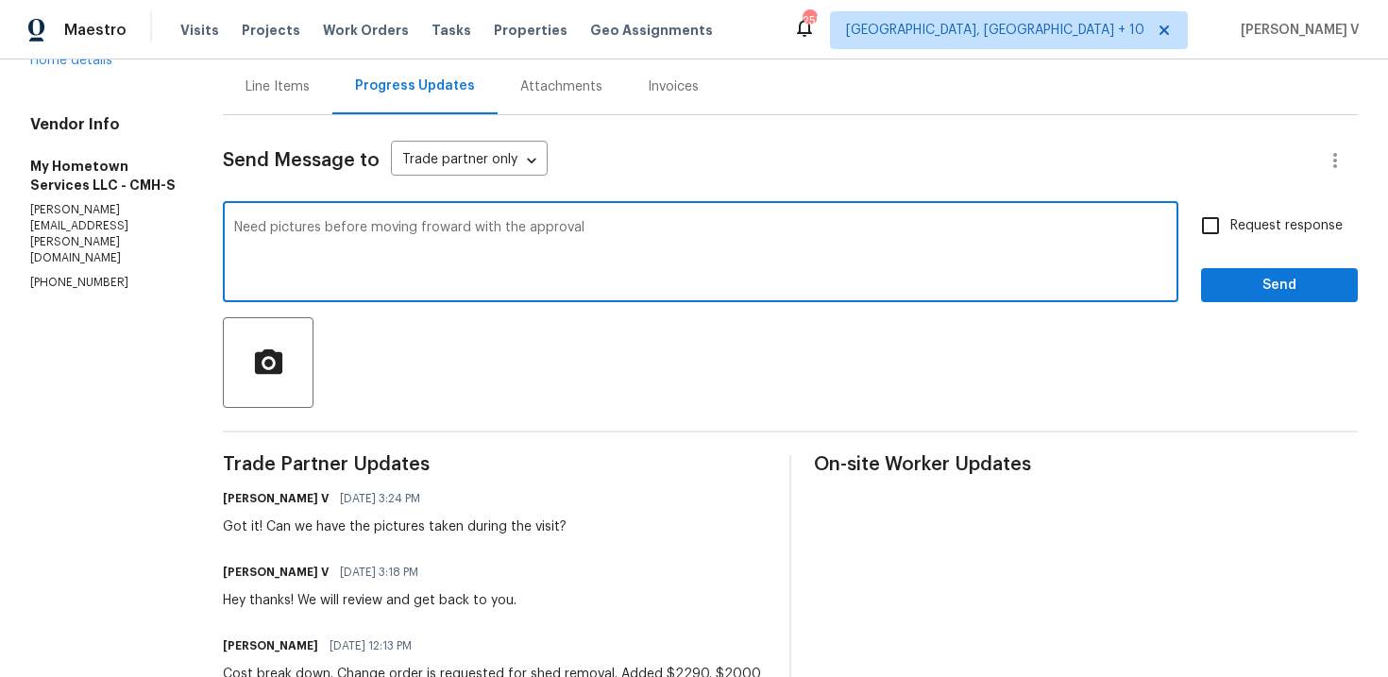
click at [0, 0] on span "forward." at bounding box center [0, 0] width 0 height 0
click at [299, 229] on textarea "Need pictures before moving forward. with the approval" at bounding box center [700, 254] width 933 height 66
click at [689, 237] on textarea "Need pictures for rewiew before moving forward. with the approval" at bounding box center [700, 254] width 933 height 66
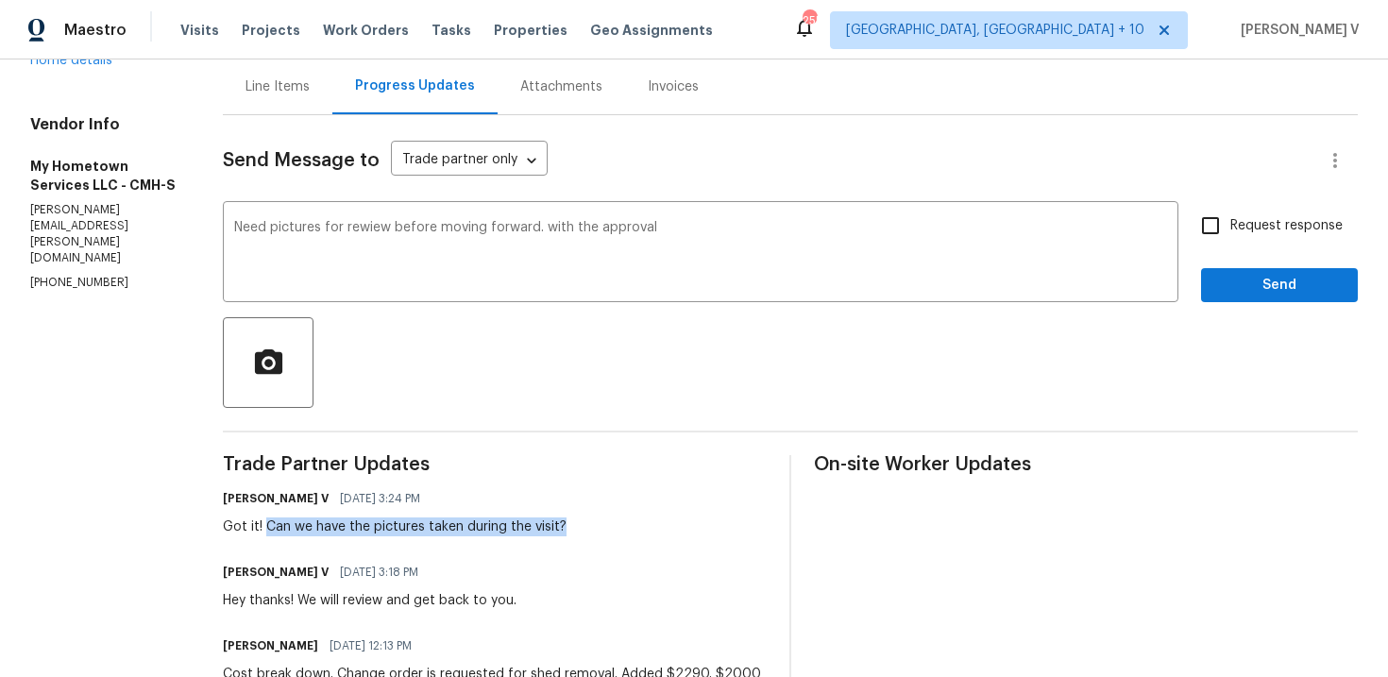
drag, startPoint x: 242, startPoint y: 529, endPoint x: 561, endPoint y: 527, distance: 319.2
click at [561, 527] on div "[PERSON_NAME] V [DATE] 3:24 PM Got it! Can we have the pictures taken during th…" at bounding box center [495, 510] width 544 height 51
copy div "Can we have the pictures taken during the visit?"
click at [772, 245] on textarea "Need pictures for rewiew before moving forward. with the approval" at bounding box center [700, 254] width 933 height 66
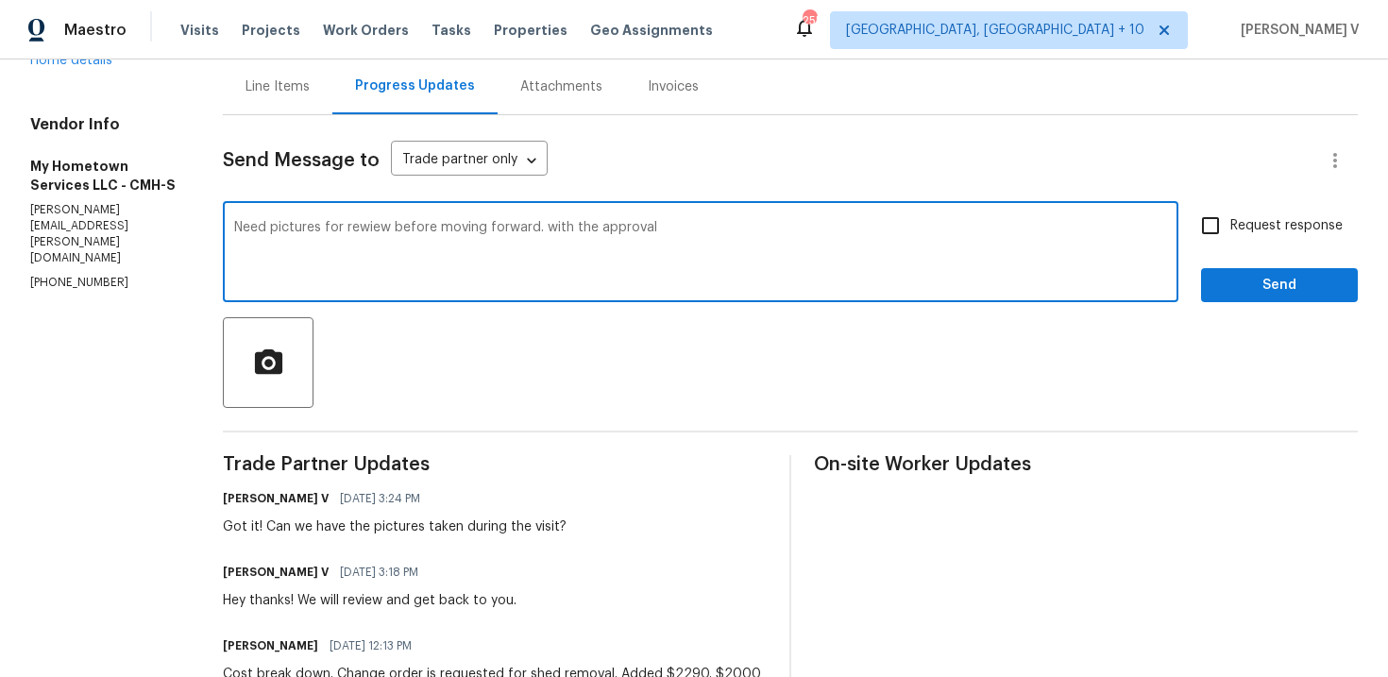
paste textarea "Can we have the pictures taken during the visit?"
click at [772, 245] on textarea "Need pictures for rewiew before moving forward. with the approval" at bounding box center [700, 254] width 933 height 66
click at [772, 245] on textarea "Need pictures for rewiew before moving forward. with the approvalCan we have th…" at bounding box center [700, 254] width 933 height 66
paste textarea "Before moving forward with the approval, we’ll need to review pictures. Could y…"
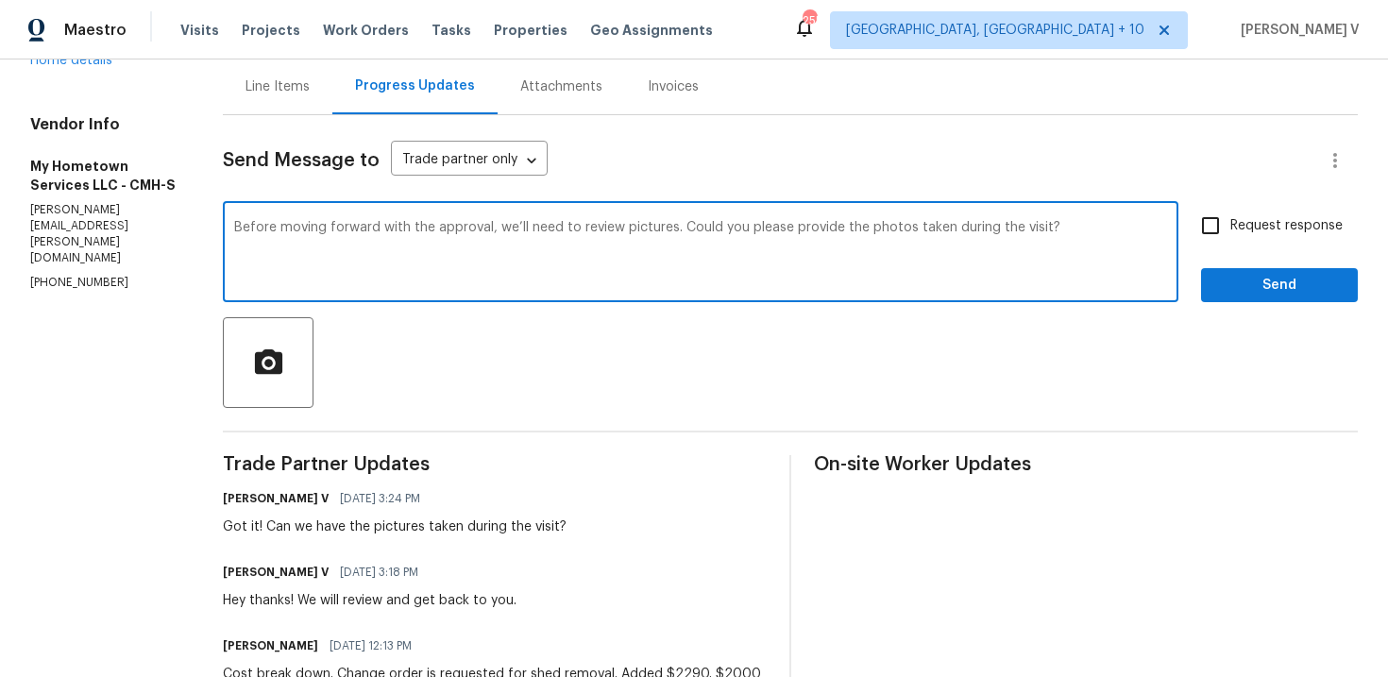
type textarea "Before moving forward with the approval, we’ll need to review pictures. Could y…"
click at [1241, 228] on span "Request response" at bounding box center [1286, 226] width 112 height 20
click at [1230, 228] on input "Request response" at bounding box center [1211, 226] width 40 height 40
checkbox input "true"
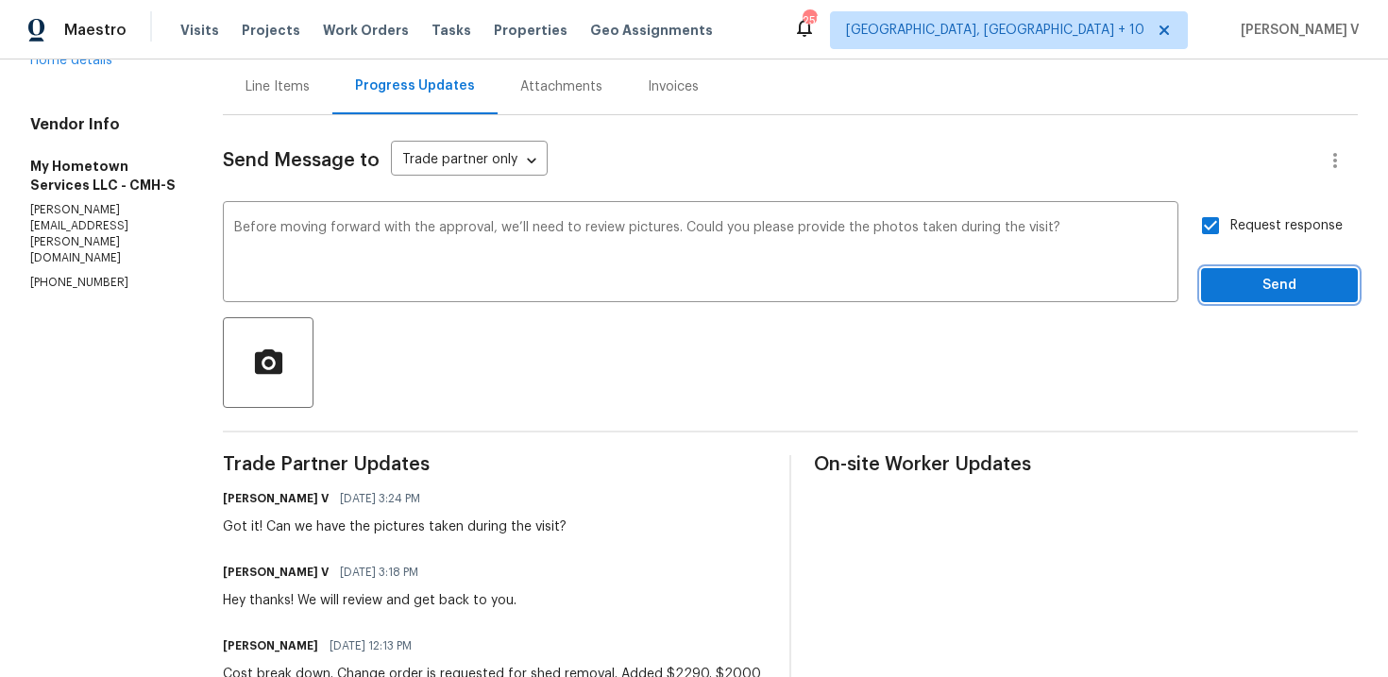
click at [1334, 289] on span "Send" at bounding box center [1279, 286] width 127 height 24
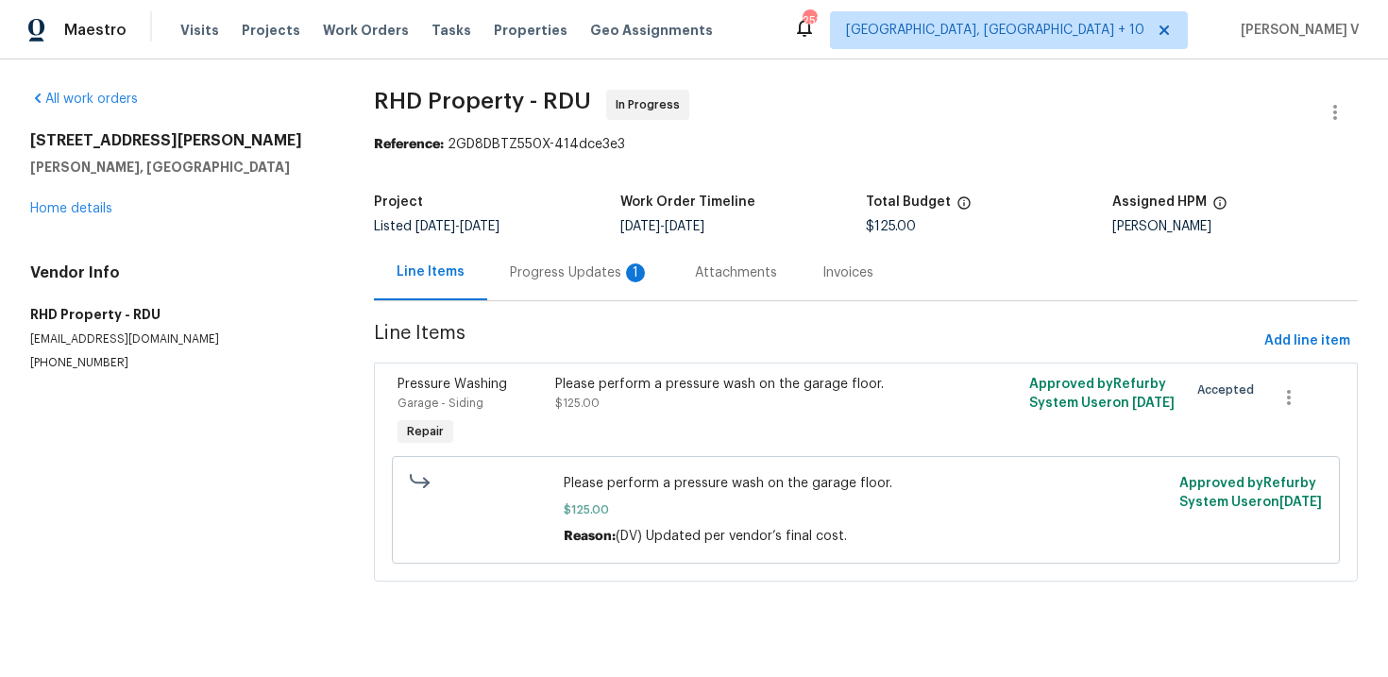
click at [569, 263] on div "Progress Updates 1" at bounding box center [580, 272] width 140 height 19
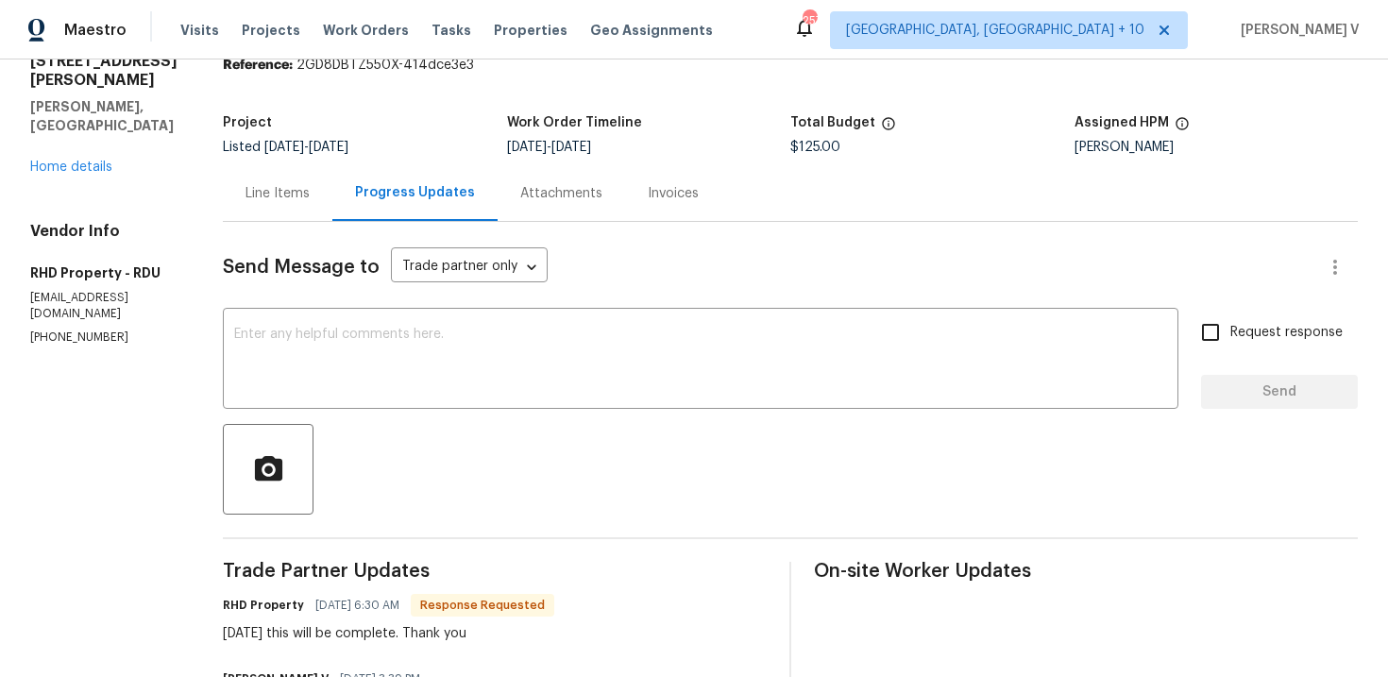
scroll to position [176, 0]
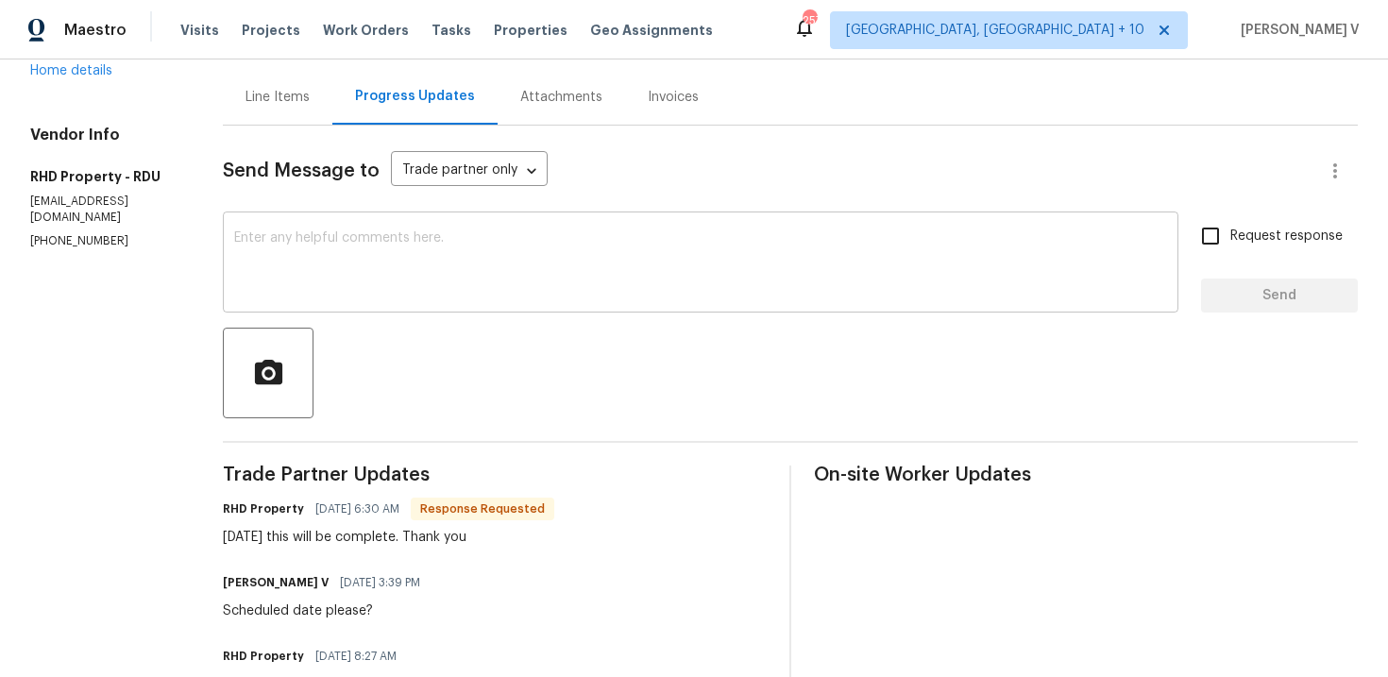
click at [456, 275] on textarea at bounding box center [700, 264] width 933 height 66
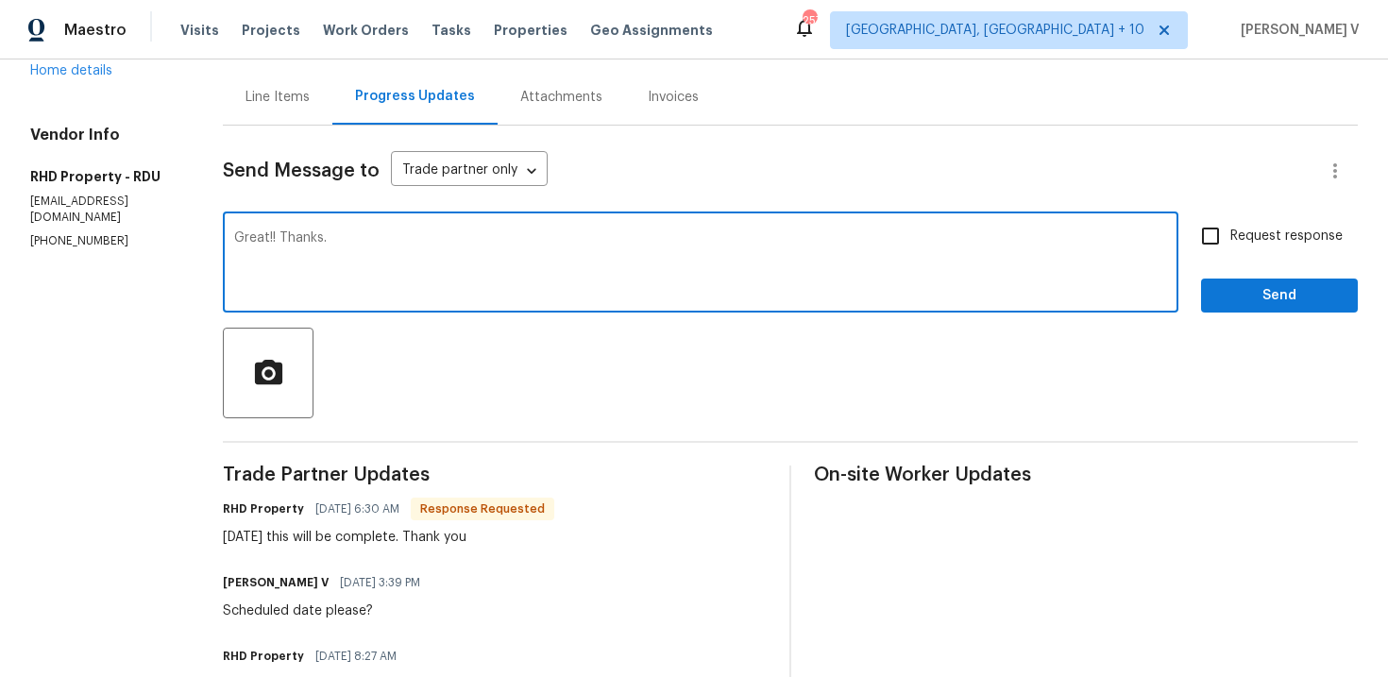
scroll to position [70, 0]
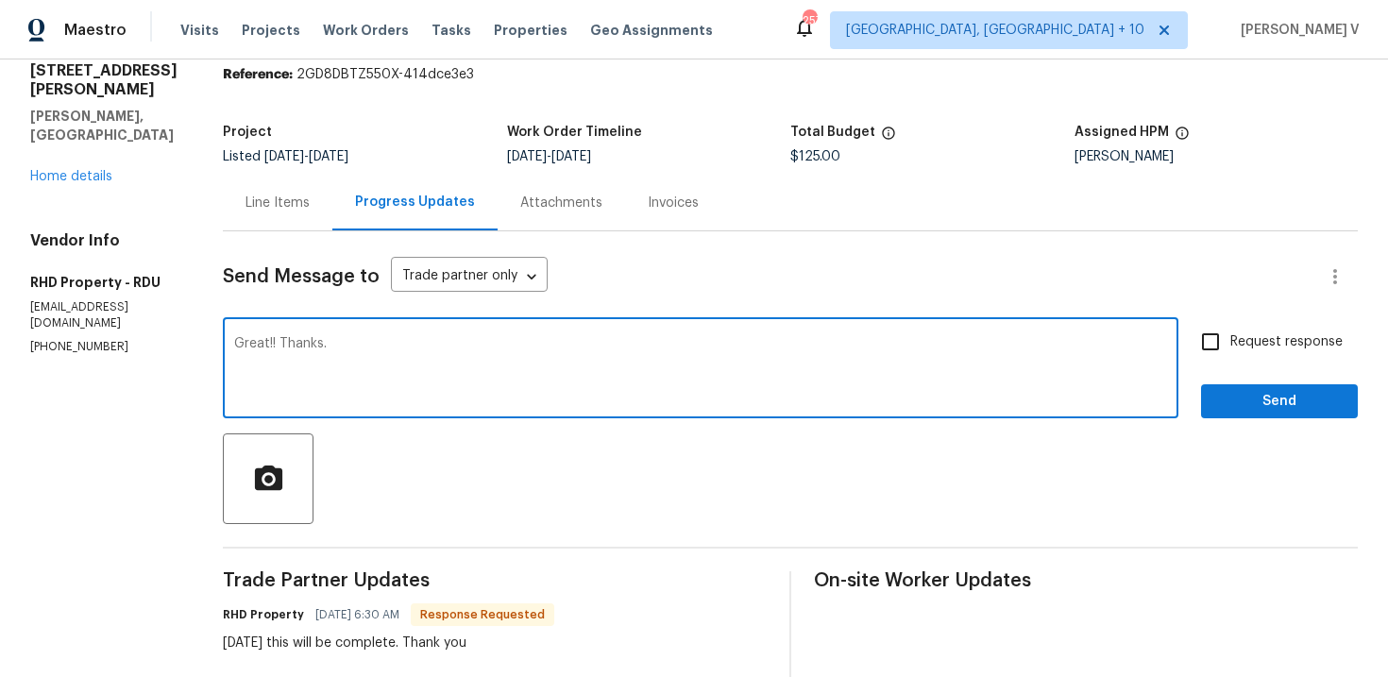
type textarea "Great!! Thanks."
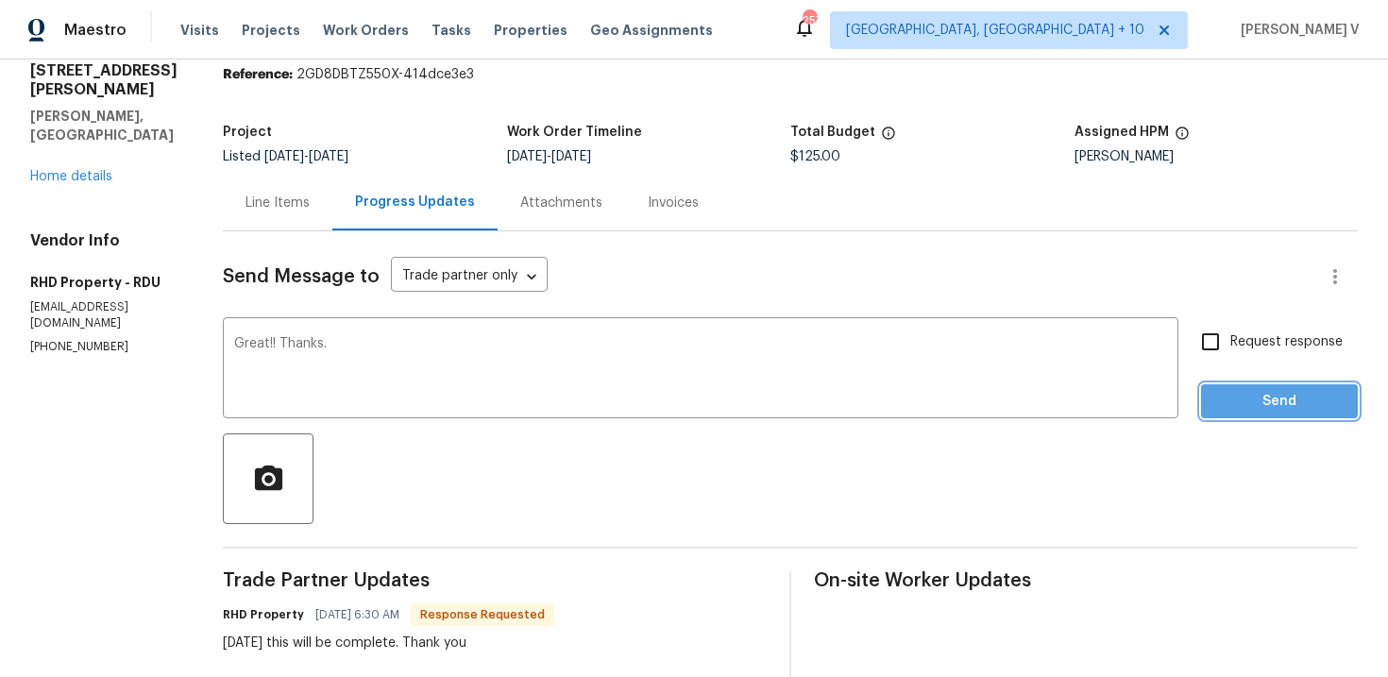
click at [1284, 405] on span "Send" at bounding box center [1279, 402] width 127 height 24
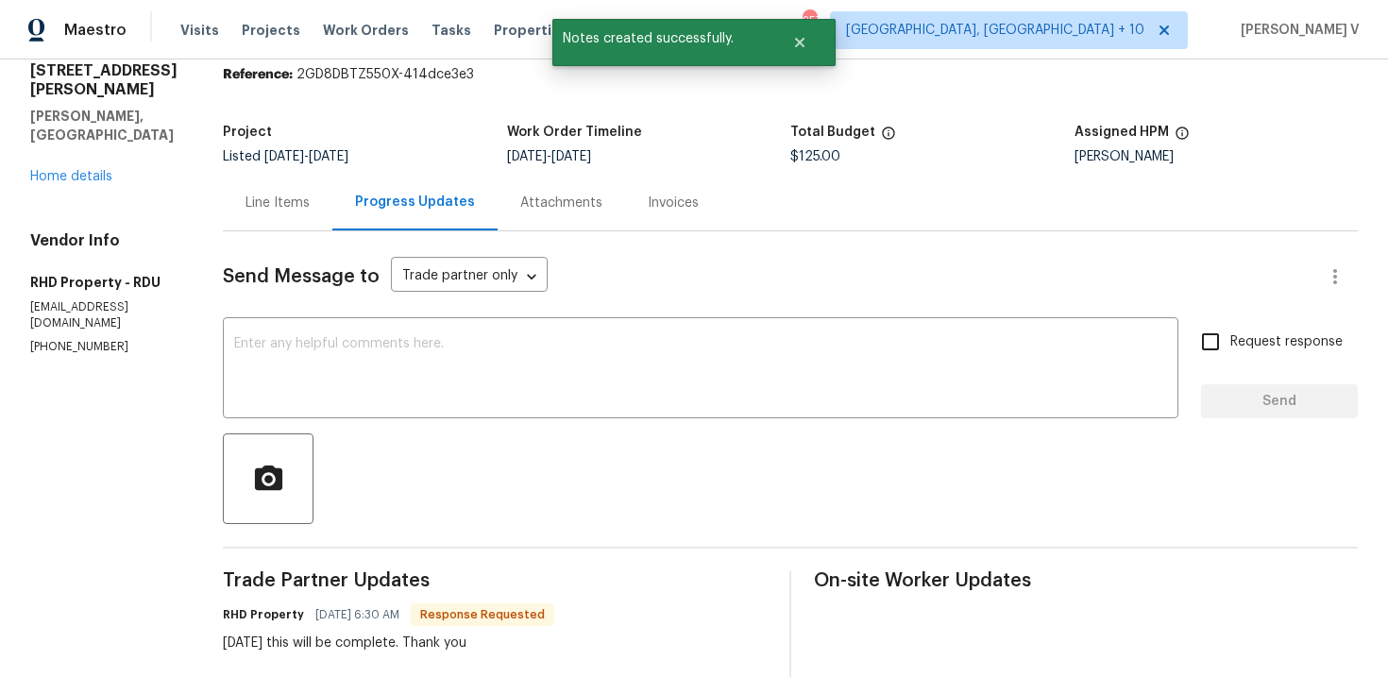
click at [332, 211] on div "Line Items" at bounding box center [278, 203] width 110 height 56
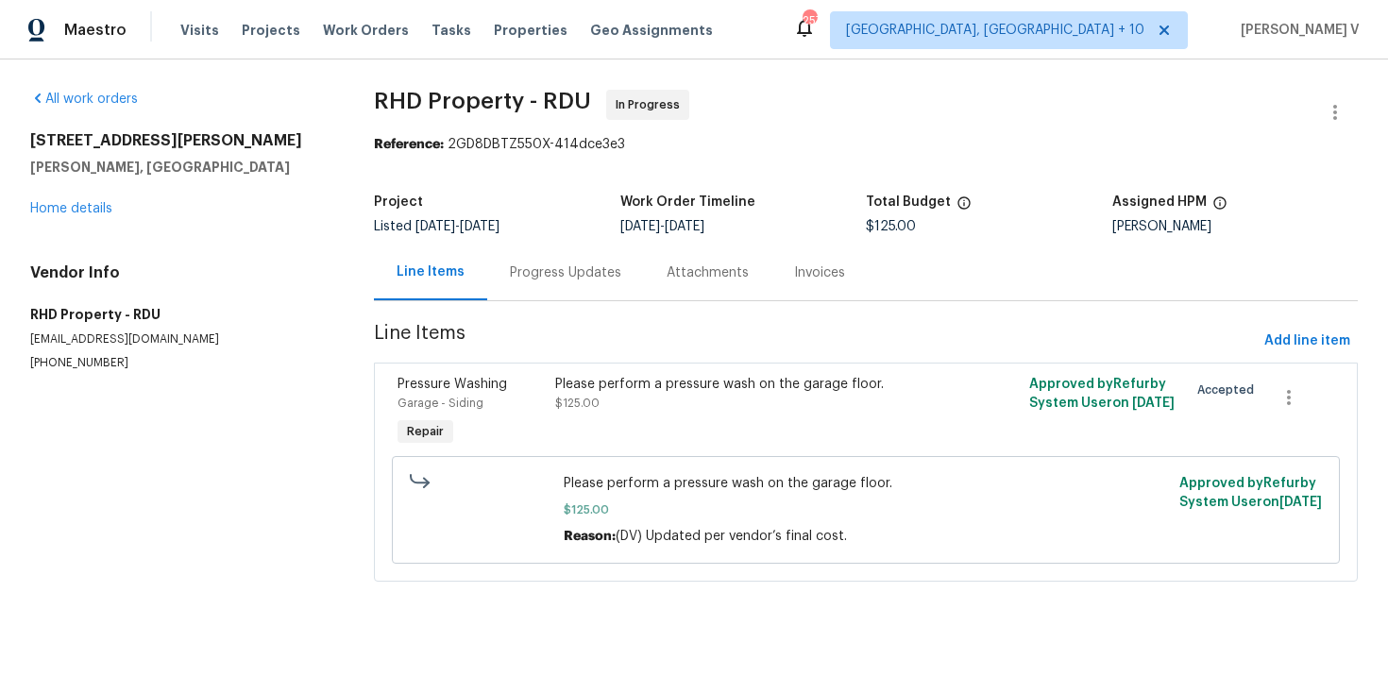
click at [569, 271] on div "Progress Updates" at bounding box center [565, 272] width 111 height 19
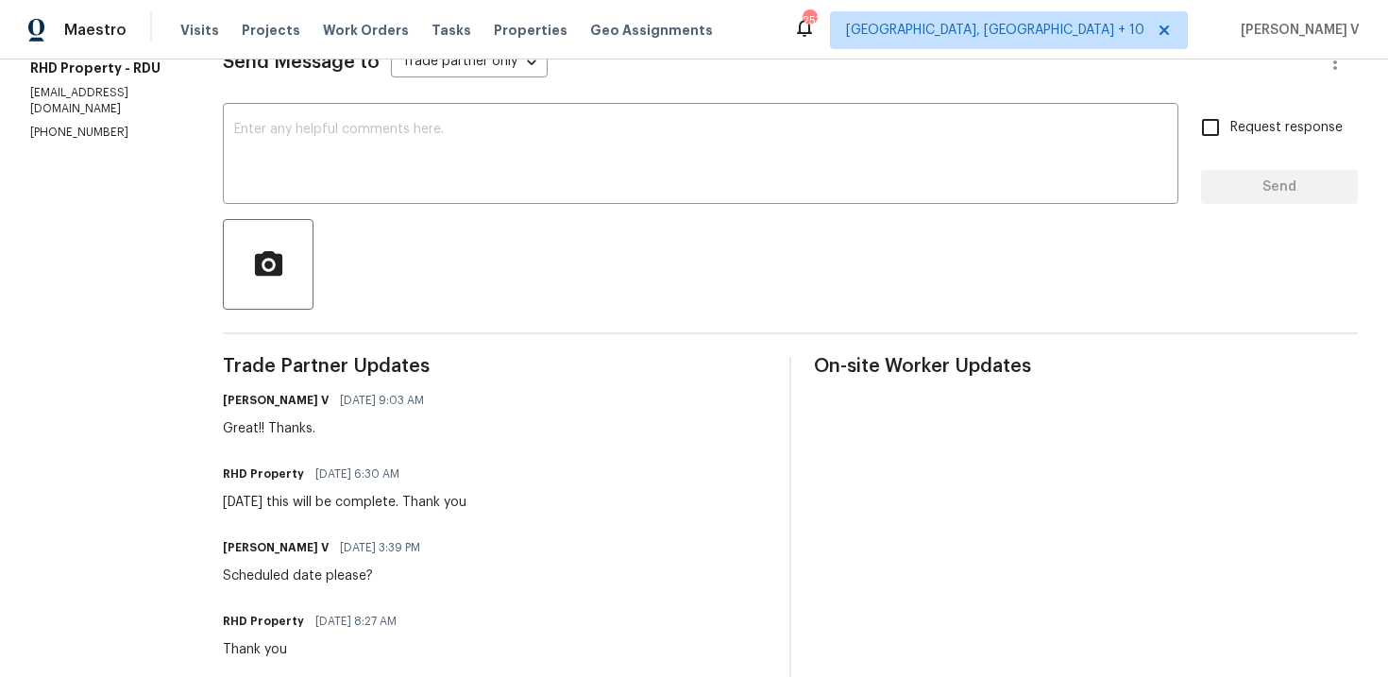
scroll to position [289, 0]
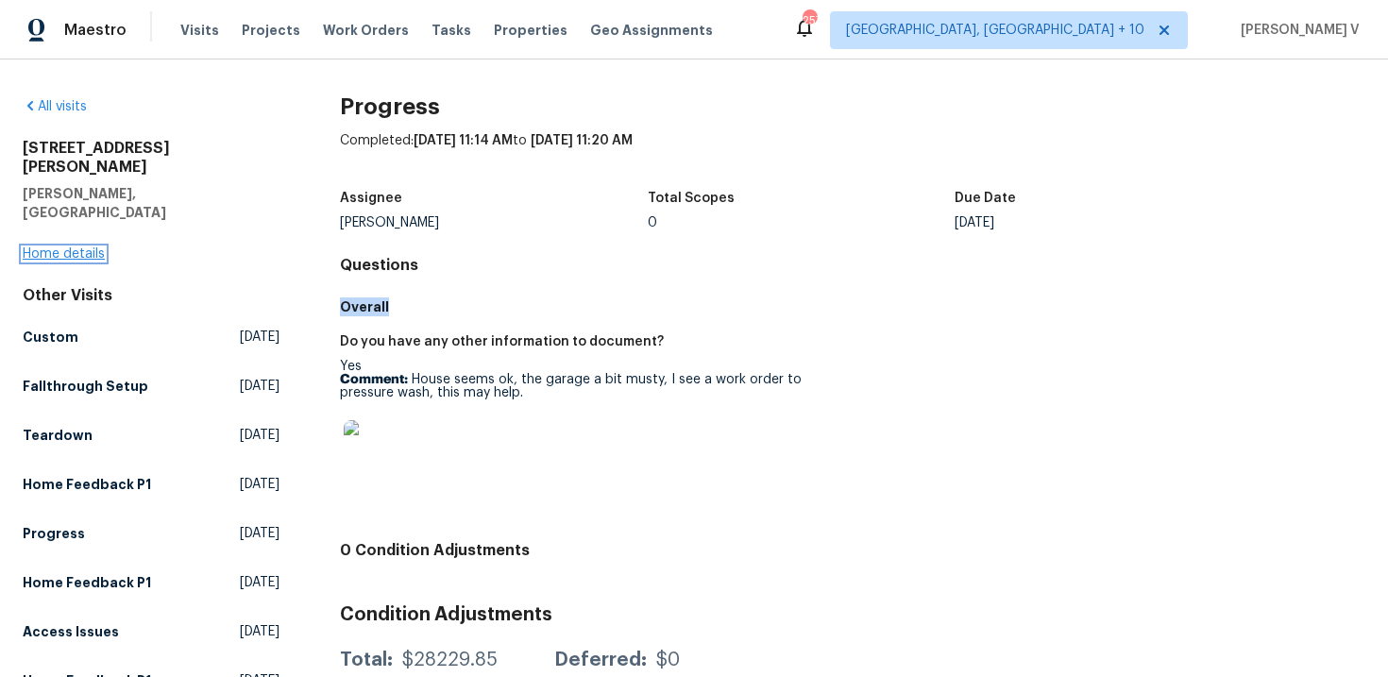
click at [58, 247] on link "Home details" at bounding box center [64, 253] width 82 height 13
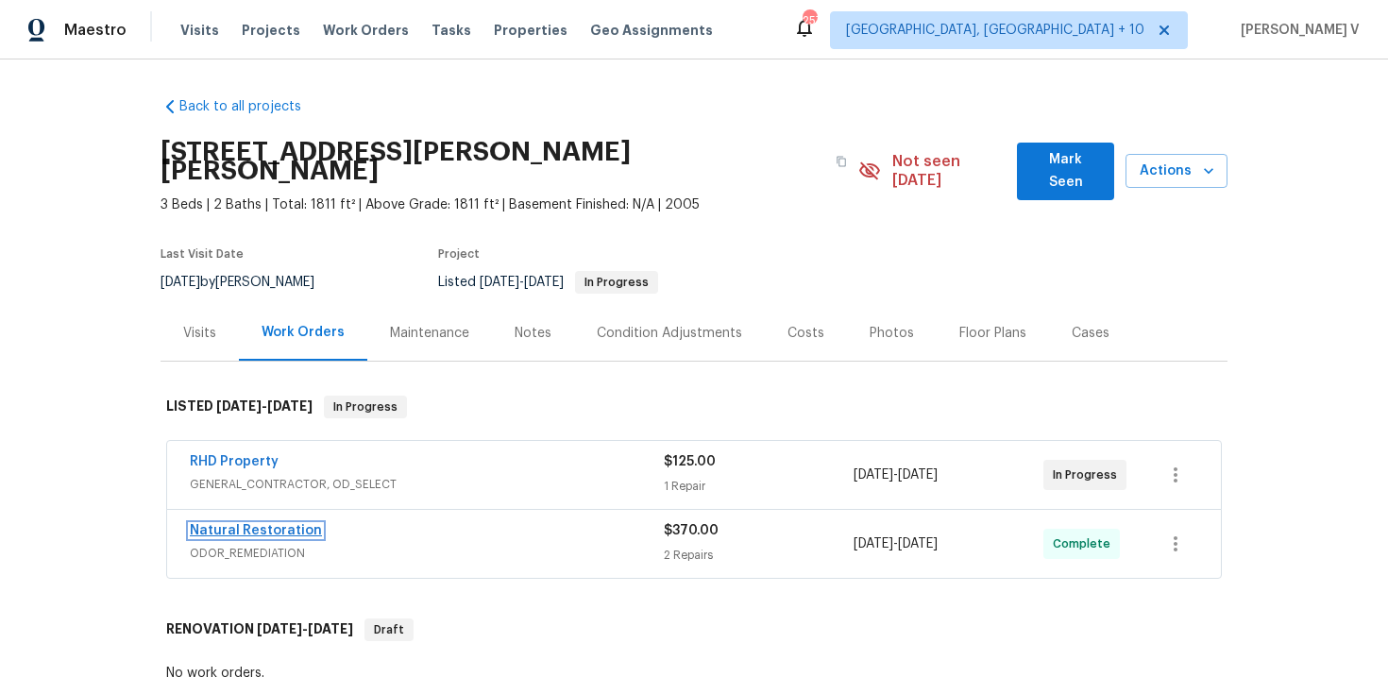
click at [290, 524] on link "Natural Restoration" at bounding box center [256, 530] width 132 height 13
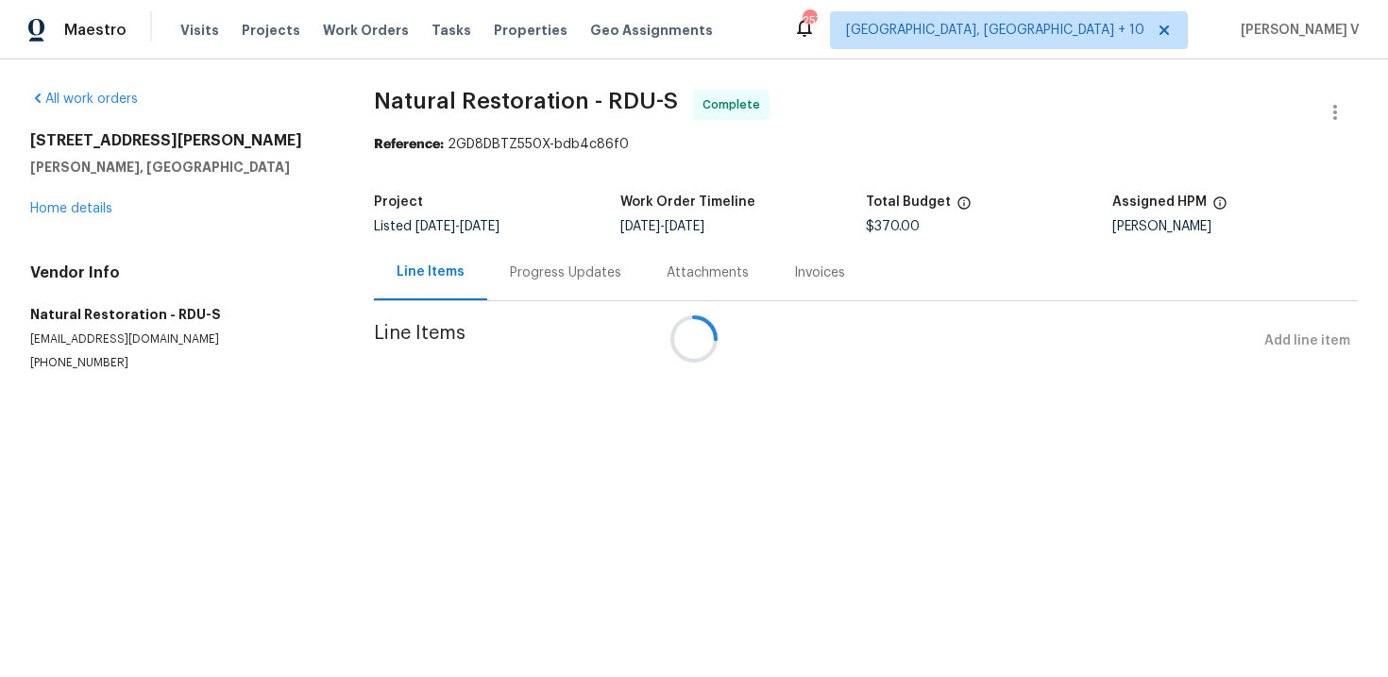
click at [533, 255] on div "Progress Updates" at bounding box center [565, 273] width 157 height 56
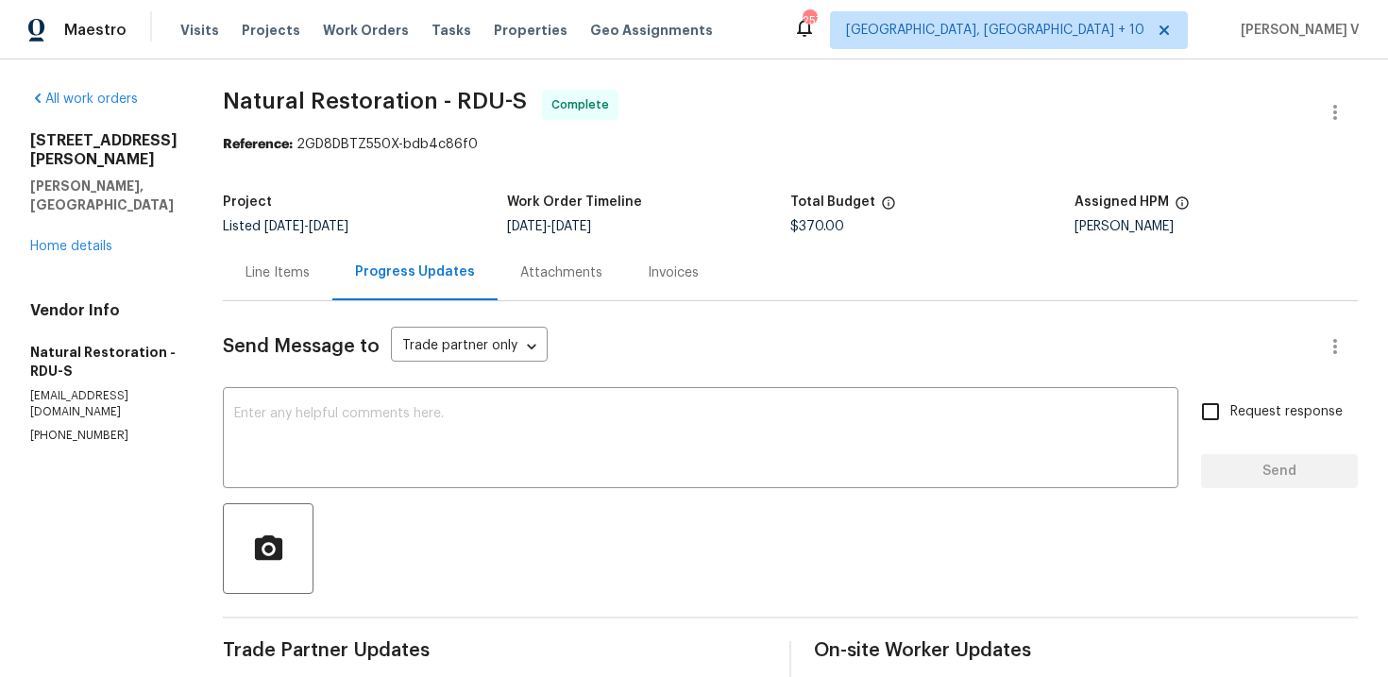
scroll to position [166, 0]
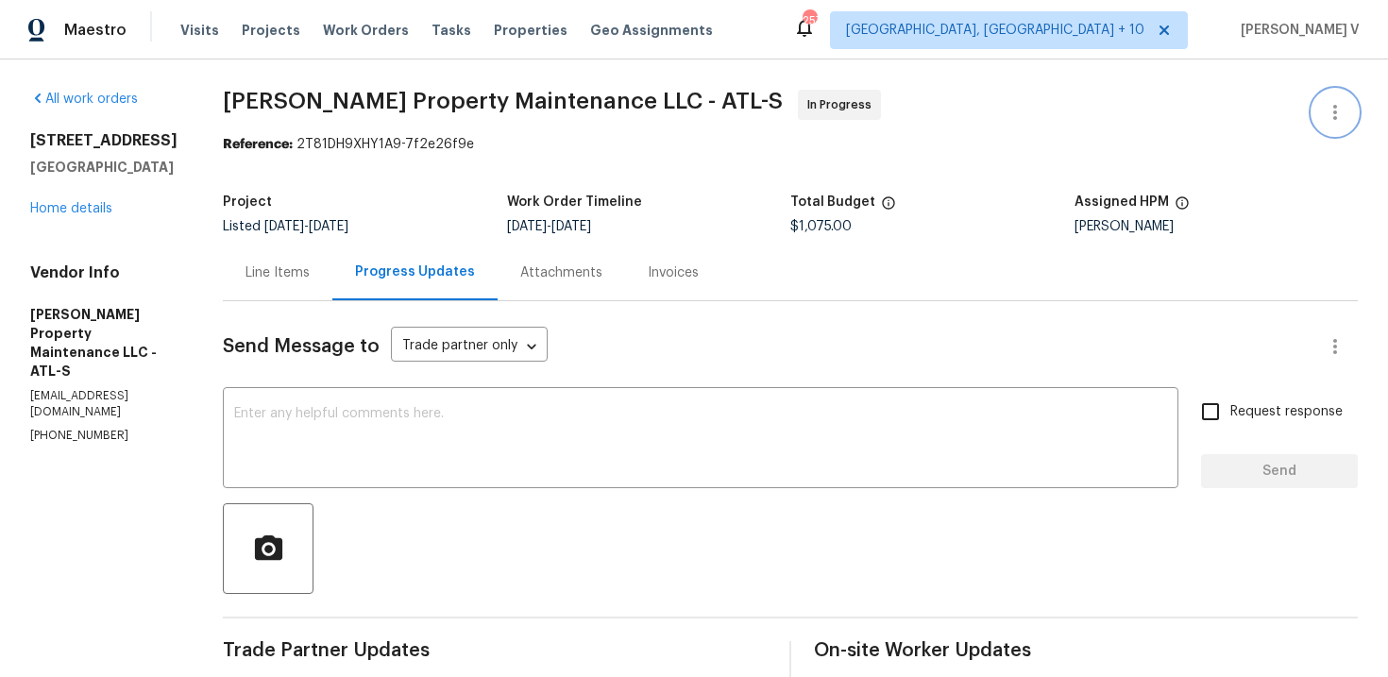
click at [1328, 98] on button "button" at bounding box center [1334, 112] width 45 height 45
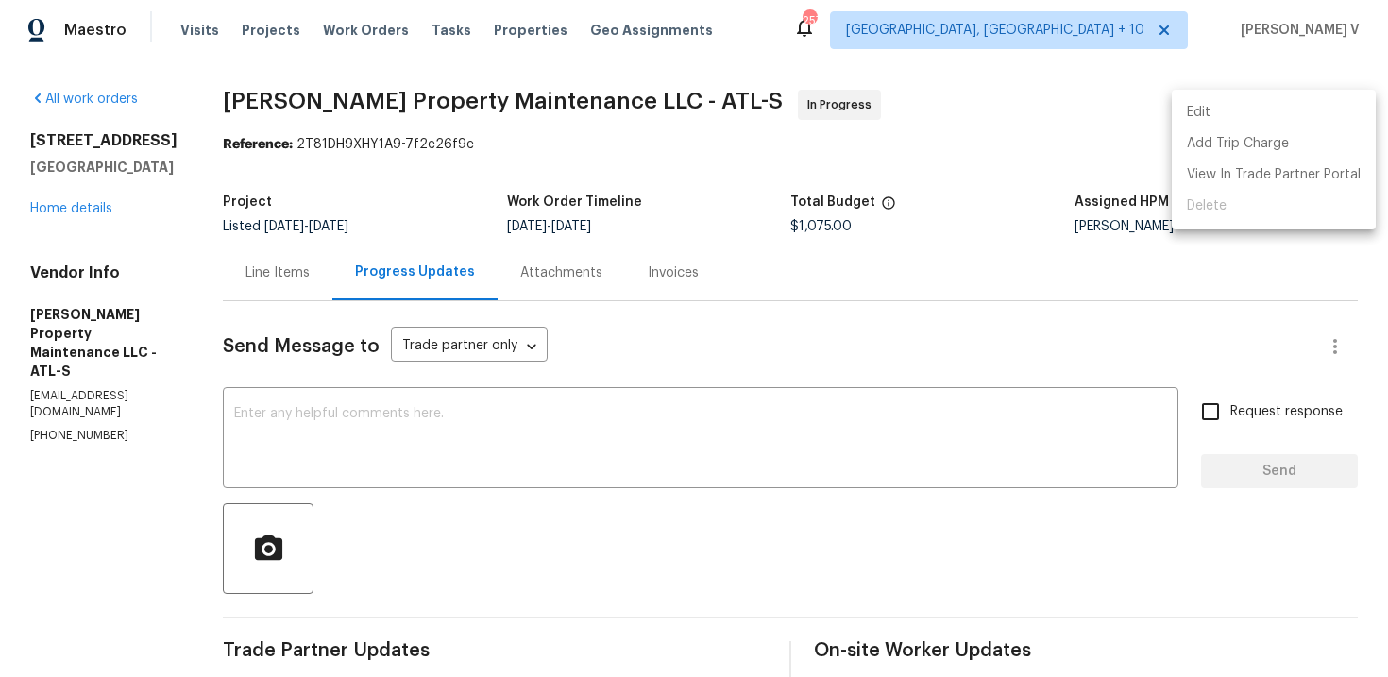
click at [1328, 98] on li "Edit" at bounding box center [1274, 112] width 204 height 31
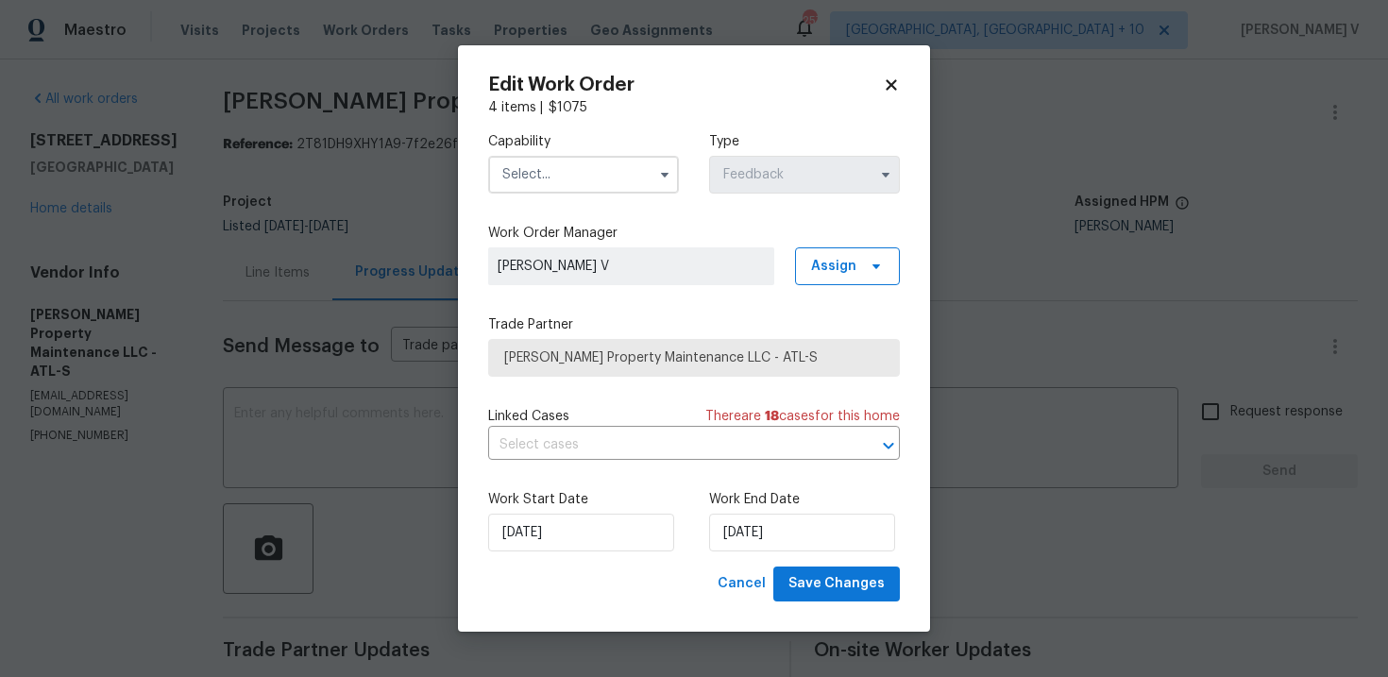
click at [763, 501] on label "Work End Date" at bounding box center [804, 499] width 191 height 19
click at [754, 518] on input "[DATE]" at bounding box center [802, 533] width 186 height 38
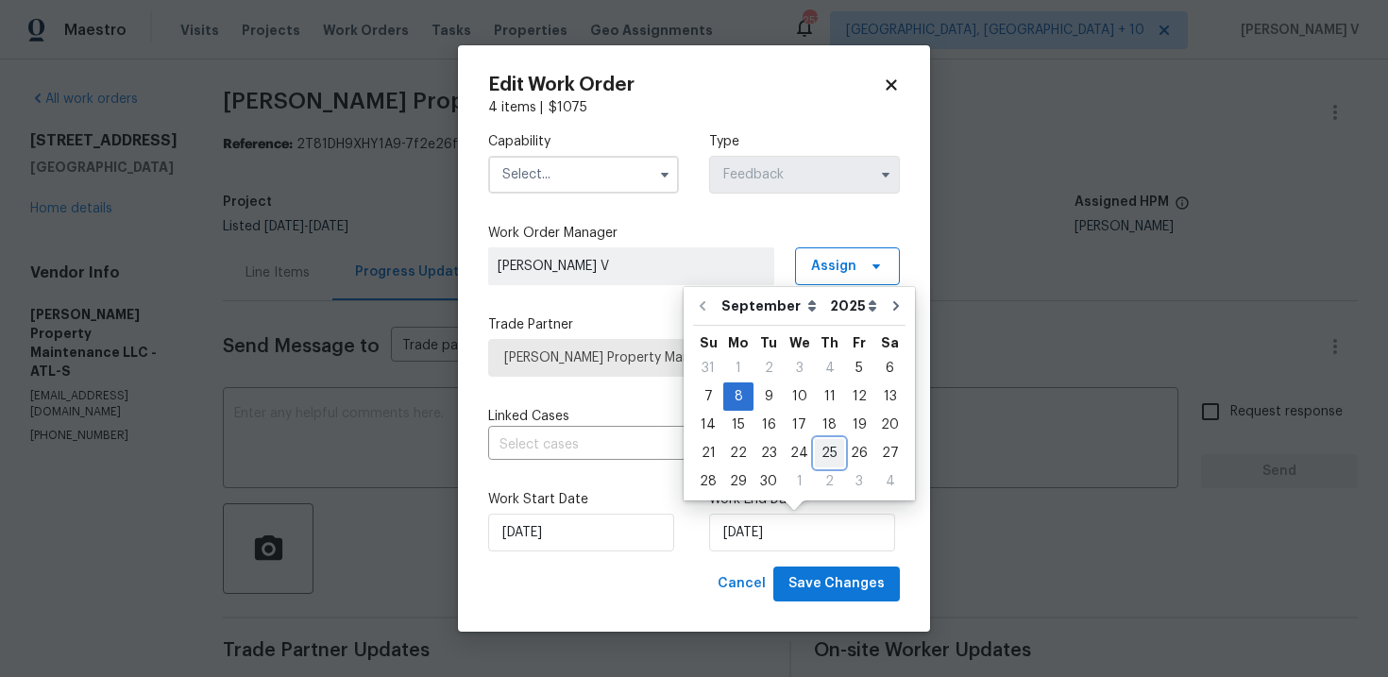
click at [817, 452] on div "25" at bounding box center [829, 453] width 29 height 26
type input "[DATE]"
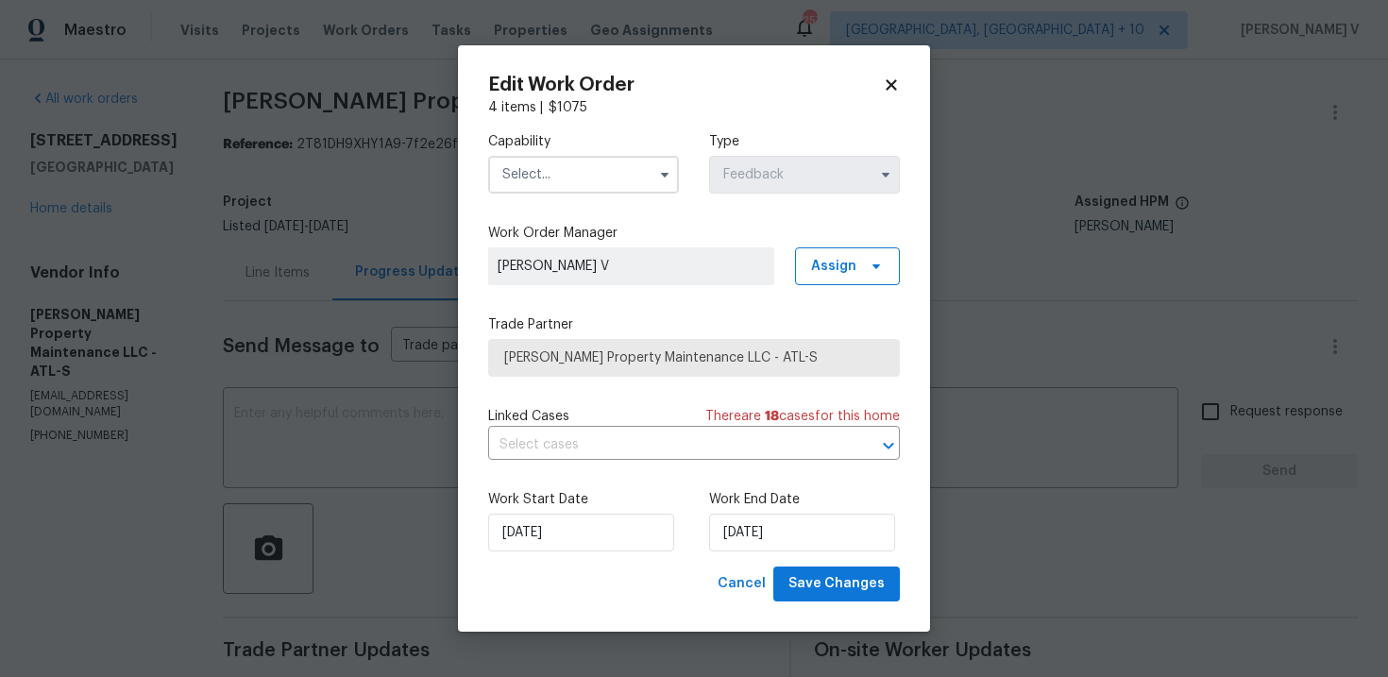
click at [575, 143] on label "Capability" at bounding box center [583, 141] width 191 height 19
click at [569, 163] on input "text" at bounding box center [583, 175] width 191 height 38
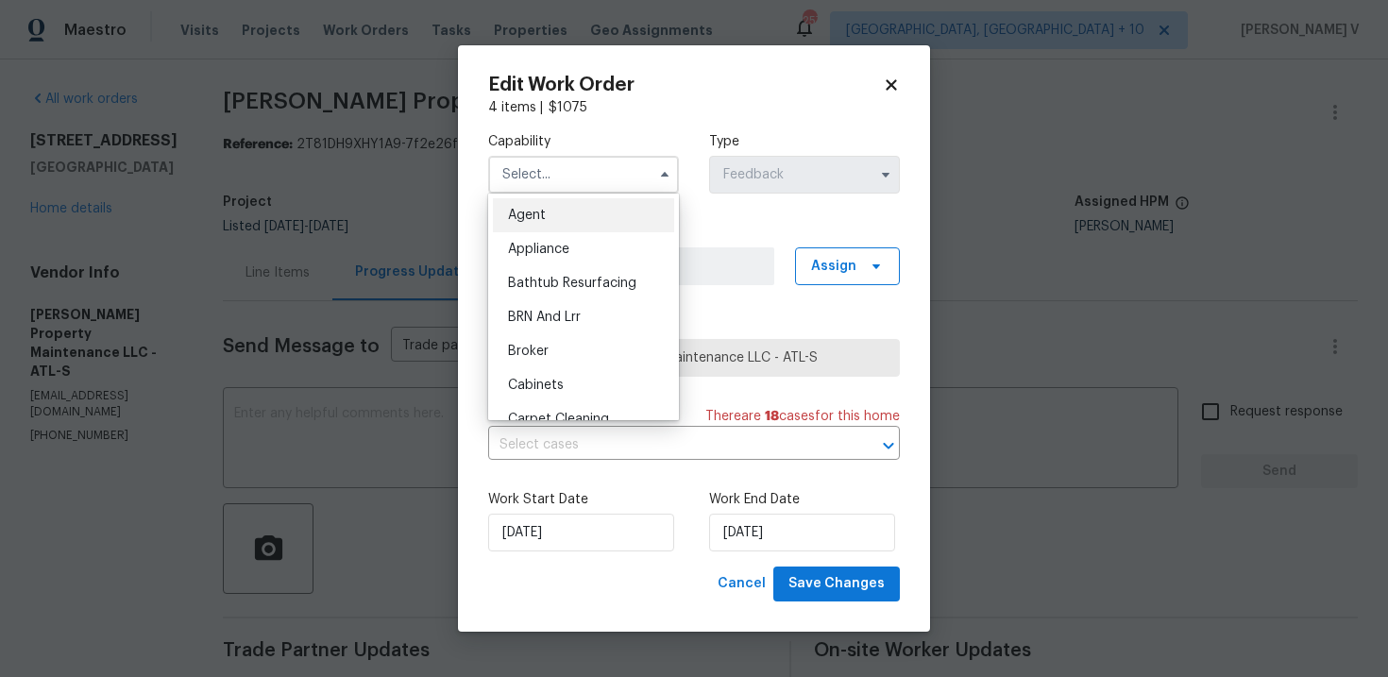
click at [549, 201] on div "Agent" at bounding box center [583, 215] width 181 height 34
type input "Agent"
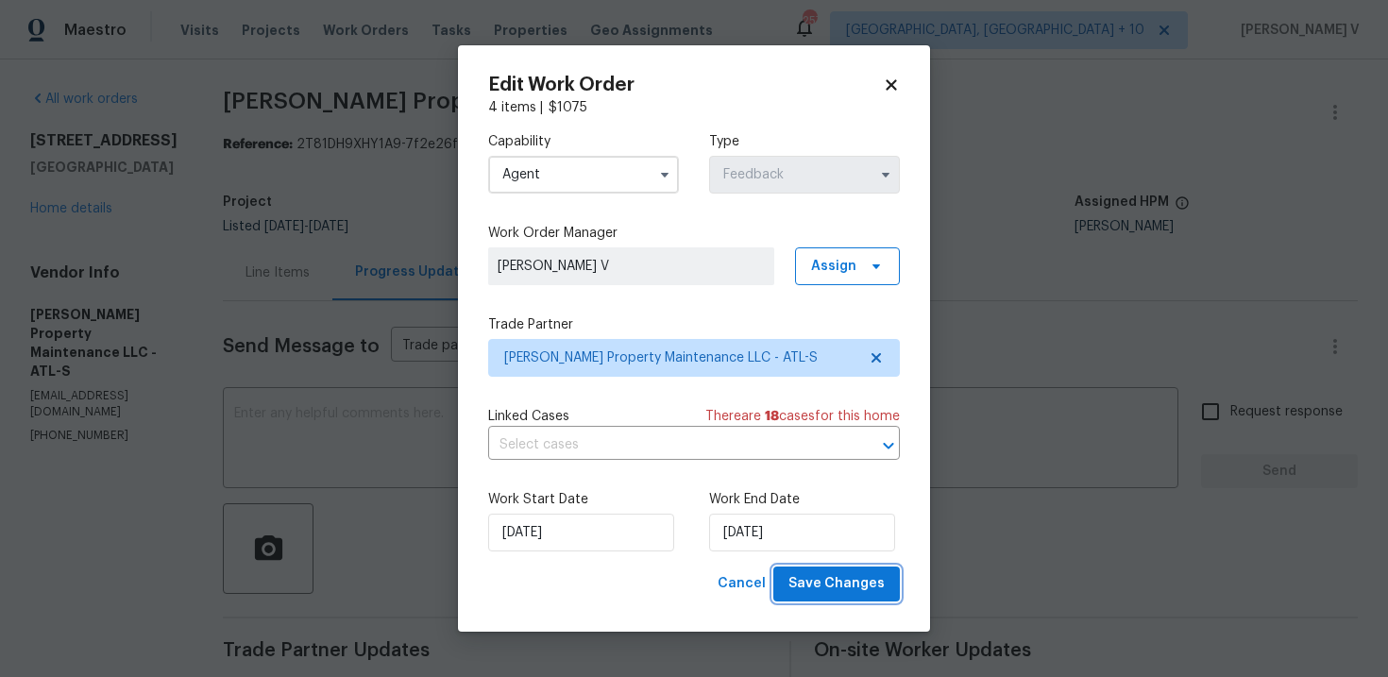
click at [835, 584] on span "Save Changes" at bounding box center [836, 584] width 96 height 24
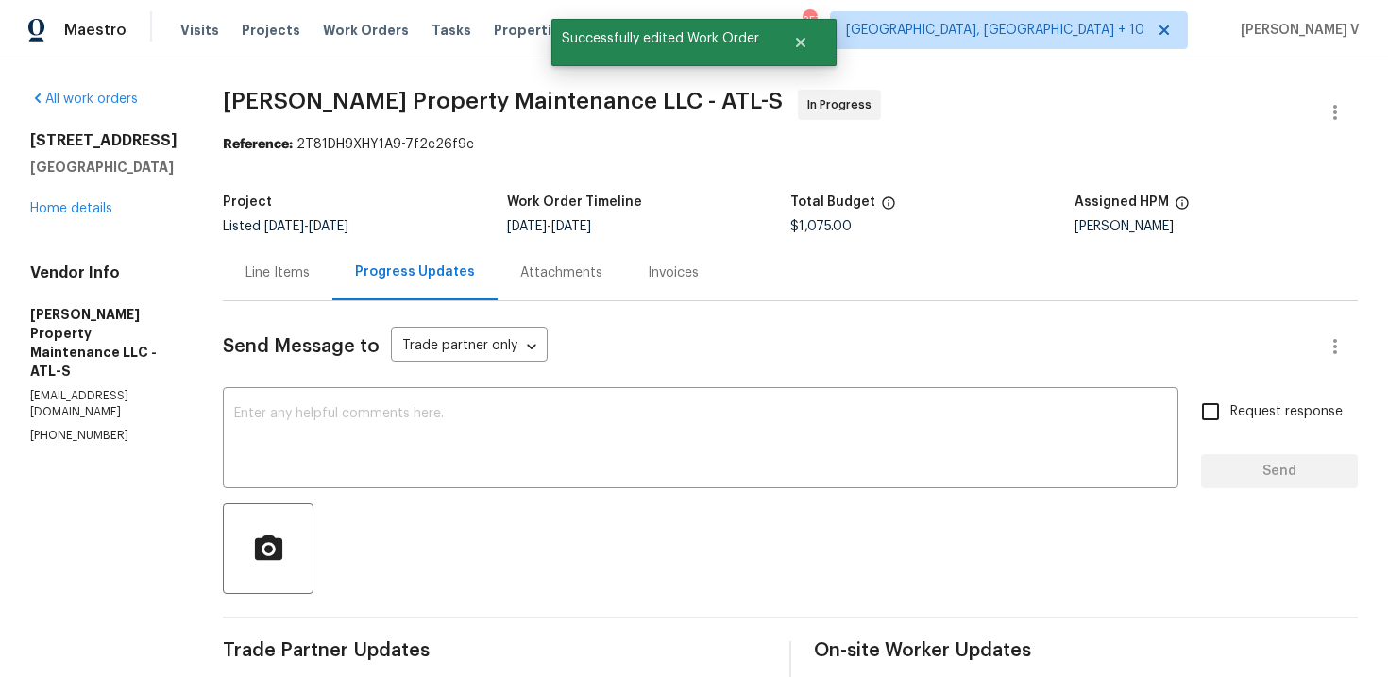
click at [256, 267] on div "Line Items" at bounding box center [277, 272] width 64 height 19
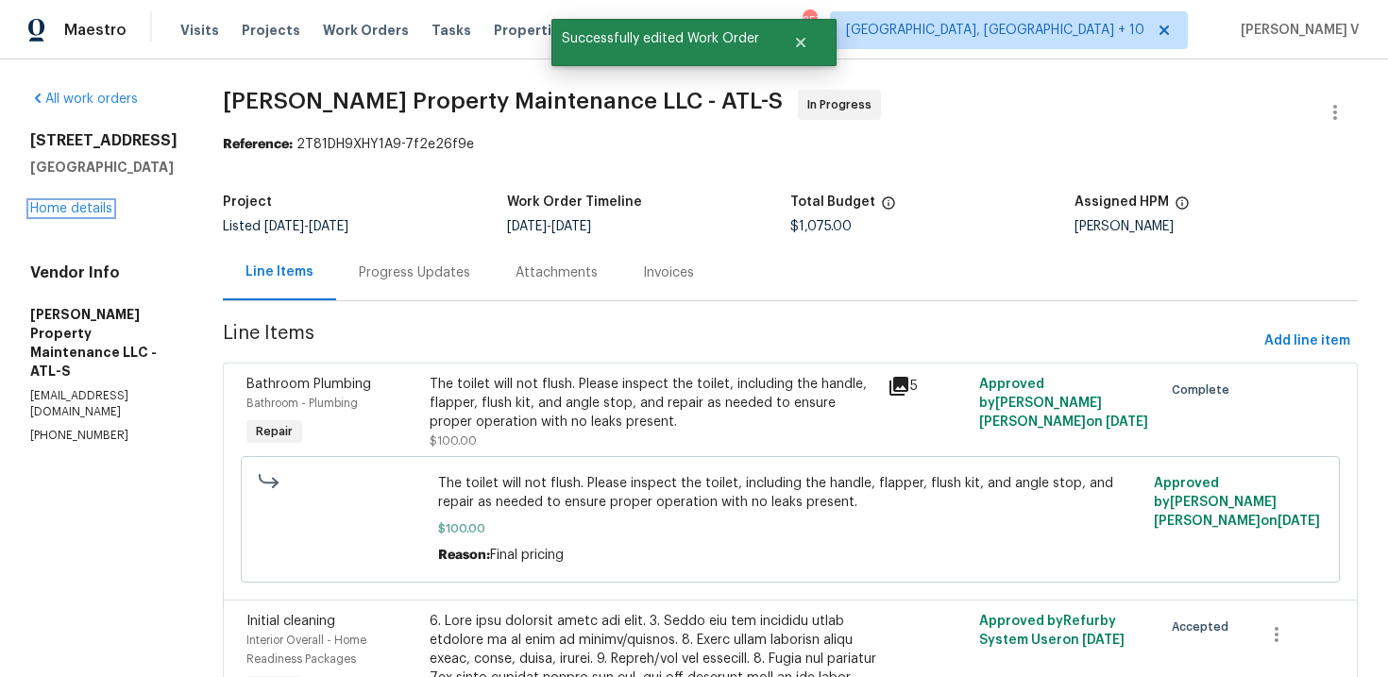
click at [104, 212] on link "Home details" at bounding box center [71, 208] width 82 height 13
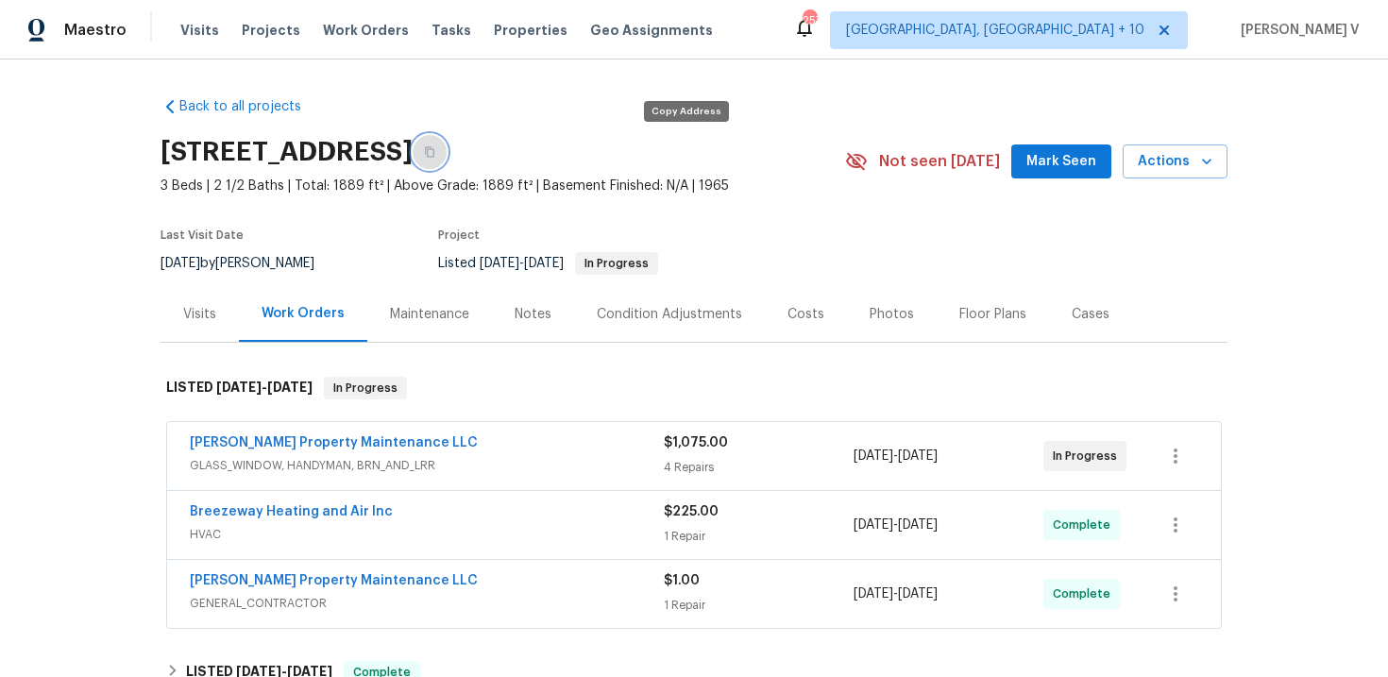
click at [447, 138] on button "button" at bounding box center [430, 152] width 34 height 34
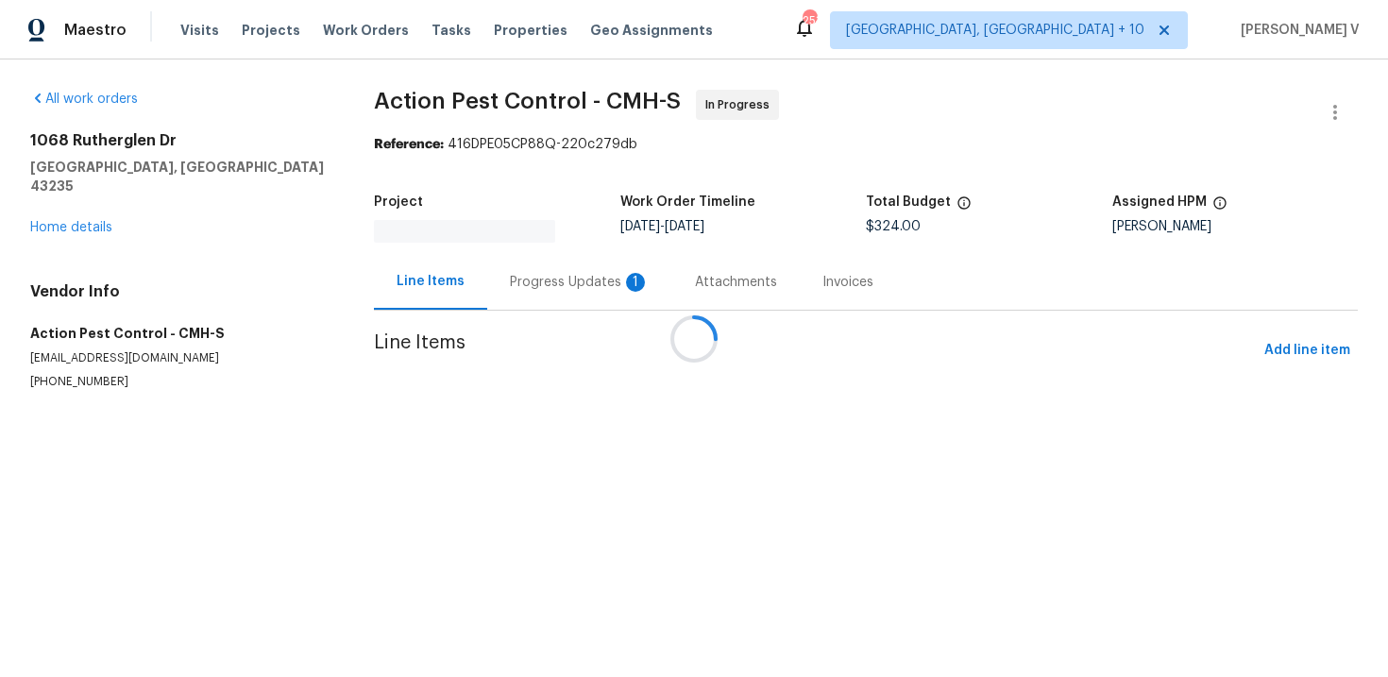
click at [505, 255] on div "Progress Updates 1" at bounding box center [579, 282] width 185 height 56
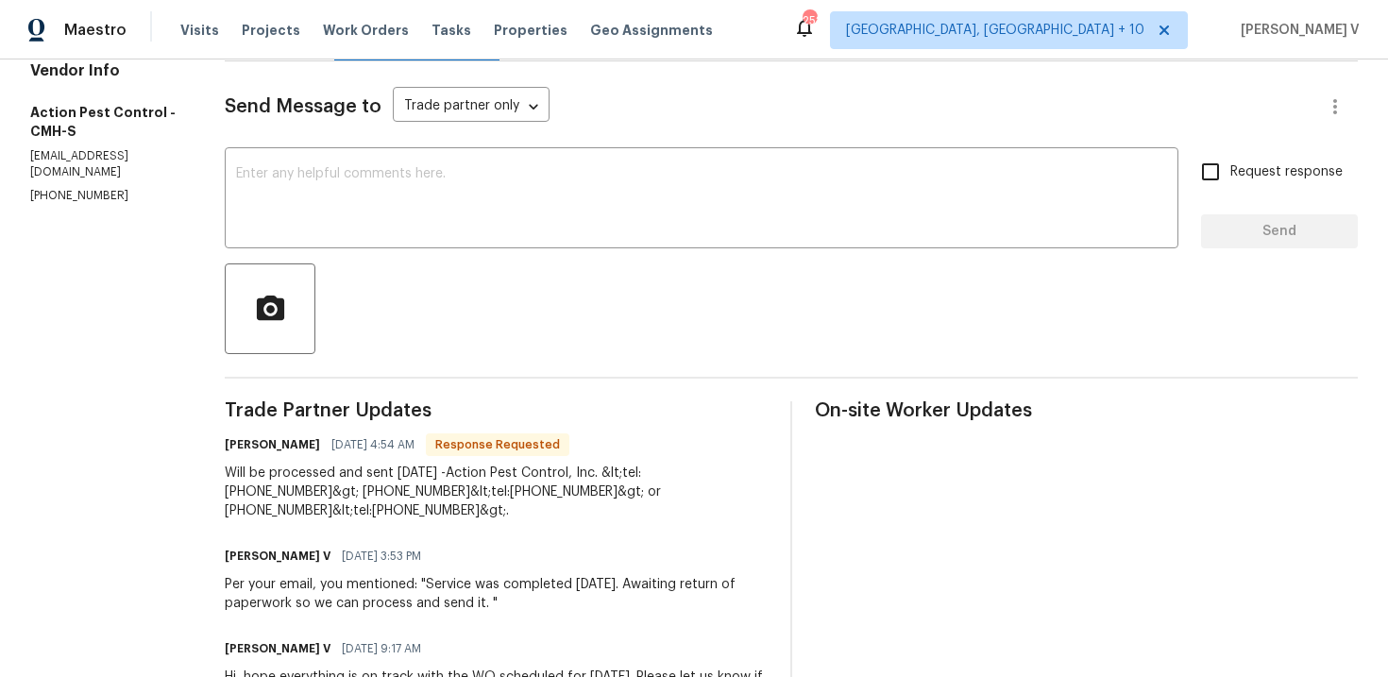
scroll to position [321, 0]
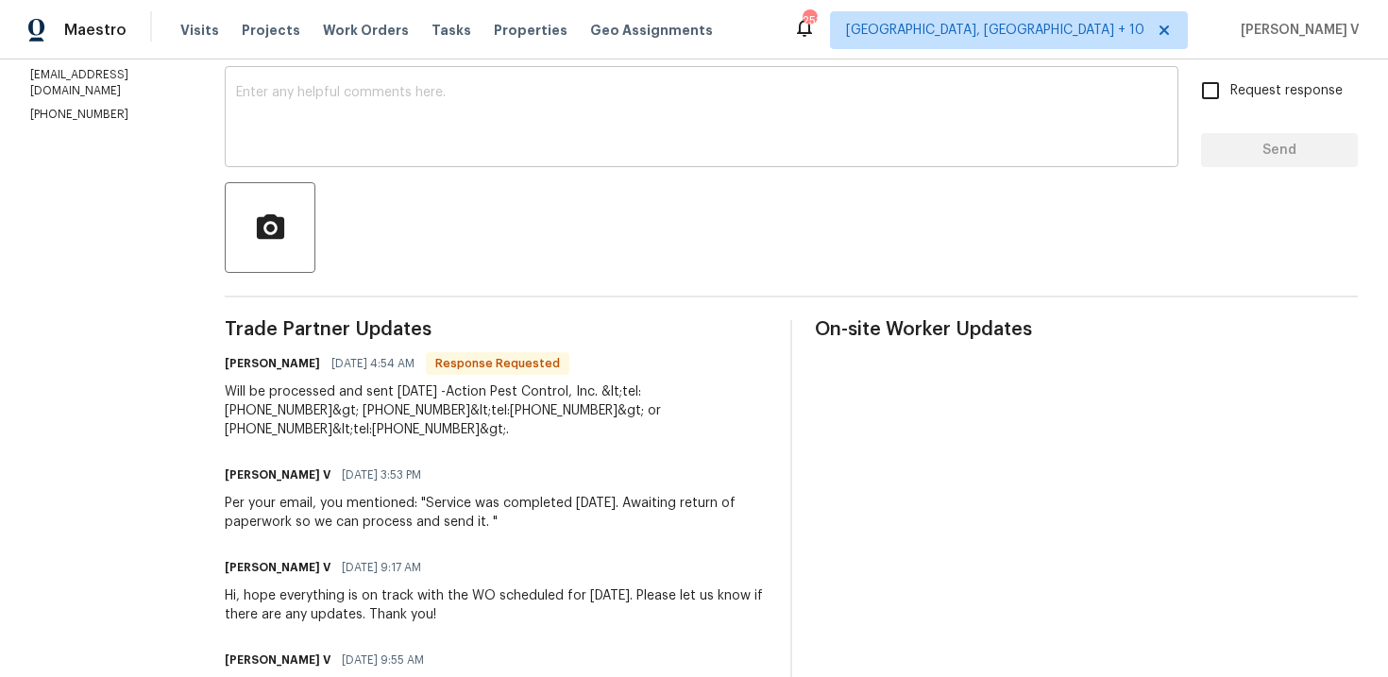
click at [442, 148] on textarea at bounding box center [701, 119] width 931 height 66
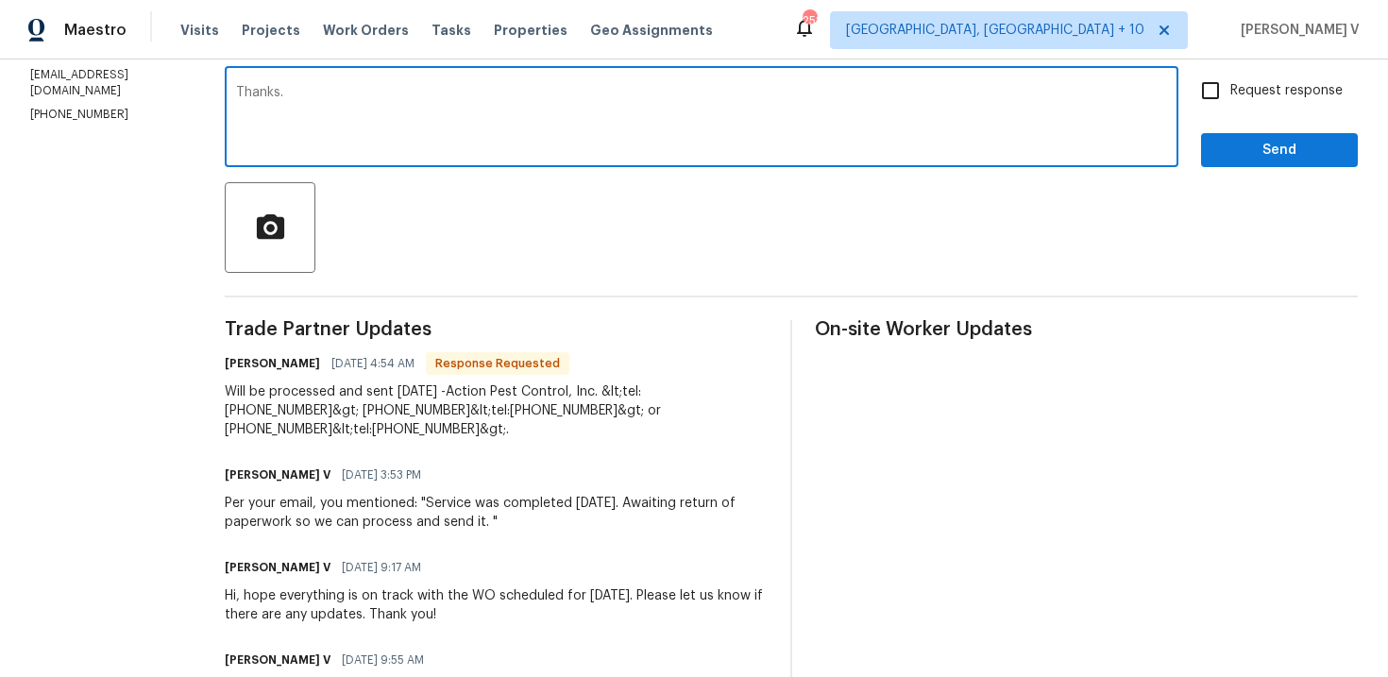
type textarea "Thanks."
click at [1299, 143] on span "Send" at bounding box center [1279, 151] width 127 height 24
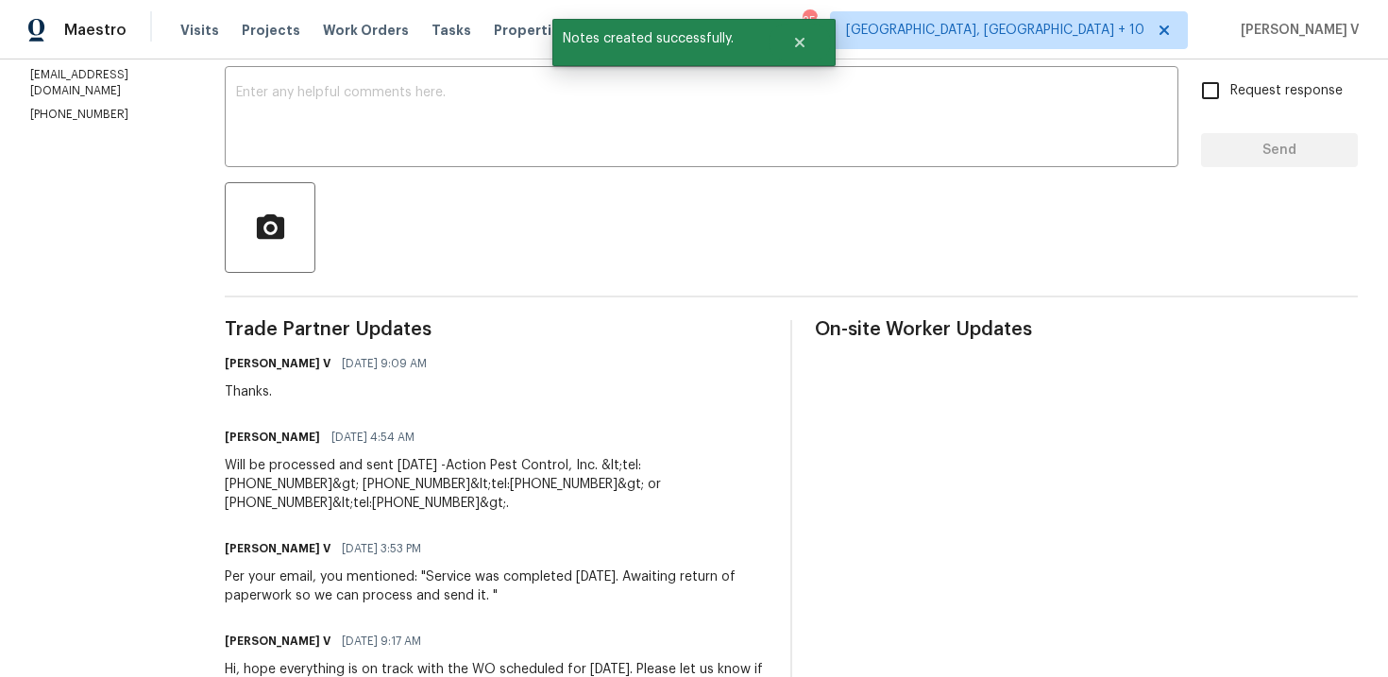
scroll to position [332, 0]
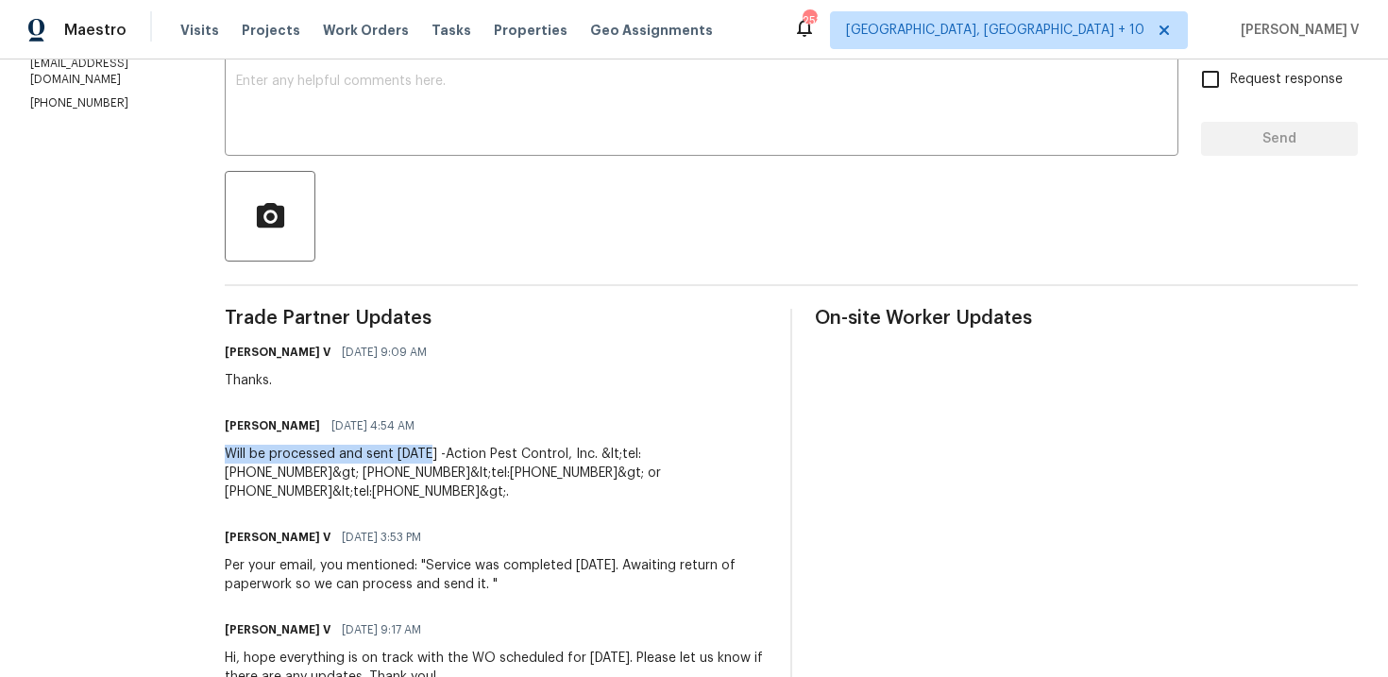
drag, startPoint x: 212, startPoint y: 451, endPoint x: 427, endPoint y: 454, distance: 214.4
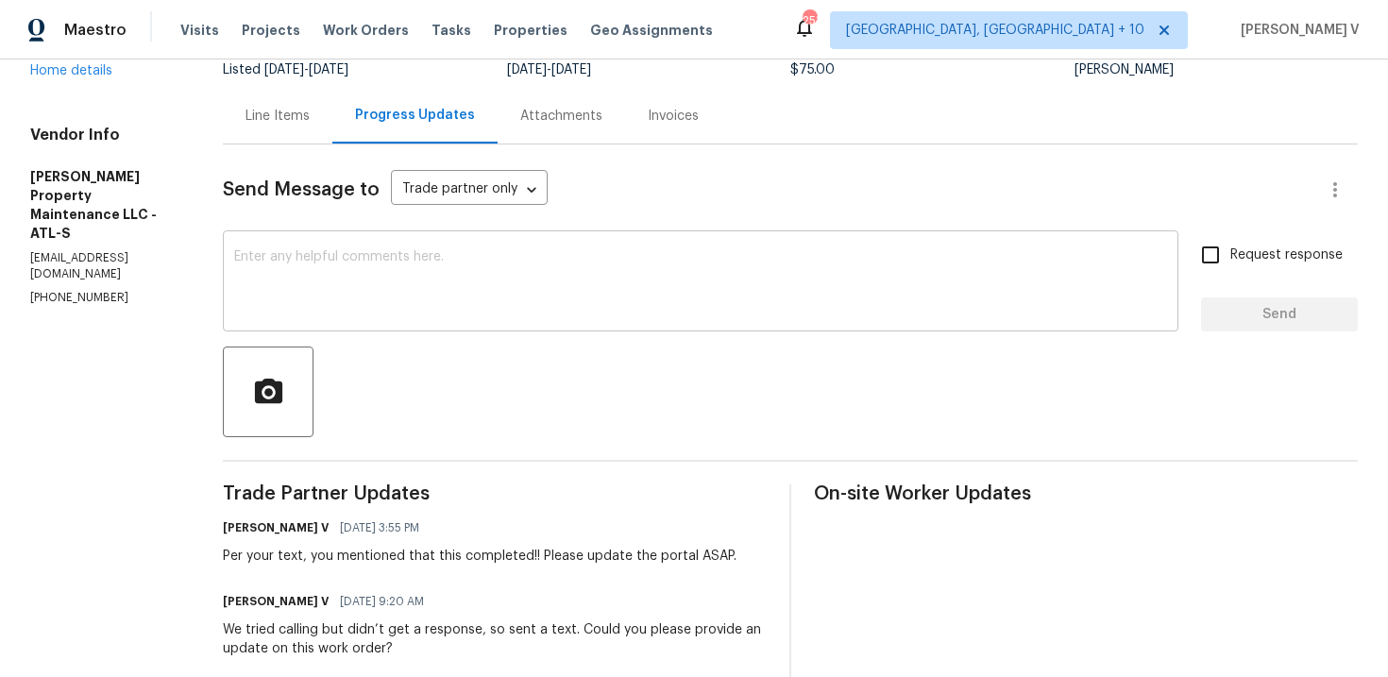
scroll to position [114, 0]
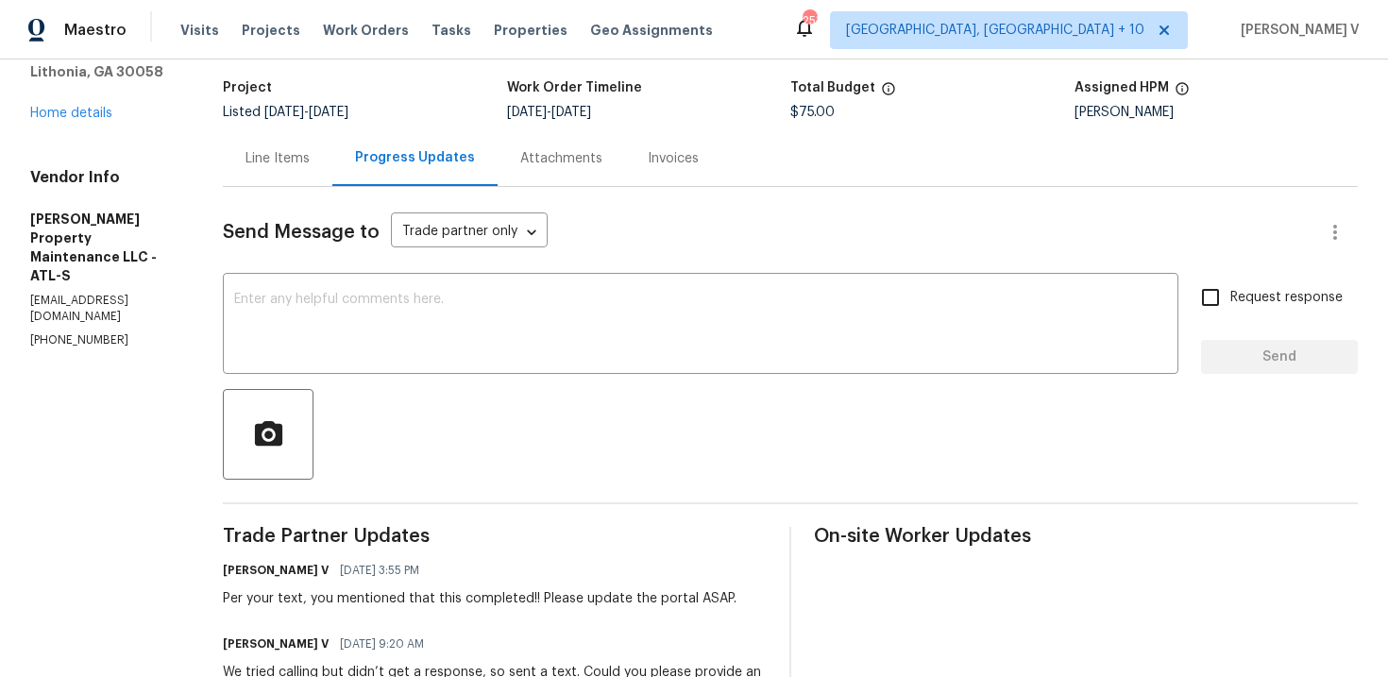
click at [83, 332] on p "[PHONE_NUMBER]" at bounding box center [103, 340] width 147 height 16
copy p "[PHONE_NUMBER]"
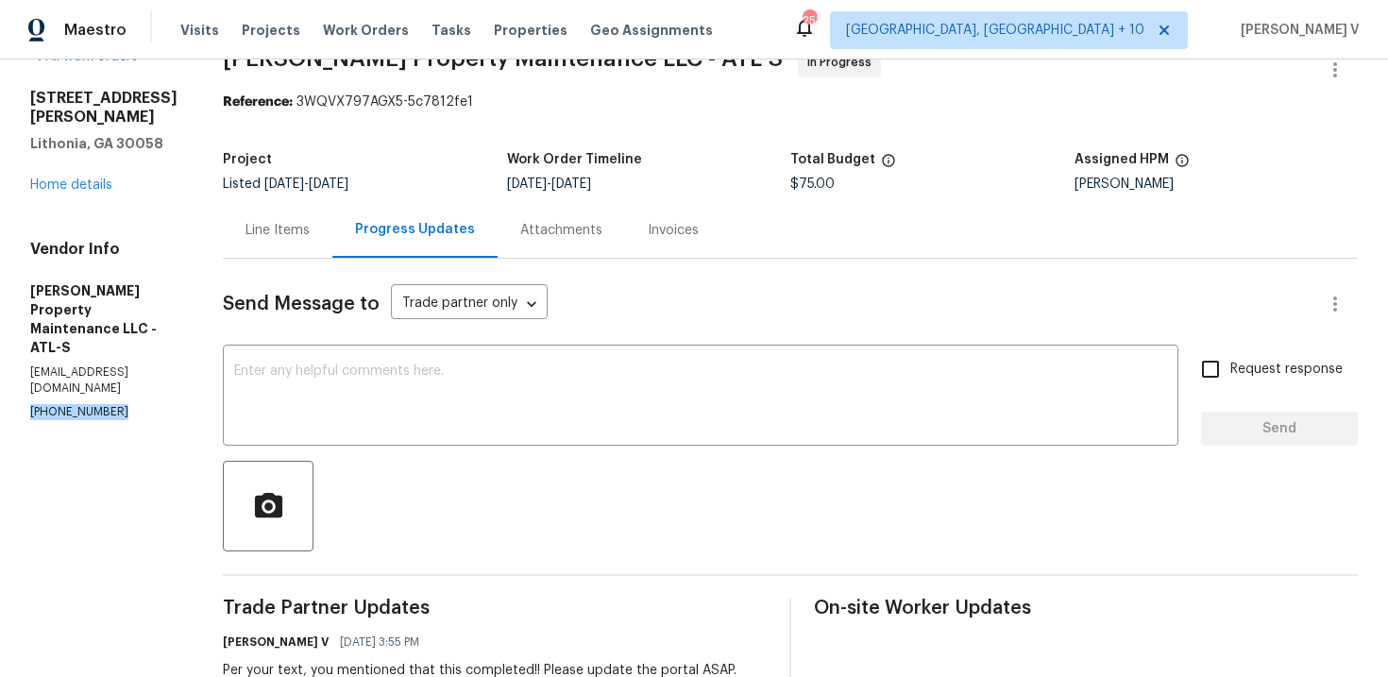
scroll to position [0, 0]
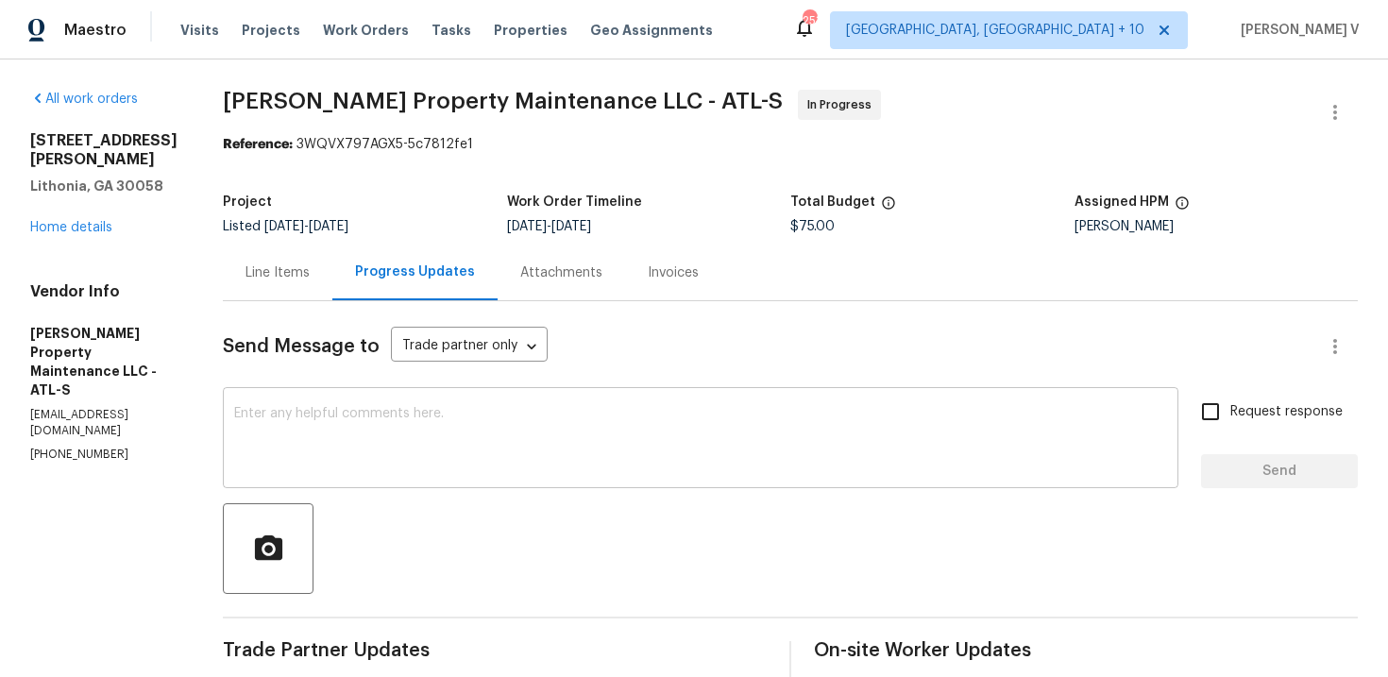
click at [404, 419] on textarea at bounding box center [700, 440] width 933 height 66
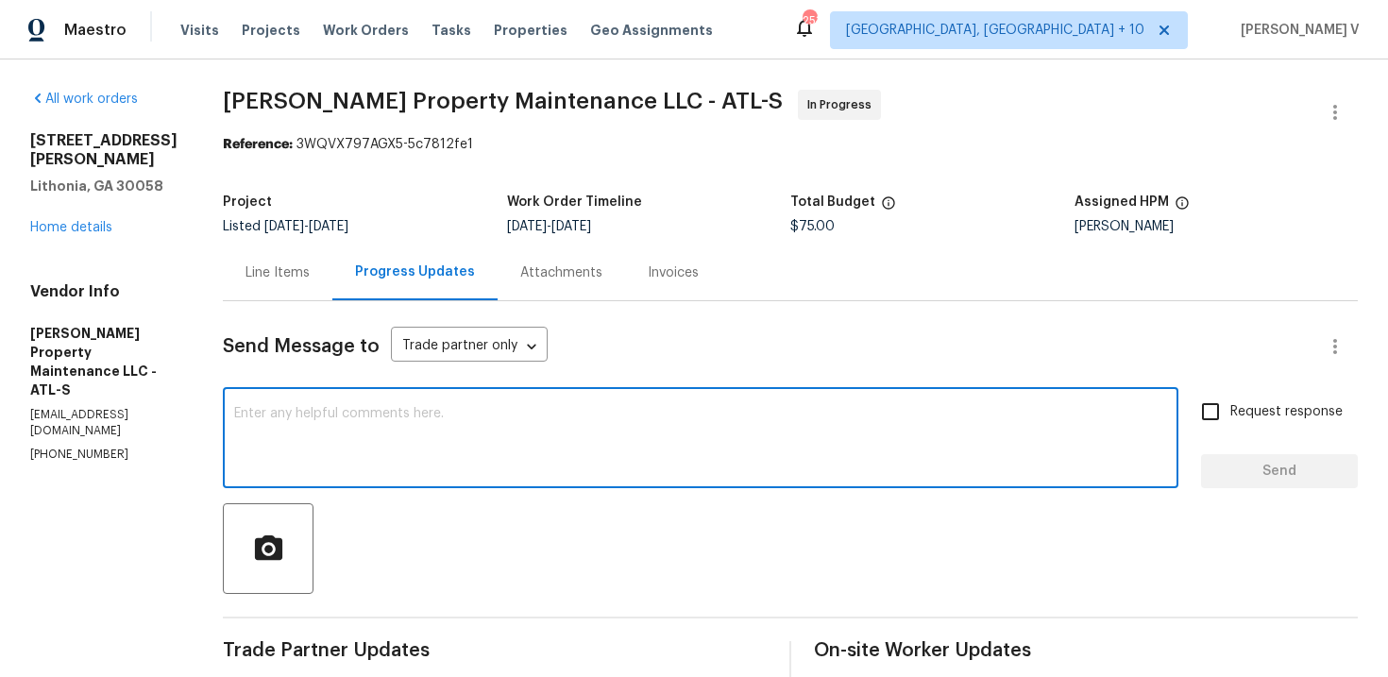
paste textarea "We tried calling but didn’t get a response, so sent a text. Could you please pr…"
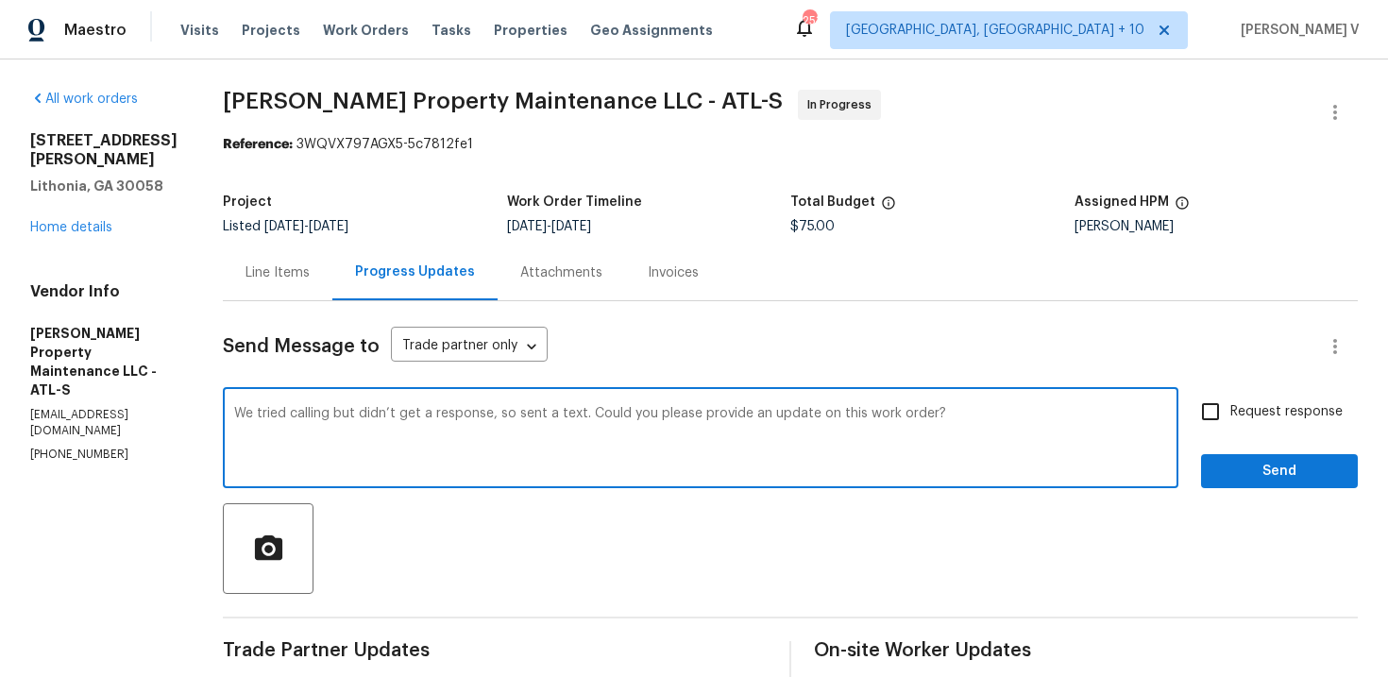
type textarea "We tried calling but didn’t get a response, so sent a text. Could you please pr…"
click at [1254, 437] on div "Request response Send" at bounding box center [1279, 440] width 157 height 96
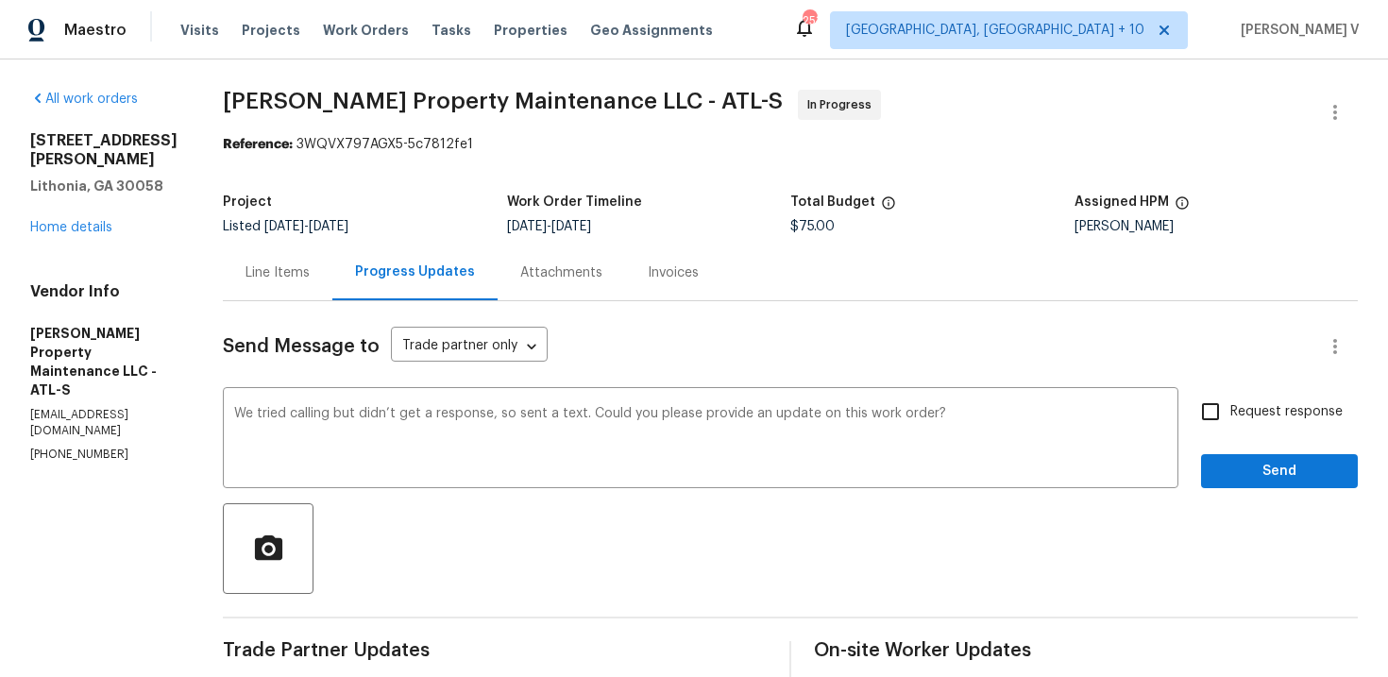
click at [1199, 413] on input "Request response" at bounding box center [1211, 412] width 40 height 40
checkbox input "true"
click at [1256, 466] on span "Send" at bounding box center [1279, 472] width 127 height 24
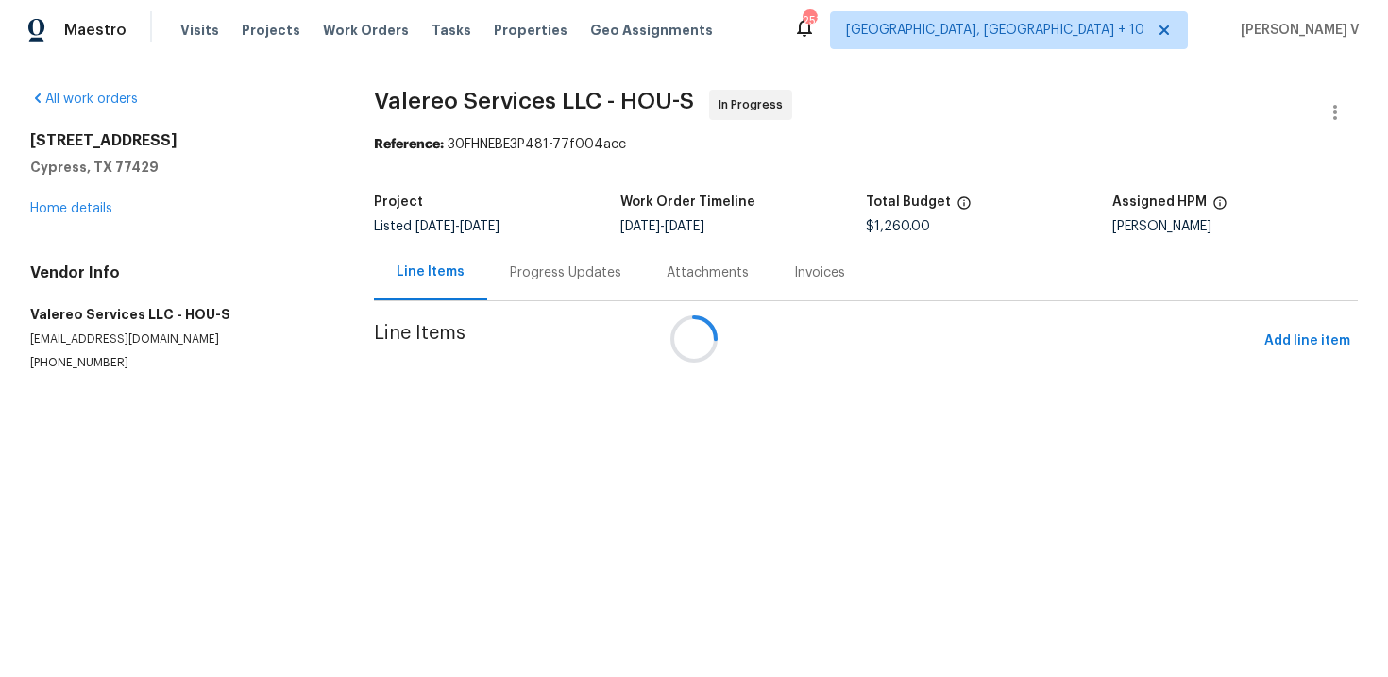
click at [493, 290] on div at bounding box center [694, 338] width 1388 height 677
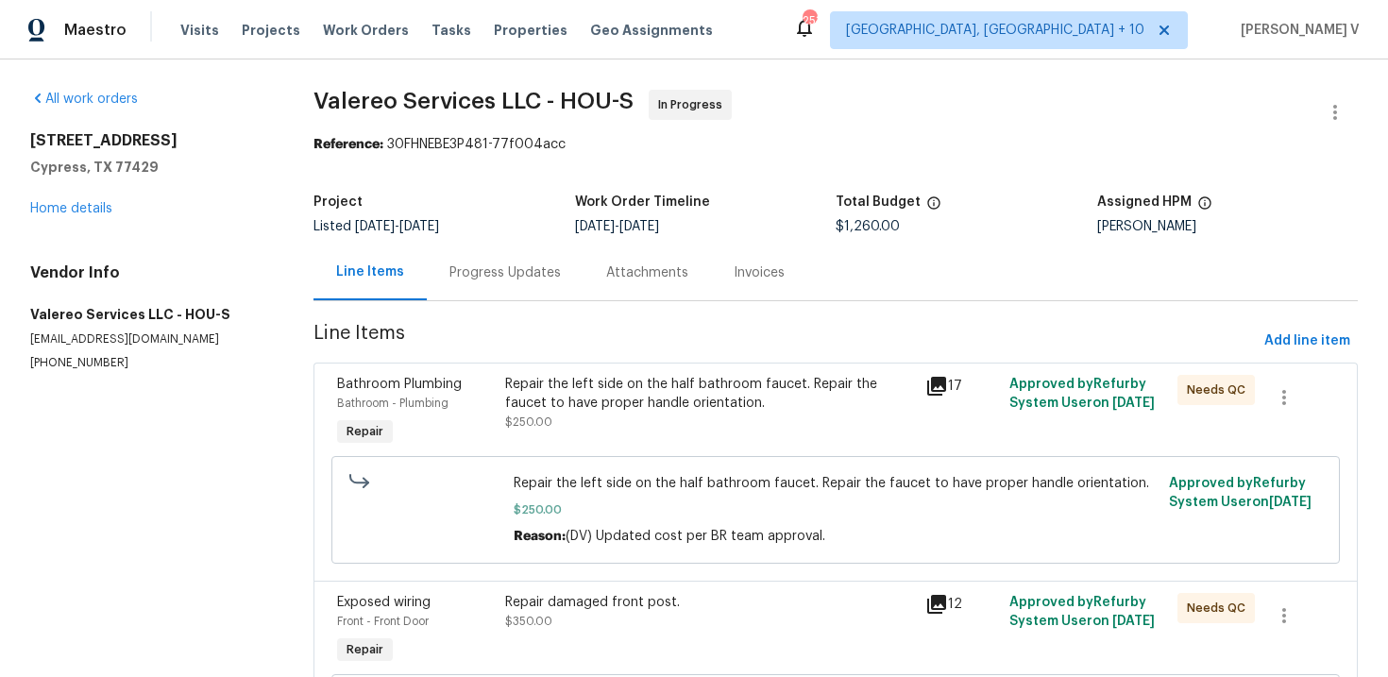
click at [493, 290] on div "Progress Updates" at bounding box center [505, 273] width 157 height 56
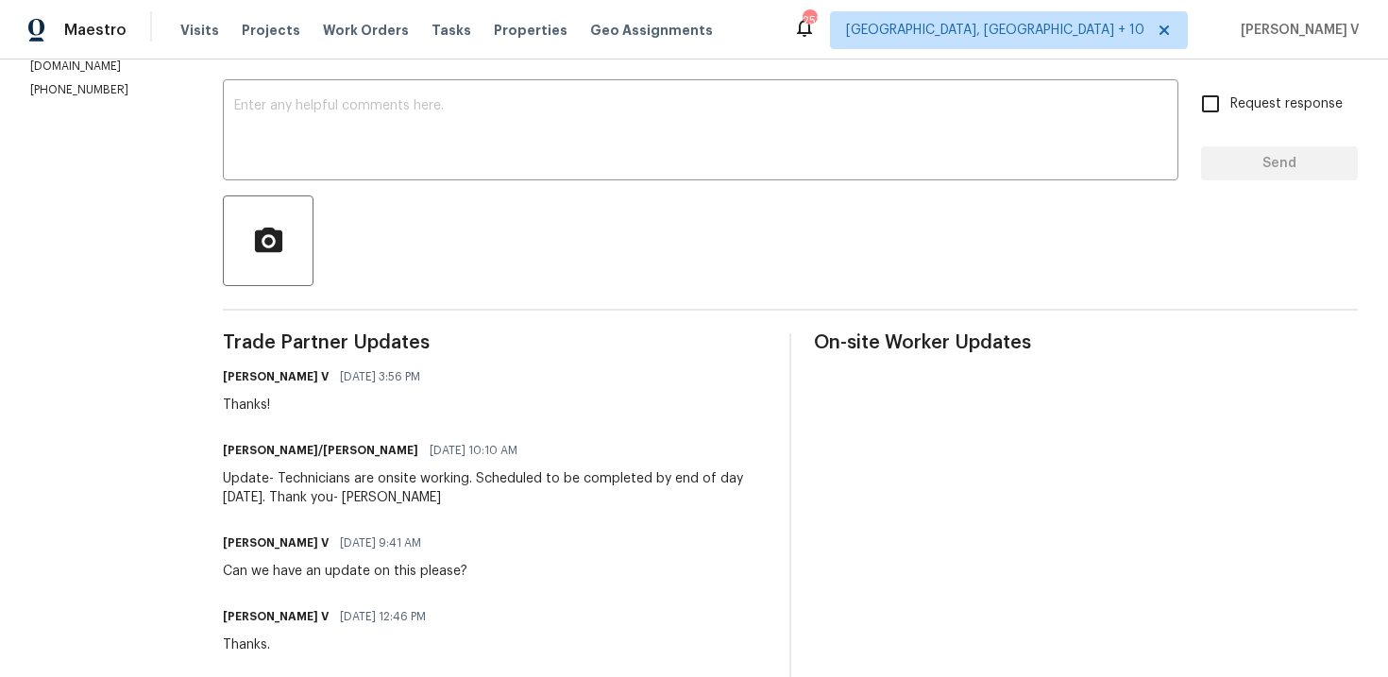
scroll to position [304, 0]
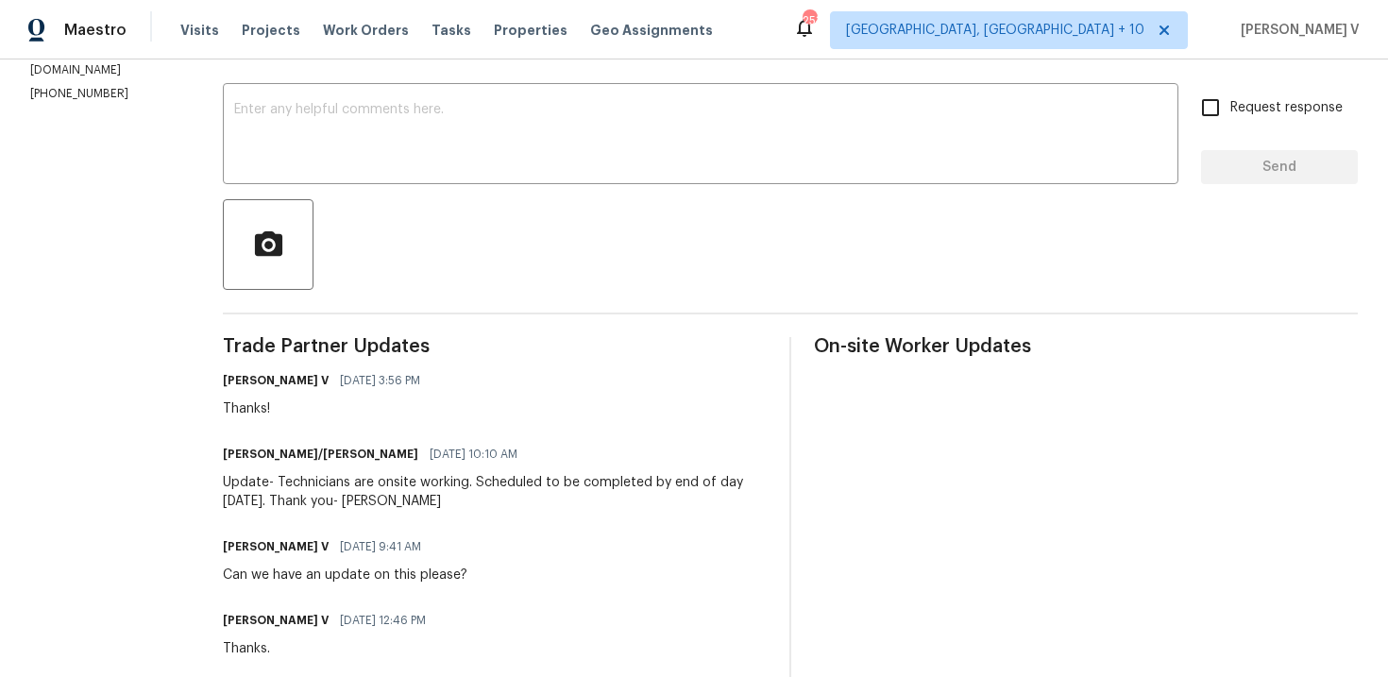
click at [74, 93] on p "[PHONE_NUMBER]" at bounding box center [103, 94] width 147 height 16
copy p "[PHONE_NUMBER]"
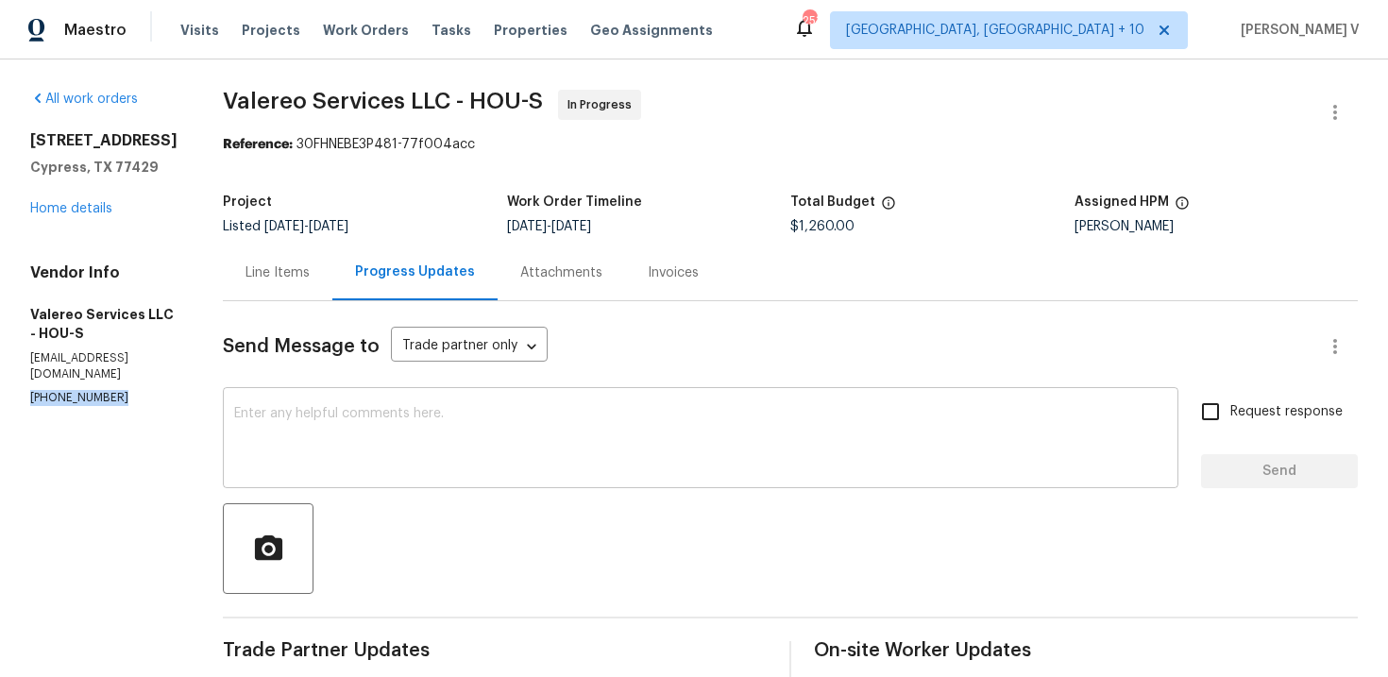
click at [275, 397] on div "x ​" at bounding box center [701, 440] width 956 height 96
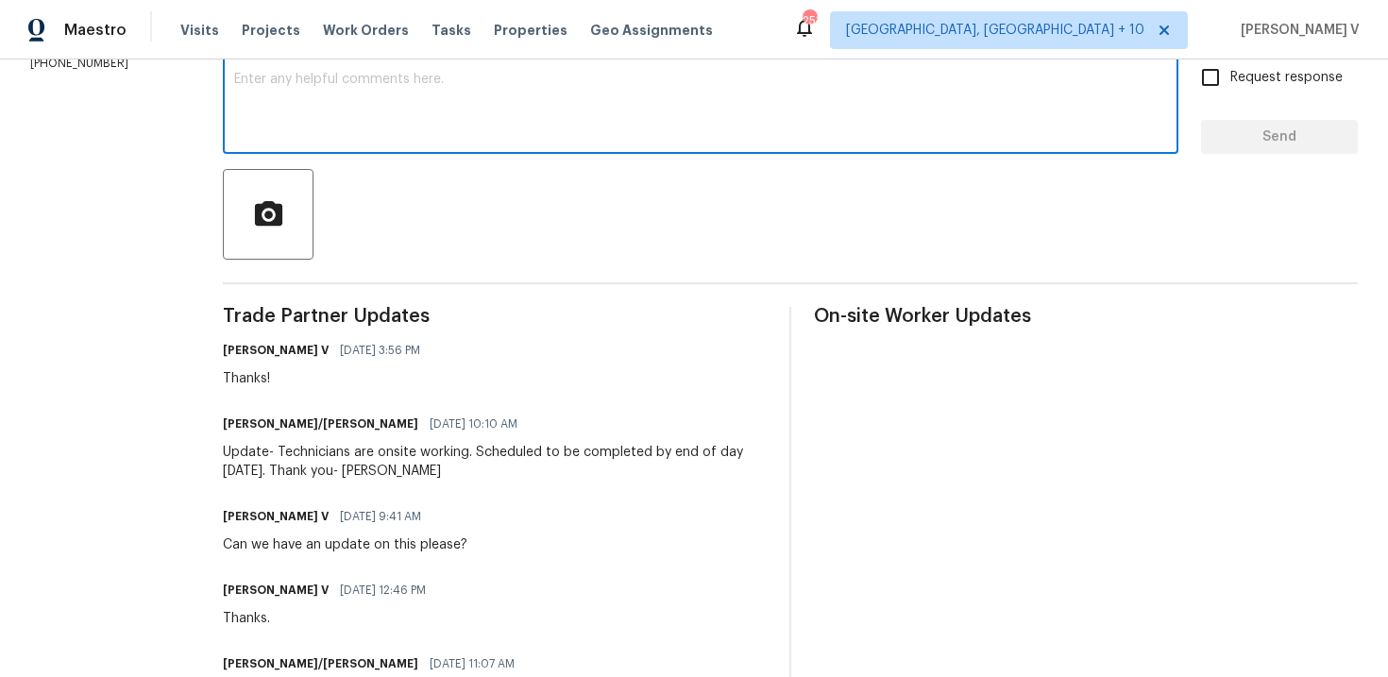
scroll to position [152, 0]
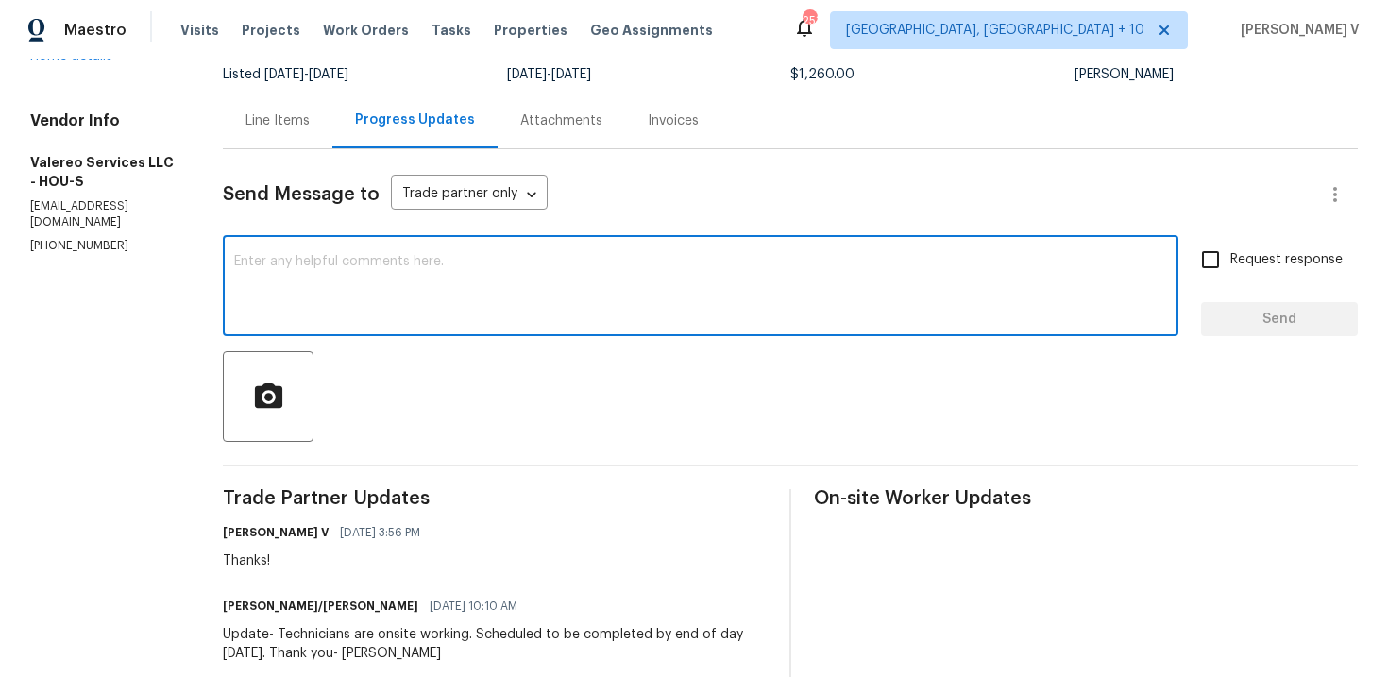
click at [373, 330] on div "x ​" at bounding box center [701, 288] width 956 height 96
paste textarea "We've sent you a text to check on the status of the work order. Could you pleas…"
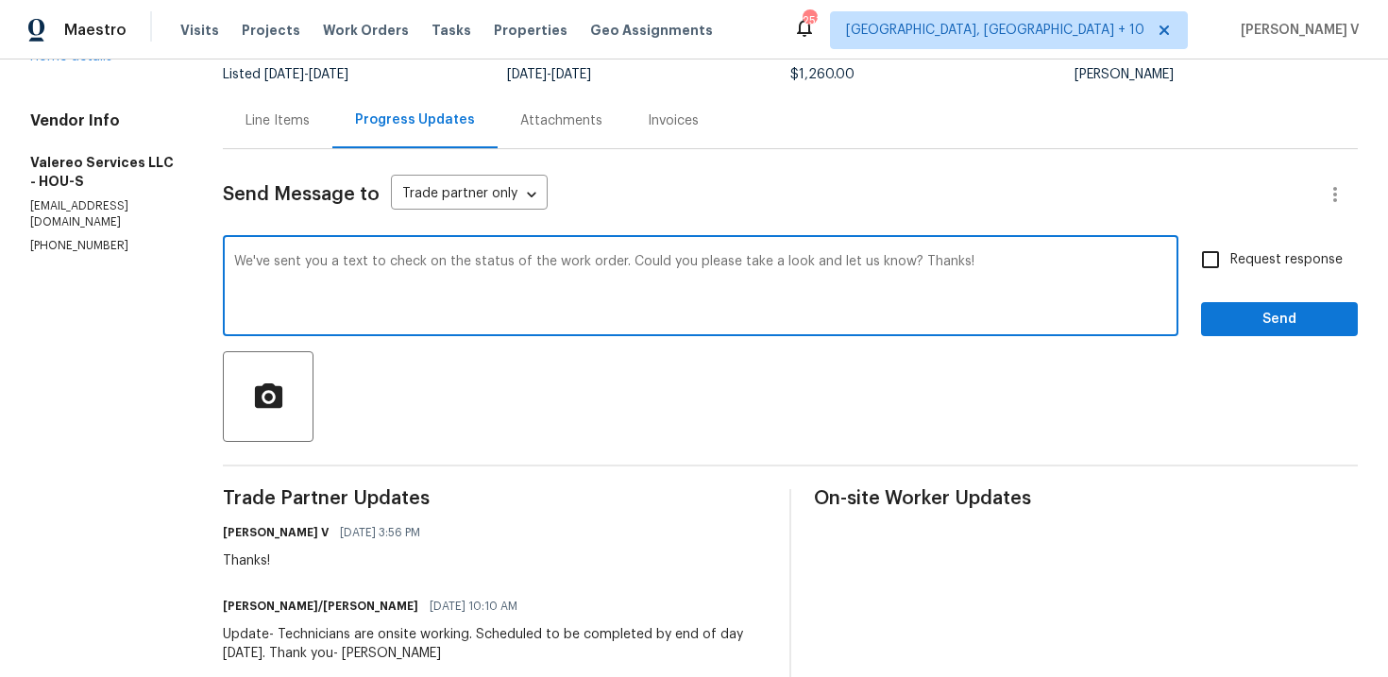
type textarea "We've sent you a text to check on the status of the work order. Could you pleas…"
click at [1170, 257] on div "We've sent you a text to check on the status of the work order. Could you pleas…" at bounding box center [701, 288] width 956 height 96
click at [1226, 262] on input "Request response" at bounding box center [1211, 260] width 40 height 40
checkbox input "true"
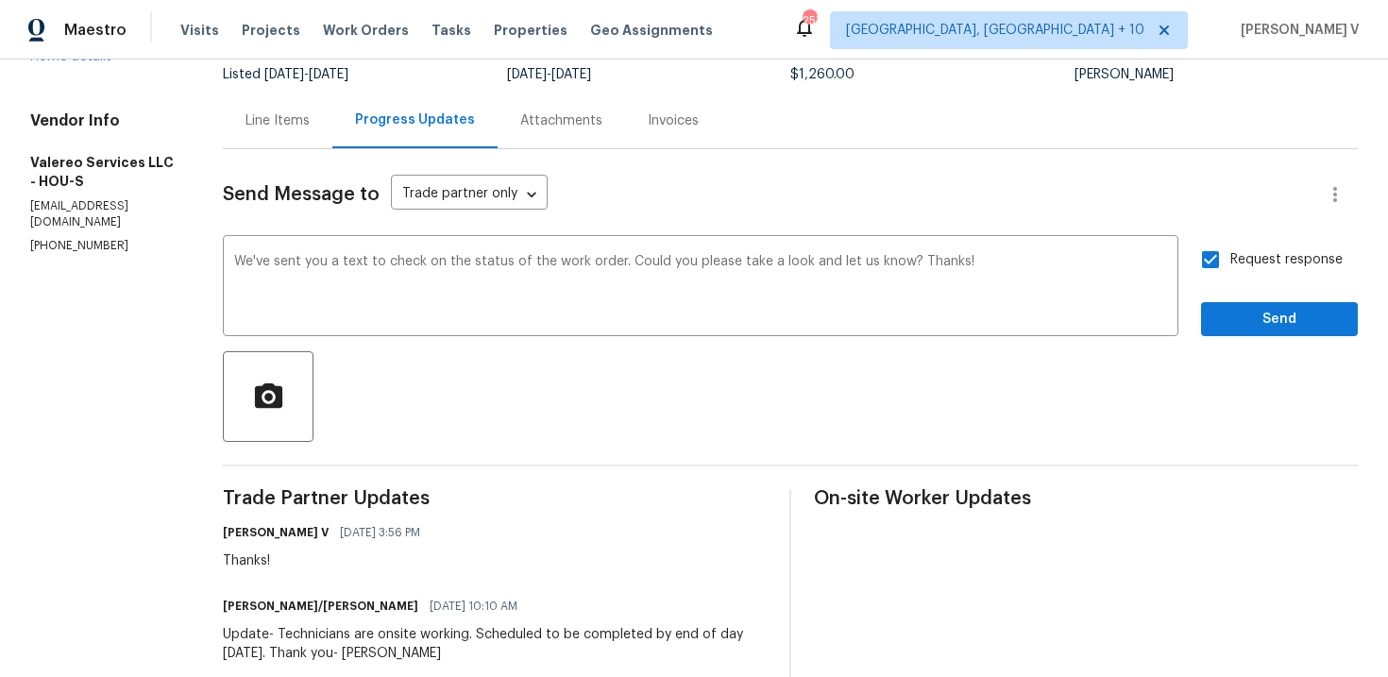
click at [1234, 325] on span "Send" at bounding box center [1279, 320] width 127 height 24
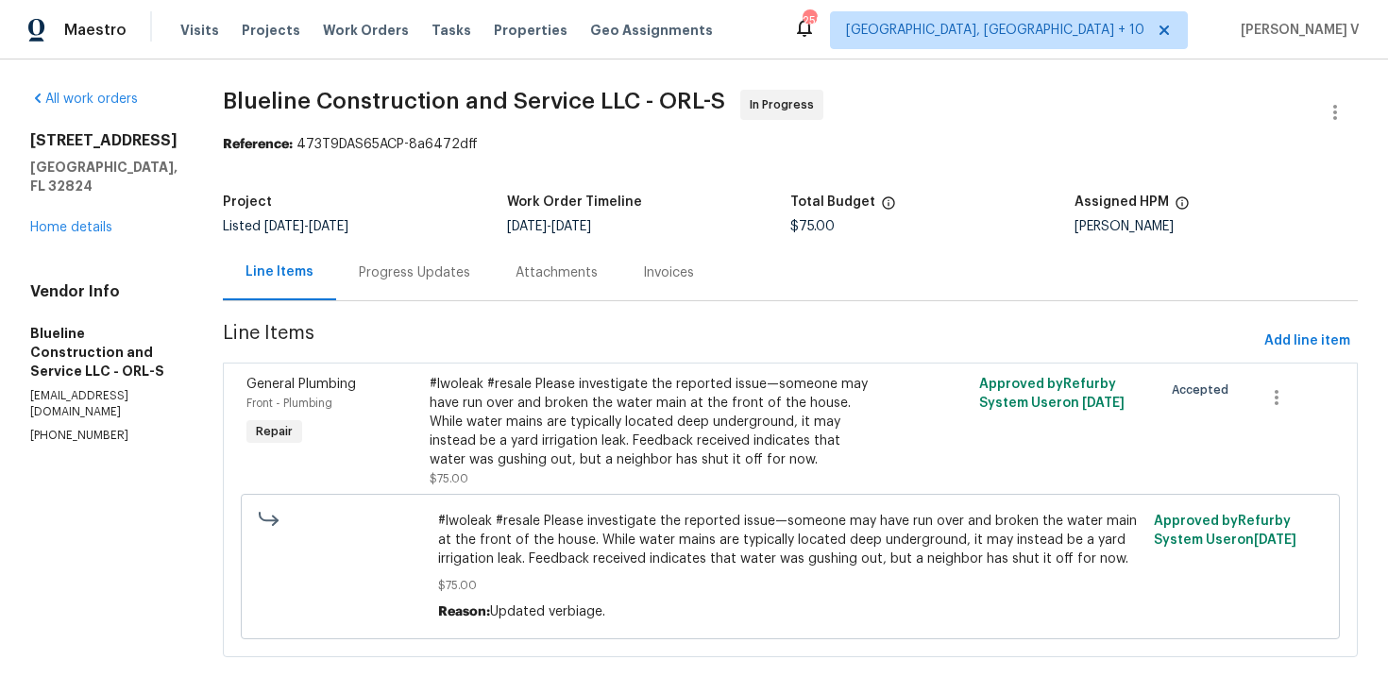
click at [465, 275] on div "Progress Updates" at bounding box center [414, 272] width 111 height 19
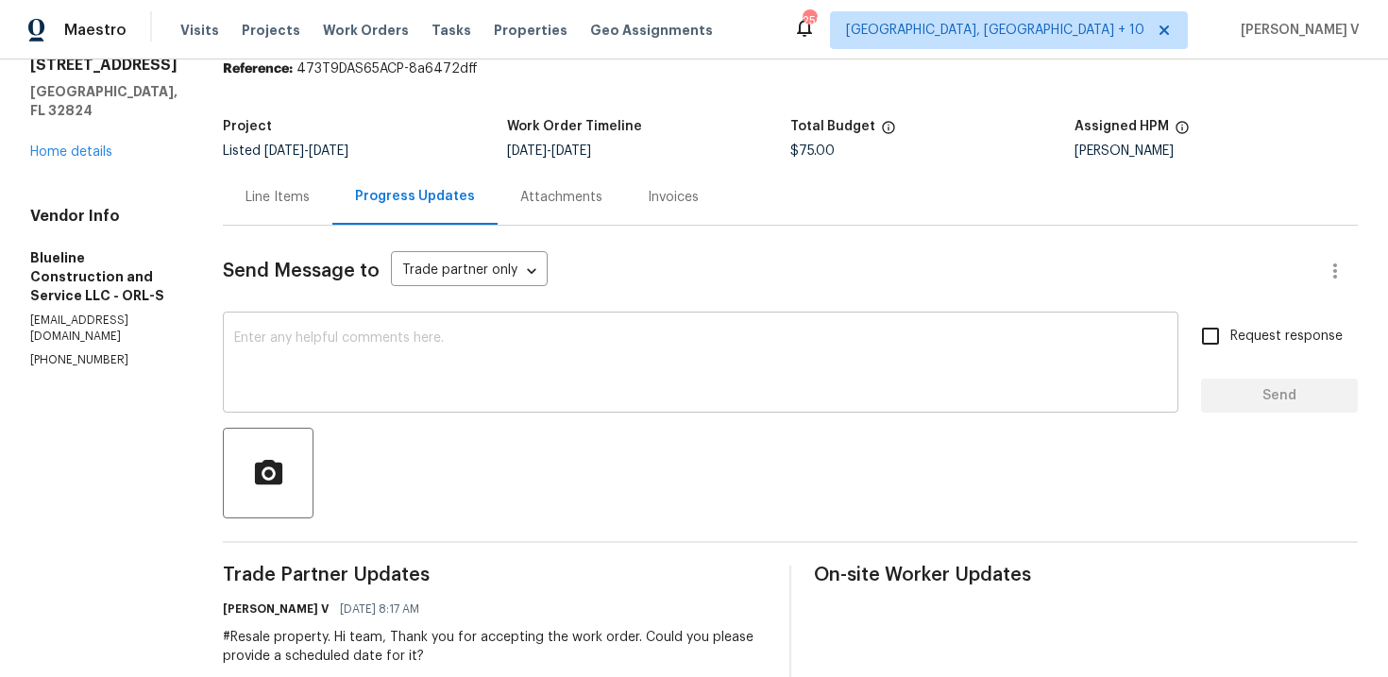
scroll to position [85, 0]
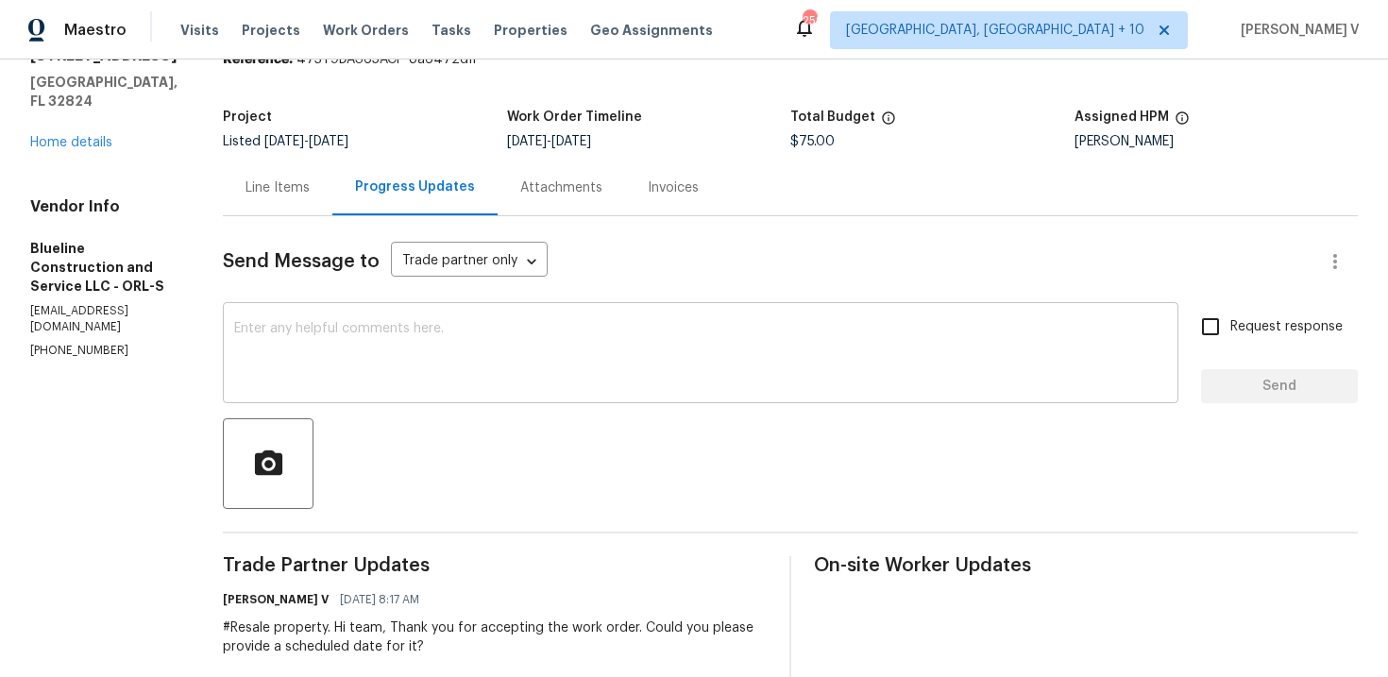
click at [405, 337] on textarea at bounding box center [700, 355] width 933 height 66
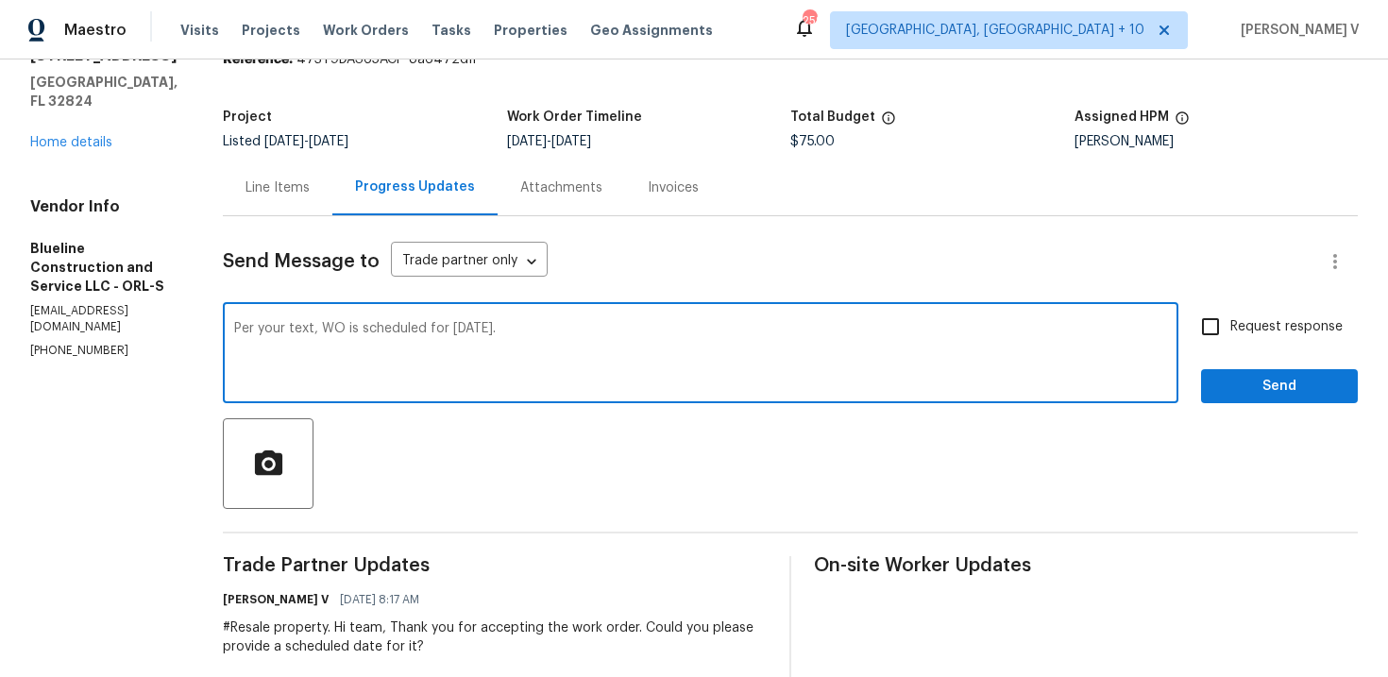
click at [475, 347] on textarea "Per your text, WO is scheduled for [DATE]." at bounding box center [700, 355] width 933 height 66
type textarea "Per your text, WO is scheduled for [DATE]."
click at [1239, 332] on span "Request response" at bounding box center [1286, 327] width 112 height 20
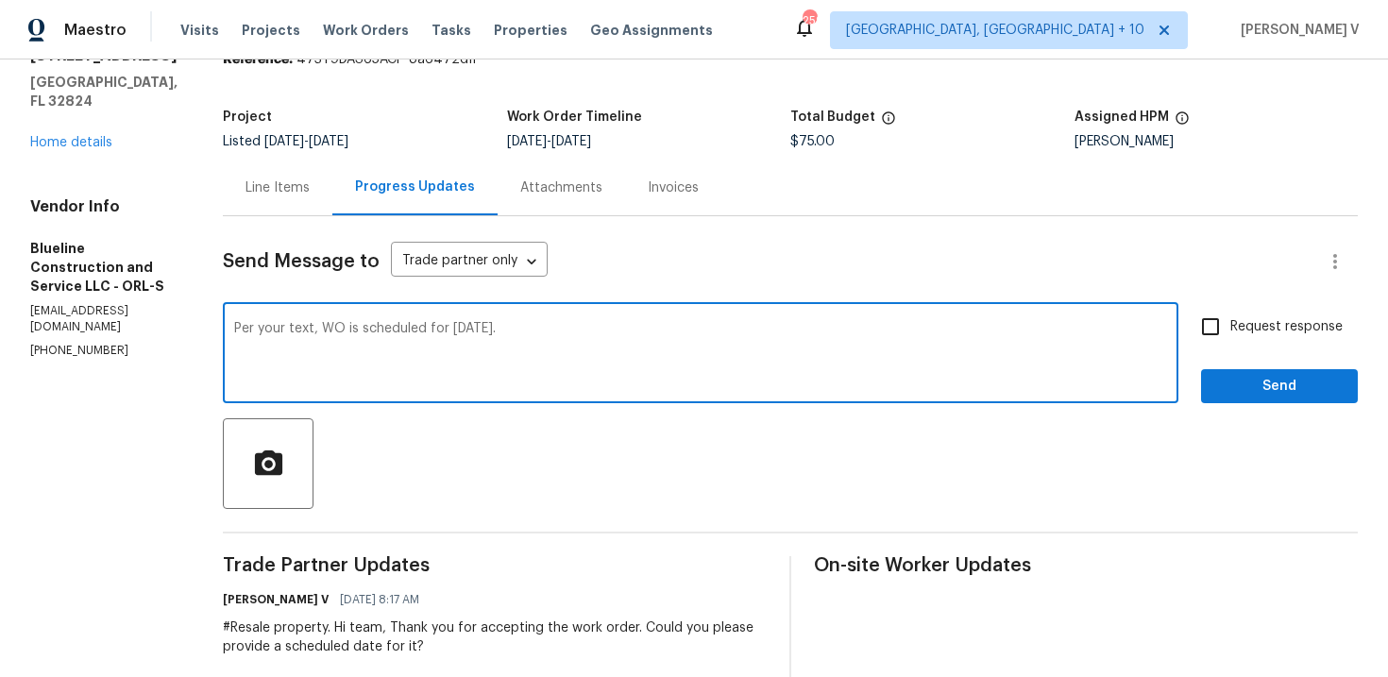
click at [1230, 332] on input "Request response" at bounding box center [1211, 327] width 40 height 40
checkbox input "true"
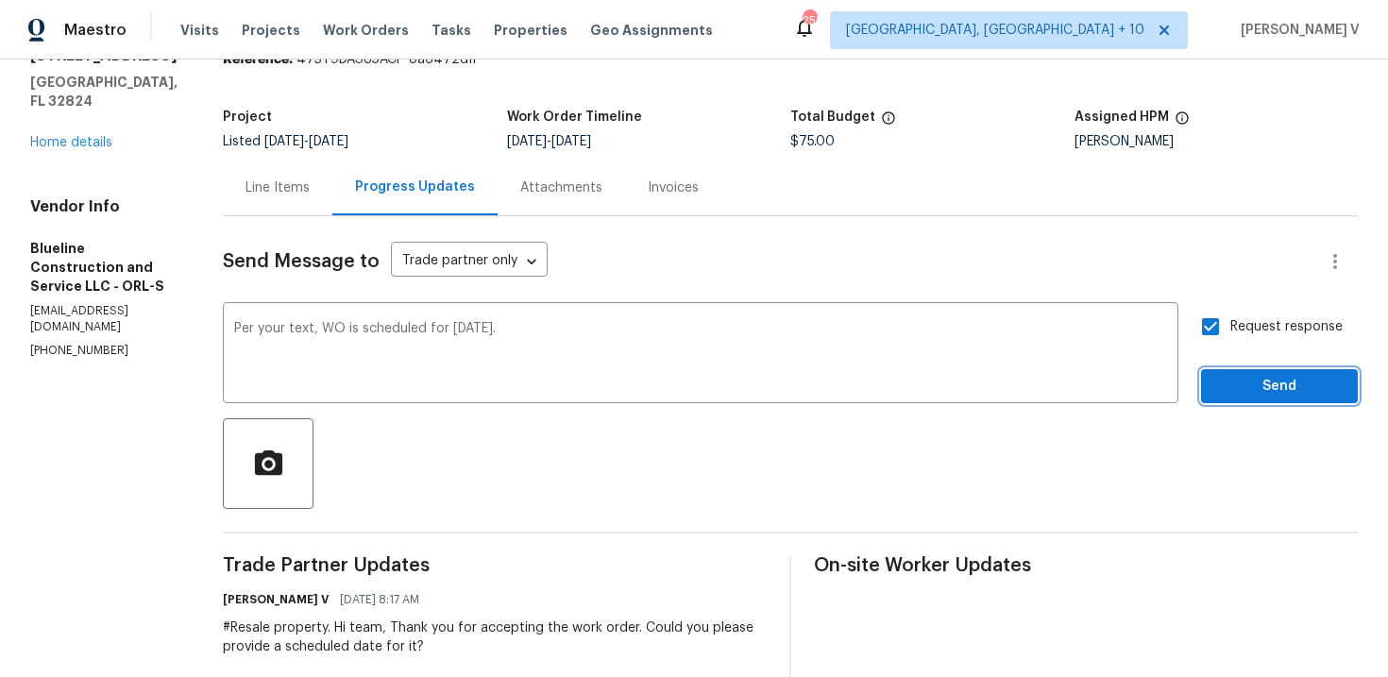
click at [1239, 389] on span "Send" at bounding box center [1279, 387] width 127 height 24
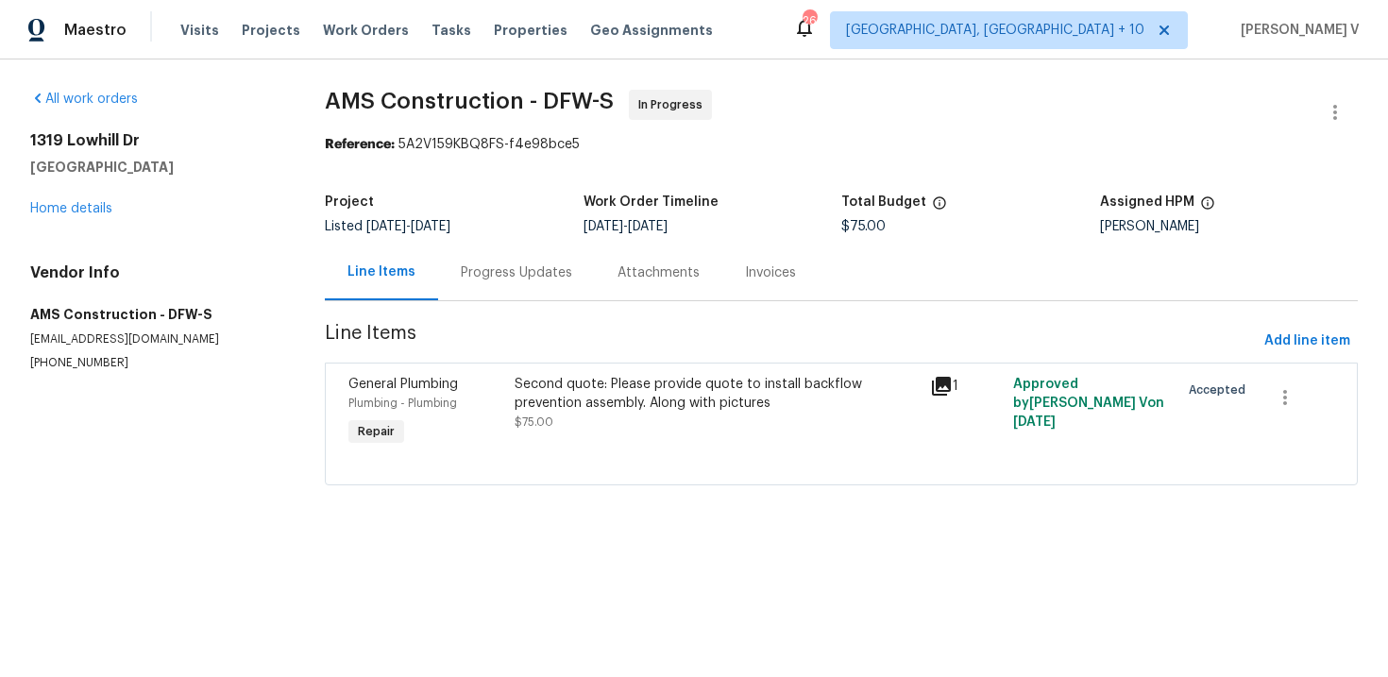
click at [517, 292] on div "Progress Updates" at bounding box center [516, 273] width 157 height 56
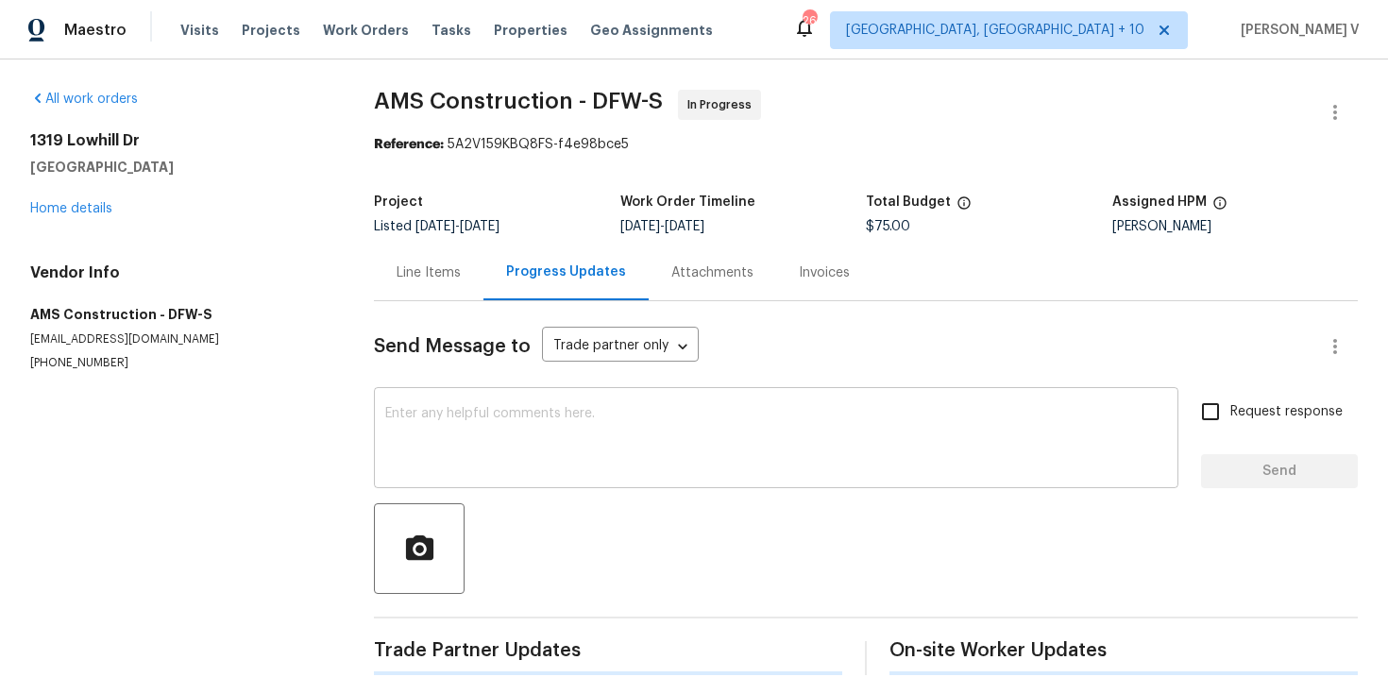
click at [498, 415] on textarea at bounding box center [776, 440] width 782 height 66
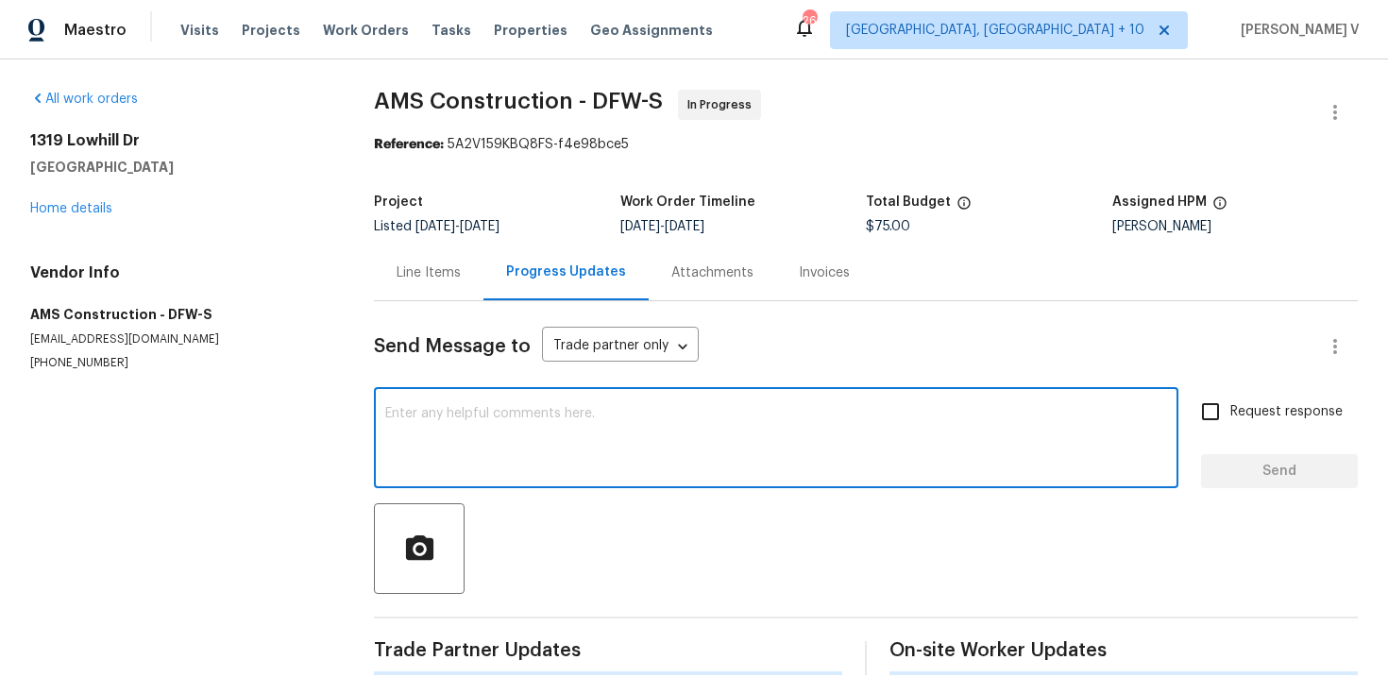
paste textarea "the services were reconnected as of [DATE]. Now the water is currently on and a…"
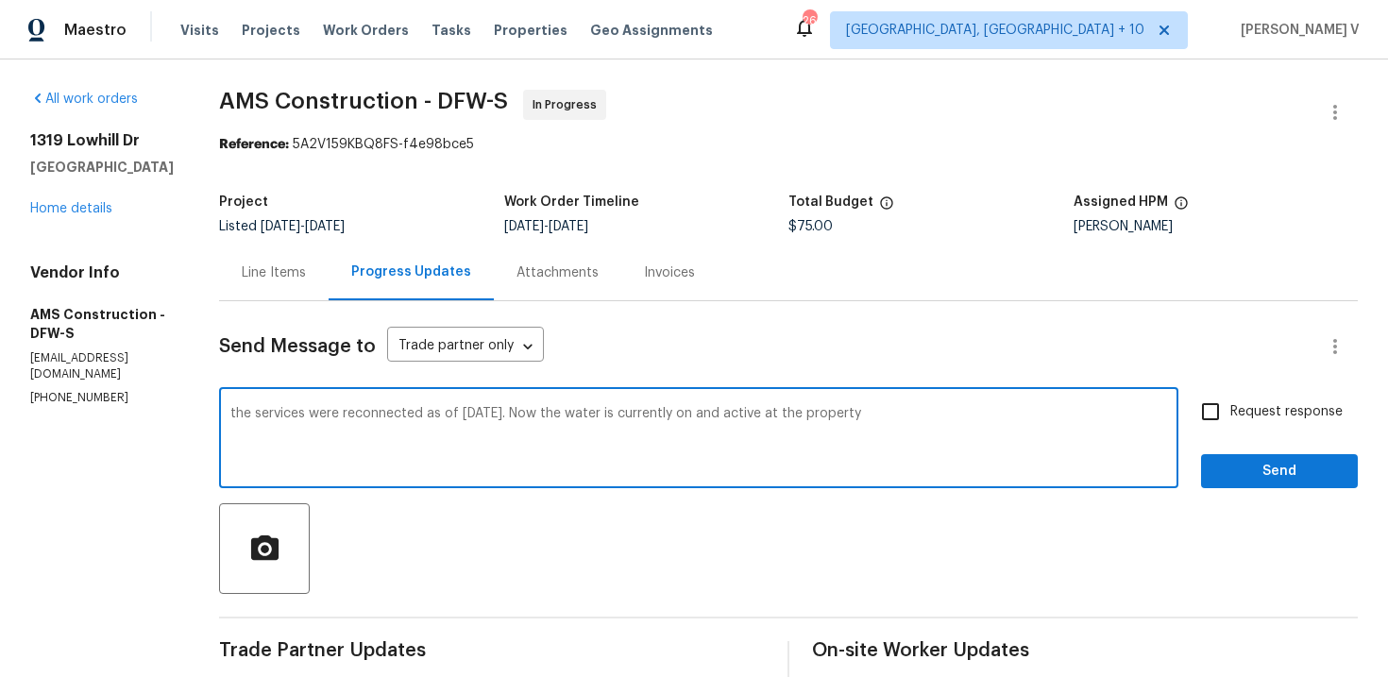
drag, startPoint x: 233, startPoint y: 415, endPoint x: 161, endPoint y: 415, distance: 72.7
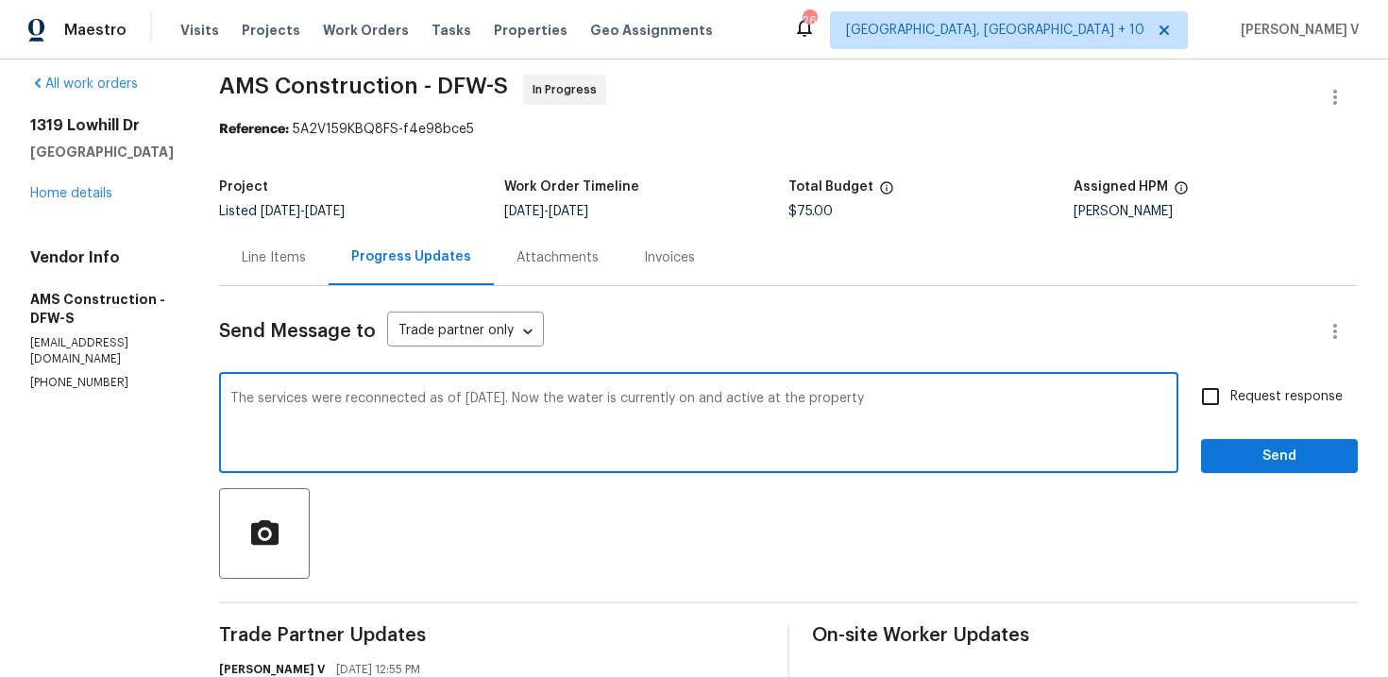
click at [887, 401] on textarea "The services were reconnected as of [DATE]. Now the water is currently on and a…" at bounding box center [698, 425] width 937 height 66
type textarea "The services were reconnected as of [DATE]. Now the water is currently on and a…"
click at [1246, 407] on label "Request response" at bounding box center [1267, 397] width 152 height 40
click at [1230, 407] on input "Request response" at bounding box center [1211, 397] width 40 height 40
checkbox input "true"
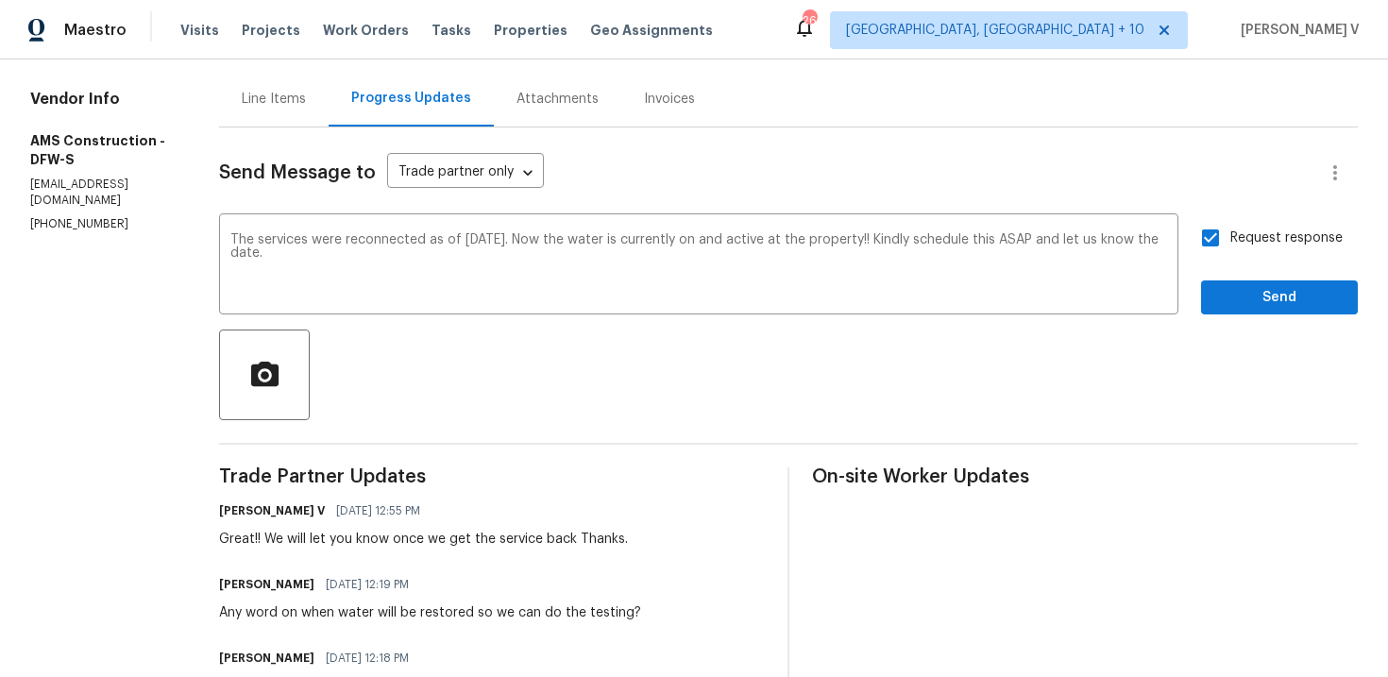
scroll to position [206, 0]
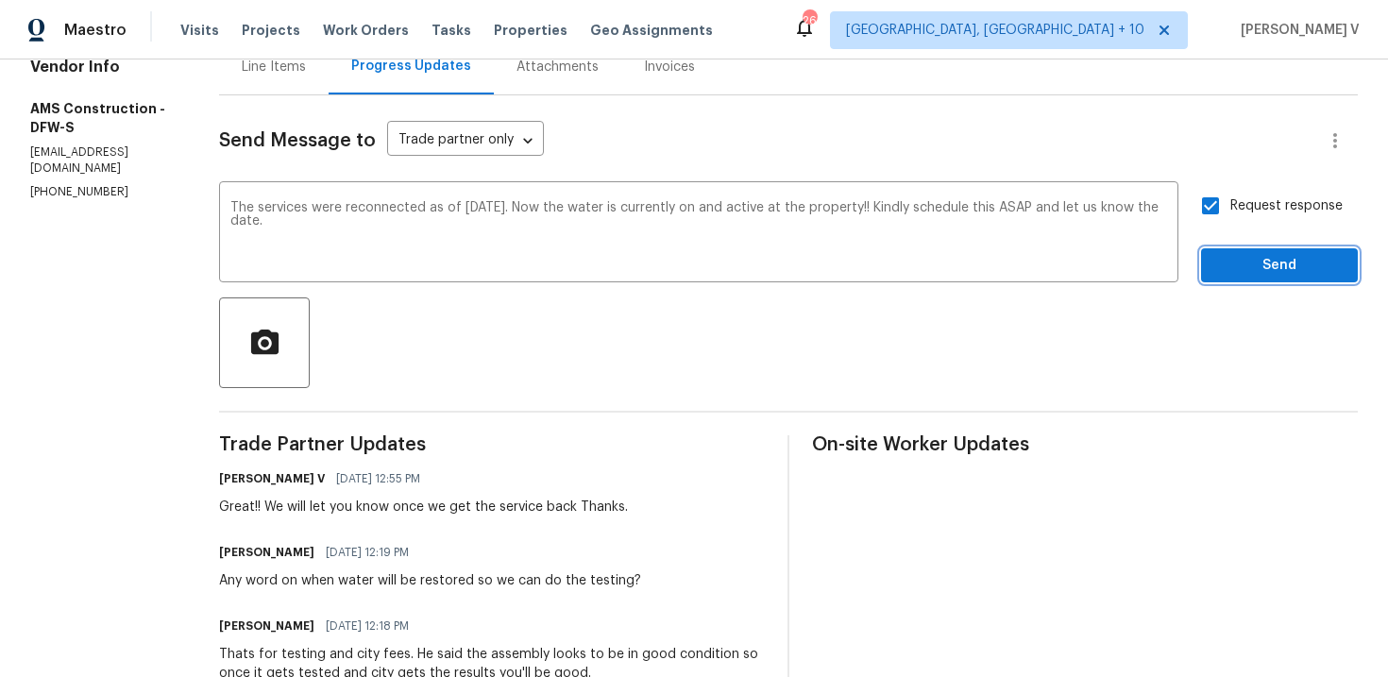
click at [1240, 264] on span "Send" at bounding box center [1279, 266] width 127 height 24
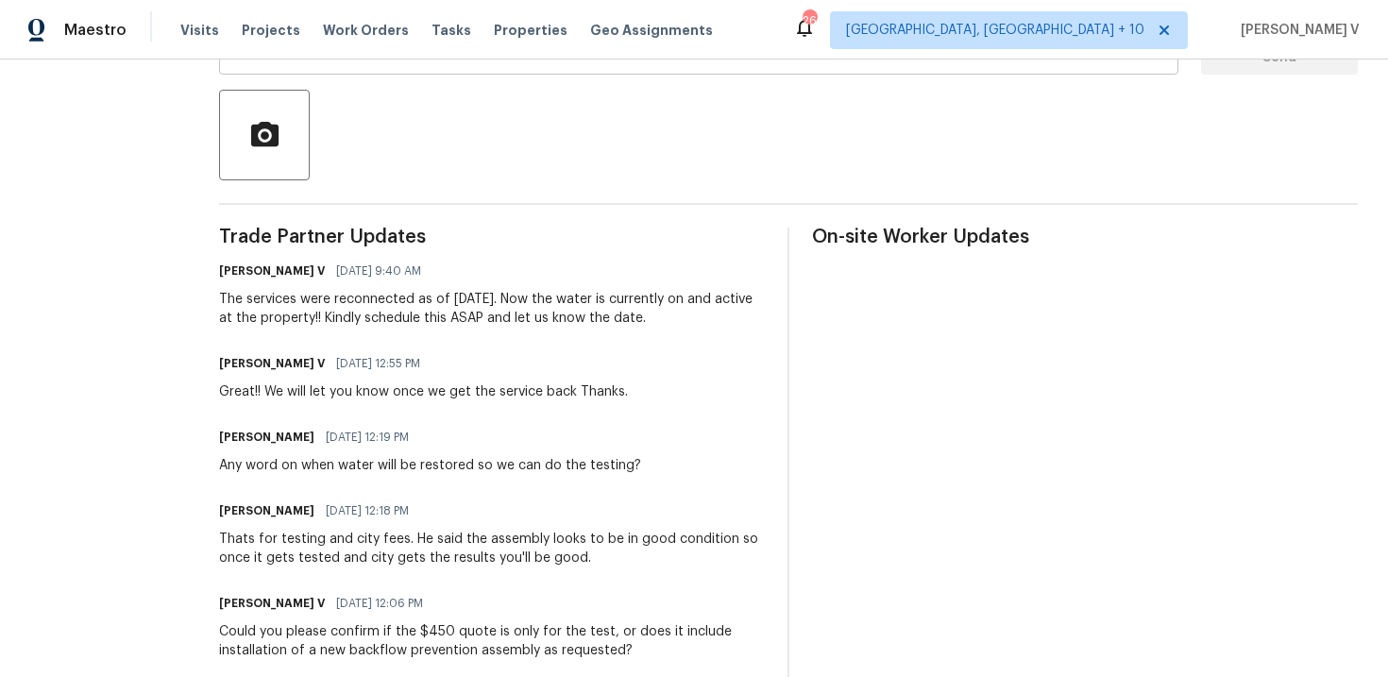
scroll to position [481, 0]
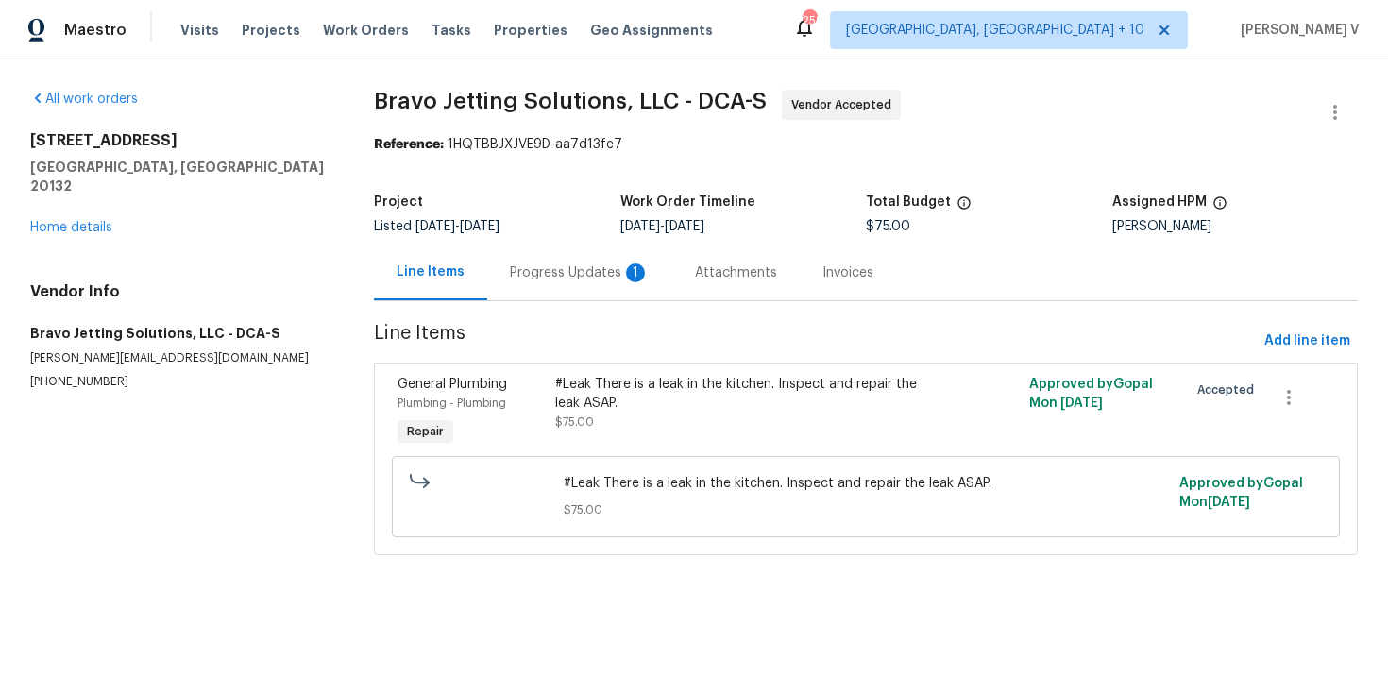
click at [601, 252] on div "Progress Updates 1" at bounding box center [579, 273] width 185 height 56
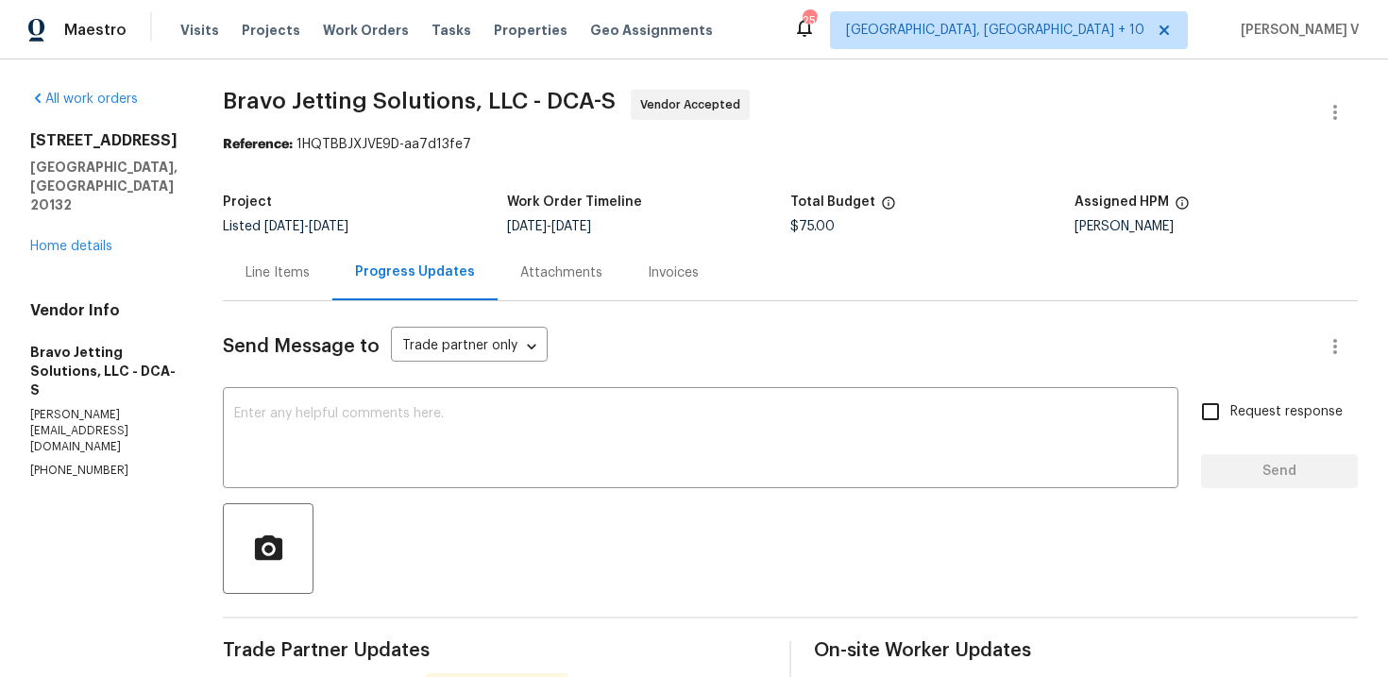
scroll to position [190, 0]
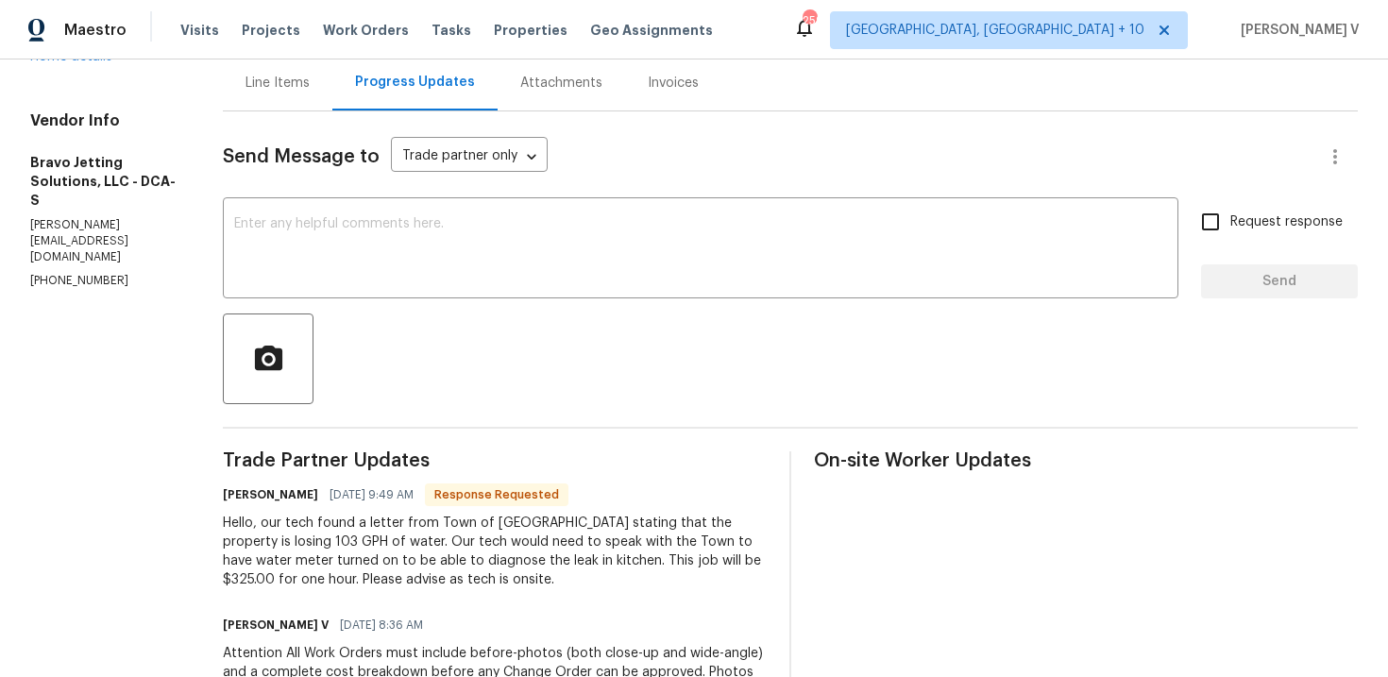
click at [277, 83] on div "Line Items" at bounding box center [278, 83] width 110 height 56
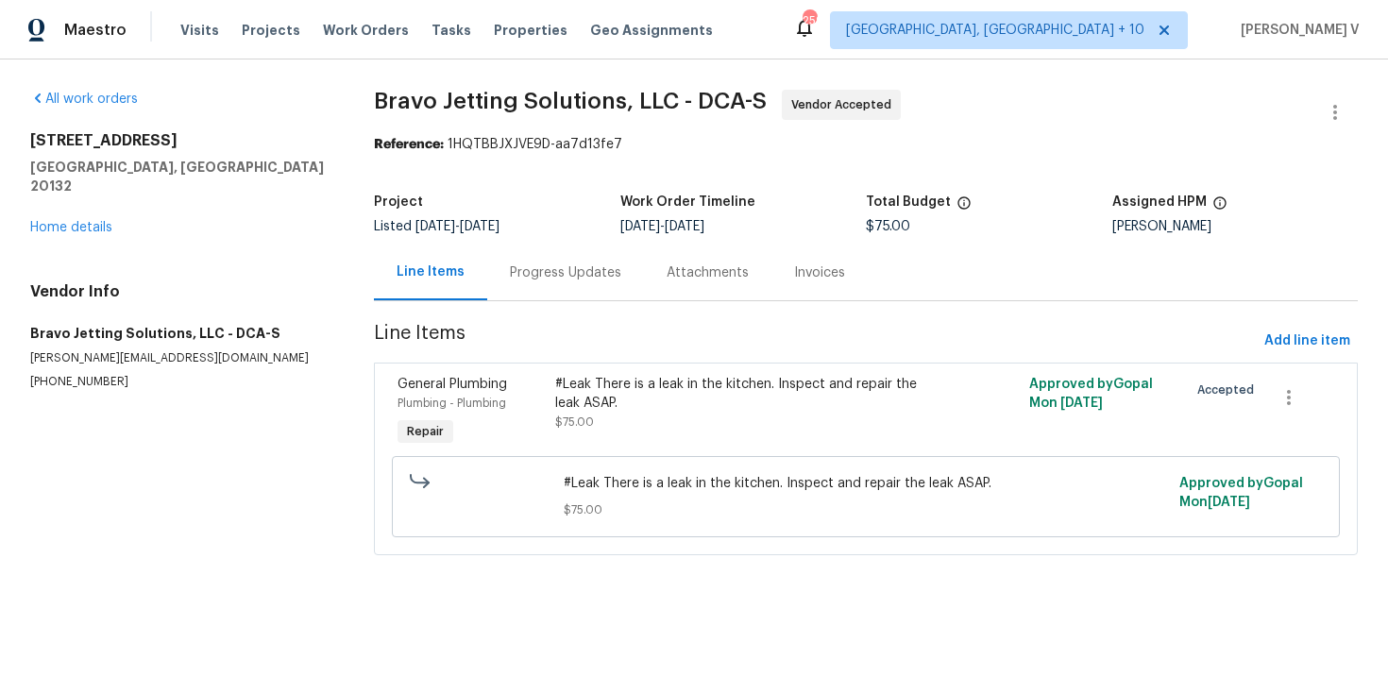
click at [569, 288] on div "Progress Updates" at bounding box center [565, 273] width 157 height 56
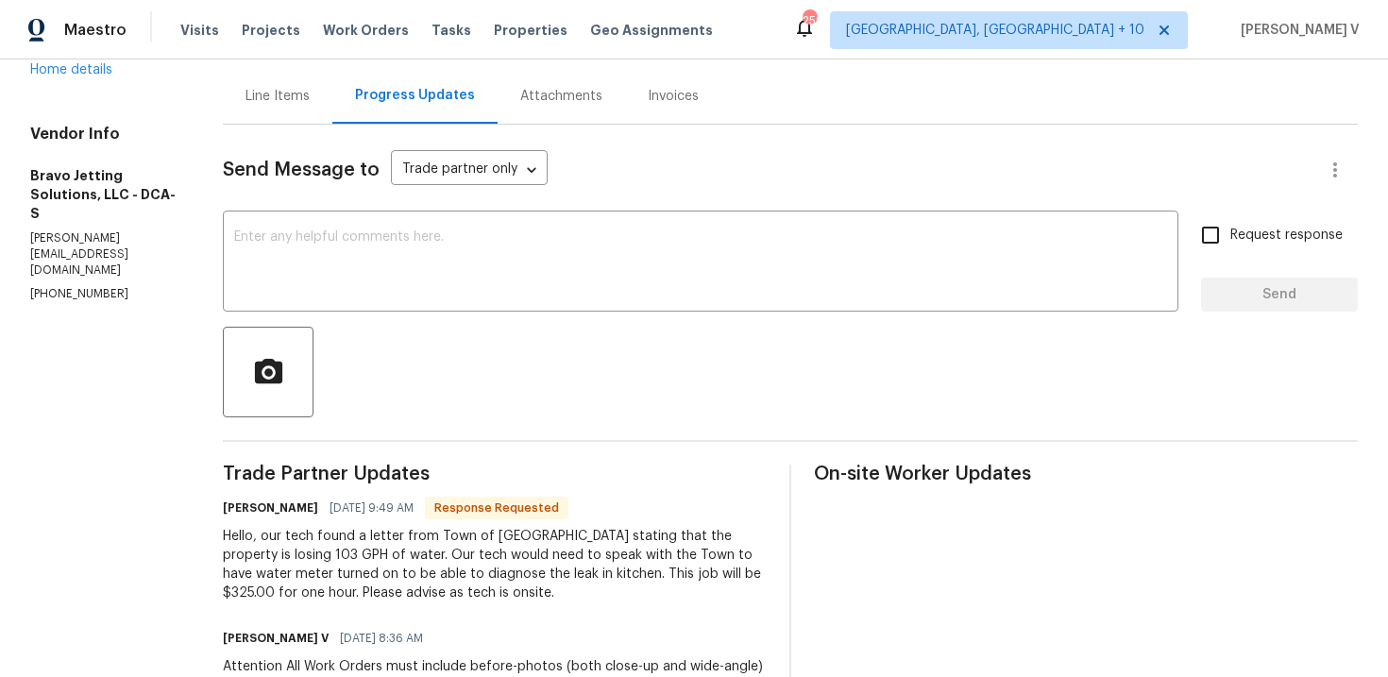
scroll to position [152, 0]
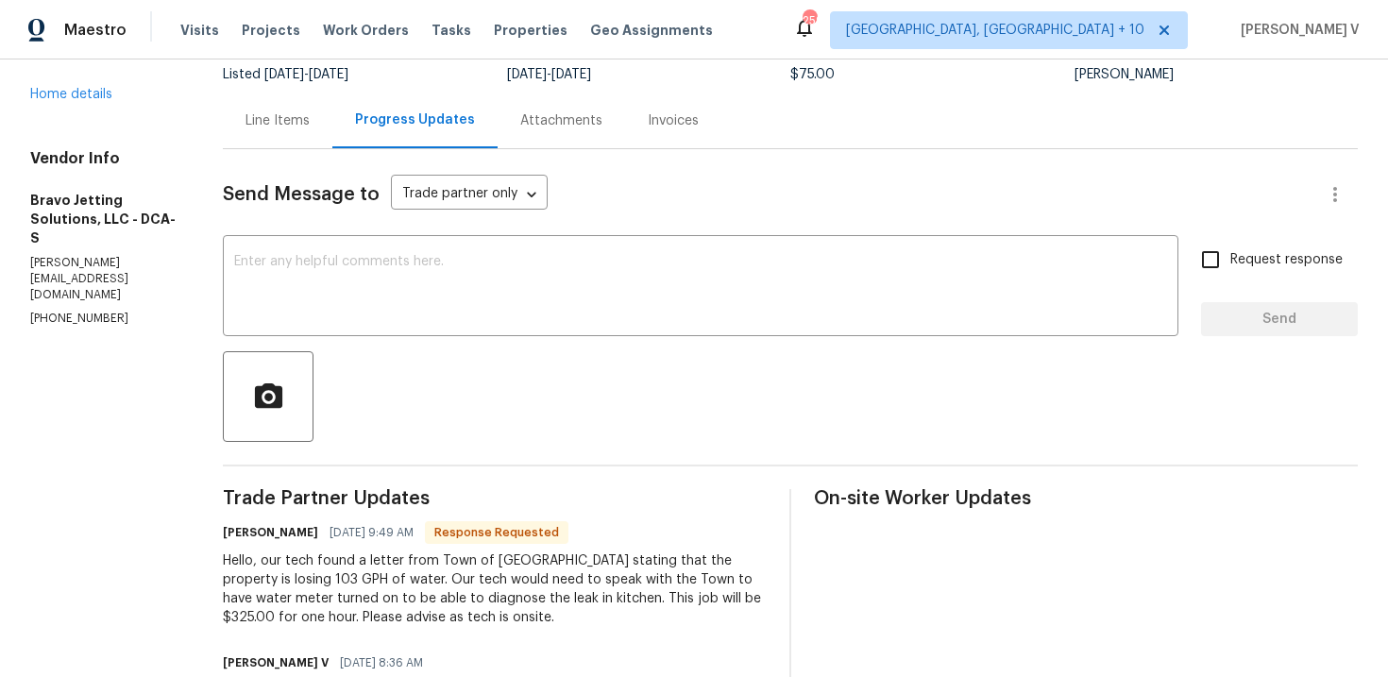
click at [290, 116] on div "Line Items" at bounding box center [277, 120] width 64 height 19
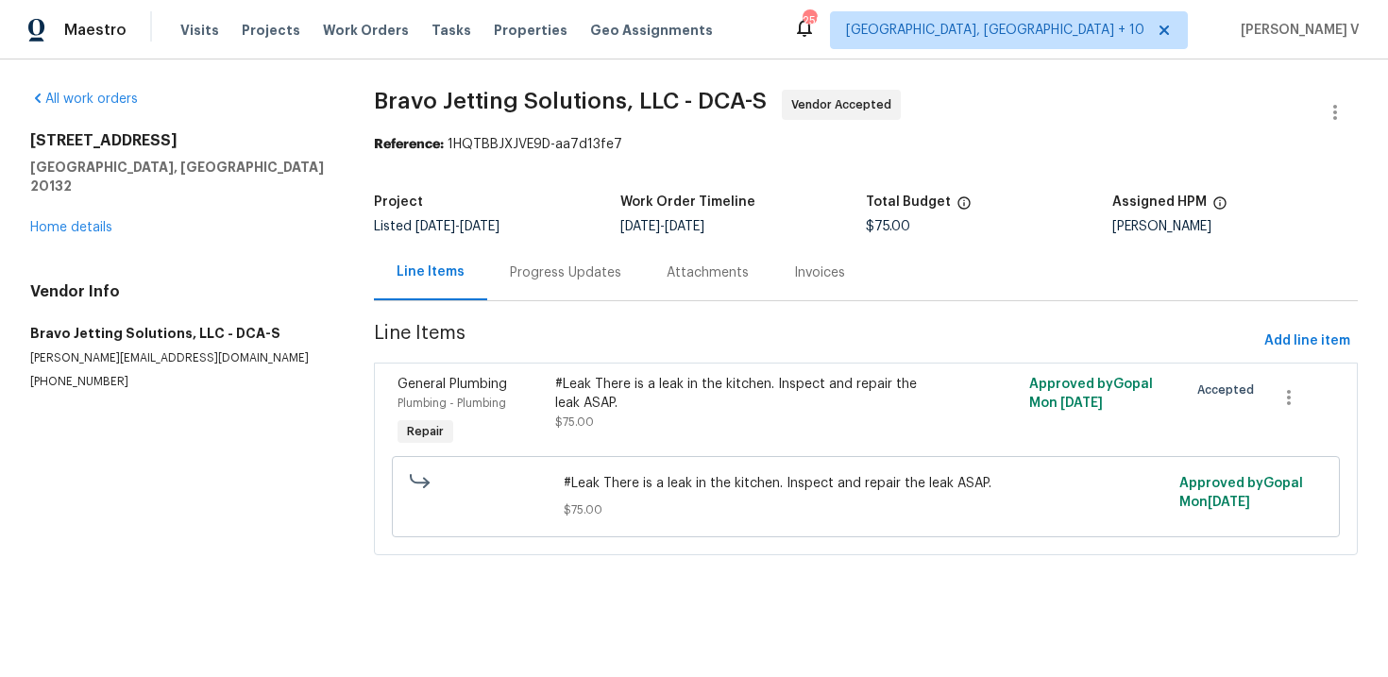
click at [667, 410] on div "#Leak There is a leak in the kitchen. Inspect and repair the leak ASAP." at bounding box center [746, 394] width 383 height 38
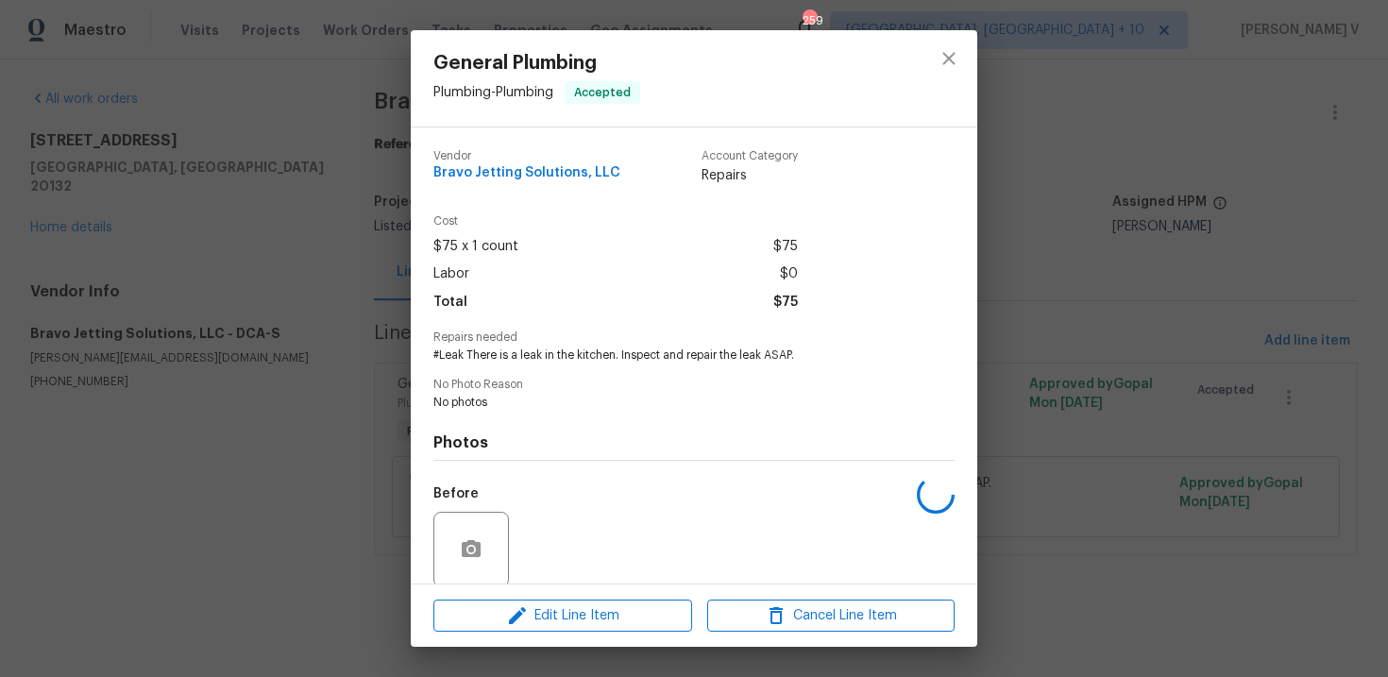
scroll to position [145, 0]
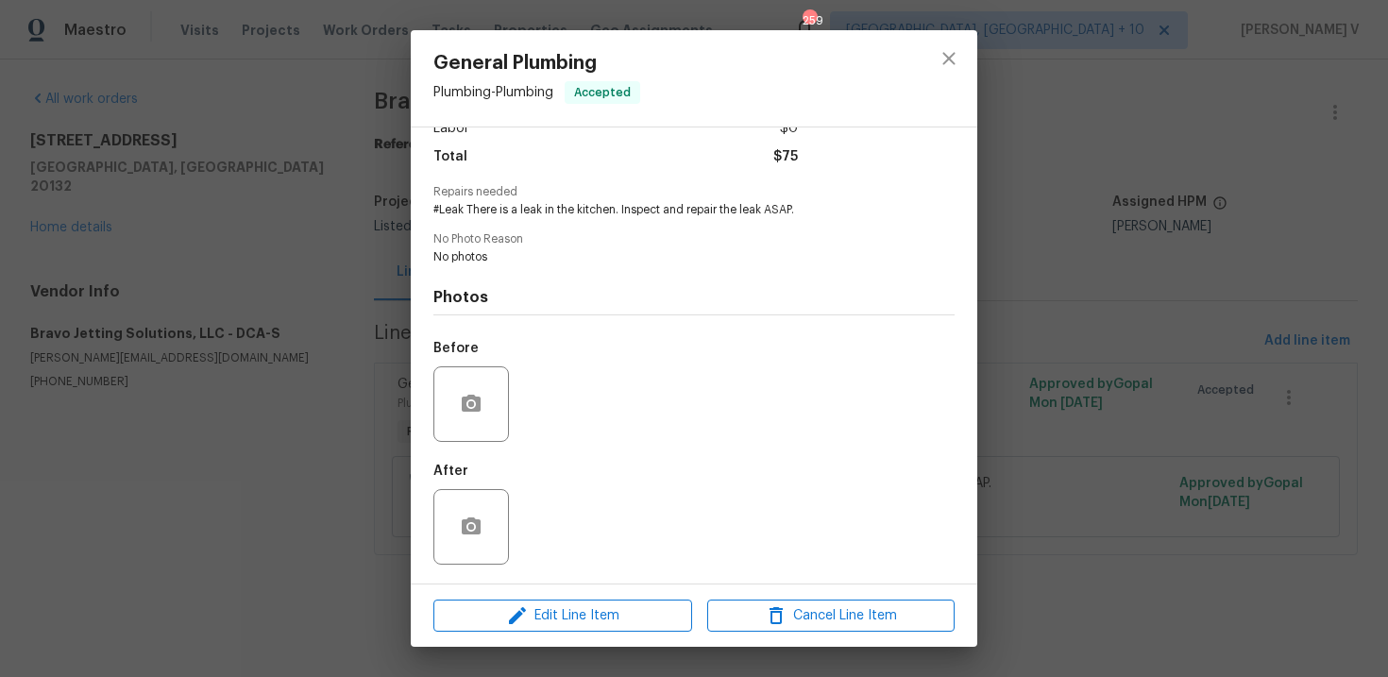
click at [609, 598] on div "Edit Line Item Cancel Line Item" at bounding box center [694, 615] width 567 height 63
click at [567, 615] on span "Edit Line Item" at bounding box center [562, 616] width 247 height 24
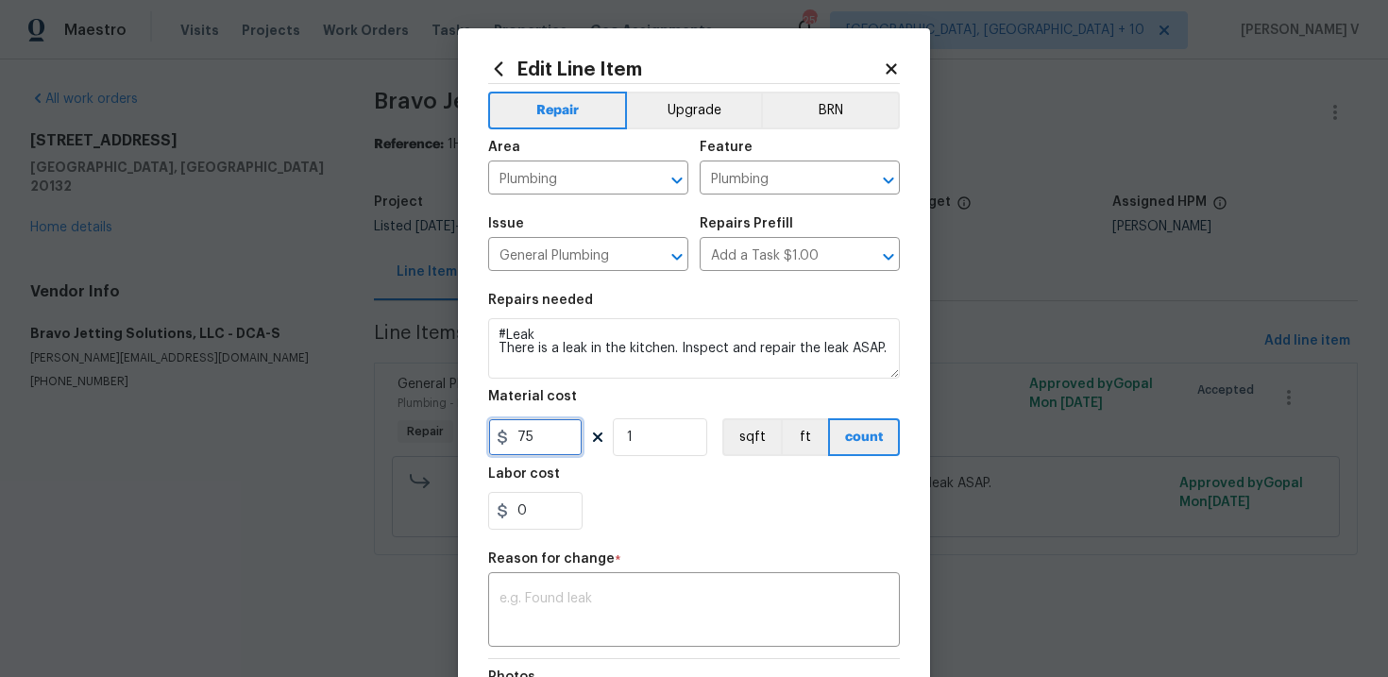
click at [531, 443] on input "75" at bounding box center [535, 437] width 94 height 38
type input "3"
click at [357, 387] on body "Maestro Visits Projects Work Orders Tasks Properties Geo Assignments 259 [GEOGR…" at bounding box center [694, 304] width 1388 height 608
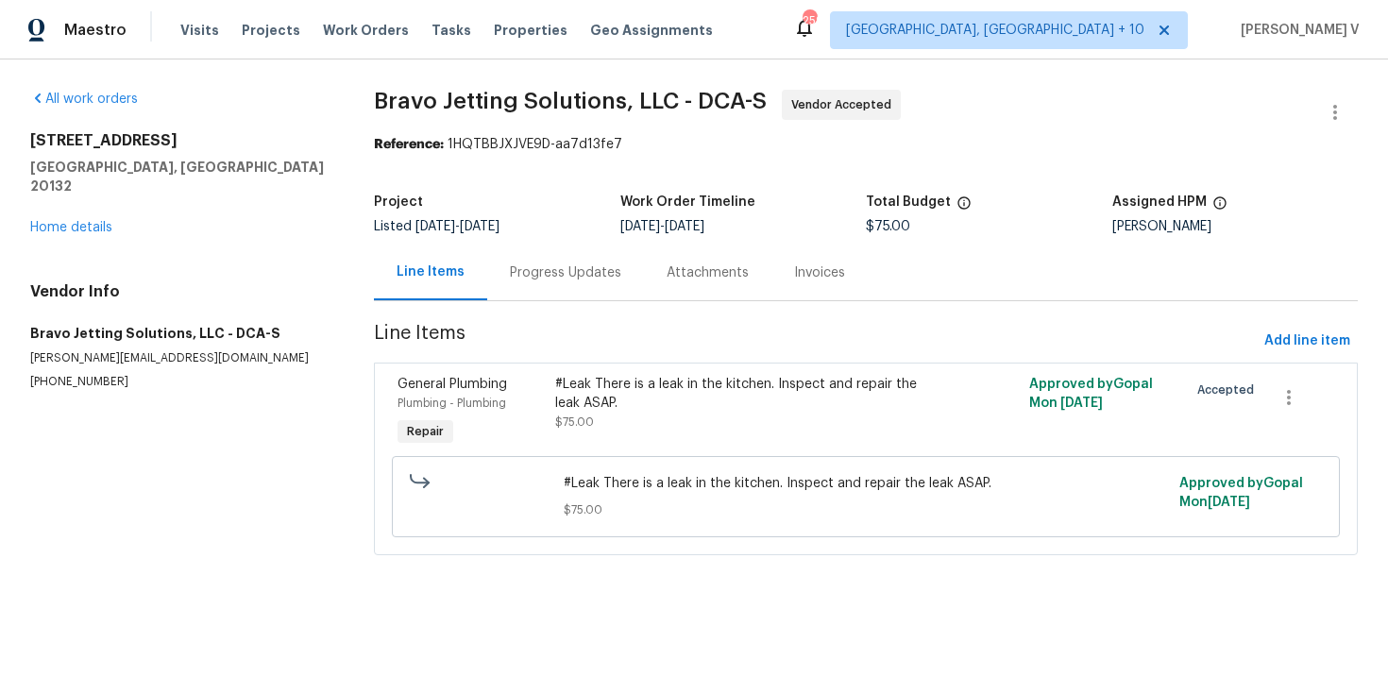
click at [531, 287] on div "Progress Updates" at bounding box center [565, 273] width 157 height 56
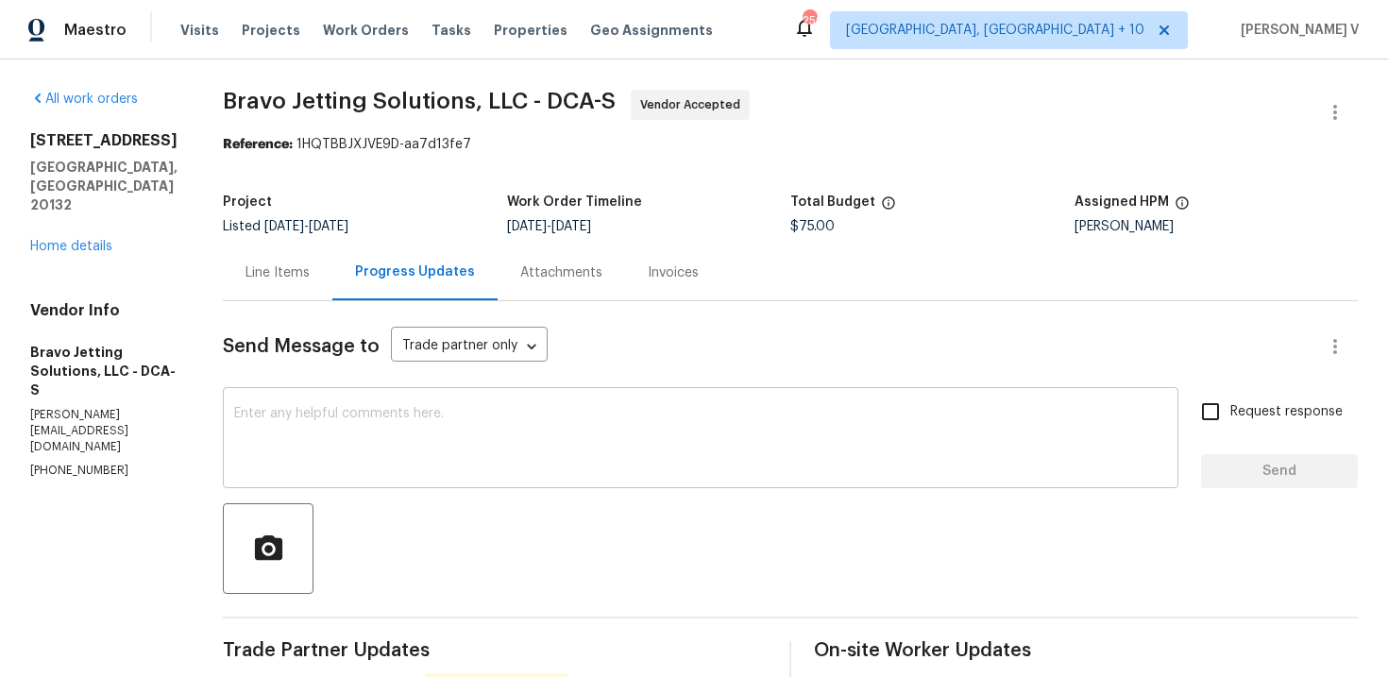
scroll to position [277, 0]
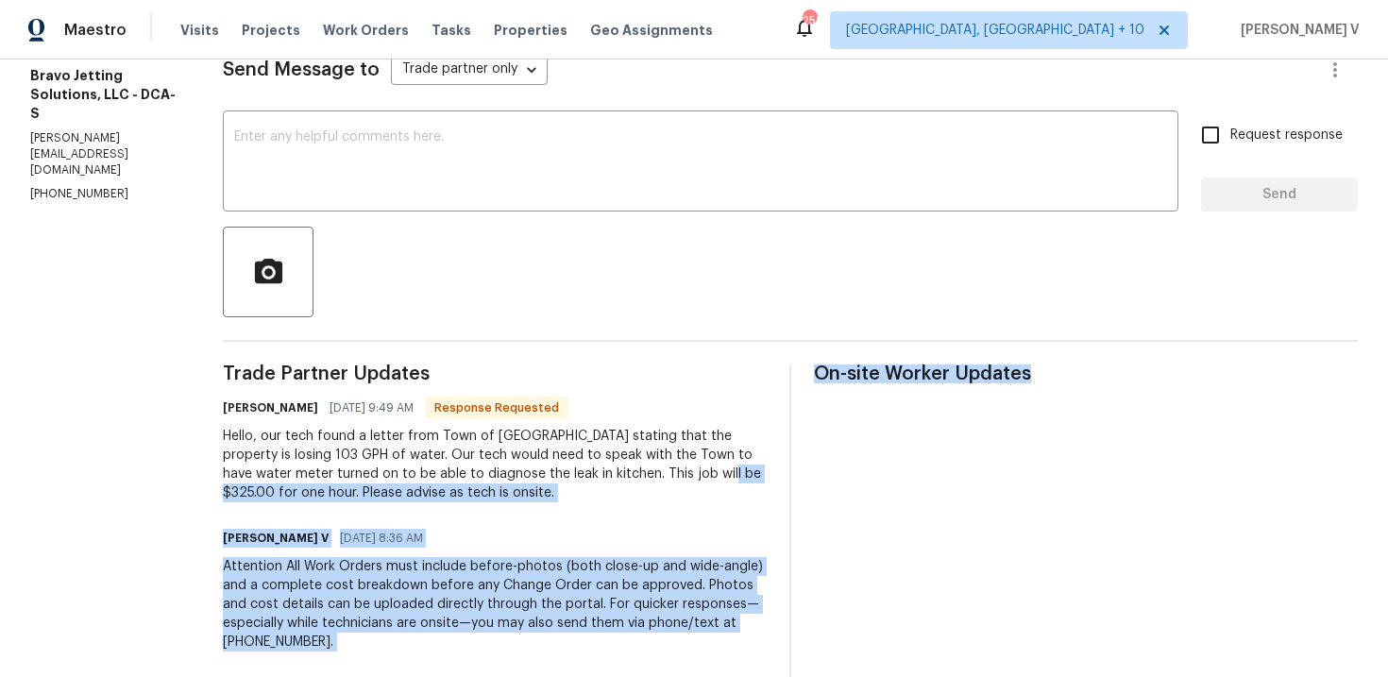
drag, startPoint x: 719, startPoint y: 476, endPoint x: 850, endPoint y: 475, distance: 131.2
click at [850, 475] on div "Trade Partner Updates [PERSON_NAME] [DATE] 9:49 AM Response Requested Hello, ou…" at bounding box center [790, 602] width 1135 height 476
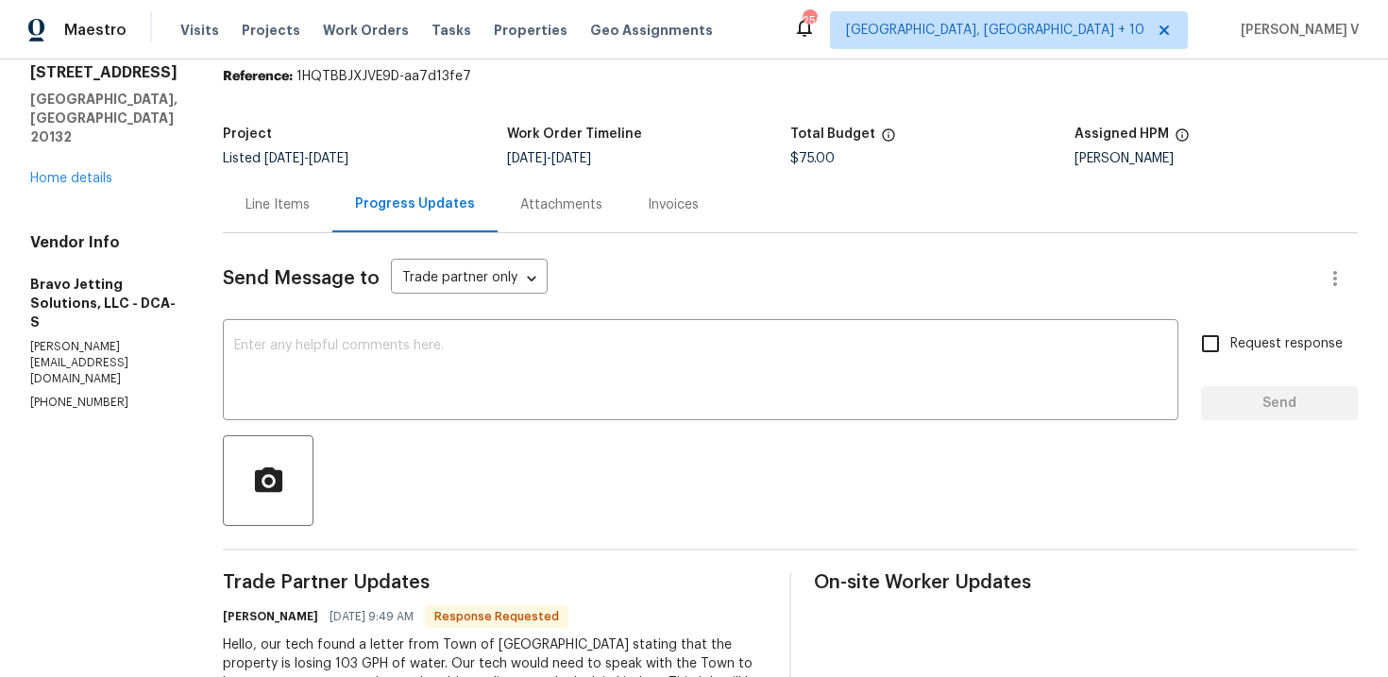
click at [310, 203] on div "Line Items" at bounding box center [277, 204] width 64 height 19
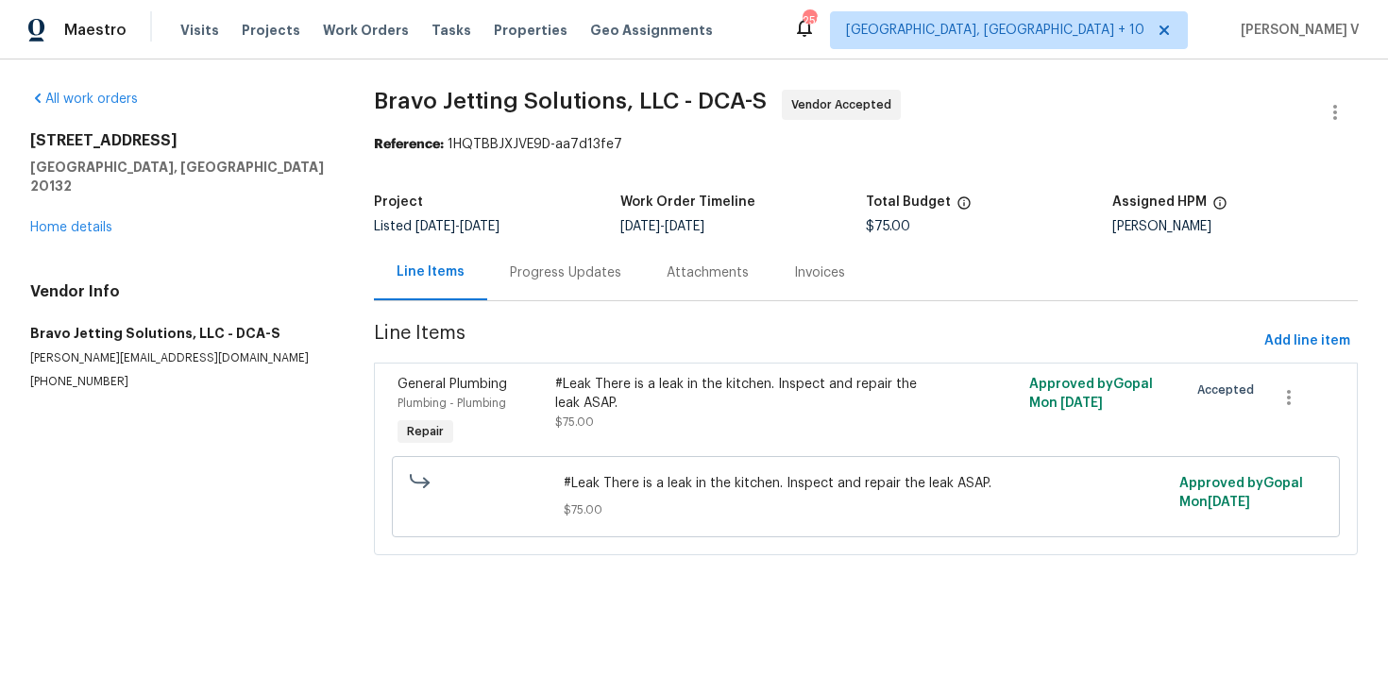
click at [678, 364] on div "General Plumbing Plumbing - Plumbing Repair #Leak There is a leak in the kitche…" at bounding box center [866, 459] width 984 height 193
click at [665, 396] on div "#Leak There is a leak in the kitchen. Inspect and repair the leak ASAP." at bounding box center [746, 394] width 383 height 38
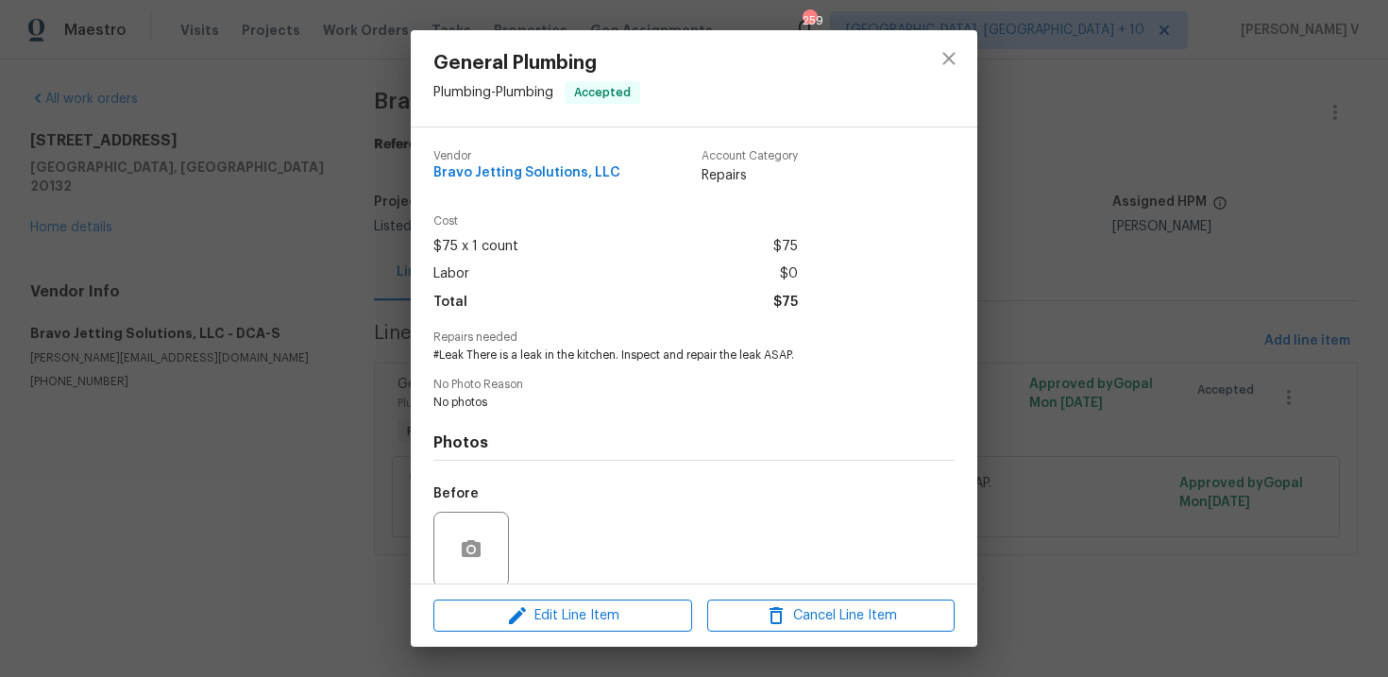
scroll to position [145, 0]
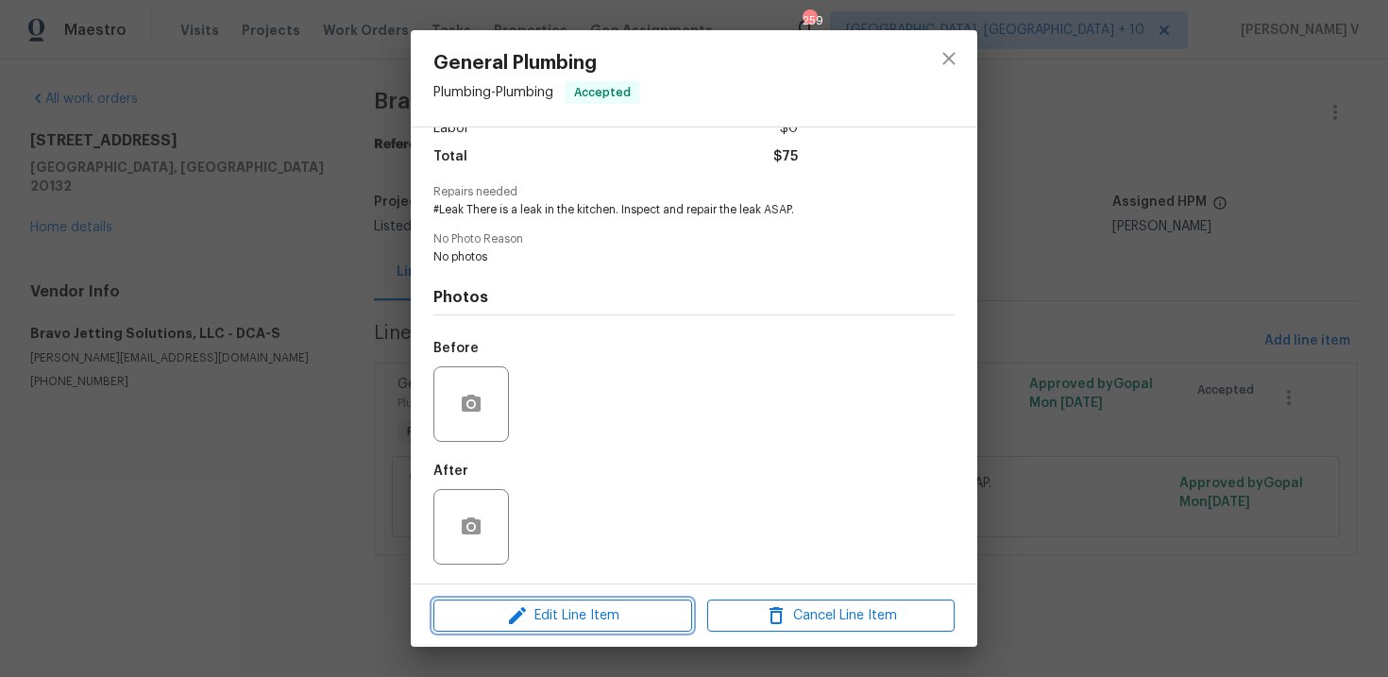
click at [550, 610] on span "Edit Line Item" at bounding box center [562, 616] width 247 height 24
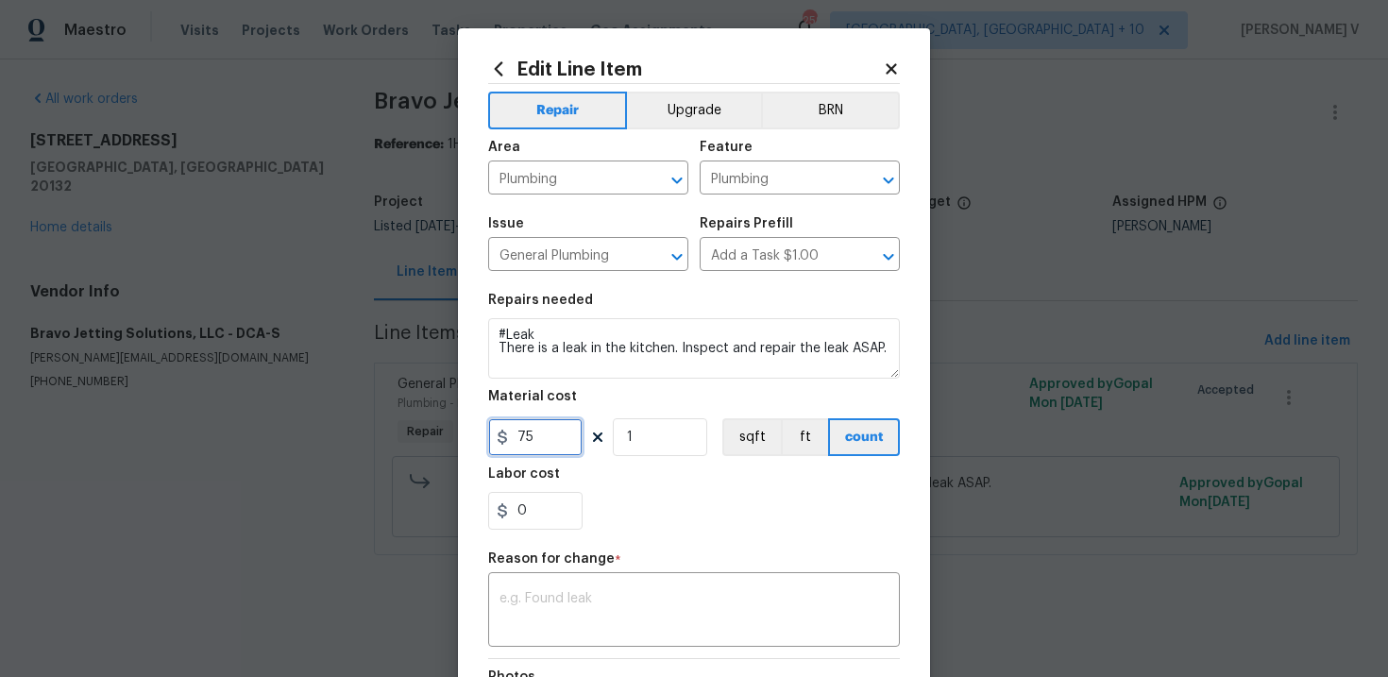
click at [541, 430] on input "75" at bounding box center [535, 437] width 94 height 38
type input "325"
click at [568, 581] on div "x ​" at bounding box center [694, 612] width 412 height 70
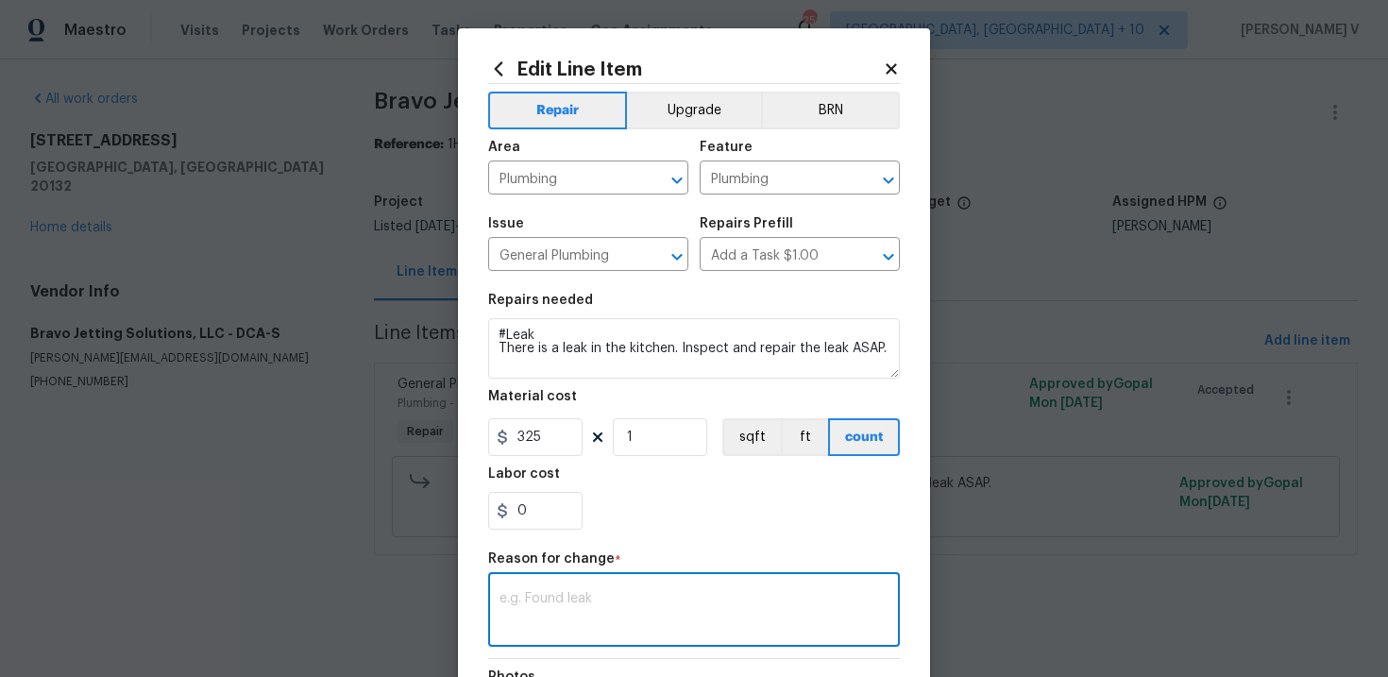
paste textarea "(DV) Updated per vendor’s final cost."
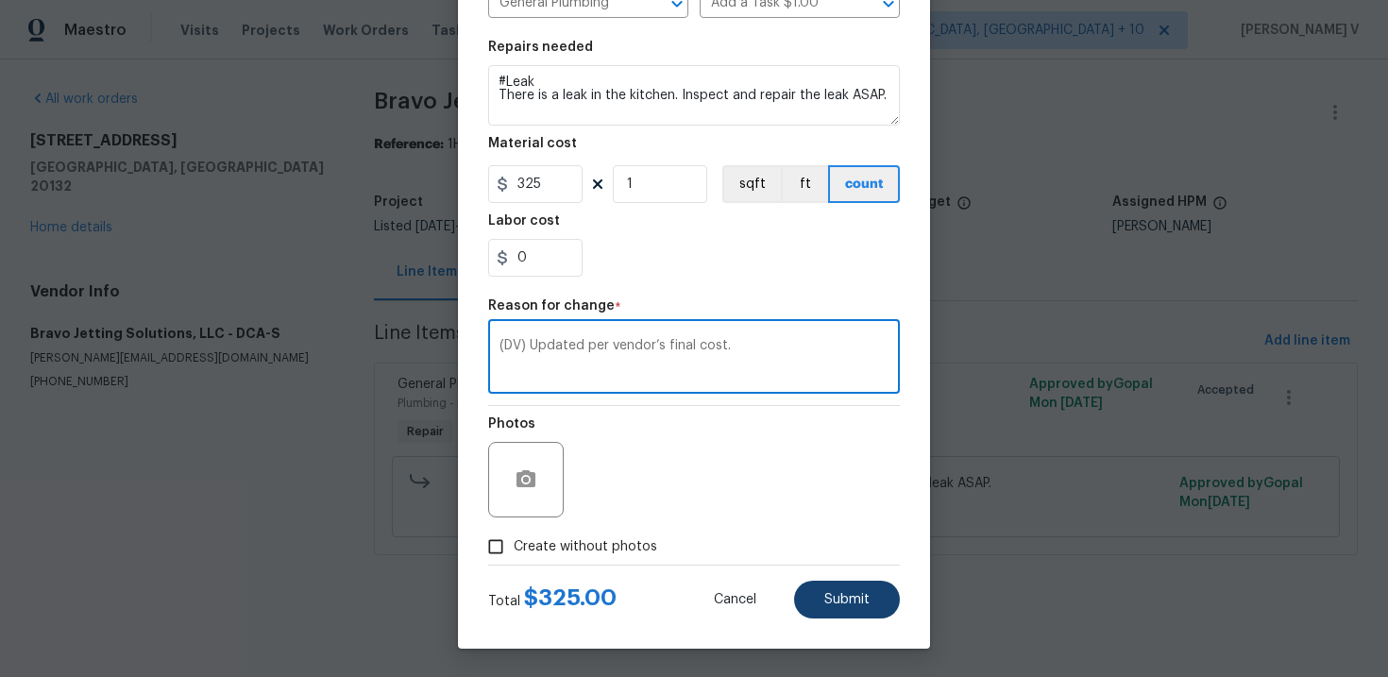
type textarea "(DV) Updated per vendor’s final cost."
click at [825, 593] on span "Submit" at bounding box center [846, 600] width 45 height 14
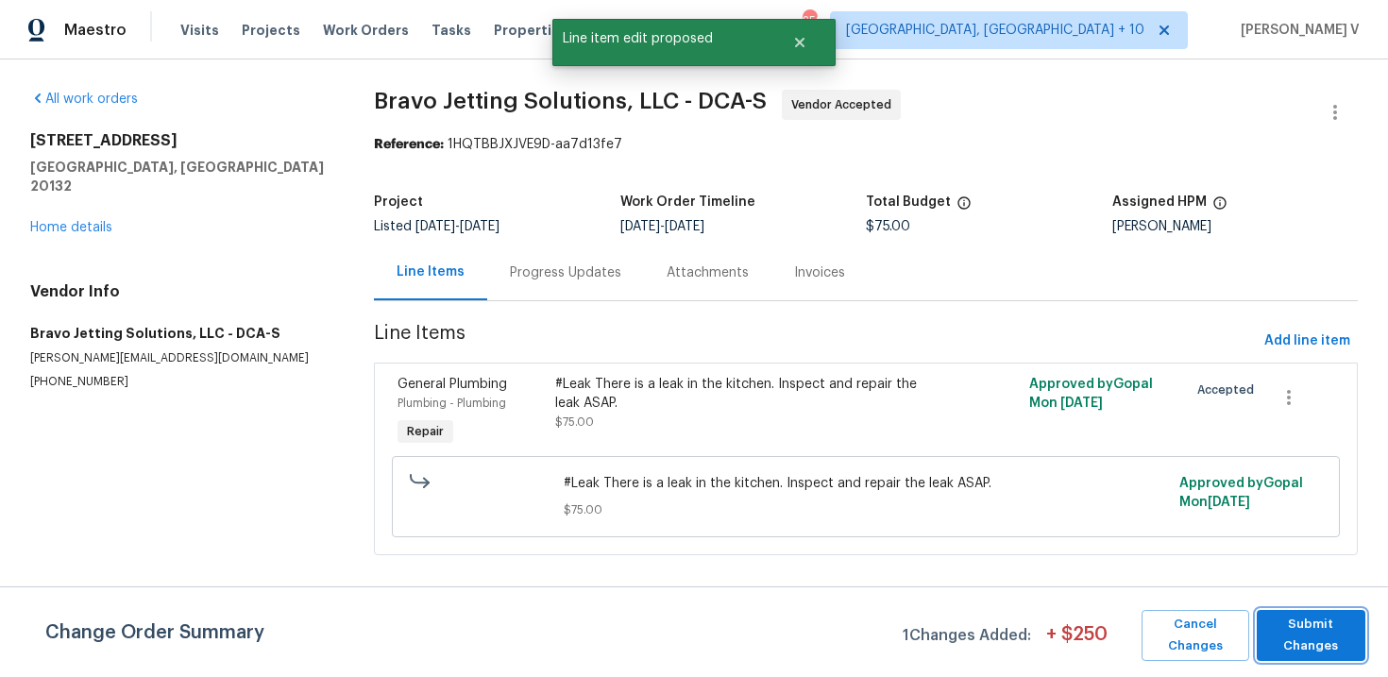
click at [1301, 618] on span "Submit Changes" at bounding box center [1311, 635] width 90 height 43
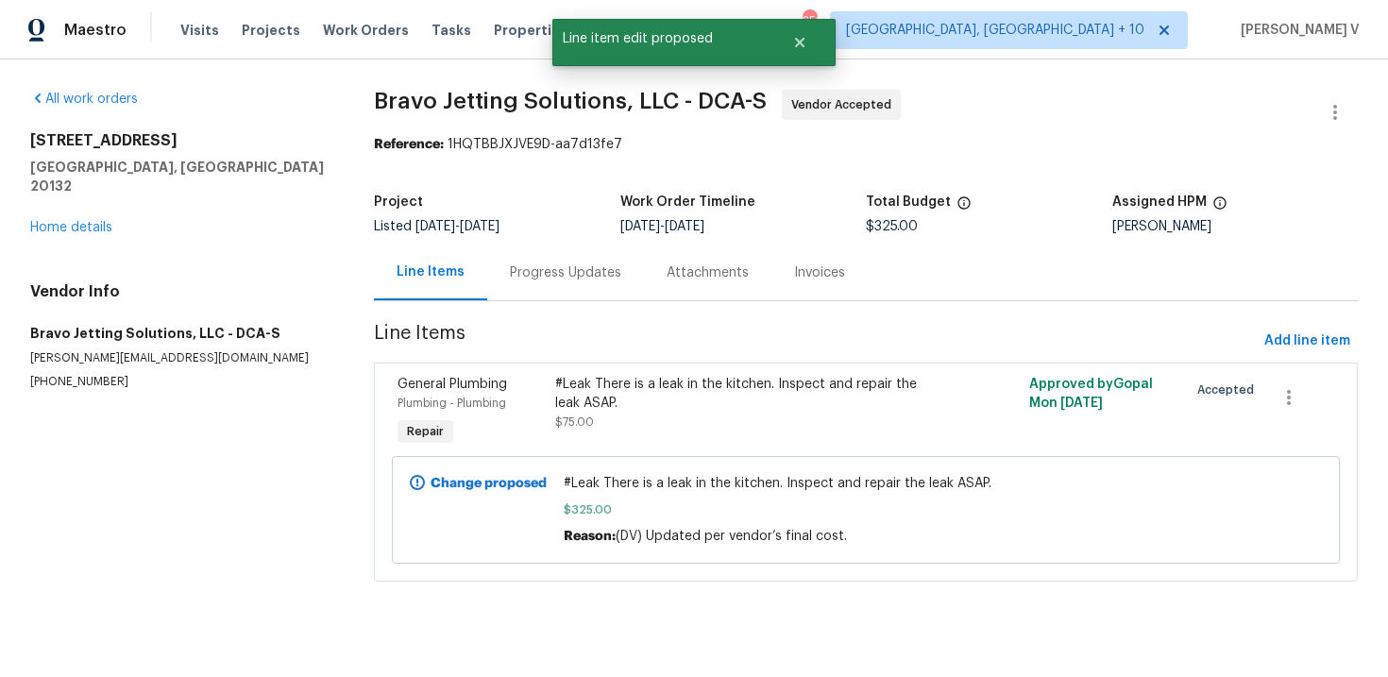
click at [540, 254] on div "Progress Updates" at bounding box center [565, 273] width 157 height 56
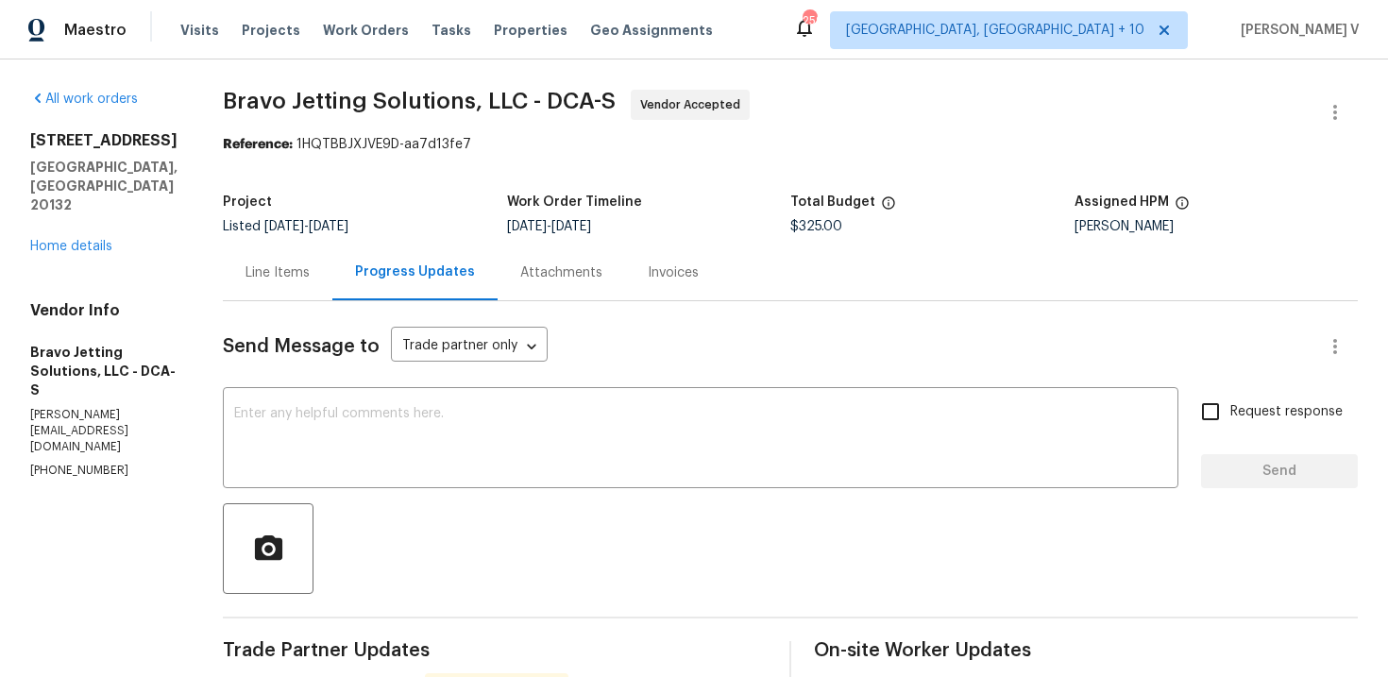
click at [310, 273] on div "Line Items" at bounding box center [277, 272] width 64 height 19
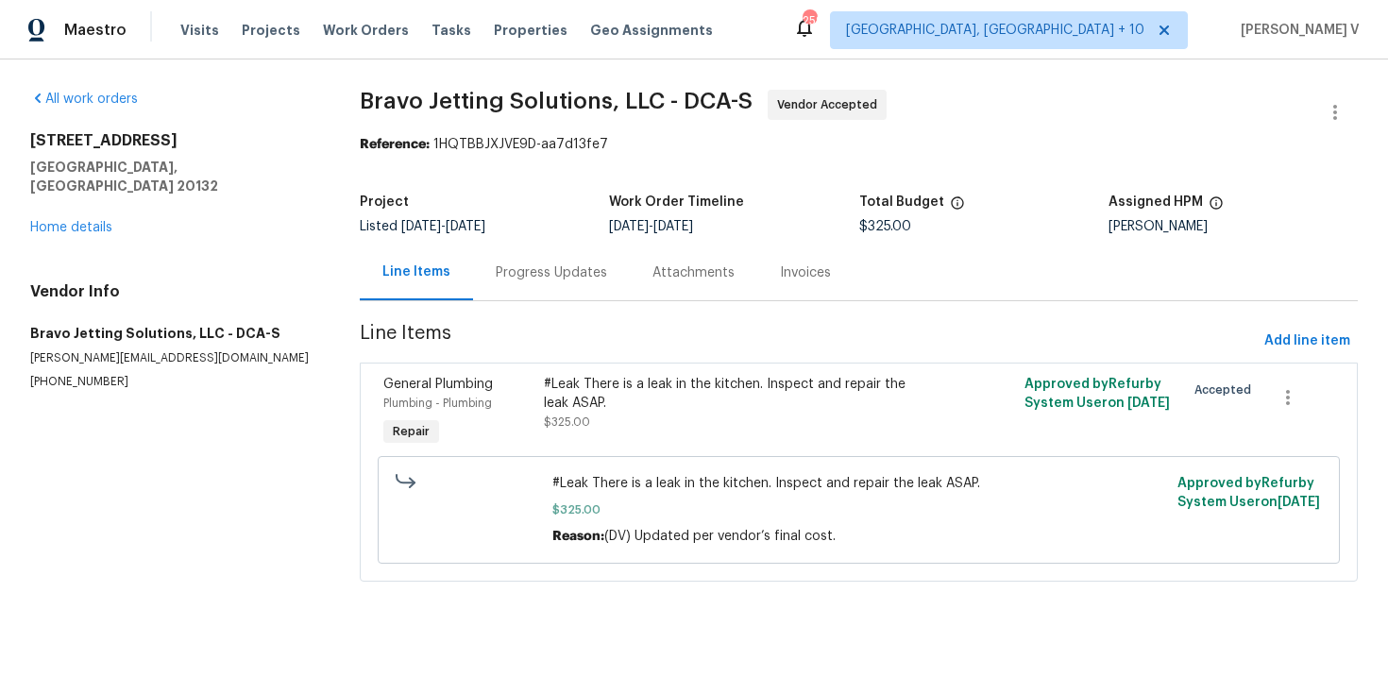
click at [756, 415] on div "#Leak There is a leak in the kitchen. Inspect and repair the leak ASAP. $325.00" at bounding box center [739, 403] width 390 height 57
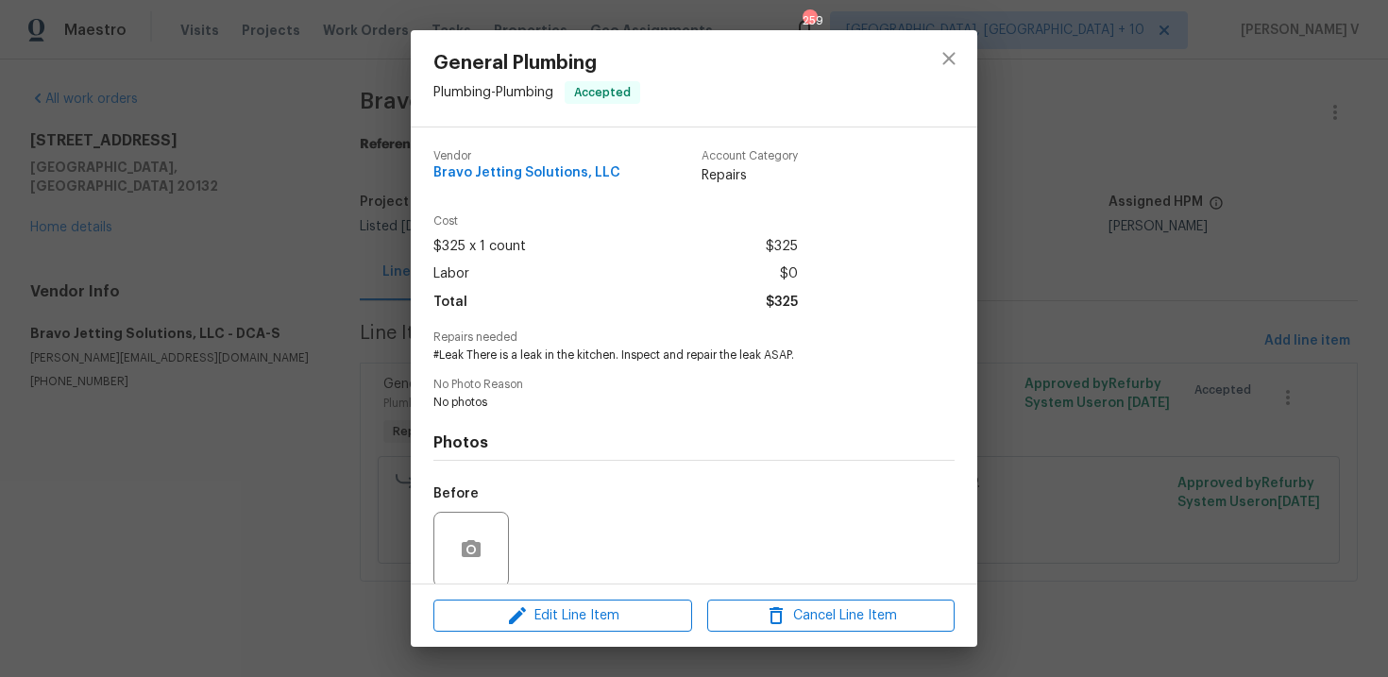
scroll to position [145, 0]
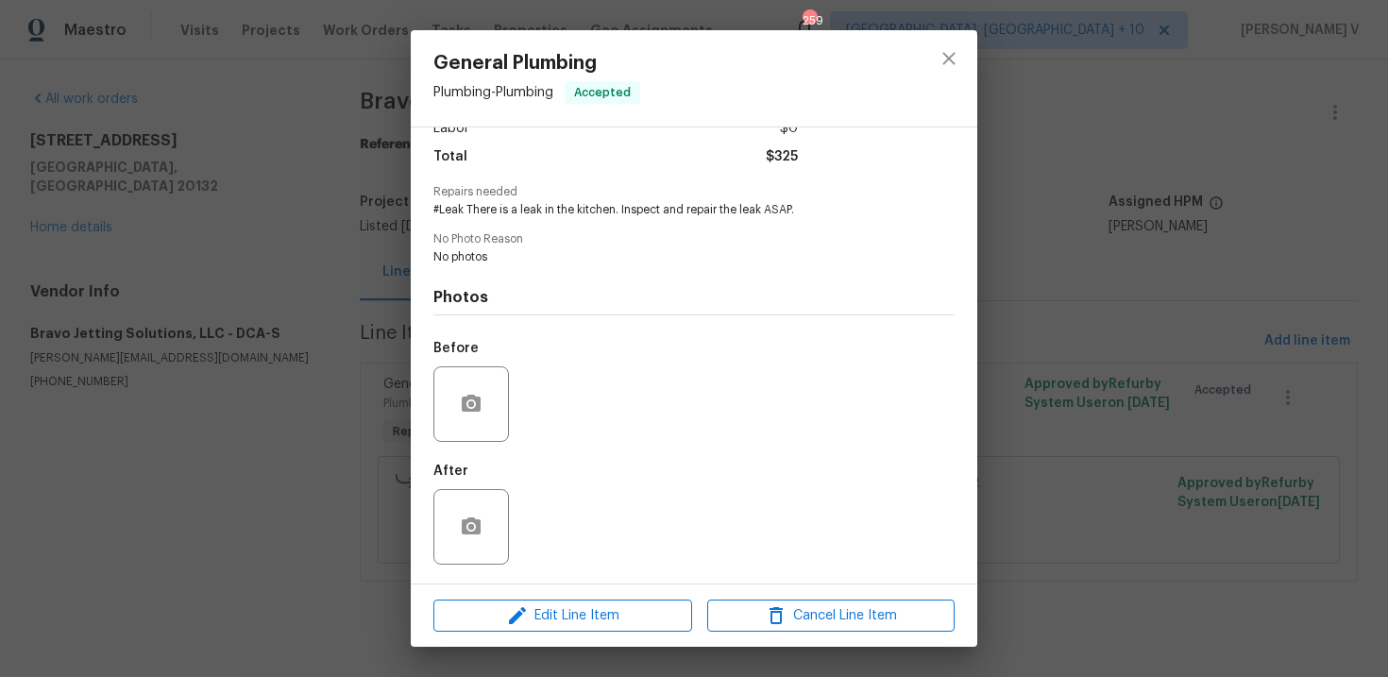
click at [276, 404] on div "General Plumbing Plumbing - Plumbing Accepted Vendor Bravo Jetting Solutions, L…" at bounding box center [694, 338] width 1388 height 677
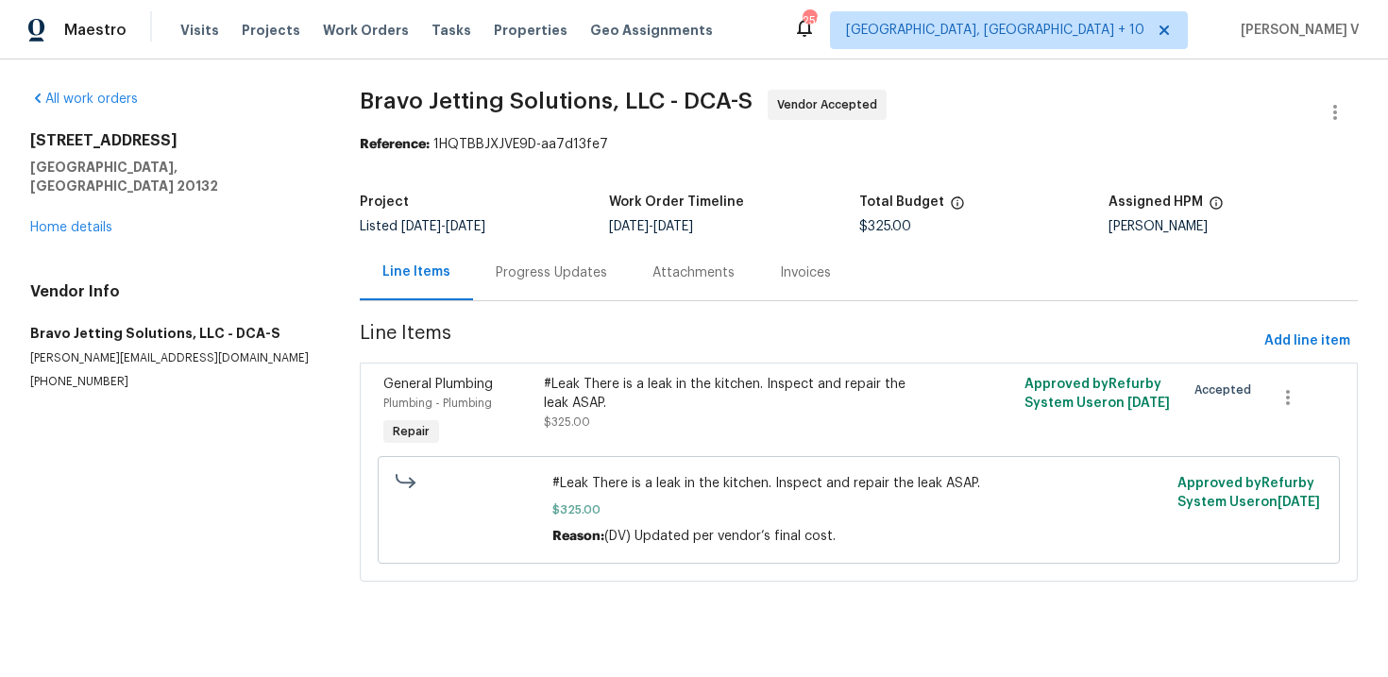
click at [551, 298] on div "Progress Updates" at bounding box center [551, 273] width 157 height 56
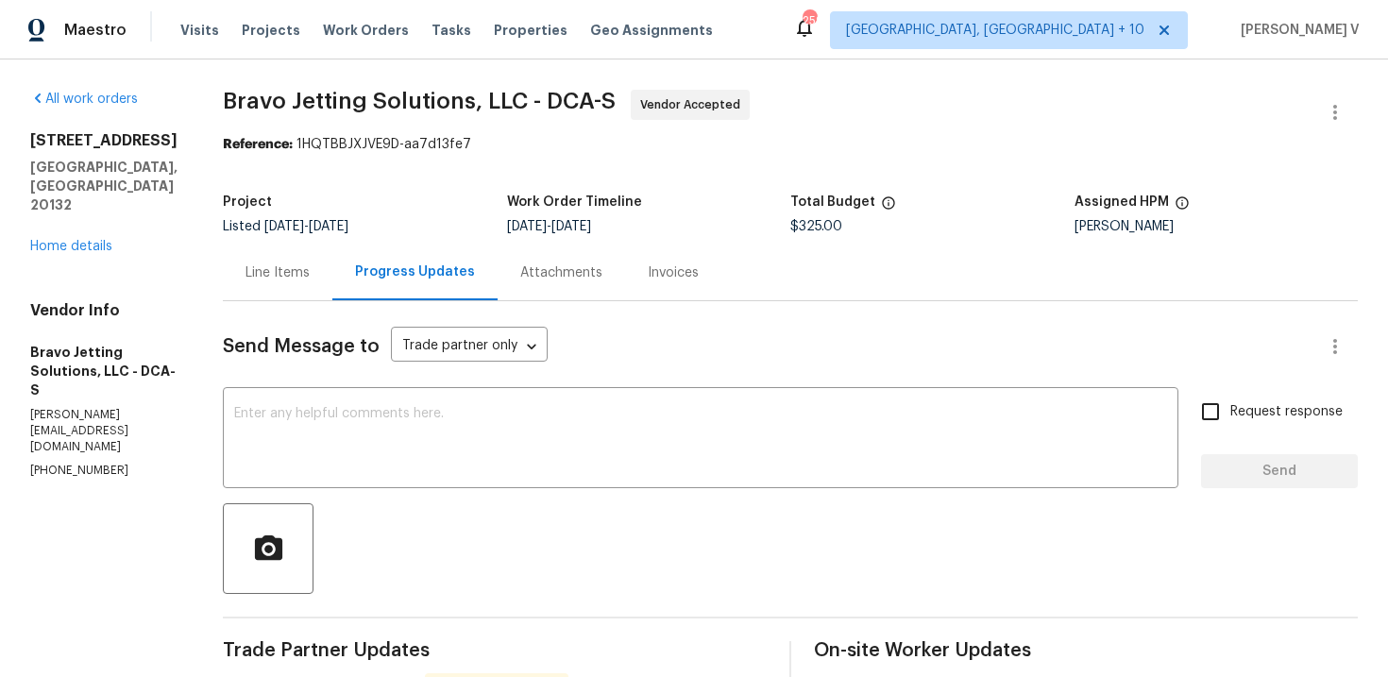
click at [304, 230] on span "[DATE]" at bounding box center [284, 226] width 40 height 13
click at [310, 281] on div "Line Items" at bounding box center [277, 272] width 64 height 19
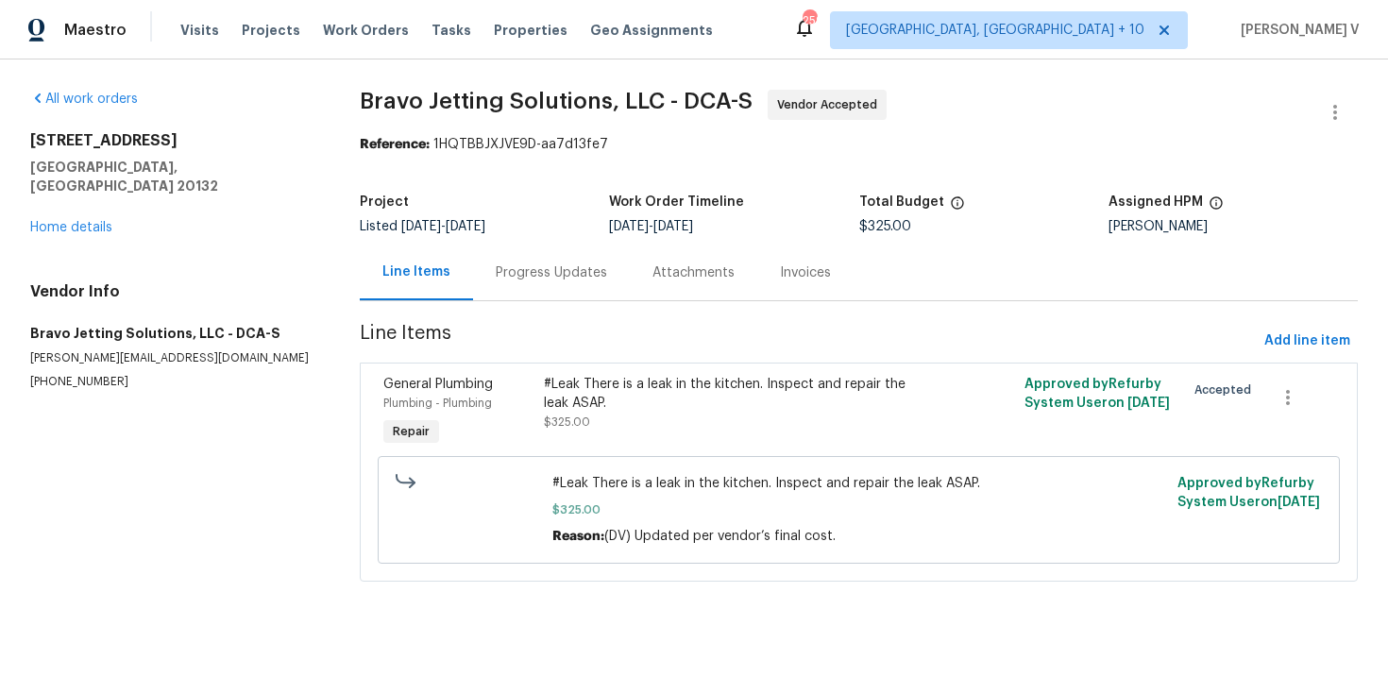
click at [537, 288] on div "Progress Updates" at bounding box center [551, 273] width 157 height 56
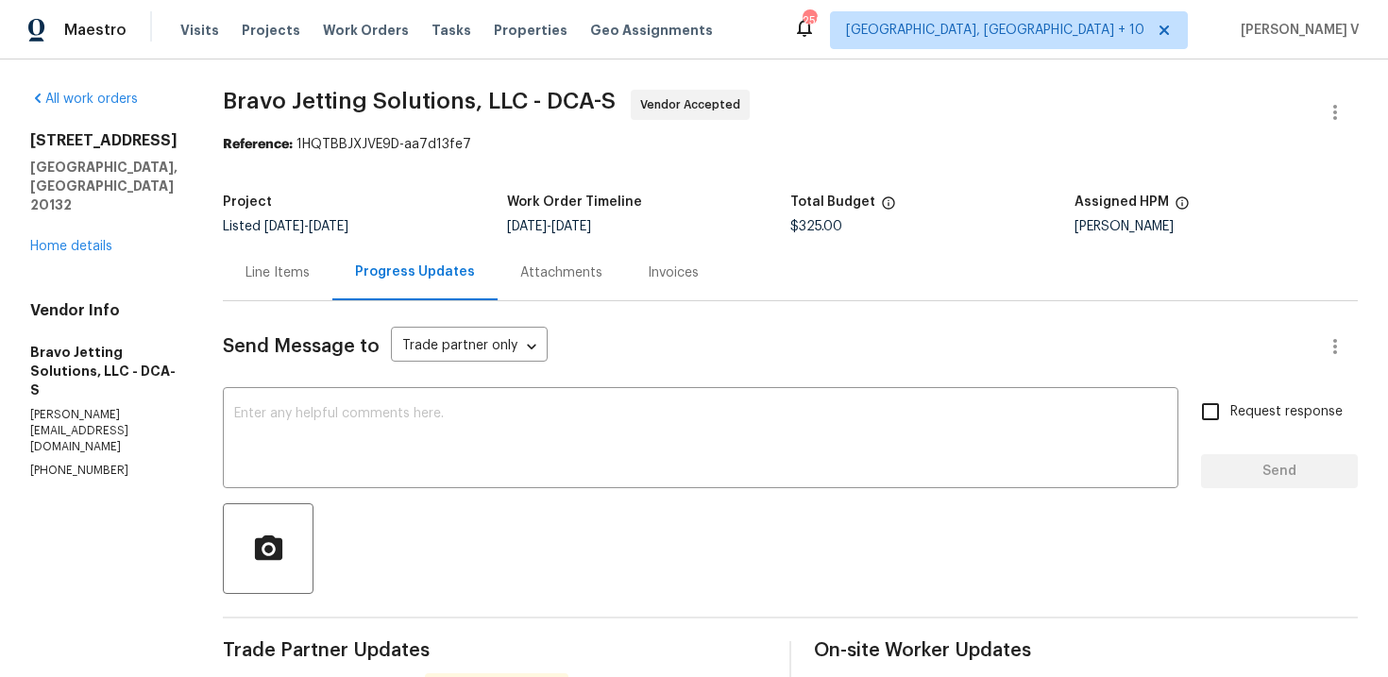
scroll to position [105, 0]
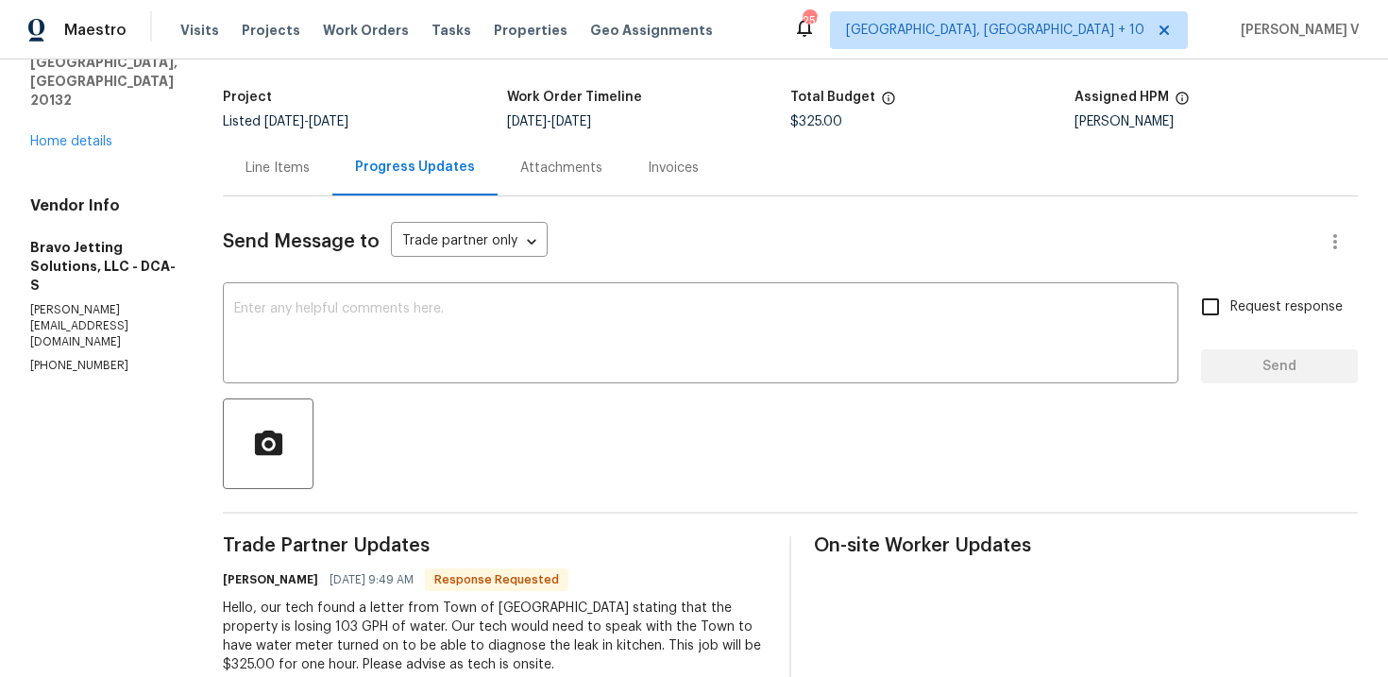
click at [332, 180] on div "Line Items" at bounding box center [278, 168] width 110 height 56
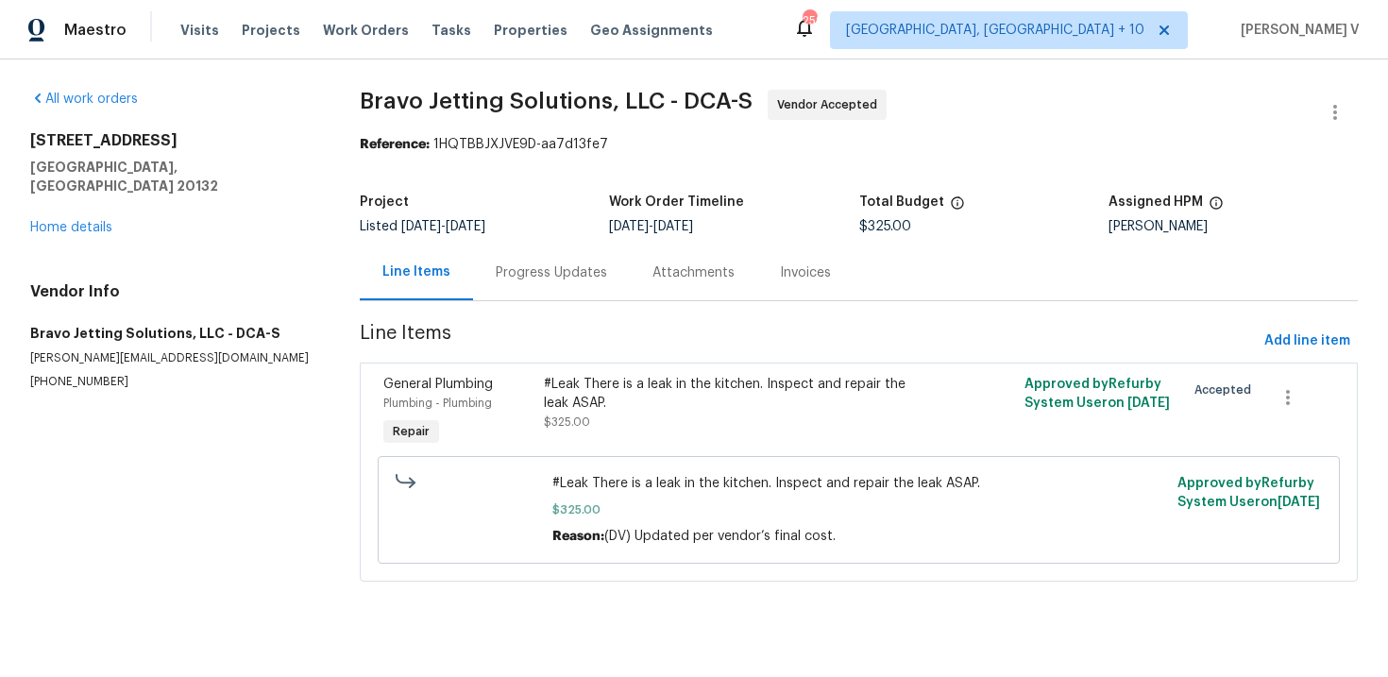
click at [517, 263] on div "Progress Updates" at bounding box center [551, 272] width 111 height 19
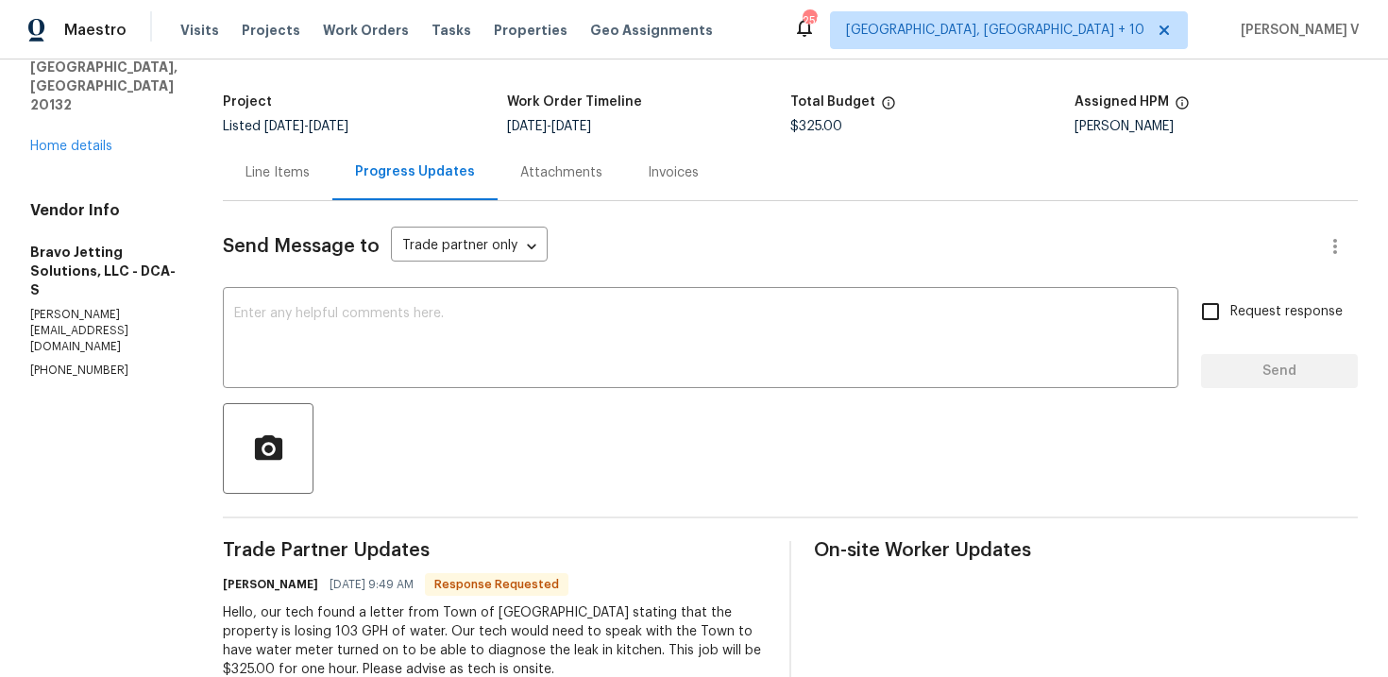
scroll to position [209, 0]
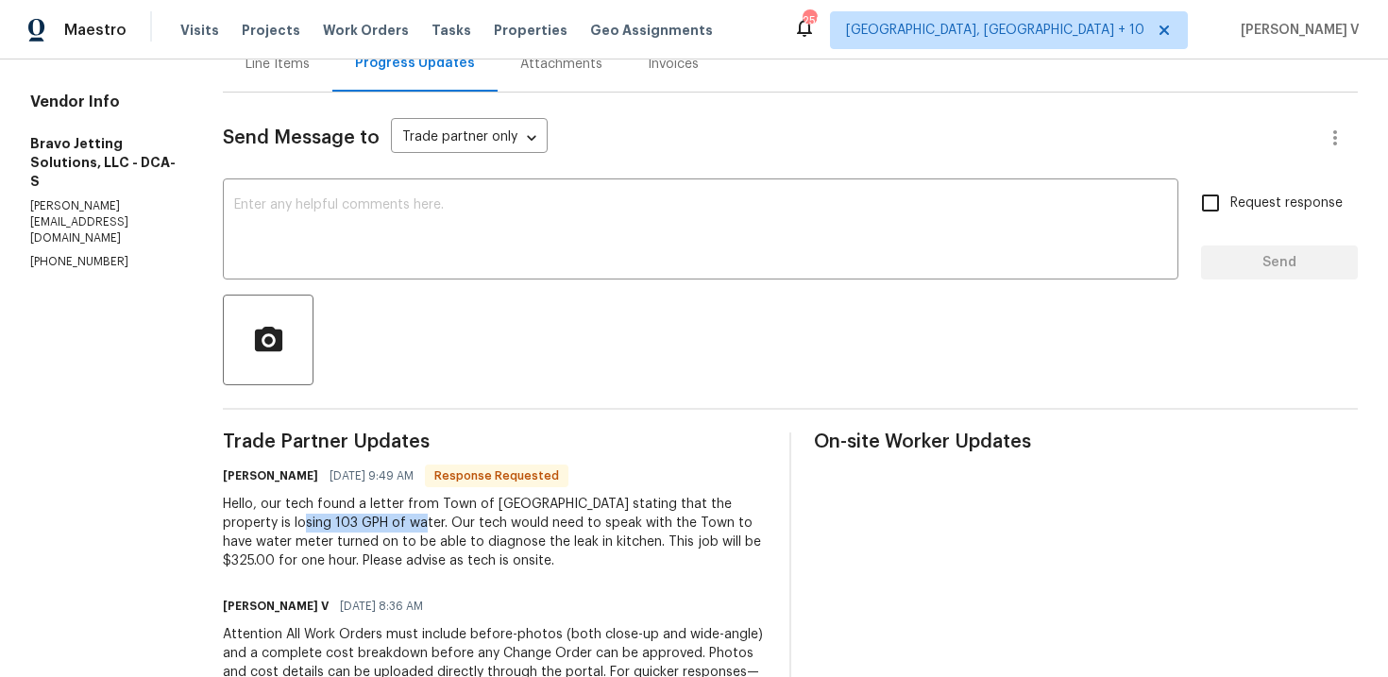
drag, startPoint x: 296, startPoint y: 519, endPoint x: 412, endPoint y: 519, distance: 115.2
click at [412, 520] on div "Hello, our tech found a letter from Town of [GEOGRAPHIC_DATA] stating that the …" at bounding box center [495, 533] width 544 height 76
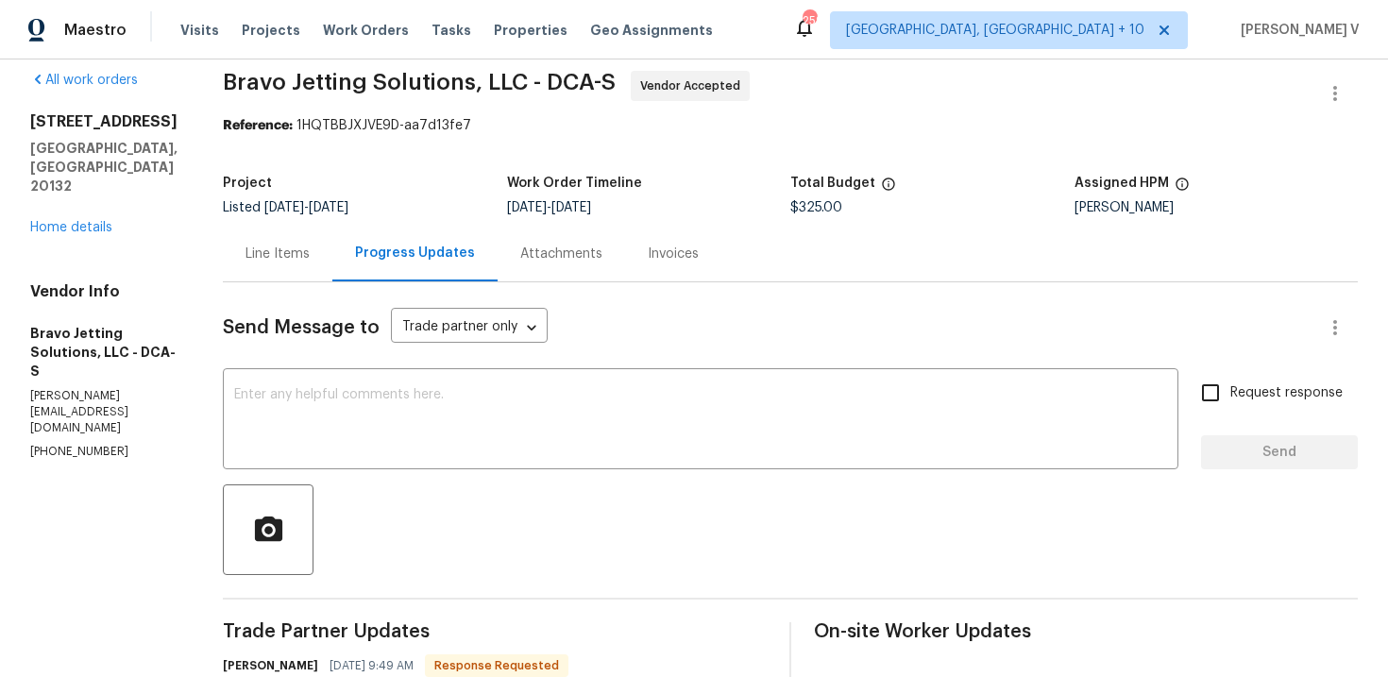
scroll to position [0, 0]
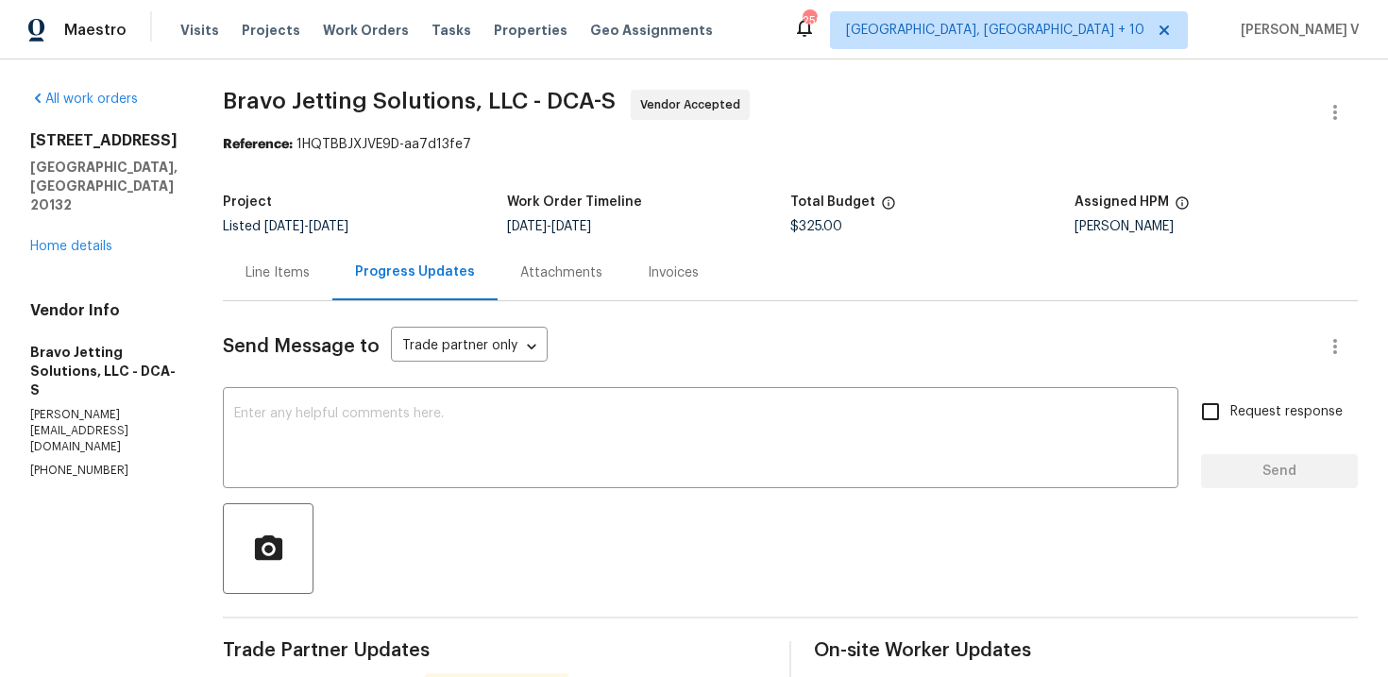
click at [286, 242] on div "Project Listed [DATE] - [DATE] Work Order Timeline [DATE] - [DATE] Total Budget…" at bounding box center [790, 214] width 1135 height 60
click at [310, 267] on div "Line Items" at bounding box center [277, 272] width 64 height 19
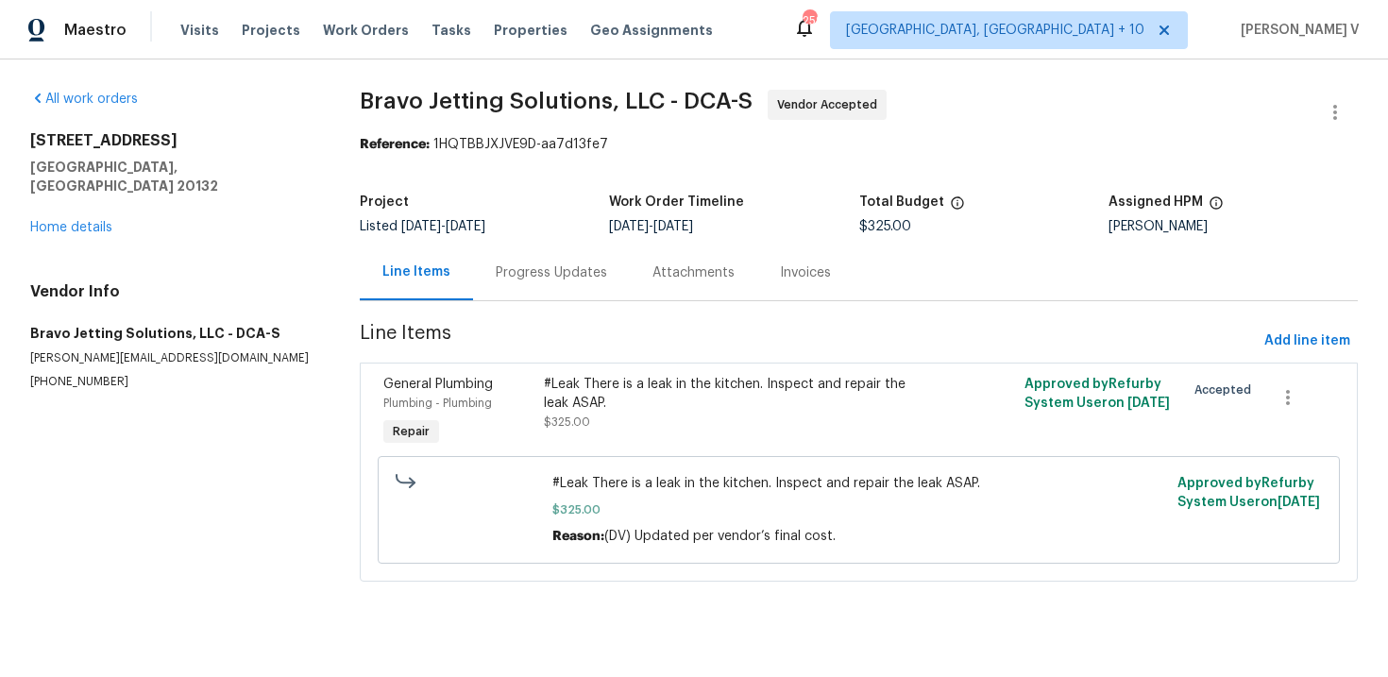
click at [508, 273] on div "Progress Updates" at bounding box center [551, 272] width 111 height 19
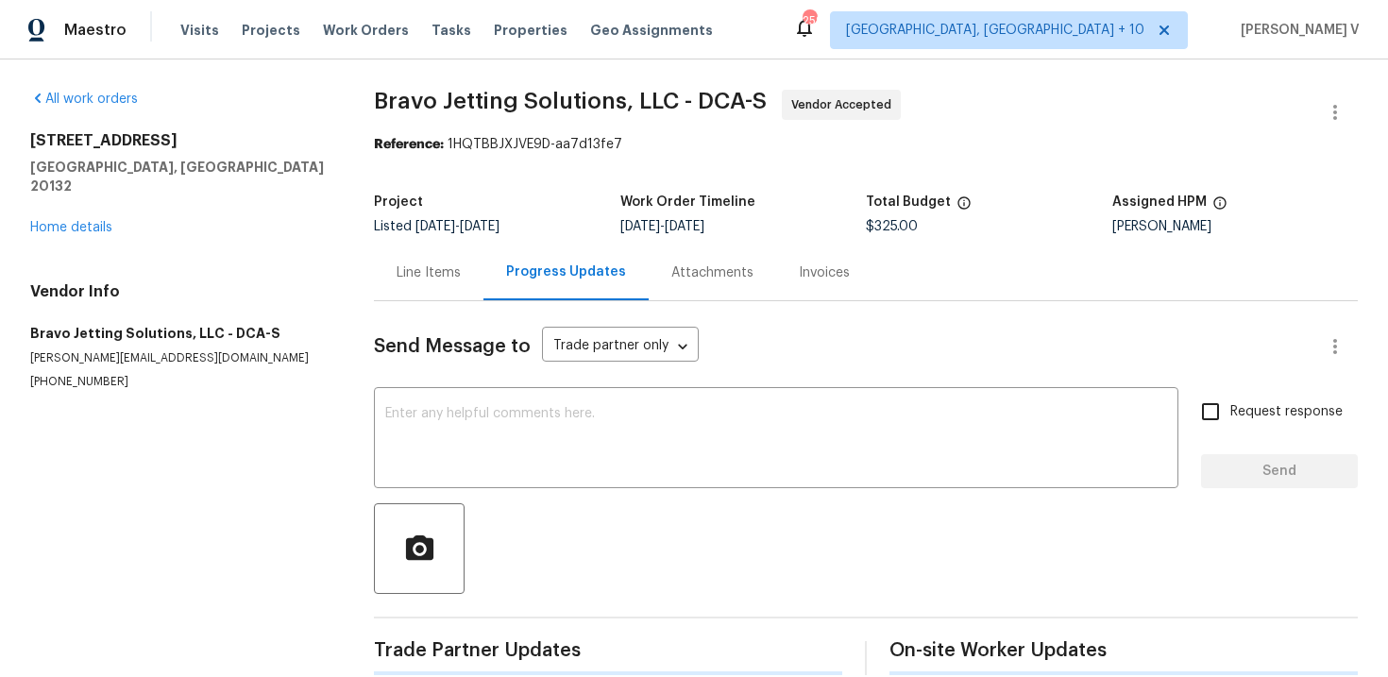
click at [496, 373] on div "Send Message to Trade partner only Trade partner only ​ x ​ Request response Se…" at bounding box center [866, 488] width 984 height 374
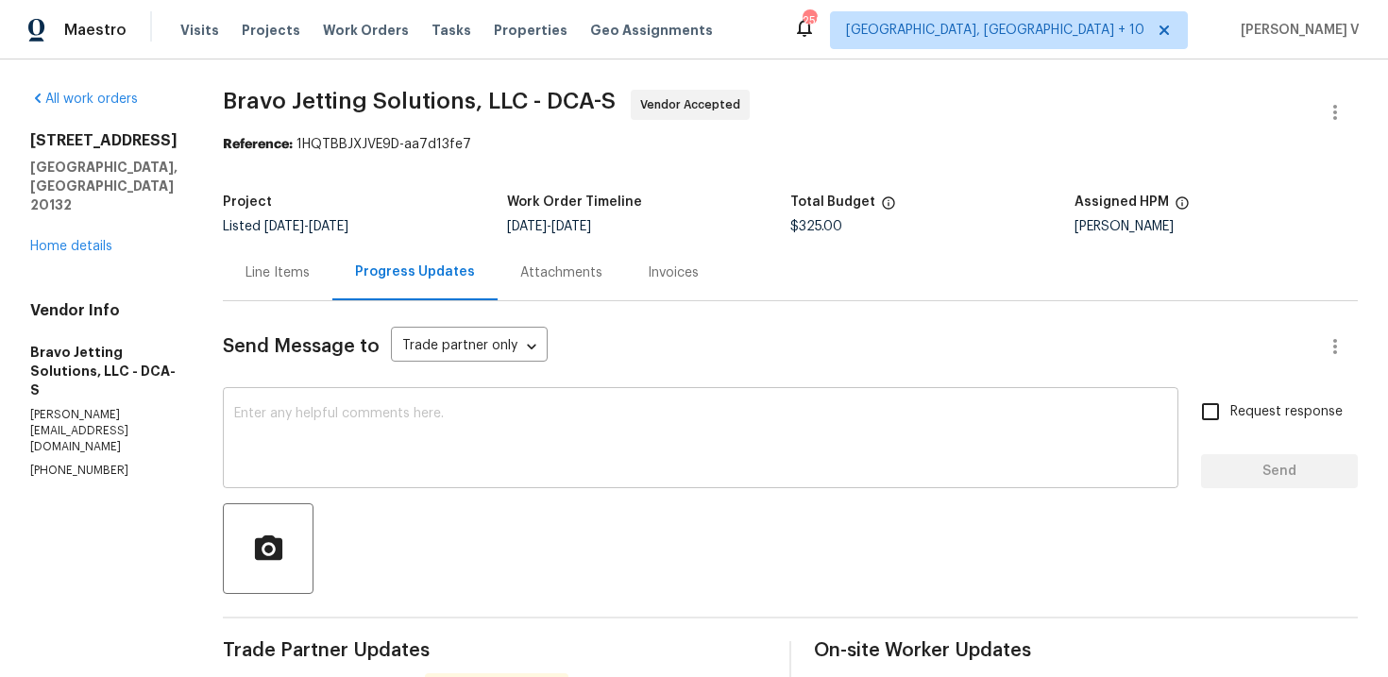
click at [457, 402] on div "x ​" at bounding box center [701, 440] width 956 height 96
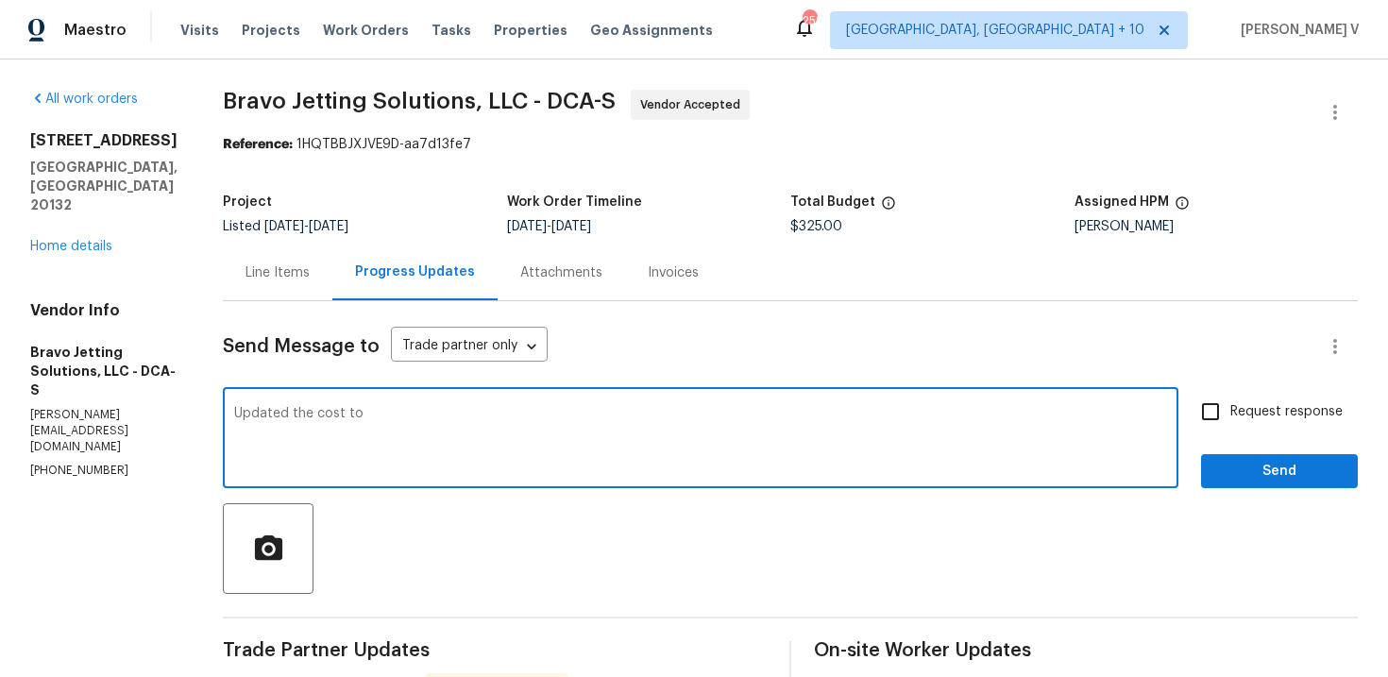
click at [815, 224] on span "$325.00" at bounding box center [816, 226] width 52 height 13
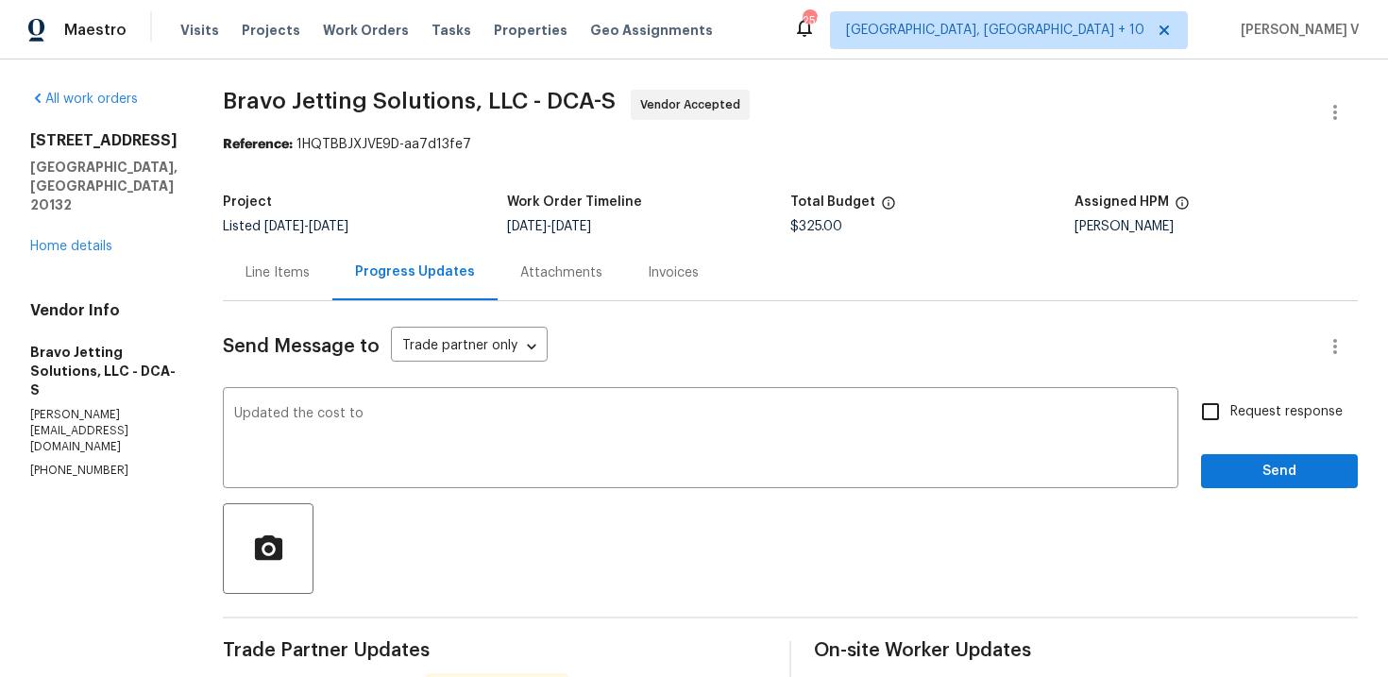
click at [815, 224] on span "$325.00" at bounding box center [816, 226] width 52 height 13
click at [541, 406] on div "Updated the cost to x ​" at bounding box center [701, 440] width 956 height 96
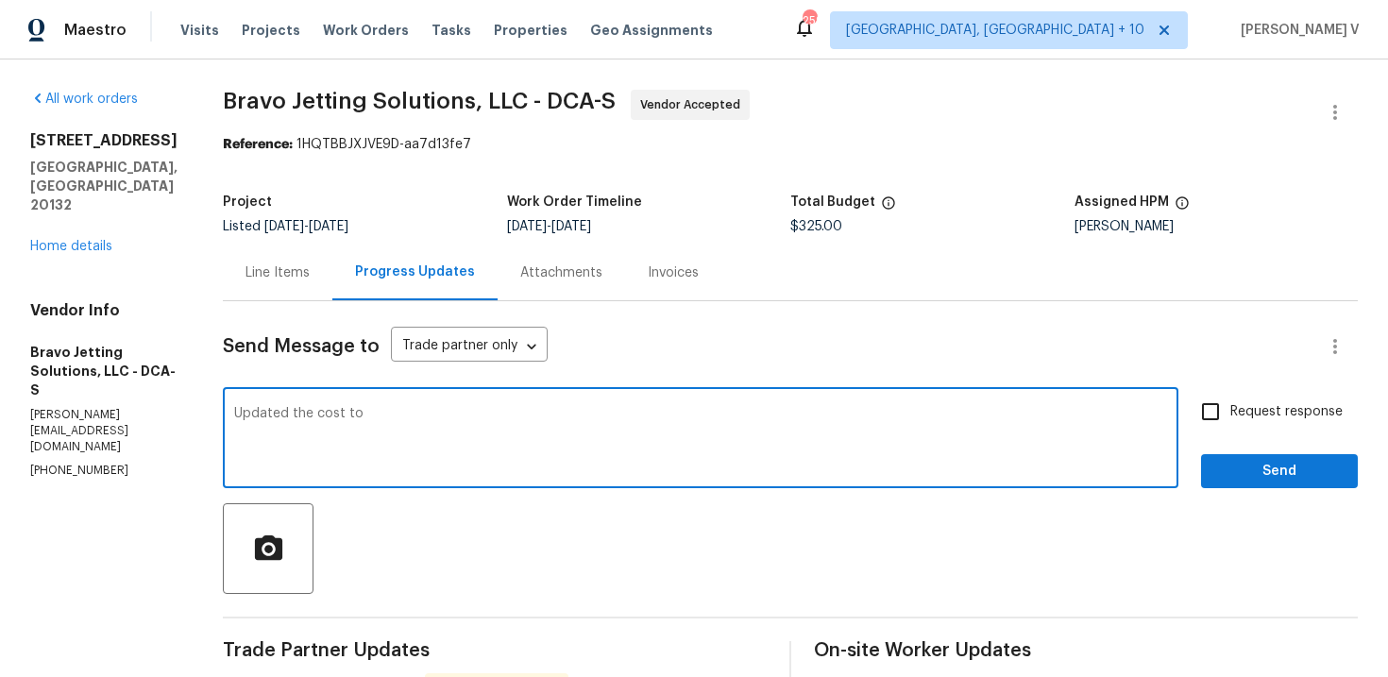
paste textarea "(DV) Updated per vendor’s final cost."
click at [822, 247] on div "Line Items Progress Updates Attachments Invoices" at bounding box center [790, 273] width 1135 height 57
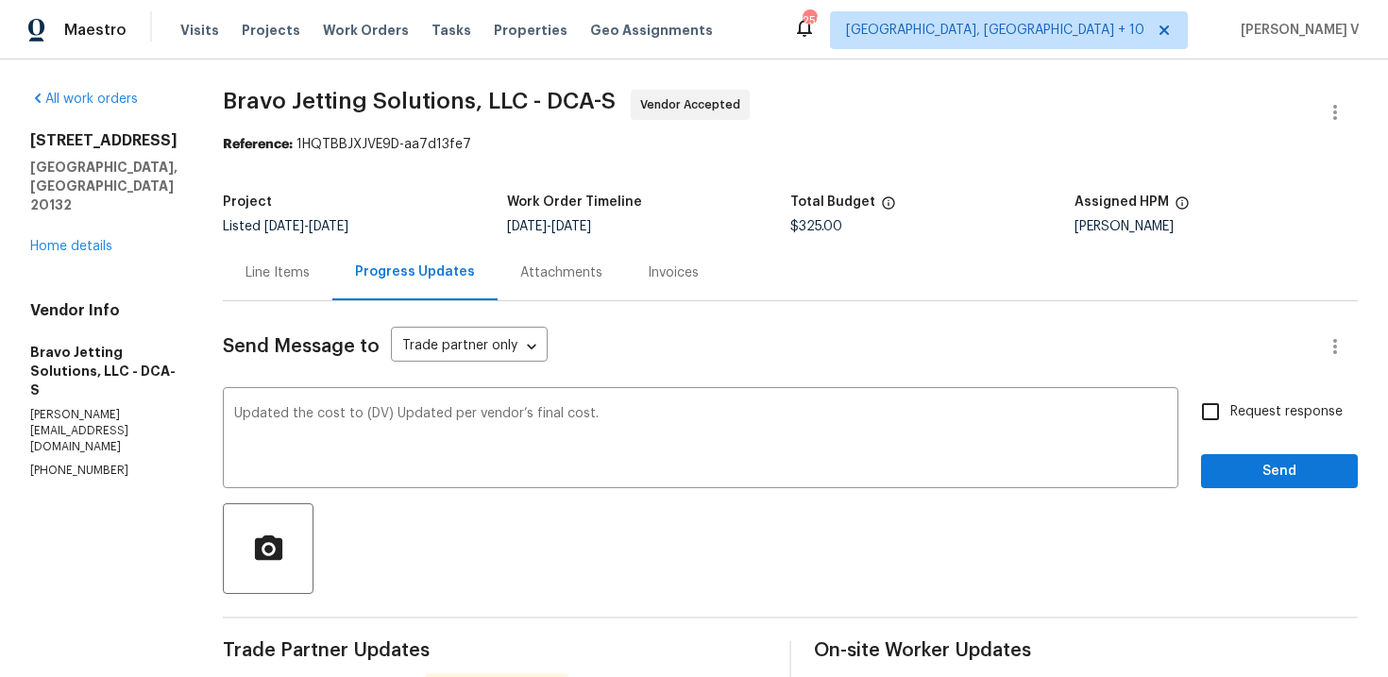
click at [824, 241] on div "Project Listed [DATE] - [DATE] Work Order Timeline [DATE] - [DATE] Total Budget…" at bounding box center [790, 214] width 1135 height 60
copy span "$325.00"
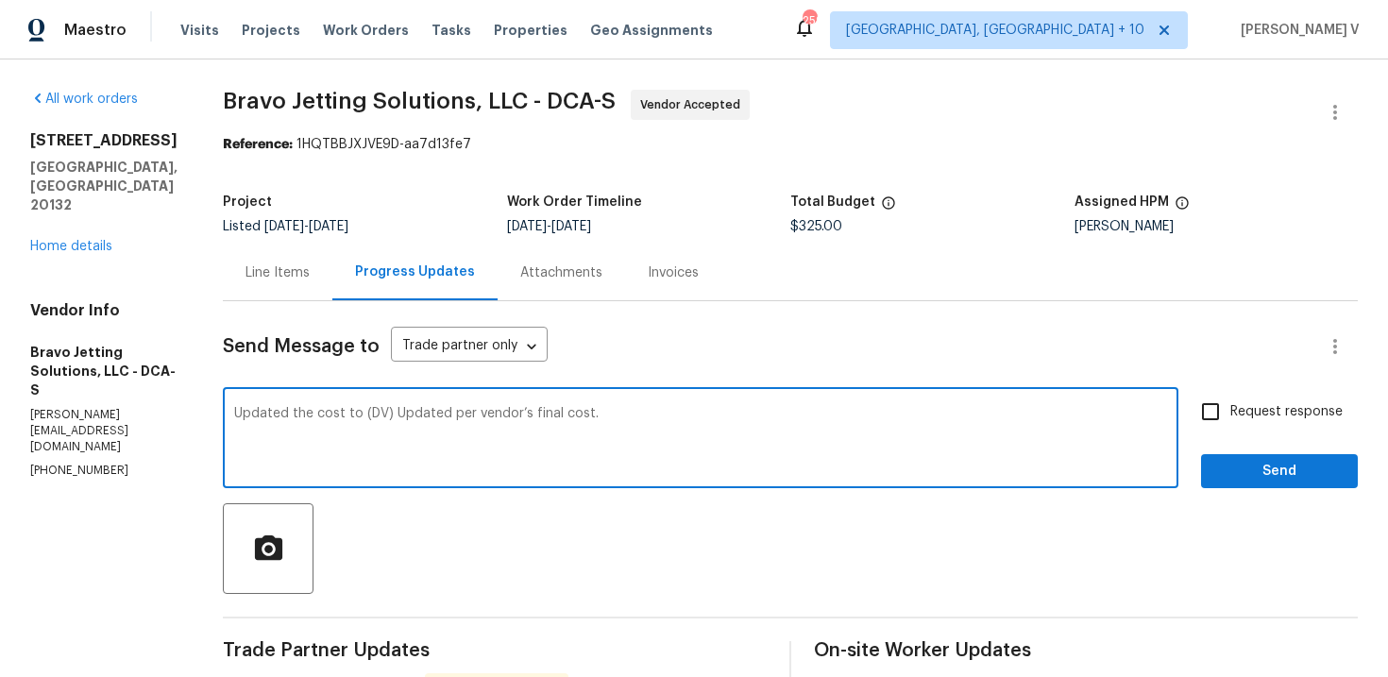
drag, startPoint x: 416, startPoint y: 417, endPoint x: 953, endPoint y: 417, distance: 536.3
click at [953, 417] on textarea "Updated the cost to (DV) Updated per vendor’s final cost." at bounding box center [700, 440] width 933 height 66
paste textarea "$325.00"
click at [554, 420] on textarea "Updated the cost to $325.00" at bounding box center [700, 440] width 933 height 66
type textarea "Updated the cost to $325.00!!!"
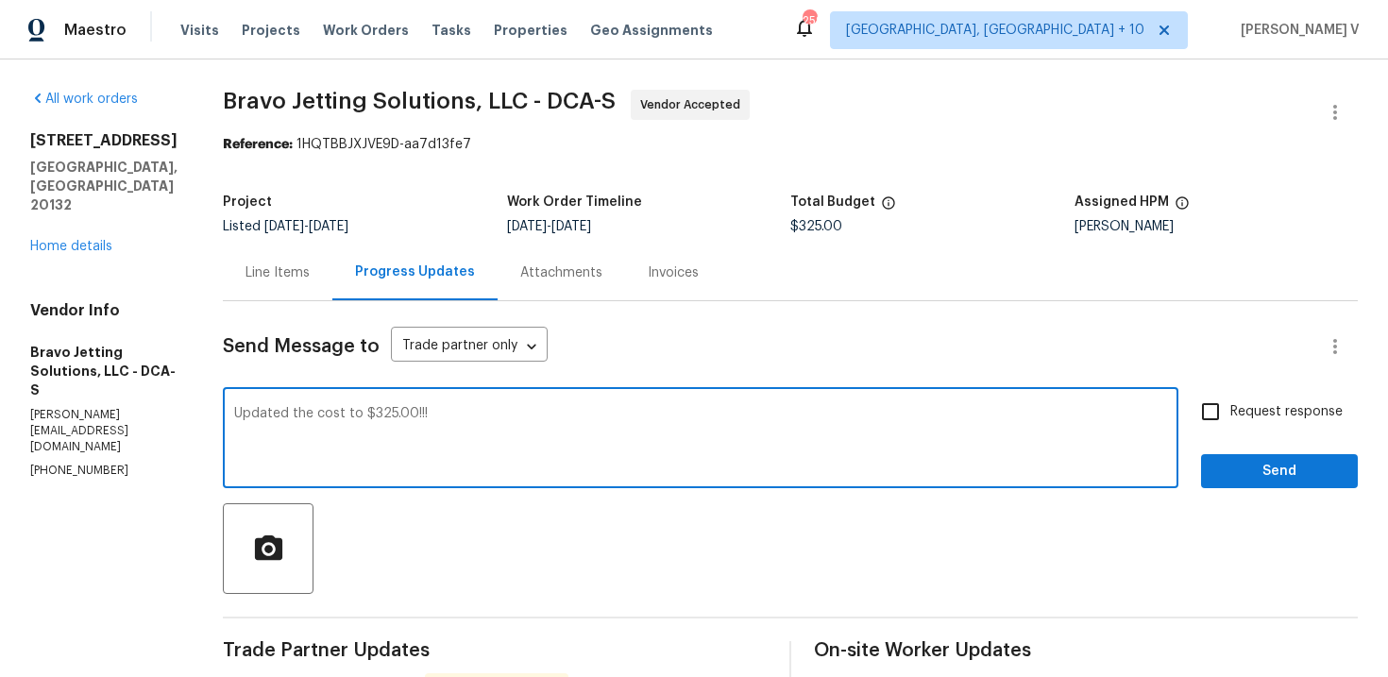
click at [1258, 417] on span "Request response" at bounding box center [1286, 412] width 112 height 20
click at [1230, 417] on input "Request response" at bounding box center [1211, 412] width 40 height 40
checkbox input "true"
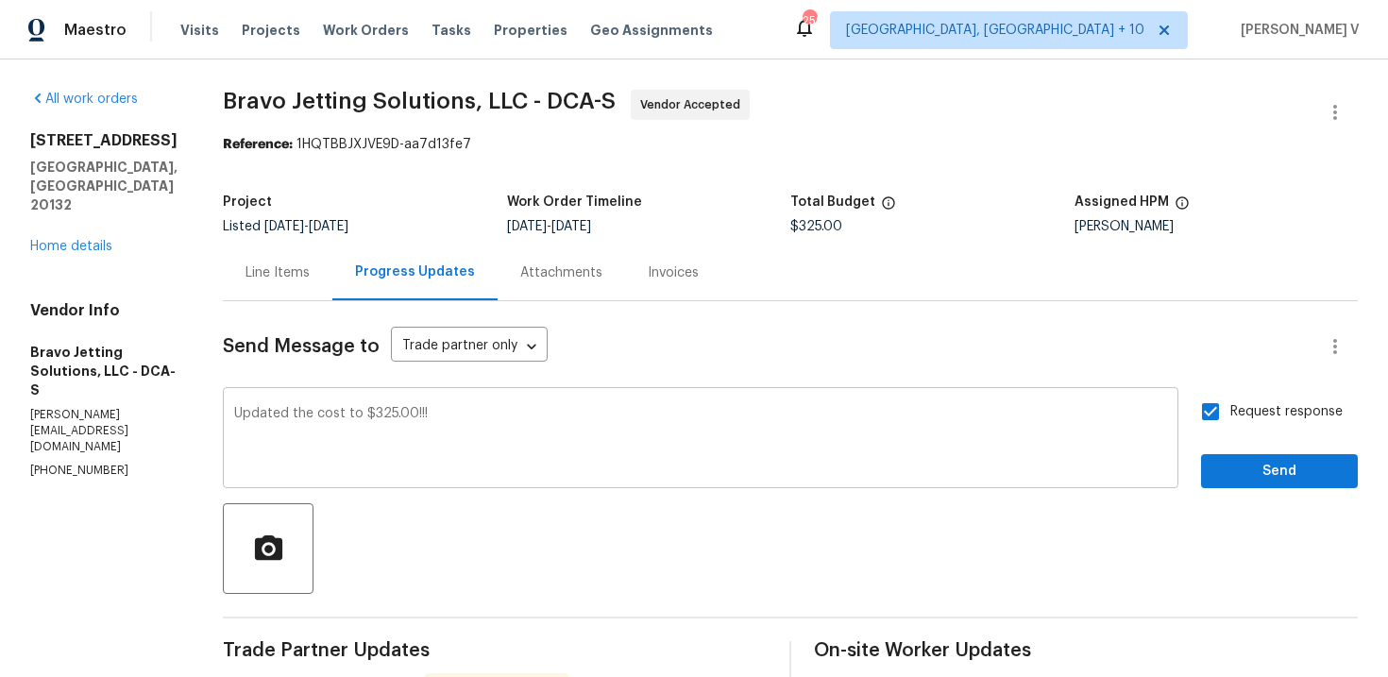
click at [708, 412] on textarea "Updated the cost to $325.00!!!" at bounding box center [700, 440] width 933 height 66
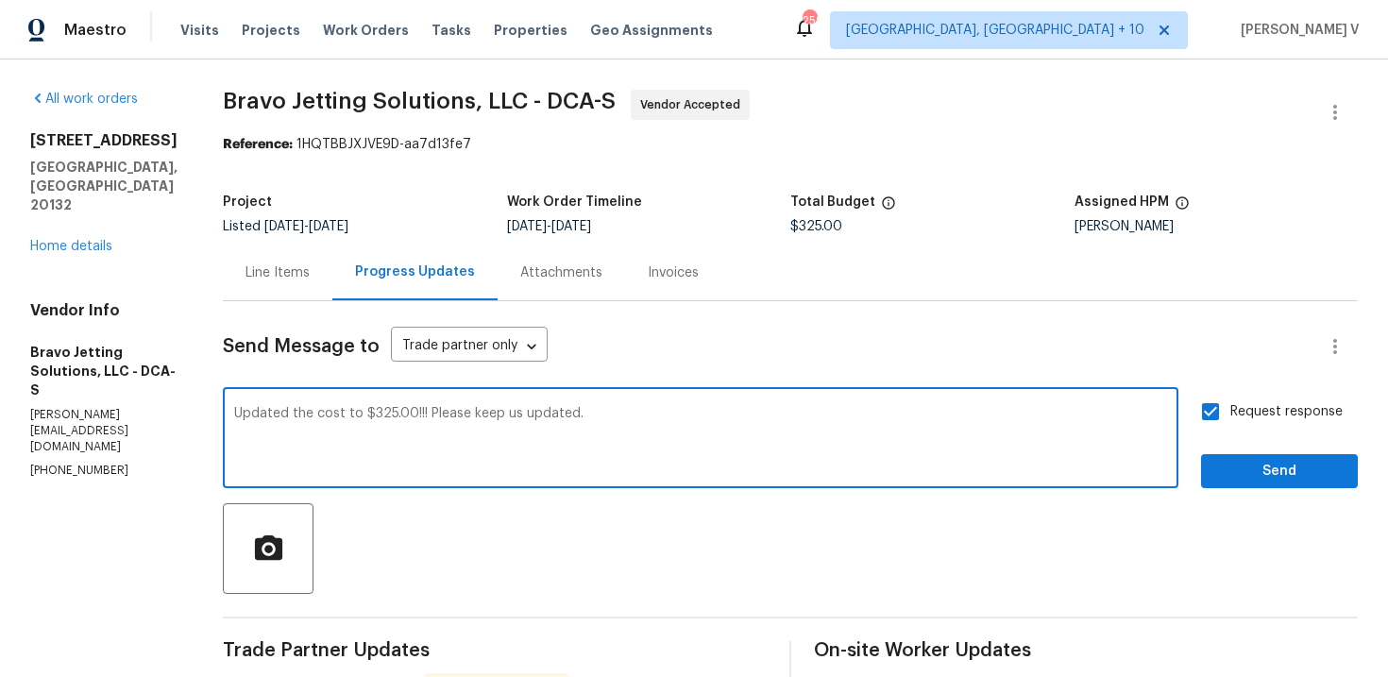
type textarea "Updated the cost to $325.00!!! Please keep us updated."
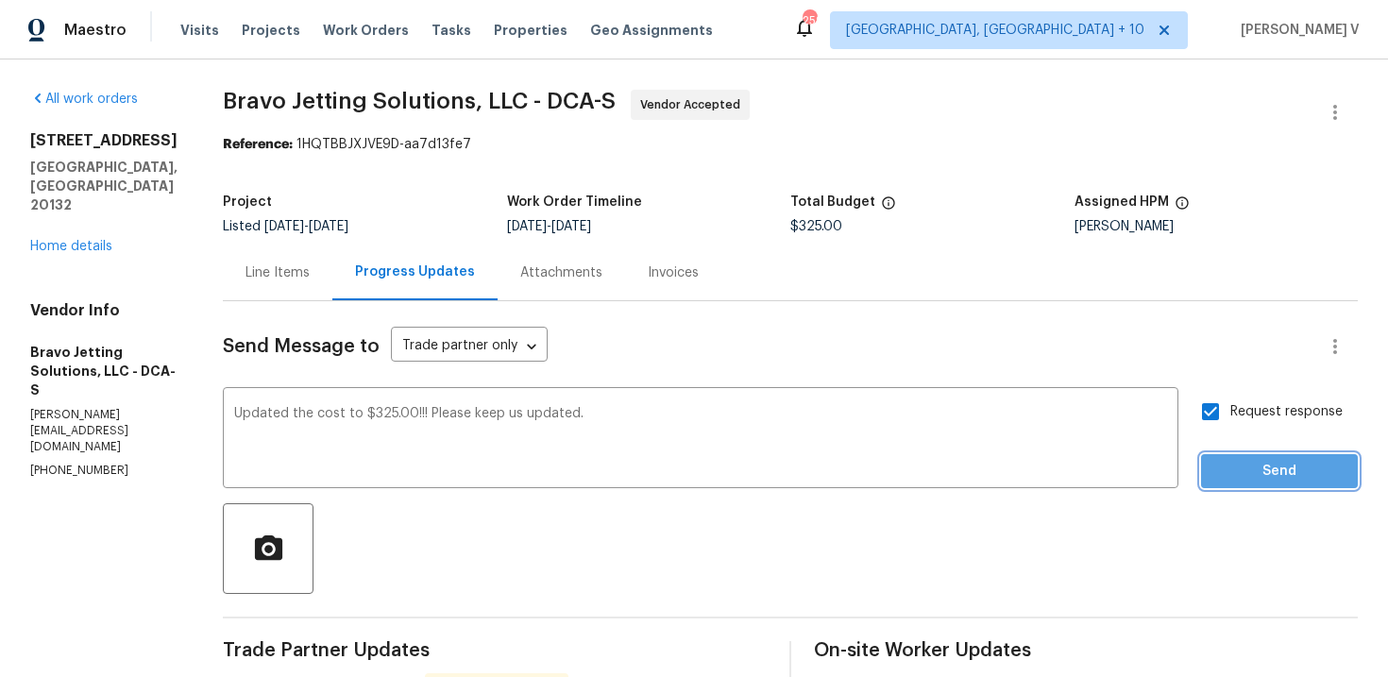
click at [1304, 463] on span "Send" at bounding box center [1279, 472] width 127 height 24
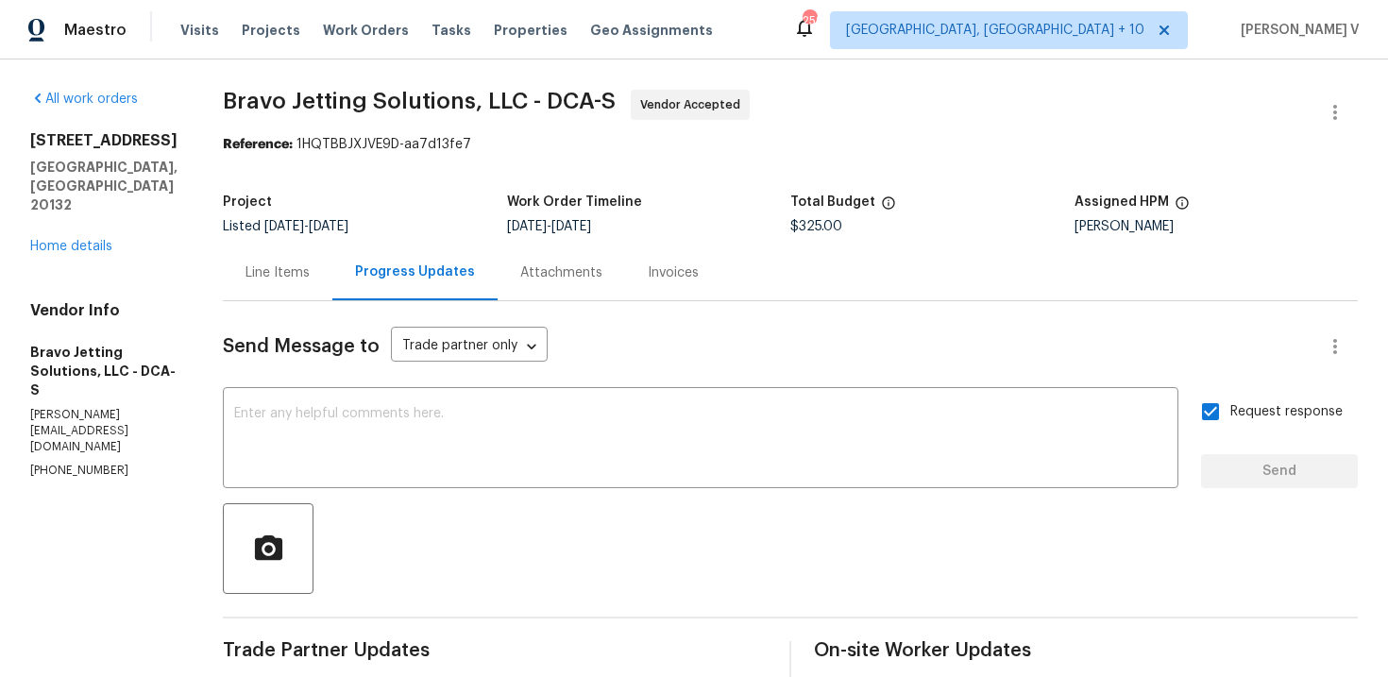
scroll to position [196, 0]
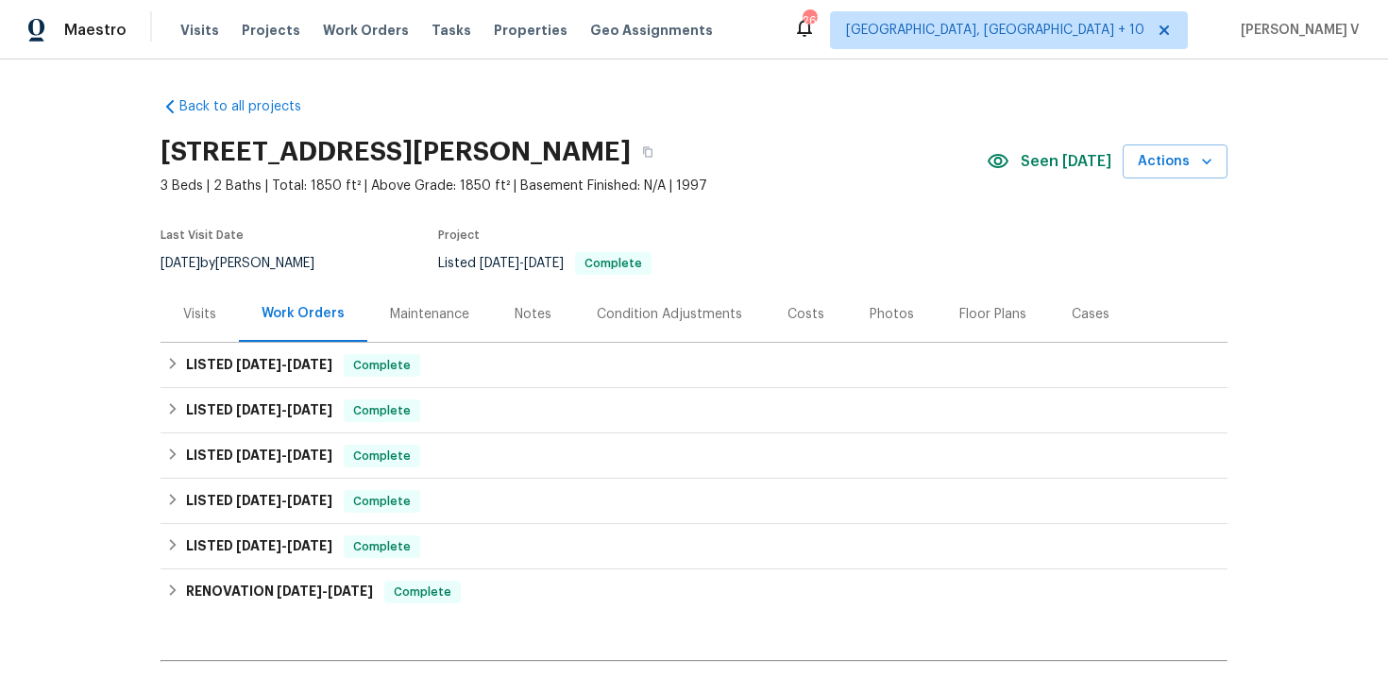
scroll to position [227, 0]
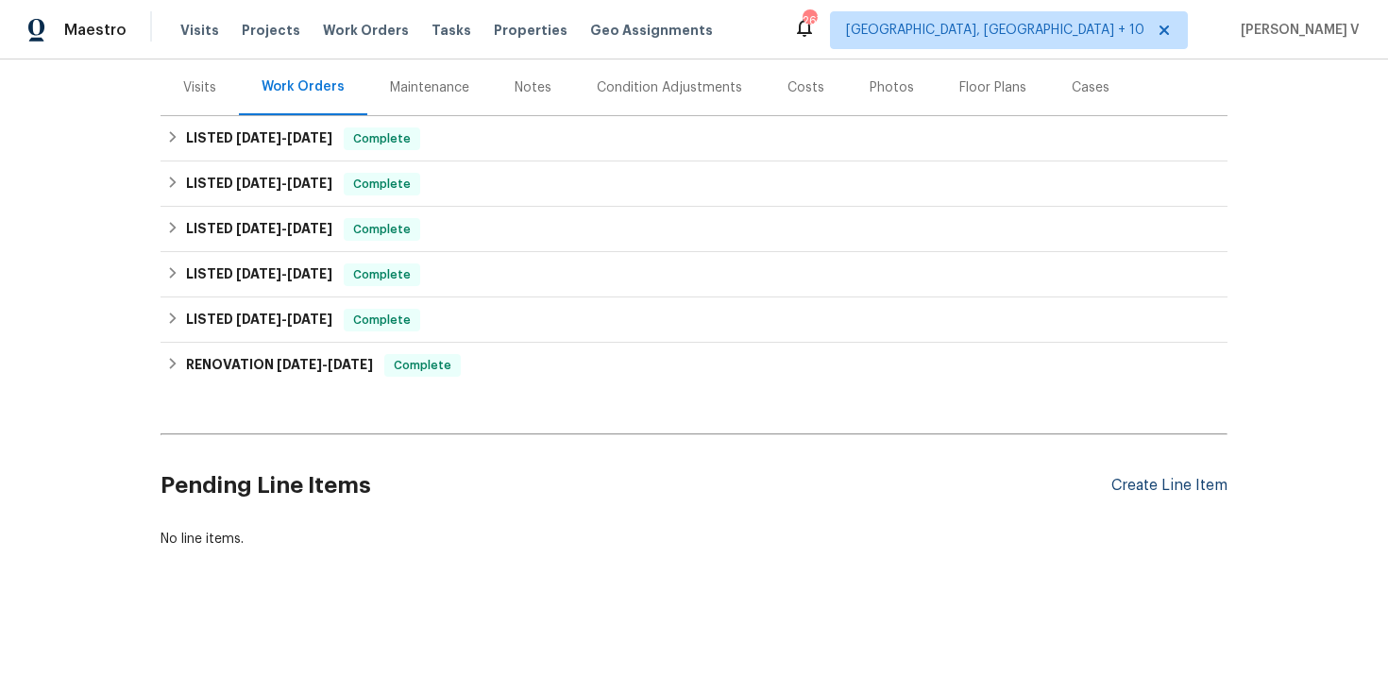
click at [1181, 487] on div "Create Line Item" at bounding box center [1169, 486] width 116 height 18
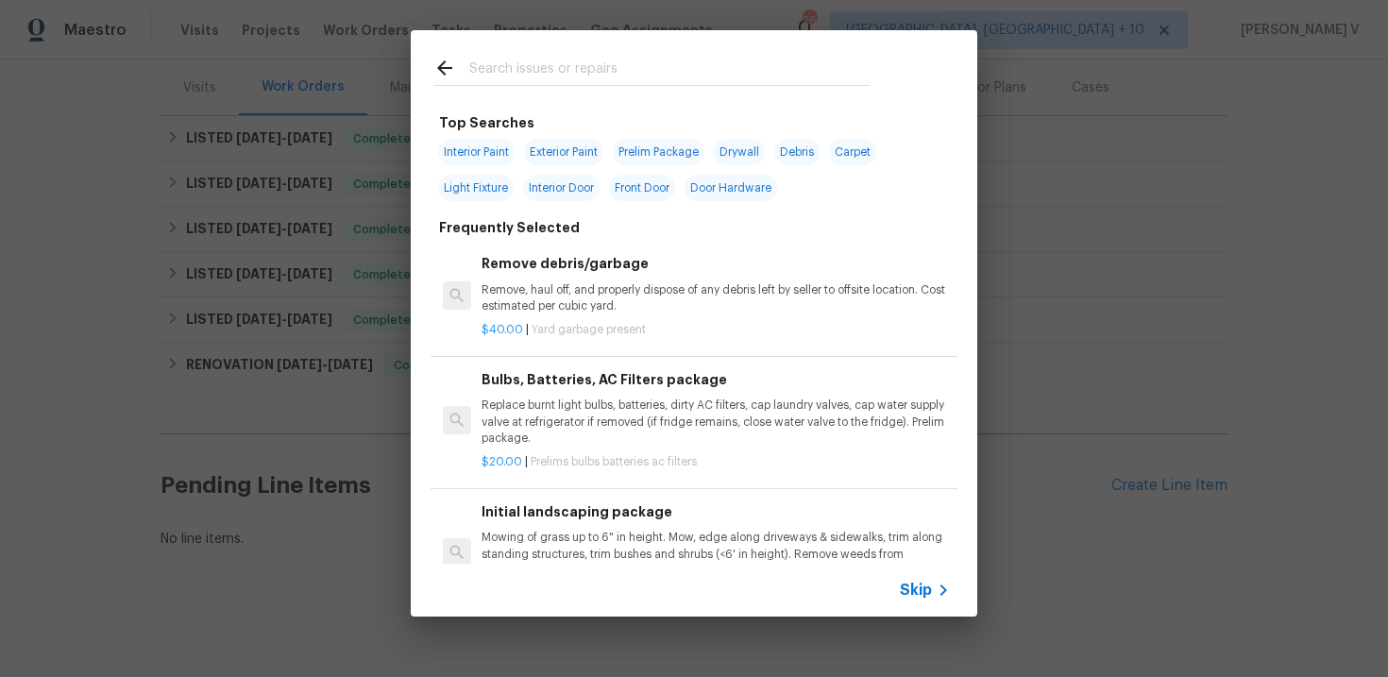
click at [930, 599] on span "Skip" at bounding box center [916, 590] width 32 height 19
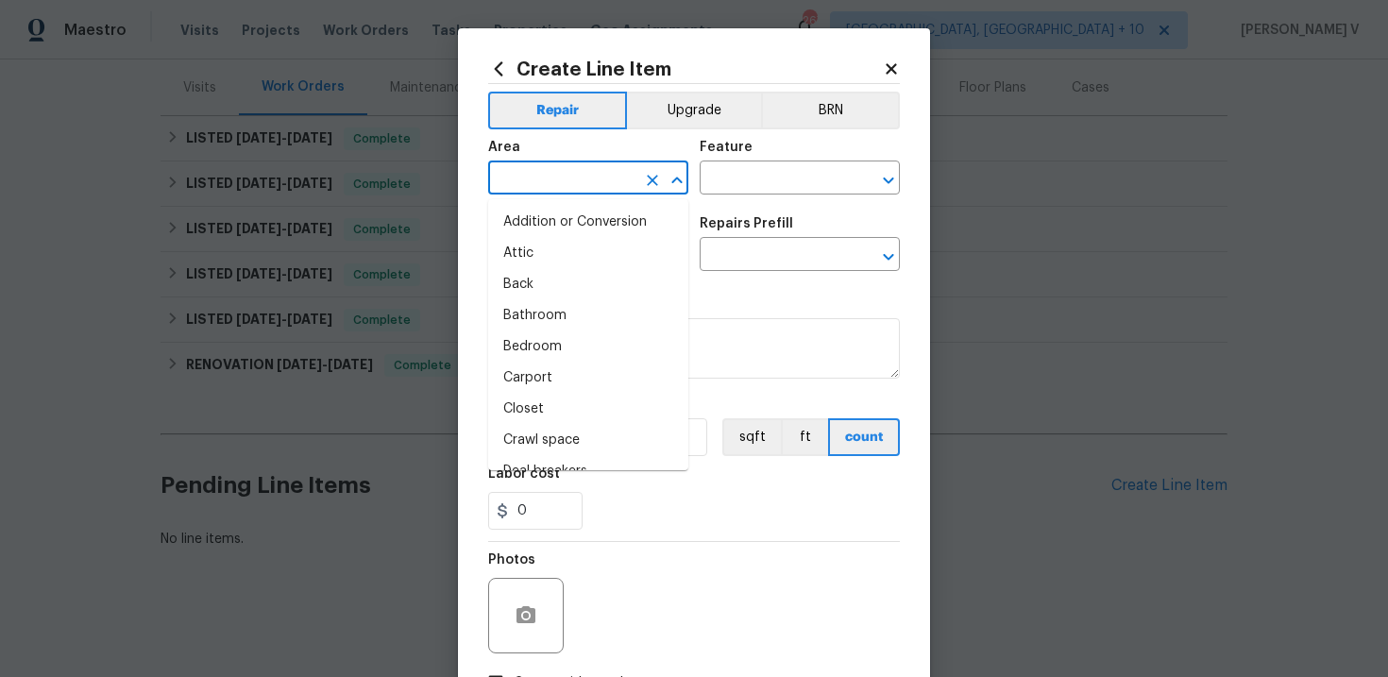
click at [554, 175] on input "text" at bounding box center [561, 179] width 147 height 29
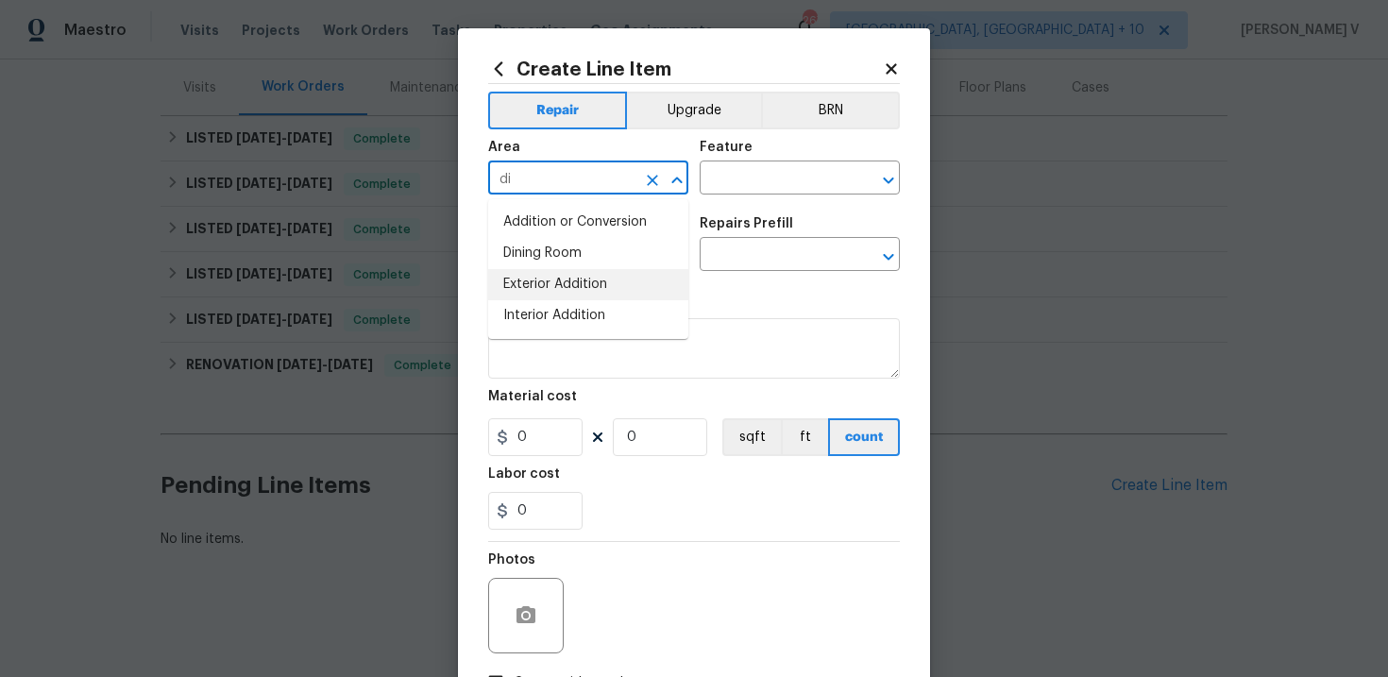
click at [585, 262] on li "Dining Room" at bounding box center [588, 253] width 200 height 31
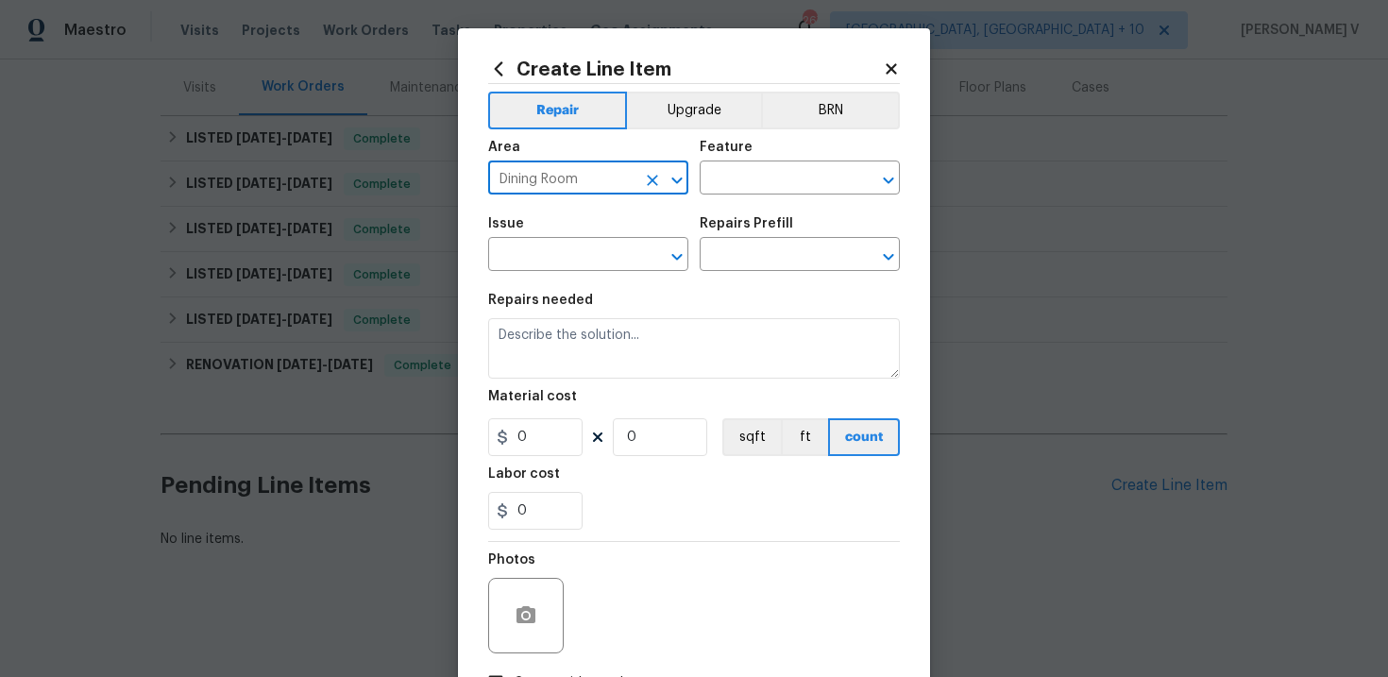
type input "Dining Room"
click at [759, 197] on div "Area Dining Room ​ Feature ​" at bounding box center [694, 167] width 412 height 76
click at [773, 185] on input "text" at bounding box center [773, 179] width 147 height 29
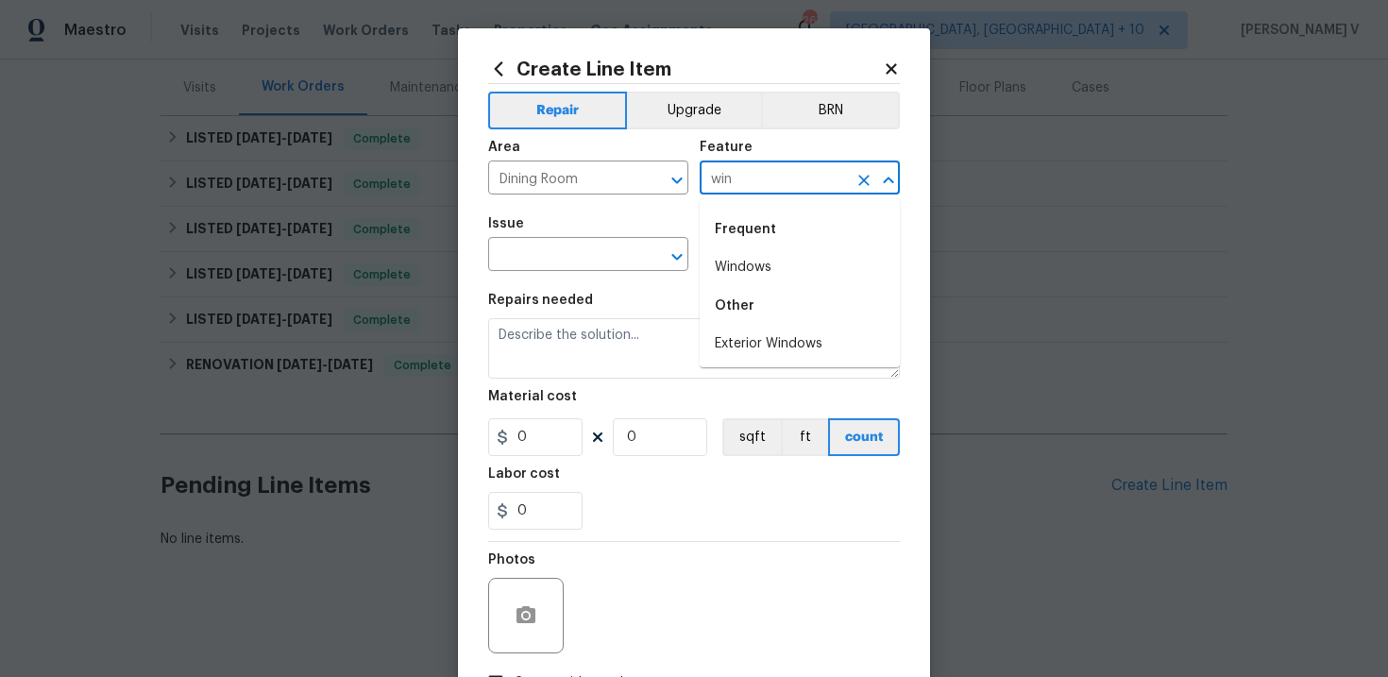
click at [789, 262] on li "Windows" at bounding box center [800, 267] width 200 height 31
type input "Windows"
click at [617, 249] on input "text" at bounding box center [561, 256] width 147 height 29
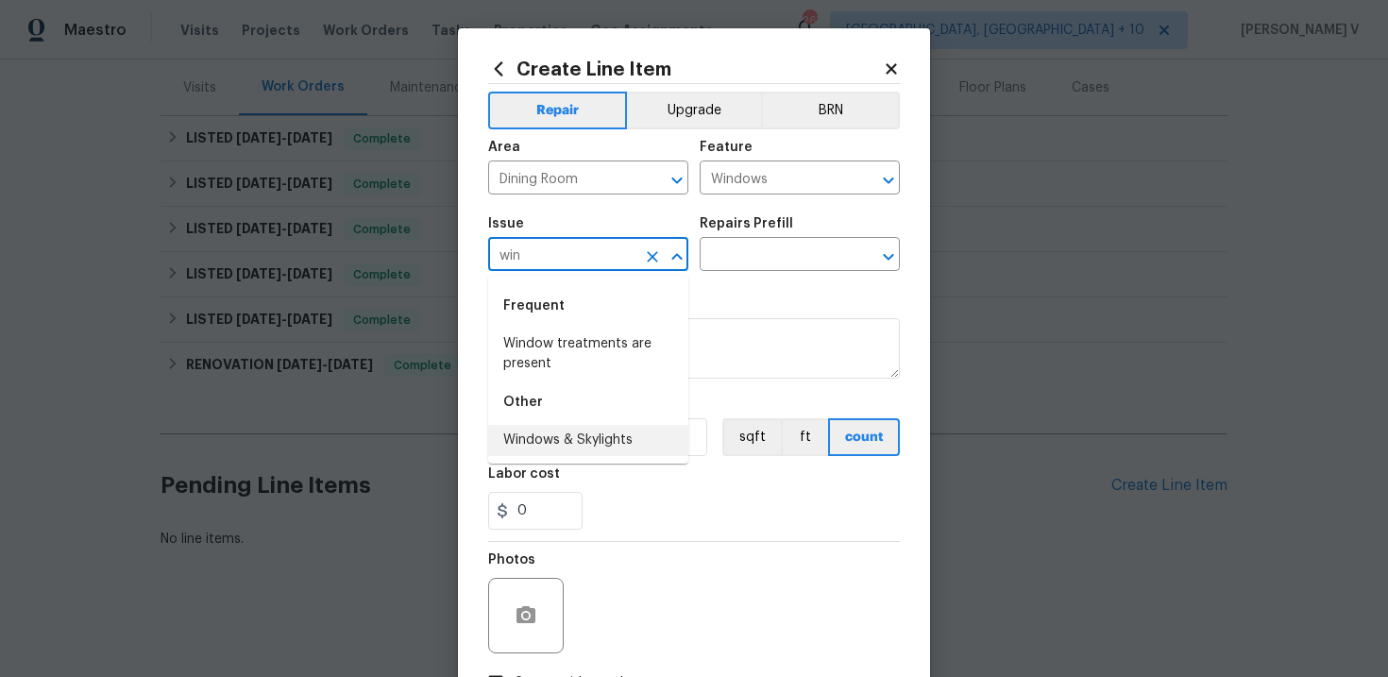
click at [617, 437] on li "Windows & Skylights" at bounding box center [588, 440] width 200 height 31
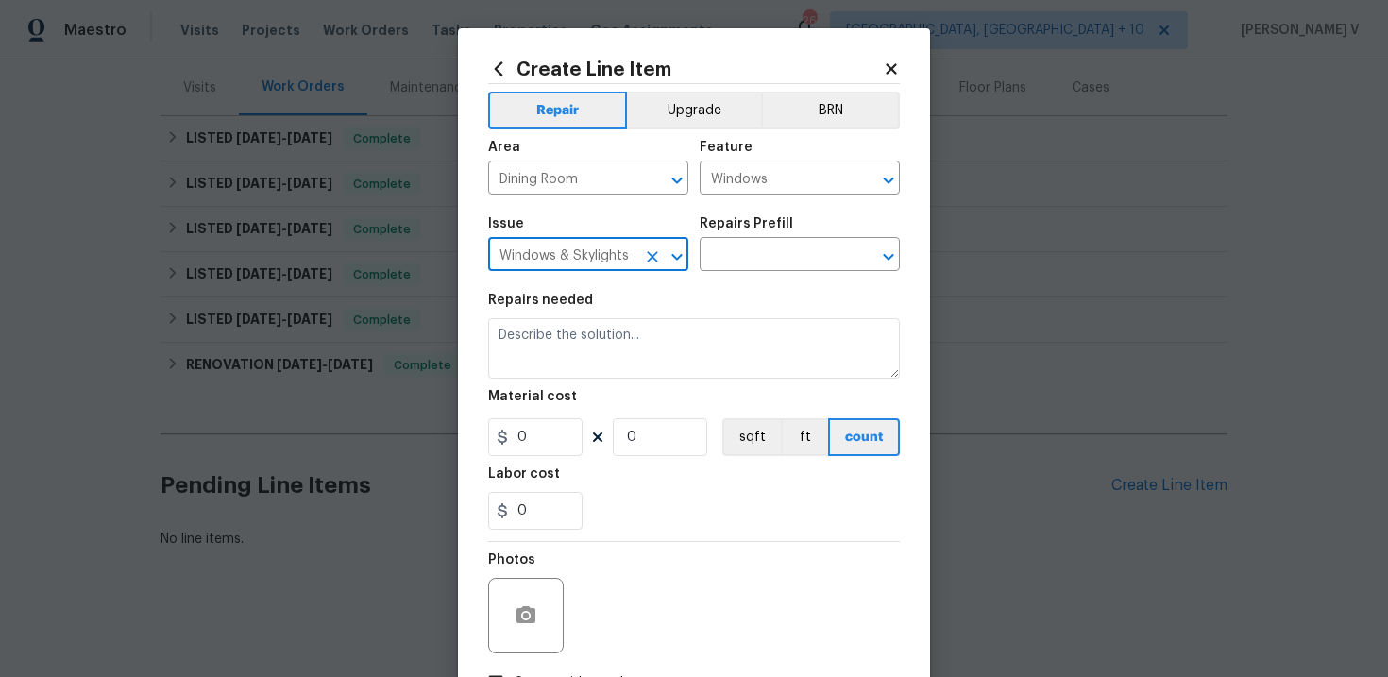
type input "Windows & Skylights"
click at [788, 233] on div "Repairs Prefill" at bounding box center [800, 229] width 200 height 25
click at [770, 255] on input "text" at bounding box center [773, 256] width 147 height 29
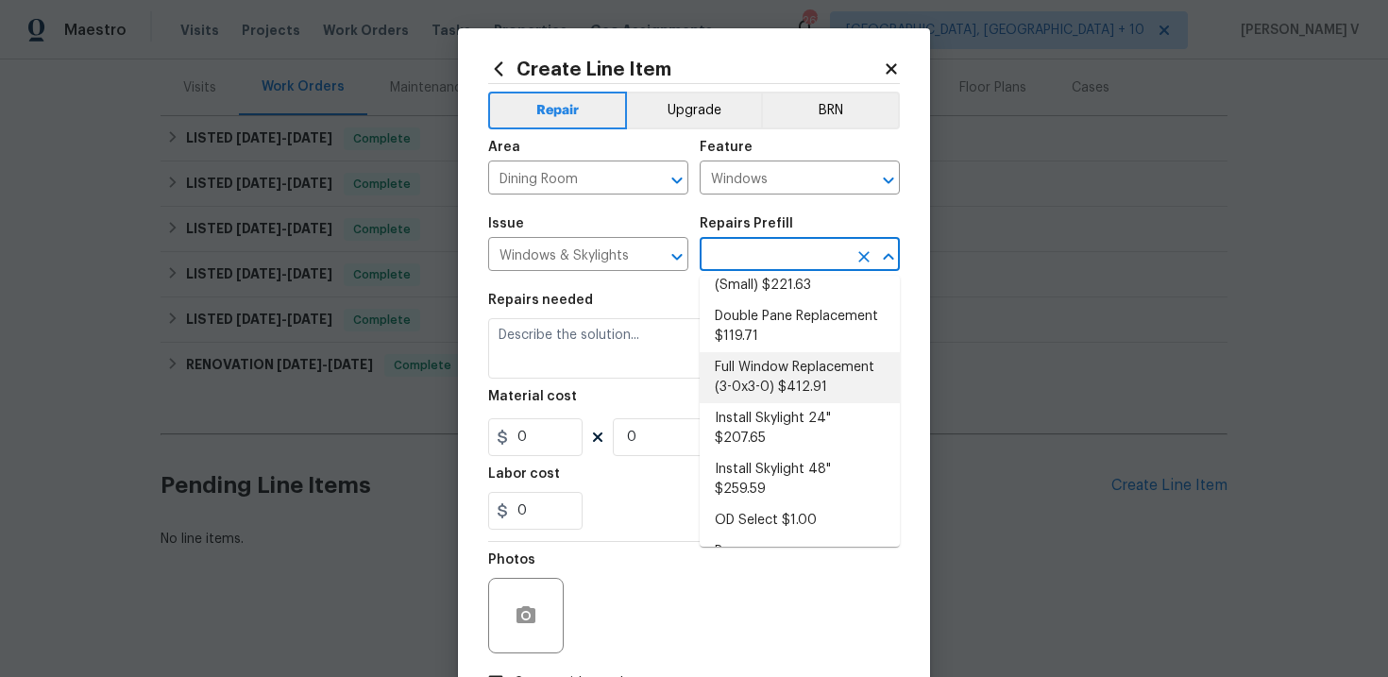
scroll to position [0, 0]
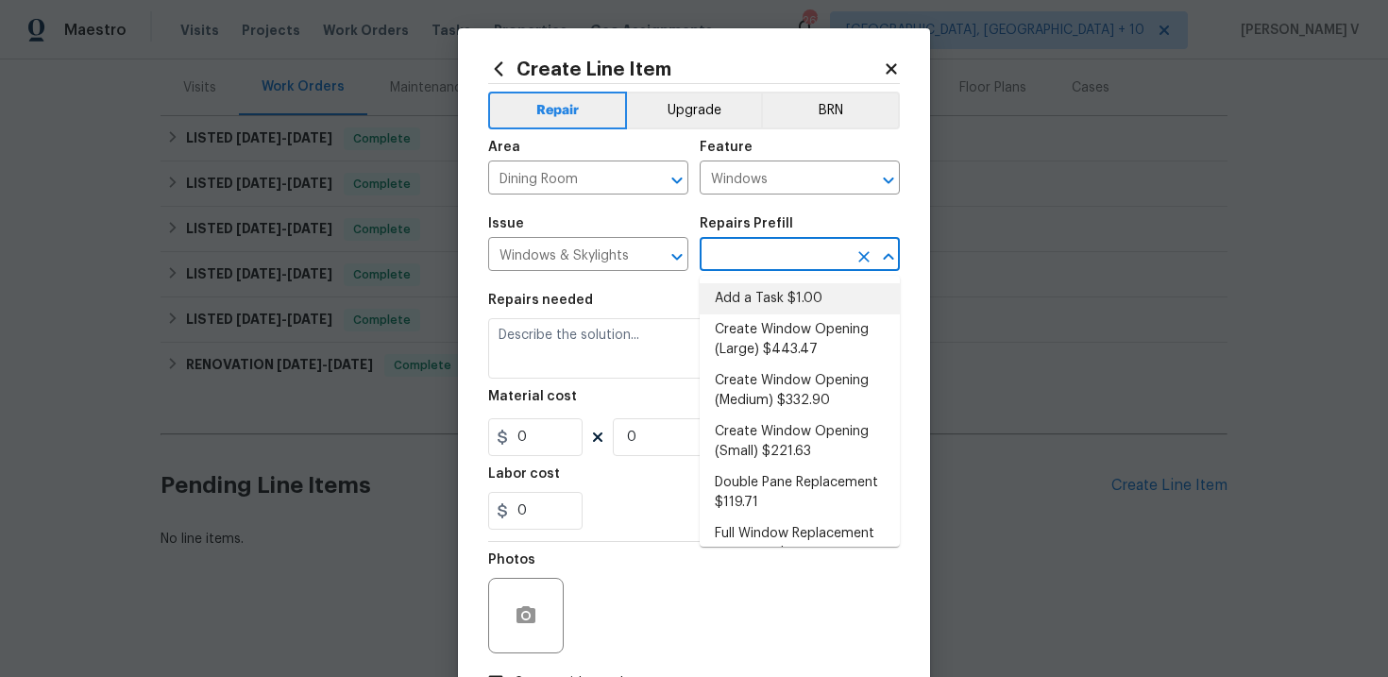
click at [768, 297] on li "Add a Task $1.00" at bounding box center [800, 298] width 200 height 31
type input "Add a Task $1.00"
type textarea "HPM to detail"
type input "1"
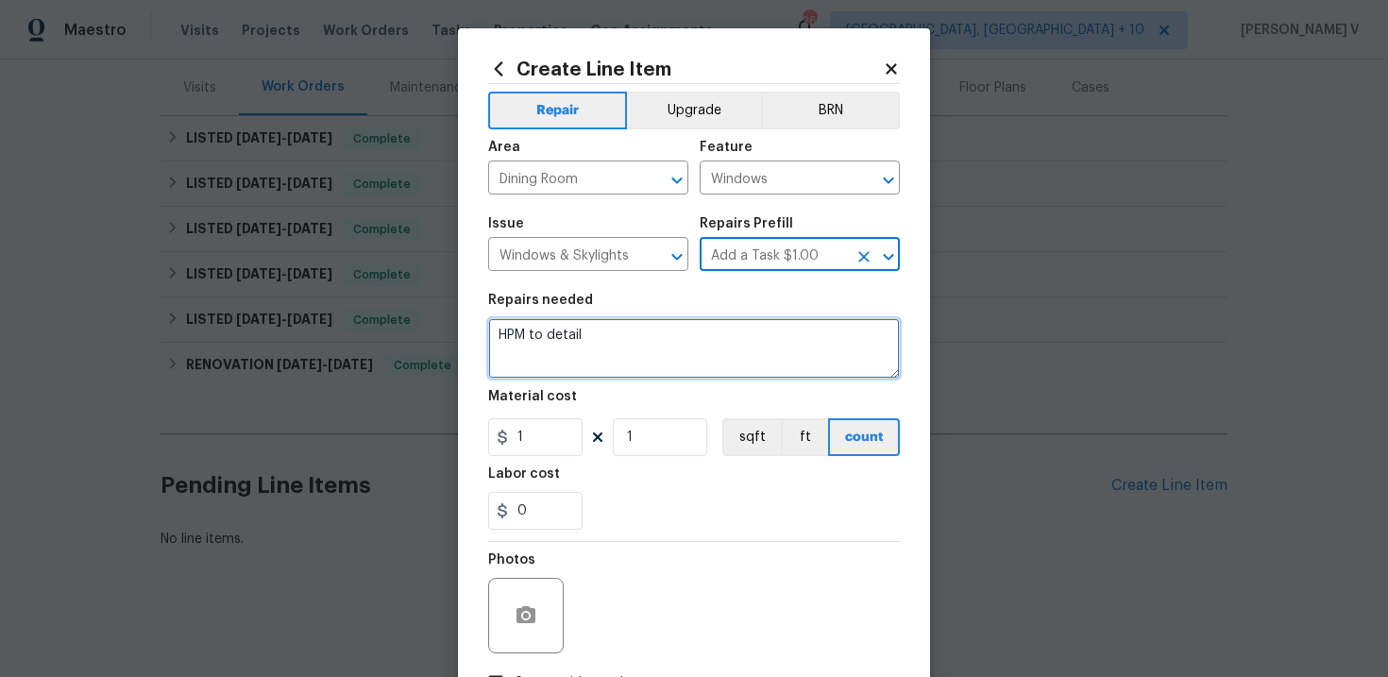
click at [654, 352] on textarea "HPM to detail" at bounding box center [694, 348] width 412 height 60
paste textarea "Cracked window"
type textarea "Cracked window"
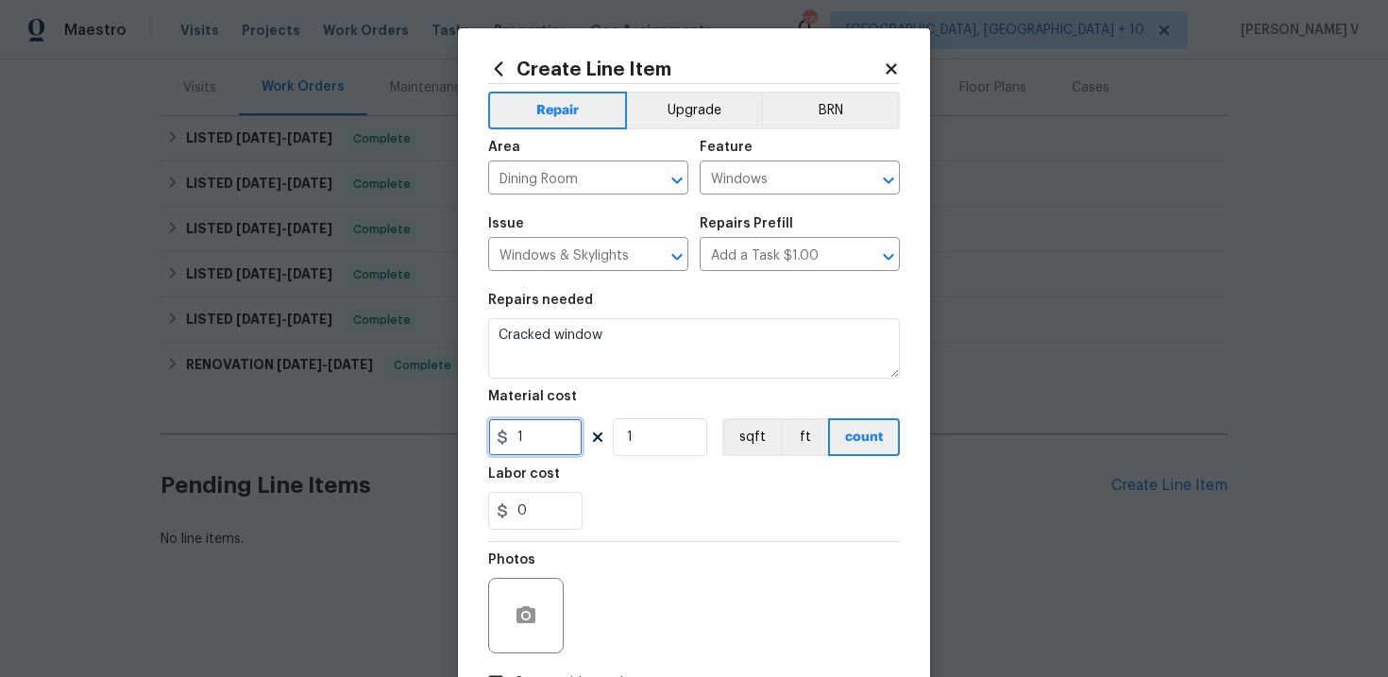
click at [554, 436] on input "1" at bounding box center [535, 437] width 94 height 38
type input "75"
click at [523, 628] on button "button" at bounding box center [525, 615] width 45 height 45
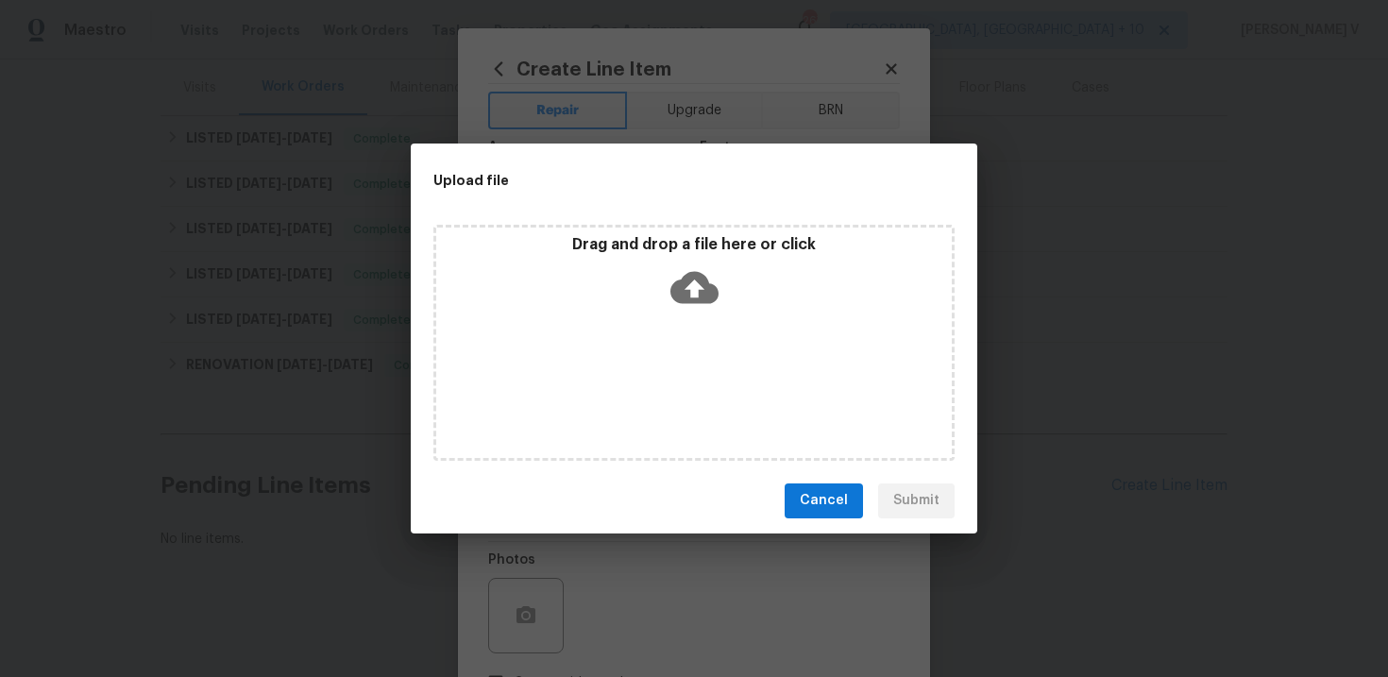
click at [709, 264] on icon at bounding box center [694, 287] width 48 height 48
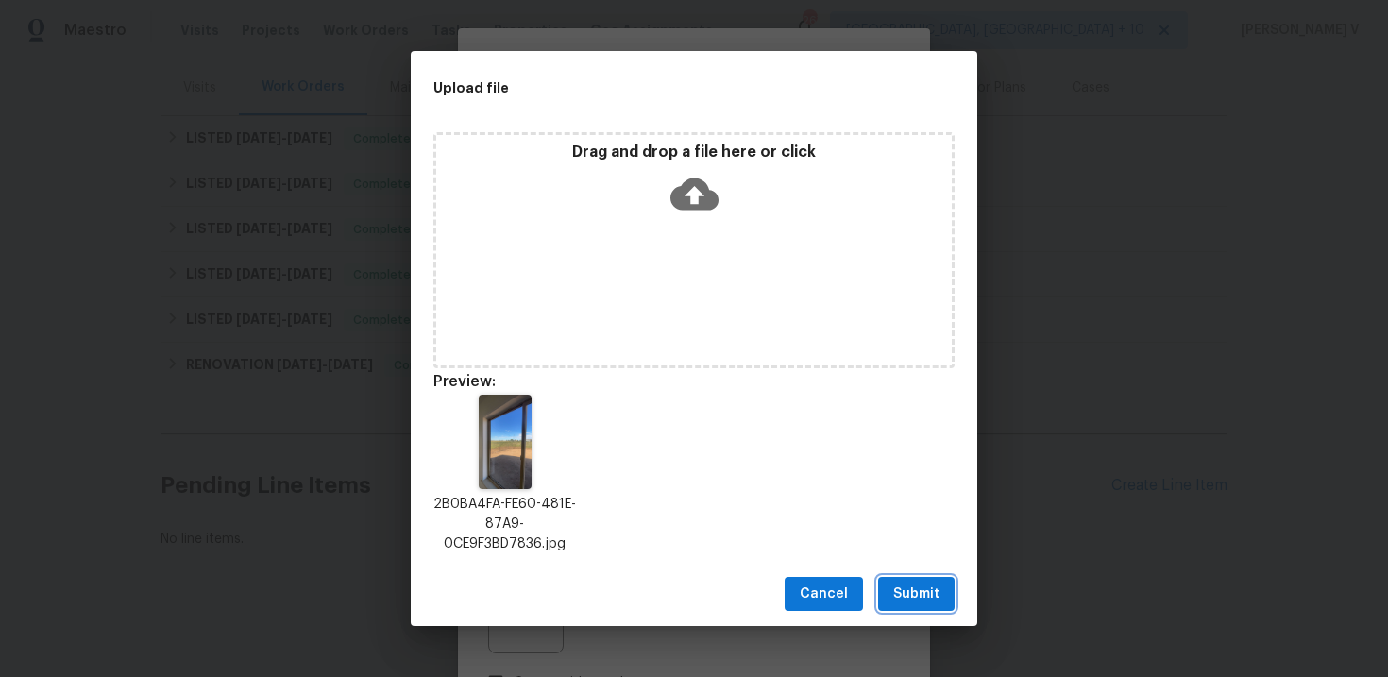
click at [908, 591] on span "Submit" at bounding box center [916, 595] width 46 height 24
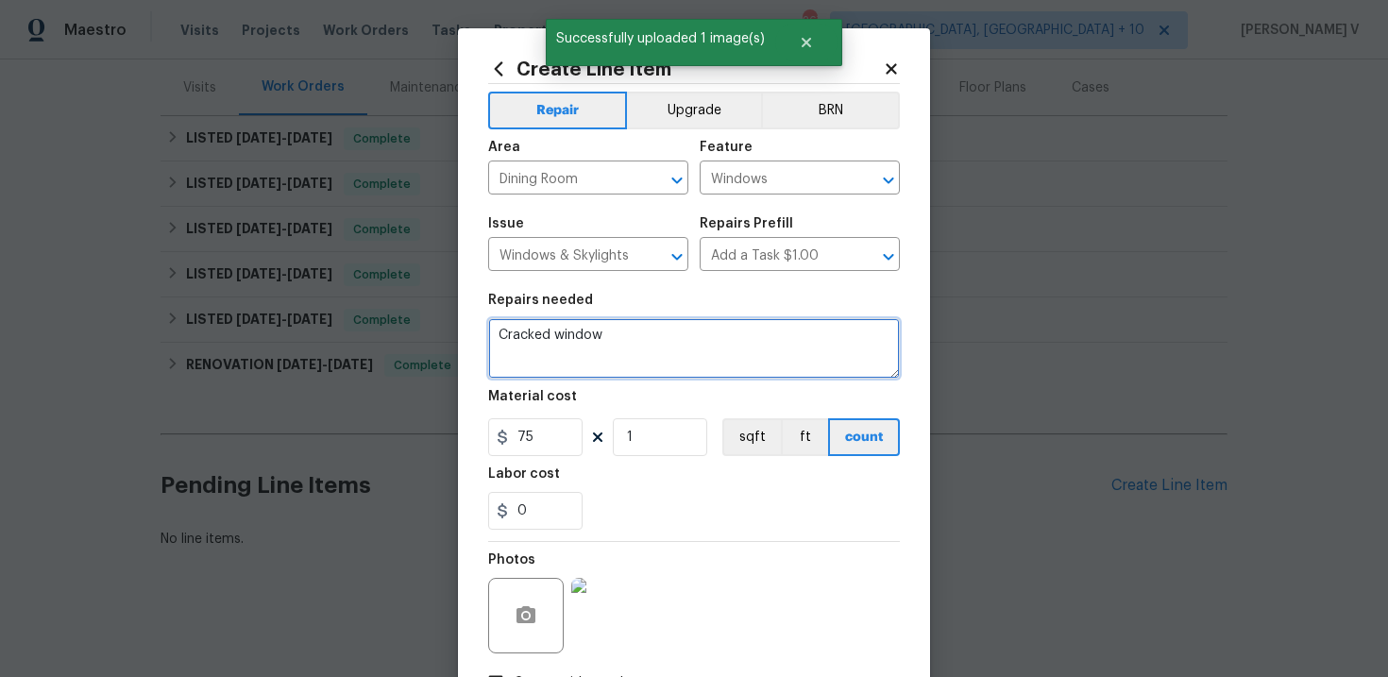
click at [667, 339] on textarea "Cracked window" at bounding box center [694, 348] width 412 height 60
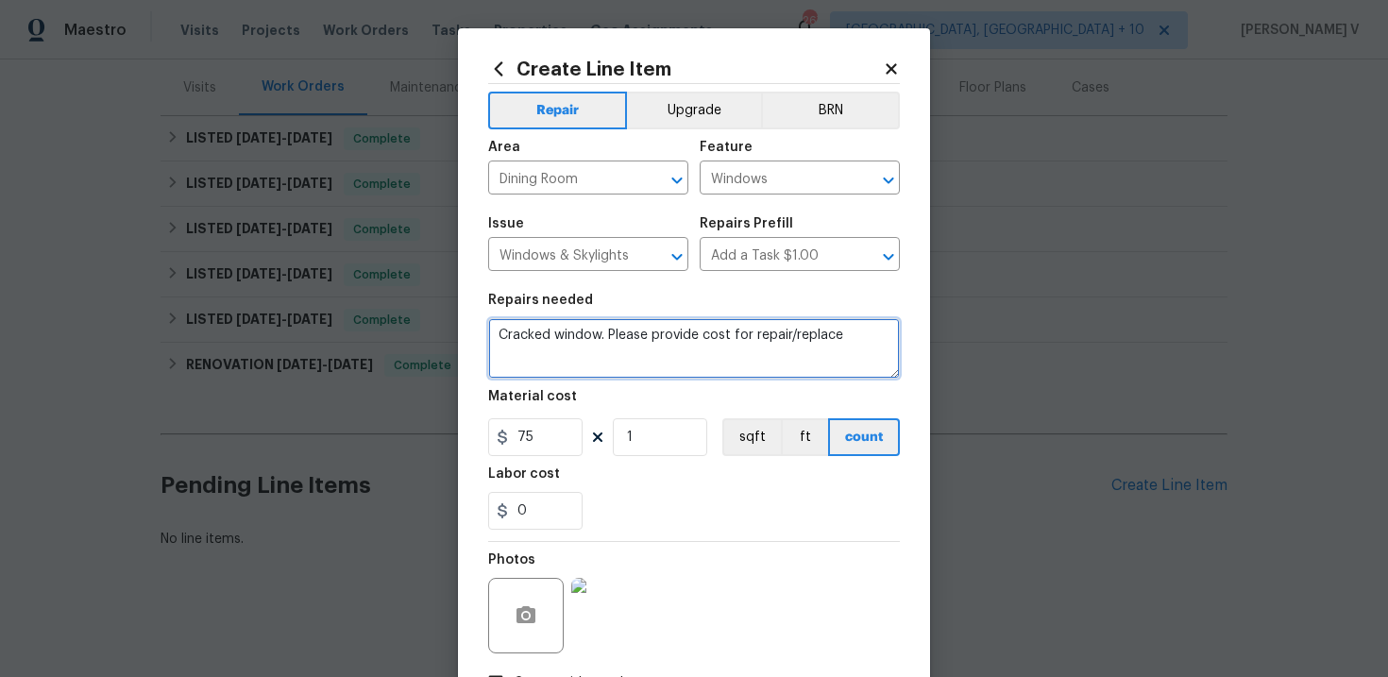
scroll to position [137, 0]
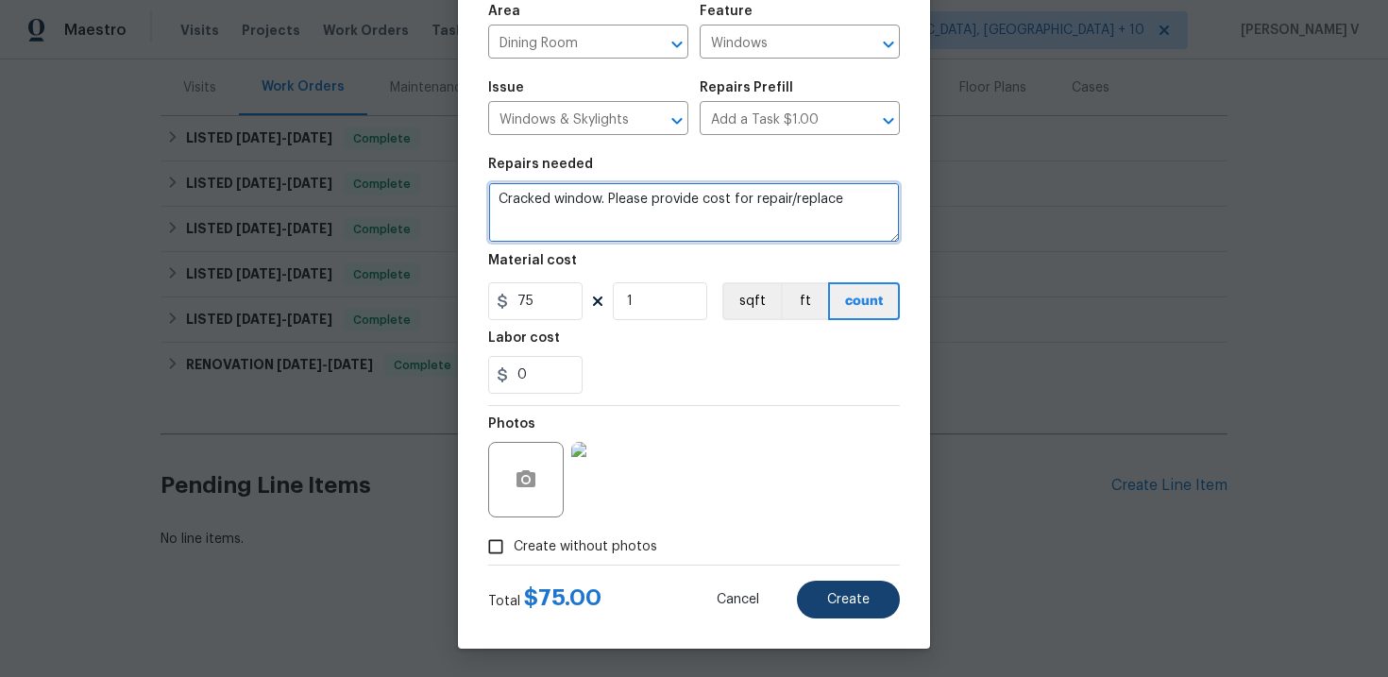
type textarea "Cracked window. Please provide cost for repair/replace"
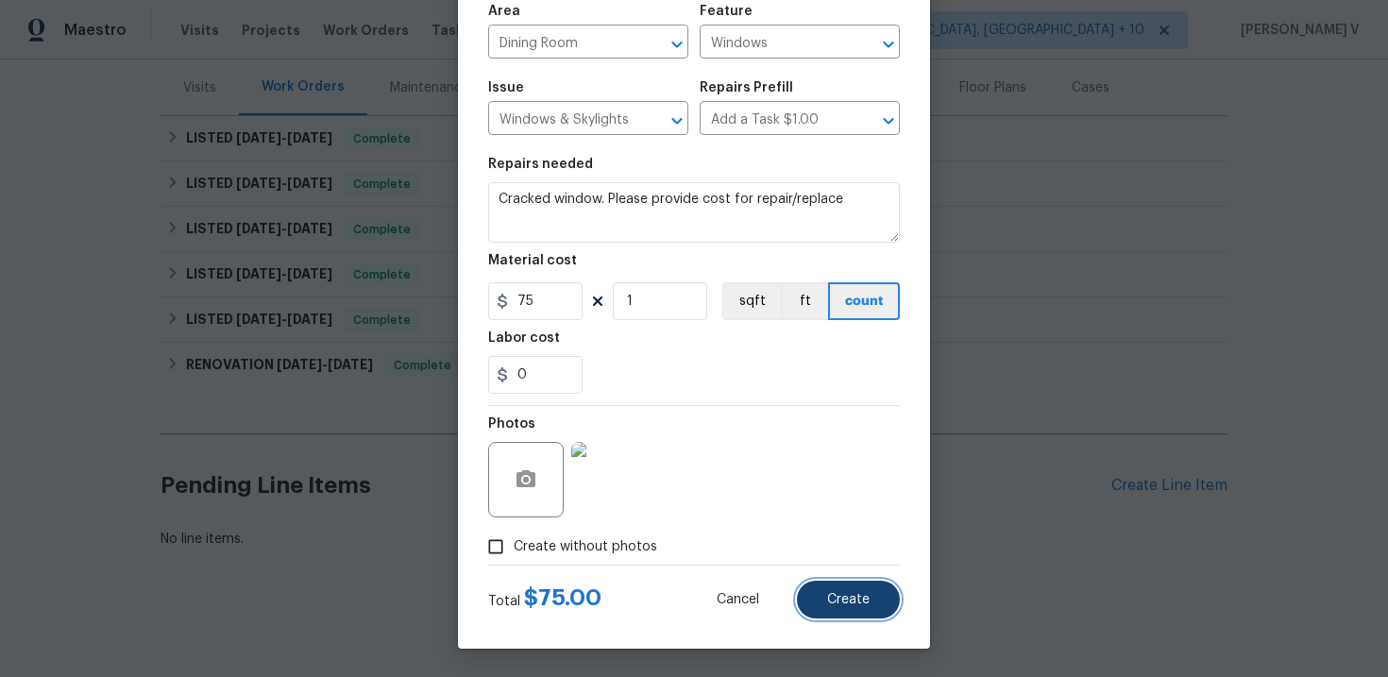
click at [838, 601] on span "Create" at bounding box center [848, 600] width 42 height 14
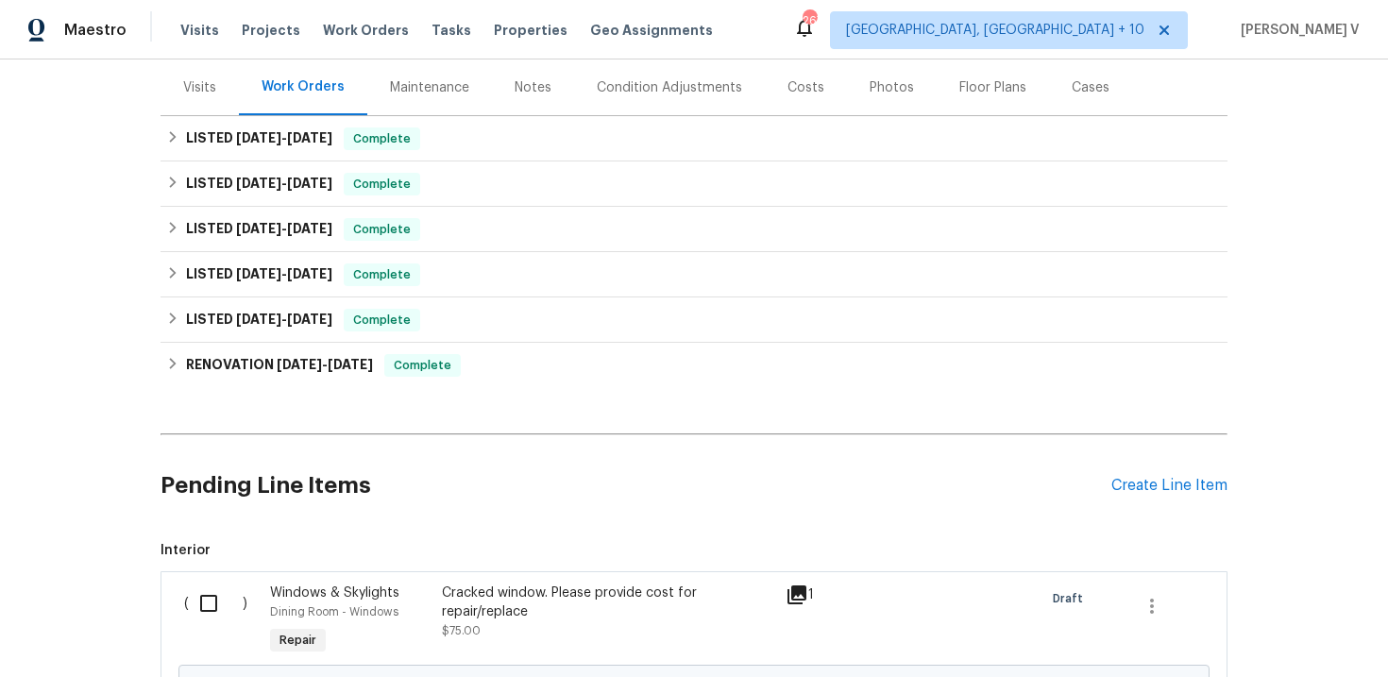
click at [206, 586] on input "checkbox" at bounding box center [216, 604] width 54 height 40
checkbox input "true"
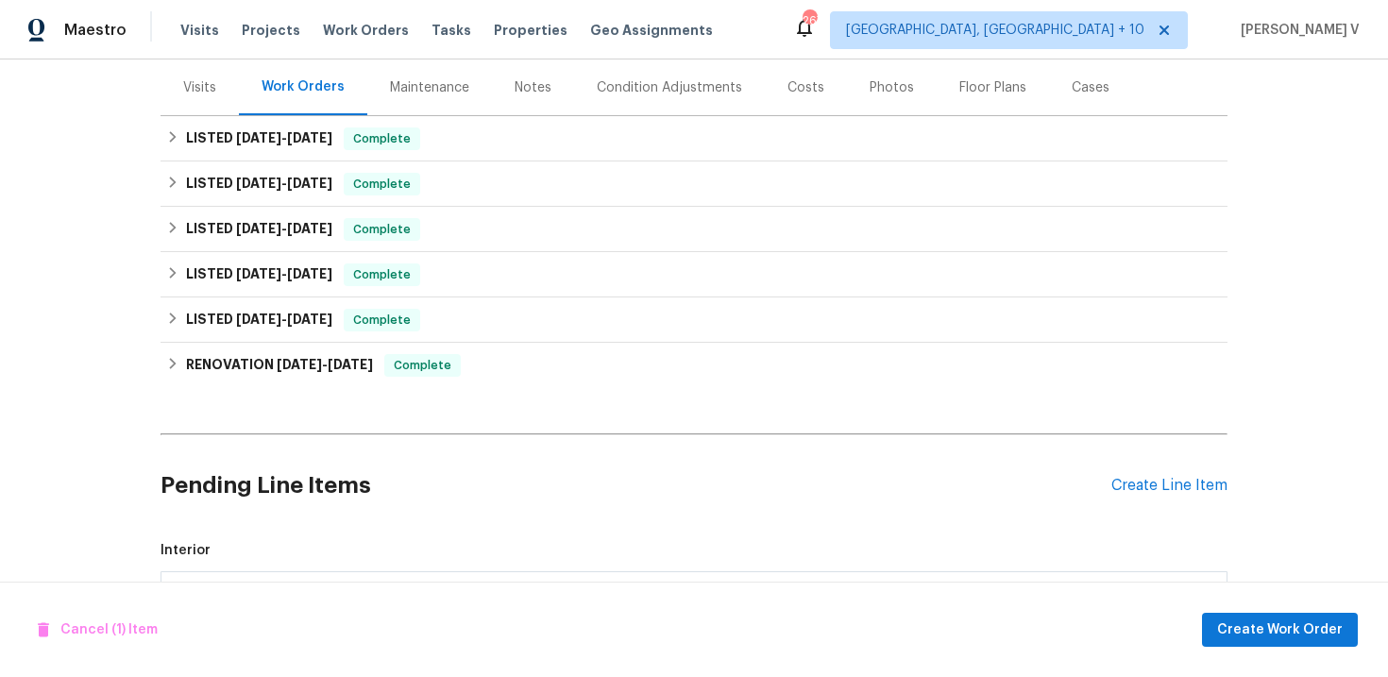
scroll to position [442, 0]
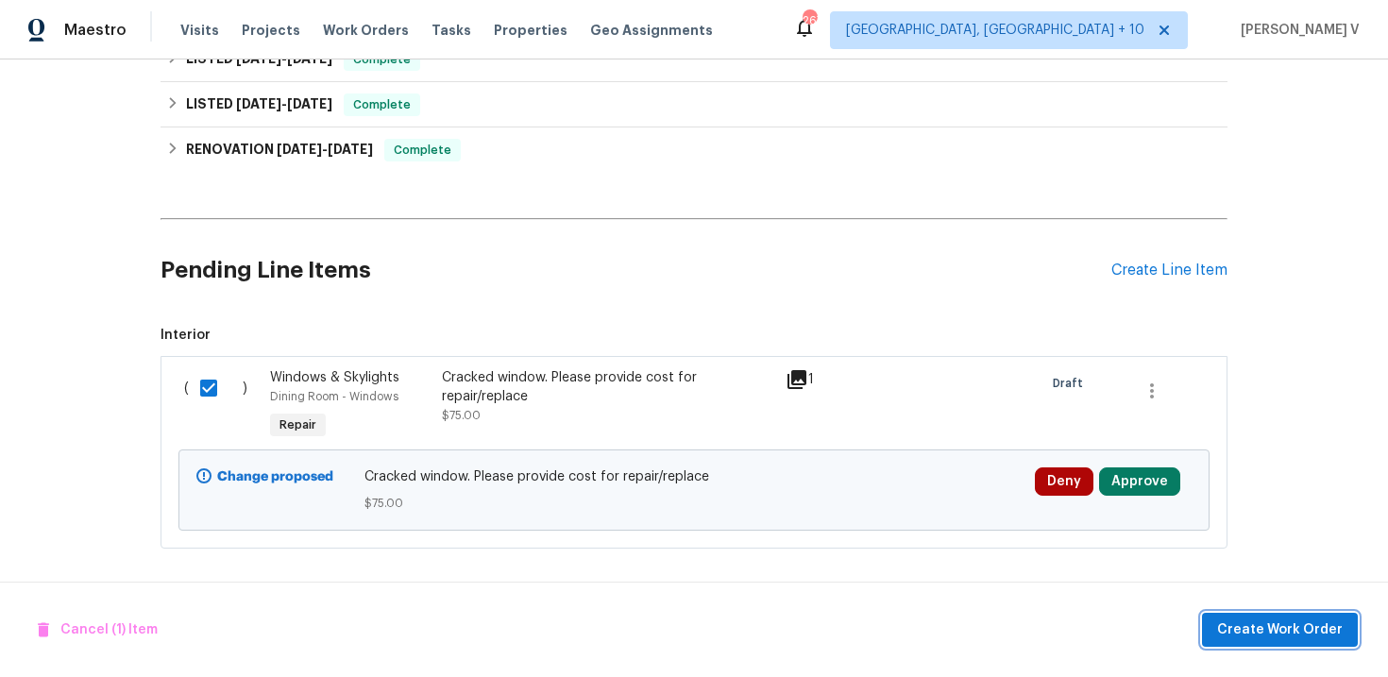
click at [1272, 633] on span "Create Work Order" at bounding box center [1280, 630] width 126 height 24
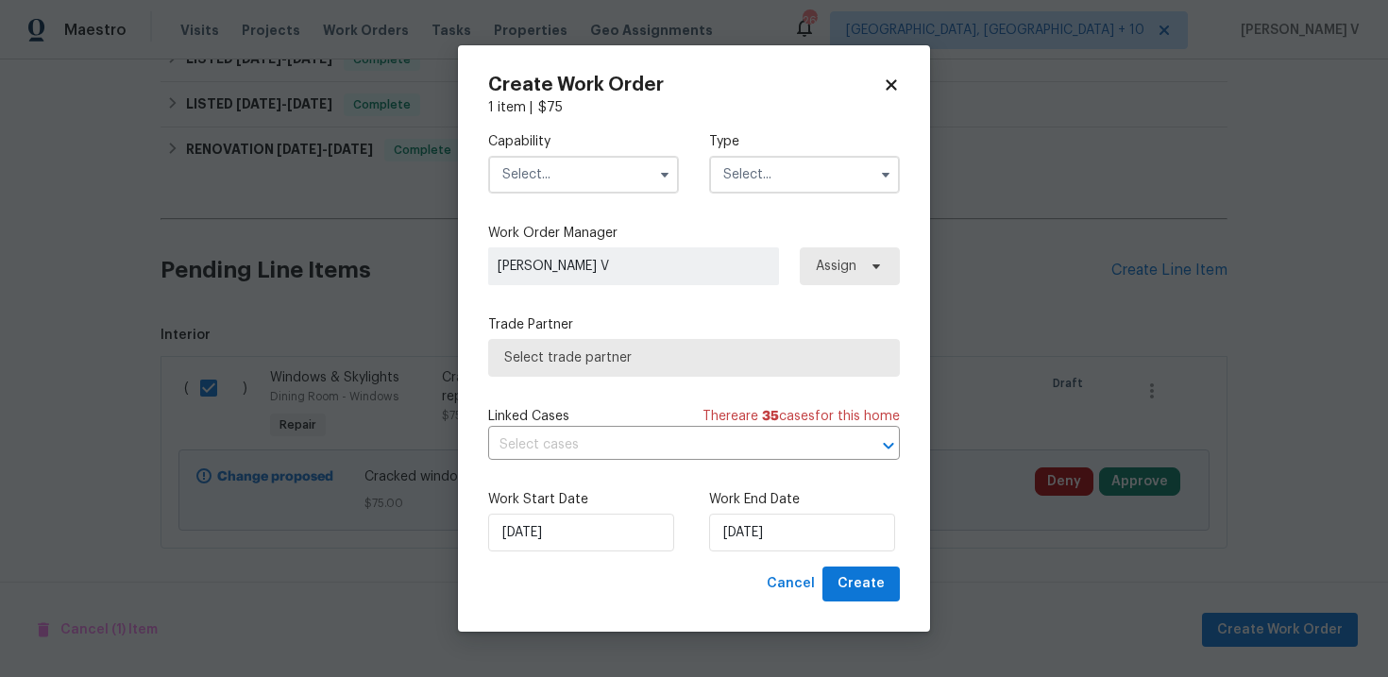
click at [591, 184] on input "text" at bounding box center [583, 175] width 191 height 38
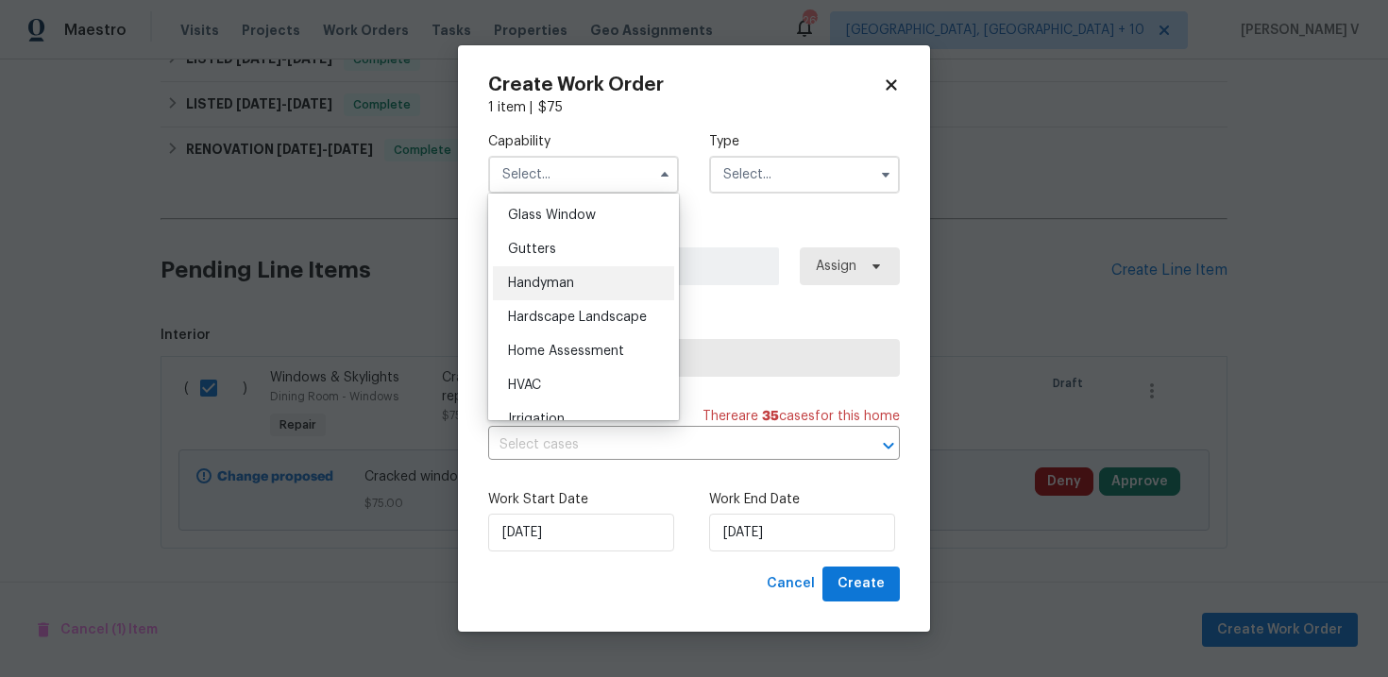
scroll to position [974, 0]
click at [572, 281] on span "Handyman" at bounding box center [541, 279] width 66 height 13
type input "Handyman"
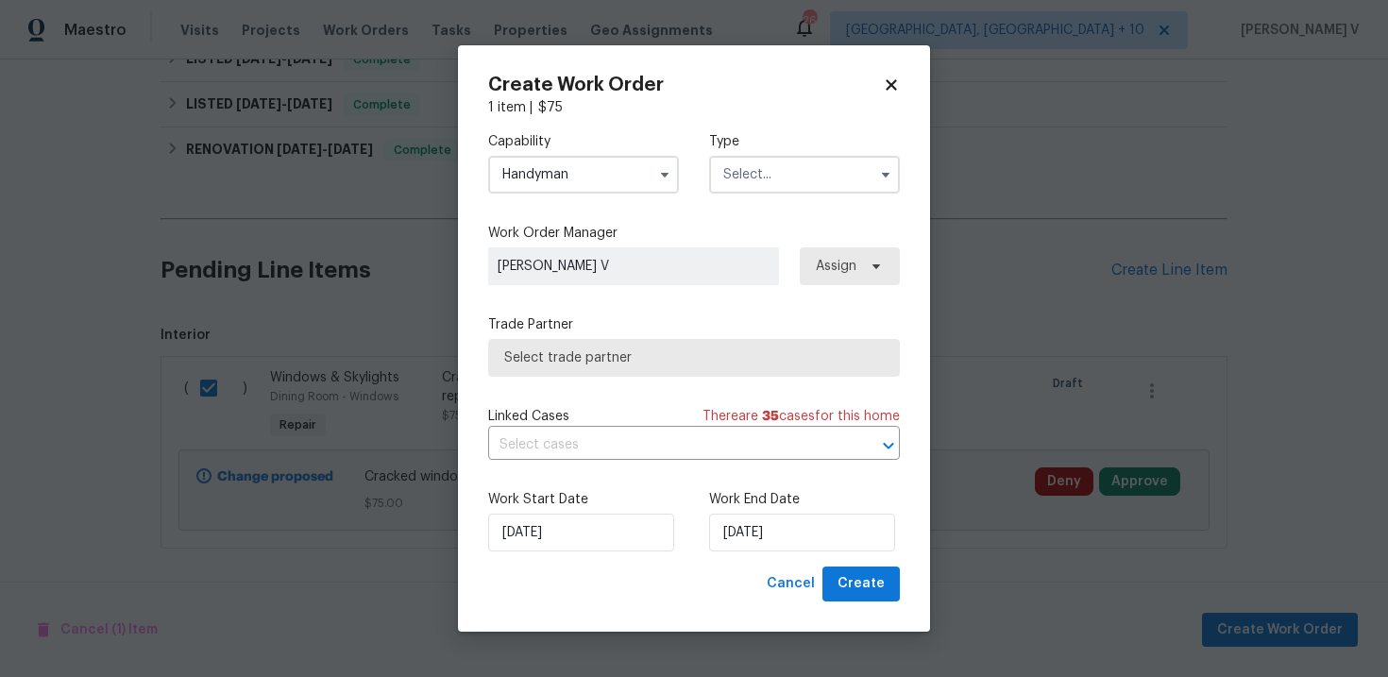
click at [787, 183] on input "text" at bounding box center [804, 175] width 191 height 38
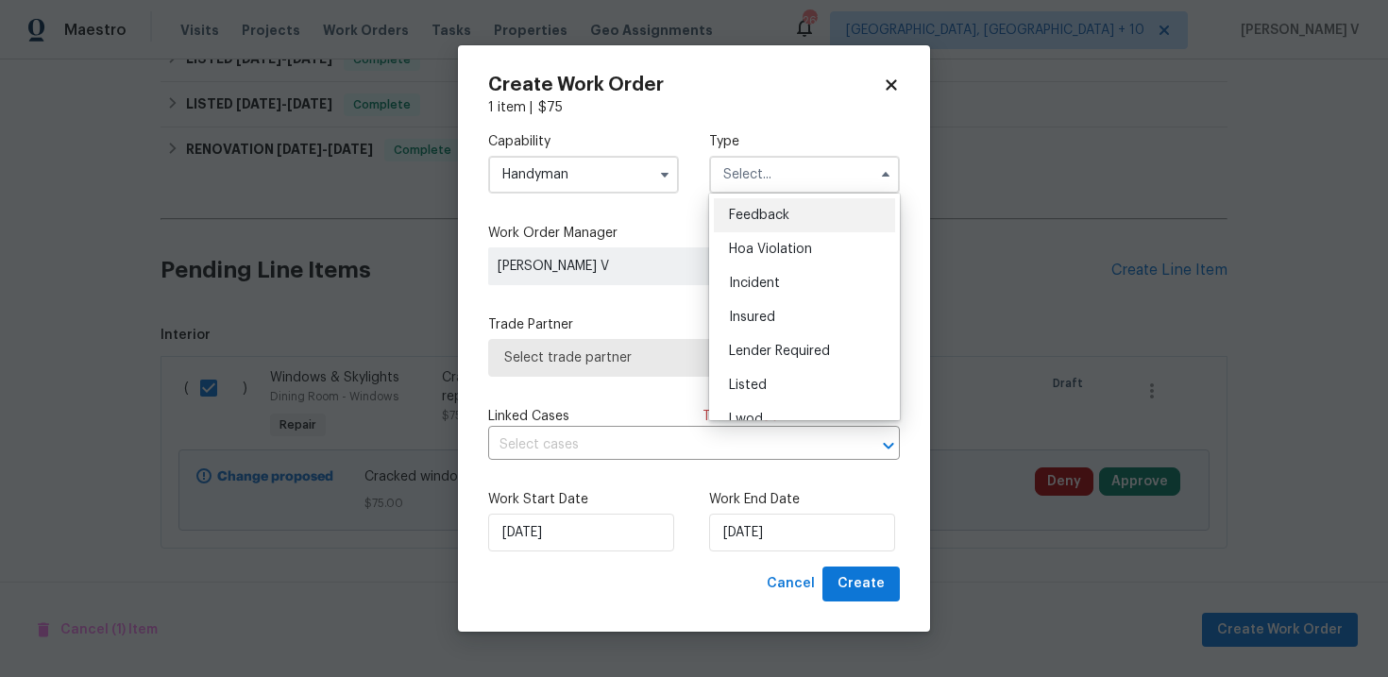
click at [746, 213] on span "Feedback" at bounding box center [759, 215] width 60 height 13
type input "Feedback"
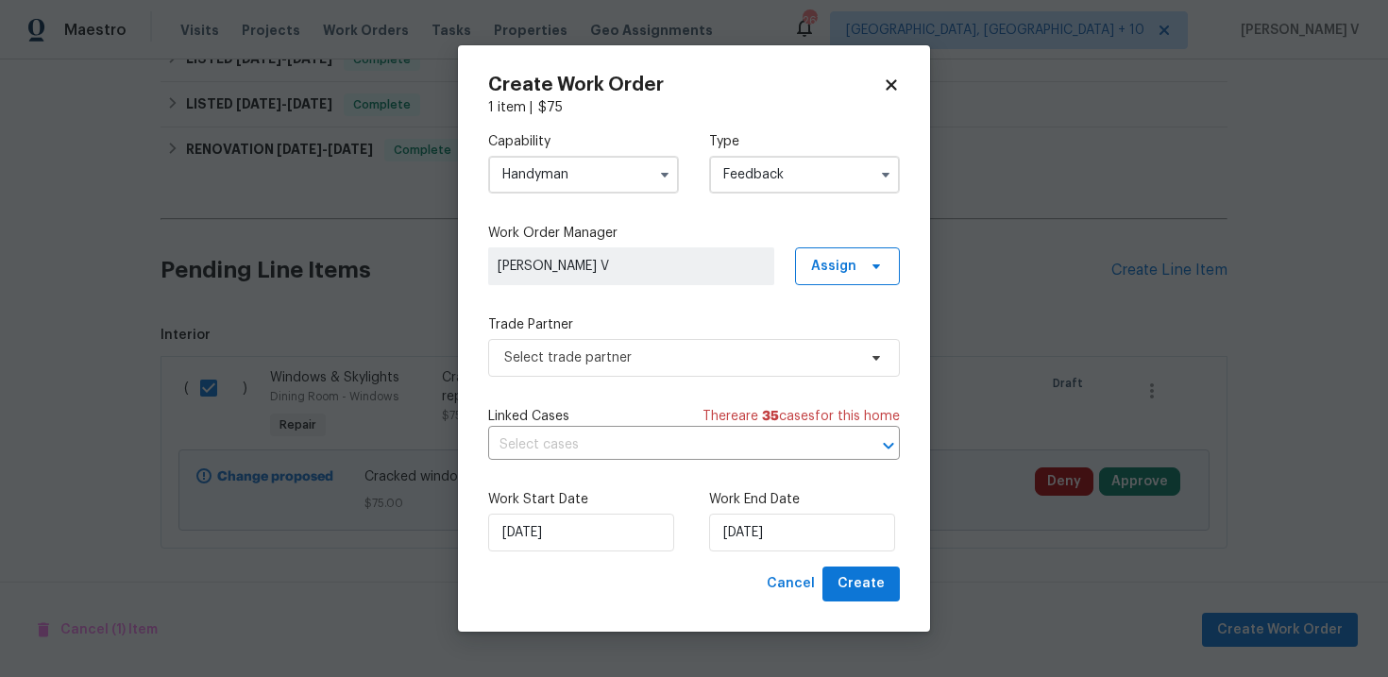
click at [647, 291] on div "Capability Handyman Type Feedback Work Order Manager [PERSON_NAME] V Assign Tra…" at bounding box center [694, 341] width 412 height 449
click at [619, 349] on span "Select trade partner" at bounding box center [680, 357] width 352 height 19
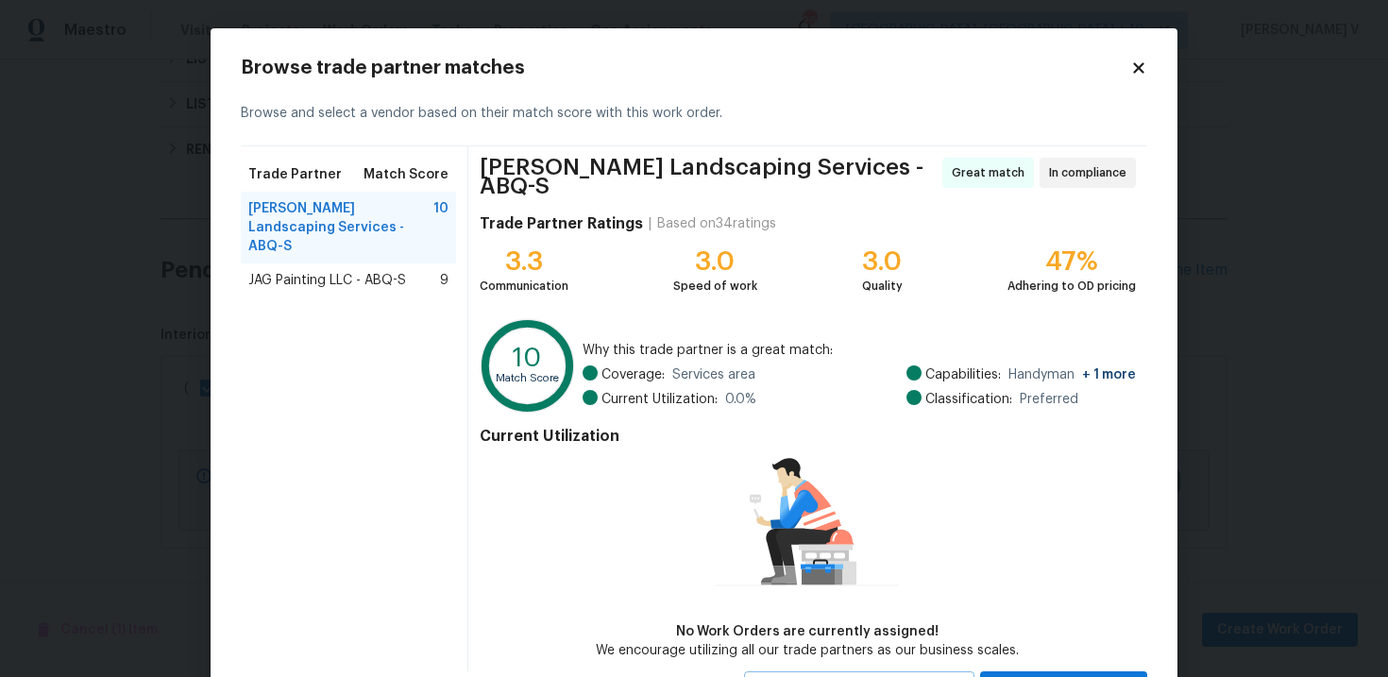
scroll to position [78, 0]
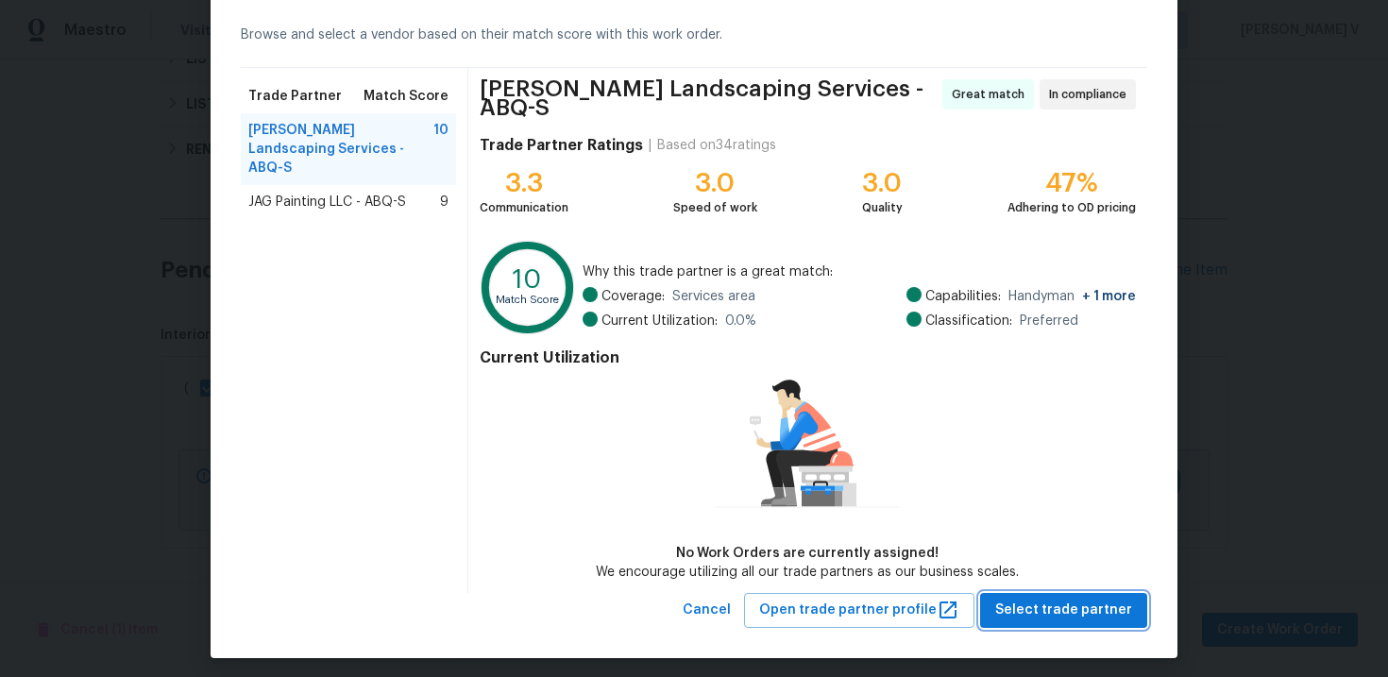
click at [1090, 599] on span "Select trade partner" at bounding box center [1063, 611] width 137 height 24
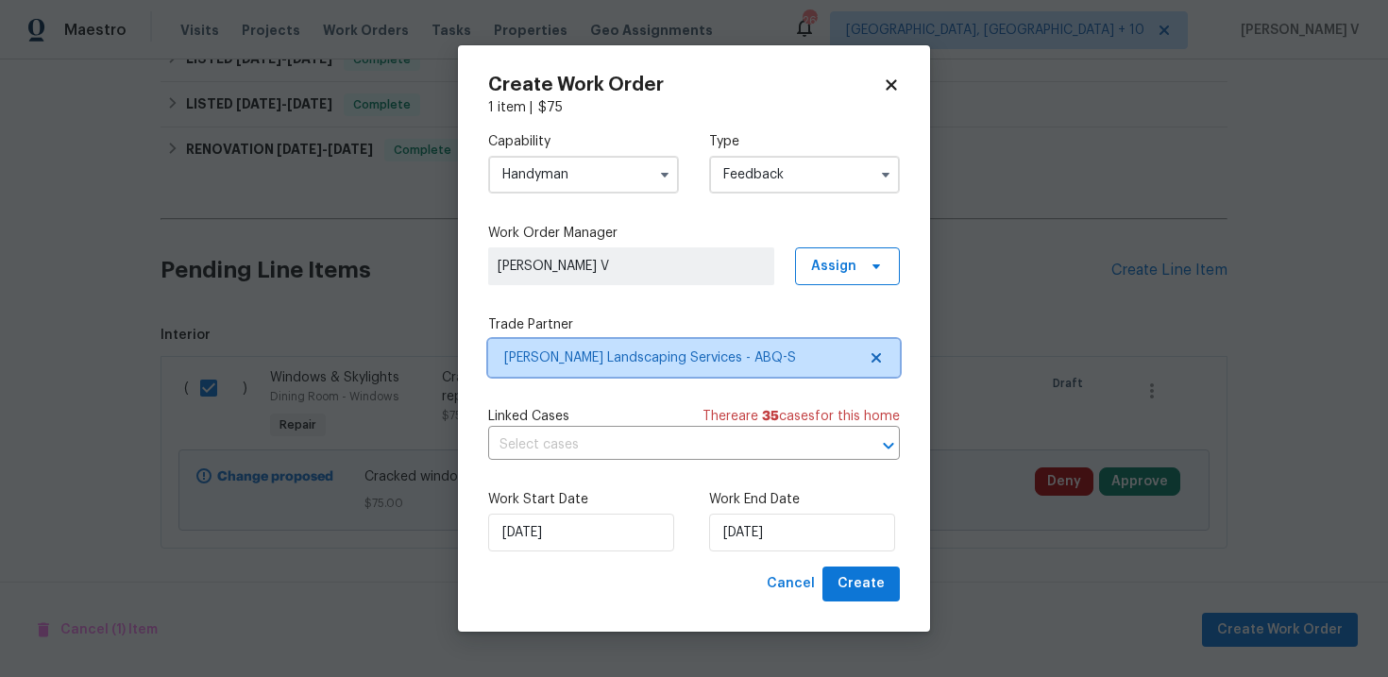
scroll to position [0, 0]
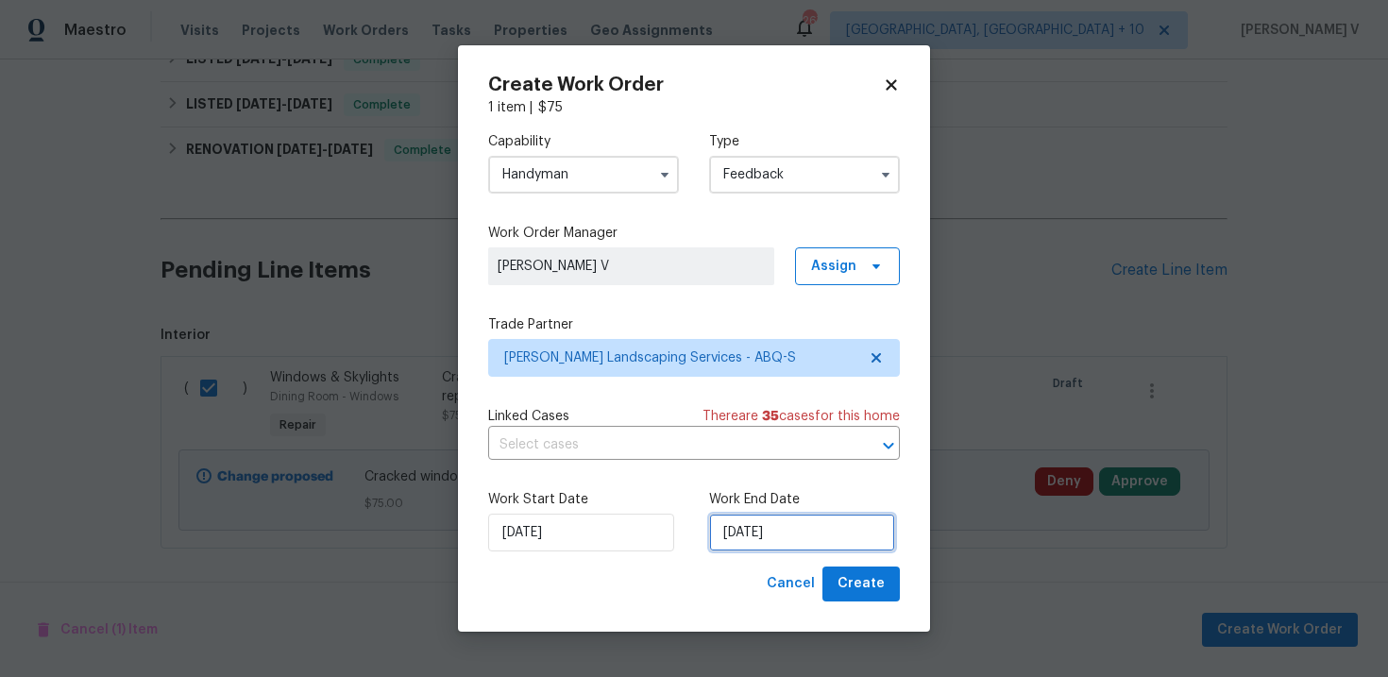
click at [802, 514] on input "[DATE]" at bounding box center [802, 533] width 186 height 38
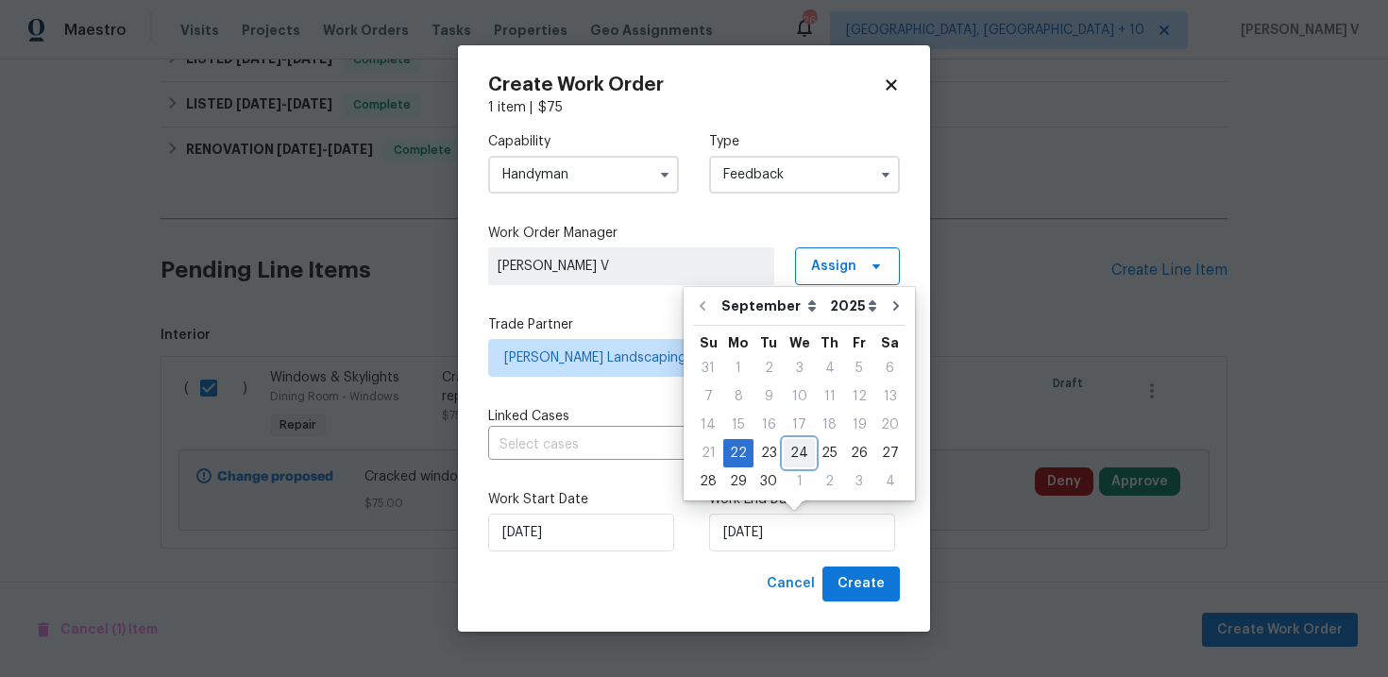
click at [801, 448] on div "24" at bounding box center [799, 453] width 31 height 26
type input "[DATE]"
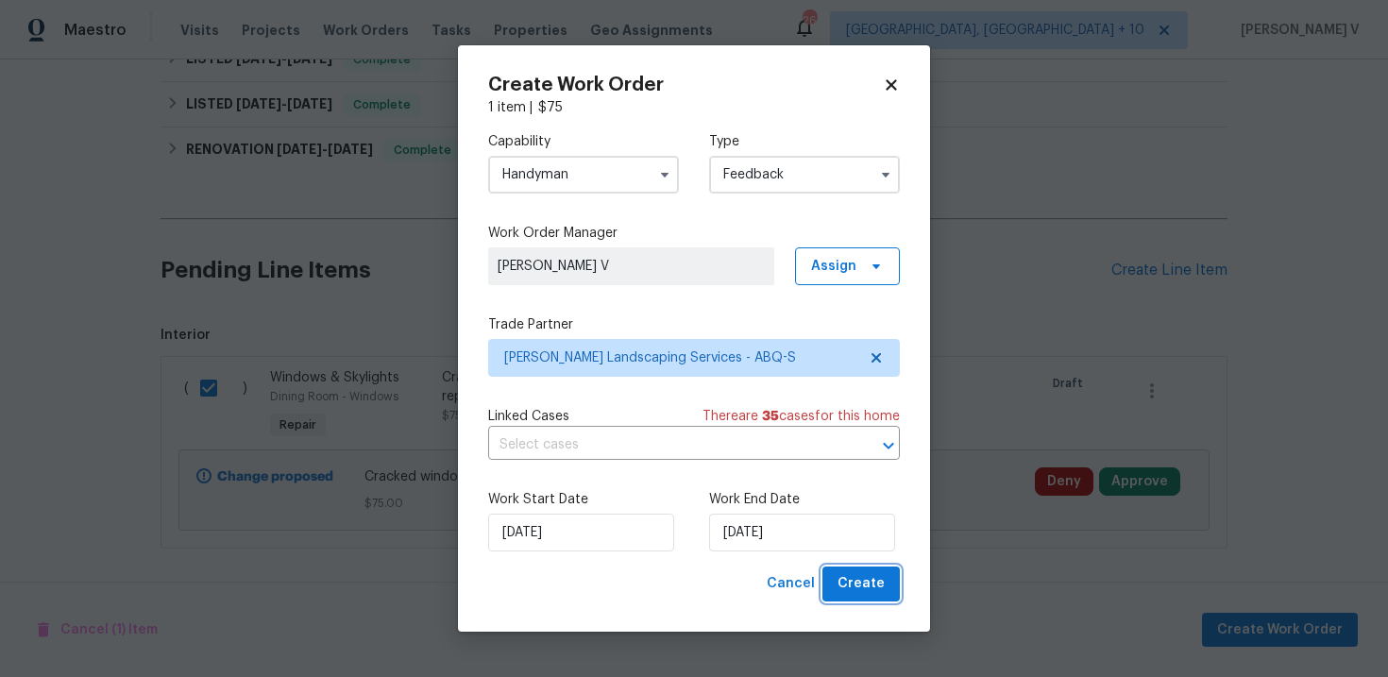
click at [859, 575] on span "Create" at bounding box center [861, 584] width 47 height 24
checkbox input "false"
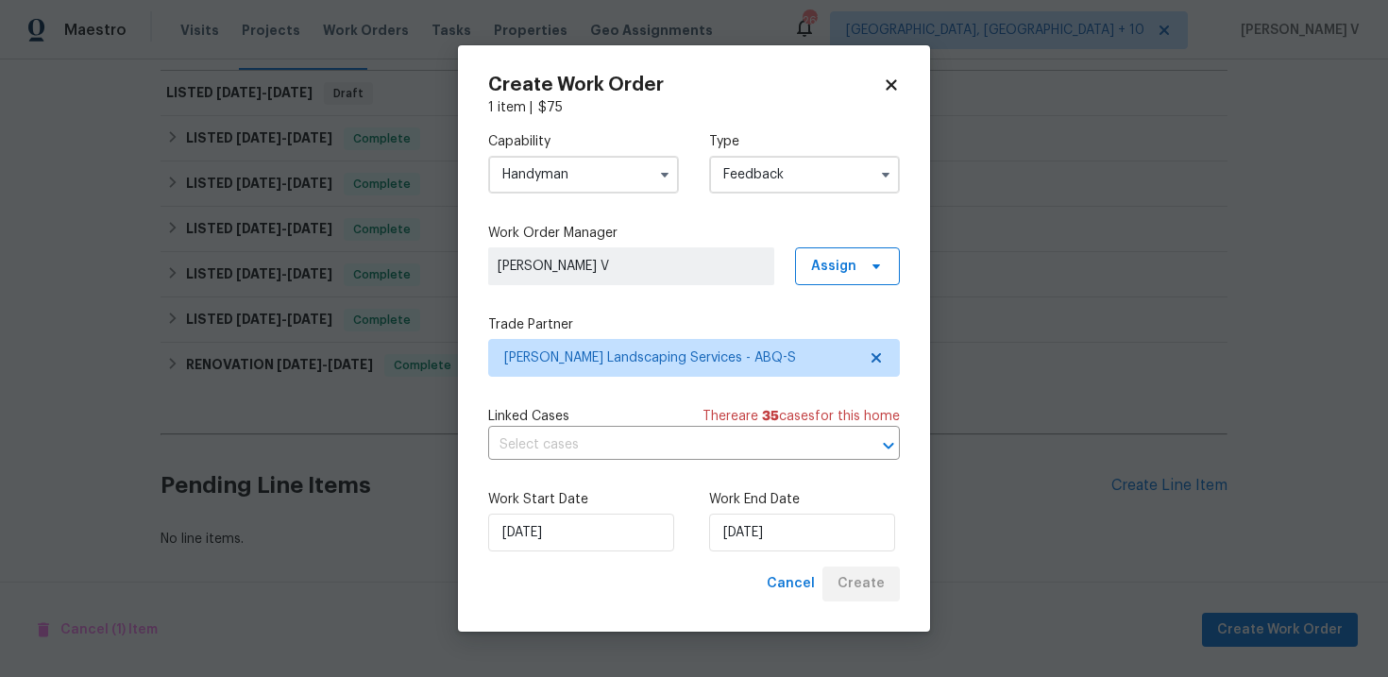
scroll to position [272, 0]
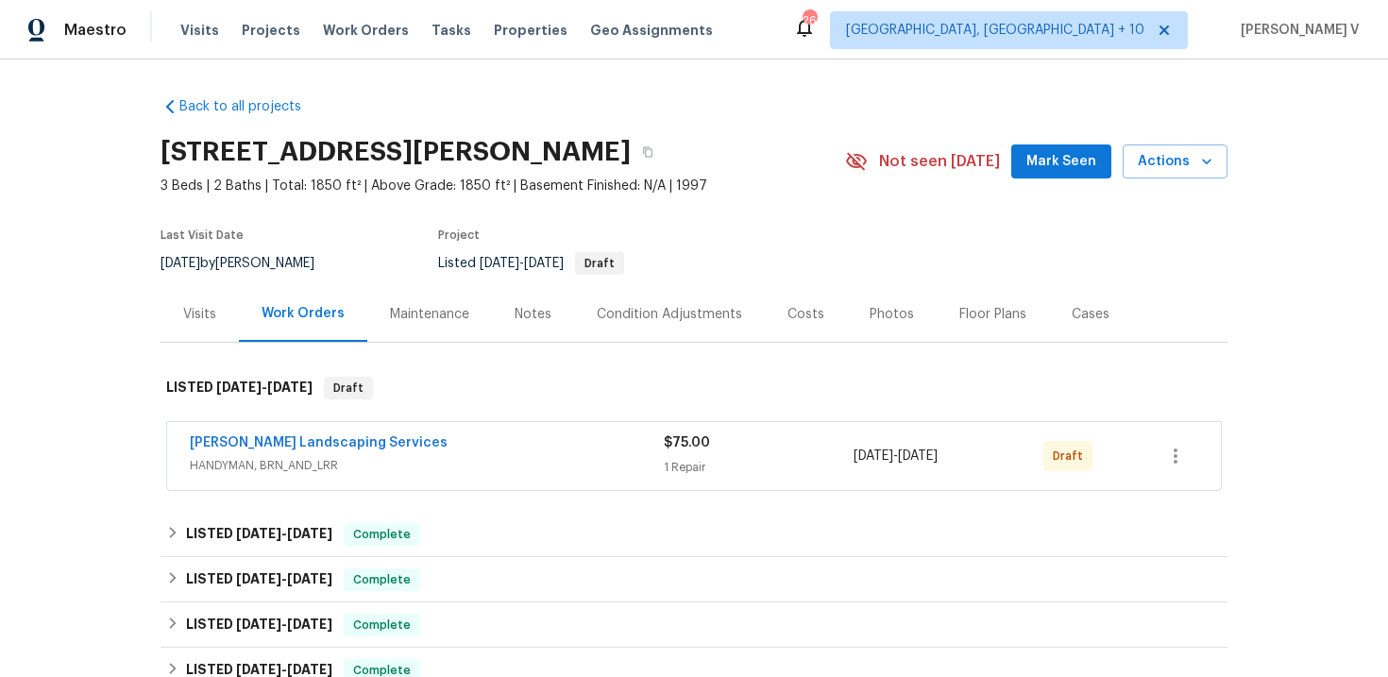
scroll to position [75, 0]
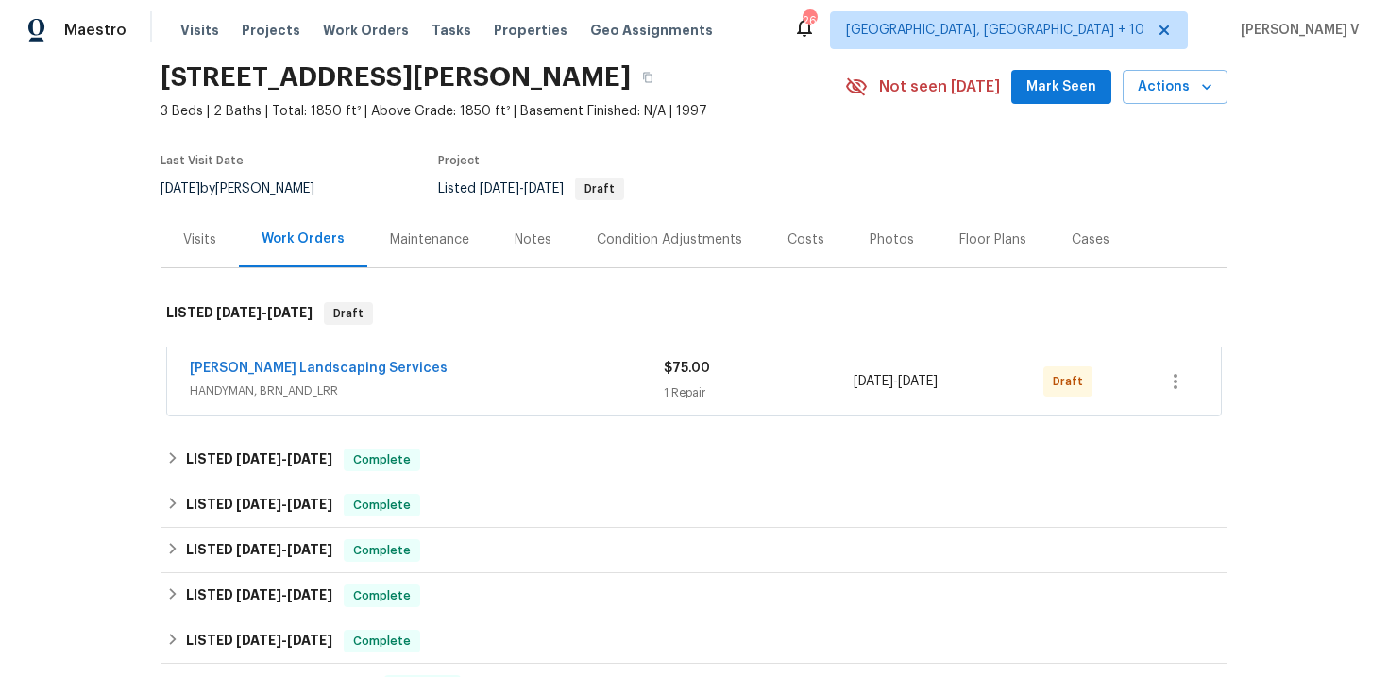
drag, startPoint x: 421, startPoint y: 358, endPoint x: 155, endPoint y: 355, distance: 266.3
click at [155, 355] on div "Back to all projects [STREET_ADDRESS][PERSON_NAME] 3 Beds | 2 Baths | Total: 18…" at bounding box center [694, 368] width 1388 height 618
drag, startPoint x: 176, startPoint y: 370, endPoint x: 462, endPoint y: 367, distance: 286.1
click at [465, 368] on div "[PERSON_NAME] Landscaping Services HANDYMAN, BRN_AND_LRR $75.00 1 Repair [DATE]…" at bounding box center [694, 381] width 1054 height 68
copy link "[PERSON_NAME] Landscaping Services"
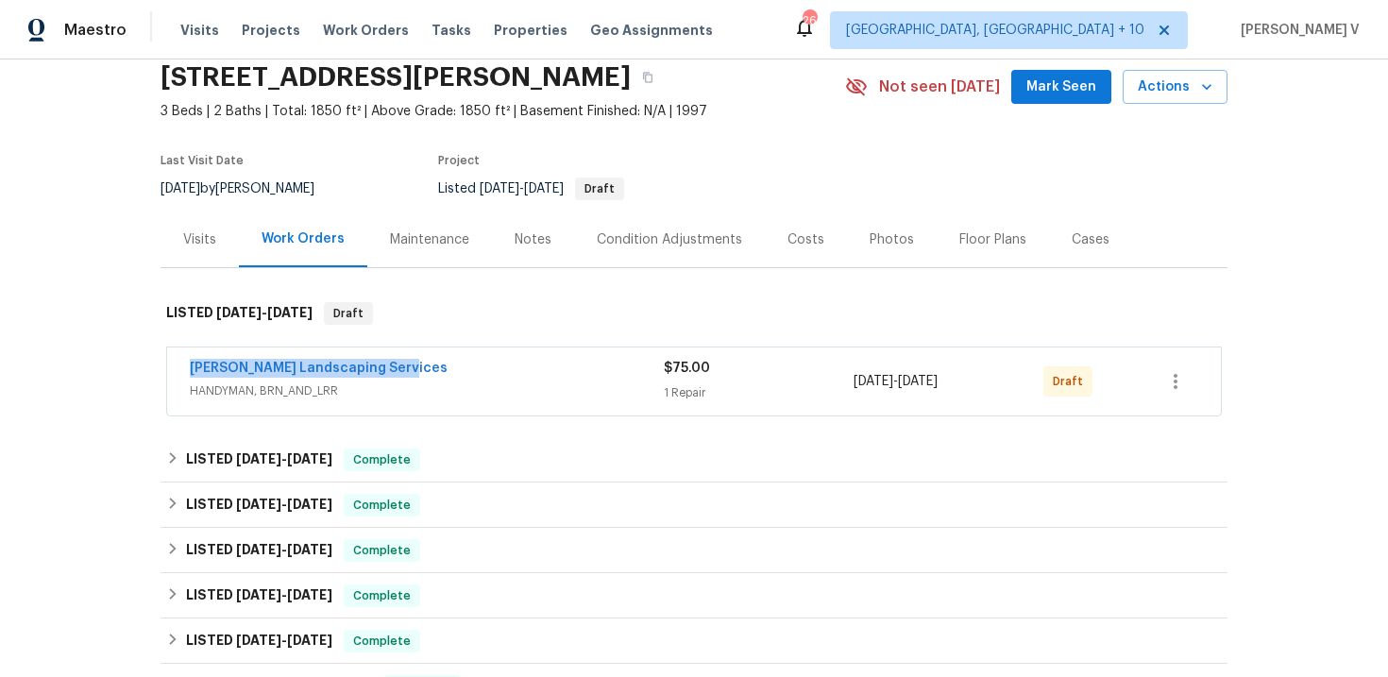
click at [265, 379] on div "[PERSON_NAME] Landscaping Services" at bounding box center [427, 370] width 474 height 23
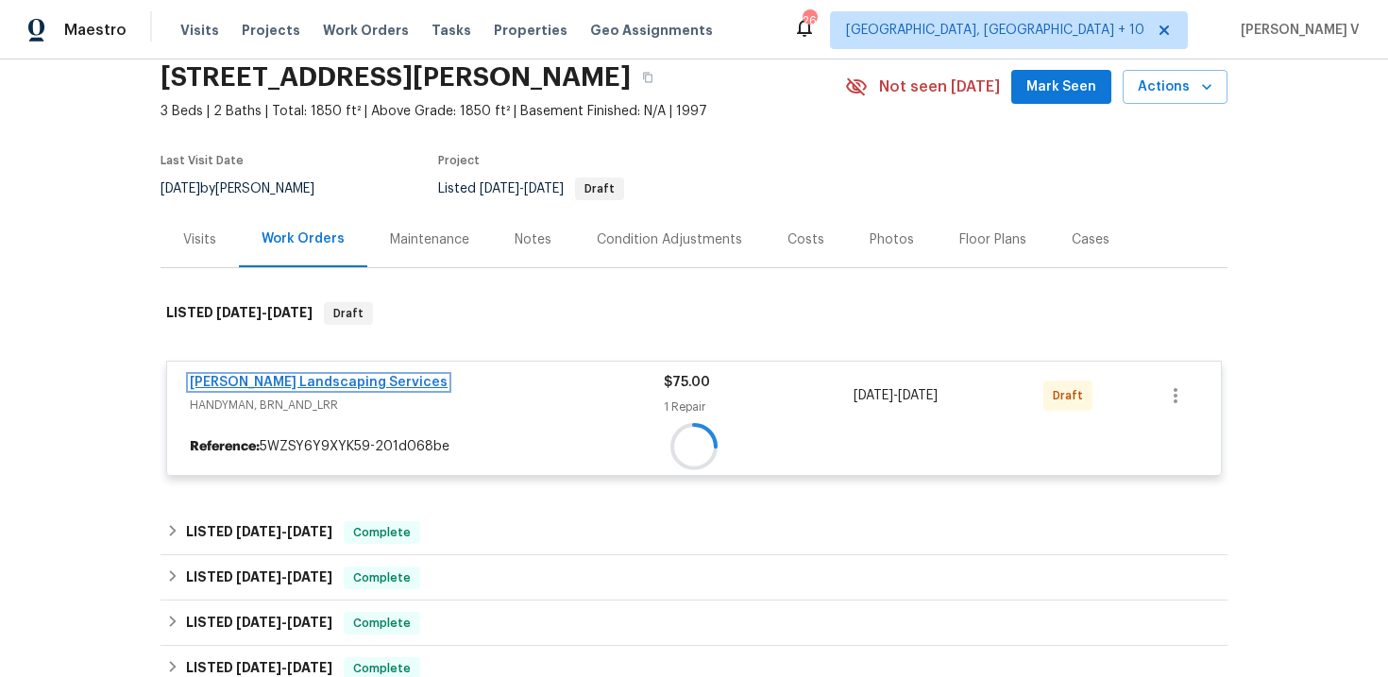
click at [265, 377] on div "[PERSON_NAME] Landscaping Services HANDYMAN, BRN_AND_LRR $75.00 1 Repair [DATE]…" at bounding box center [694, 418] width 1056 height 115
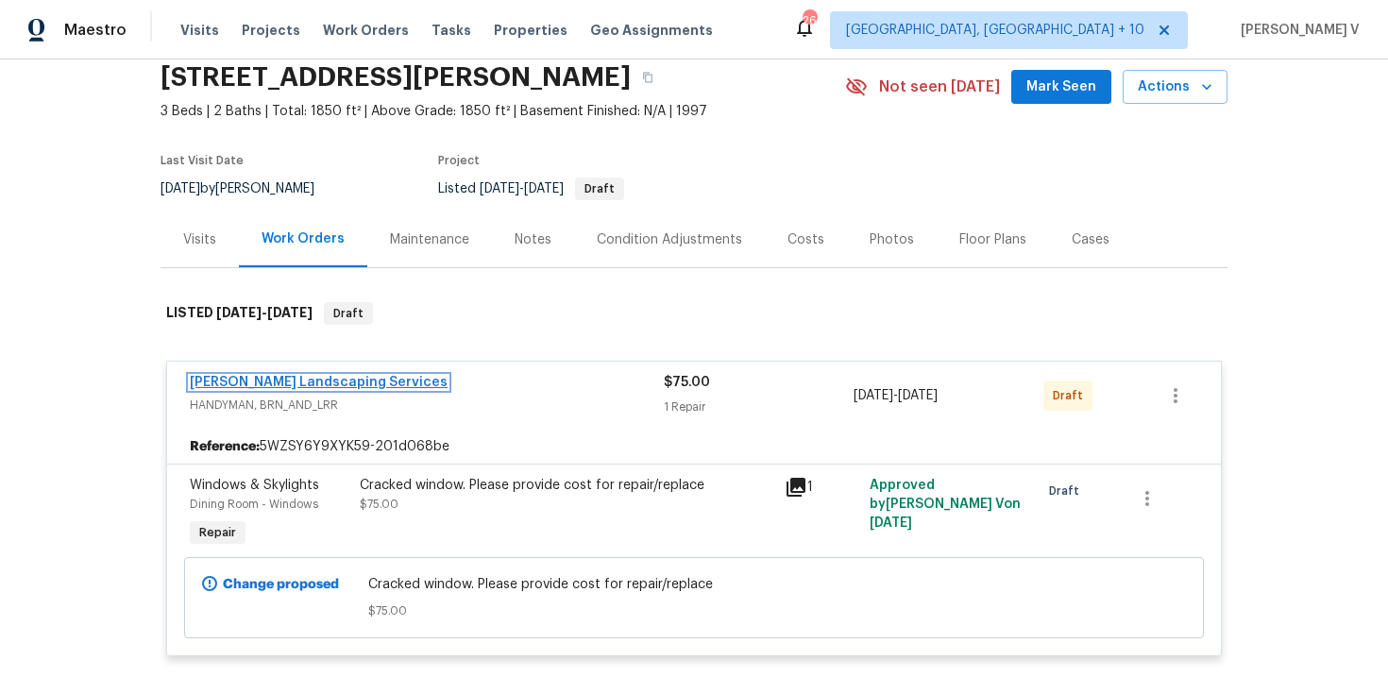
click at [245, 376] on link "[PERSON_NAME] Landscaping Services" at bounding box center [319, 382] width 258 height 13
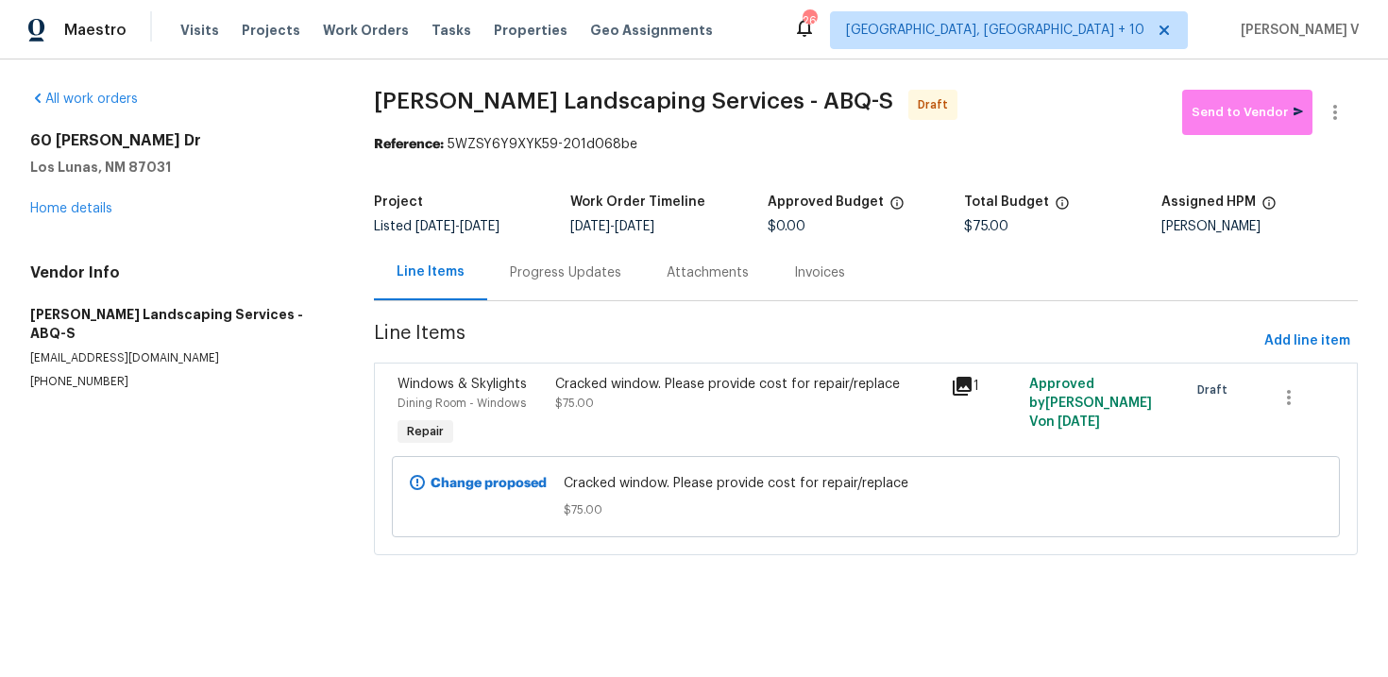
click at [579, 328] on span "Line Items" at bounding box center [815, 341] width 883 height 35
click at [539, 237] on div "Project Listed [DATE] - [DATE] Work Order Timeline [DATE] - [DATE] Approved Bud…" at bounding box center [866, 214] width 984 height 60
click at [539, 251] on div "Progress Updates" at bounding box center [565, 273] width 157 height 56
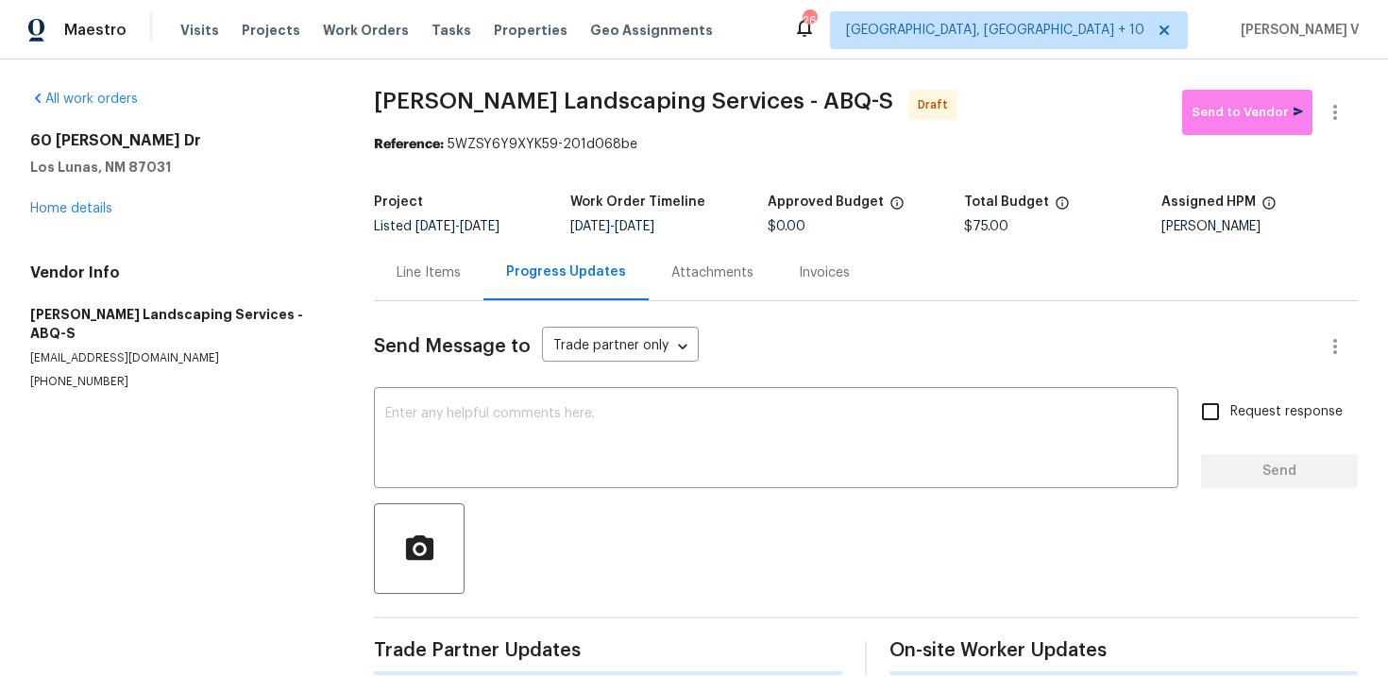
click at [580, 365] on div "Send Message to Trade partner only Trade partner only ​" at bounding box center [843, 346] width 939 height 45
click at [562, 416] on textarea at bounding box center [776, 440] width 782 height 66
paste textarea "Hi this is Divya with Opendoor. I’m confirming you received the WO for the prop…"
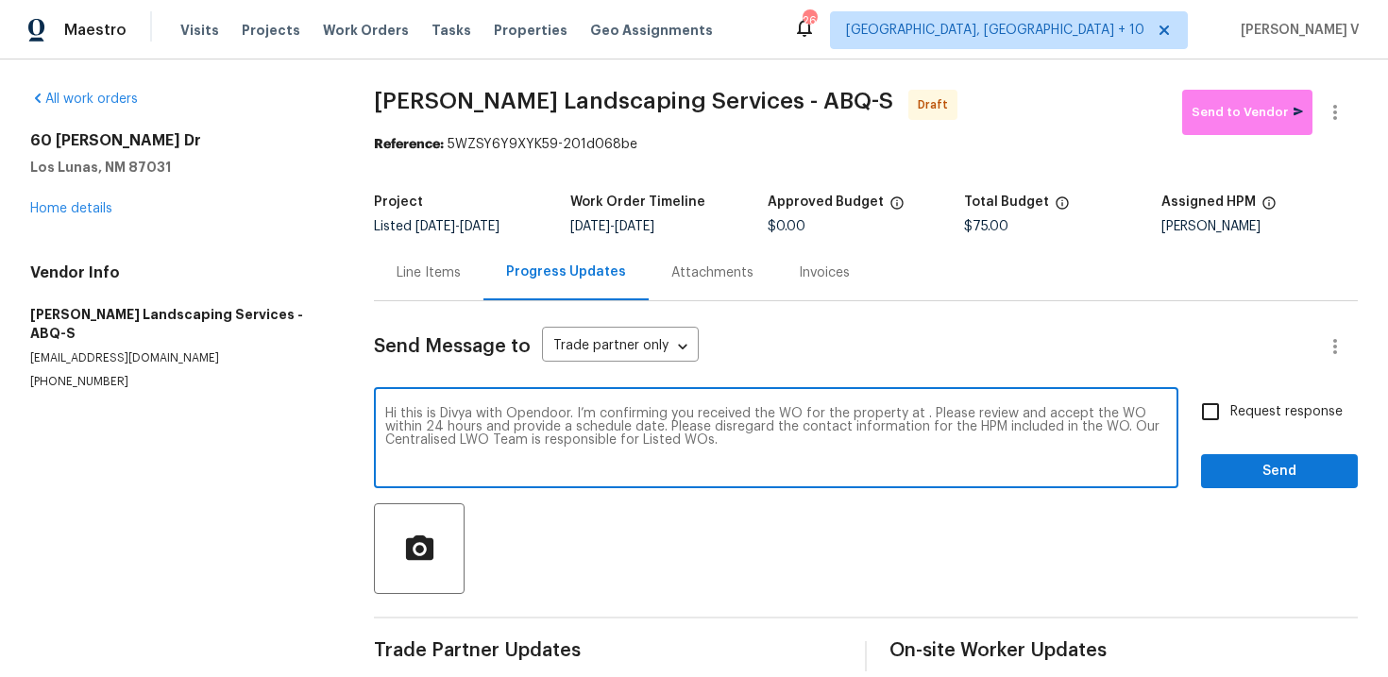
click at [923, 412] on textarea "Hi this is Divya with Opendoor. I’m confirming you received the WO for the prop…" at bounding box center [776, 440] width 782 height 66
paste textarea "[STREET_ADDRESS][PERSON_NAME]"
type textarea "Hi this is Divya with Opendoor. I’m confirming you received the WO for the prop…"
click at [1213, 426] on input "Request response" at bounding box center [1211, 412] width 40 height 40
checkbox input "true"
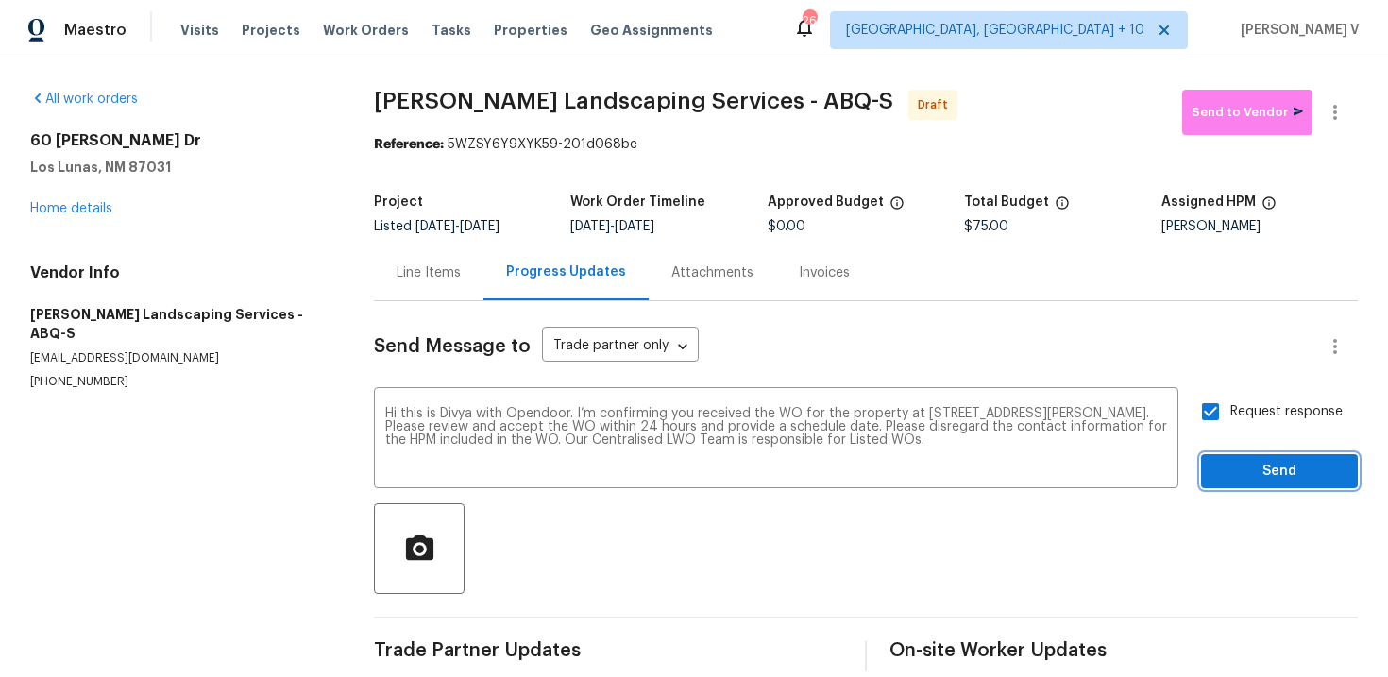
click at [1280, 488] on button "Send" at bounding box center [1279, 471] width 157 height 35
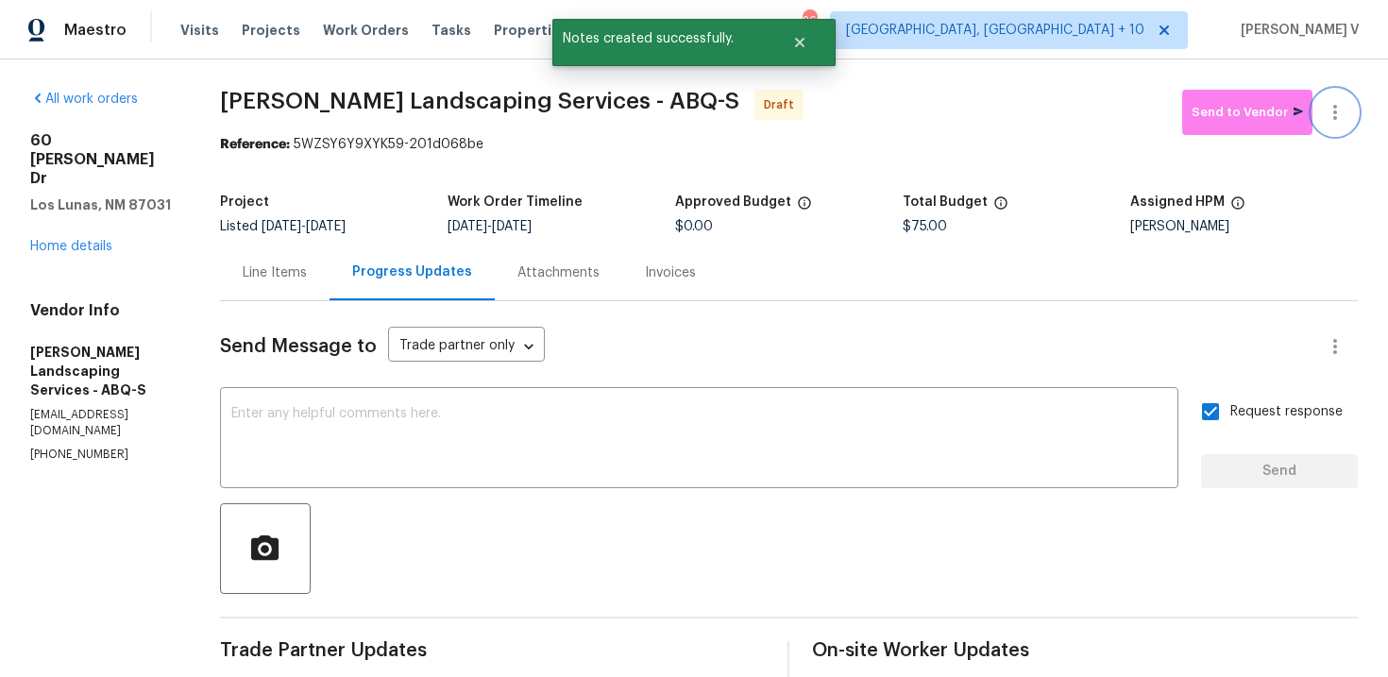
click at [1321, 106] on button "button" at bounding box center [1334, 112] width 45 height 45
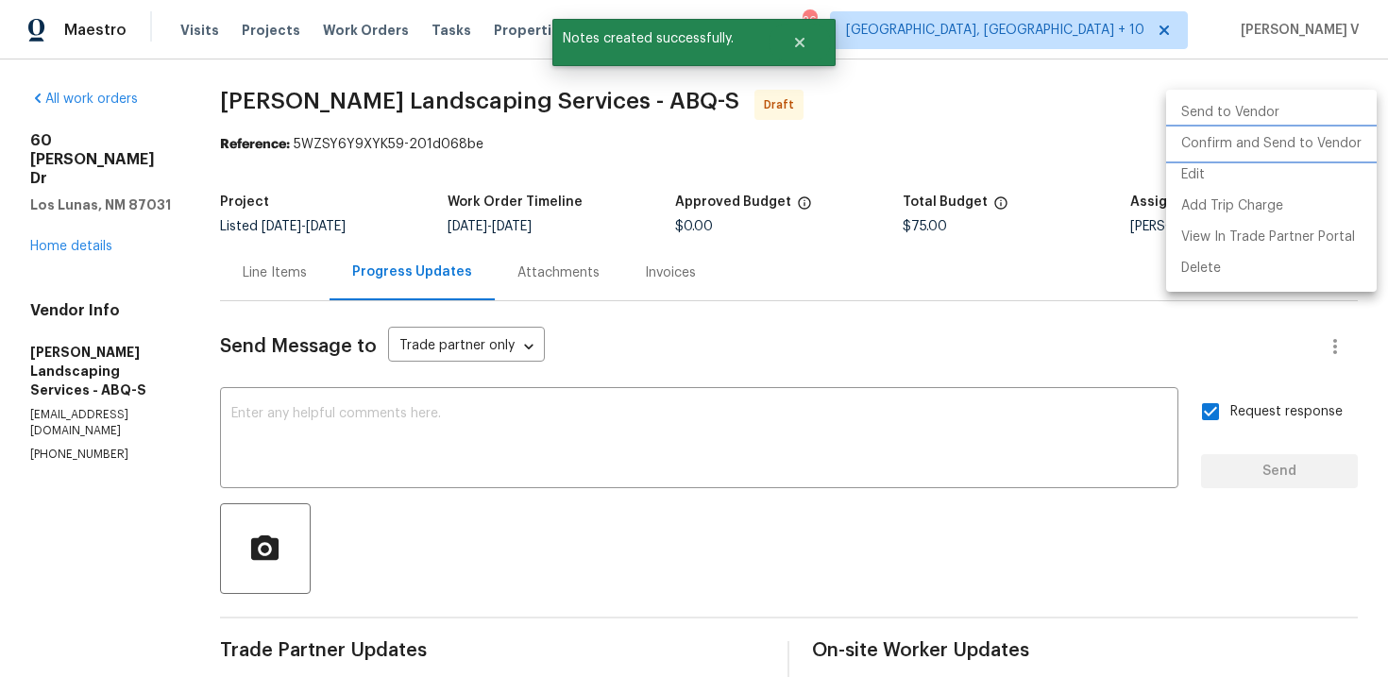
click at [1177, 131] on li "Confirm and Send to Vendor" at bounding box center [1271, 143] width 211 height 31
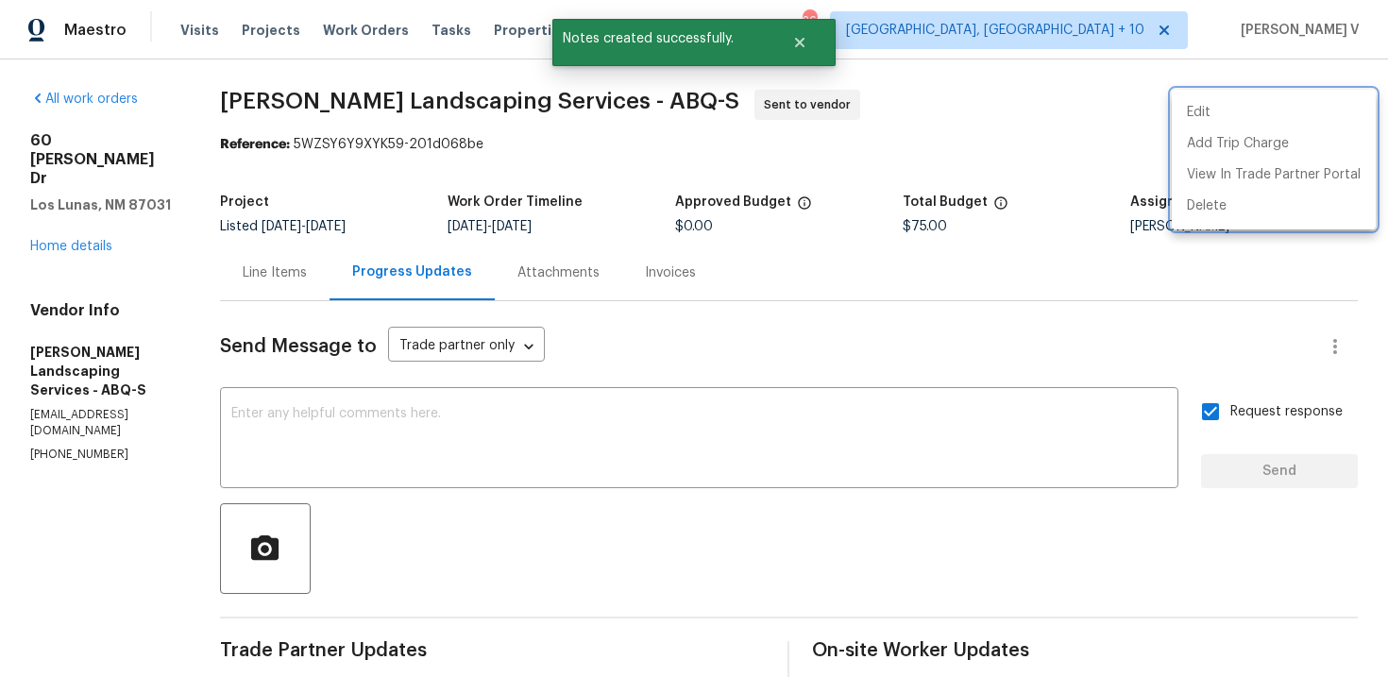
click at [564, 428] on div at bounding box center [694, 338] width 1388 height 677
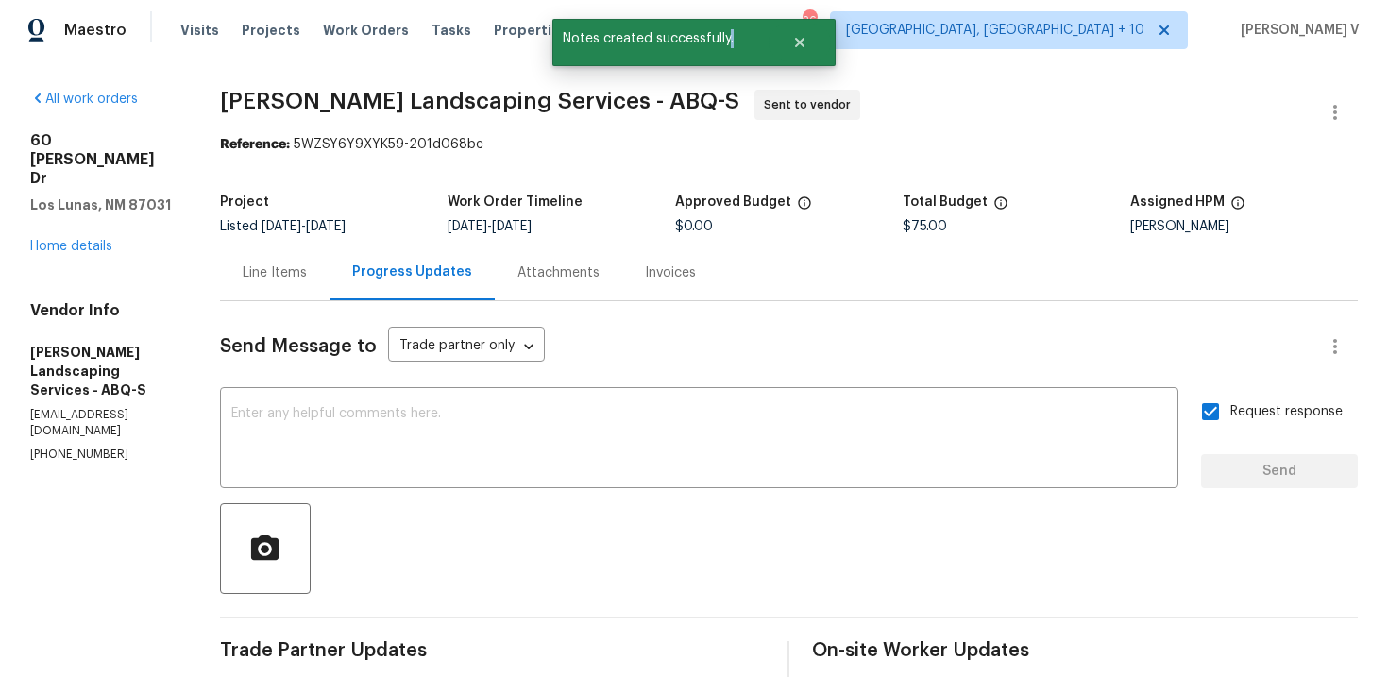
click at [564, 428] on div "Edit Add Trip Charge View In Trade Partner Portal Delete" at bounding box center [694, 338] width 1388 height 677
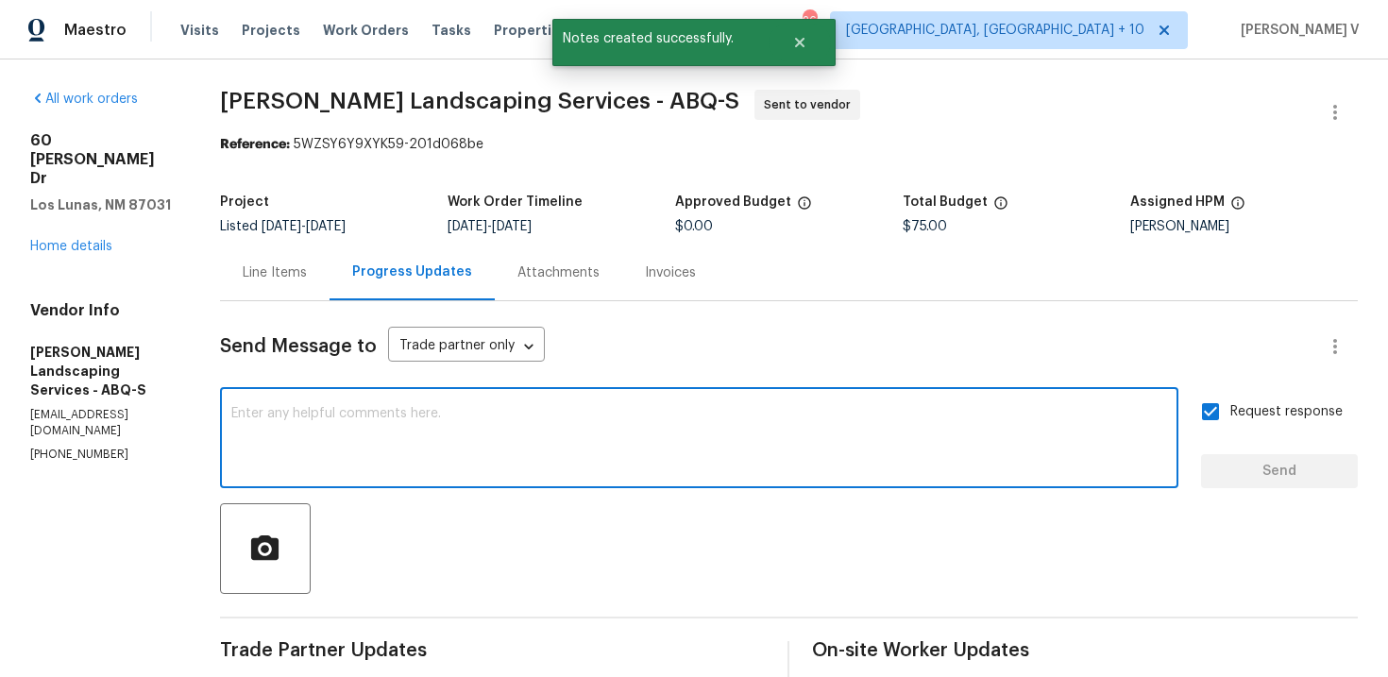
click at [886, 436] on textarea at bounding box center [699, 440] width 936 height 66
paste textarea "Attention All Work Orders must include before-photos (both close-up and wide-an…"
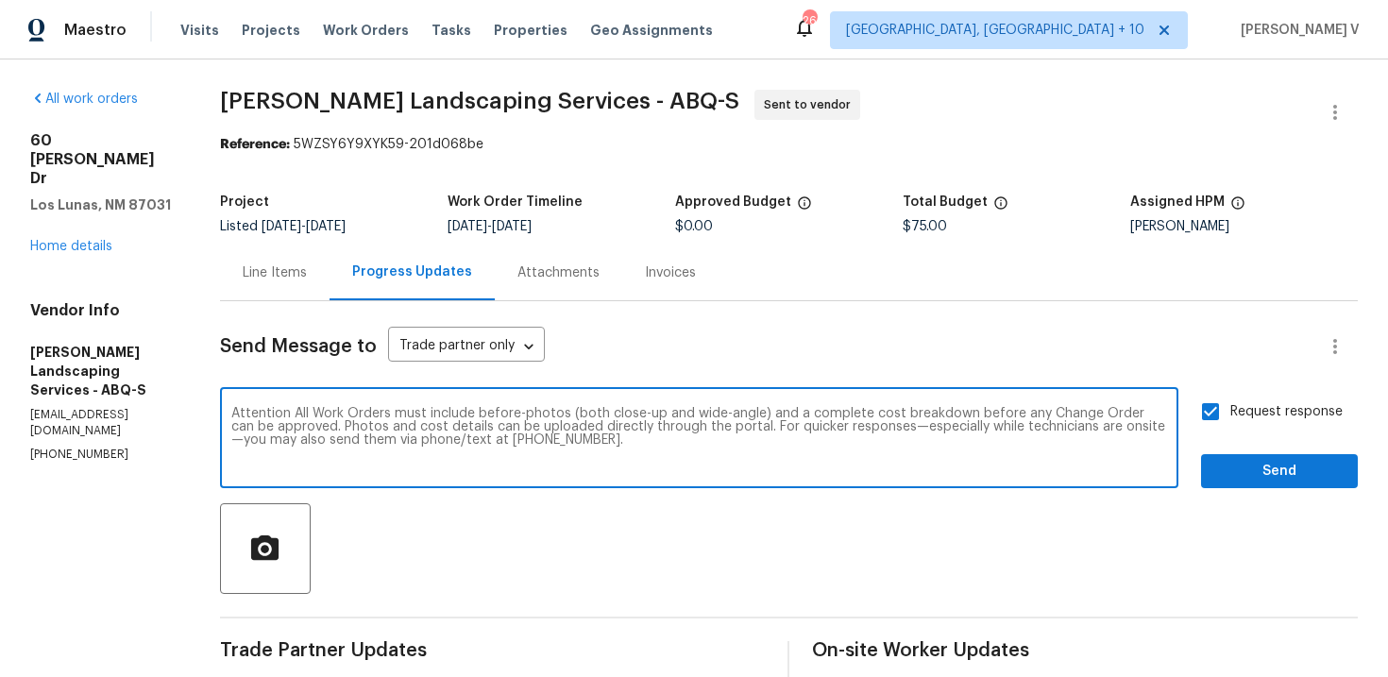
type textarea "Attention All Work Orders must include before-photos (both close-up and wide-an…"
click at [1272, 472] on span "Send" at bounding box center [1279, 472] width 127 height 24
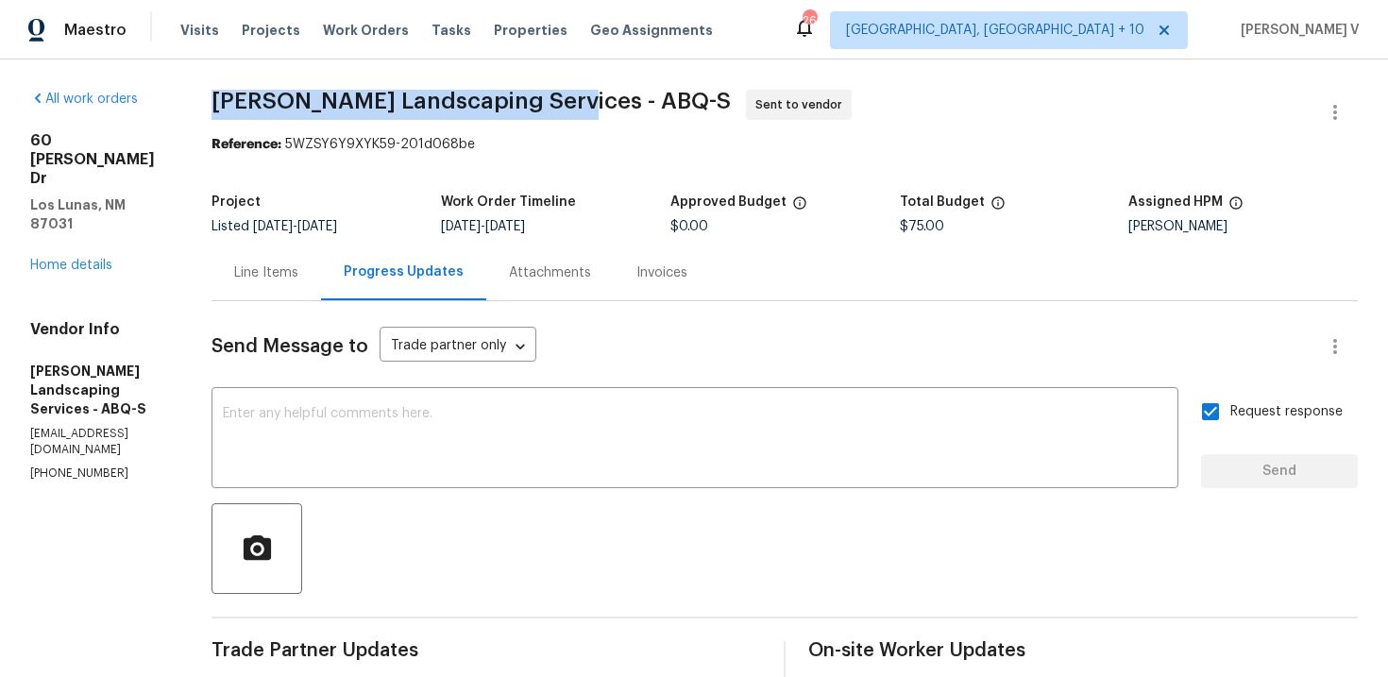
drag, startPoint x: 271, startPoint y: 108, endPoint x: 617, endPoint y: 100, distance: 345.7
click at [617, 100] on span "[PERSON_NAME] Landscaping Services - ABQ-S" at bounding box center [471, 101] width 519 height 23
copy span "[PERSON_NAME] Landscaping Services"
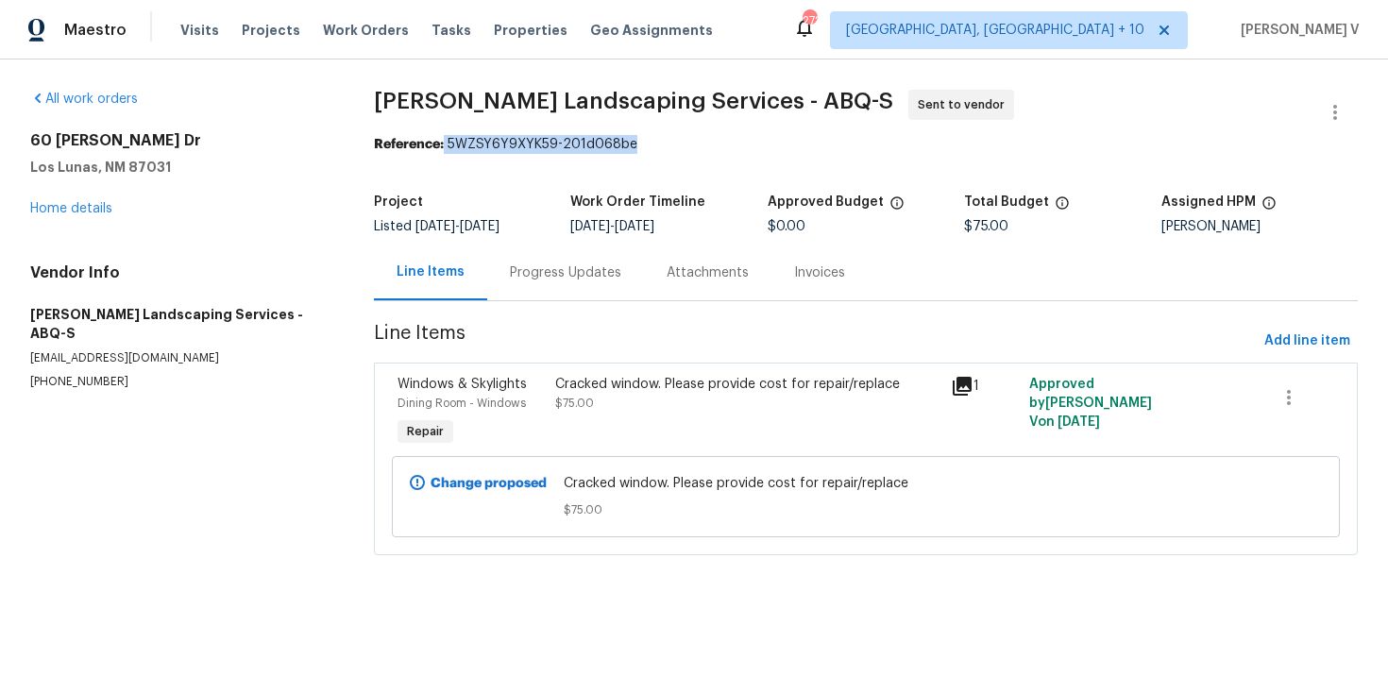
drag, startPoint x: 448, startPoint y: 147, endPoint x: 675, endPoint y: 145, distance: 227.6
click at [676, 146] on div "Reference: 5WZSY6Y9XYK59-201d068be" at bounding box center [866, 144] width 984 height 19
copy div "5WZSY6Y9XYK59-201d068be"
click at [525, 300] on div "Progress Updates" at bounding box center [565, 273] width 157 height 56
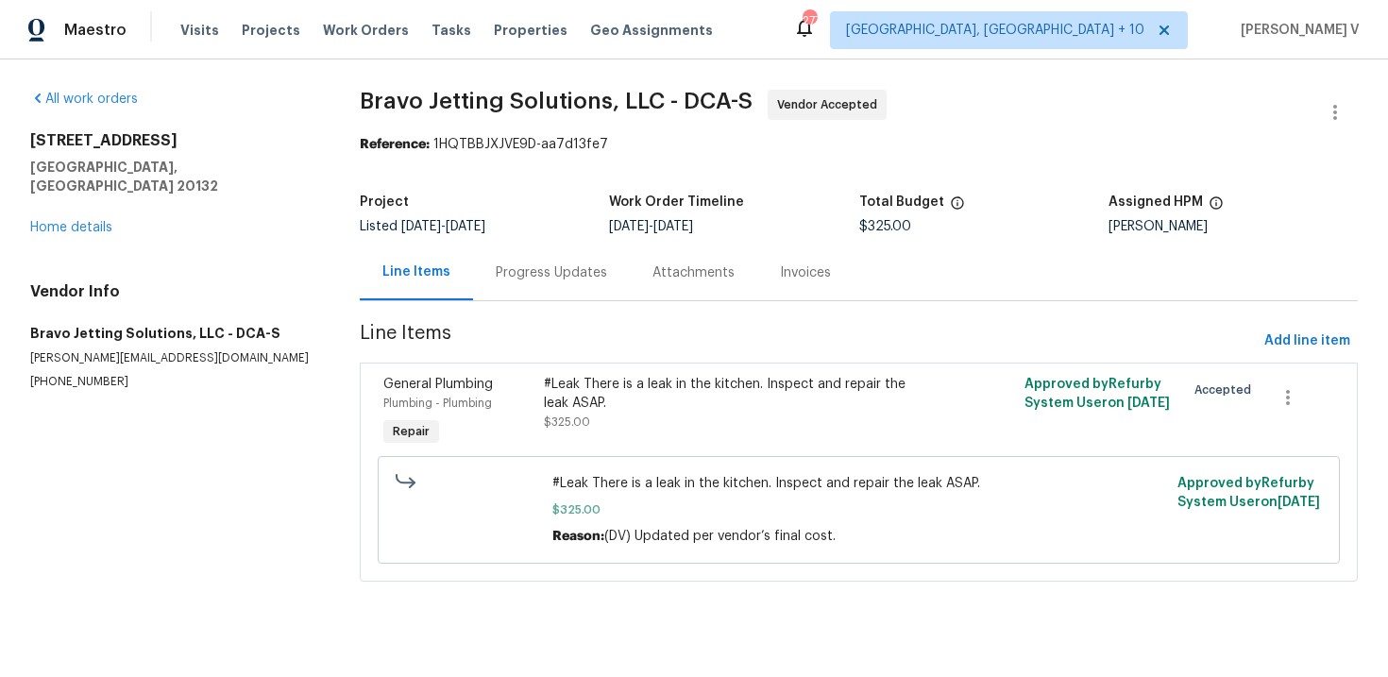
click at [543, 255] on div "Progress Updates" at bounding box center [551, 273] width 157 height 56
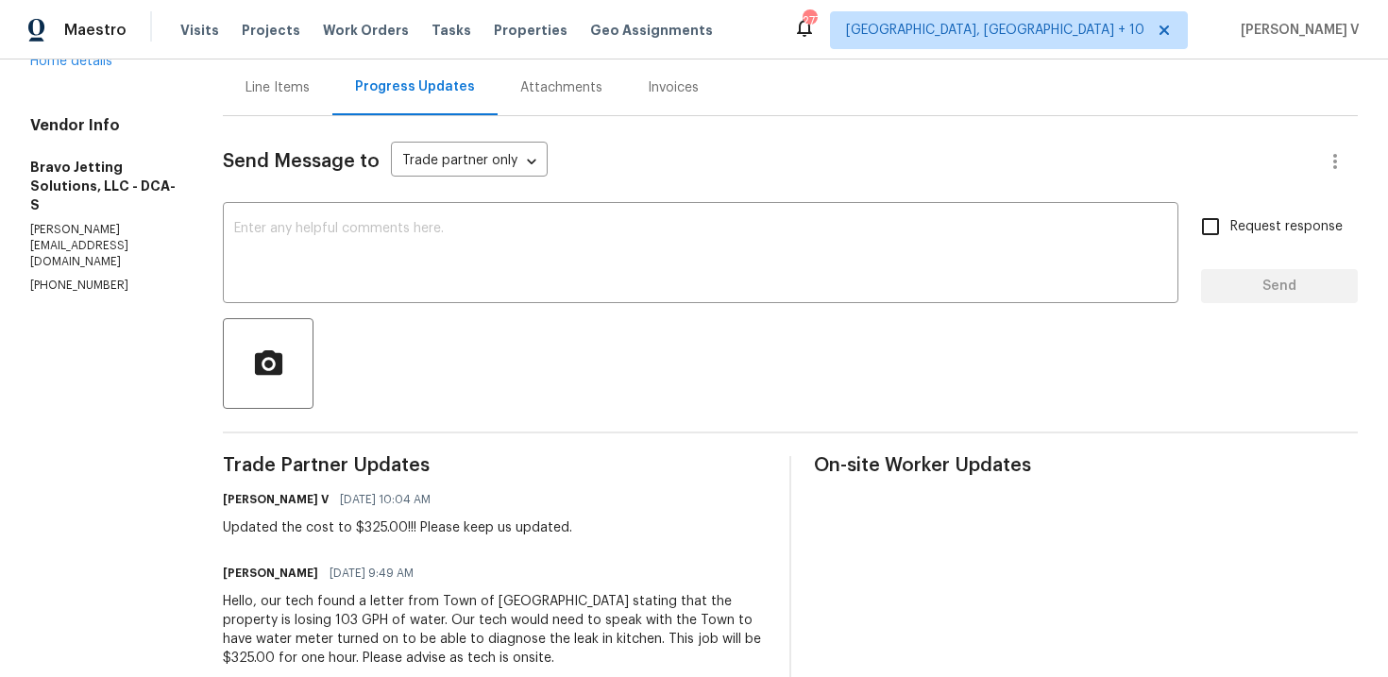
scroll to position [145, 0]
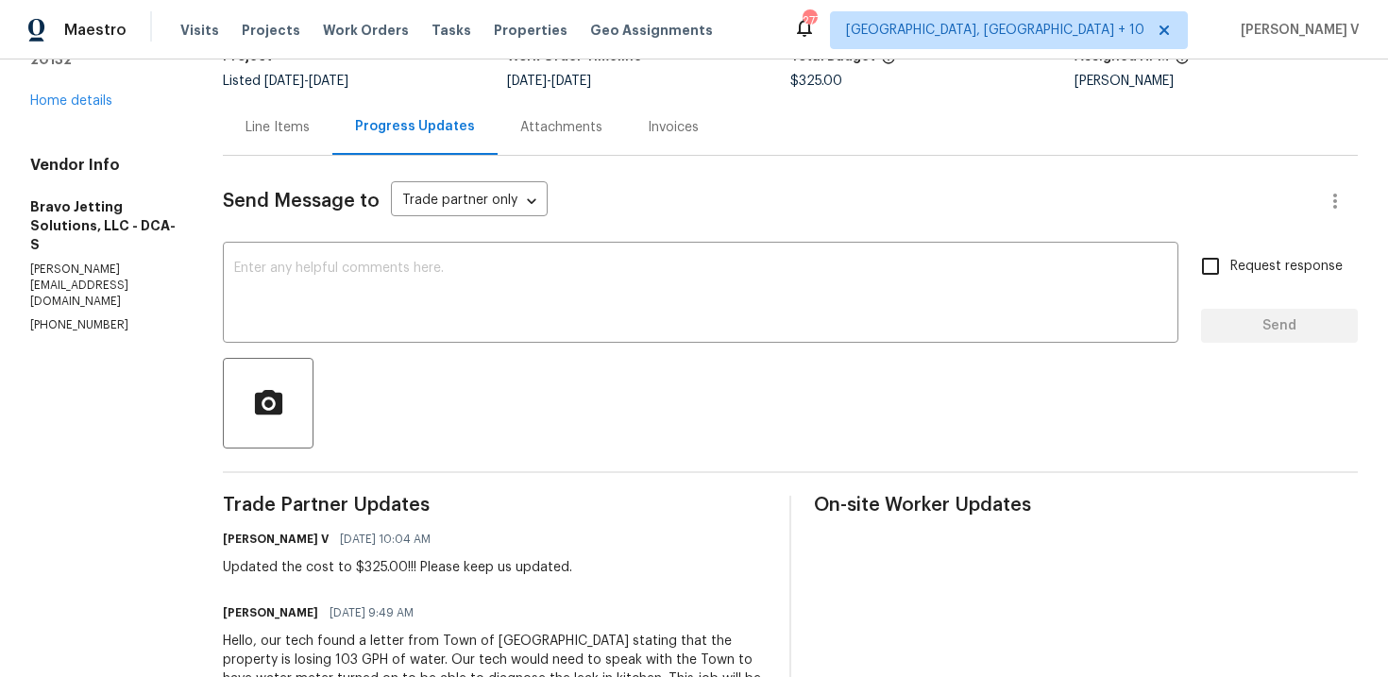
click at [366, 148] on div "Progress Updates" at bounding box center [414, 127] width 165 height 56
click at [332, 145] on div "Line Items" at bounding box center [278, 127] width 110 height 56
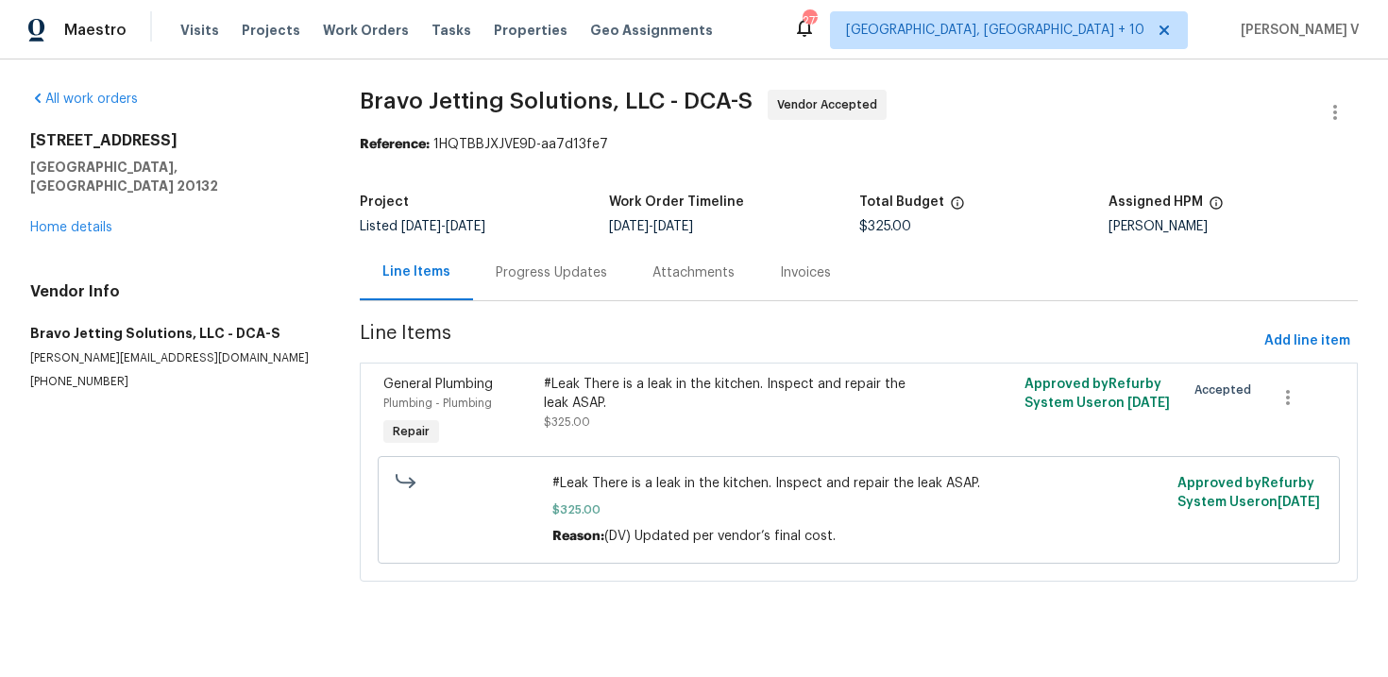
click at [489, 273] on div "Progress Updates" at bounding box center [551, 273] width 157 height 56
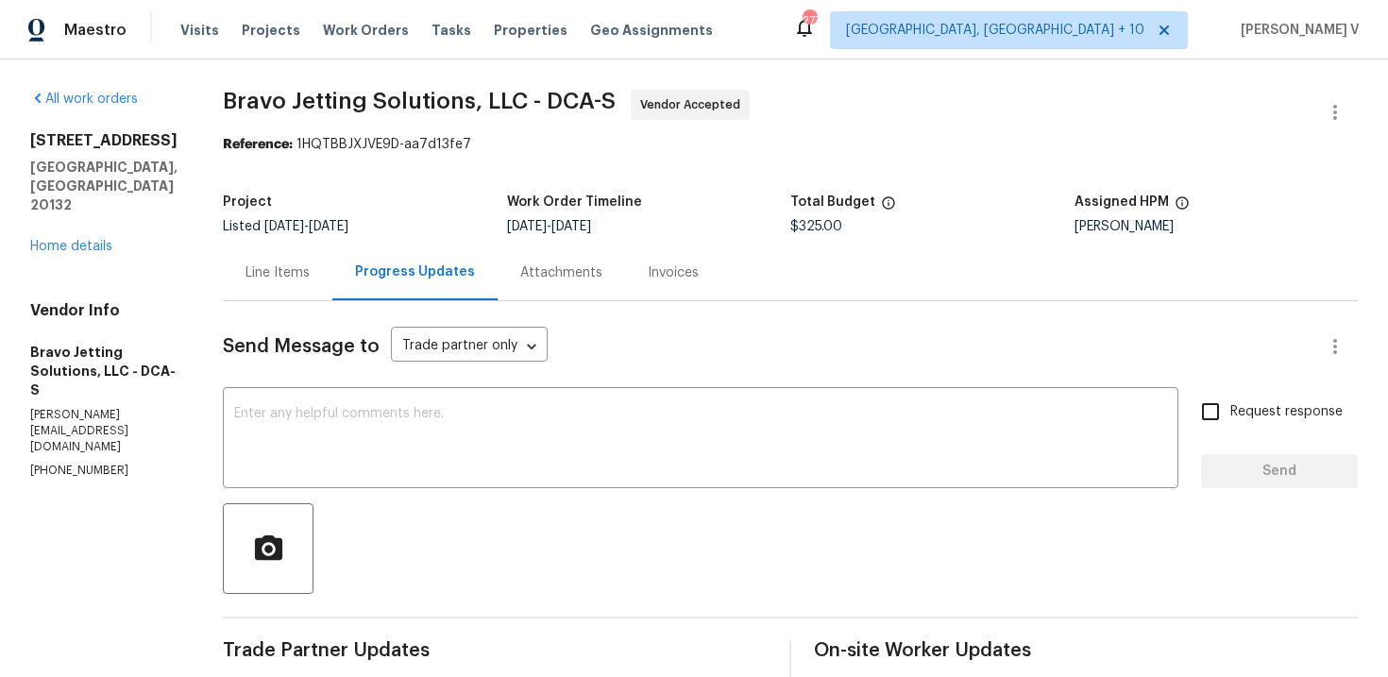
click at [302, 257] on div "Line Items" at bounding box center [278, 273] width 110 height 56
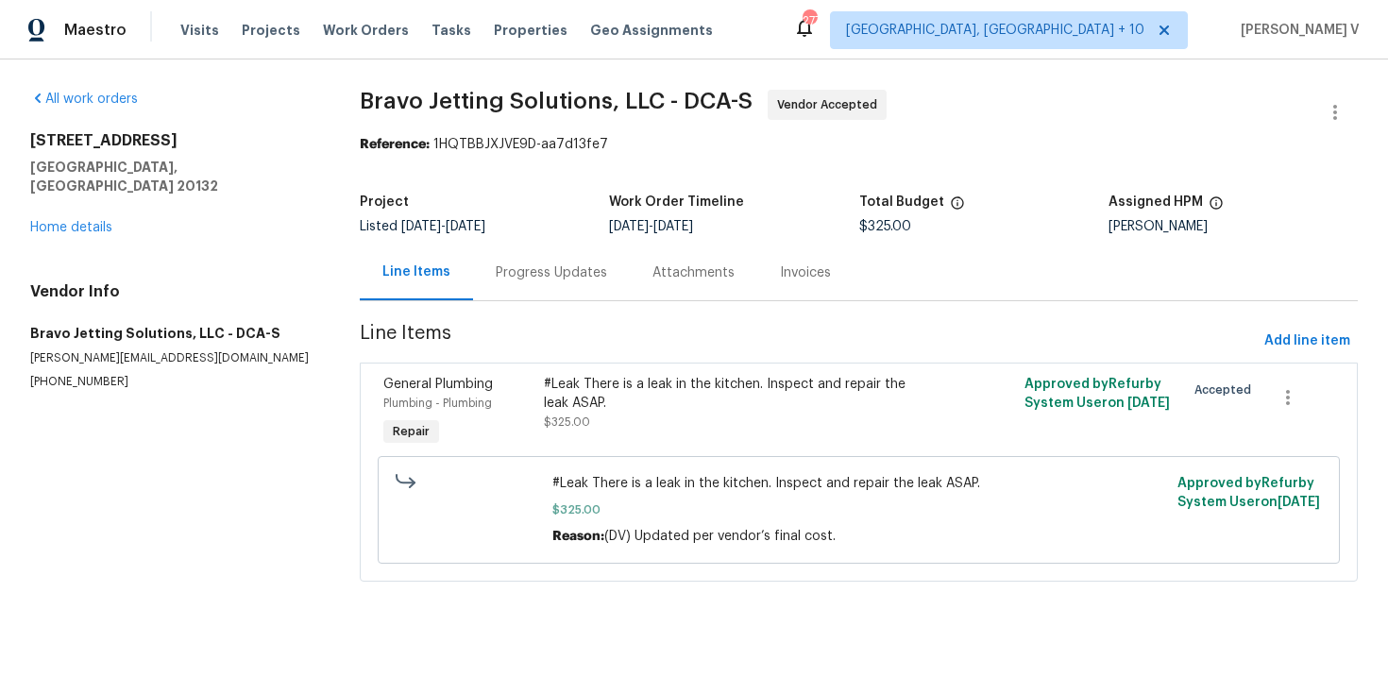
click at [618, 382] on div "#Leak There is a leak in the kitchen. Inspect and repair the leak ASAP." at bounding box center [739, 394] width 390 height 38
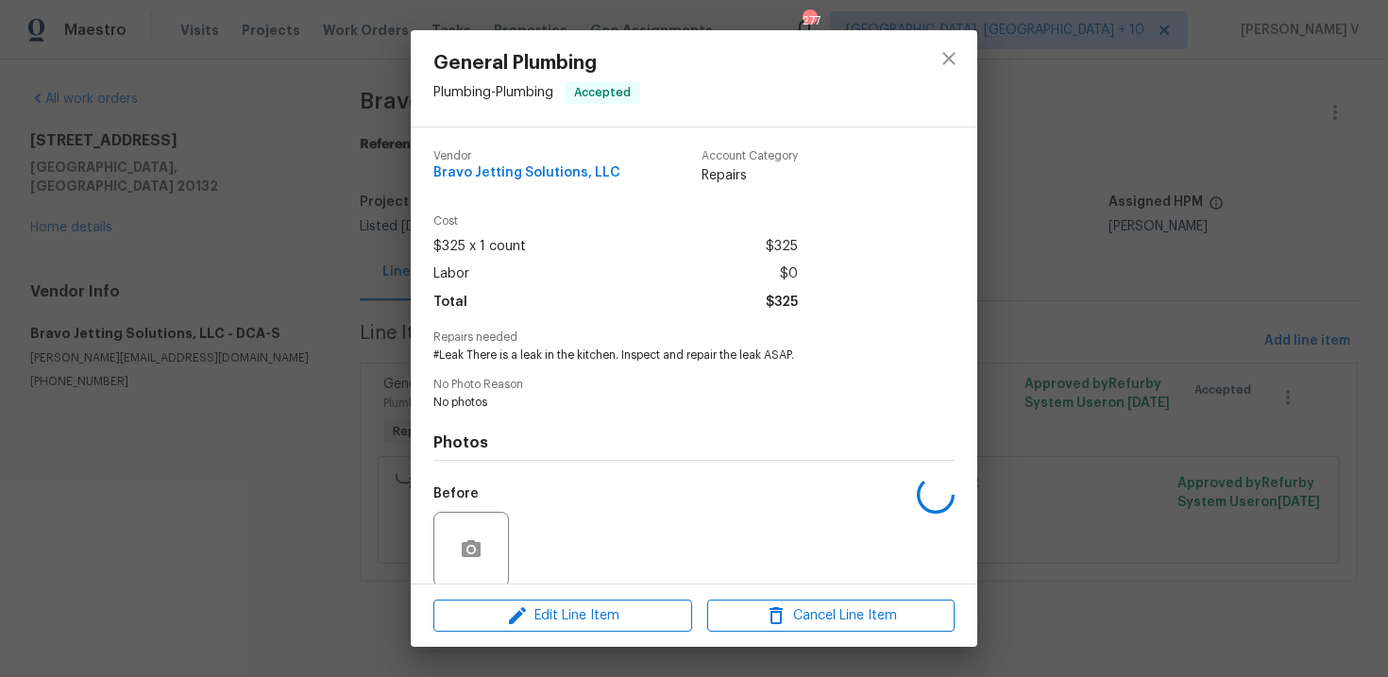
scroll to position [145, 0]
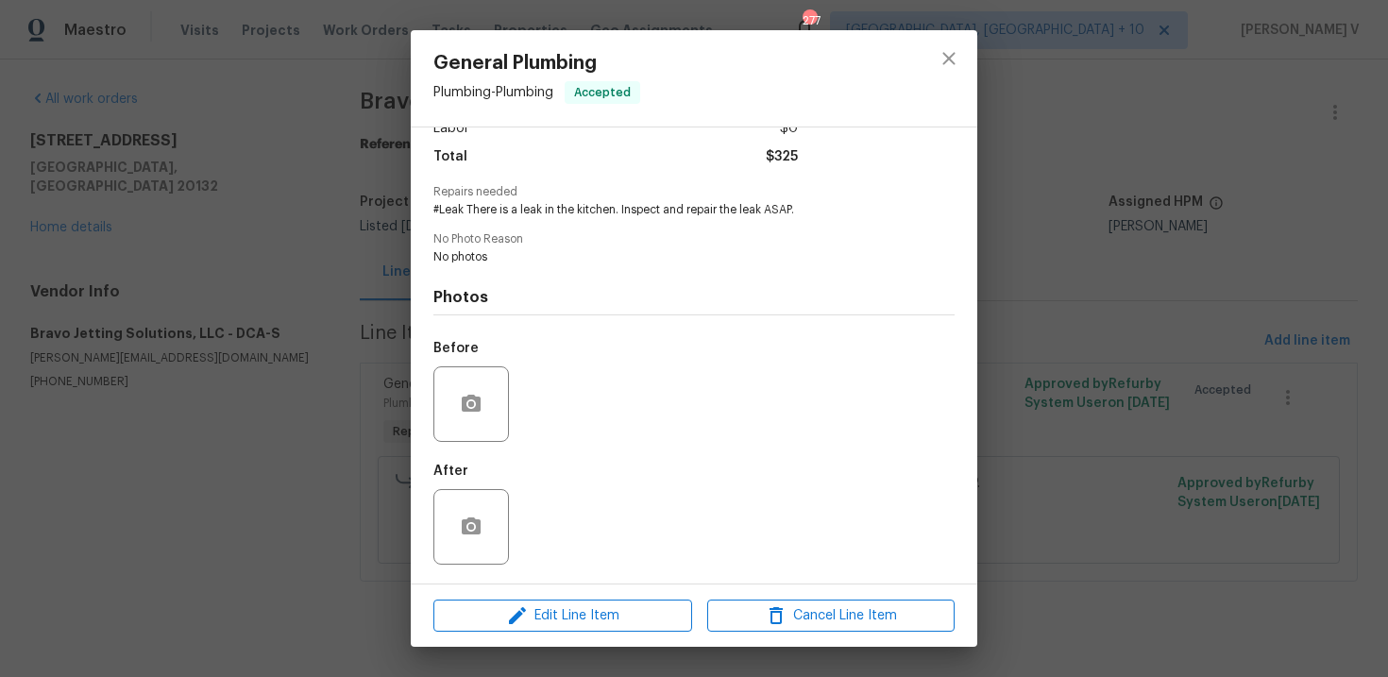
click at [360, 292] on div "General Plumbing Plumbing - Plumbing Accepted Vendor Bravo Jetting Solutions, L…" at bounding box center [694, 338] width 1388 height 677
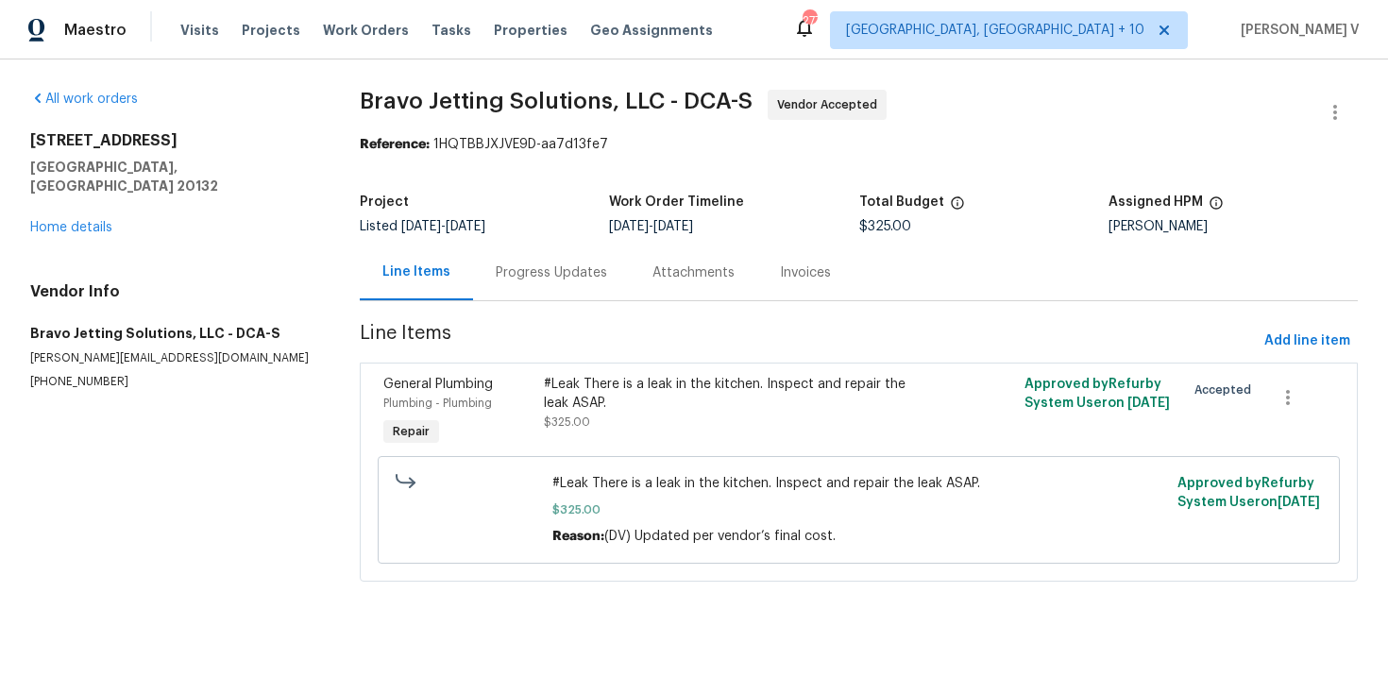
click at [604, 272] on div "Progress Updates" at bounding box center [551, 273] width 157 height 56
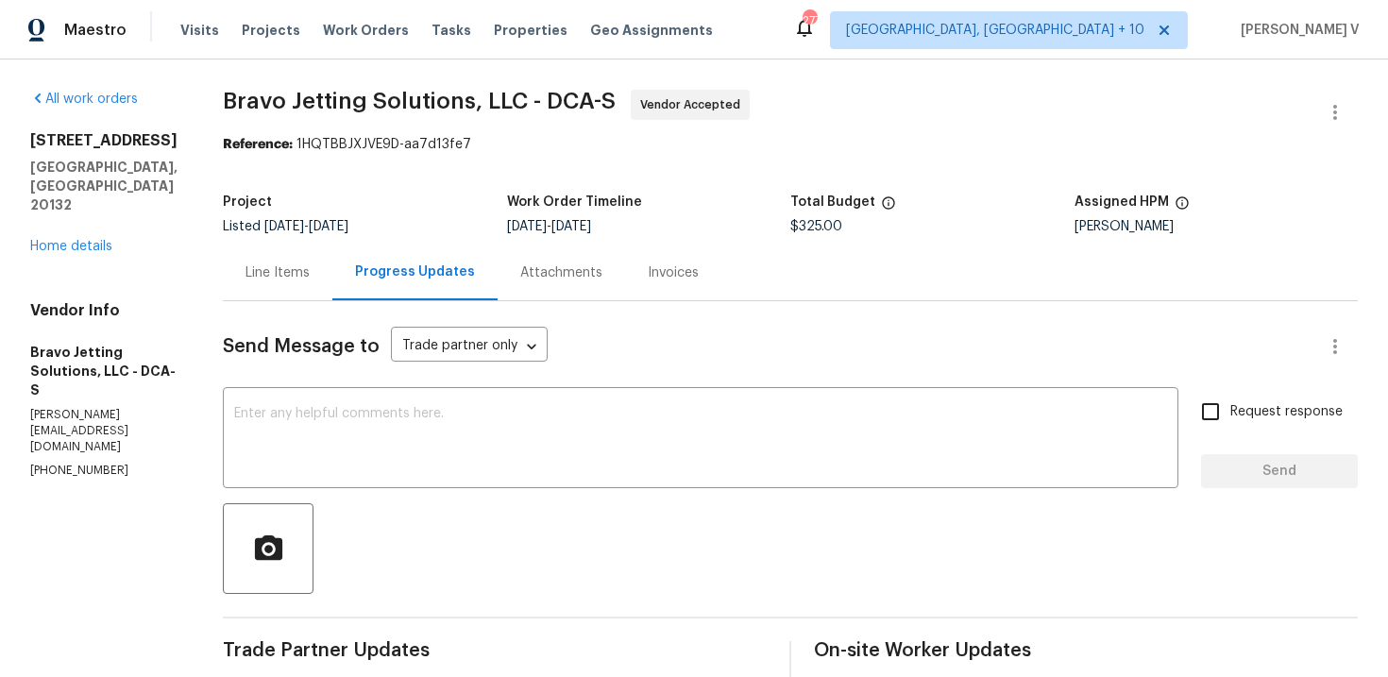
click at [291, 292] on div "Line Items" at bounding box center [278, 273] width 110 height 56
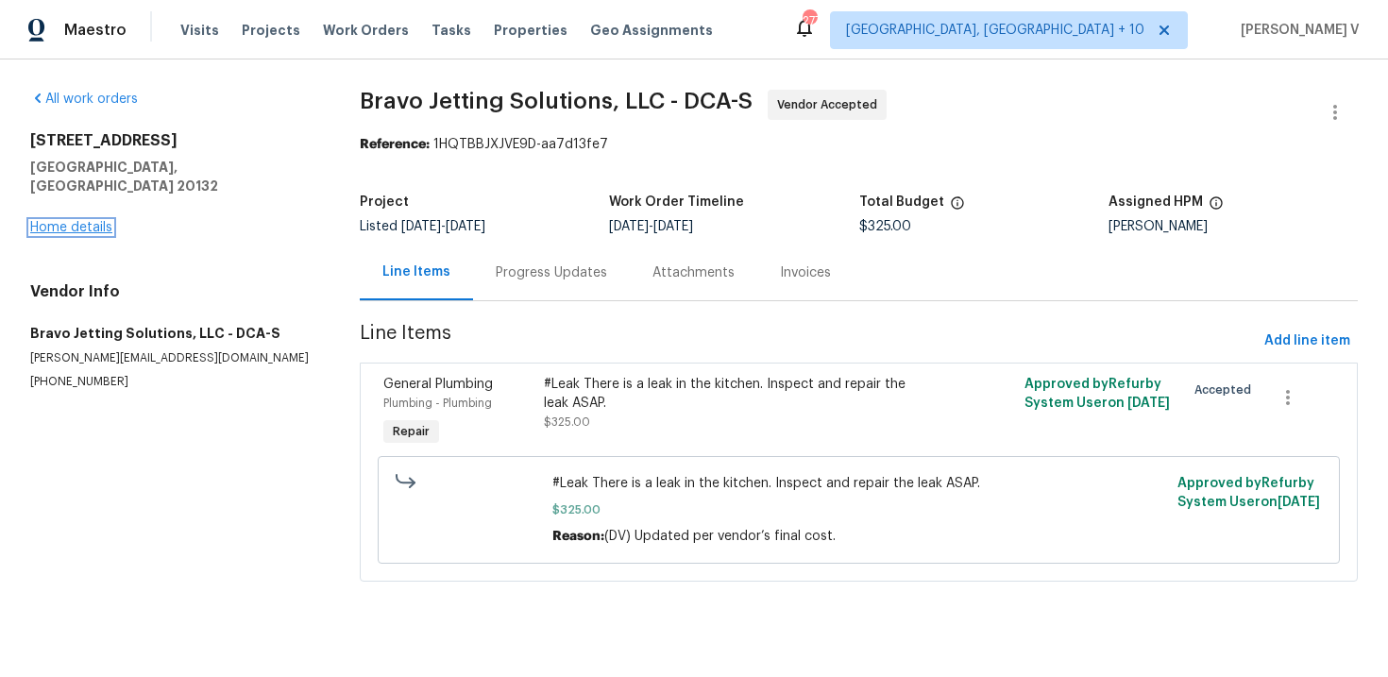
click at [82, 221] on link "Home details" at bounding box center [71, 227] width 82 height 13
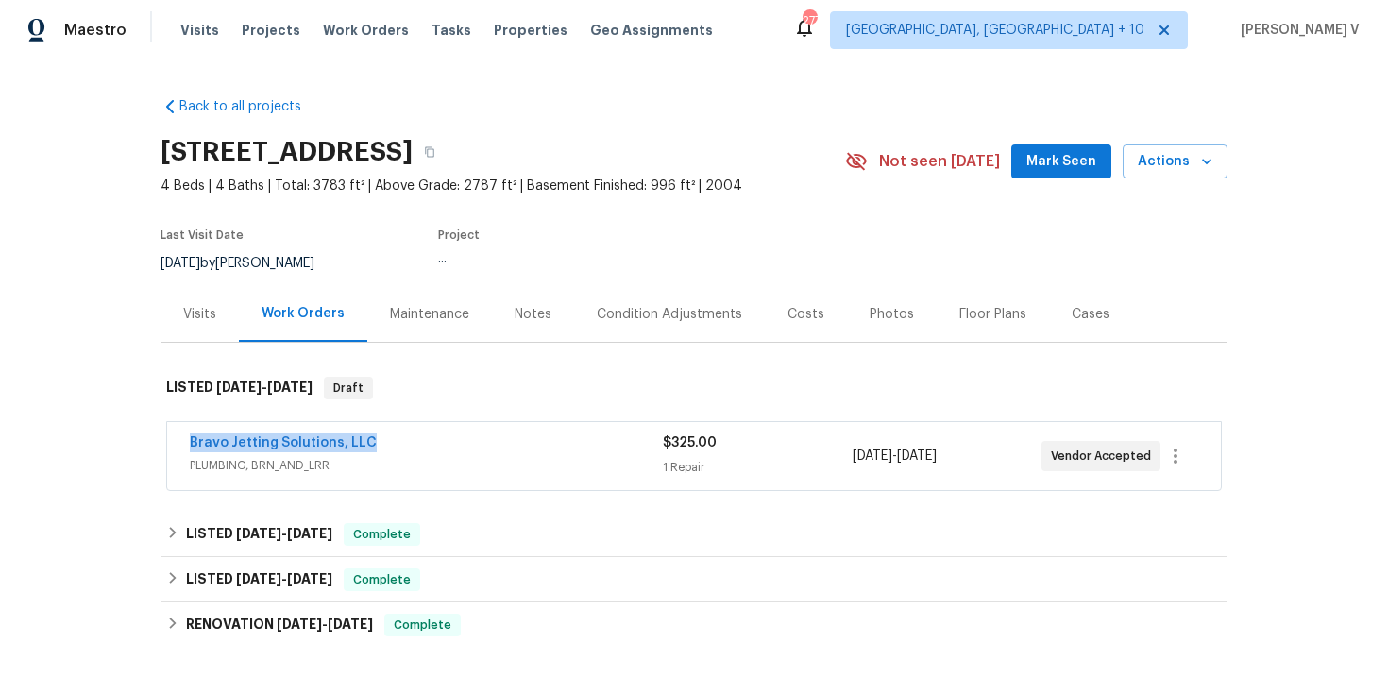
drag, startPoint x: 172, startPoint y: 447, endPoint x: 429, endPoint y: 446, distance: 256.8
click at [429, 447] on div "Bravo Jetting Solutions, LLC PLUMBING, BRN_AND_LRR $325.00 1 Repair [DATE] - [D…" at bounding box center [694, 456] width 1054 height 68
copy link "Bravo Jetting Solutions, LLC"
click at [335, 449] on link "Bravo Jetting Solutions, LLC" at bounding box center [283, 442] width 187 height 13
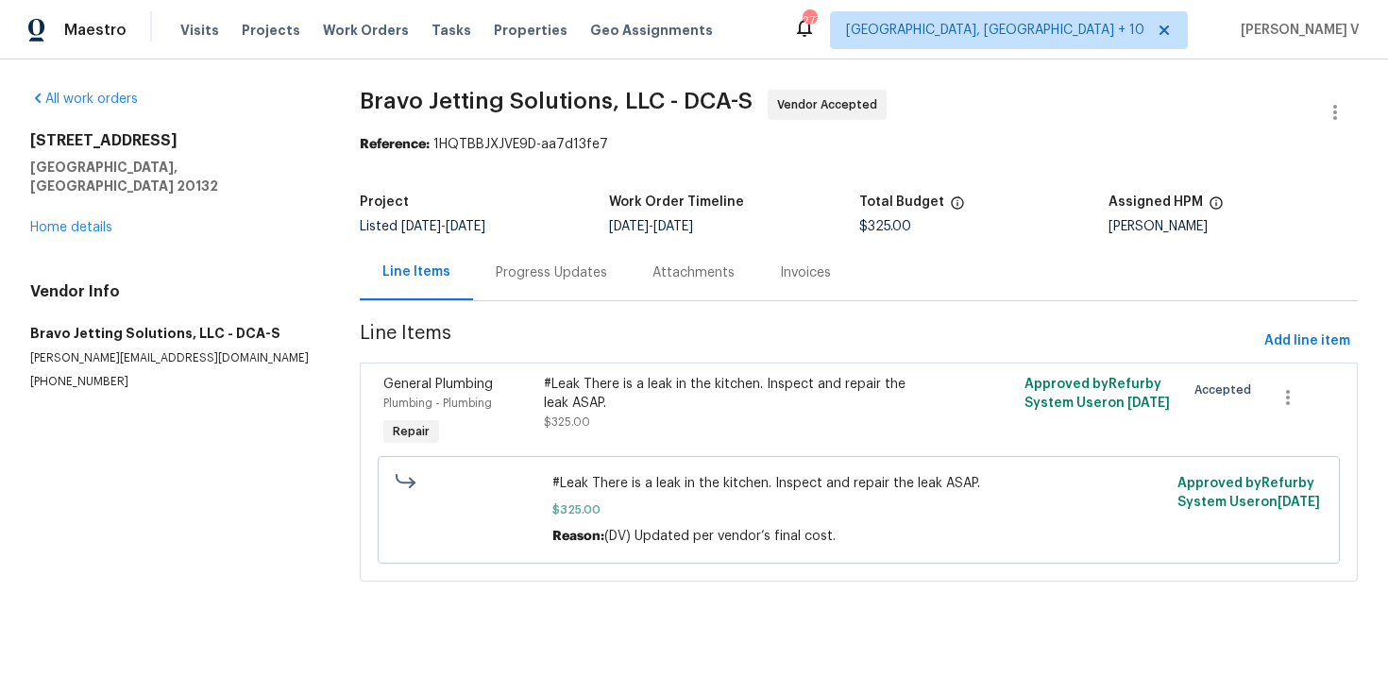
click at [577, 381] on div "#Leak There is a leak in the kitchen. Inspect and repair the leak ASAP." at bounding box center [739, 394] width 390 height 38
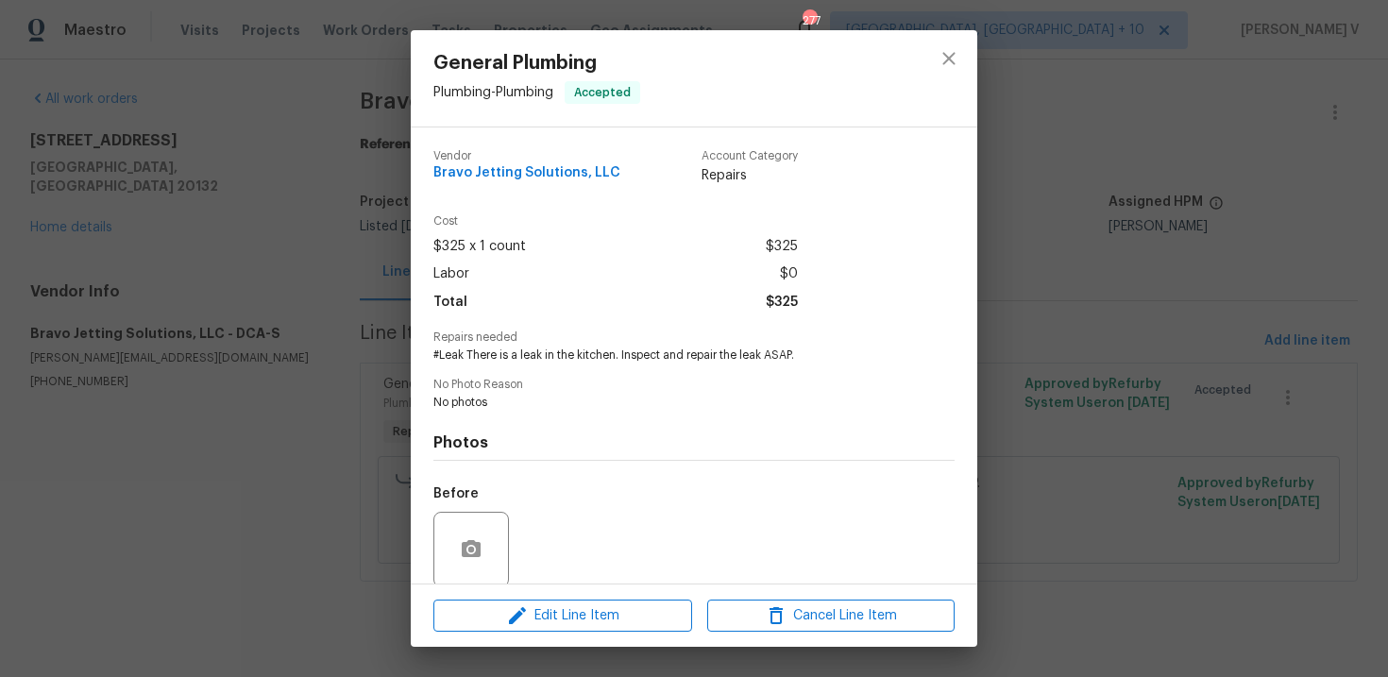
click at [577, 381] on span "No Photo Reason" at bounding box center [693, 385] width 521 height 12
click at [566, 360] on span "#Leak There is a leak in the kitchen. Inspect and repair the leak ASAP." at bounding box center [667, 355] width 469 height 16
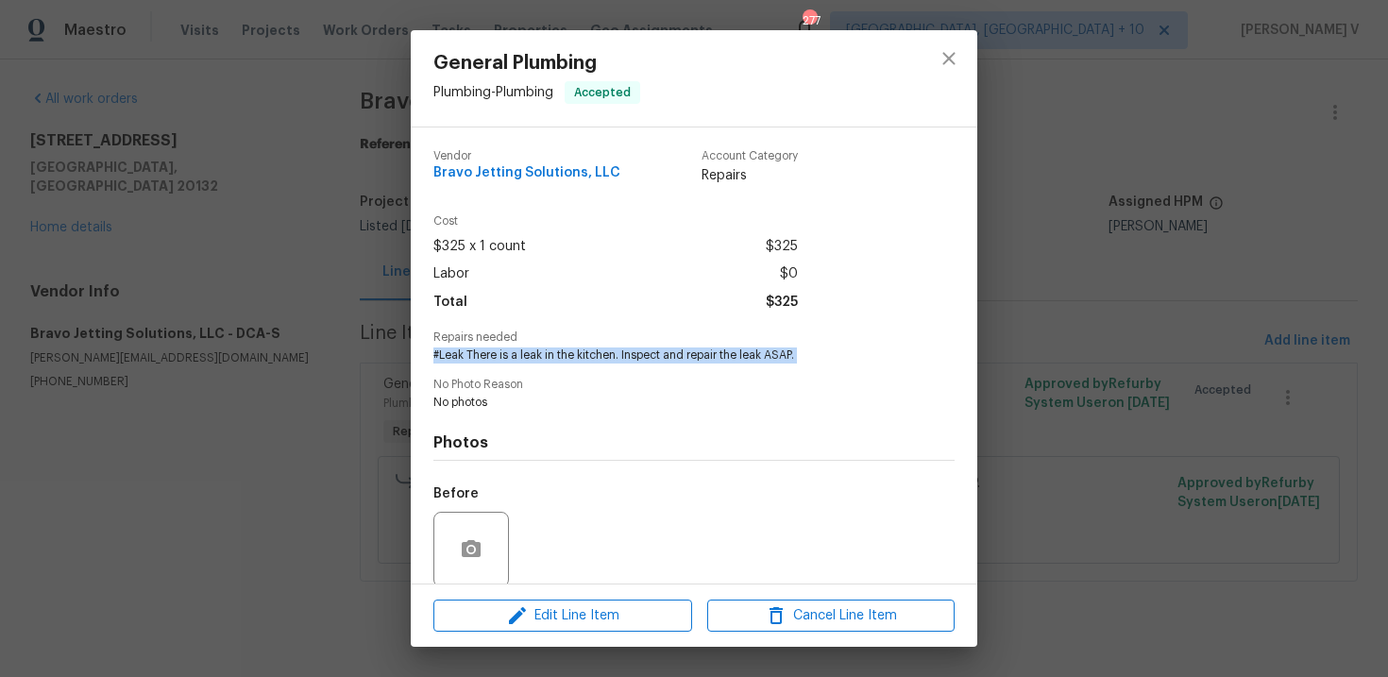
copy span "#Leak There is a leak in the kitchen. Inspect and repair the leak ASAP."
click at [344, 307] on div "General Plumbing Plumbing - Plumbing Accepted Vendor Bravo Jetting Solutions, L…" at bounding box center [694, 338] width 1388 height 677
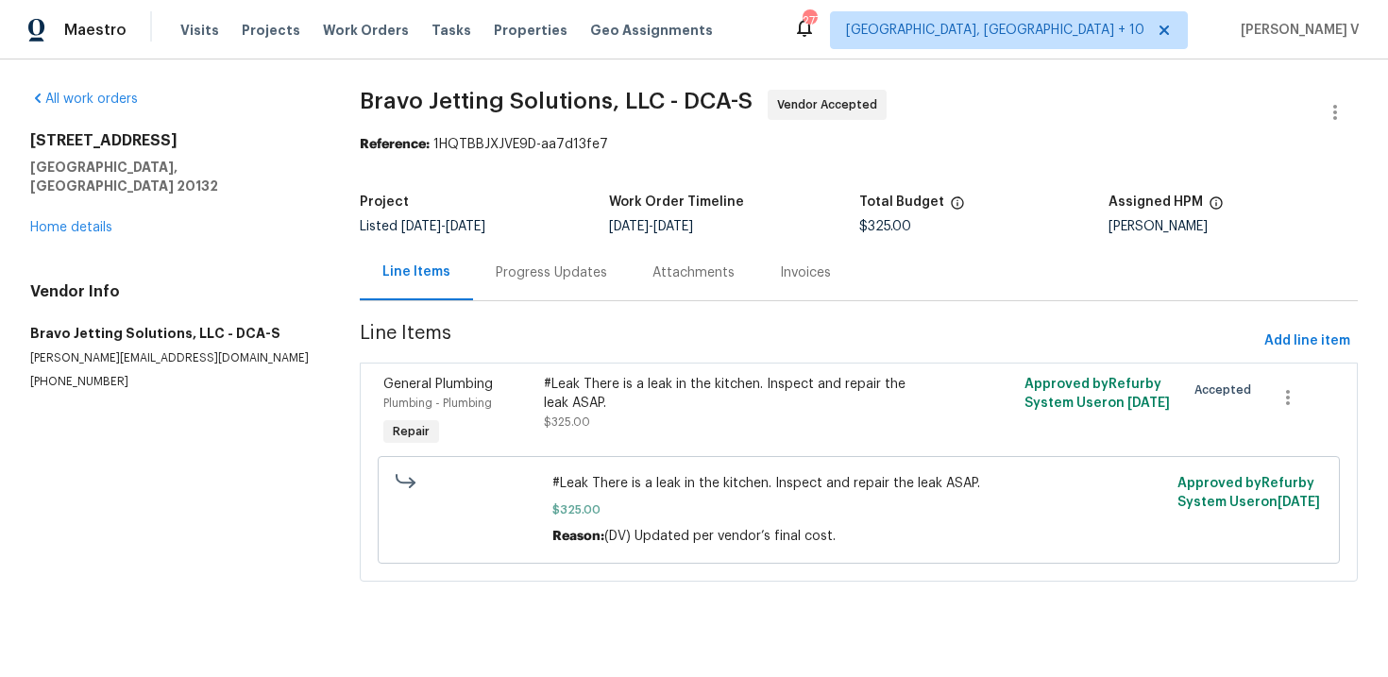
click at [482, 282] on div "Progress Updates" at bounding box center [551, 273] width 157 height 56
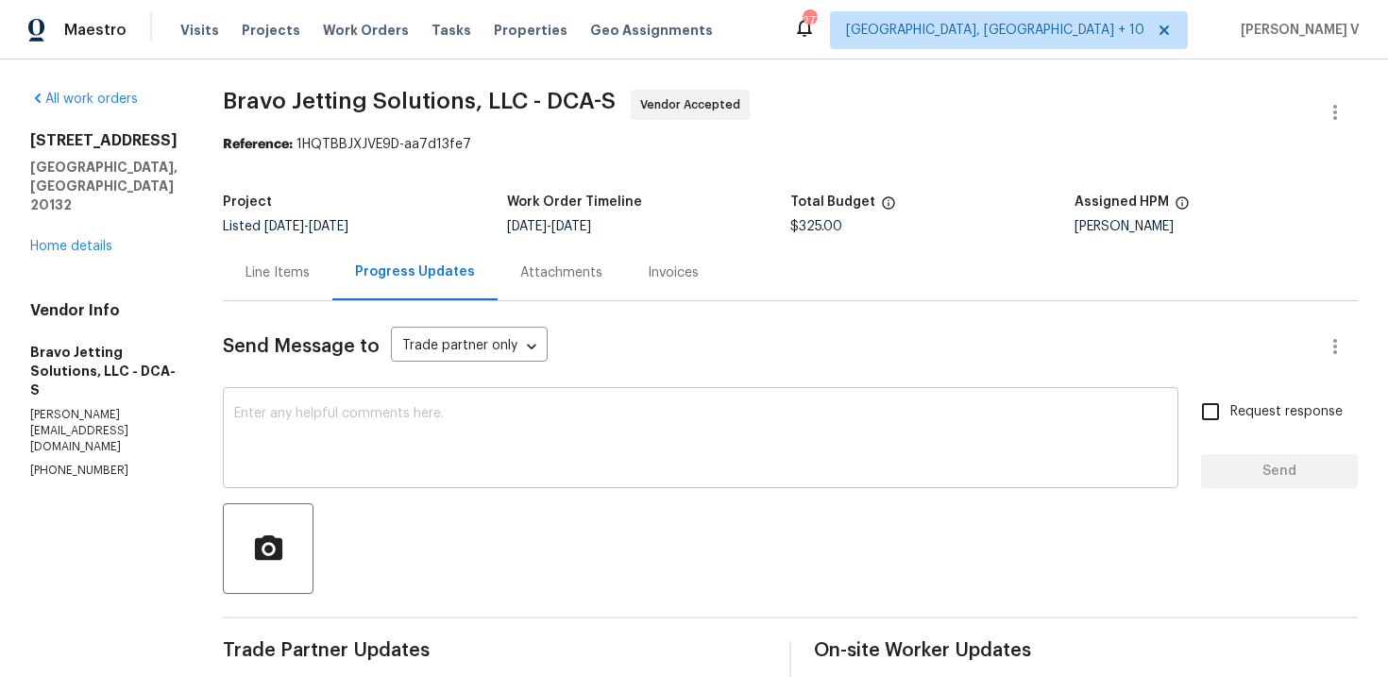
click at [525, 407] on textarea at bounding box center [700, 440] width 933 height 66
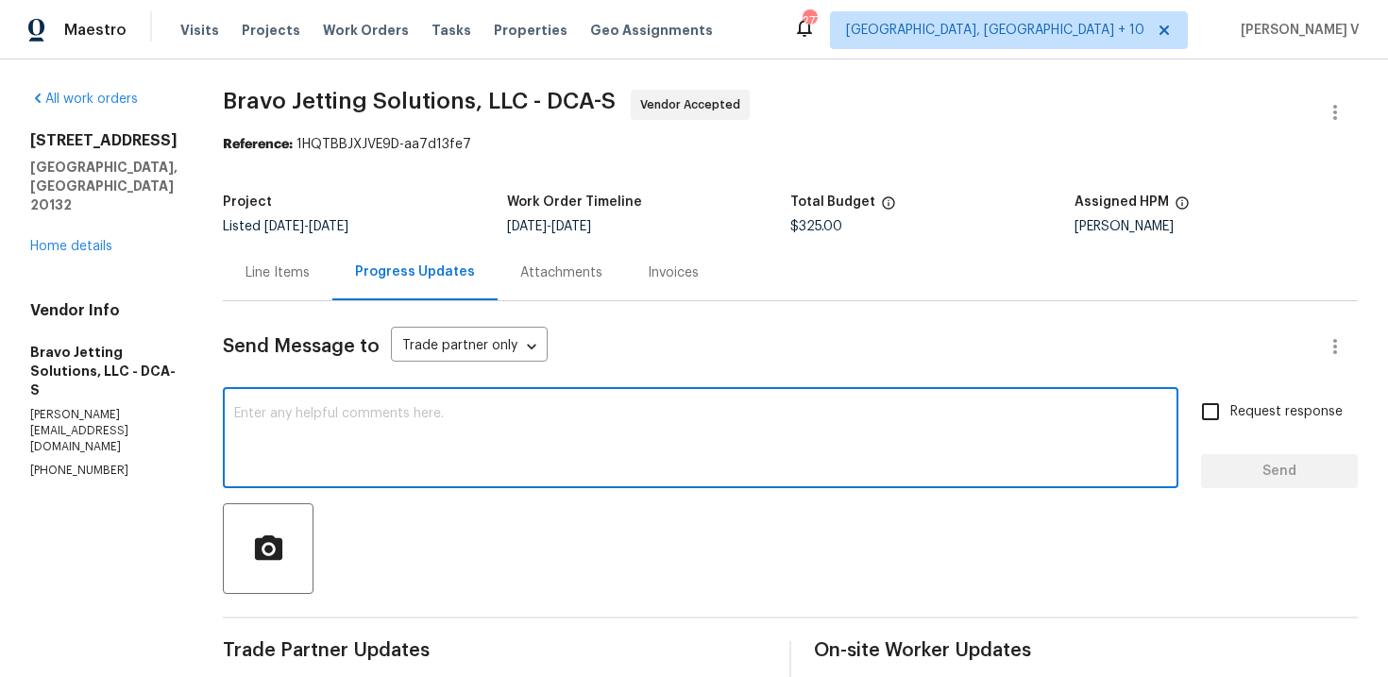
scroll to position [44, 0]
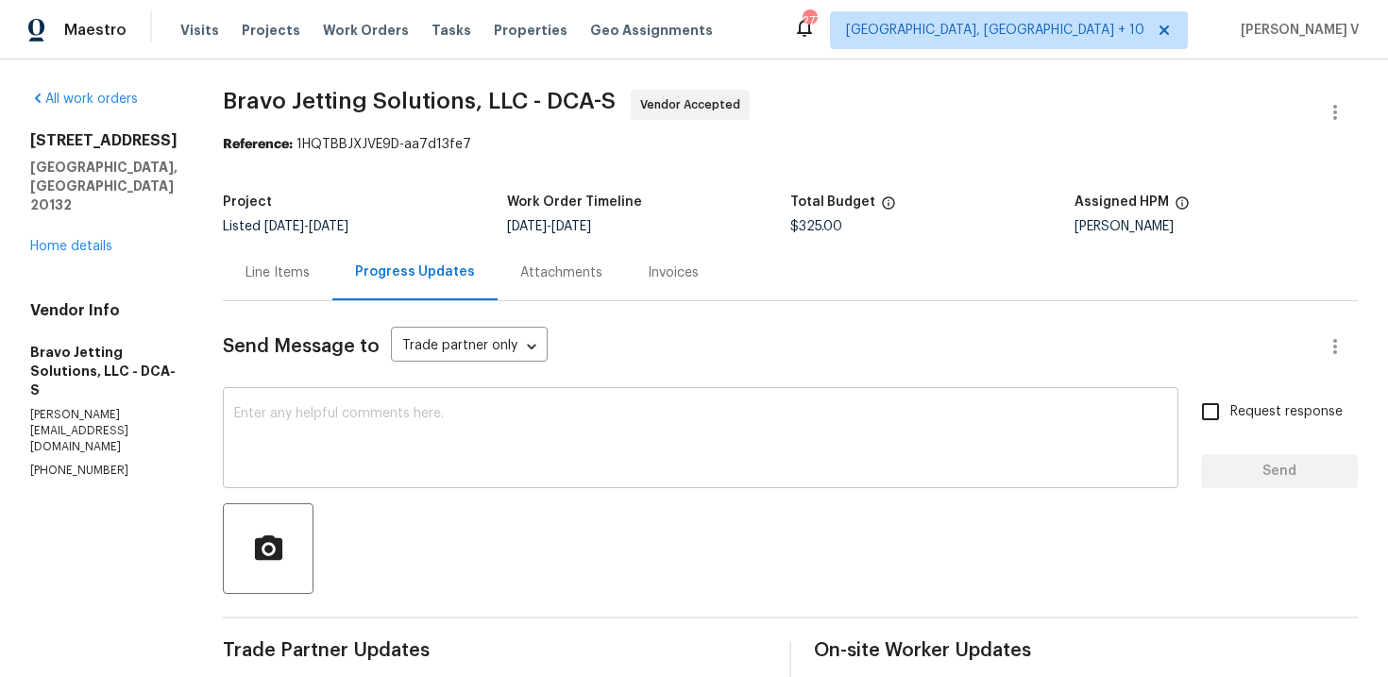
click at [620, 448] on textarea at bounding box center [700, 440] width 933 height 66
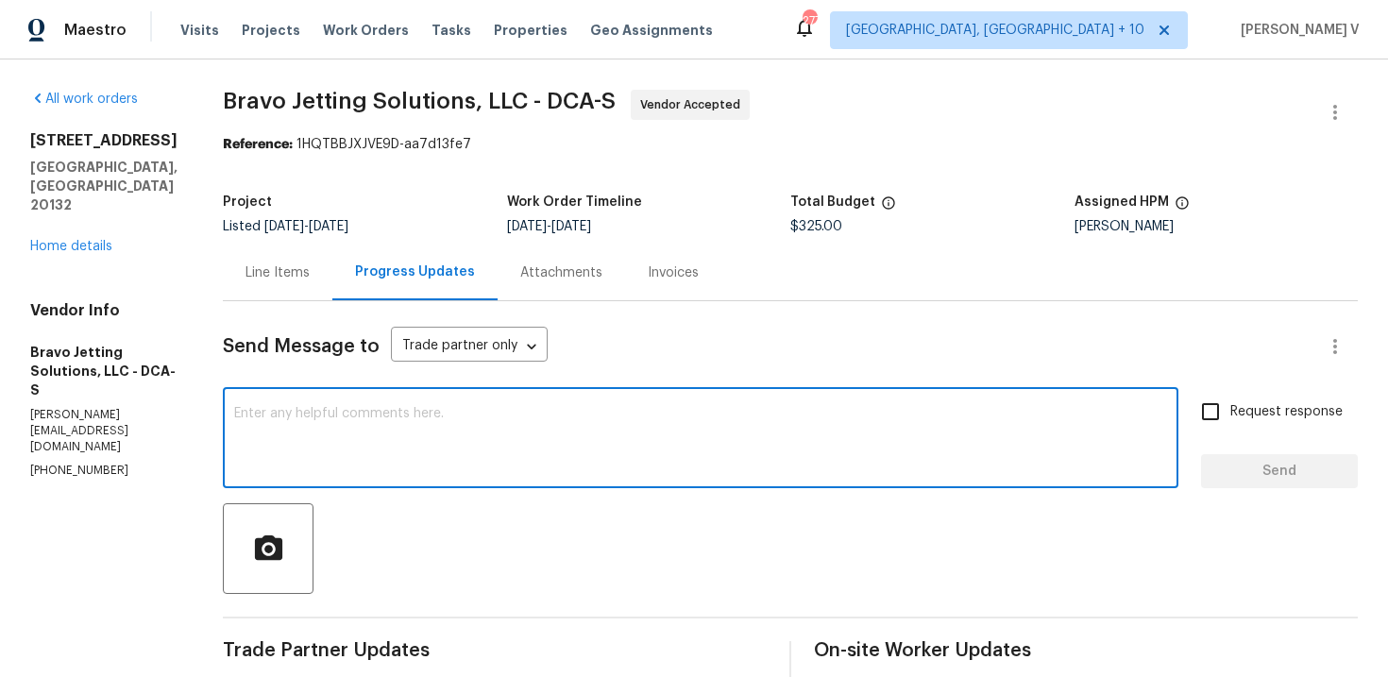
scroll to position [38, 0]
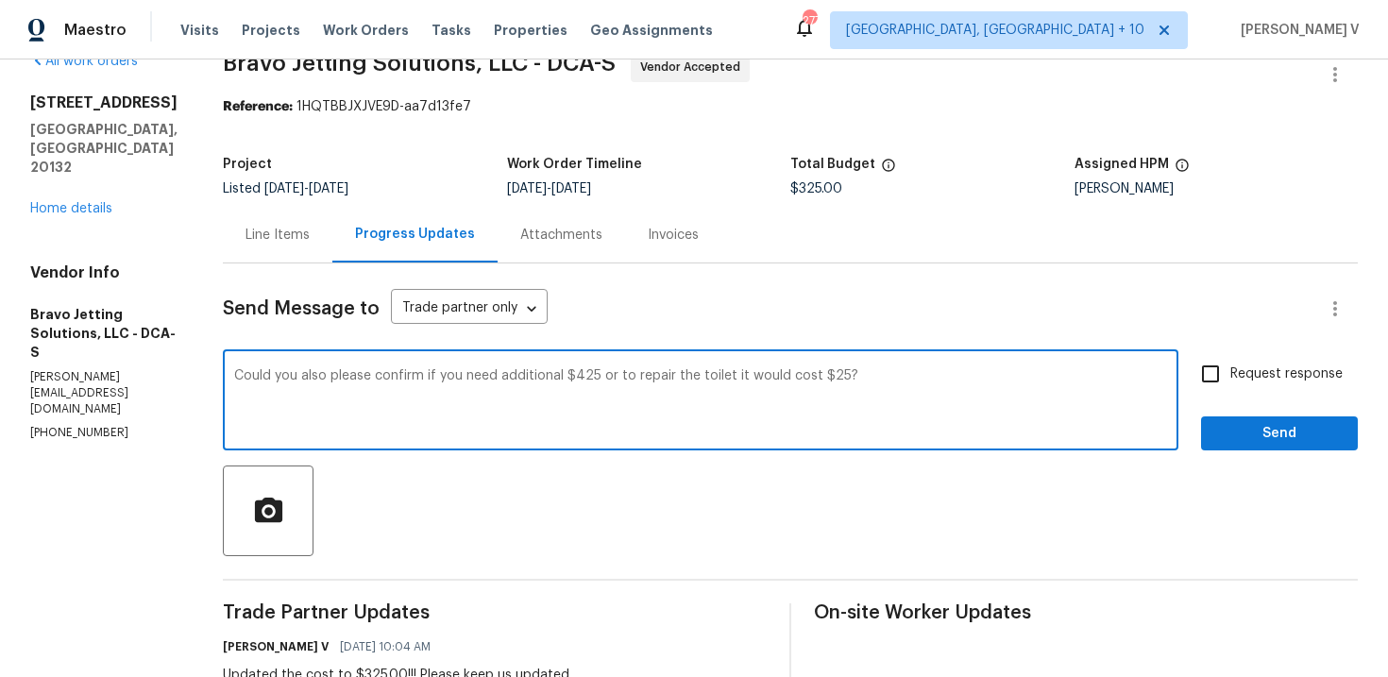
click at [854, 374] on textarea "Could you also please confirm if you need additional $425 or to repair the toil…" at bounding box center [700, 402] width 933 height 66
click at [879, 378] on textarea "Could you also please confirm if you need additional $425 or to repair the toil…" at bounding box center [700, 402] width 933 height 66
click at [874, 380] on textarea "Could you also please confirm if you need additional $425 or to repair the toil…" at bounding box center [700, 402] width 933 height 66
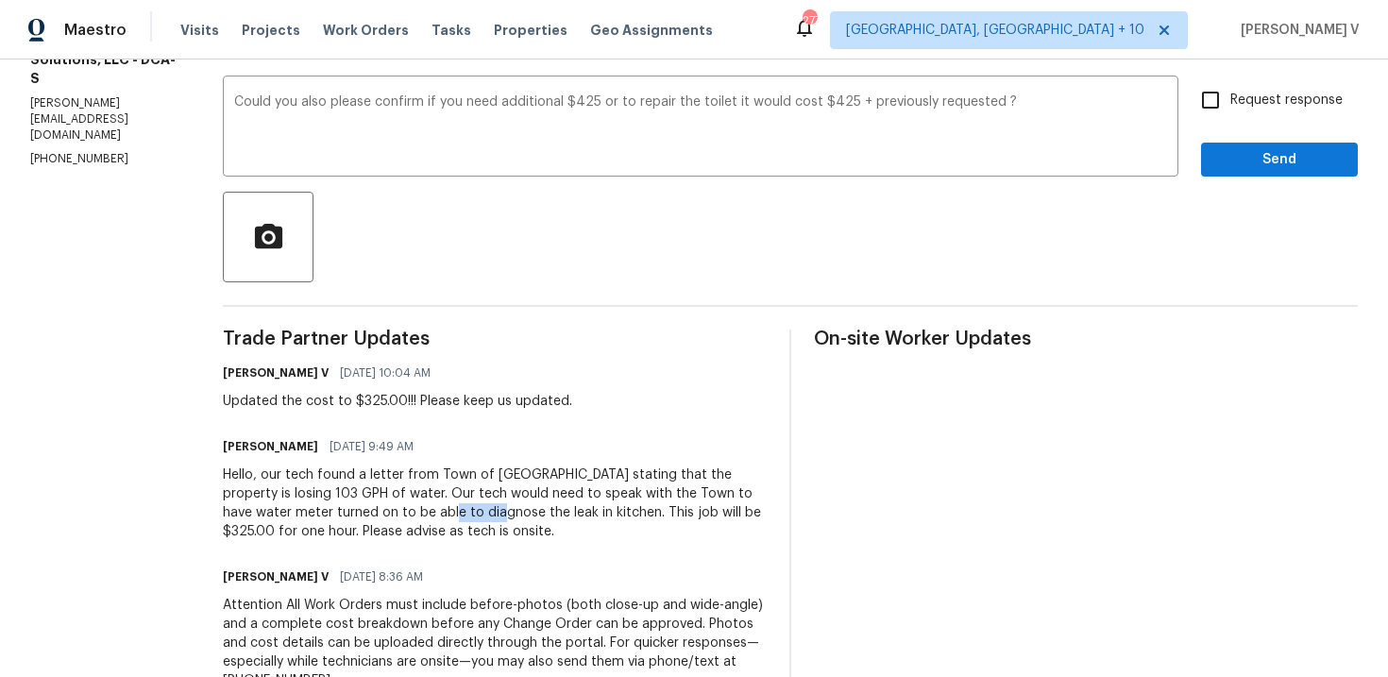
drag, startPoint x: 445, startPoint y: 513, endPoint x: 500, endPoint y: 517, distance: 55.9
click at [500, 517] on div "Hello, our tech found a letter from Town of [GEOGRAPHIC_DATA] stating that the …" at bounding box center [495, 503] width 544 height 76
copy div "diagnose"
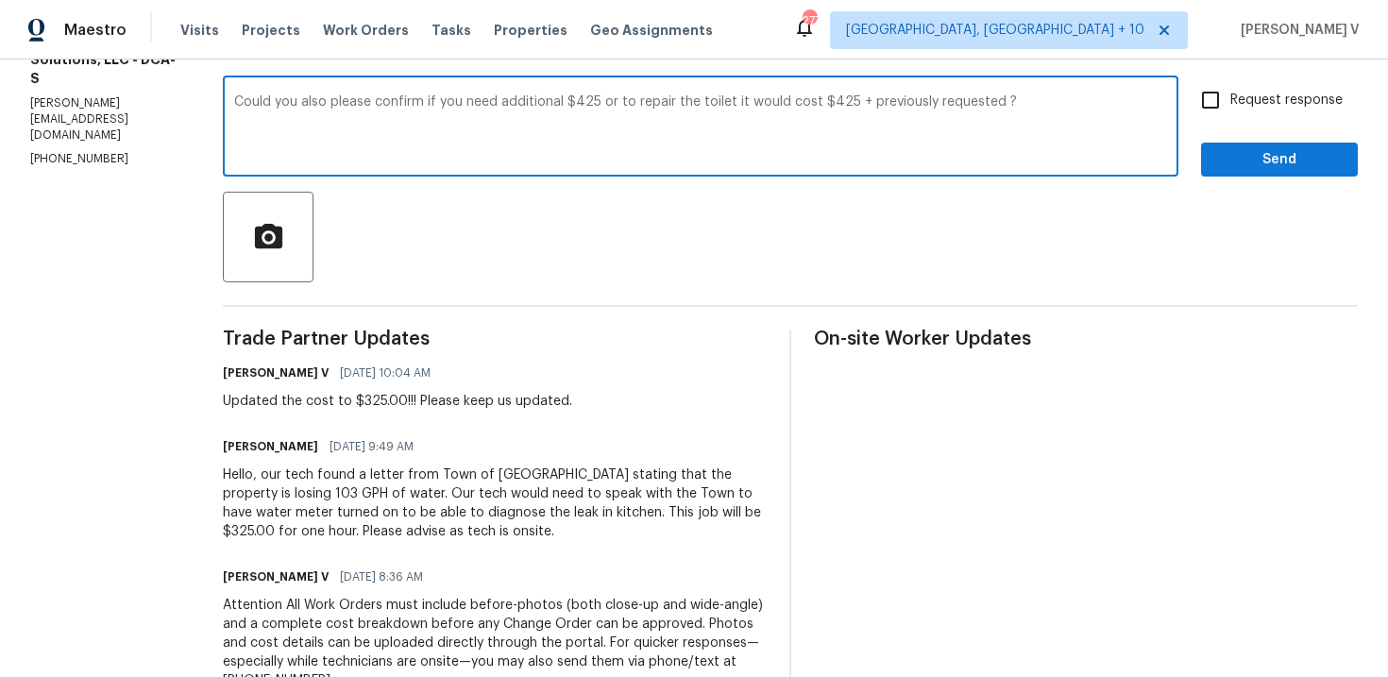
click at [1020, 109] on textarea "Could you also please confirm if you need additional $425 or to repair the toil…" at bounding box center [700, 128] width 933 height 66
paste textarea "diagnose"
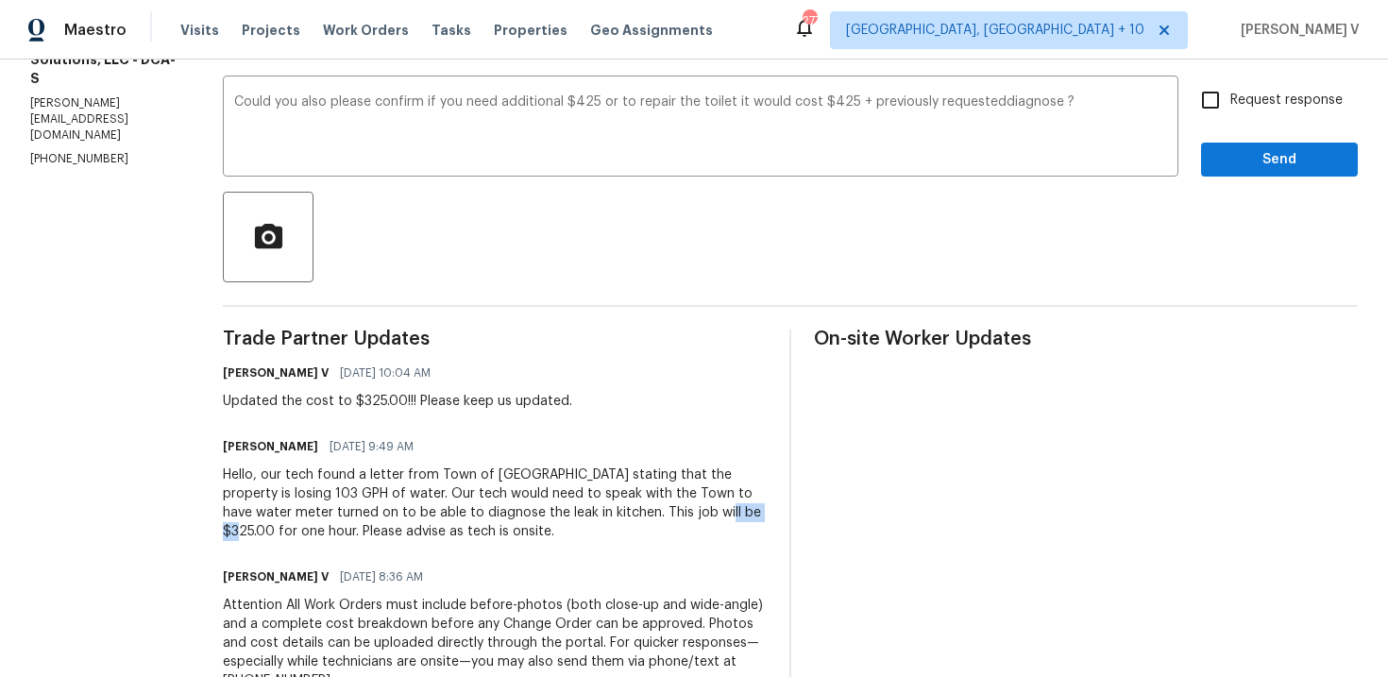
drag, startPoint x: 714, startPoint y: 516, endPoint x: 798, endPoint y: 515, distance: 84.0
click at [798, 515] on div "Trade Partner Updates [PERSON_NAME] V [DATE] 10:04 AM Updated the cost to $325.…" at bounding box center [790, 605] width 1135 height 550
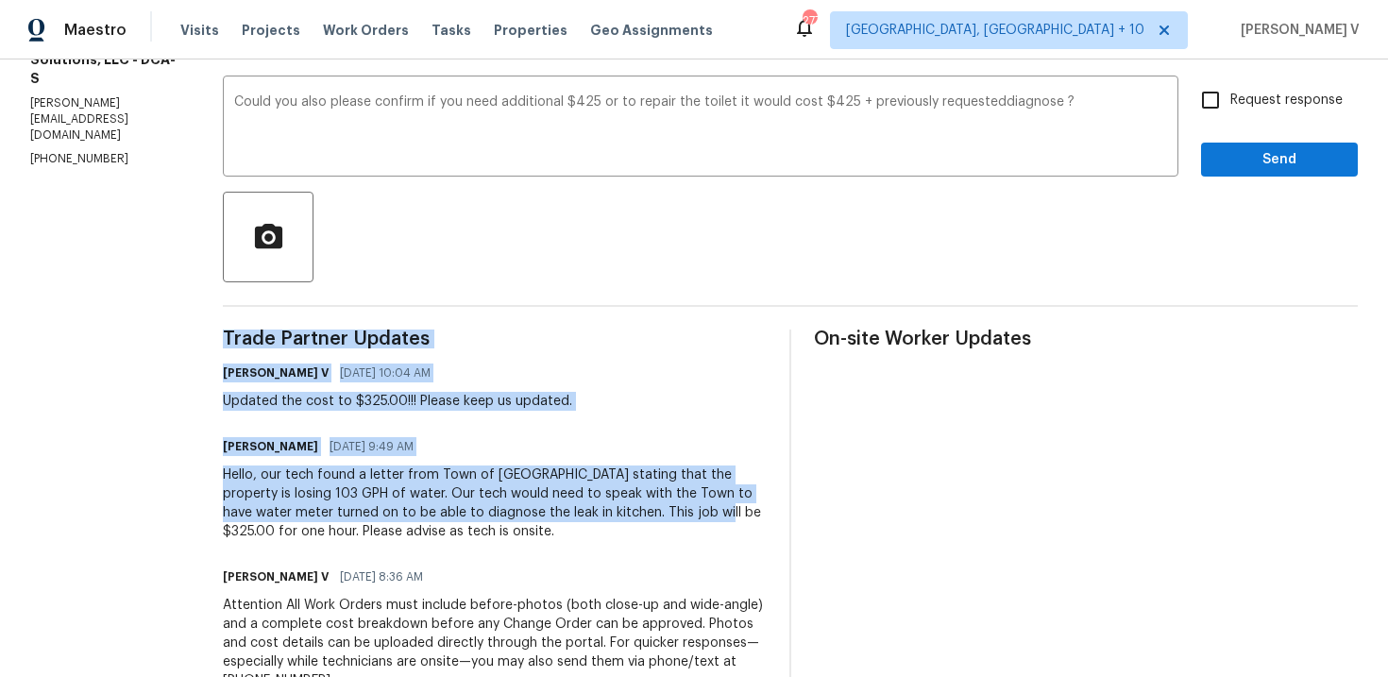
copy div "Trade Partner Updates [PERSON_NAME] V [DATE] 10:04 AM Updated the cost to $325.…"
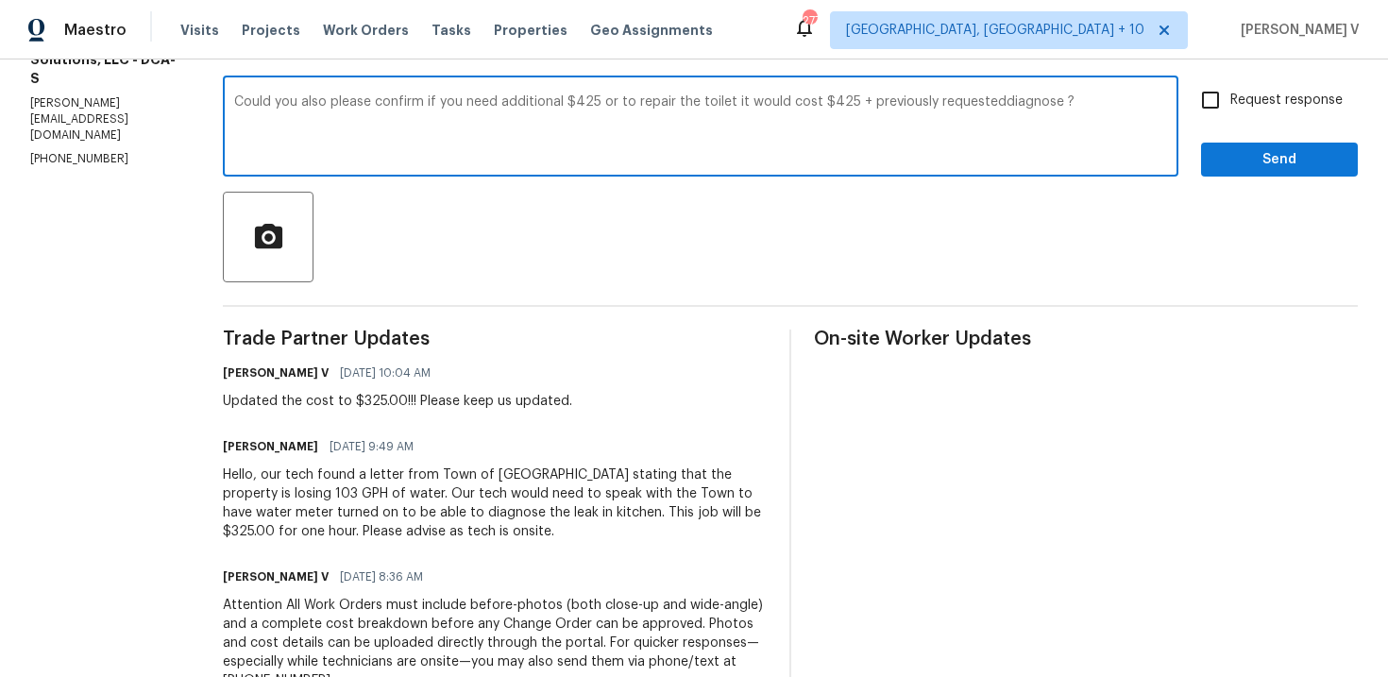
click at [1087, 105] on textarea "Could you also please confirm if you need additional $425 or to repair the toil…" at bounding box center [700, 128] width 933 height 66
click at [1079, 105] on textarea "Could you also please confirm if you need additional $425 or to repair the toil…" at bounding box center [700, 128] width 933 height 66
paste textarea "$325.00 for one hour. Please advise as tech is onsite. [PERSON_NAME] V [DATE] 8…"
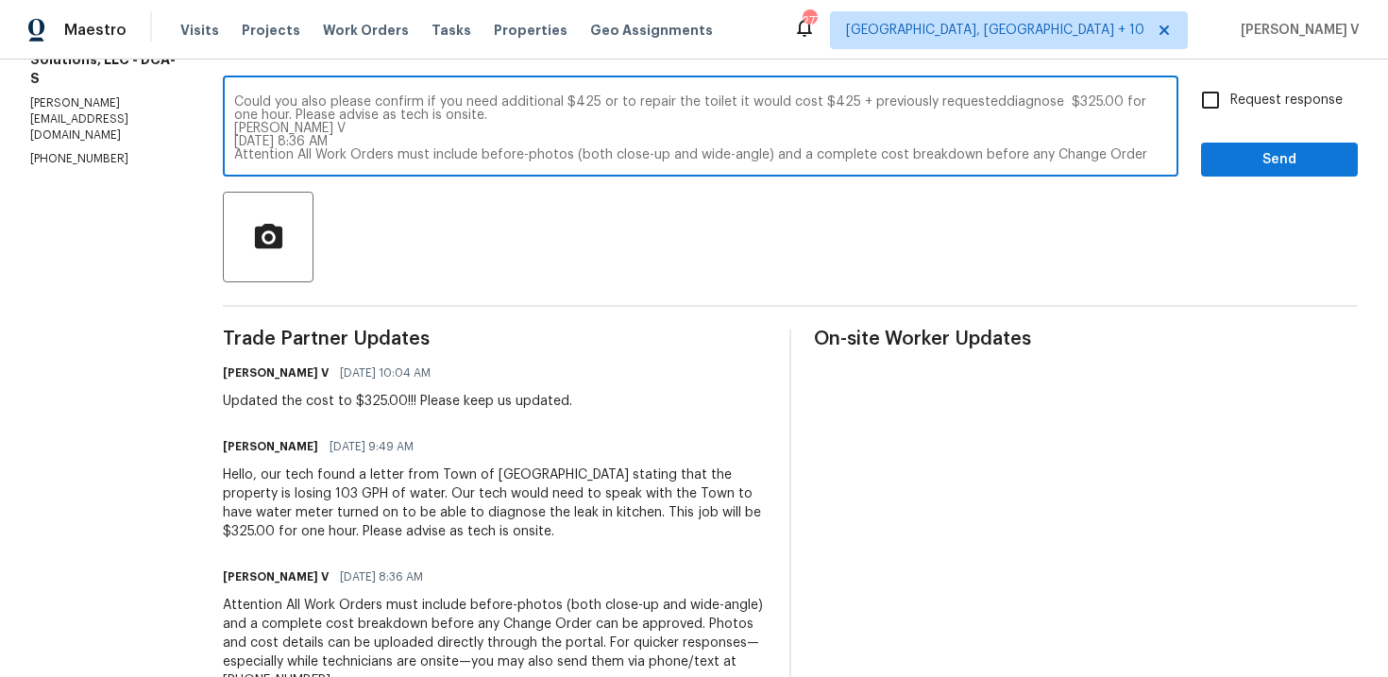
scroll to position [132, 0]
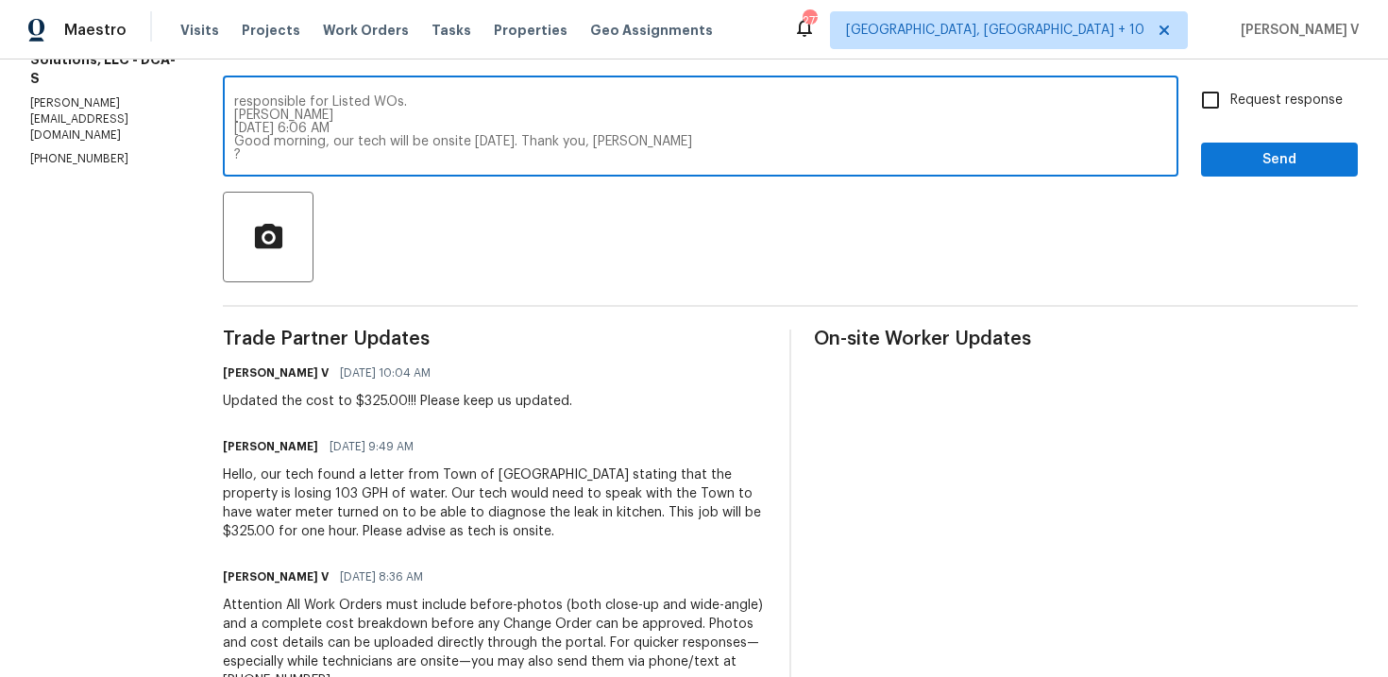
click at [1079, 105] on textarea "Could you also please confirm if you need additional $425 or to repair the toil…" at bounding box center [700, 128] width 933 height 66
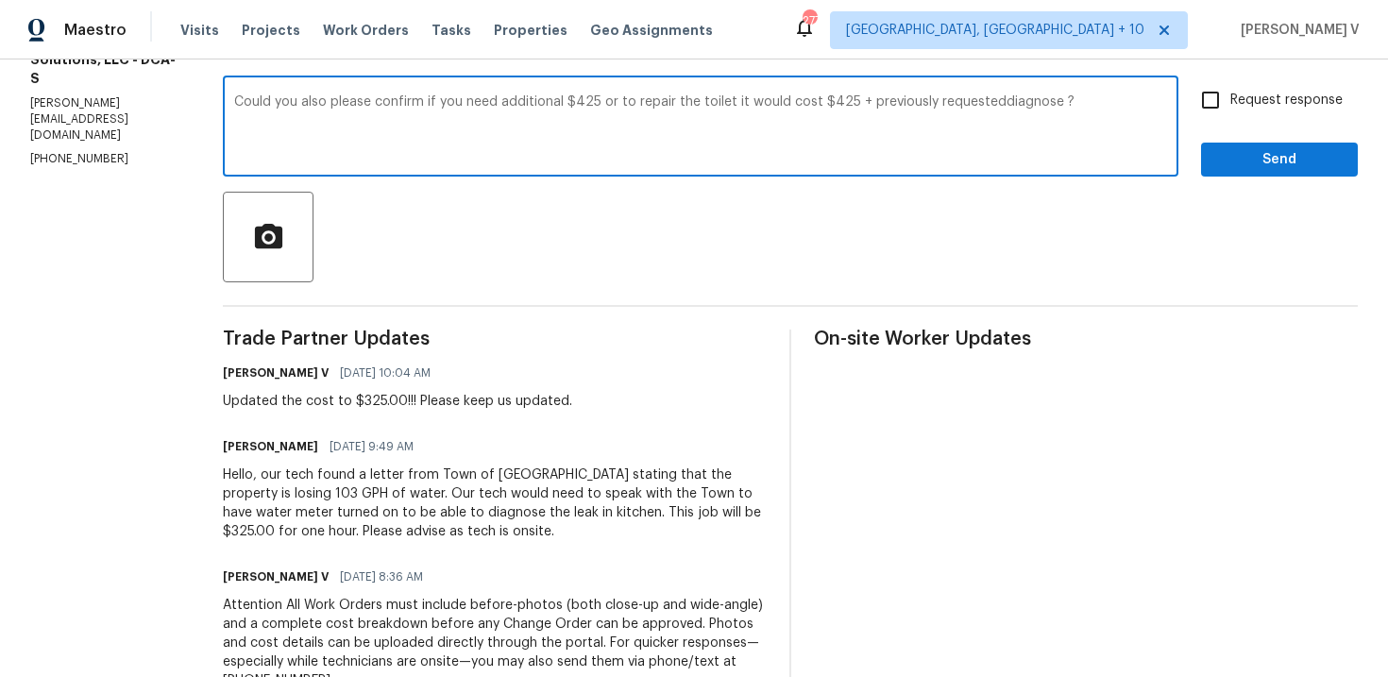
scroll to position [0, 0]
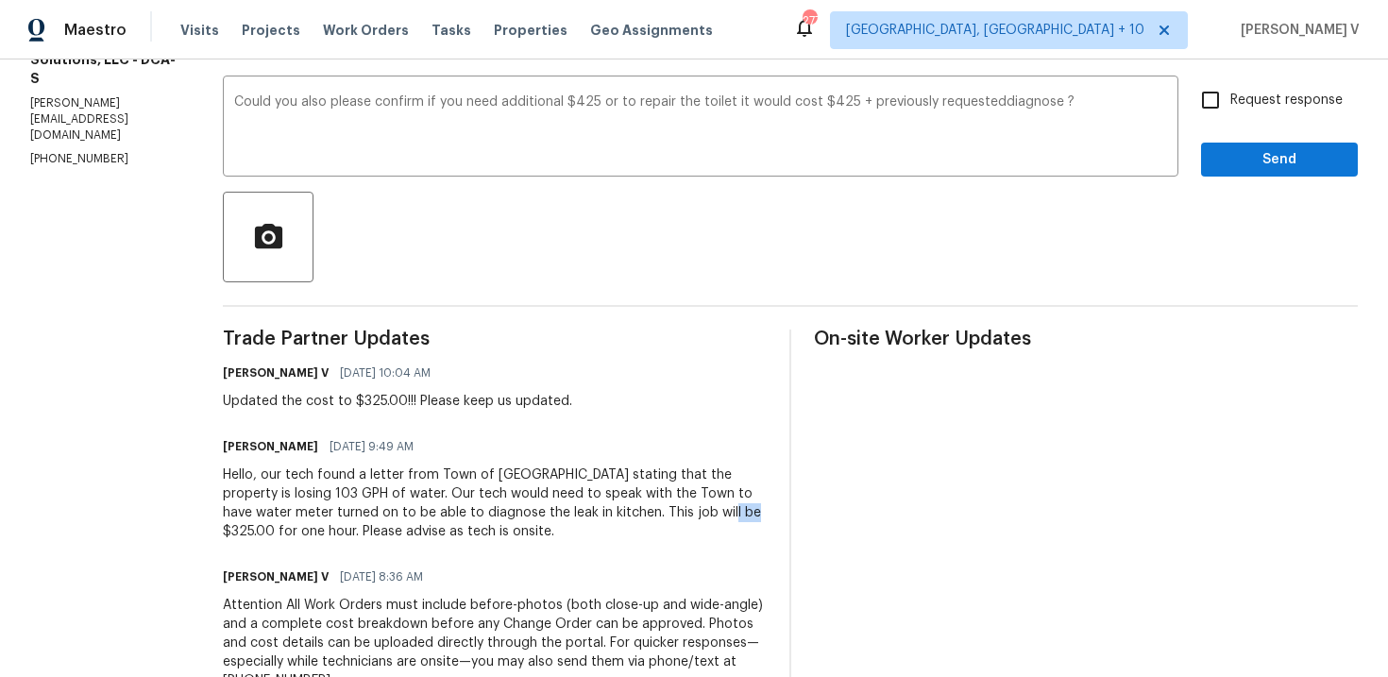
drag, startPoint x: 719, startPoint y: 513, endPoint x: 745, endPoint y: 513, distance: 26.4
click at [745, 513] on div "Hello, our tech found a letter from Town of [GEOGRAPHIC_DATA] stating that the …" at bounding box center [495, 503] width 544 height 76
copy div "$325"
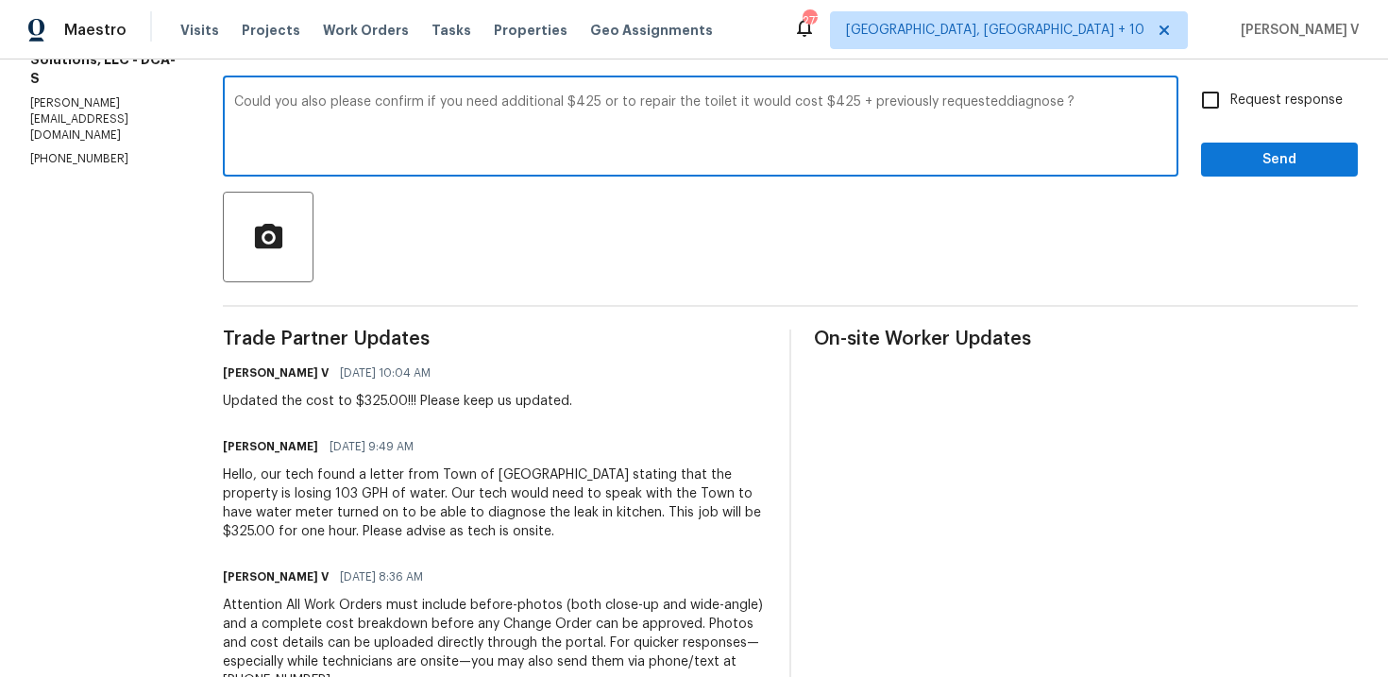
click at [1081, 99] on textarea "Could you also please confirm if you need additional $425 or to repair the toil…" at bounding box center [700, 128] width 933 height 66
paste textarea "$325"
click at [1004, 112] on textarea "Could you also please confirm if you need additional $425 or to repair the toil…" at bounding box center [700, 128] width 933 height 66
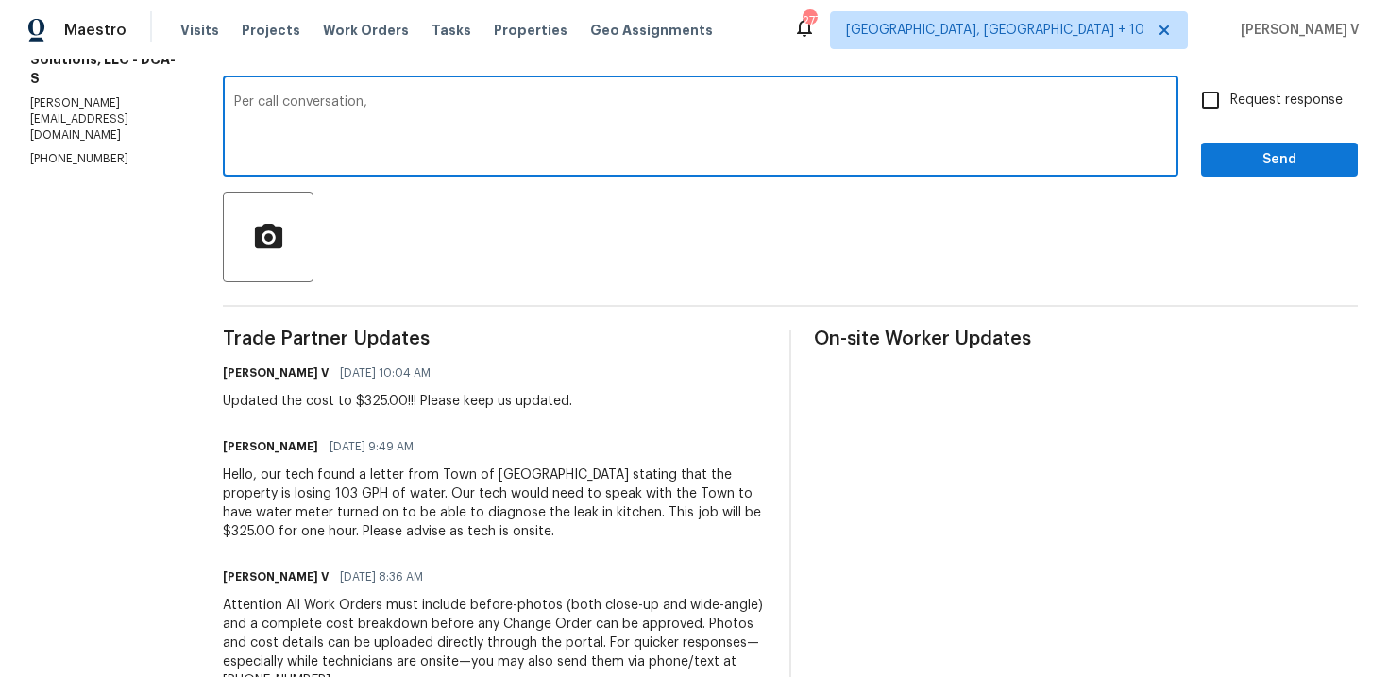
paste textarea "Could you please confirm if the additional $425 is the total repair cost, or if…"
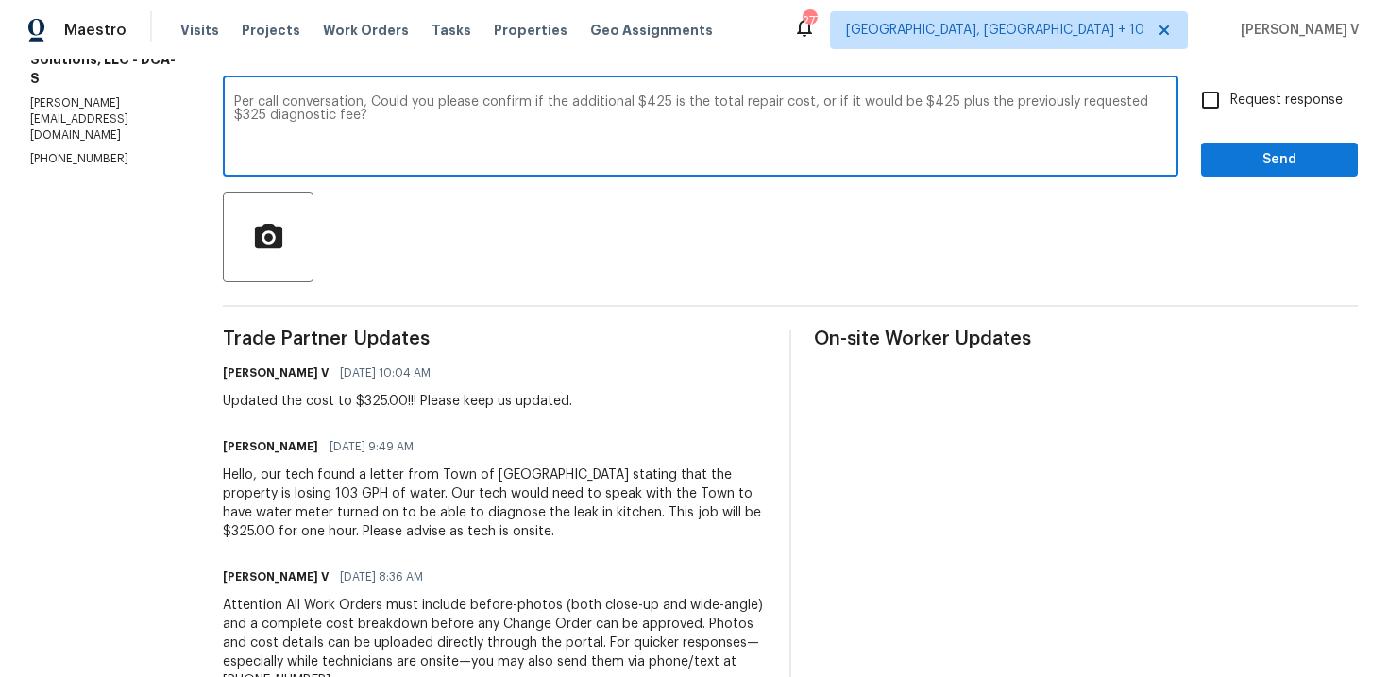
type textarea "Per call conversation, Could you please confirm if the additional $425 is the t…"
click at [1240, 124] on div "Request response Send" at bounding box center [1279, 128] width 157 height 96
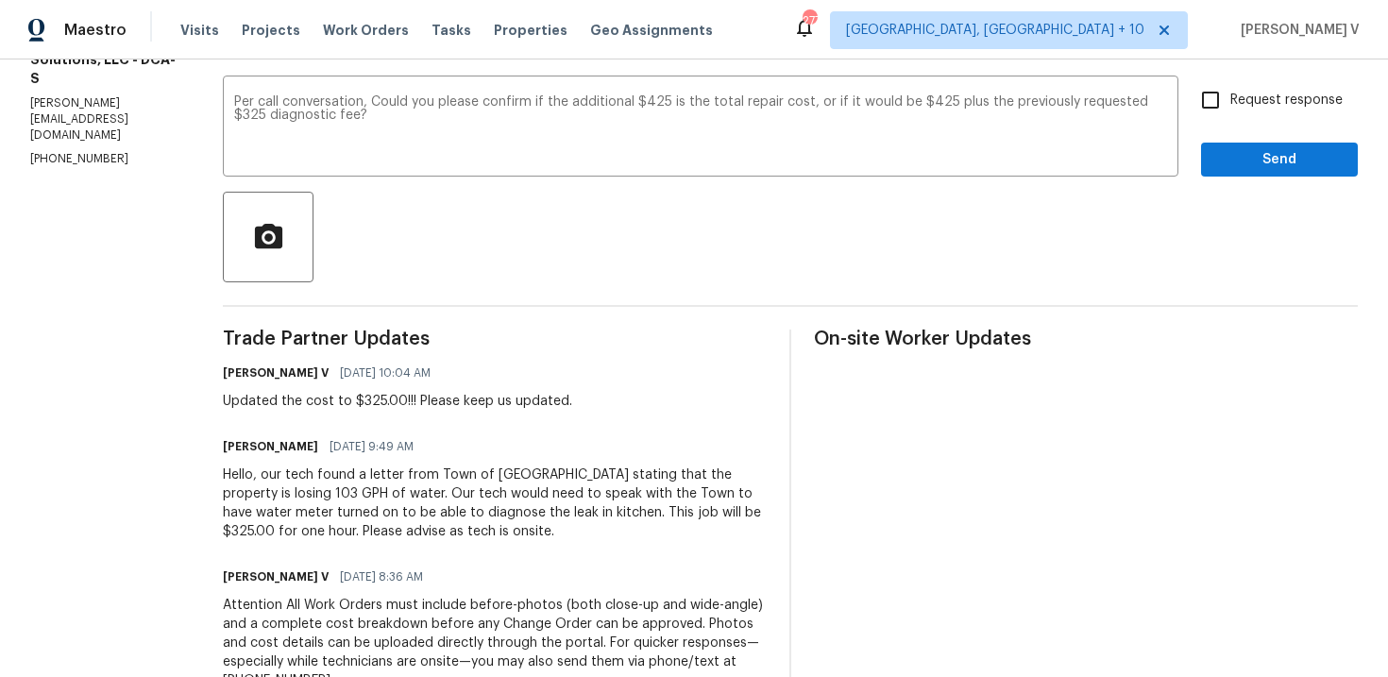
click at [1230, 113] on input "Request response" at bounding box center [1211, 100] width 40 height 40
checkbox input "true"
click at [1253, 182] on div "Send Message to Trade partner only Trade partner only ​ Per call conversation, …" at bounding box center [790, 434] width 1135 height 889
click at [1273, 172] on button "Send" at bounding box center [1279, 160] width 157 height 35
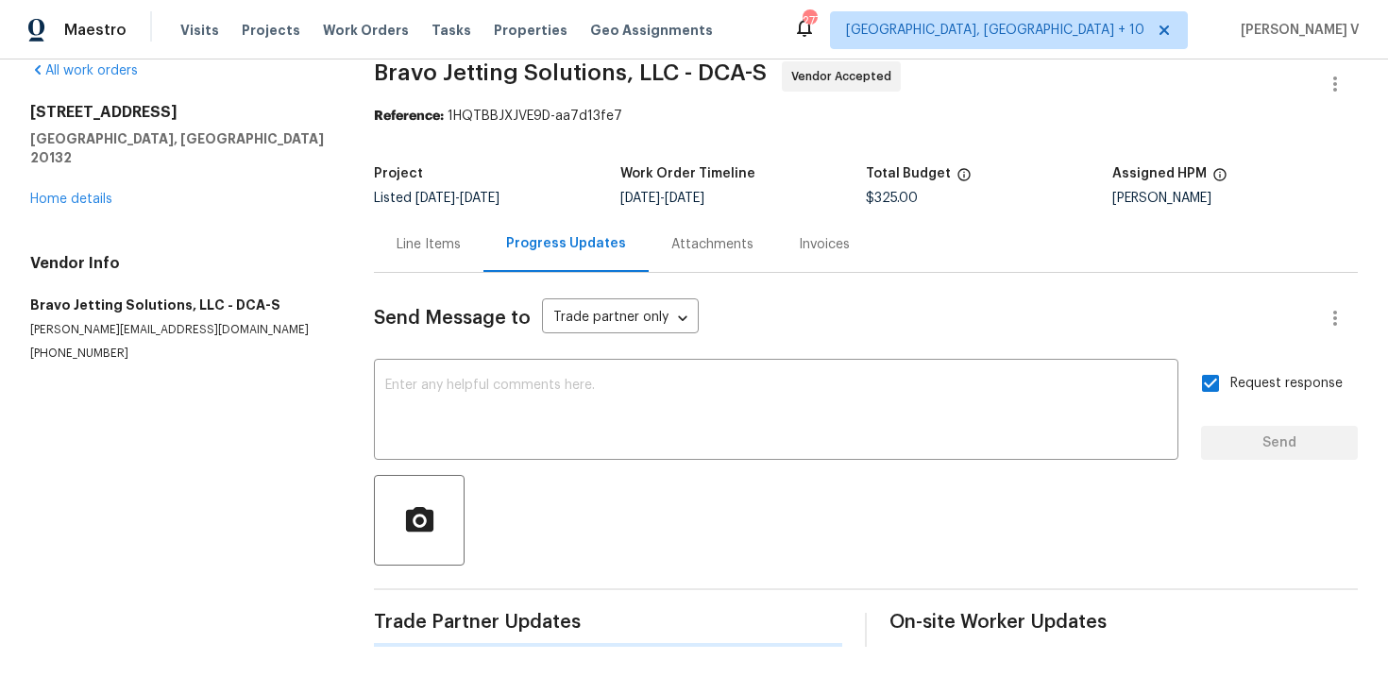
scroll to position [312, 0]
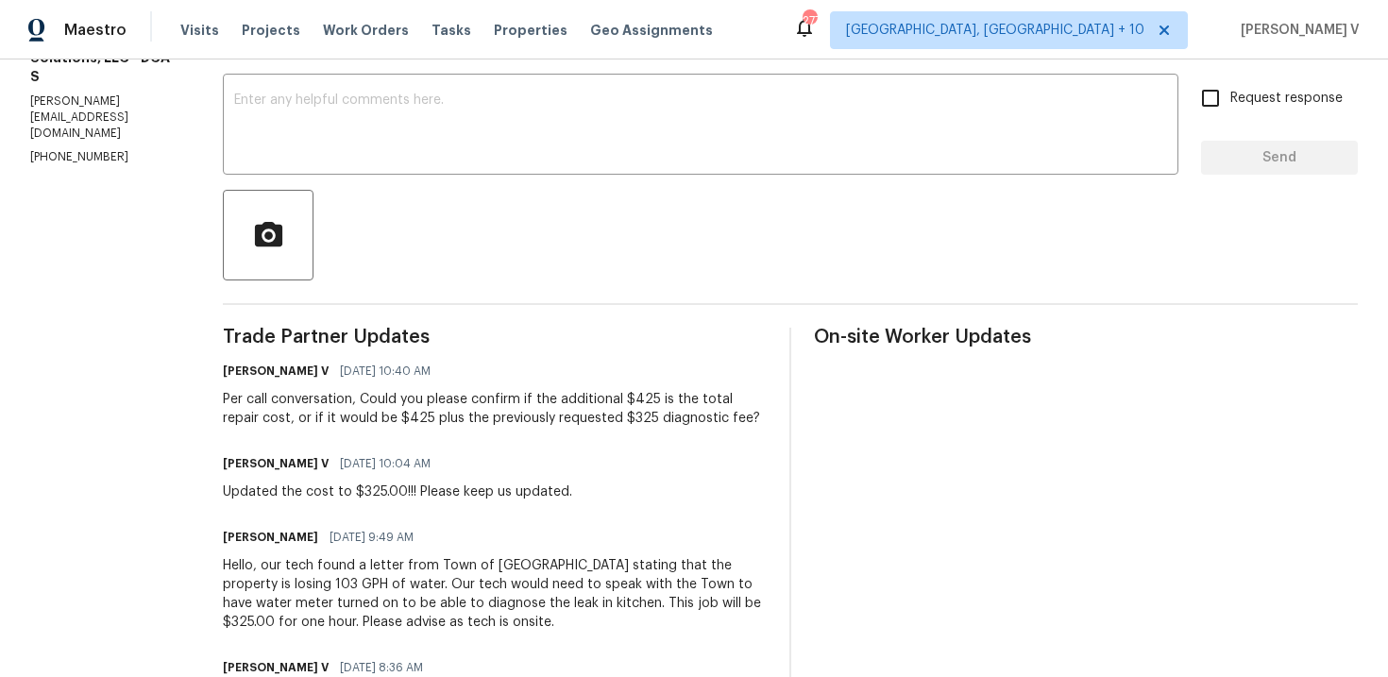
scroll to position [320, 0]
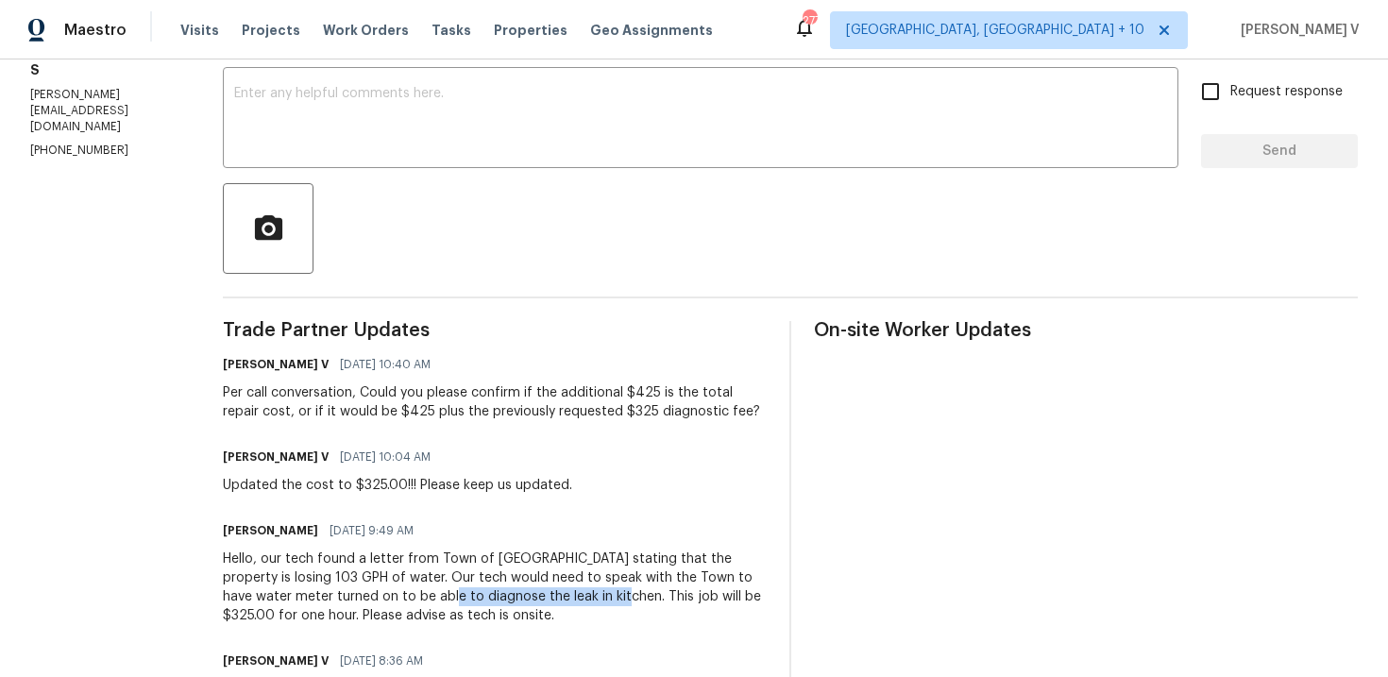
drag, startPoint x: 441, startPoint y: 596, endPoint x: 619, endPoint y: 596, distance: 178.5
click at [619, 596] on div "Hello, our tech found a letter from Town of [GEOGRAPHIC_DATA] stating that the …" at bounding box center [495, 588] width 544 height 76
copy div "diagnose the leak in kitchen."
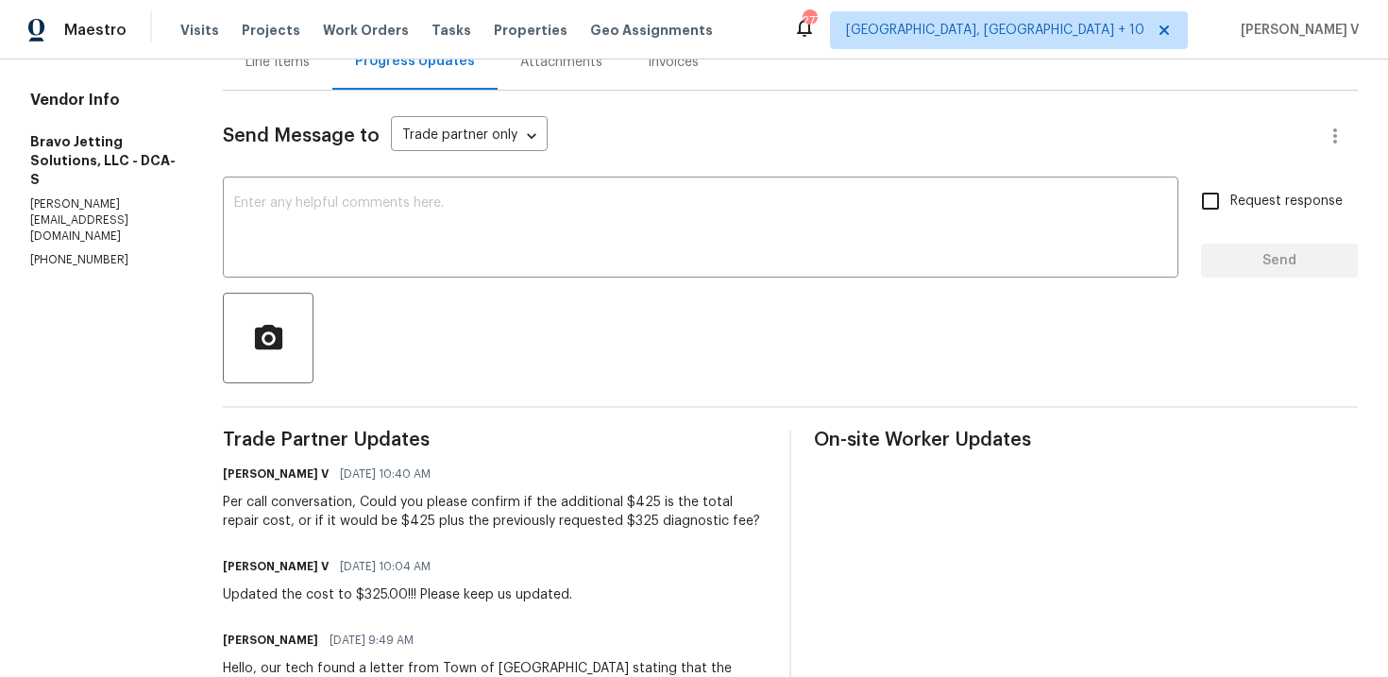
scroll to position [176, 0]
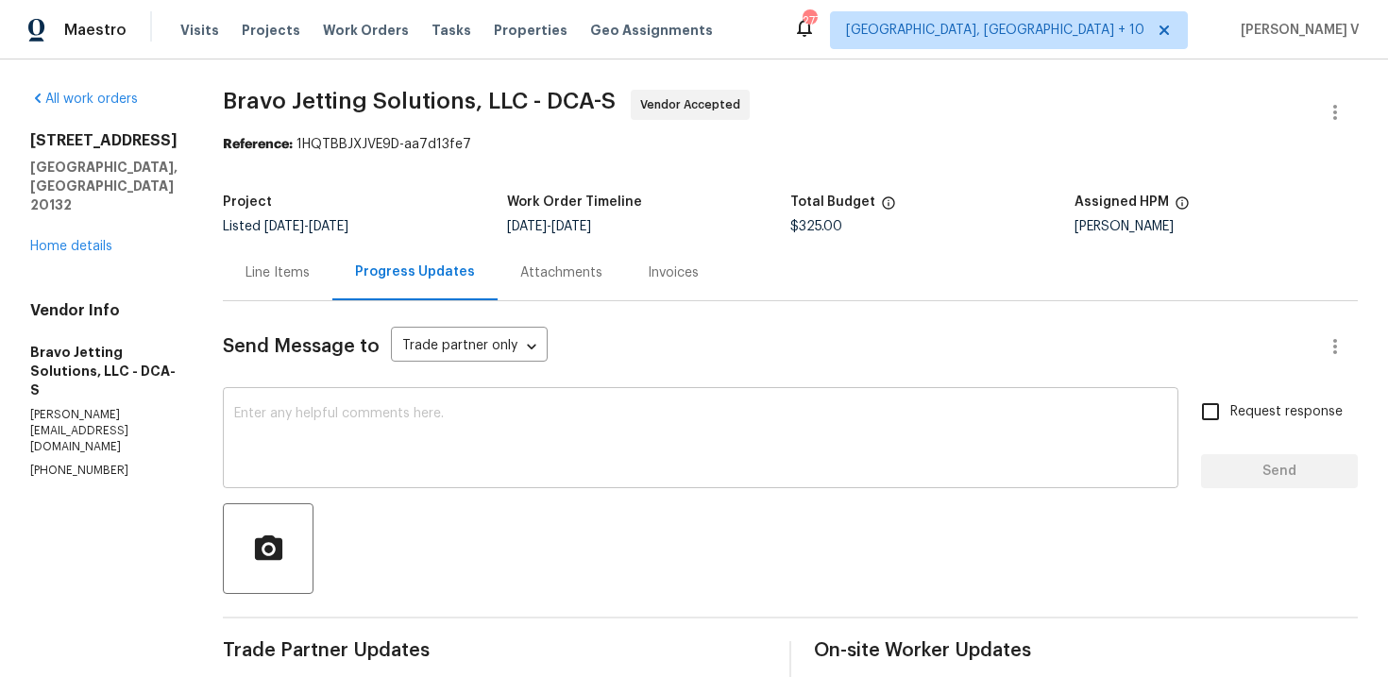
scroll to position [134, 0]
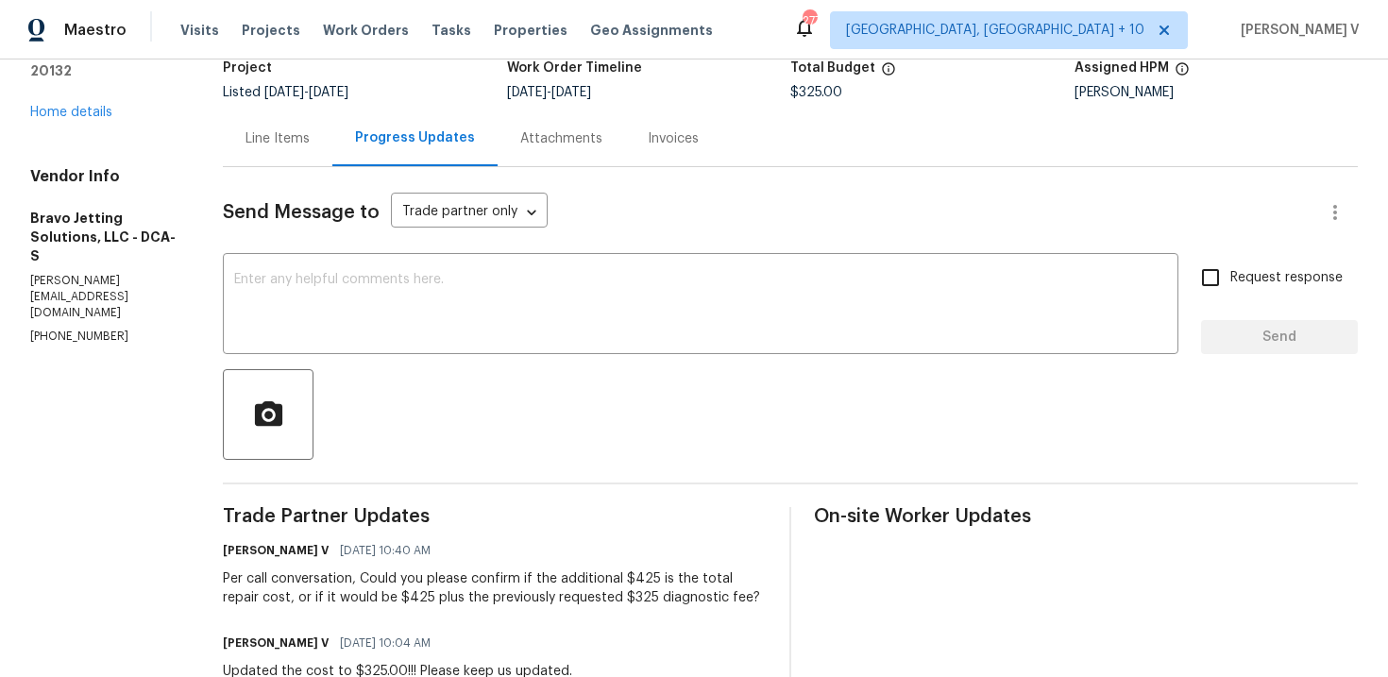
click at [306, 148] on div "Line Items" at bounding box center [278, 138] width 110 height 56
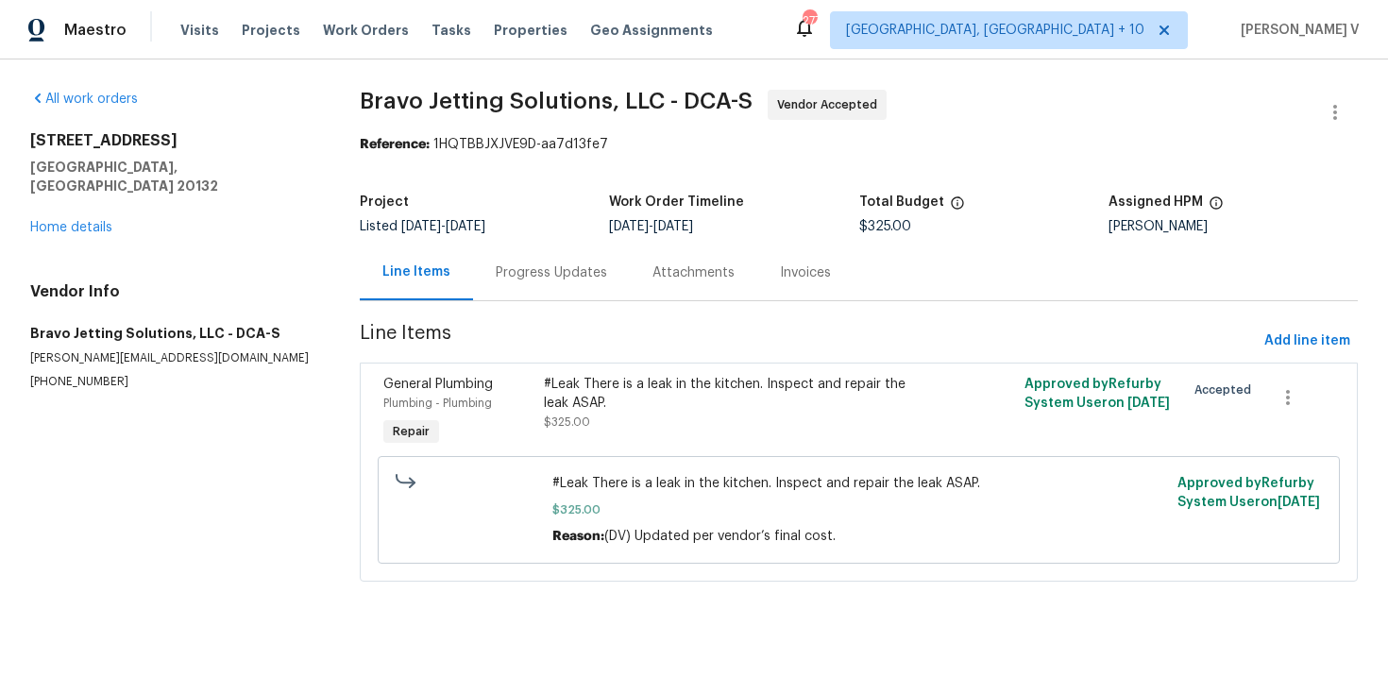
click at [612, 403] on div "#Leak There is a leak in the kitchen. Inspect and repair the leak ASAP." at bounding box center [739, 394] width 390 height 38
click at [84, 196] on div "[STREET_ADDRESS] Home details" at bounding box center [172, 184] width 284 height 106
click at [81, 221] on link "Home details" at bounding box center [71, 227] width 82 height 13
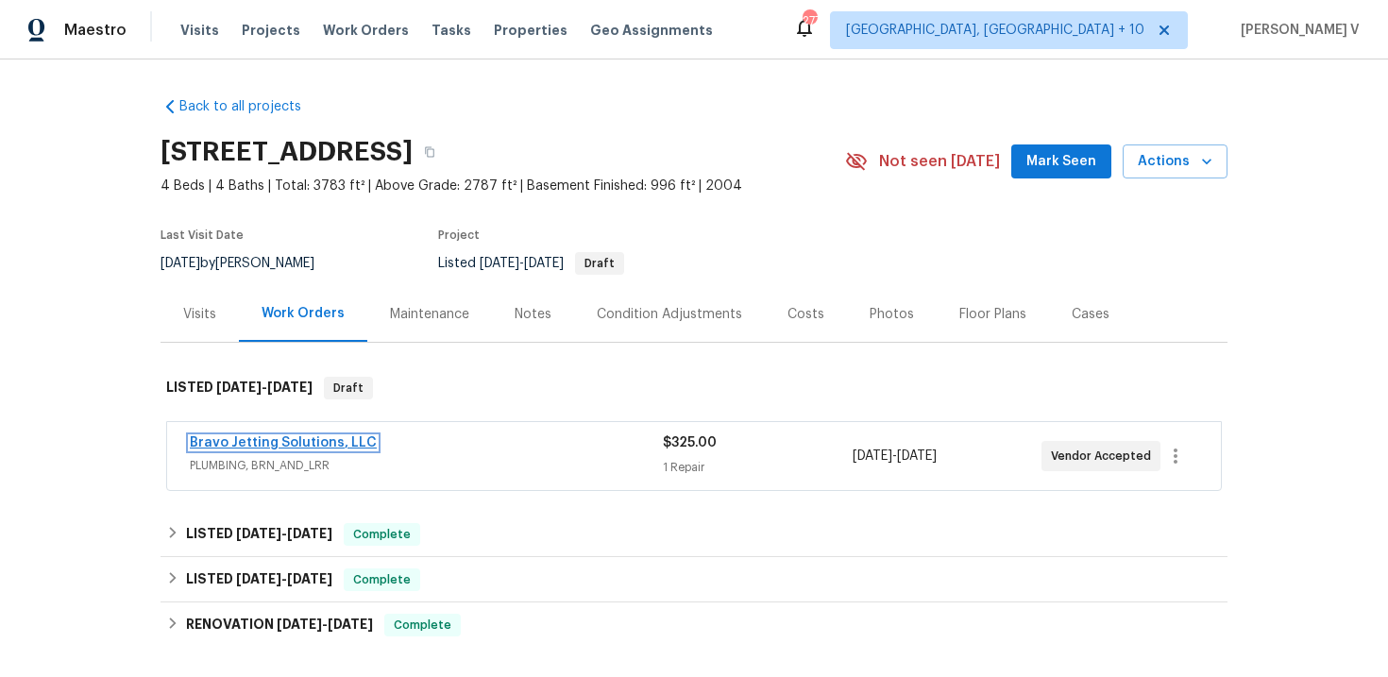
click at [278, 440] on link "Bravo Jetting Solutions, LLC" at bounding box center [283, 442] width 187 height 13
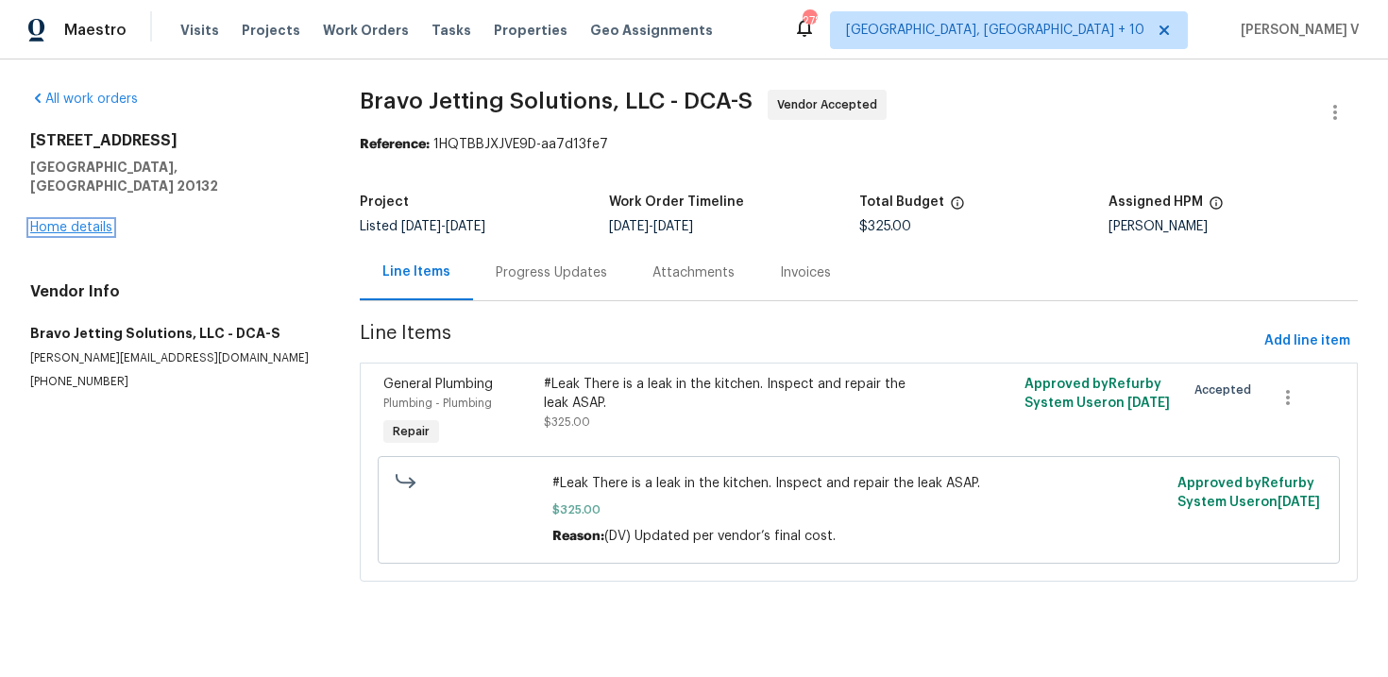
click at [70, 221] on link "Home details" at bounding box center [71, 227] width 82 height 13
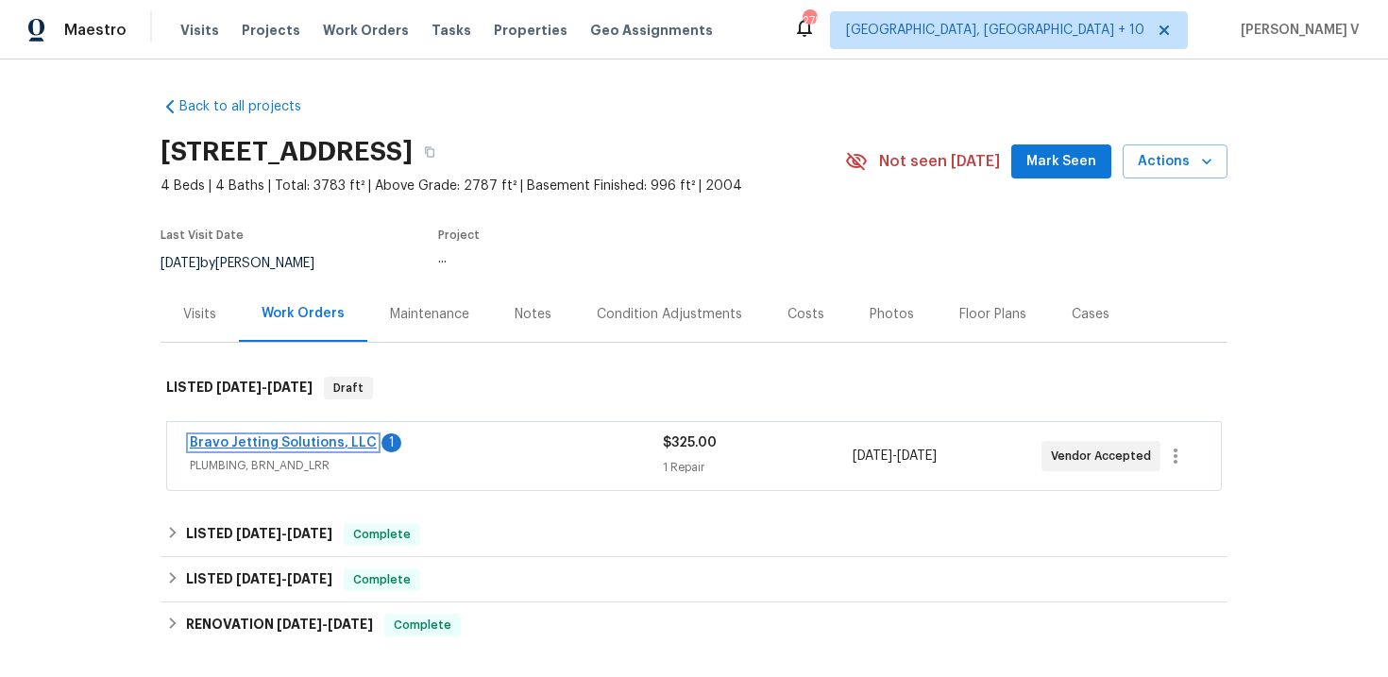
click at [296, 448] on link "Bravo Jetting Solutions, LLC" at bounding box center [283, 442] width 187 height 13
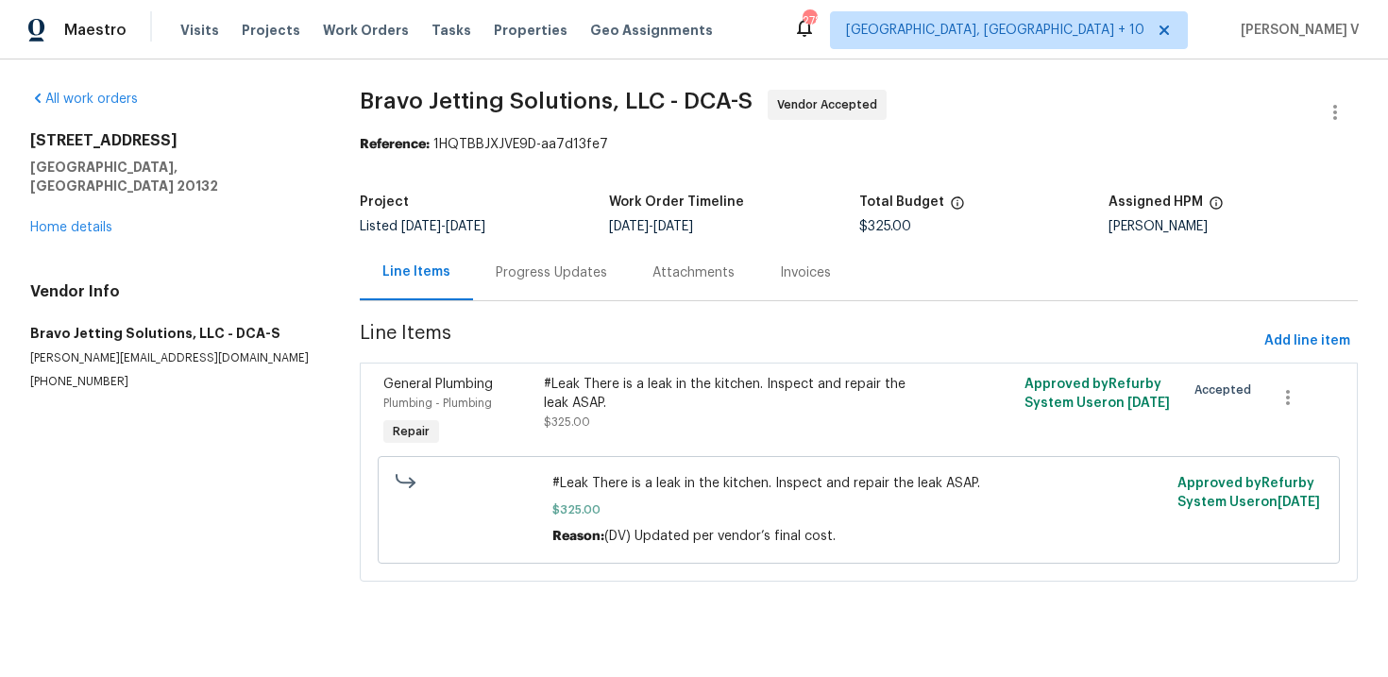
click at [505, 275] on div "Progress Updates" at bounding box center [551, 272] width 111 height 19
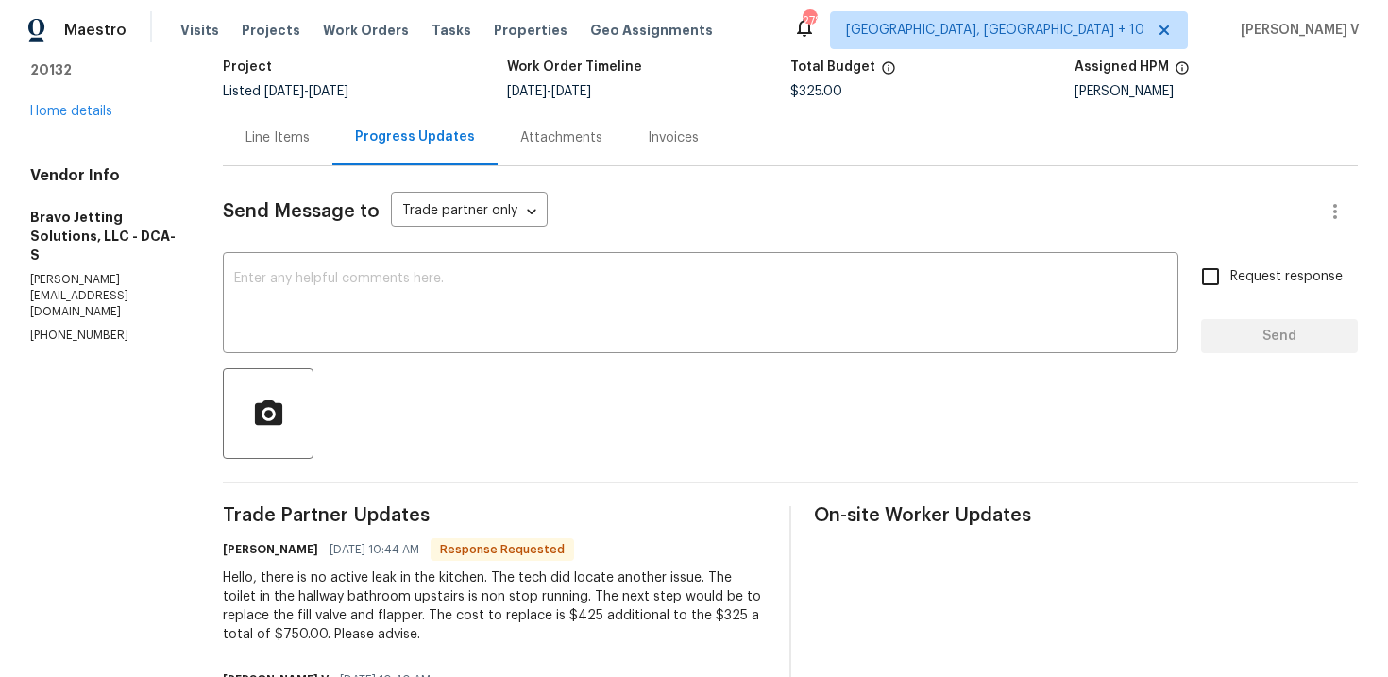
scroll to position [285, 0]
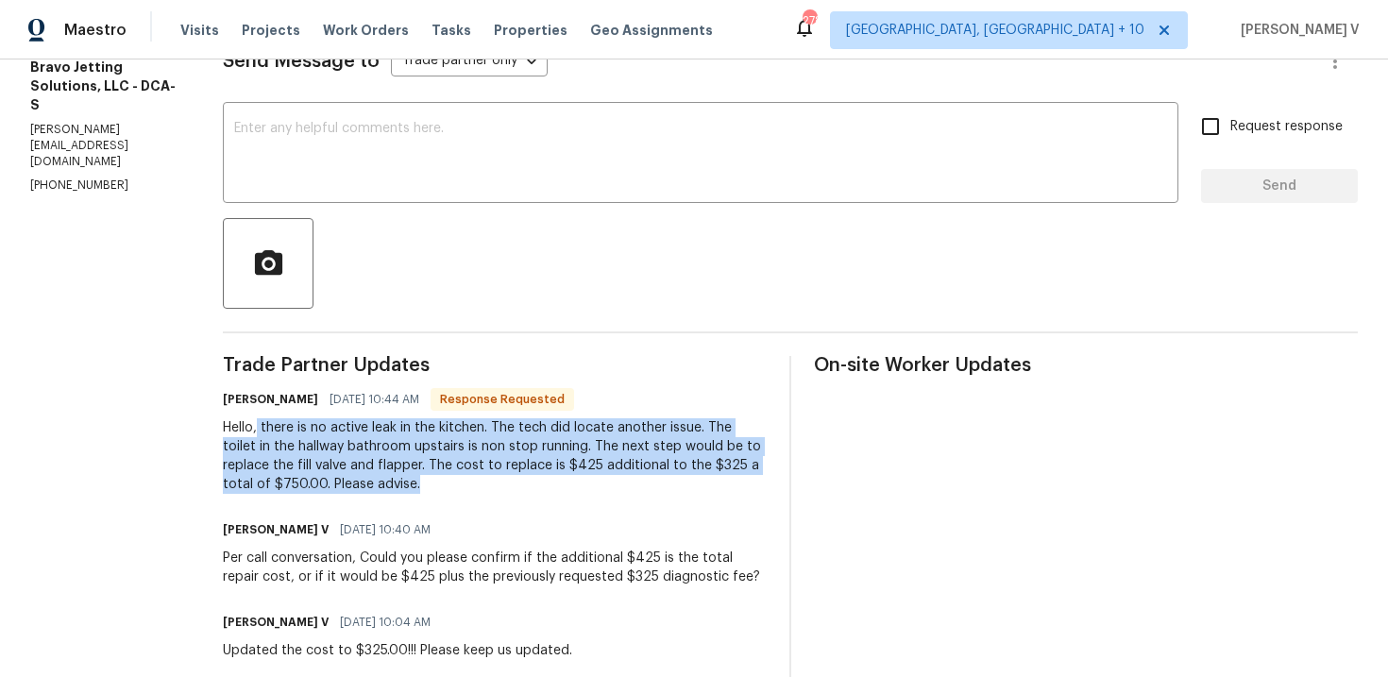
drag, startPoint x: 292, startPoint y: 426, endPoint x: 496, endPoint y: 490, distance: 213.8
click at [496, 490] on div "Hello, there is no active leak in the kitchen. The tech did locate another issu…" at bounding box center [495, 456] width 544 height 76
copy div "there is no active leak in the kitchen. The tech did locate another issue. The …"
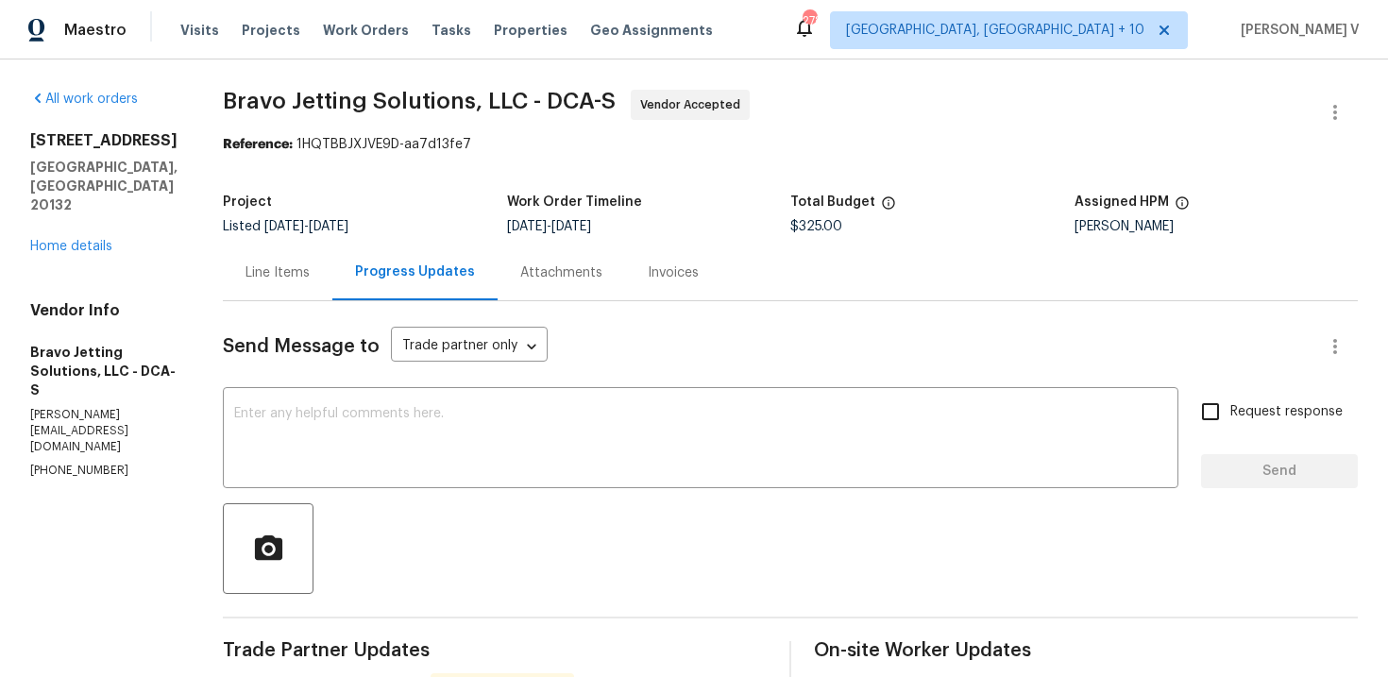
click at [332, 262] on div "Line Items" at bounding box center [278, 273] width 110 height 56
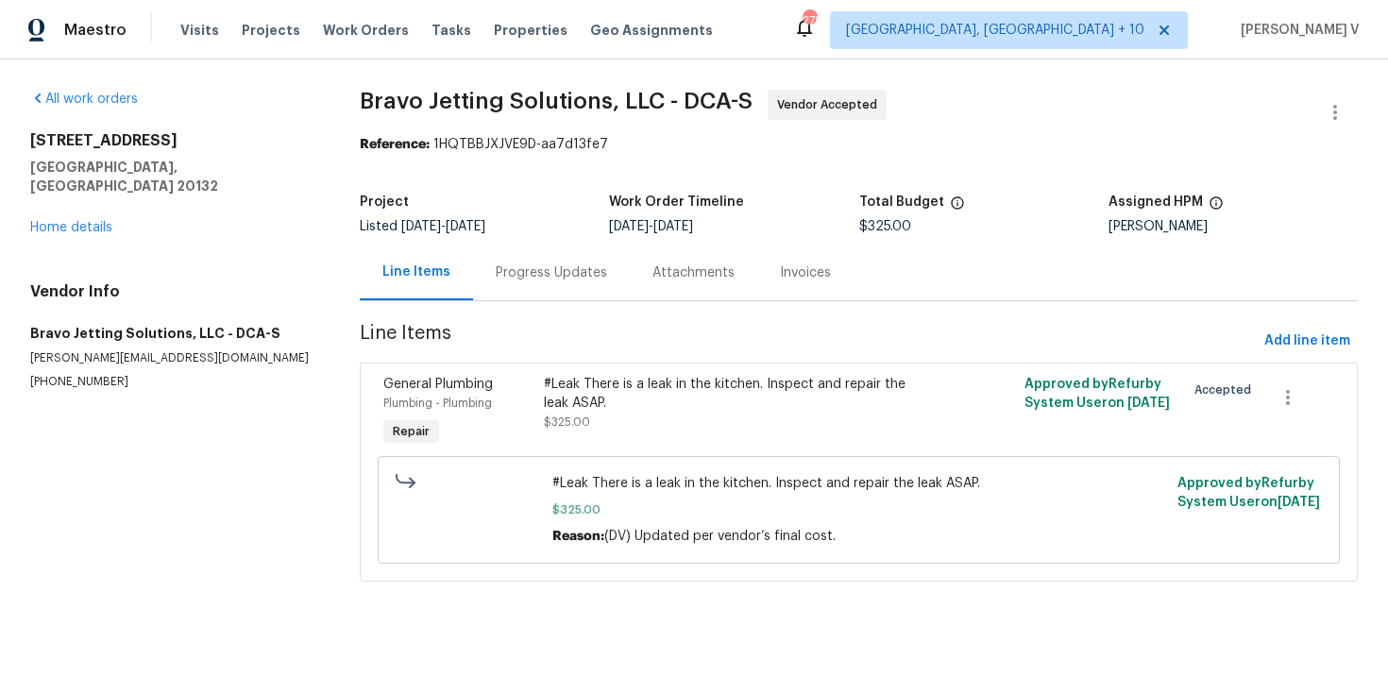
click at [575, 278] on div "Progress Updates" at bounding box center [551, 272] width 111 height 19
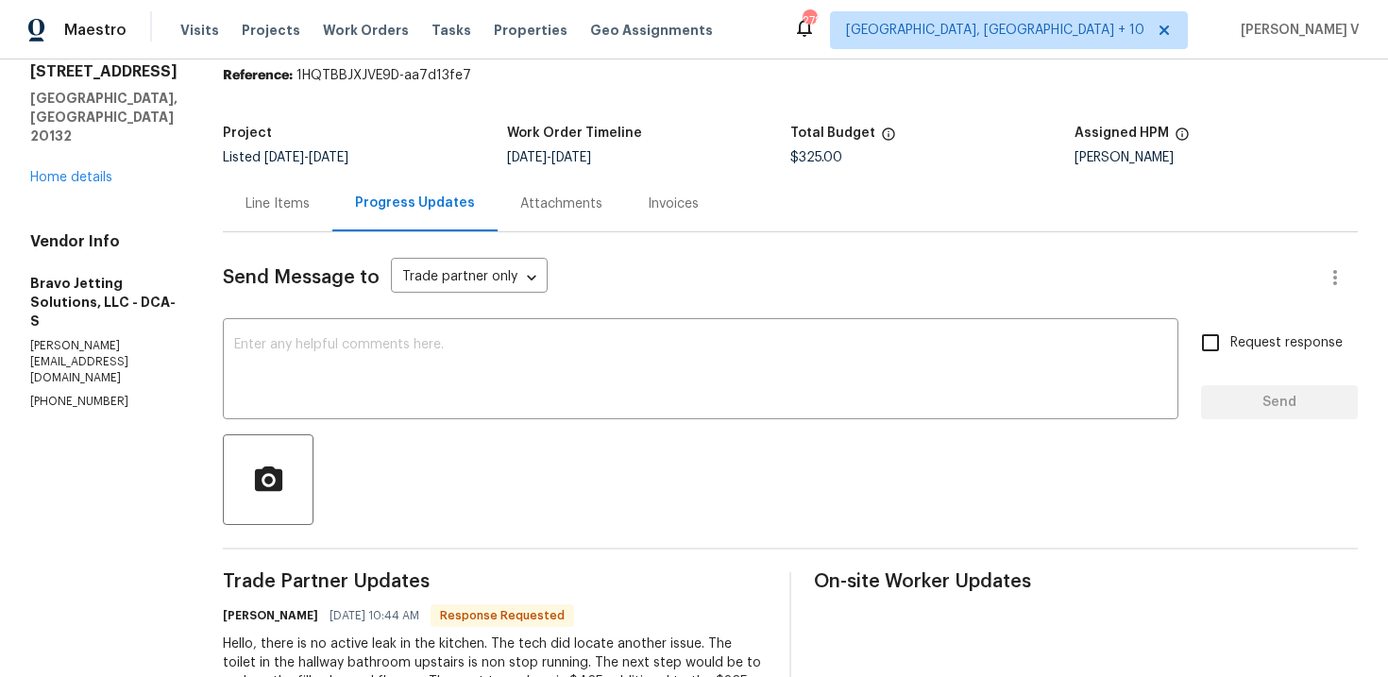
scroll to position [141, 0]
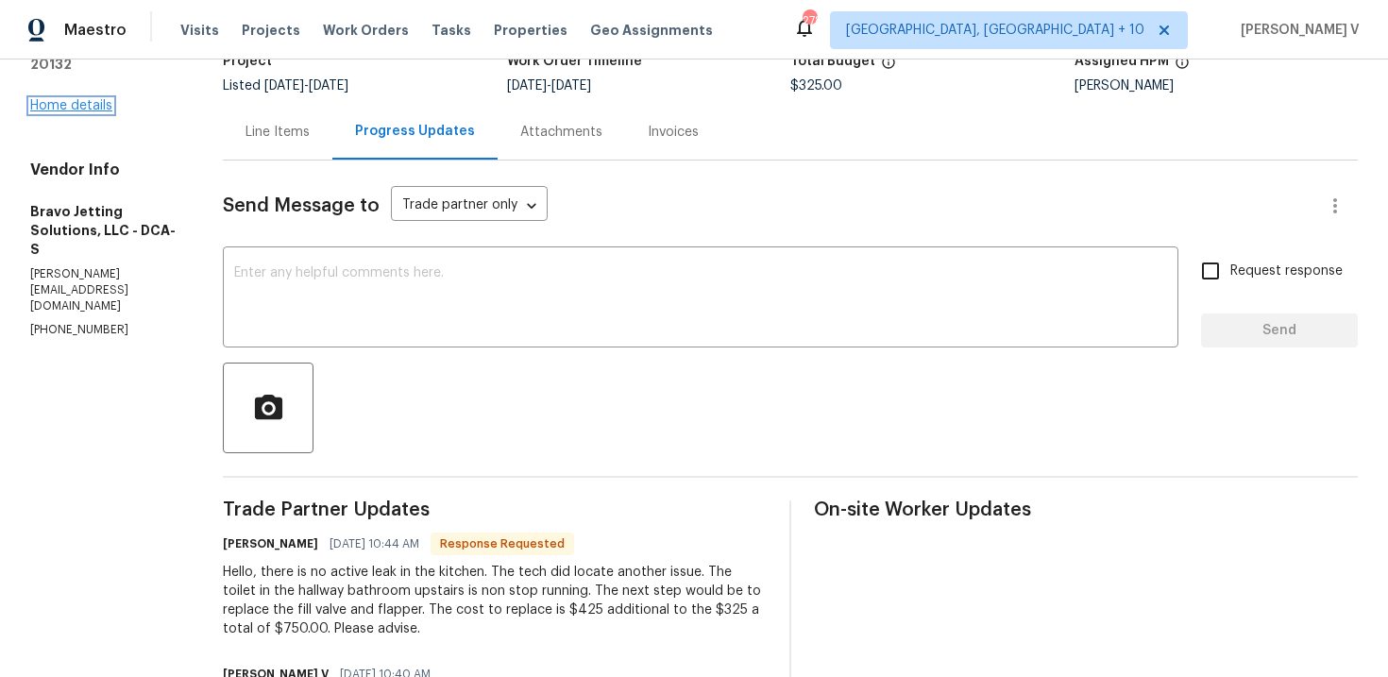
click at [82, 99] on link "Home details" at bounding box center [71, 105] width 82 height 13
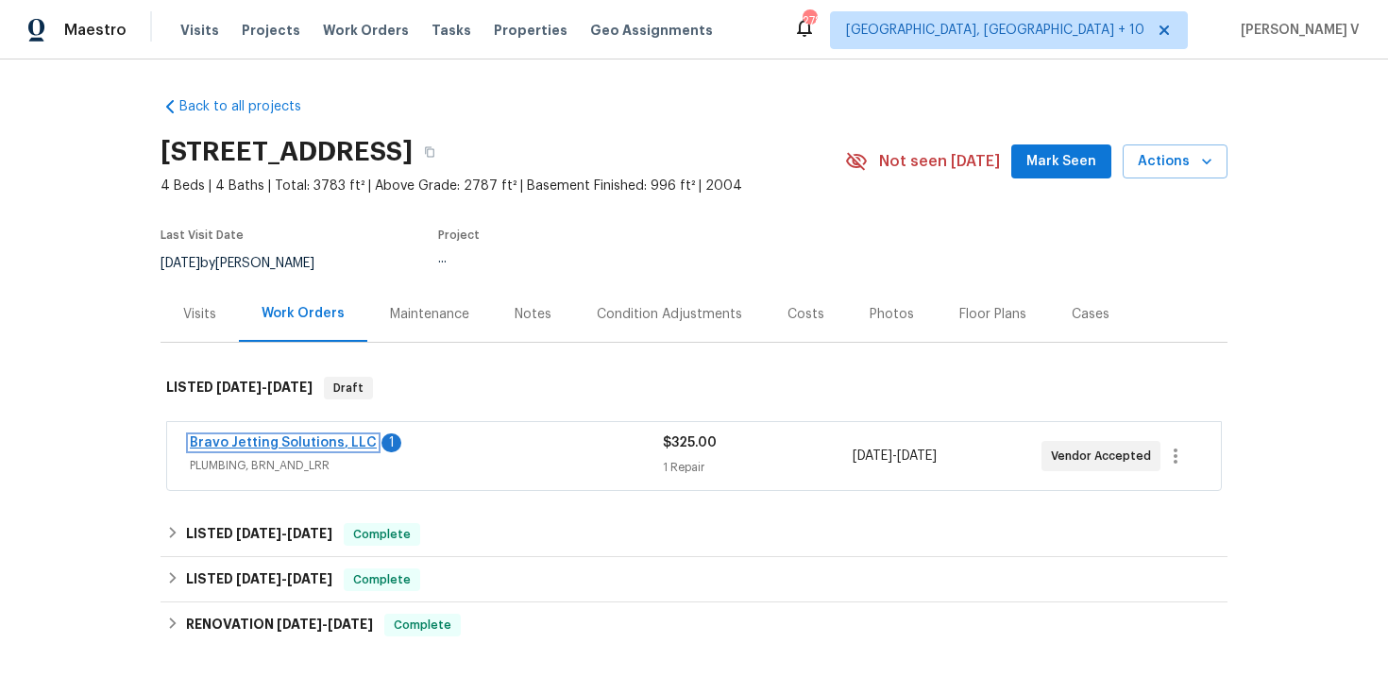
click at [322, 444] on link "Bravo Jetting Solutions, LLC" at bounding box center [283, 442] width 187 height 13
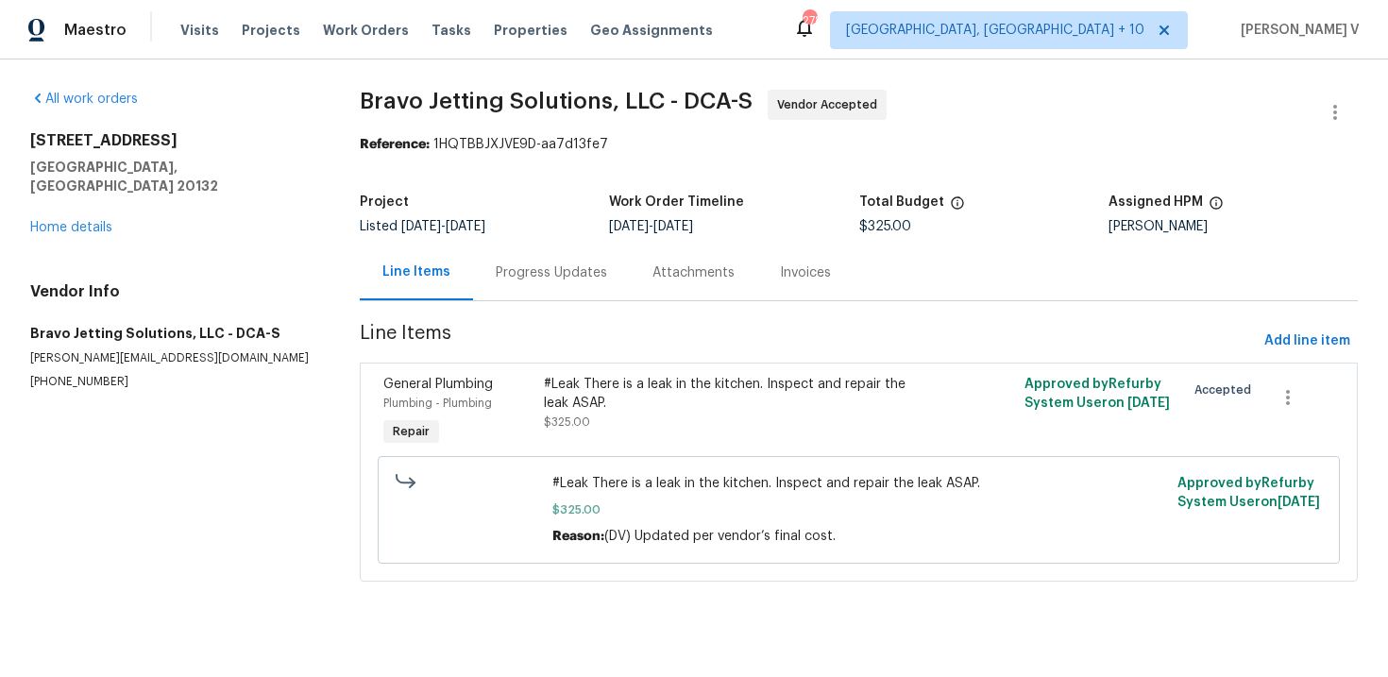
click at [497, 264] on div "Progress Updates" at bounding box center [551, 272] width 111 height 19
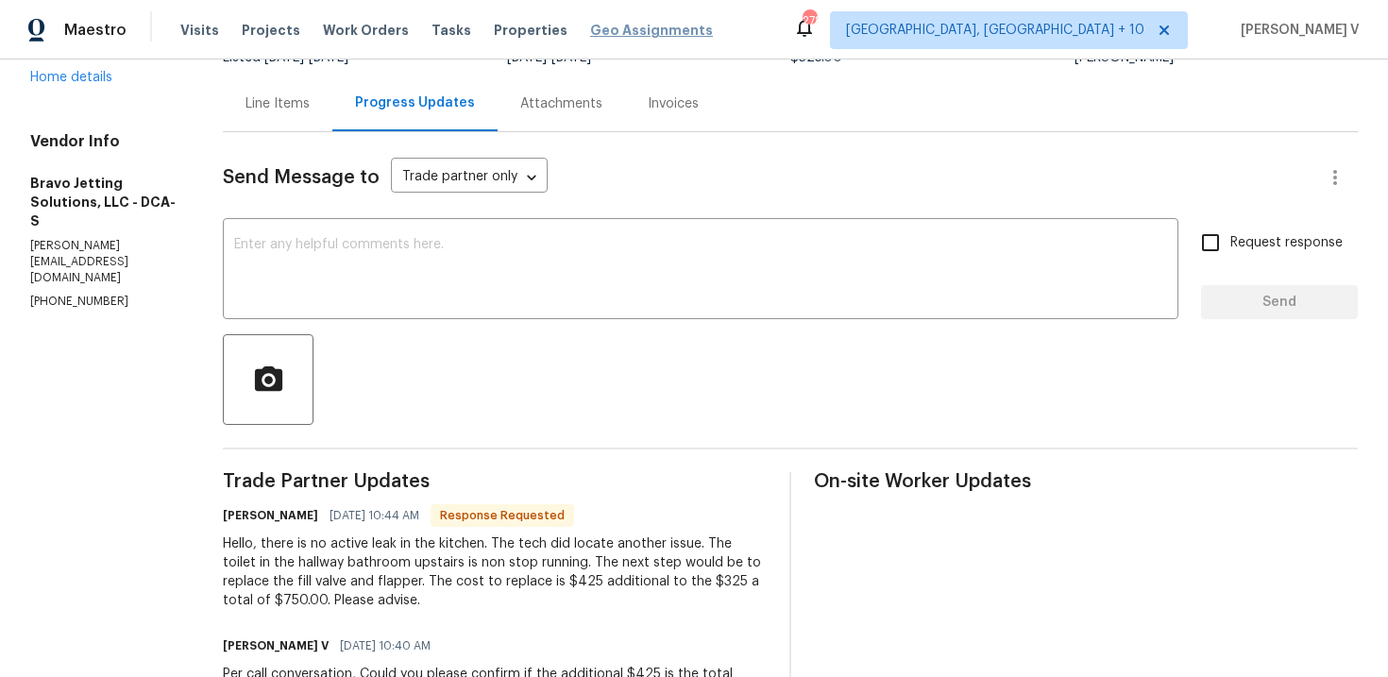
scroll to position [120, 0]
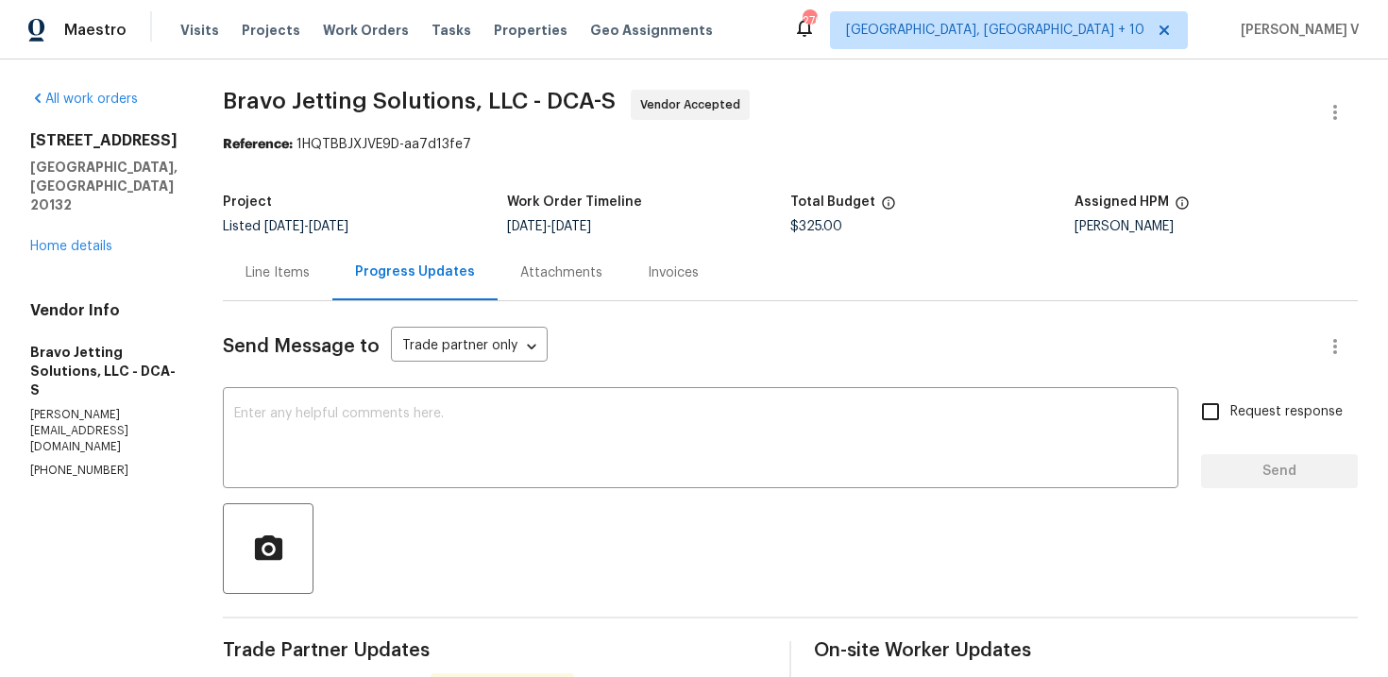
click at [59, 216] on div "[STREET_ADDRESS] Home details" at bounding box center [103, 193] width 147 height 125
click at [93, 193] on div "[STREET_ADDRESS] Home details" at bounding box center [103, 193] width 147 height 125
click at [79, 240] on link "Home details" at bounding box center [71, 246] width 82 height 13
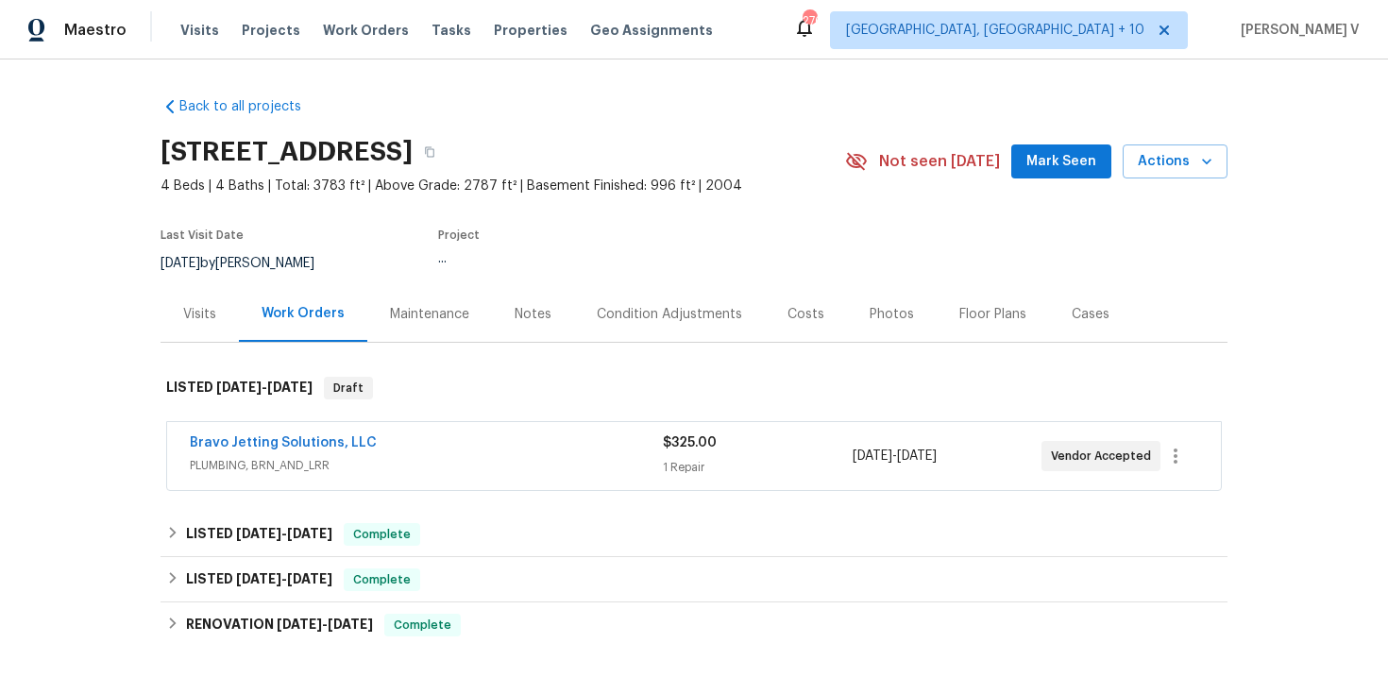
click at [497, 444] on div "Bravo Jetting Solutions, LLC" at bounding box center [426, 444] width 473 height 23
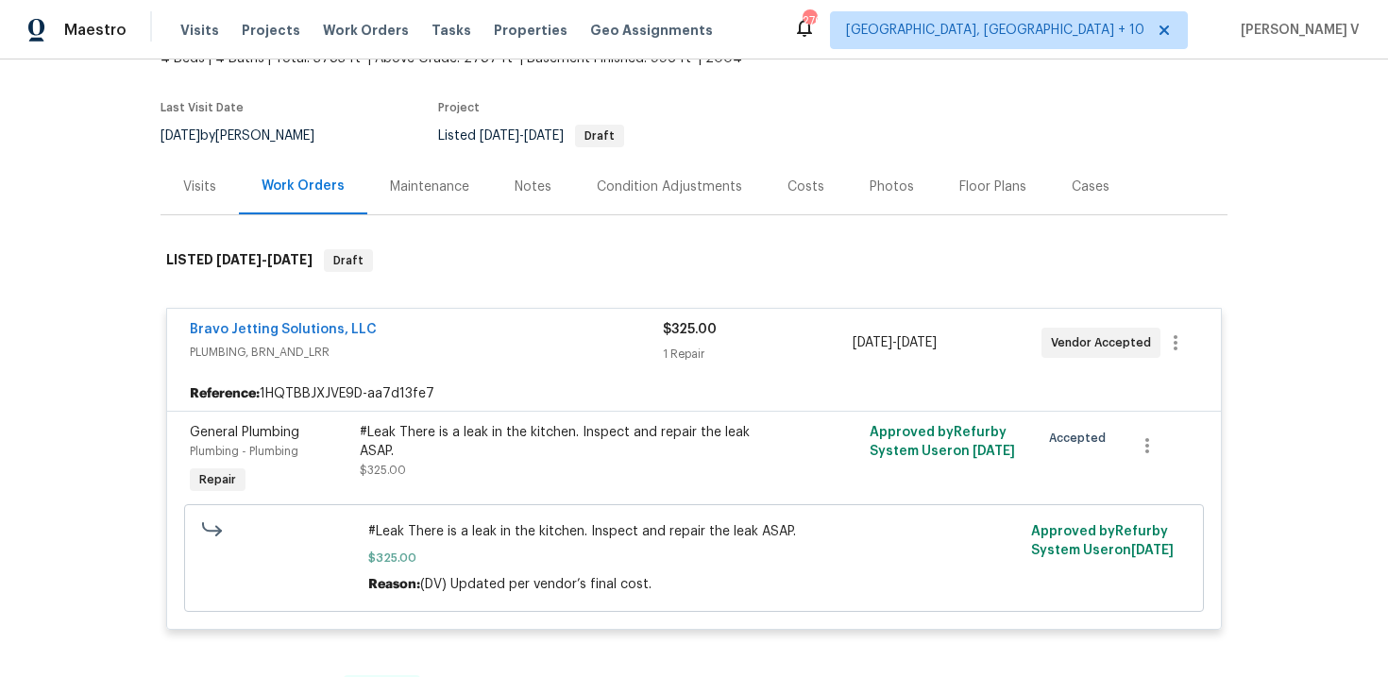
scroll to position [137, 0]
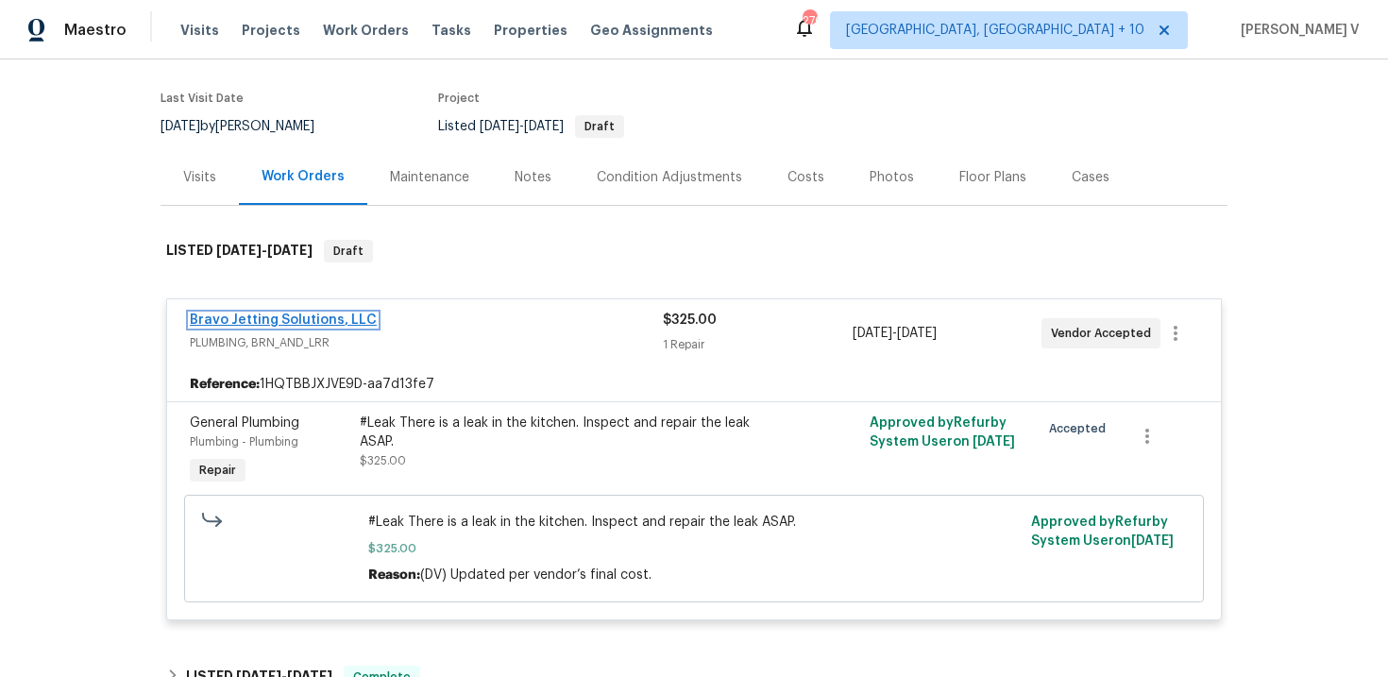
click at [328, 325] on link "Bravo Jetting Solutions, LLC" at bounding box center [283, 319] width 187 height 13
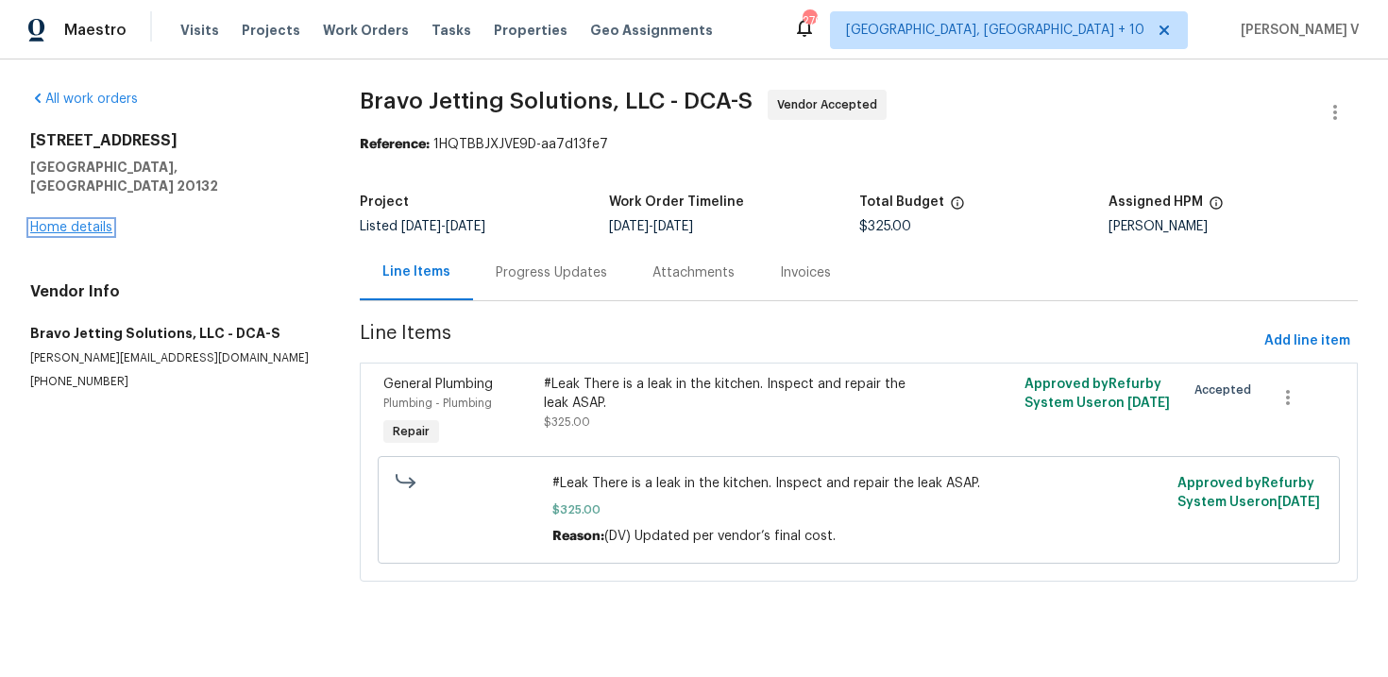
click at [74, 221] on link "Home details" at bounding box center [71, 227] width 82 height 13
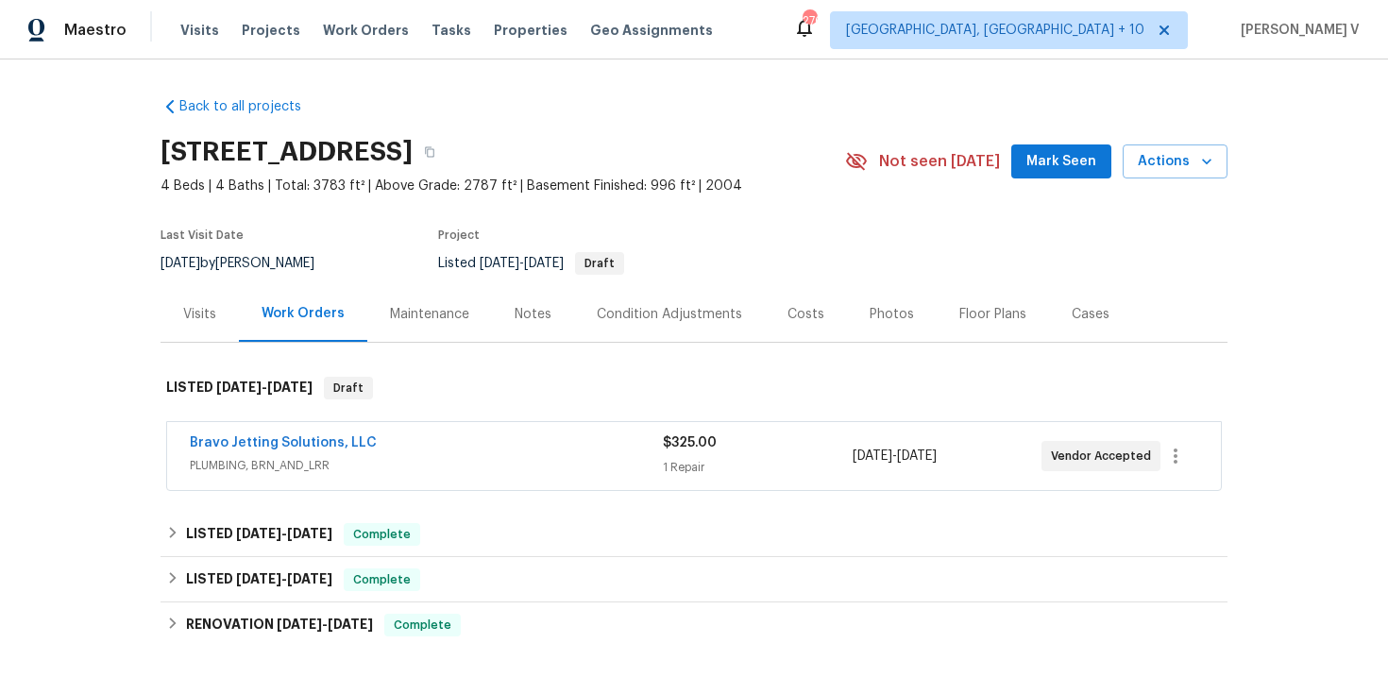
click at [269, 453] on div "Bravo Jetting Solutions, LLC" at bounding box center [426, 444] width 473 height 23
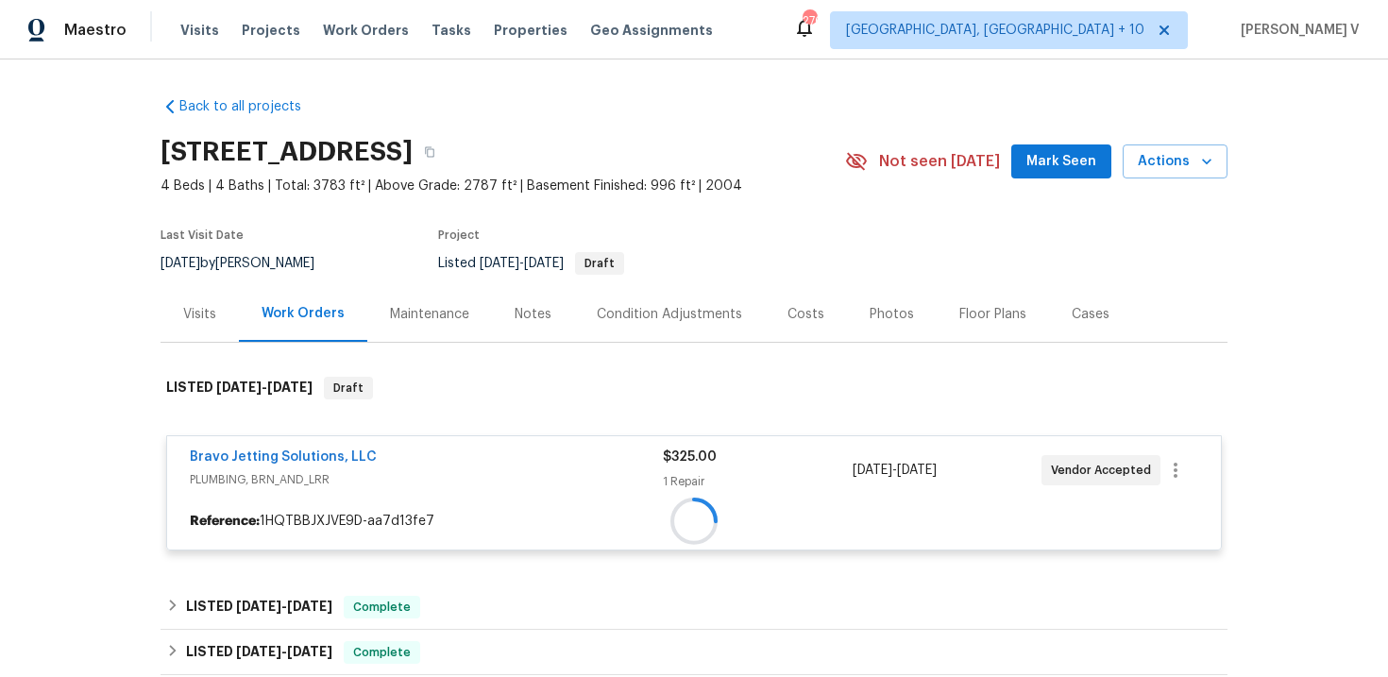
click at [269, 504] on div at bounding box center [694, 521] width 1054 height 34
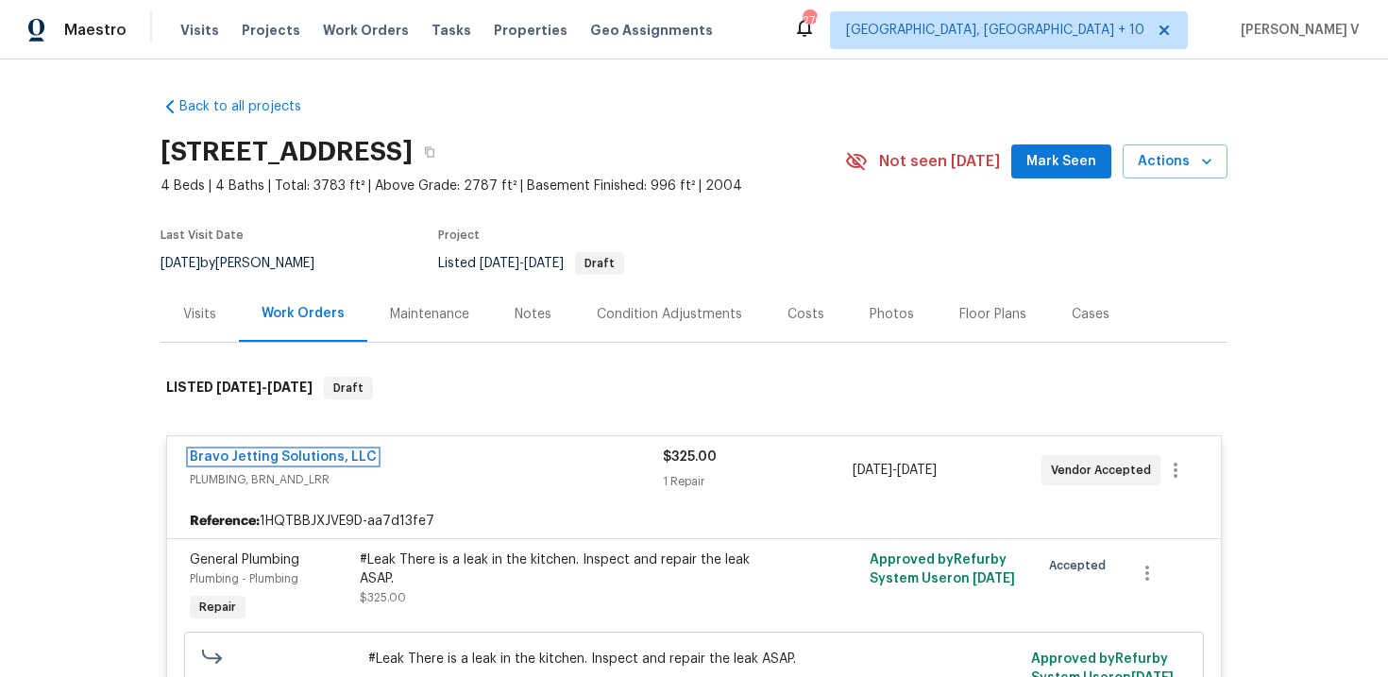
click at [269, 453] on link "Bravo Jetting Solutions, LLC" at bounding box center [283, 456] width 187 height 13
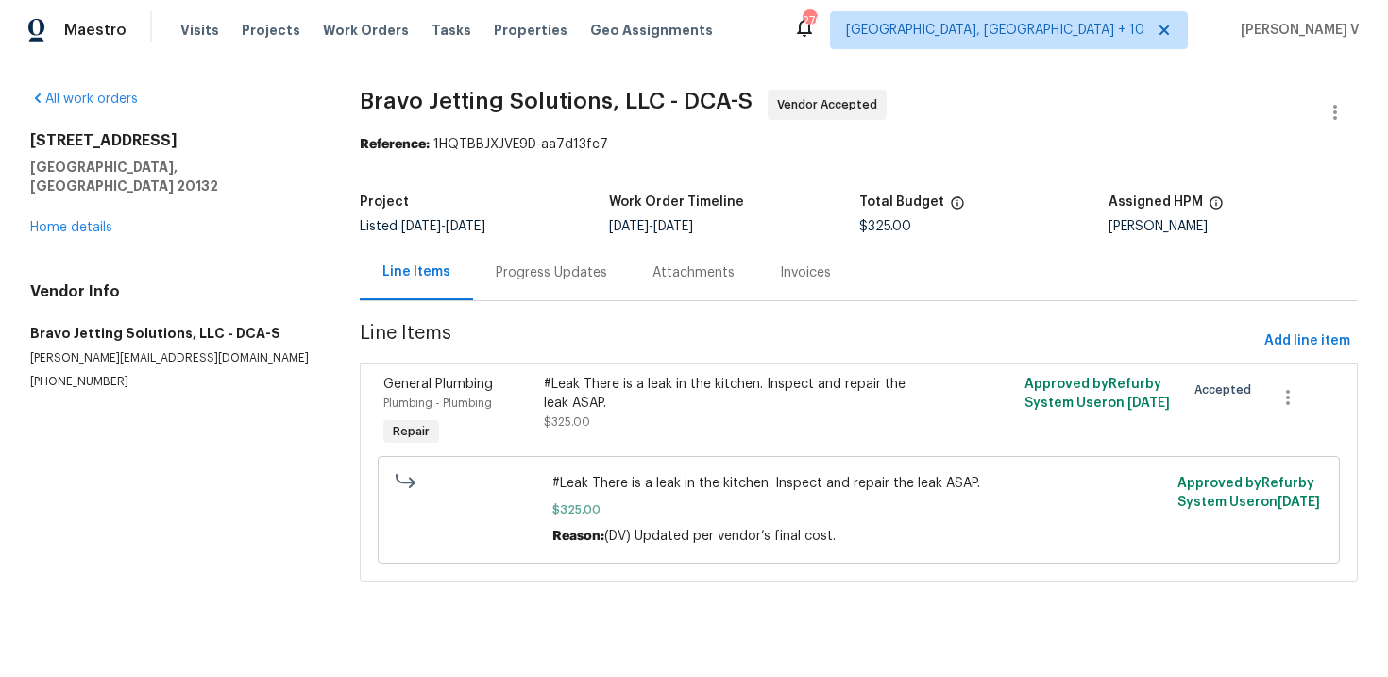
click at [59, 200] on div "952 Devonshire Cir Purcellville, VA 20132 Home details" at bounding box center [172, 184] width 284 height 106
click at [59, 221] on link "Home details" at bounding box center [71, 227] width 82 height 13
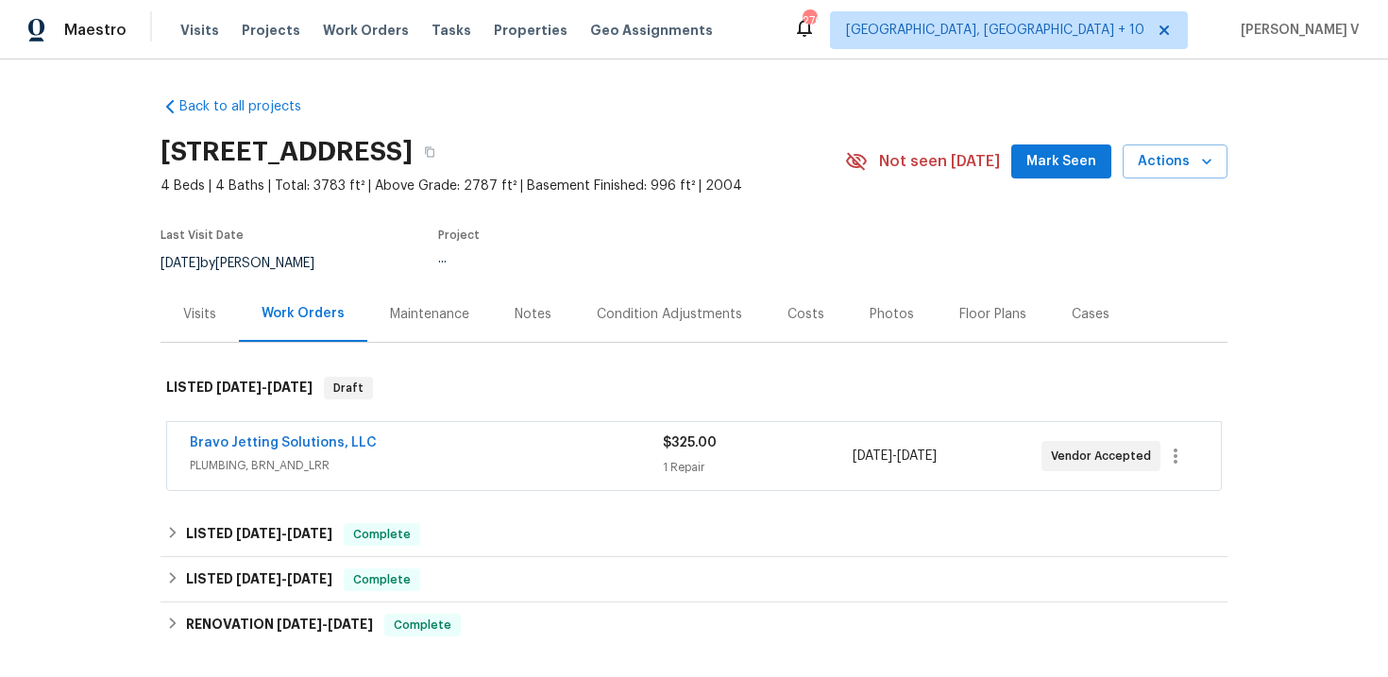
click at [290, 430] on div "Bravo Jetting Solutions, LLC PLUMBING, BRN_AND_LRR $325.00 1 Repair 9/21/2025 -…" at bounding box center [694, 456] width 1054 height 68
click at [290, 435] on span "Bravo Jetting Solutions, LLC" at bounding box center [283, 442] width 187 height 19
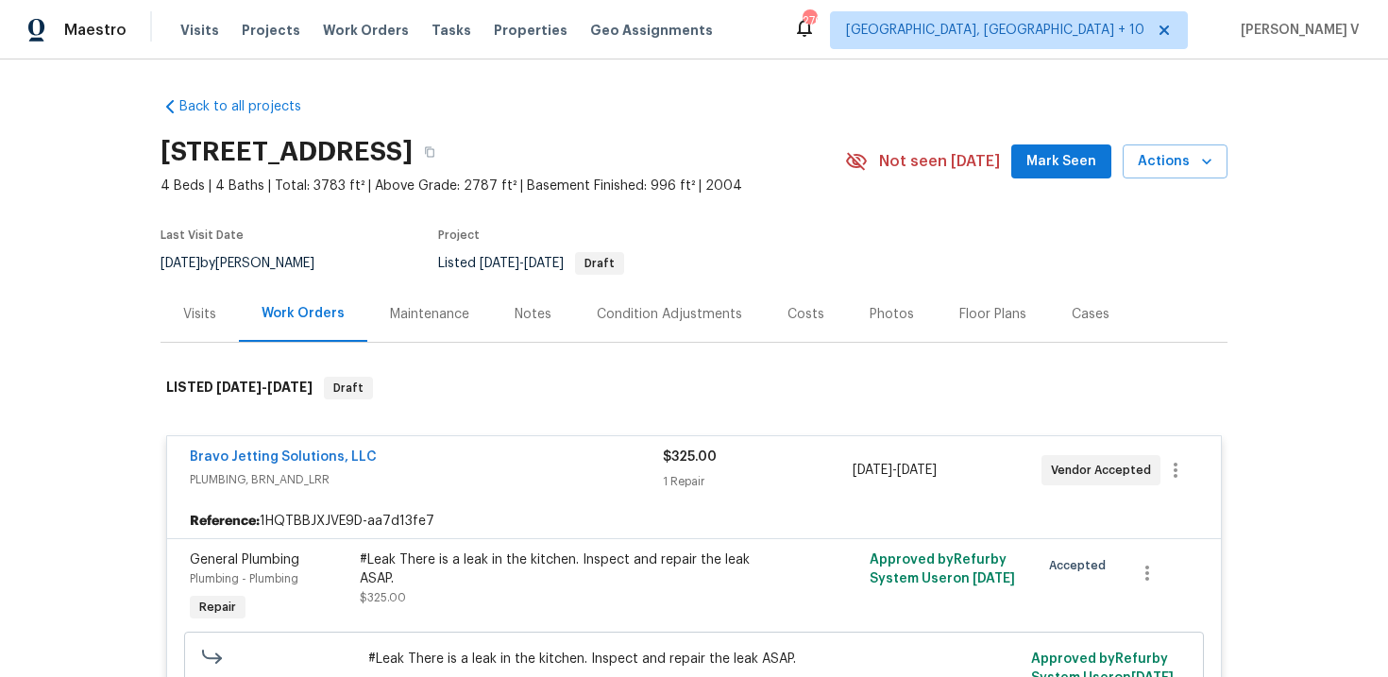
scroll to position [83, 0]
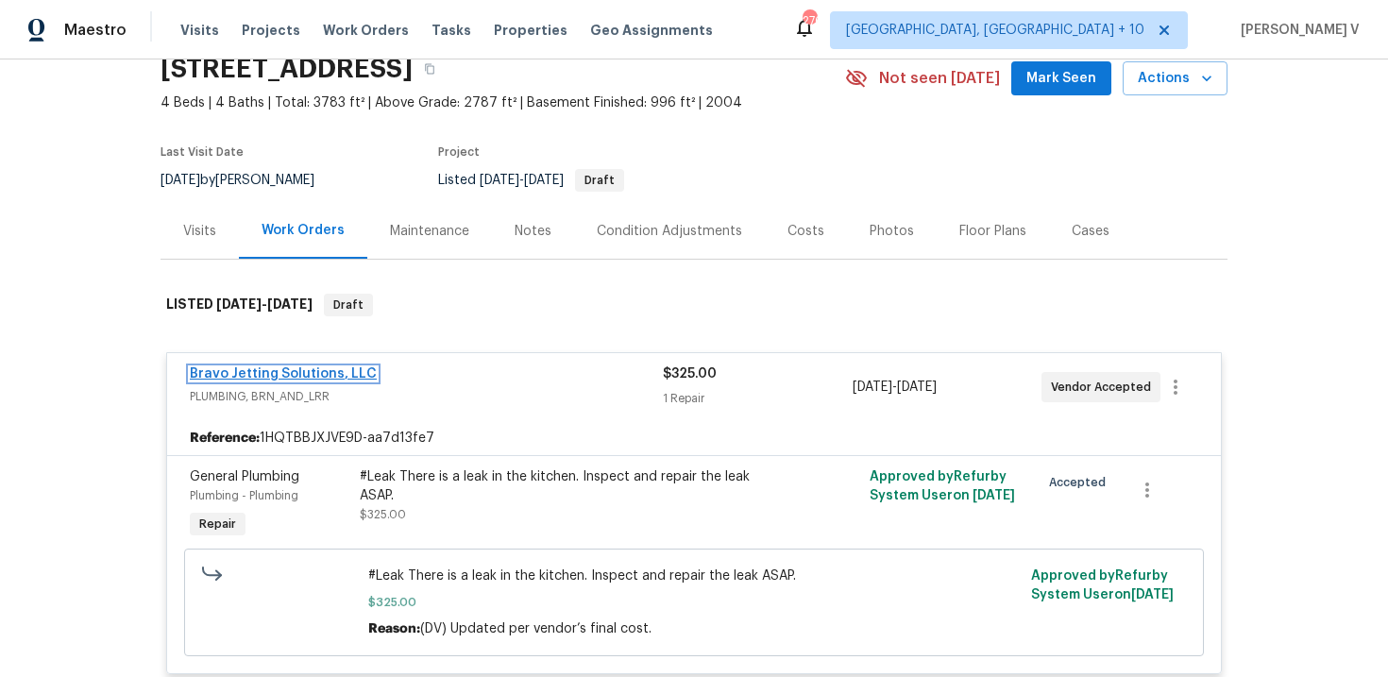
click at [358, 369] on link "Bravo Jetting Solutions, LLC" at bounding box center [283, 373] width 187 height 13
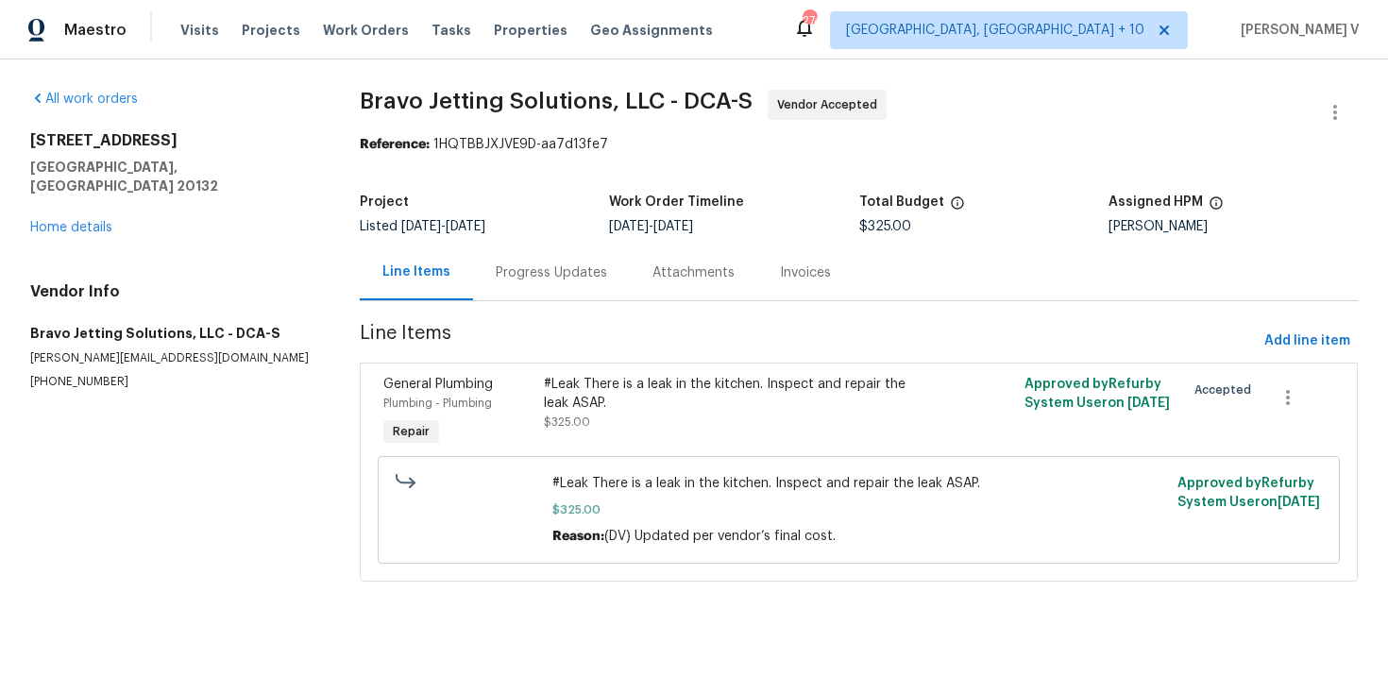
click at [548, 277] on div "Progress Updates" at bounding box center [551, 272] width 111 height 19
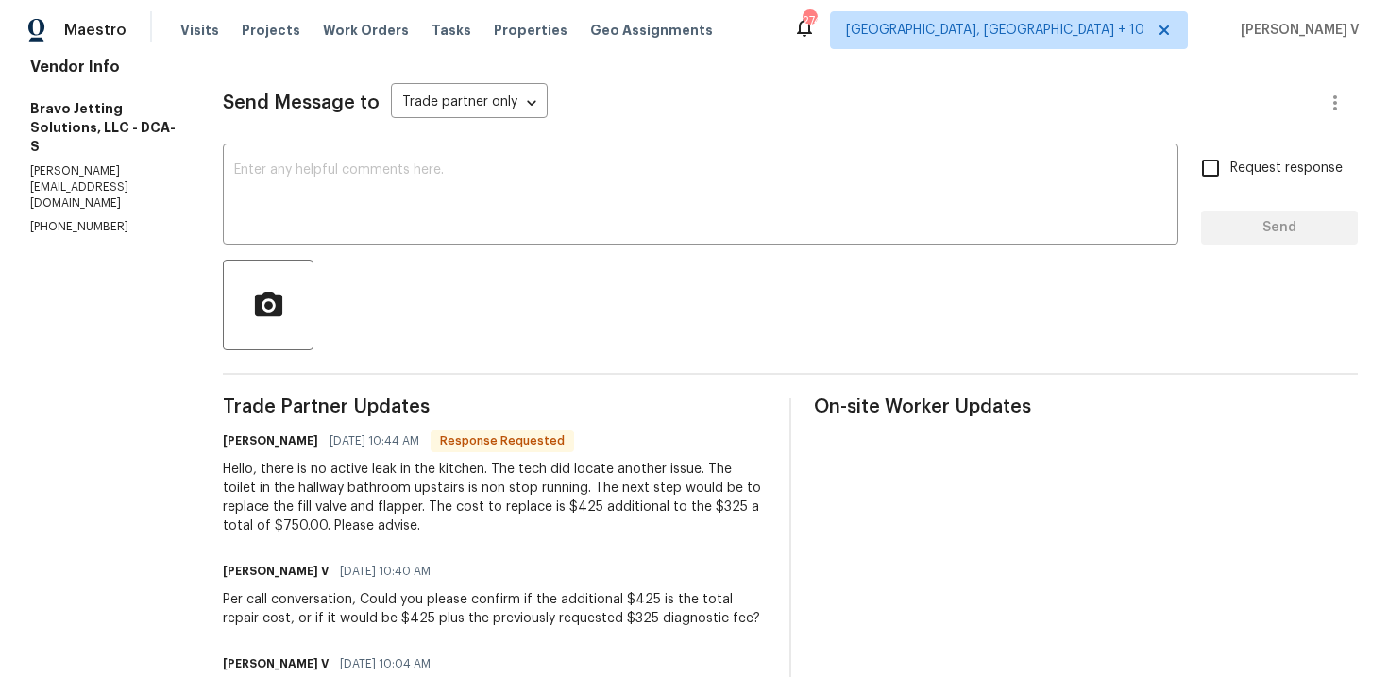
scroll to position [260, 0]
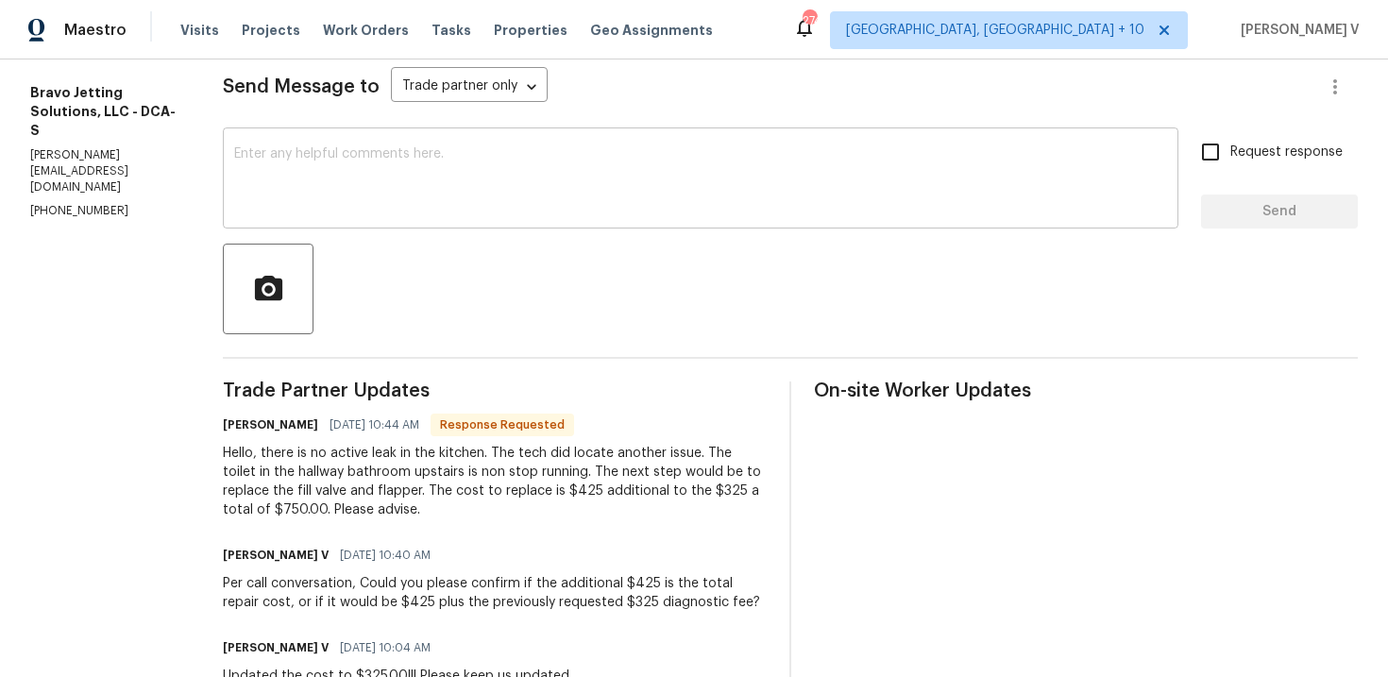
click at [512, 218] on div "x ​" at bounding box center [701, 180] width 956 height 96
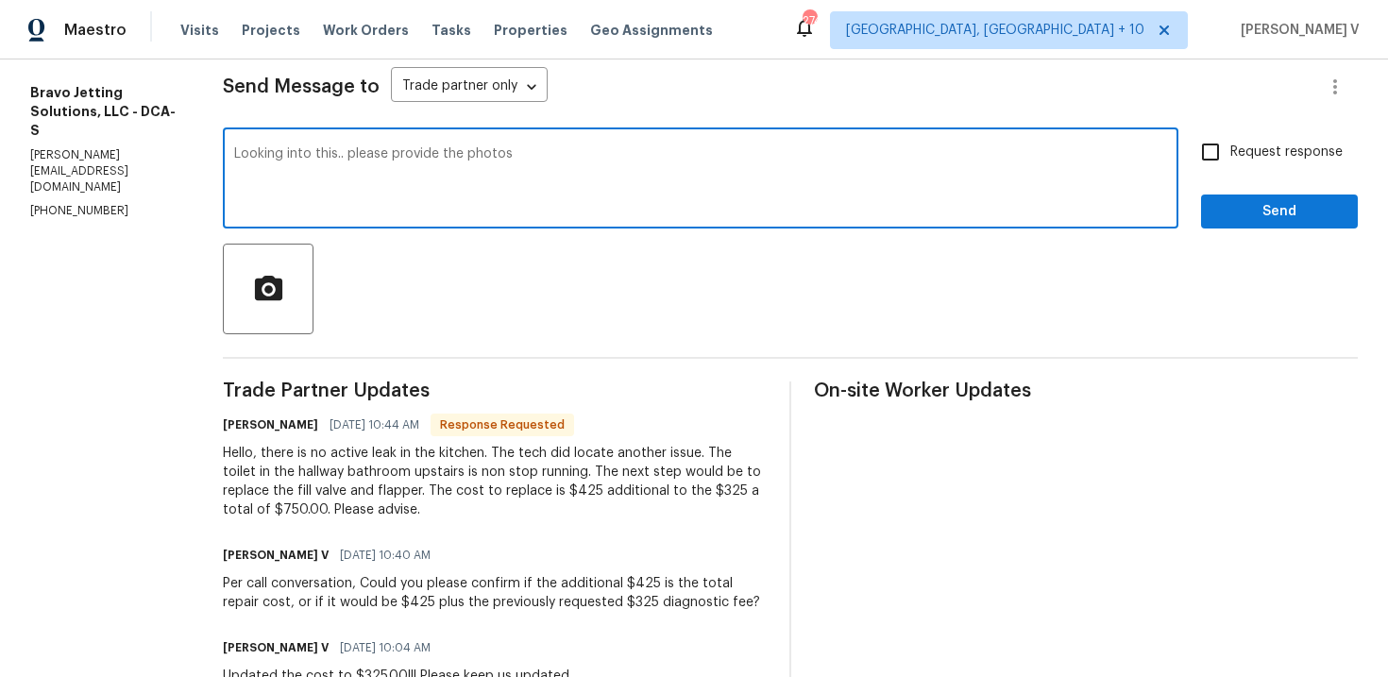
type textarea "Looking into this.. please provide the photos"
click at [1210, 144] on input "Request response" at bounding box center [1211, 152] width 40 height 40
checkbox input "true"
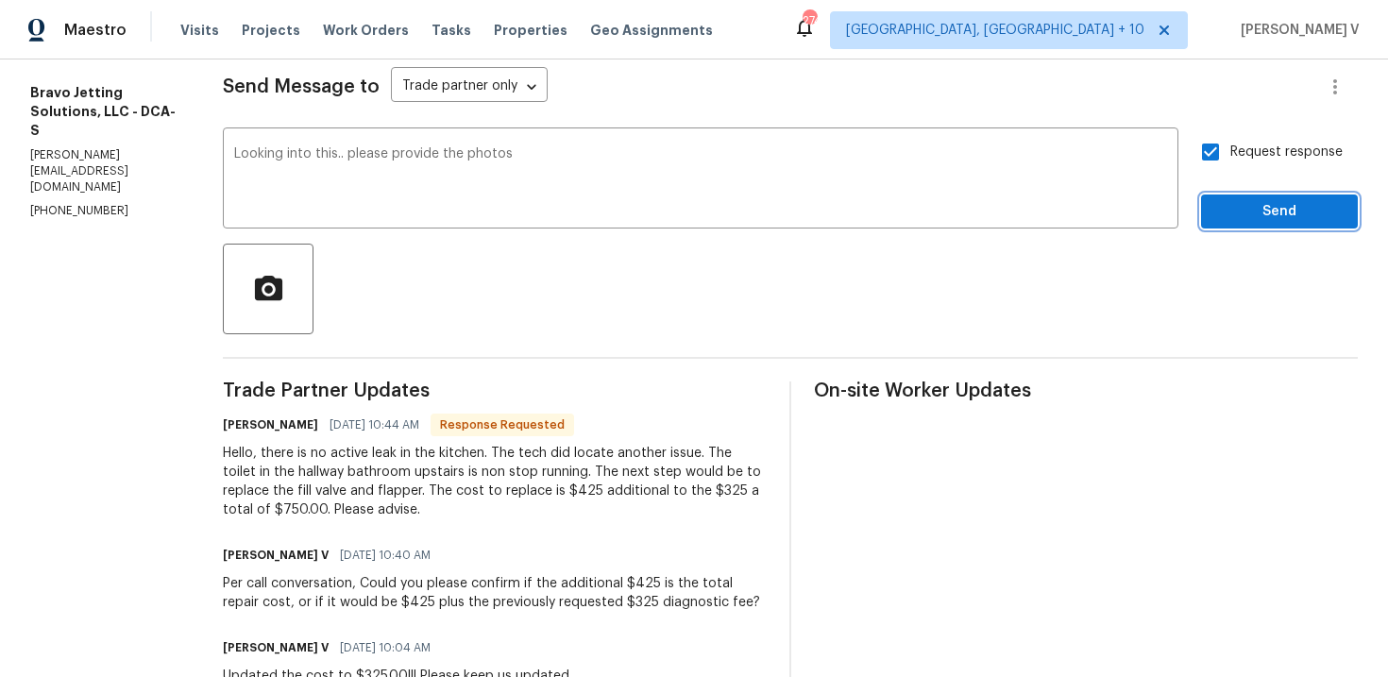
click at [1246, 198] on button "Send" at bounding box center [1279, 212] width 157 height 35
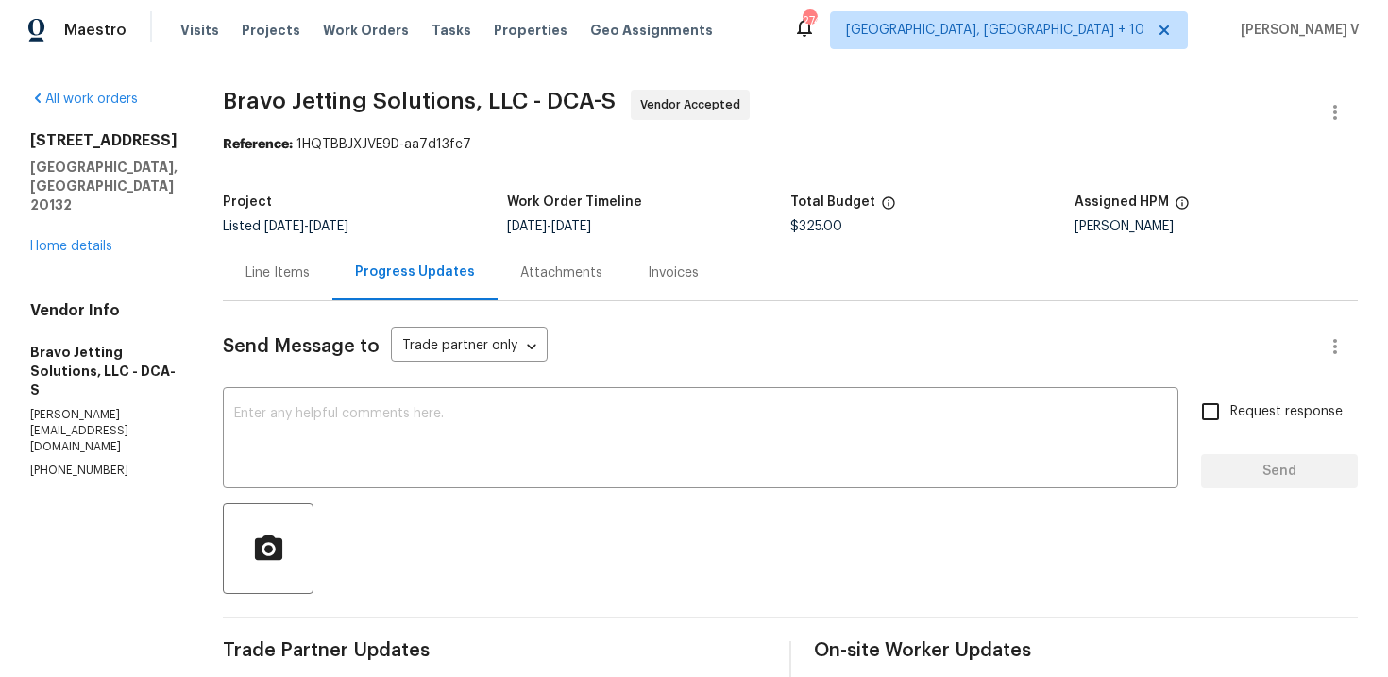
click at [330, 289] on div "Line Items" at bounding box center [278, 273] width 110 height 56
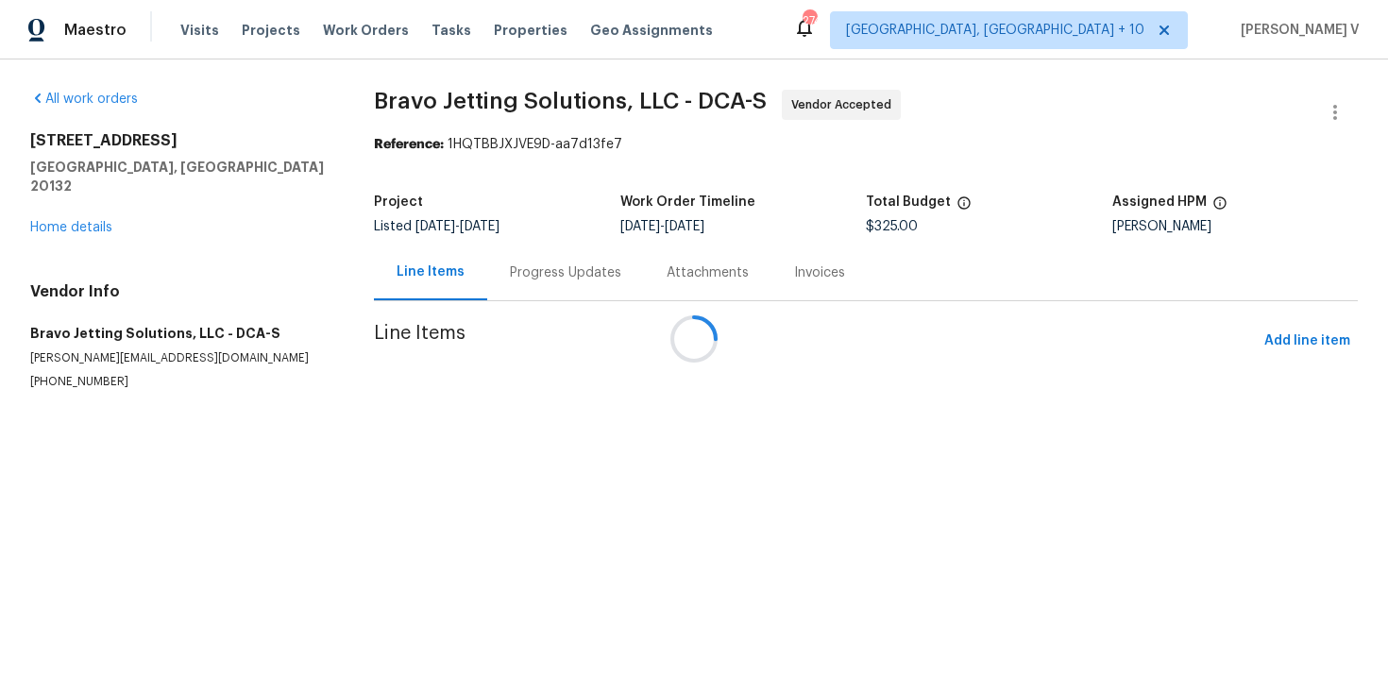
click at [330, 289] on div at bounding box center [694, 338] width 1388 height 677
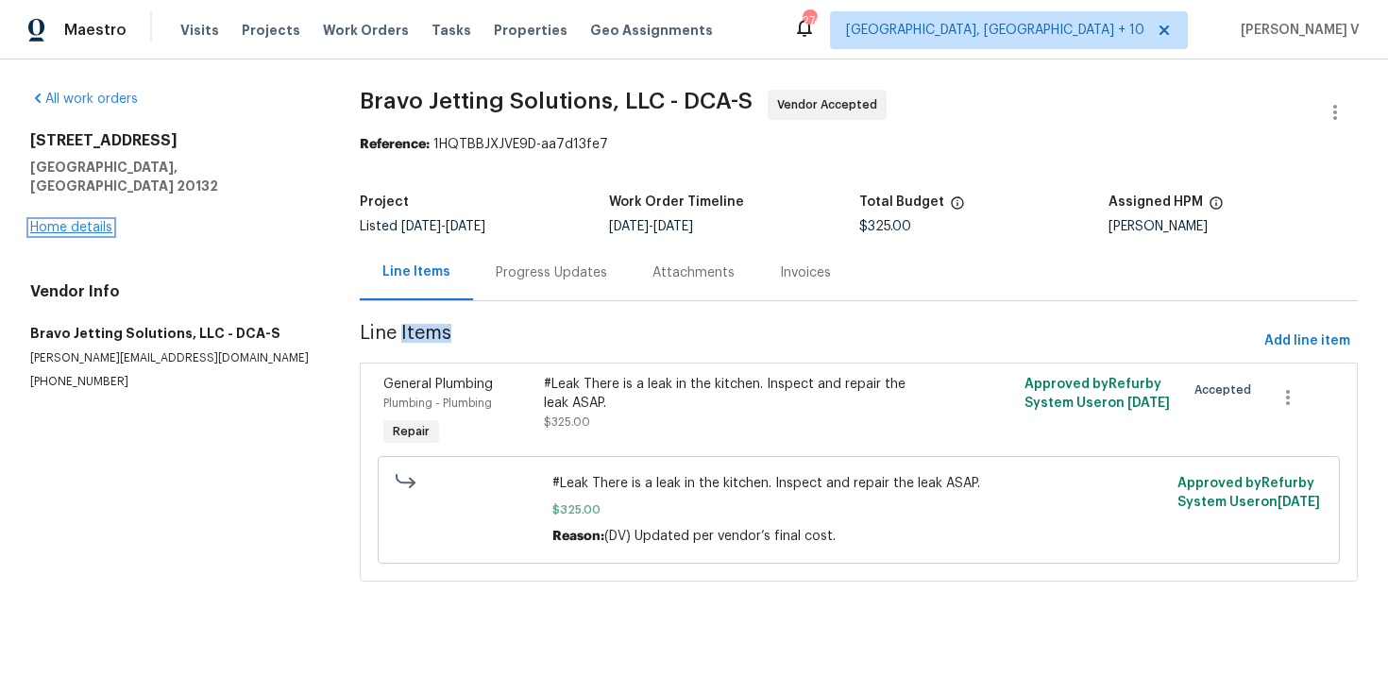
click at [49, 221] on link "Home details" at bounding box center [71, 227] width 82 height 13
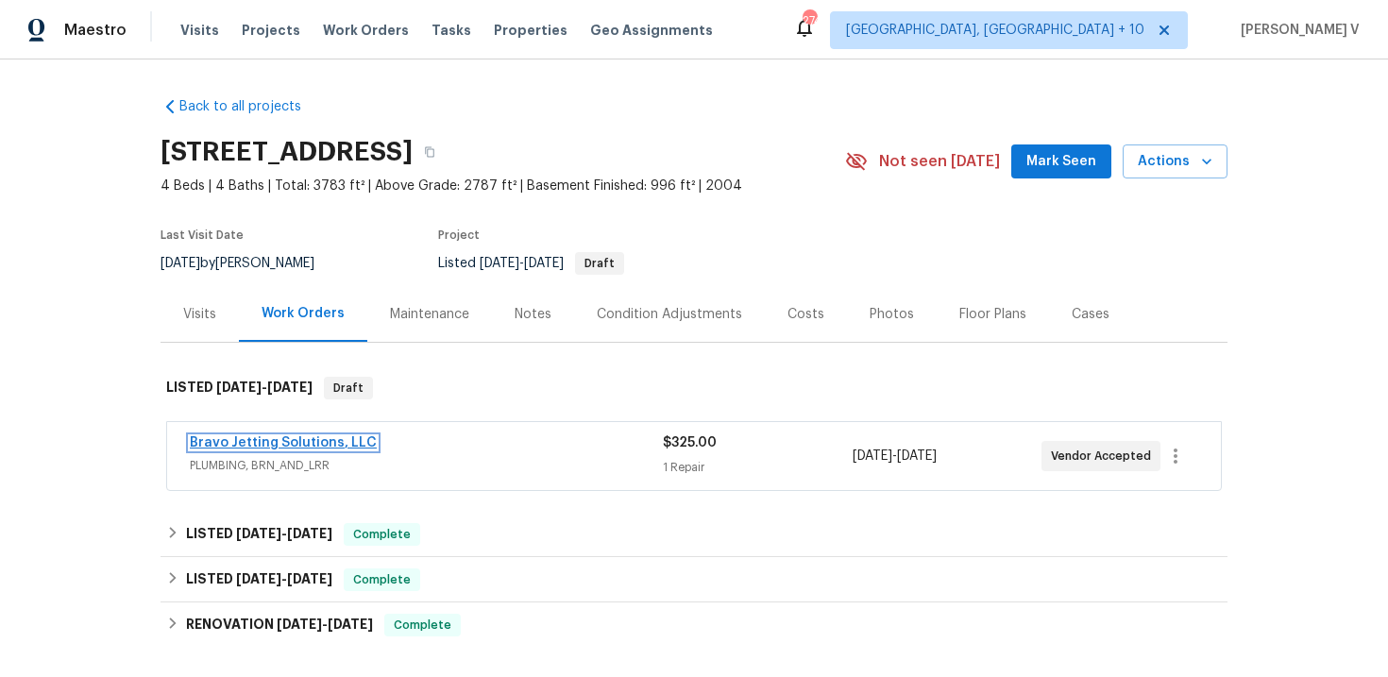
click at [316, 440] on link "Bravo Jetting Solutions, LLC" at bounding box center [283, 442] width 187 height 13
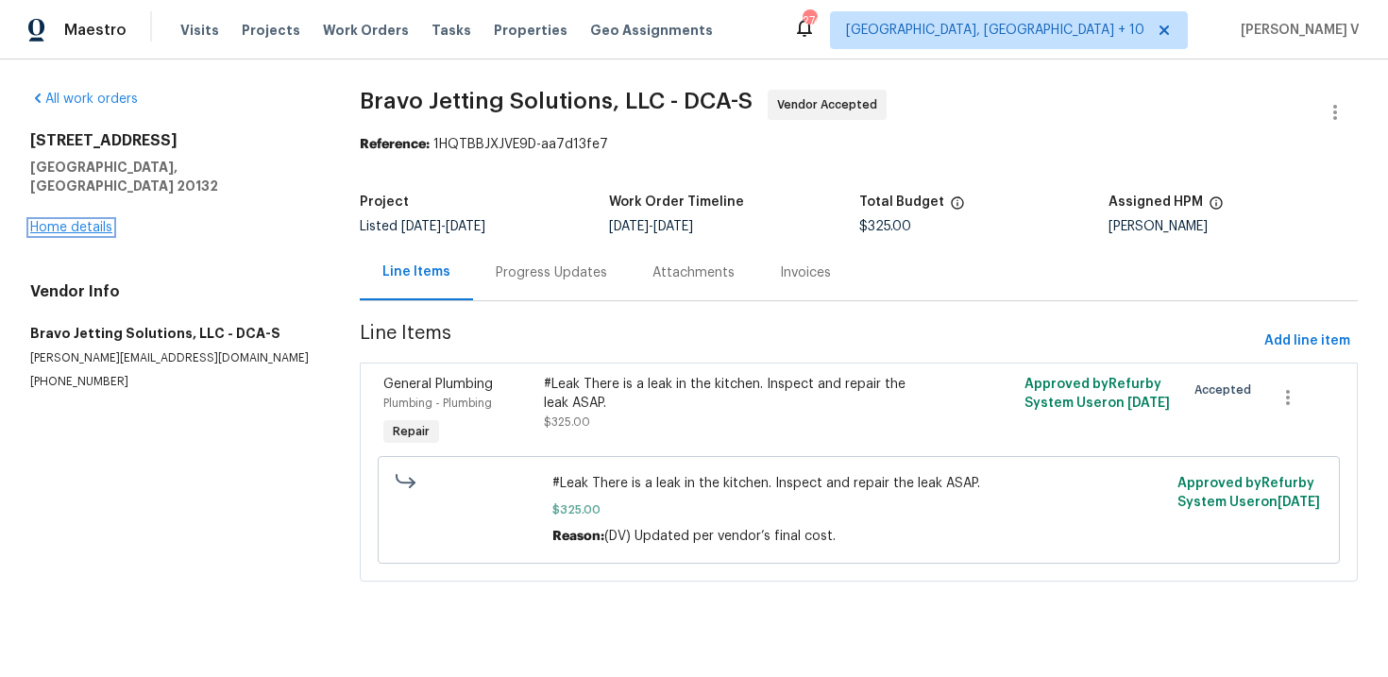
click at [79, 221] on link "Home details" at bounding box center [71, 227] width 82 height 13
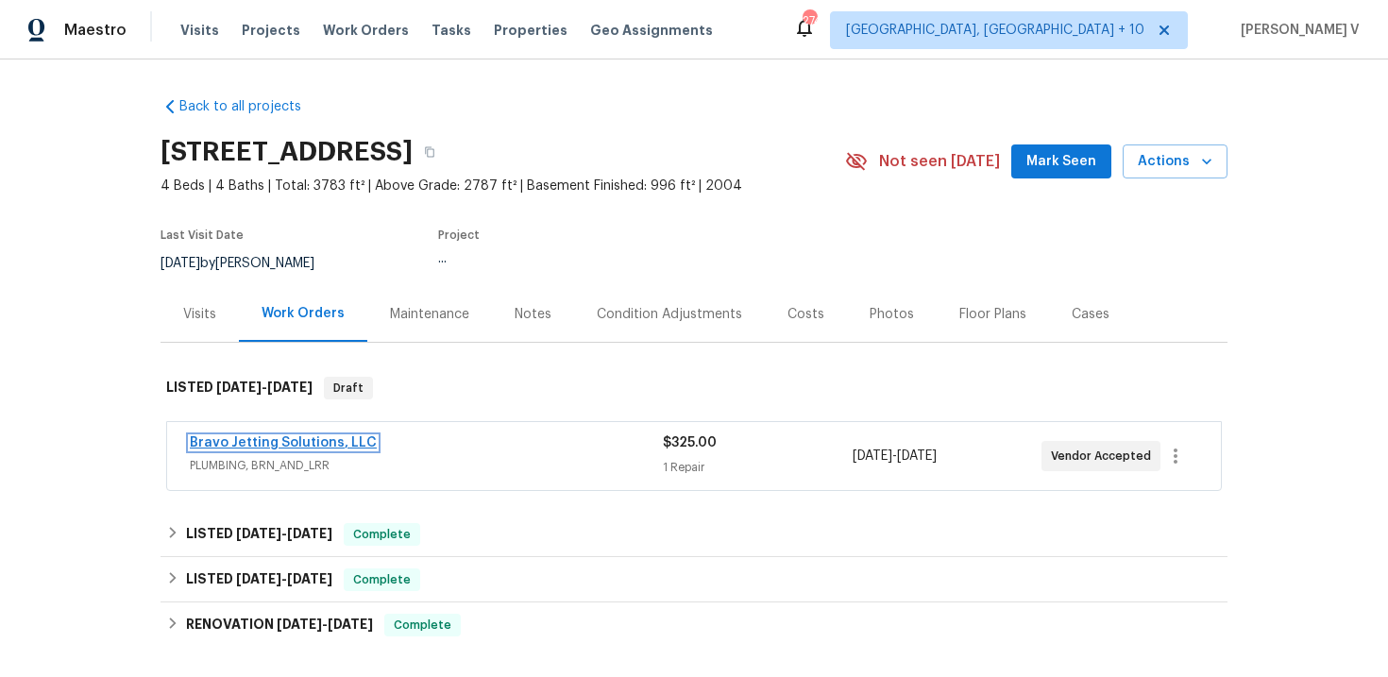
click at [314, 436] on link "Bravo Jetting Solutions, LLC" at bounding box center [283, 442] width 187 height 13
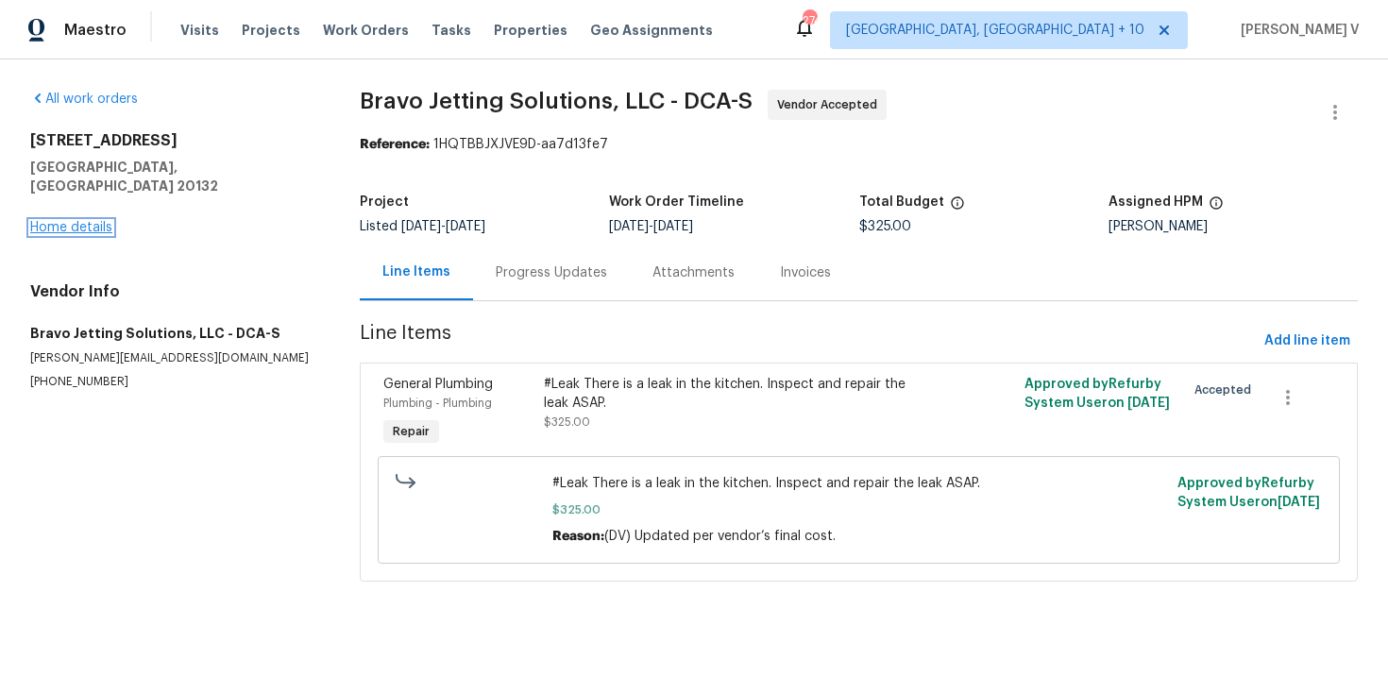
click at [76, 221] on link "Home details" at bounding box center [71, 227] width 82 height 13
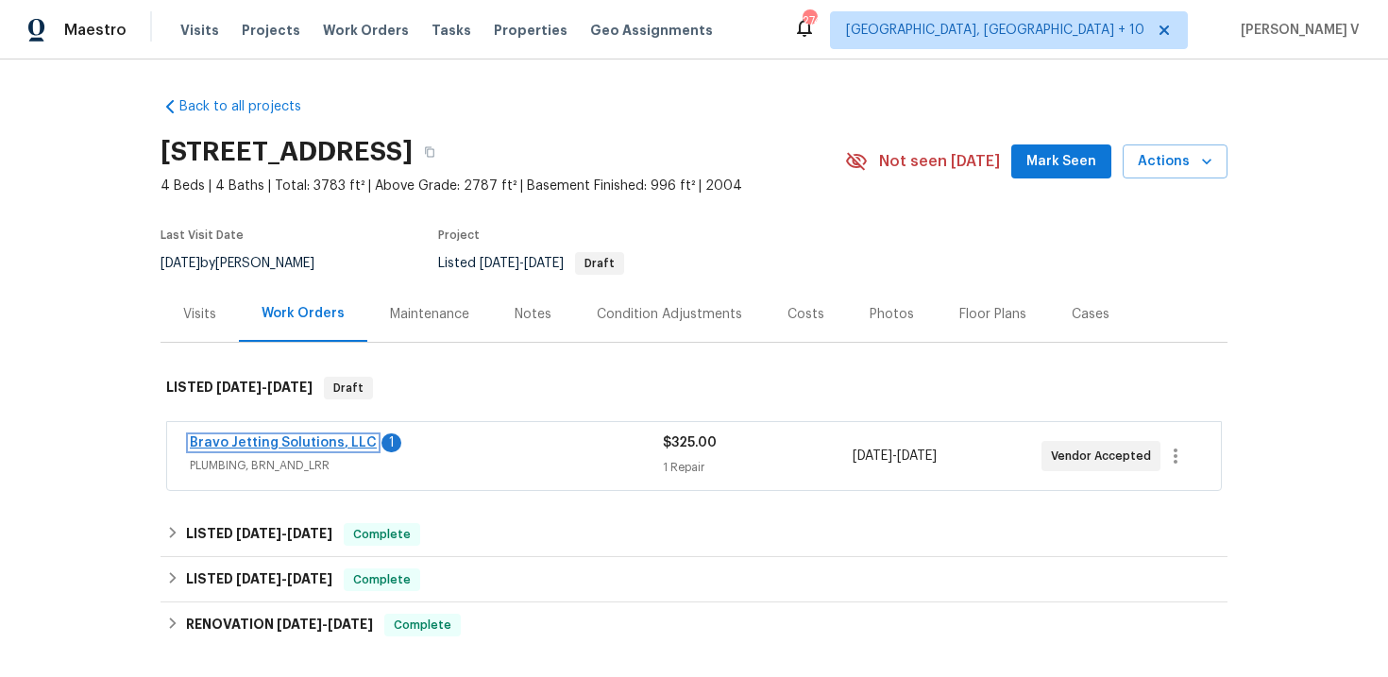
click at [245, 439] on link "Bravo Jetting Solutions, LLC" at bounding box center [283, 442] width 187 height 13
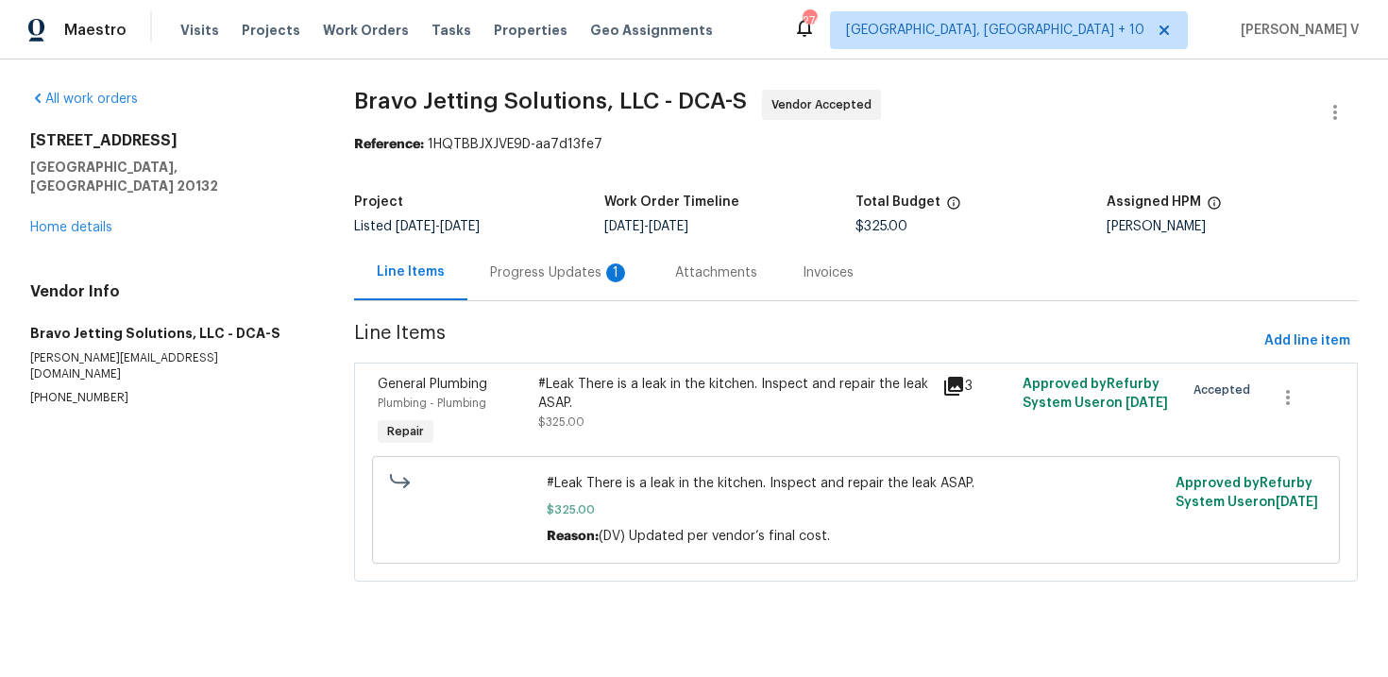
click at [506, 307] on section "Bravo Jetting Solutions, LLC - DCA-S Vendor Accepted Reference: 1HQTBBJXJVE9D-a…" at bounding box center [856, 347] width 1004 height 515
click at [536, 288] on div "Progress Updates 1" at bounding box center [559, 273] width 185 height 56
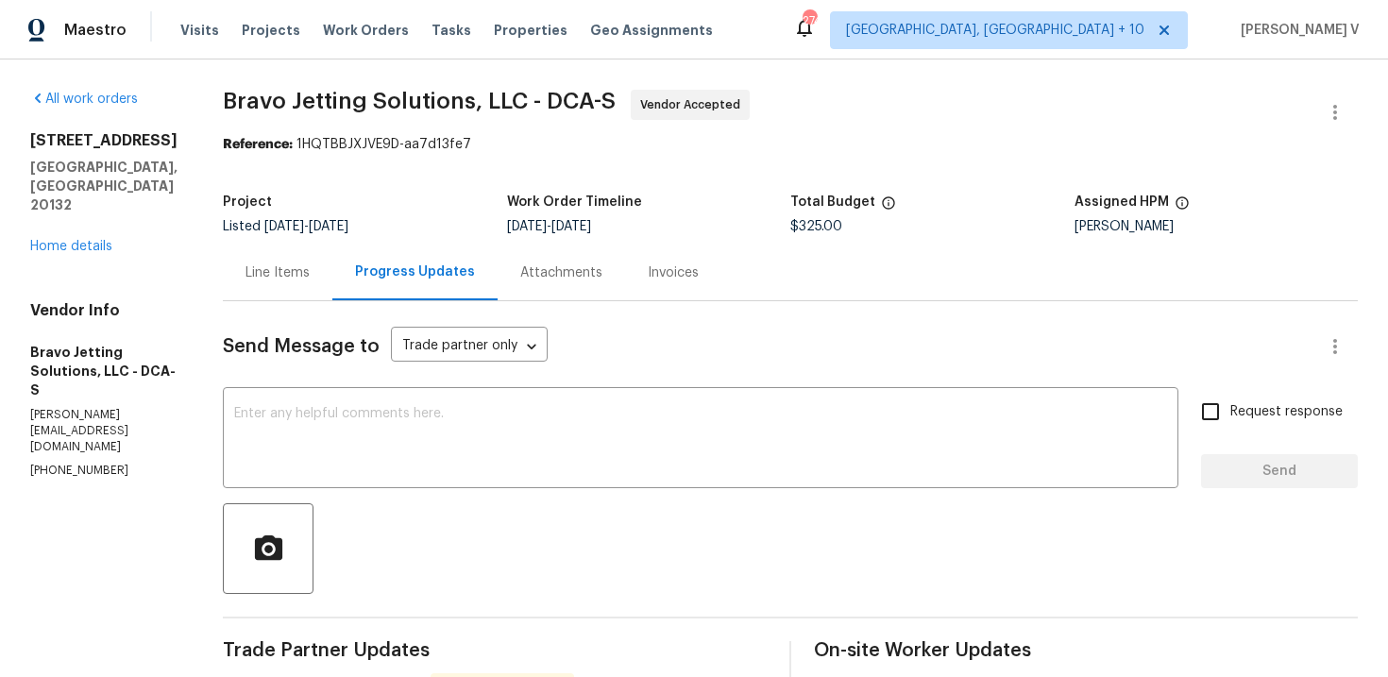
scroll to position [55, 0]
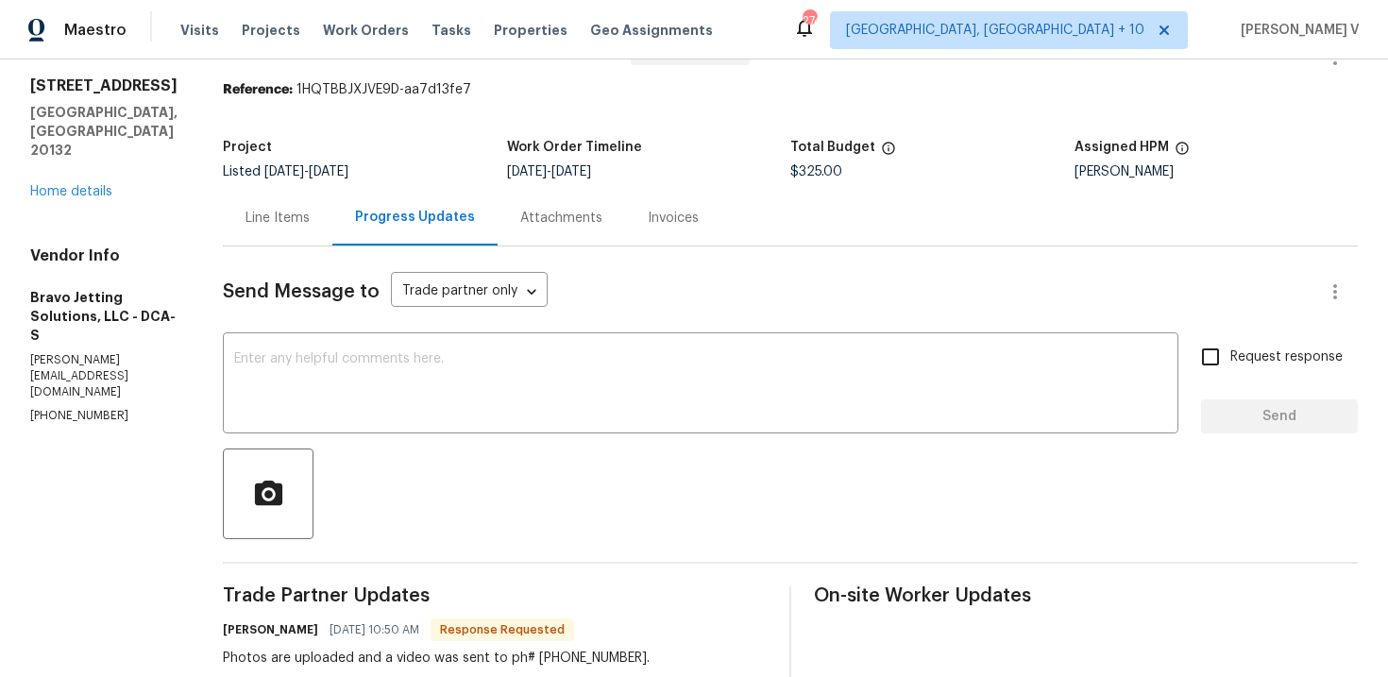
click at [332, 223] on div "Line Items" at bounding box center [278, 218] width 110 height 56
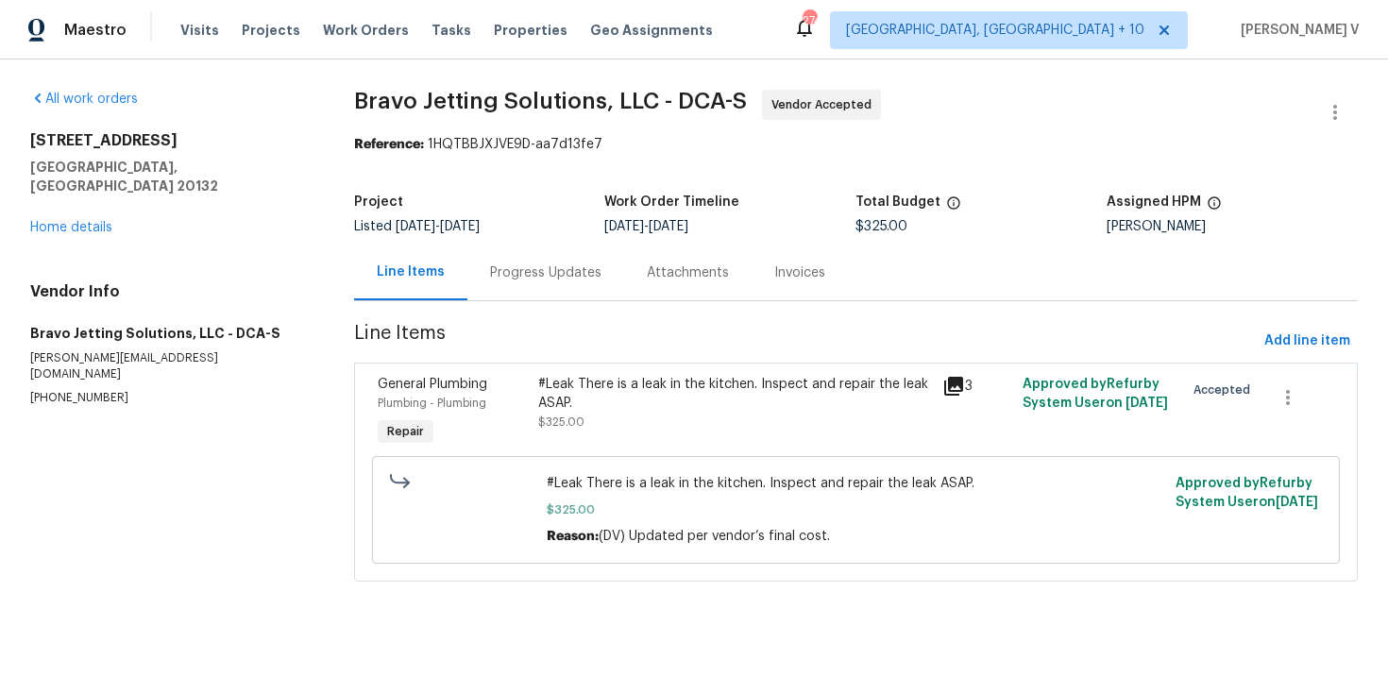
click at [638, 390] on div "#Leak There is a leak in the kitchen. Inspect and repair the leak ASAP." at bounding box center [734, 394] width 392 height 38
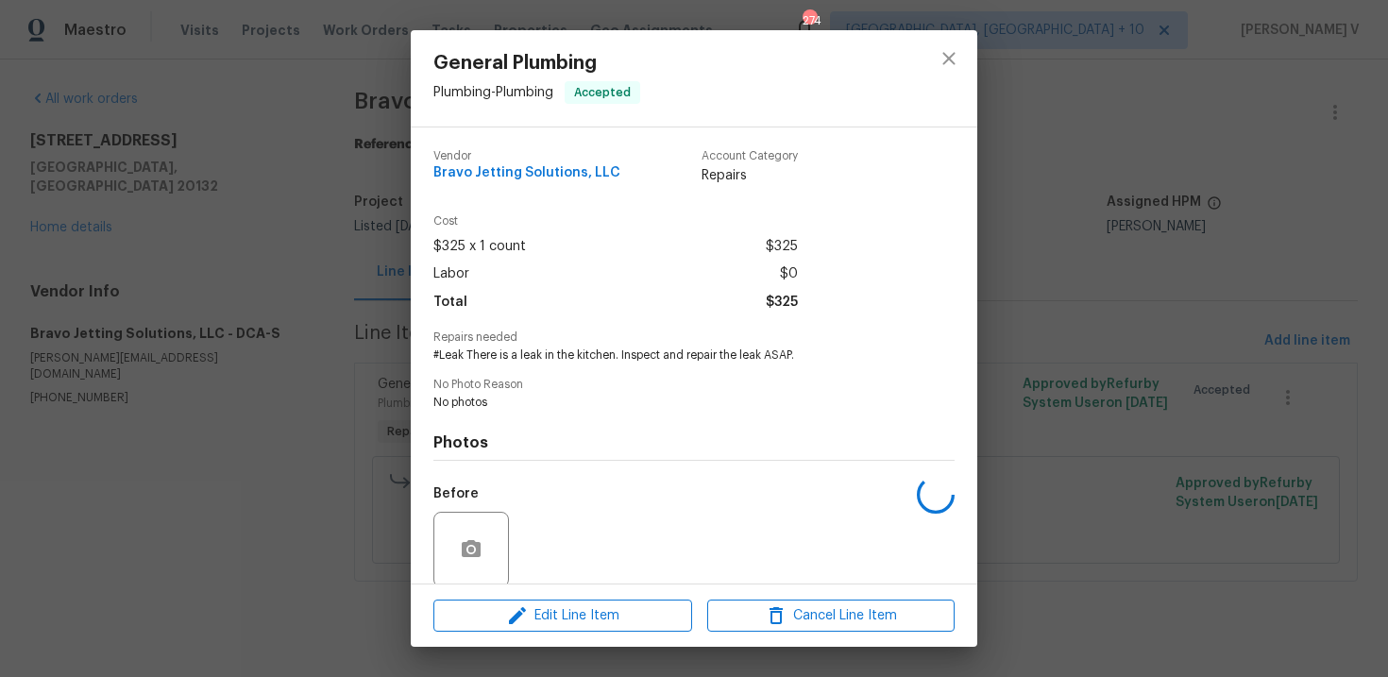
scroll to position [145, 0]
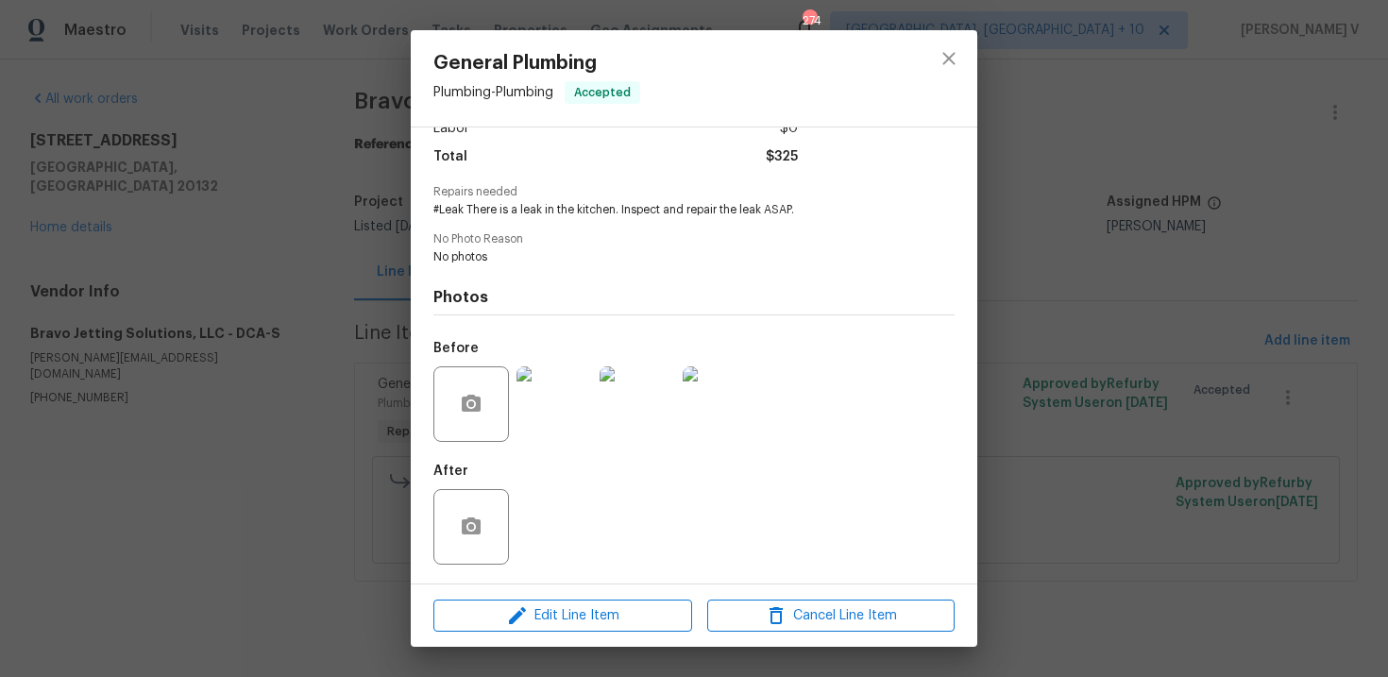
click at [577, 414] on img at bounding box center [554, 404] width 76 height 76
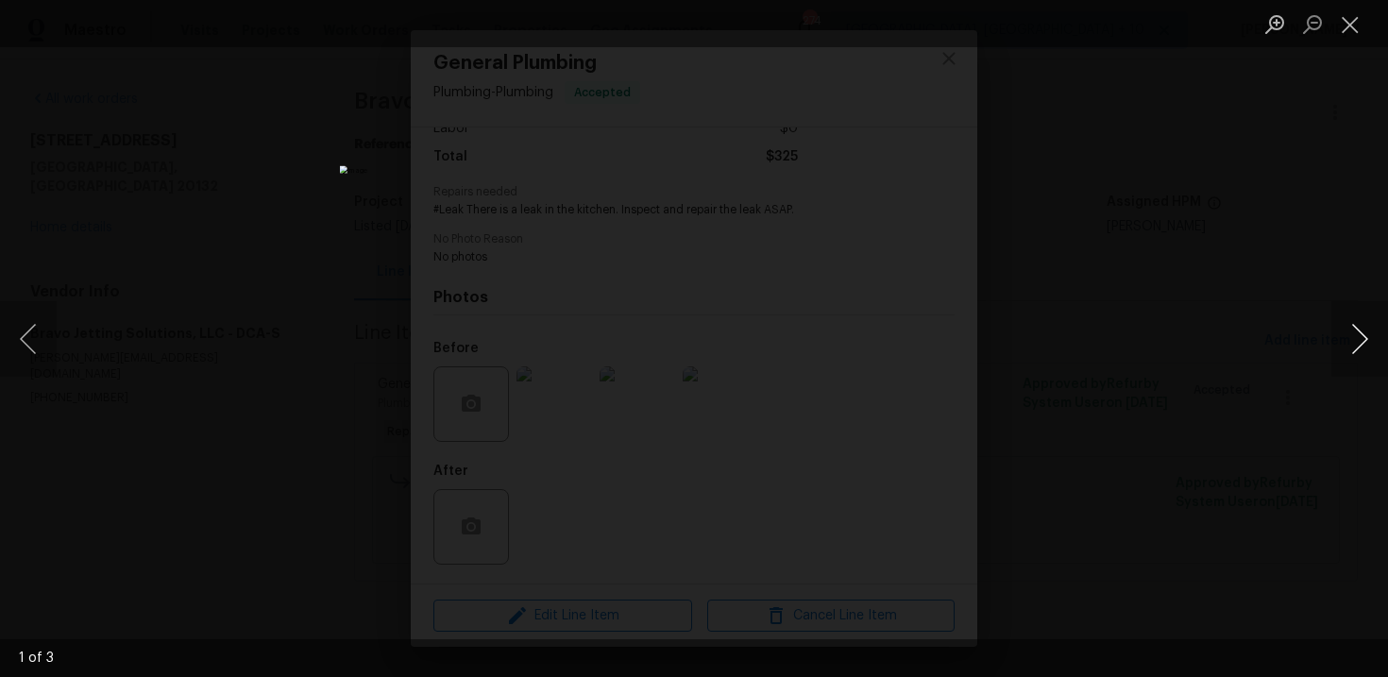
click at [1366, 335] on button "Next image" at bounding box center [1359, 339] width 57 height 76
click at [1362, 336] on button "Next image" at bounding box center [1359, 339] width 57 height 76
click at [282, 298] on div "Lightbox" at bounding box center [694, 338] width 1388 height 677
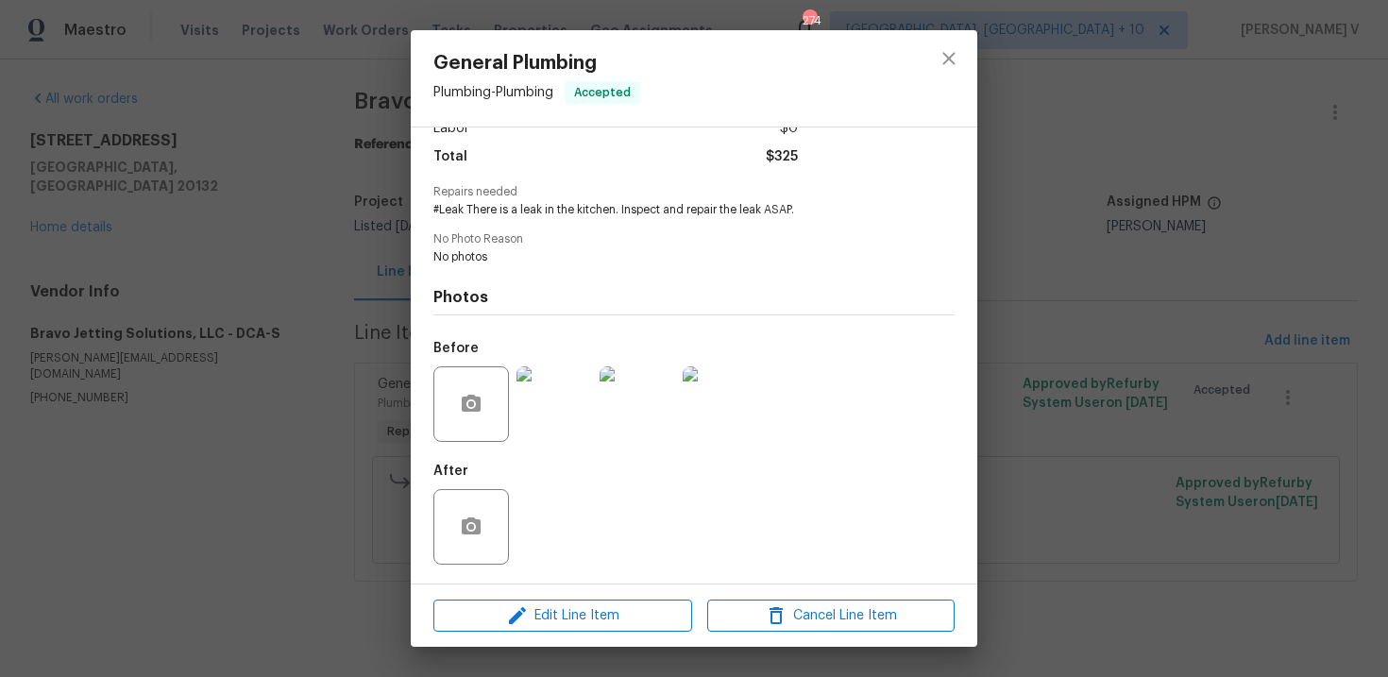
click at [282, 298] on div "Lightbox" at bounding box center [694, 338] width 1388 height 677
click at [441, 284] on div "Photos Before After" at bounding box center [693, 420] width 521 height 311
click at [372, 284] on div "General Plumbing Plumbing - Plumbing Accepted Vendor Bravo Jetting Solutions, L…" at bounding box center [694, 338] width 1388 height 677
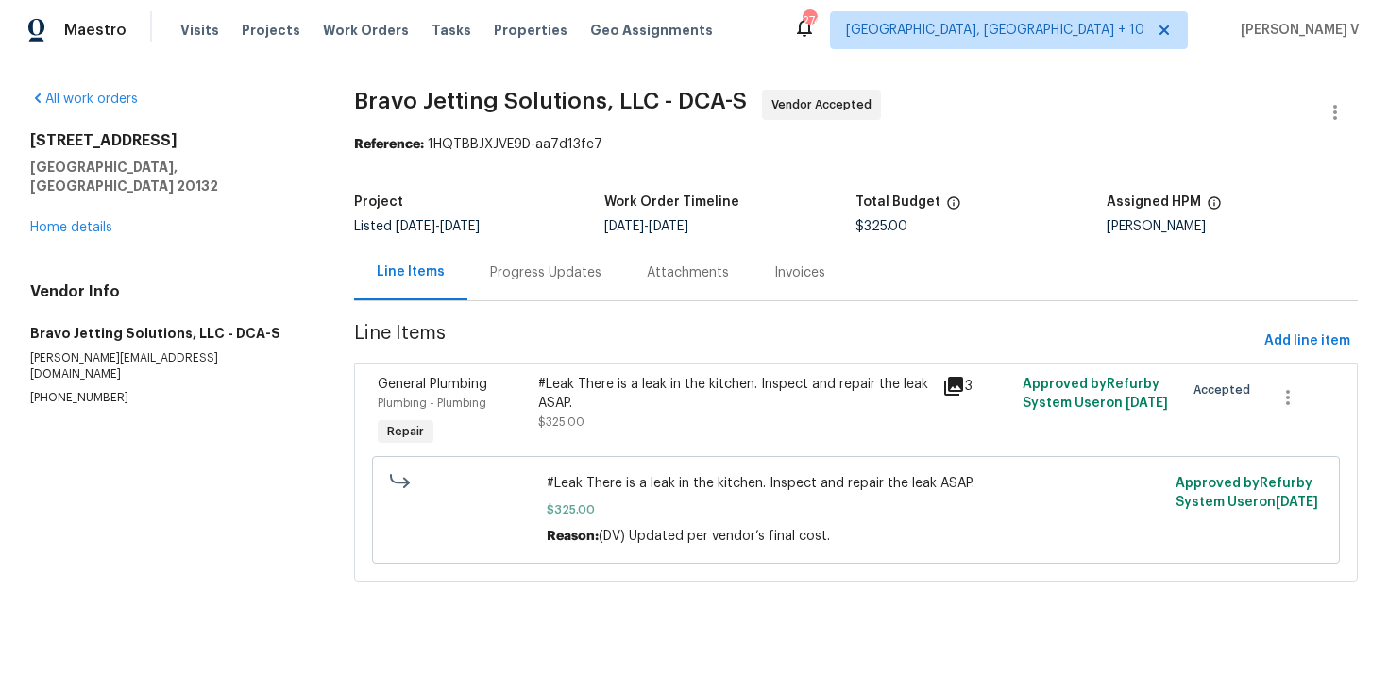
click at [456, 284] on div "Line Items" at bounding box center [410, 273] width 113 height 56
click at [542, 290] on div "Progress Updates" at bounding box center [545, 273] width 157 height 56
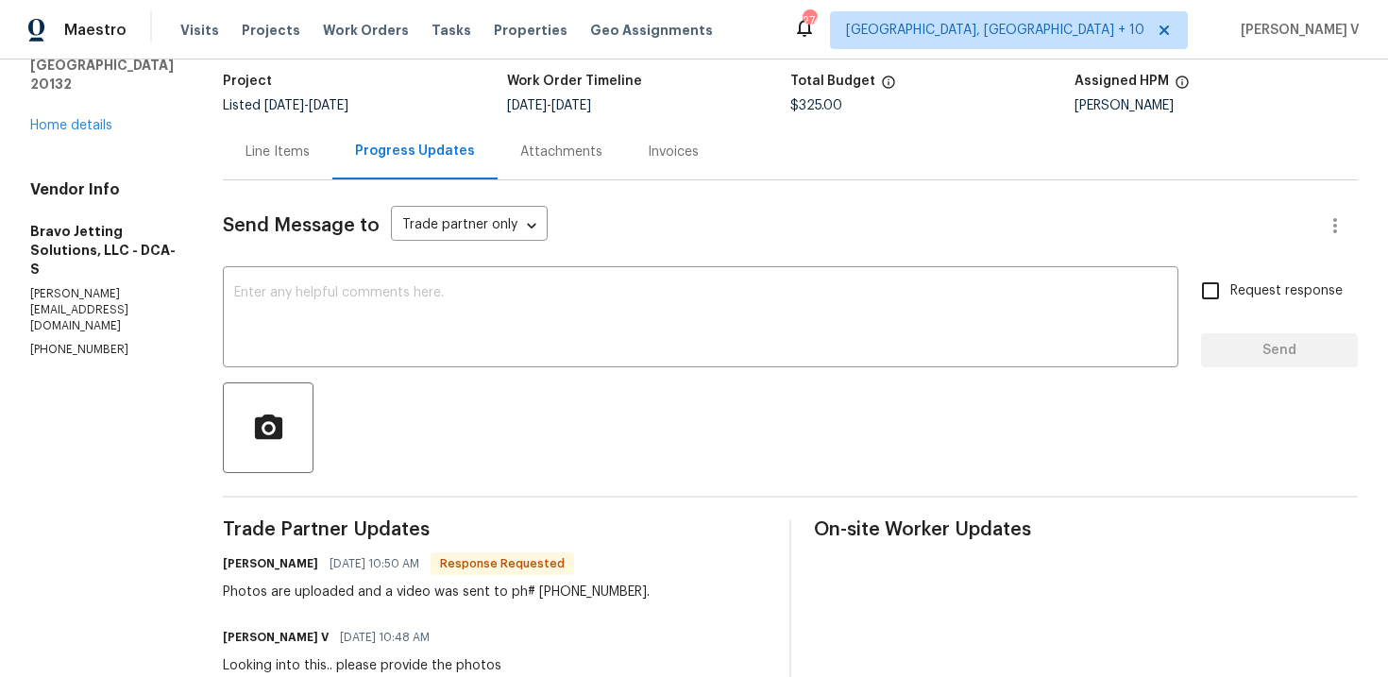
scroll to position [285, 0]
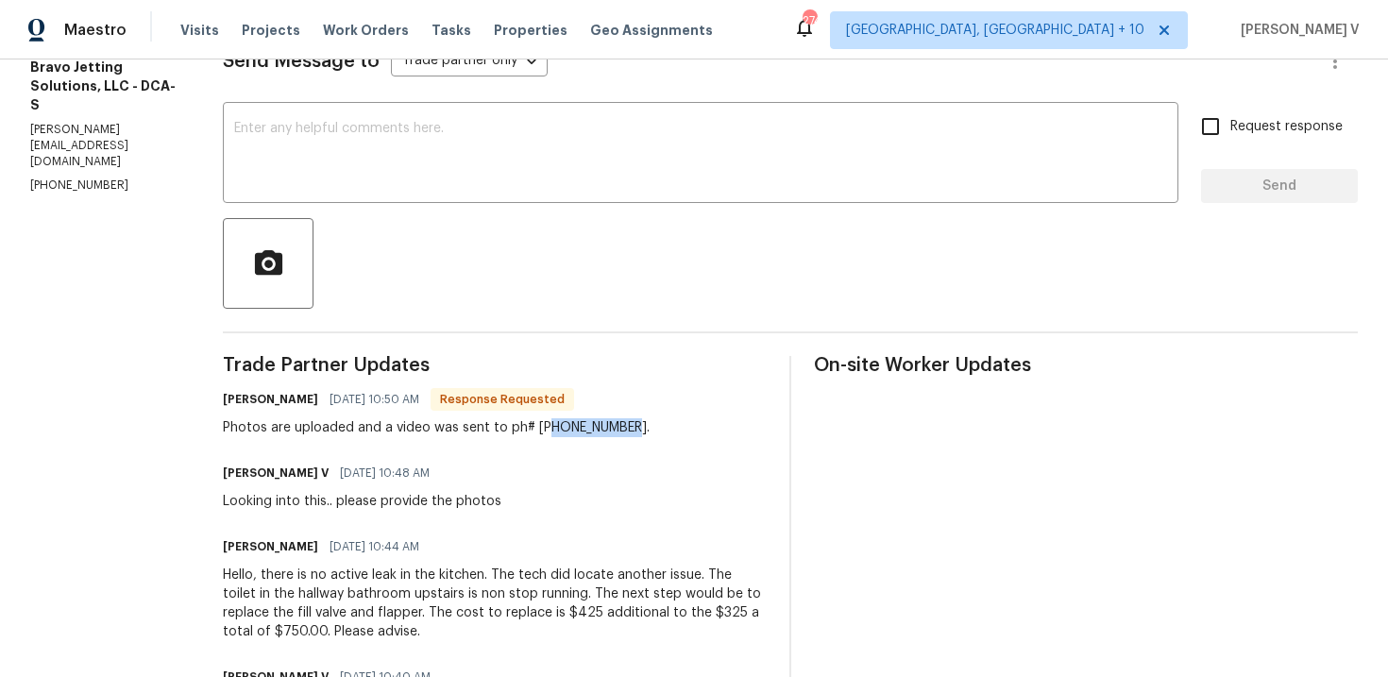
drag, startPoint x: 583, startPoint y: 425, endPoint x: 701, endPoint y: 425, distance: 118.0
click at [701, 425] on div "[PERSON_NAME] [DATE] 10:50 AM Response Requested Photos are uploaded and a vide…" at bounding box center [495, 411] width 544 height 51
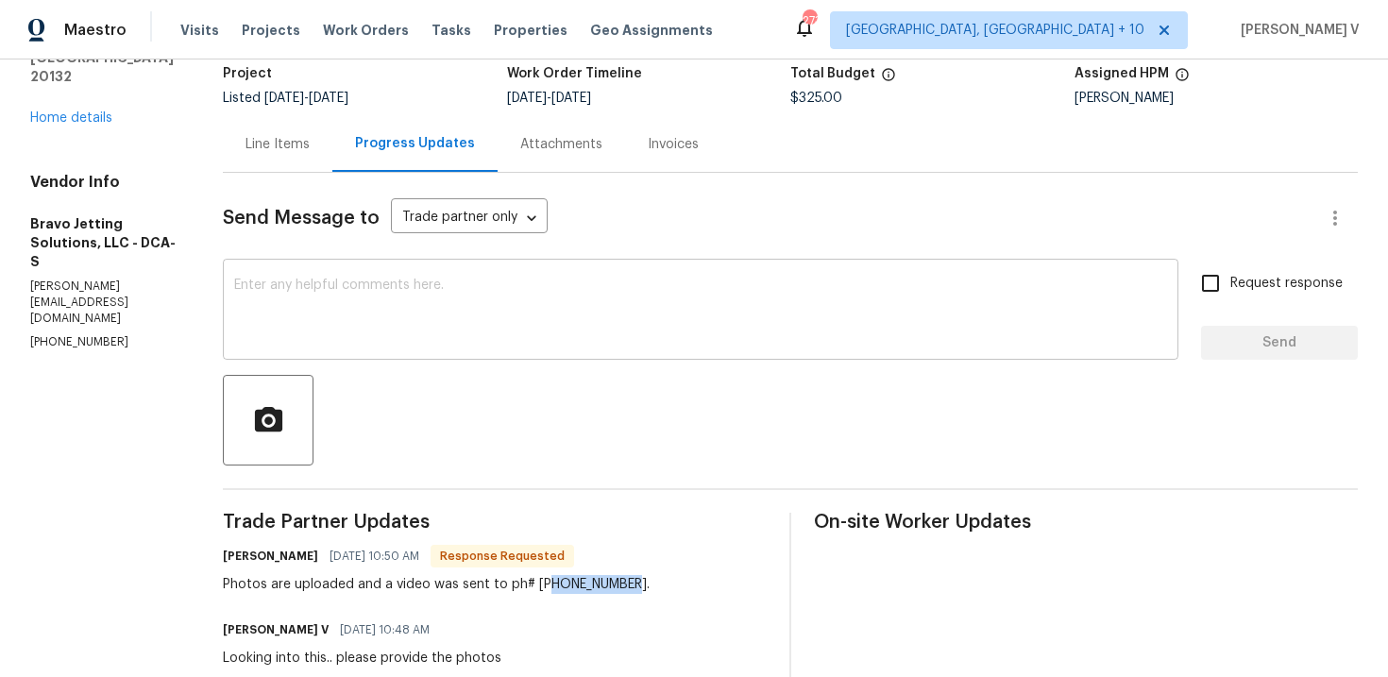
scroll to position [0, 0]
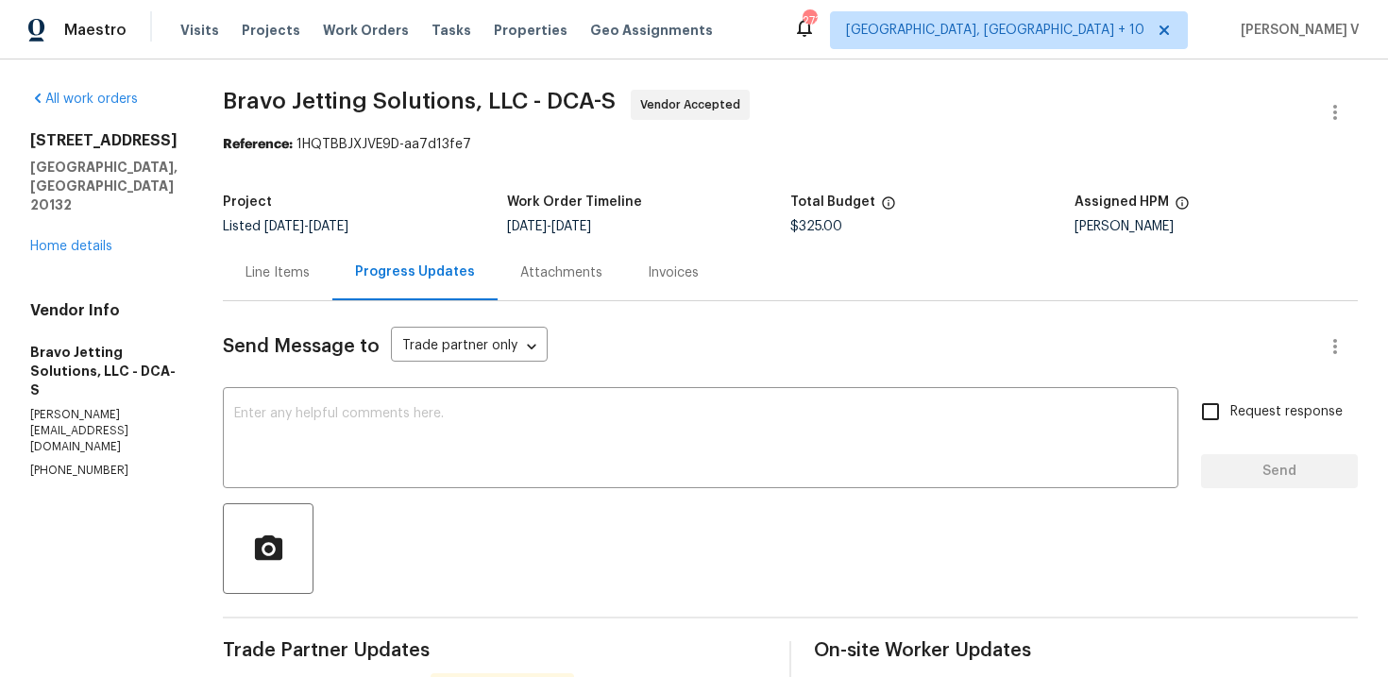
click at [309, 264] on div "Line Items" at bounding box center [277, 272] width 64 height 19
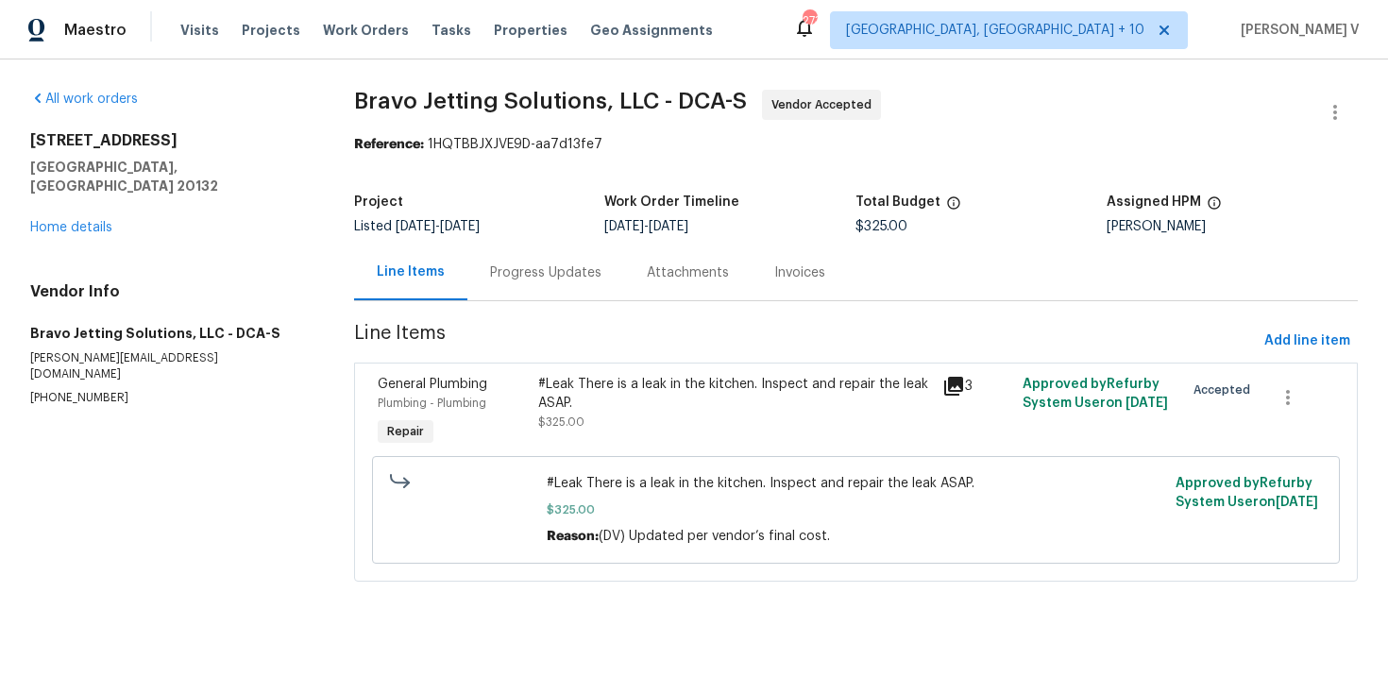
click at [550, 428] on span "$325.00" at bounding box center [561, 421] width 46 height 11
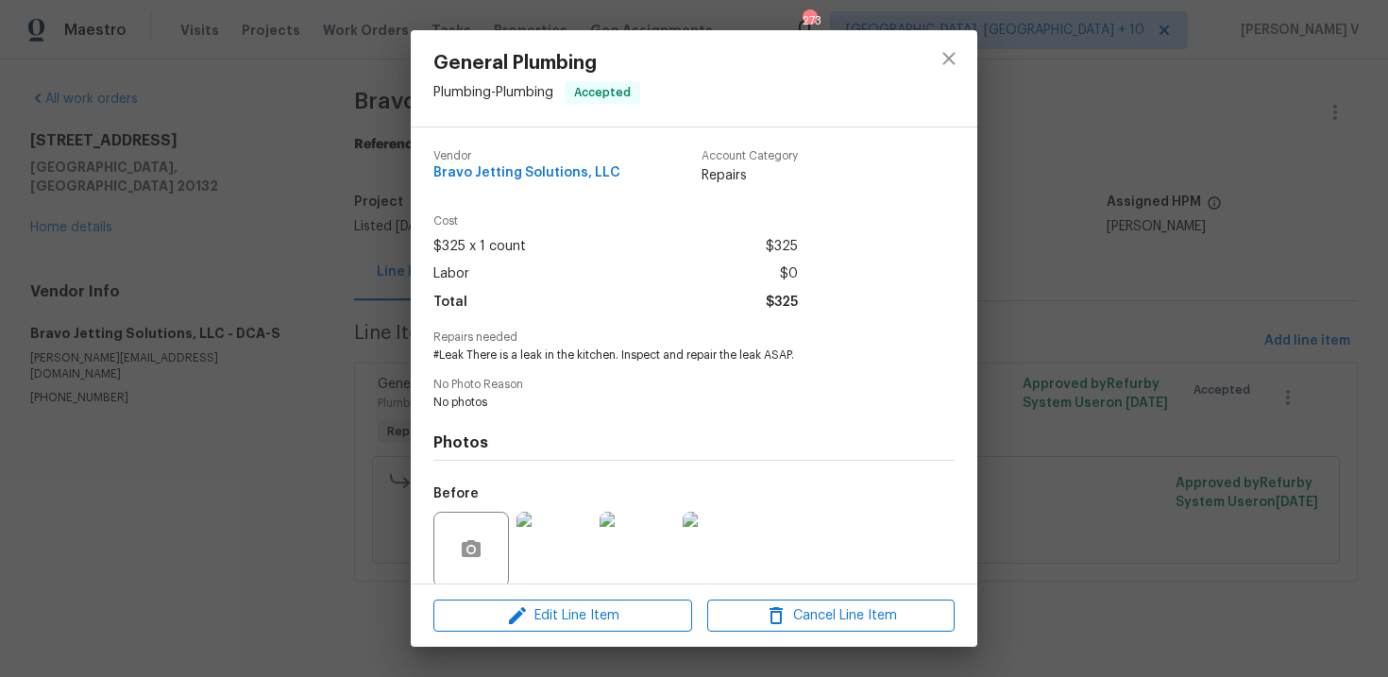
scroll to position [145, 0]
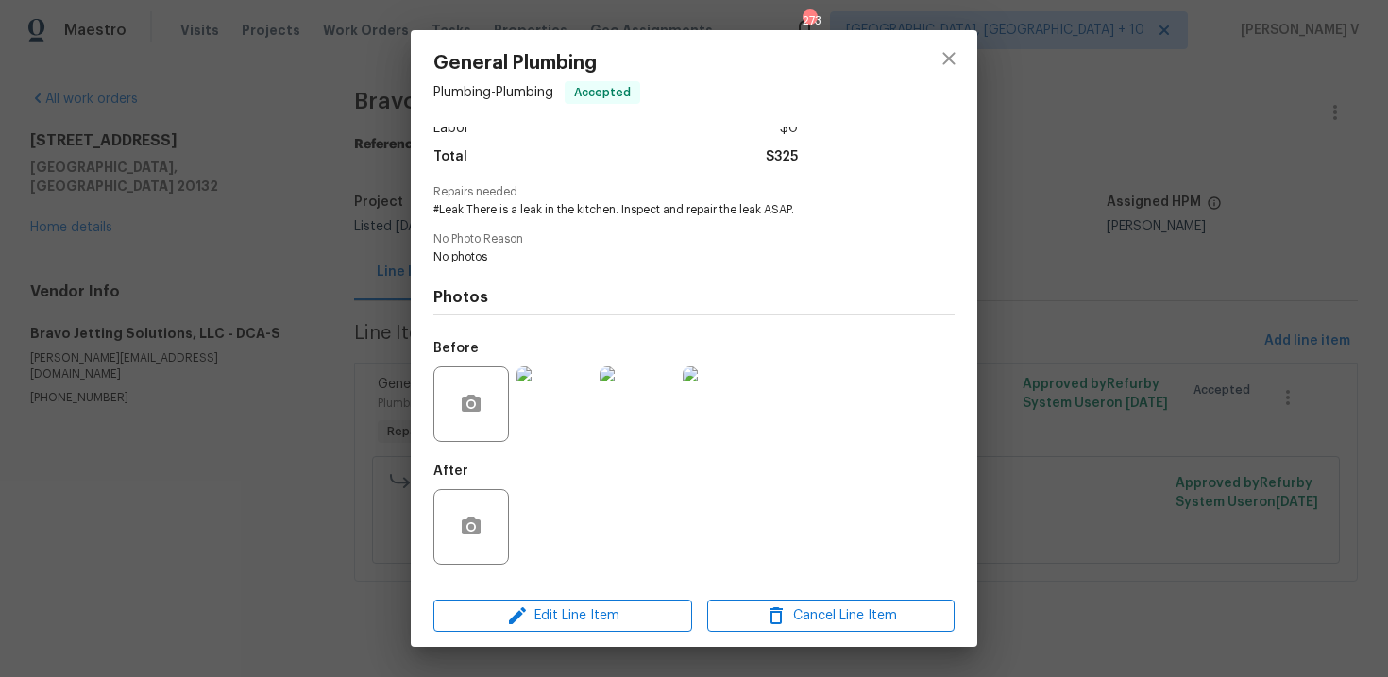
click at [563, 432] on img at bounding box center [554, 404] width 76 height 76
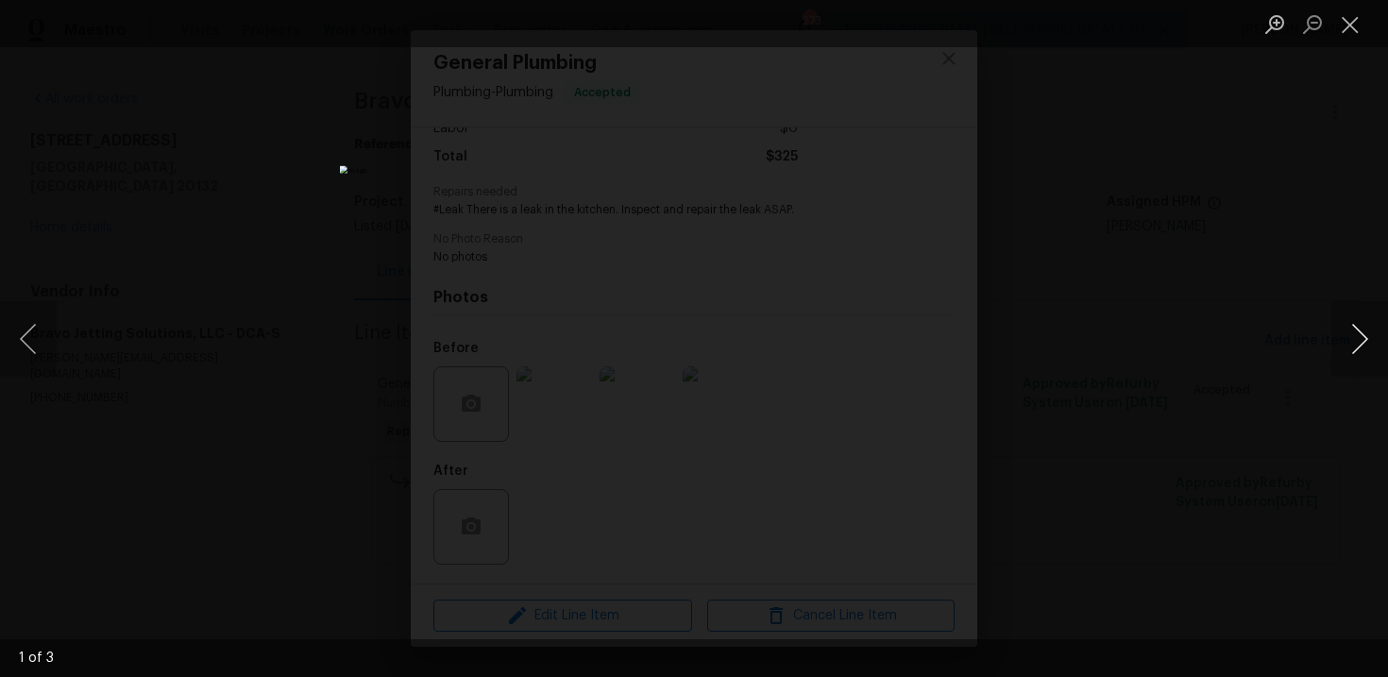
click at [1350, 322] on button "Next image" at bounding box center [1359, 339] width 57 height 76
click at [162, 313] on div "Lightbox" at bounding box center [694, 338] width 1388 height 677
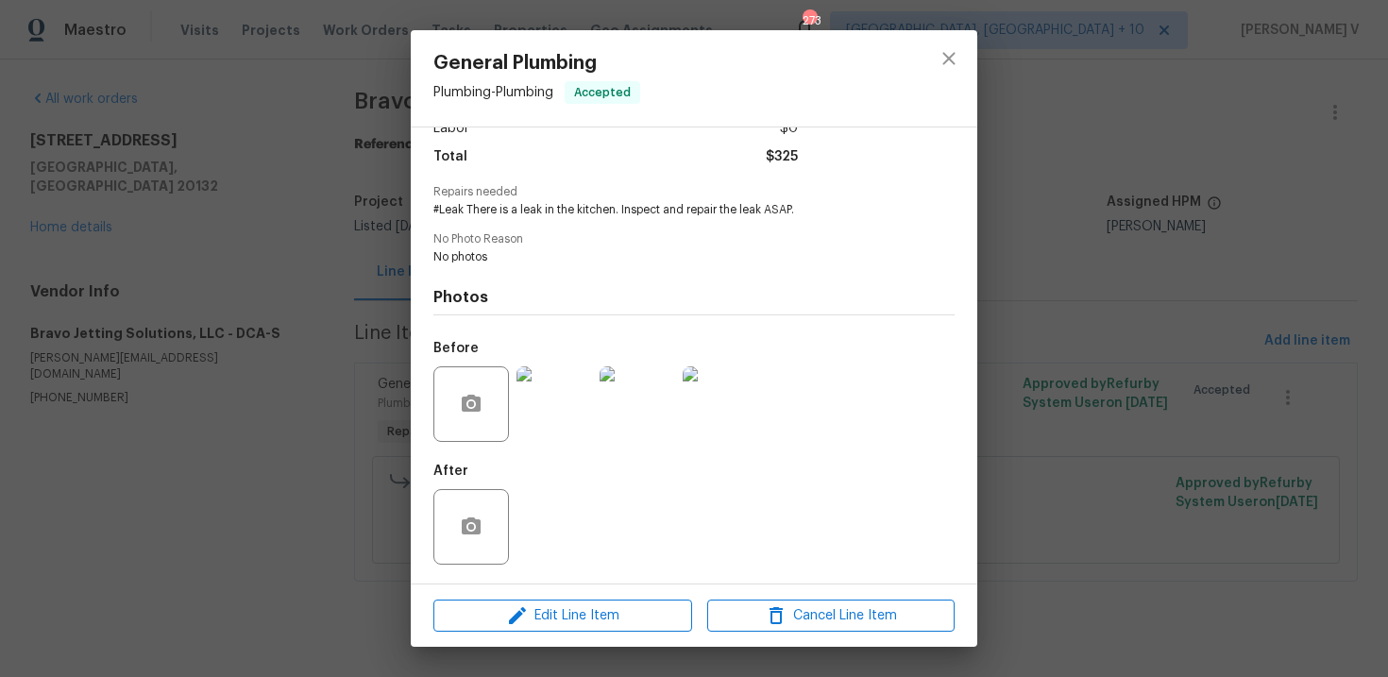
click at [162, 313] on div "Lightbox" at bounding box center [694, 338] width 1388 height 677
click at [287, 288] on div "General Plumbing Plumbing - Plumbing Accepted Vendor Bravo Jetting Solutions, L…" at bounding box center [694, 338] width 1388 height 677
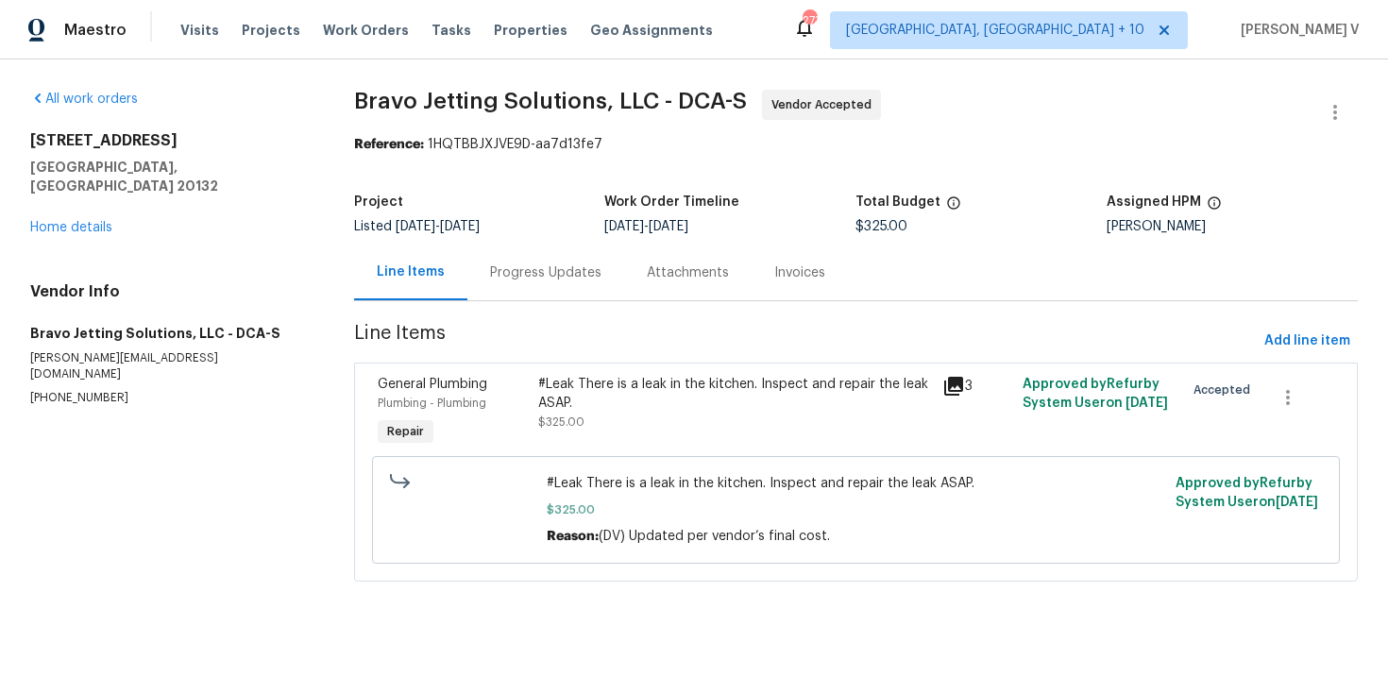
click at [542, 279] on div "Progress Updates" at bounding box center [545, 272] width 111 height 19
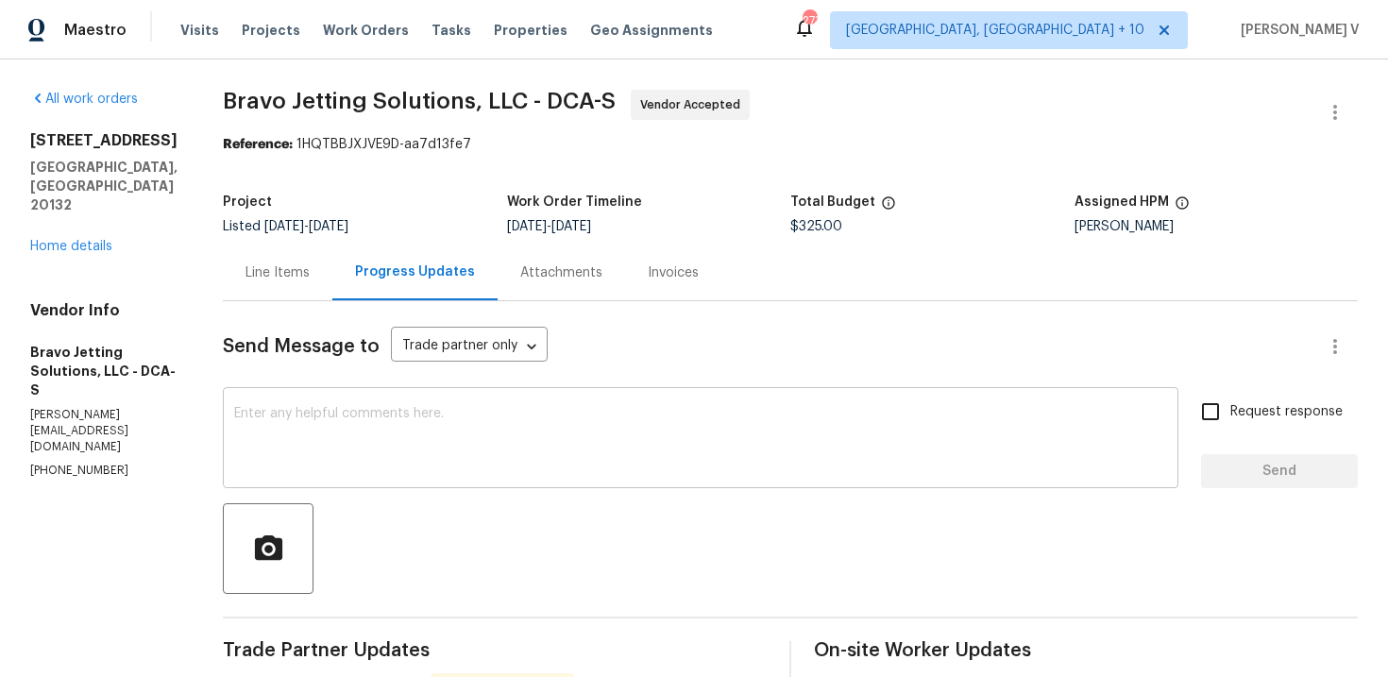
click at [604, 398] on div "x ​" at bounding box center [701, 440] width 956 height 96
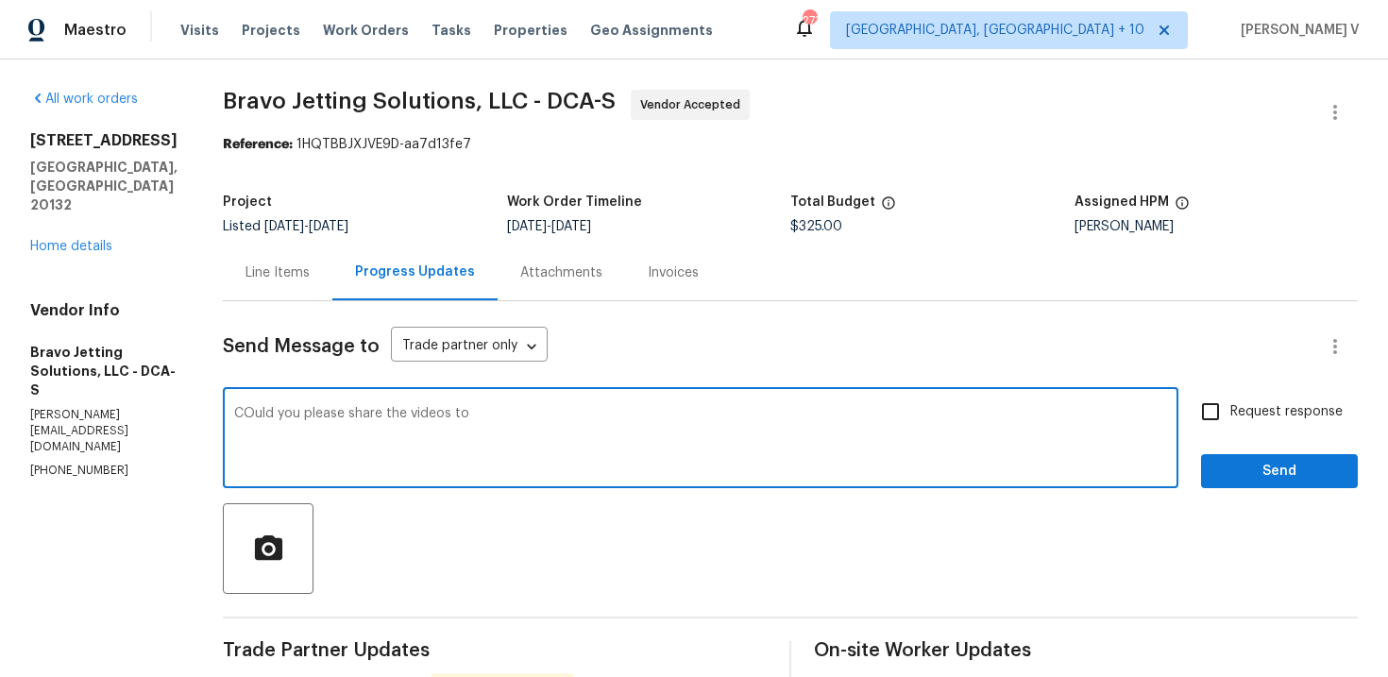
paste textarea "[PHONE_NUMBER]"
type textarea "COuld you please share the videos to [PHONE_NUMBER]"
click at [1167, 394] on div "COuld you please share the videos to [PHONE_NUMBER] ​" at bounding box center [701, 440] width 956 height 96
click at [1208, 406] on input "Request response" at bounding box center [1211, 412] width 40 height 40
checkbox input "true"
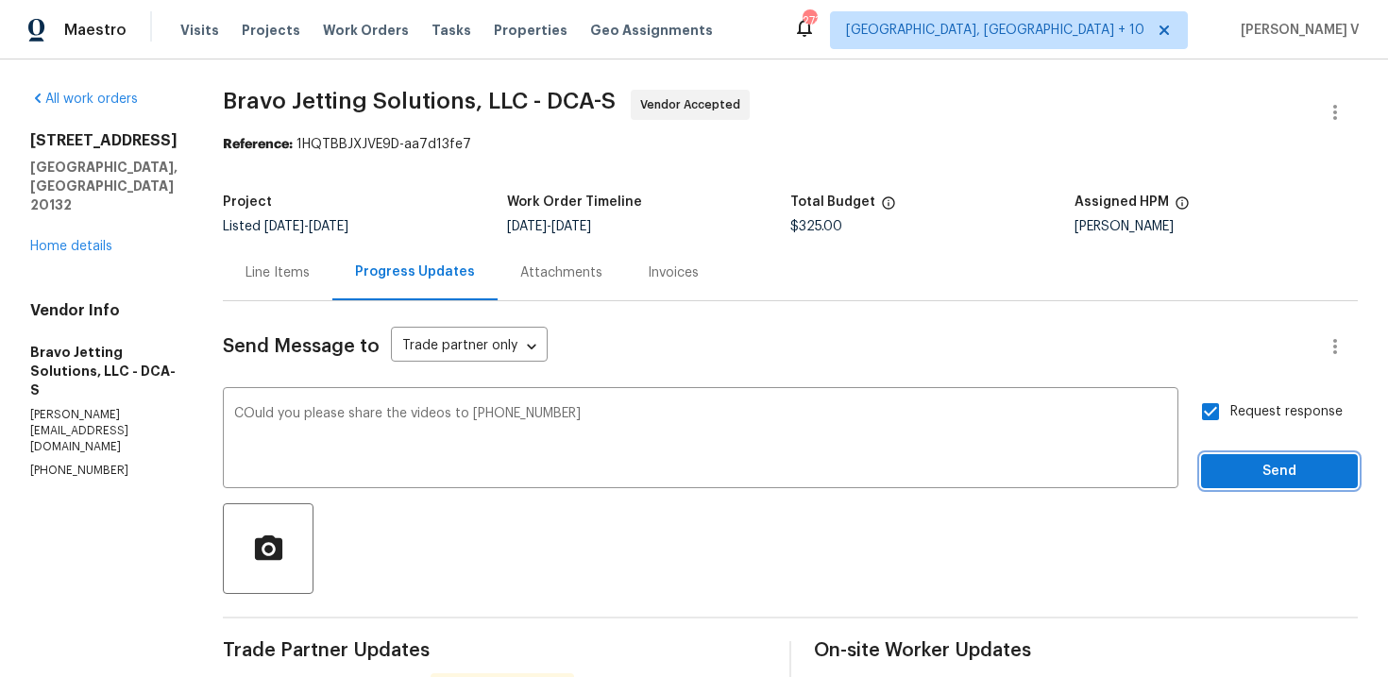
click at [1244, 476] on span "Send" at bounding box center [1279, 472] width 127 height 24
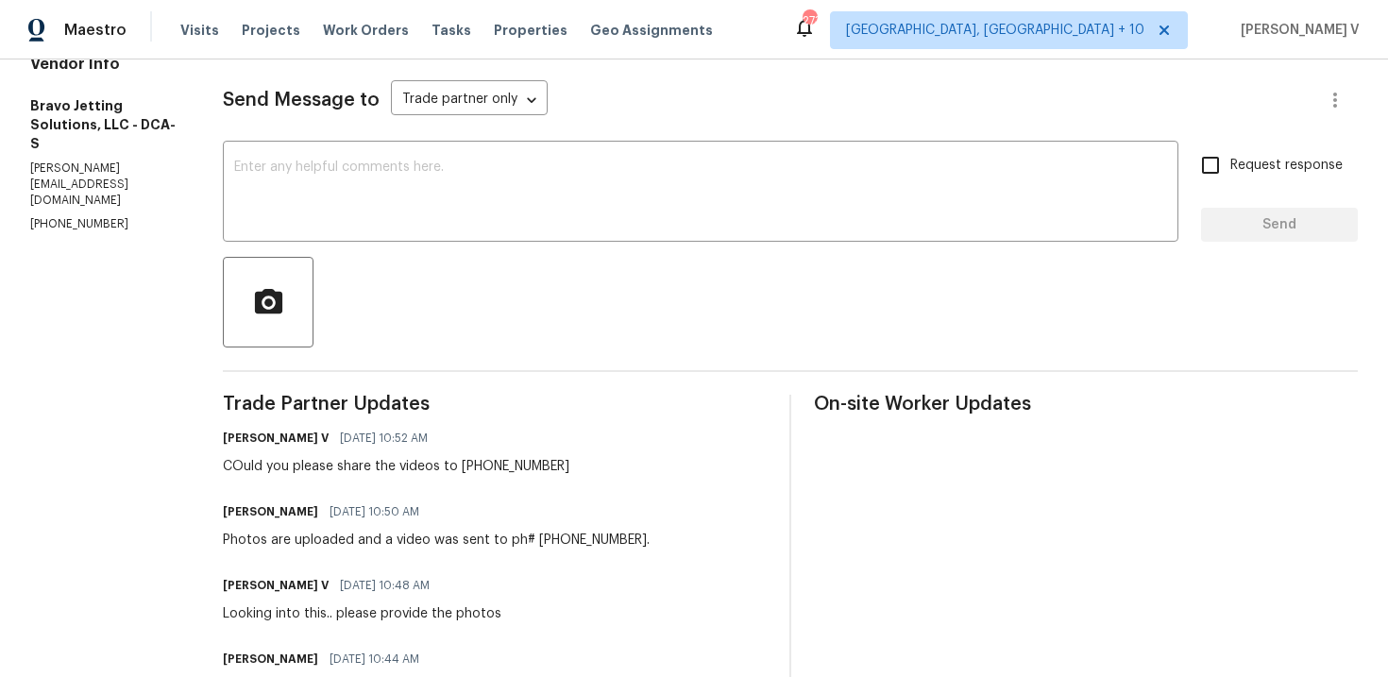
scroll to position [202, 0]
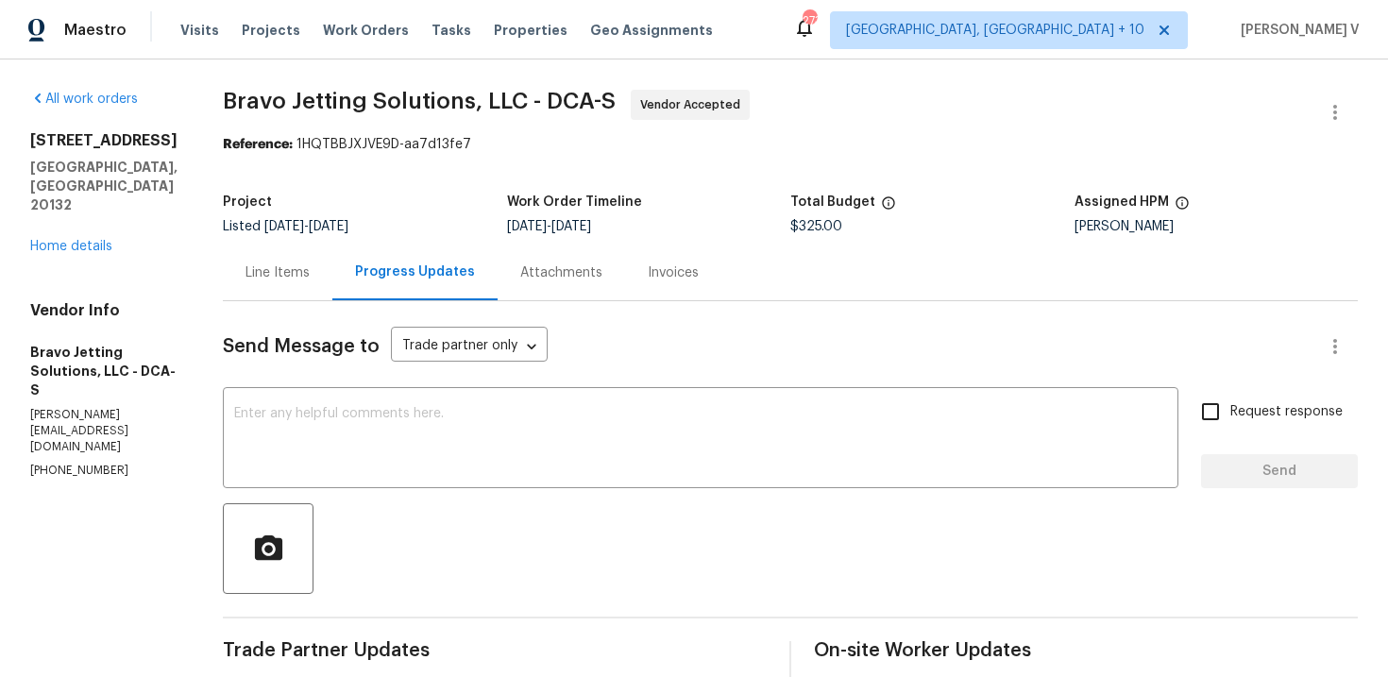
click at [316, 291] on div "Line Items" at bounding box center [278, 273] width 110 height 56
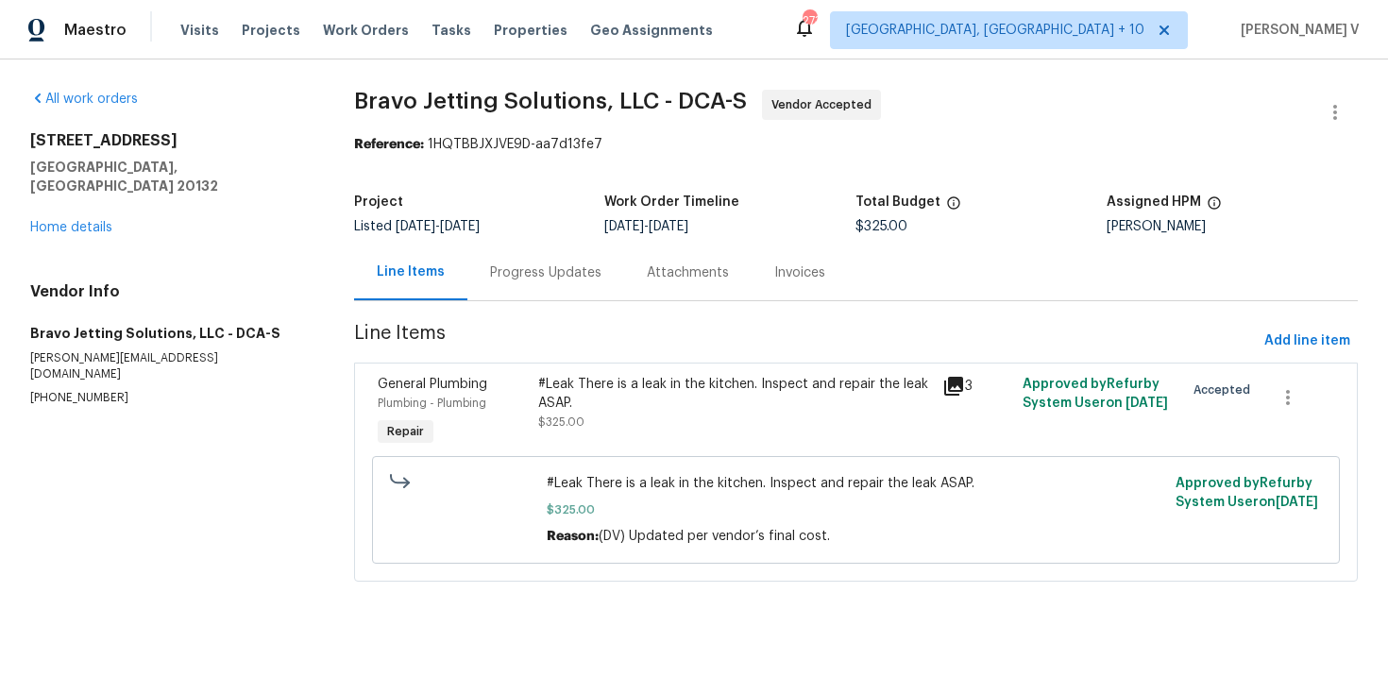
click at [669, 389] on div "#Leak There is a leak in the kitchen. Inspect and repair the leak ASAP." at bounding box center [734, 394] width 392 height 38
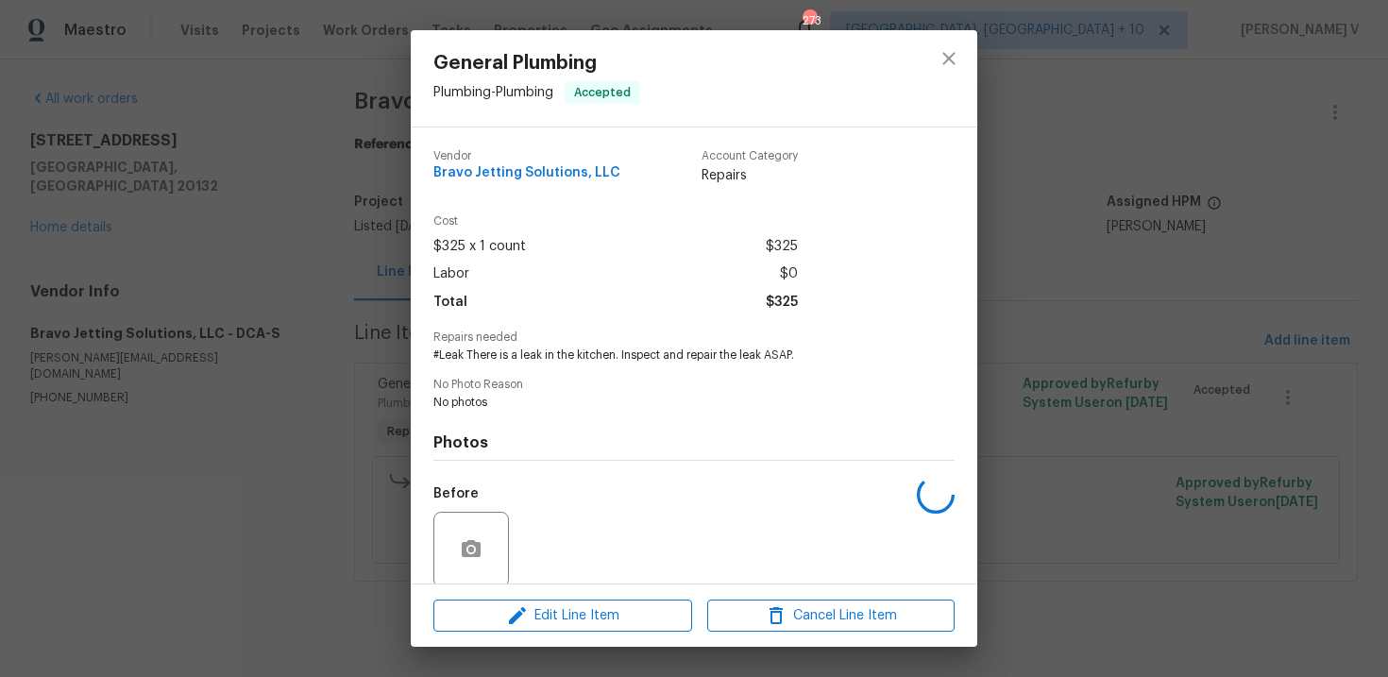
scroll to position [145, 0]
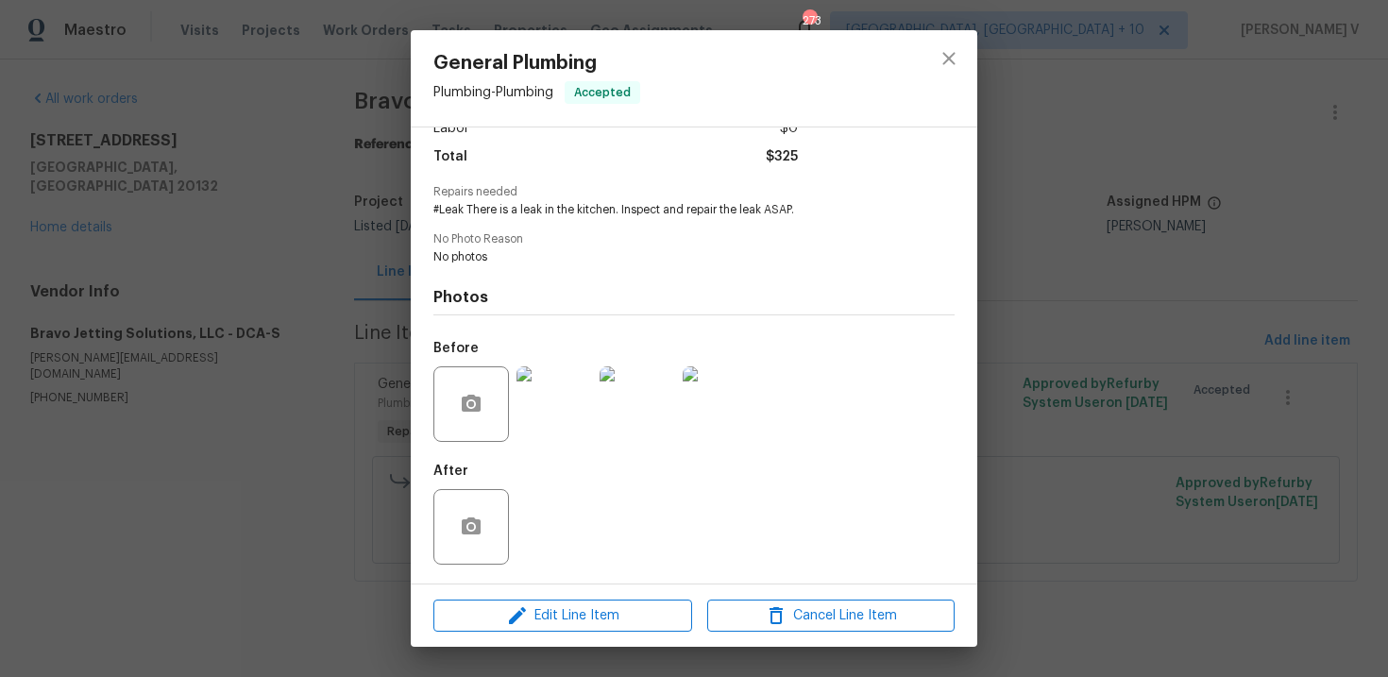
click at [641, 401] on img at bounding box center [638, 404] width 76 height 76
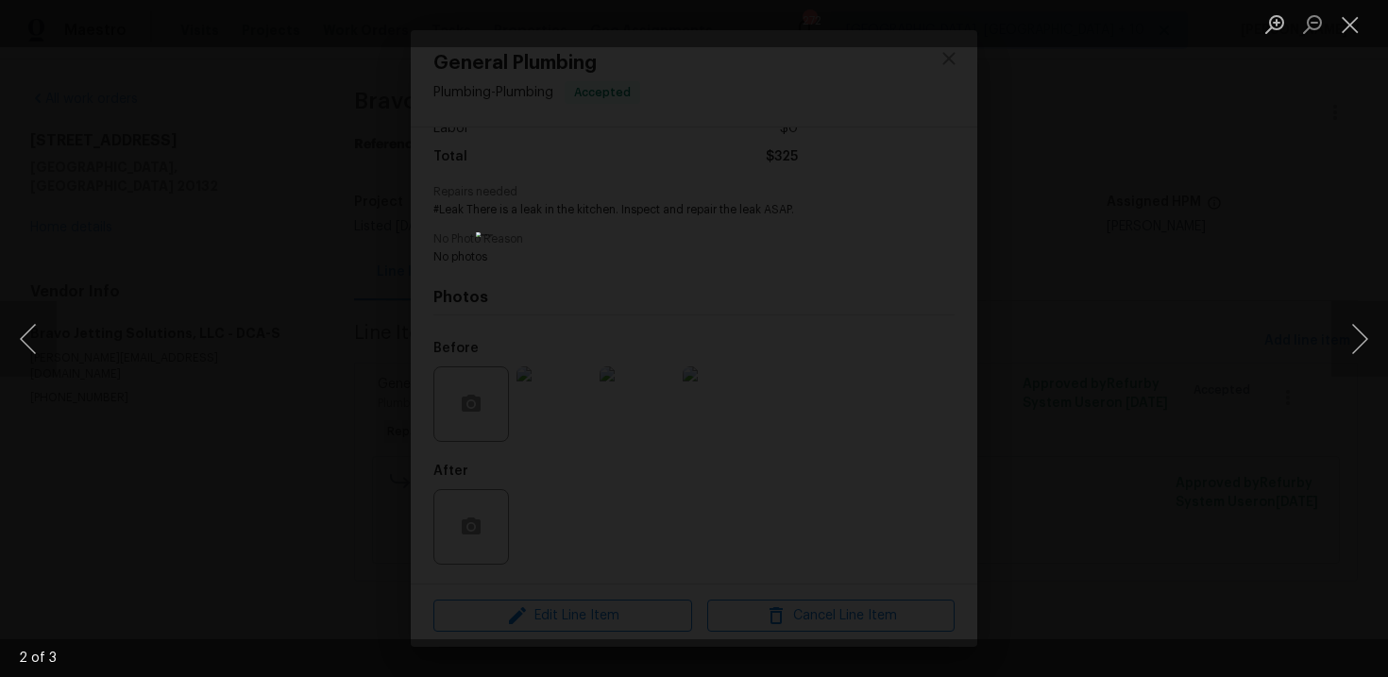
click at [699, 340] on img "Lightbox" at bounding box center [694, 338] width 436 height 212
click at [377, 166] on div "Lightbox" at bounding box center [694, 338] width 1388 height 677
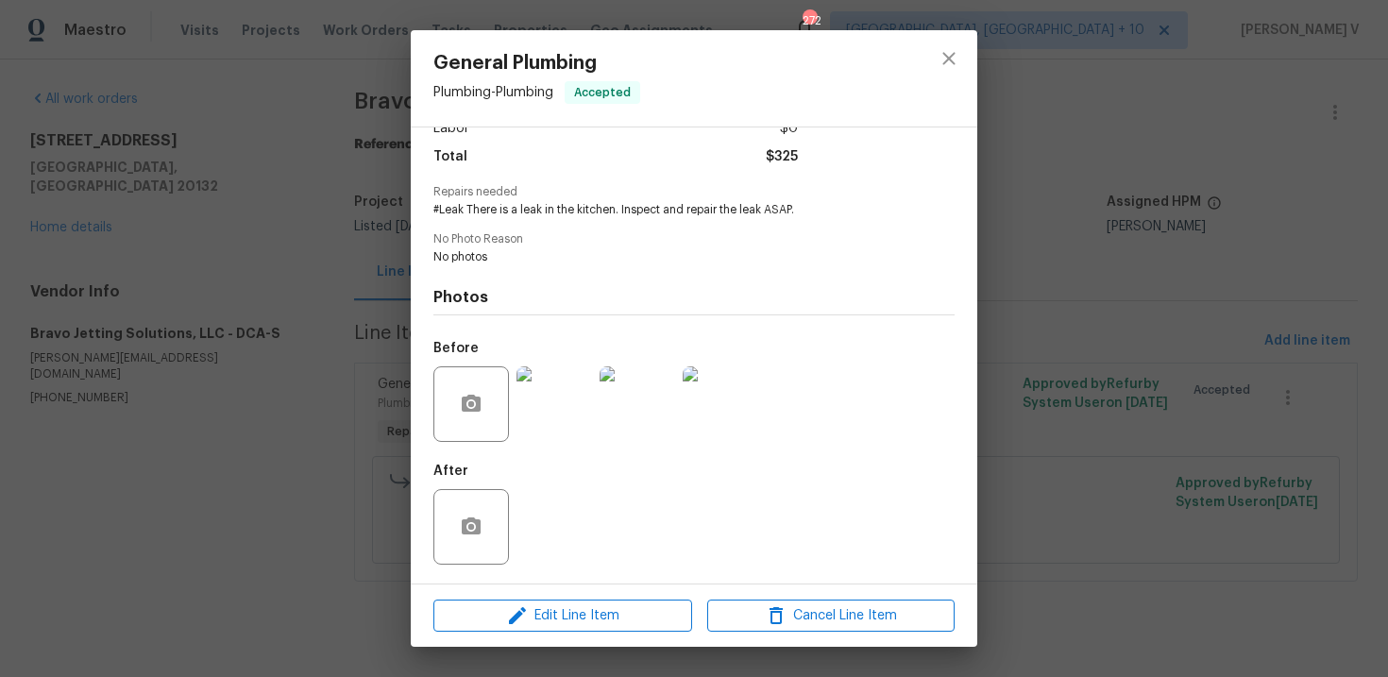
click at [377, 166] on div "Lightbox" at bounding box center [694, 338] width 1388 height 677
click at [291, 359] on div "General Plumbing Plumbing - Plumbing Accepted Vendor Bravo Jetting Solutions, L…" at bounding box center [694, 338] width 1388 height 677
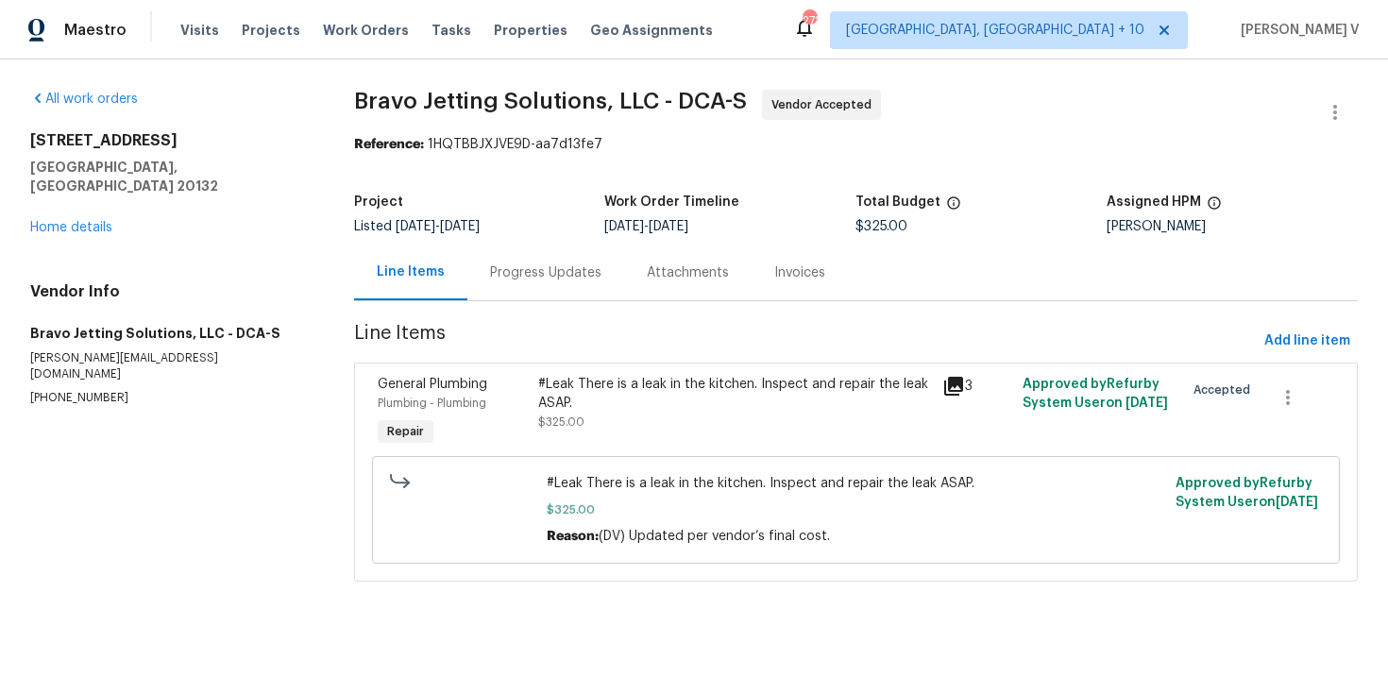
click at [547, 270] on div "Progress Updates" at bounding box center [545, 272] width 111 height 19
